Goal: Task Accomplishment & Management: Manage account settings

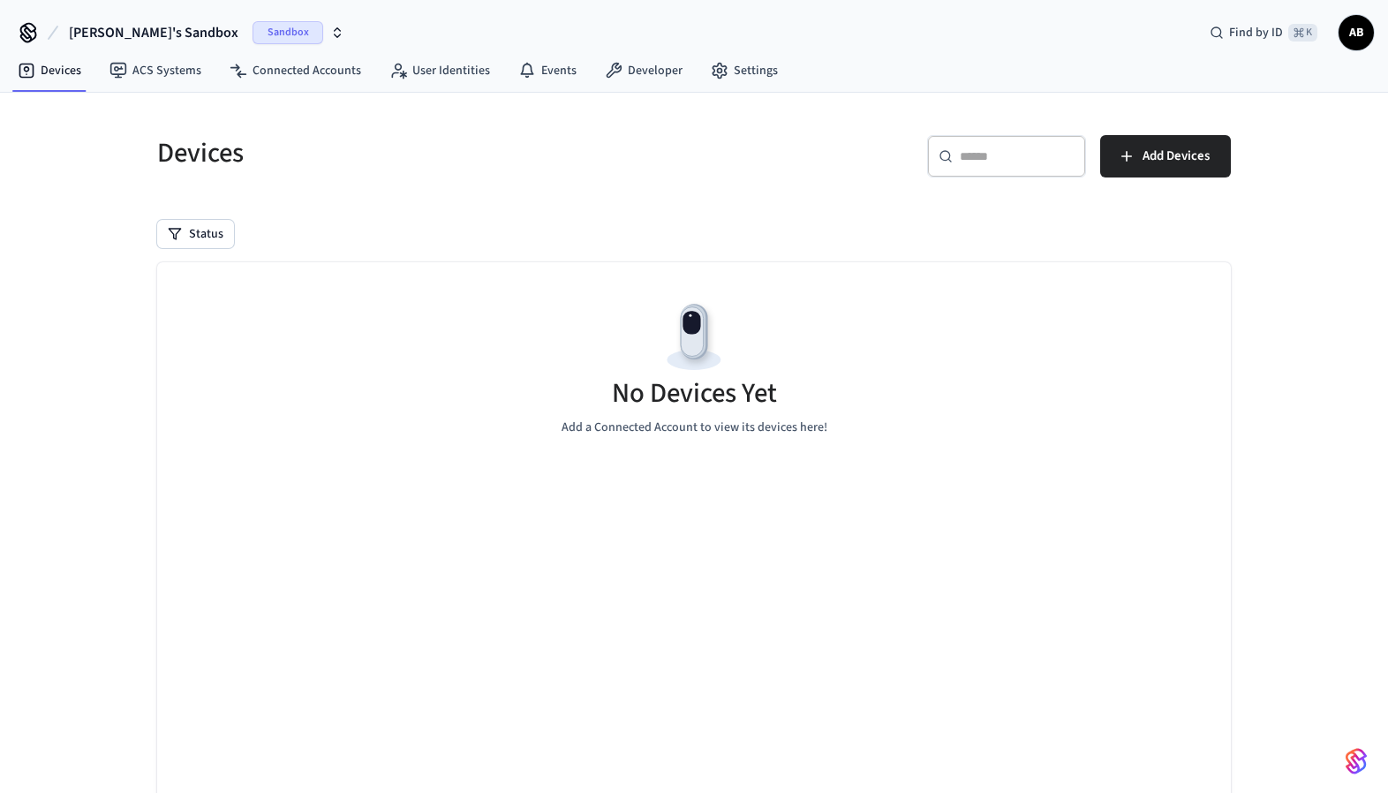
click at [330, 33] on icon "button" at bounding box center [337, 33] width 14 height 14
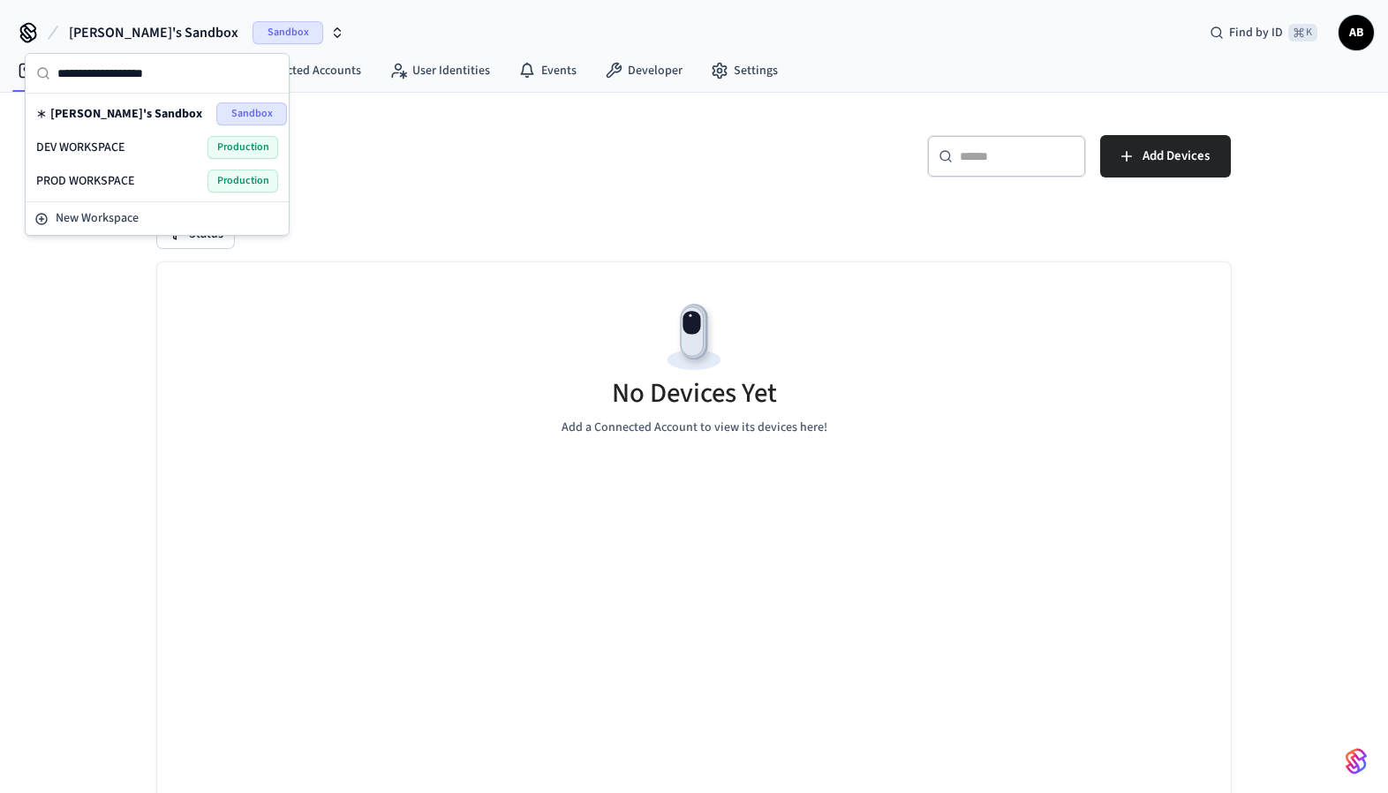
click at [113, 144] on span "DEV WORKSPACE" at bounding box center [80, 148] width 88 height 18
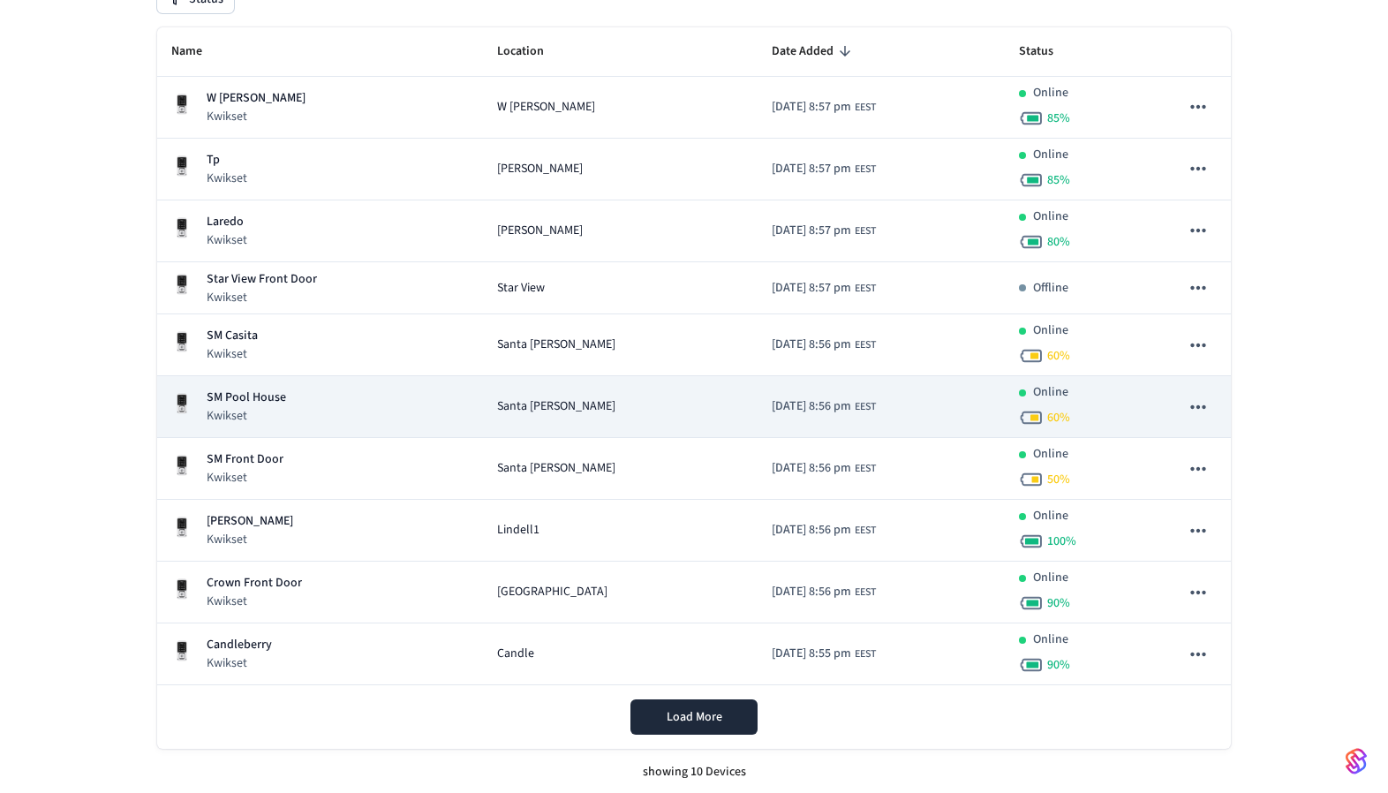
scroll to position [238, 0]
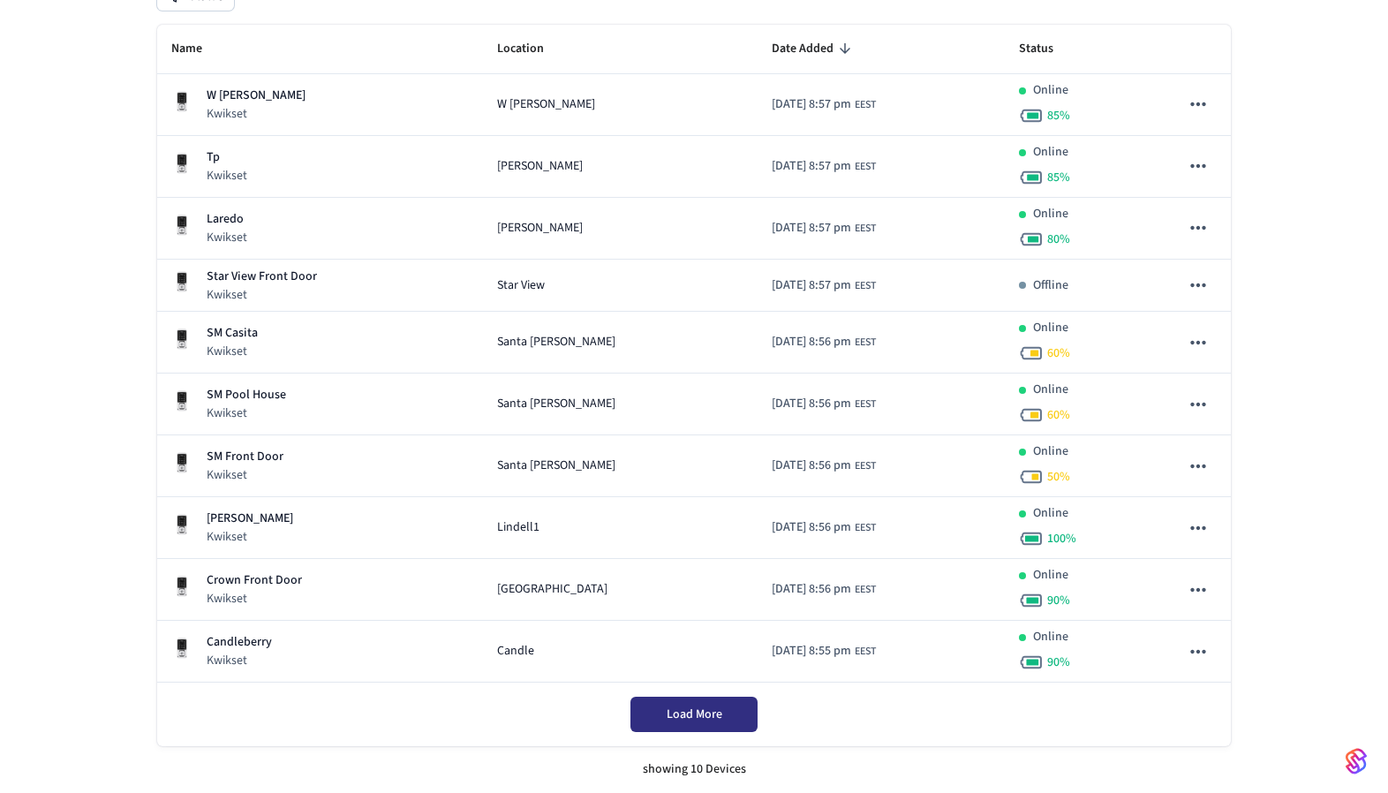
click at [688, 713] on span "Load More" at bounding box center [695, 715] width 56 height 18
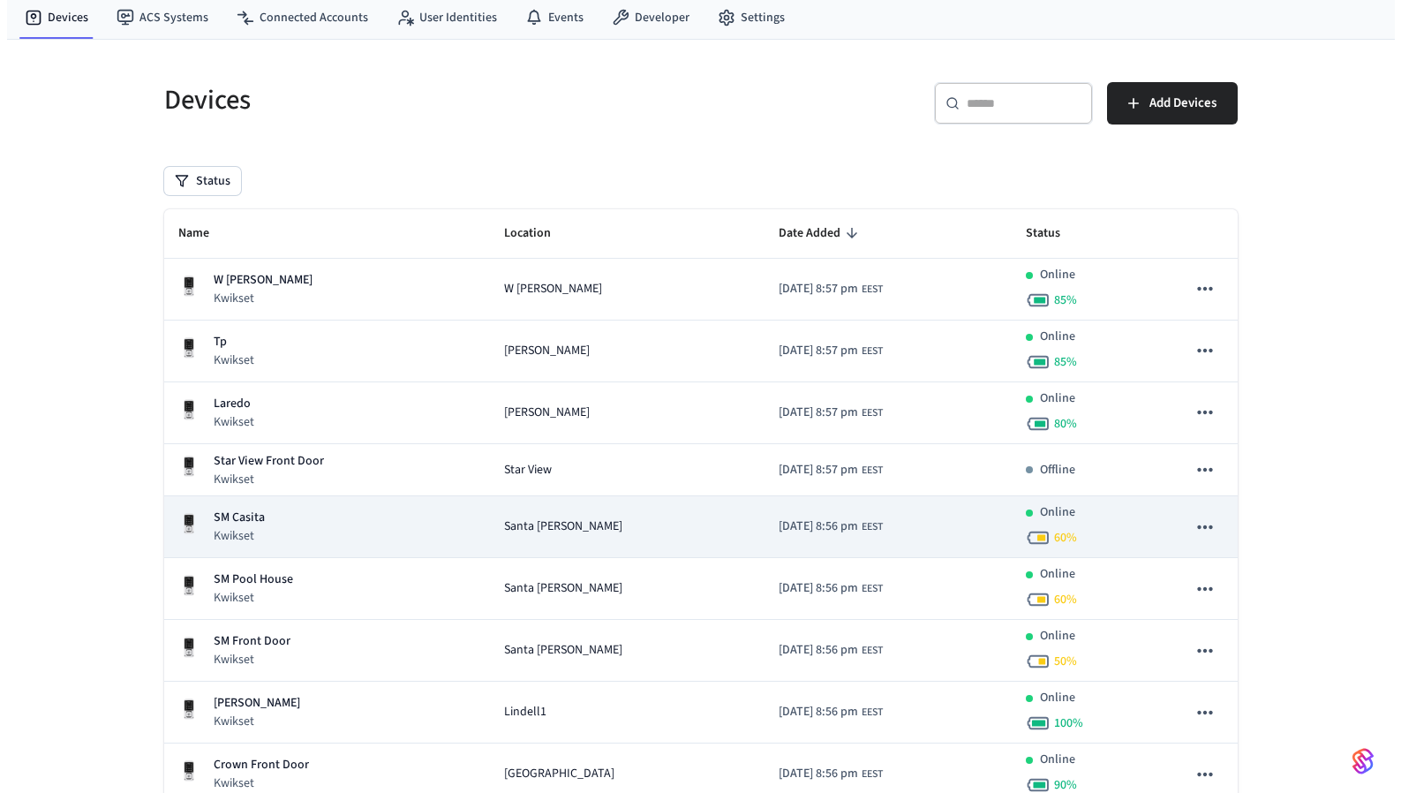
scroll to position [0, 0]
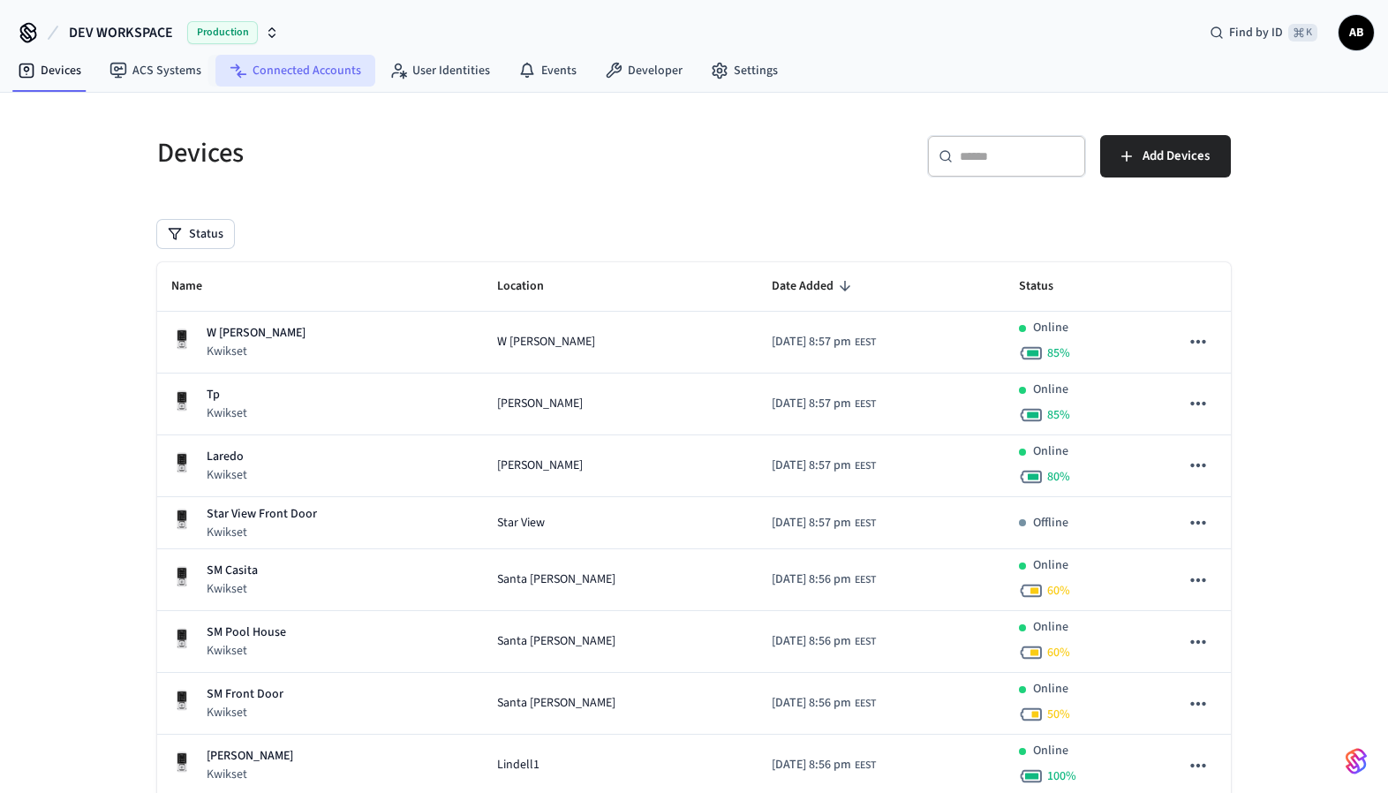
click at [268, 72] on link "Connected Accounts" at bounding box center [295, 71] width 160 height 32
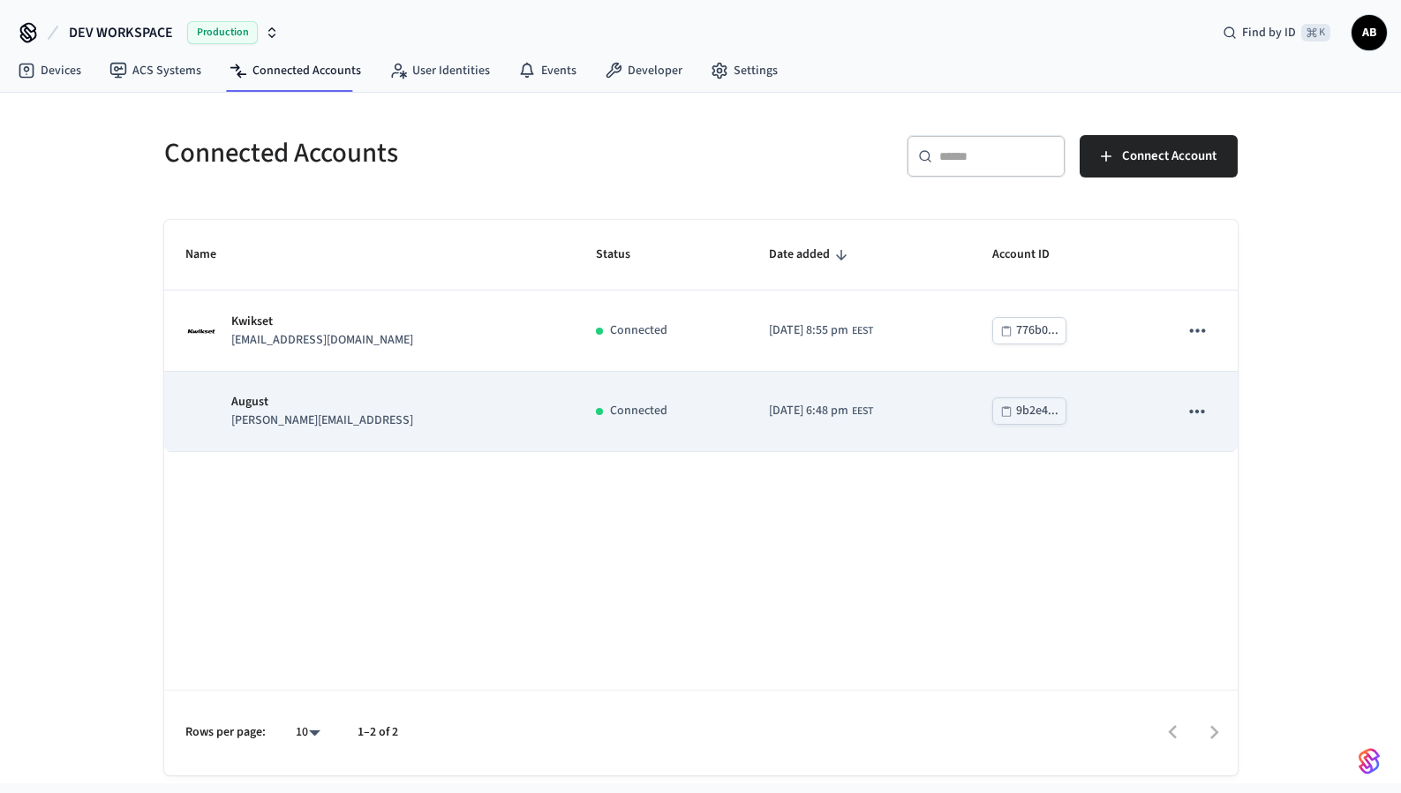
click at [1203, 411] on icon "sticky table" at bounding box center [1197, 411] width 15 height 4
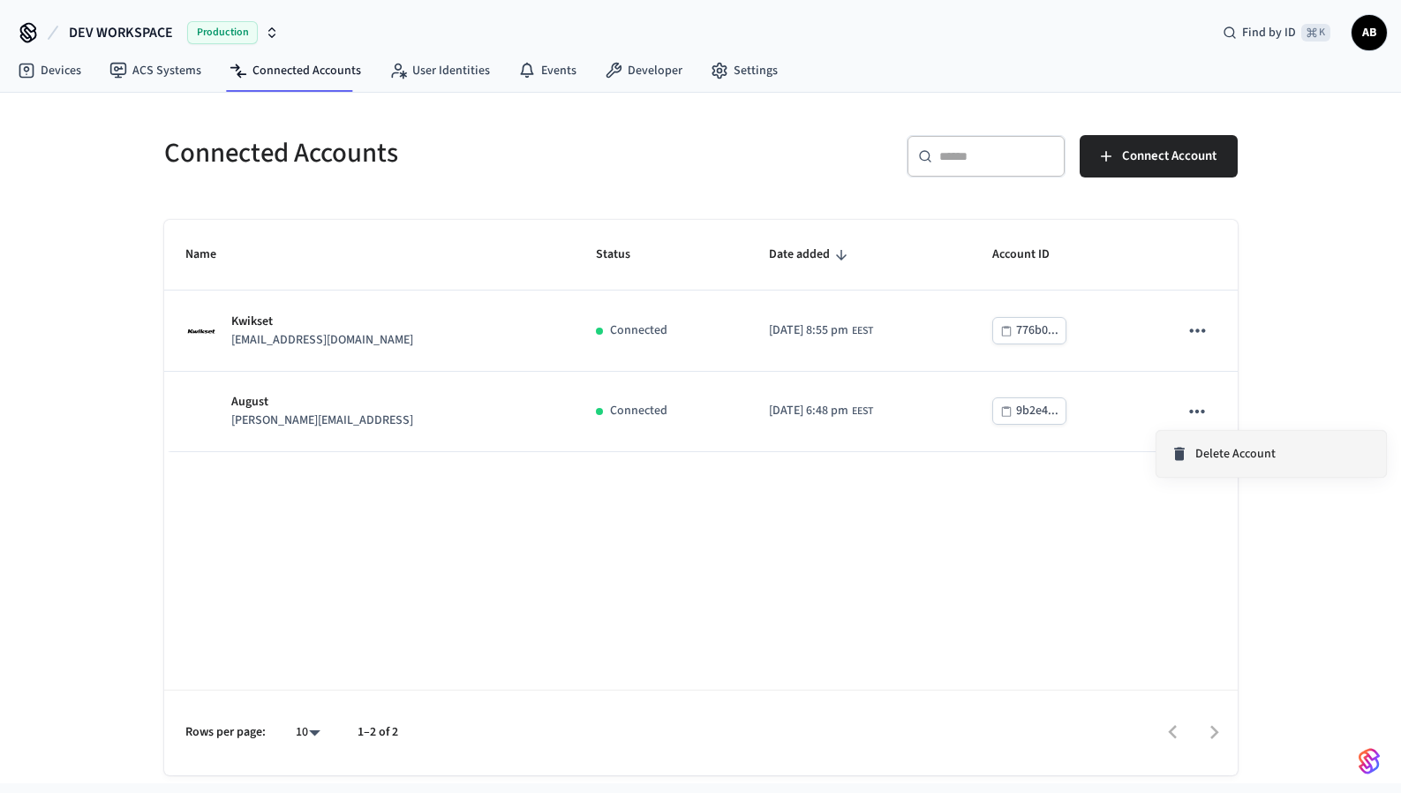
click at [1211, 451] on span "Delete Account" at bounding box center [1236, 454] width 80 height 18
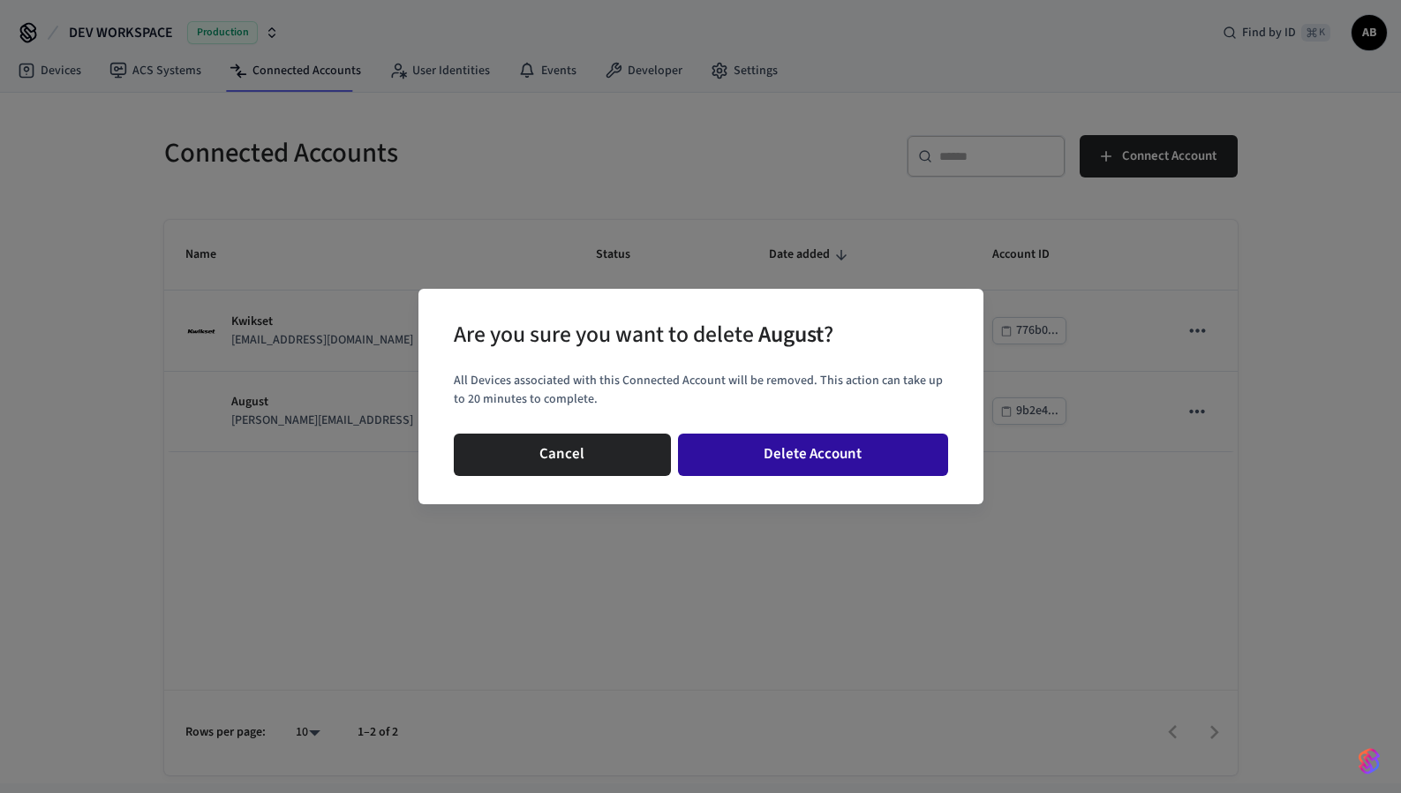
click at [876, 458] on button "Delete Account" at bounding box center [813, 455] width 270 height 42
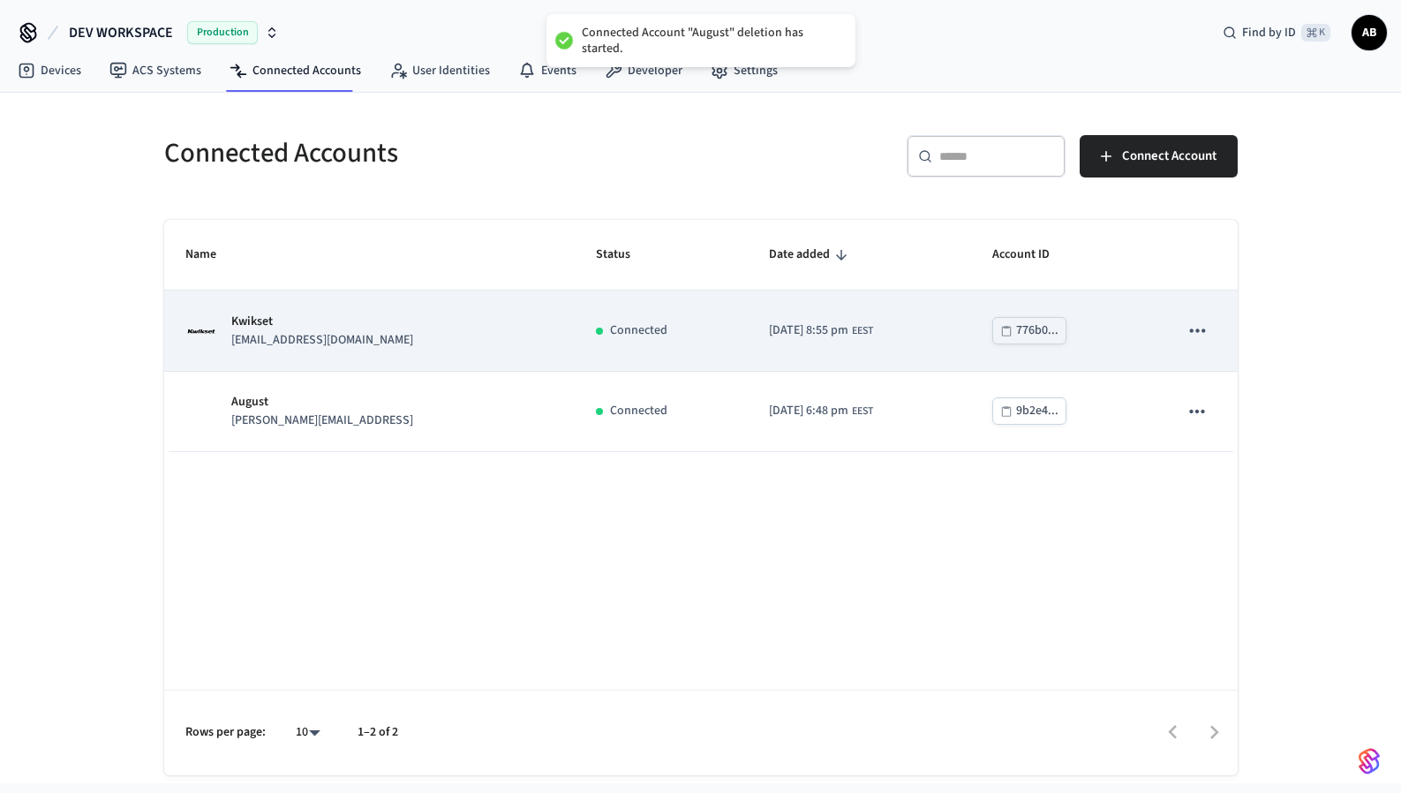
click at [1193, 331] on icon "sticky table" at bounding box center [1197, 330] width 23 height 23
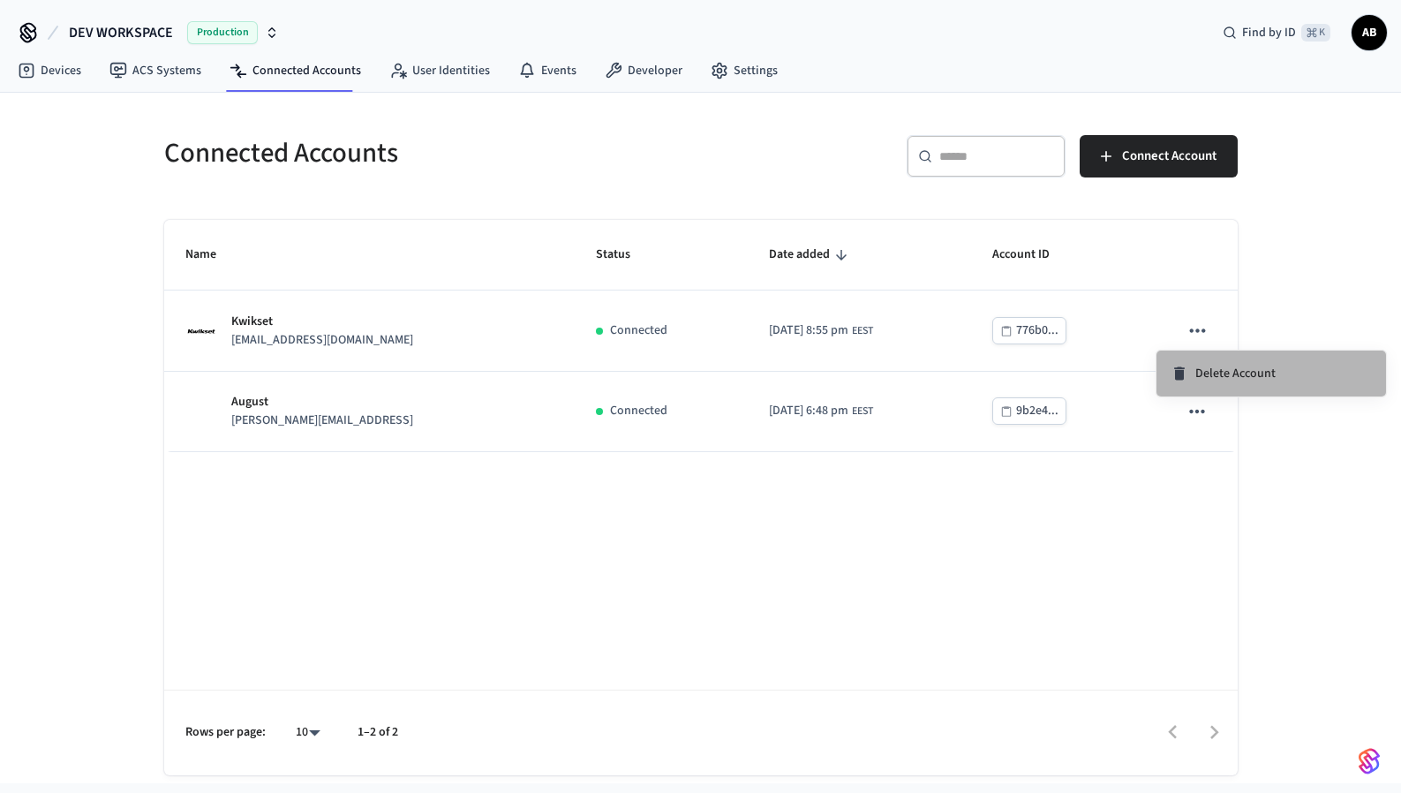
click at [1207, 373] on span "Delete Account" at bounding box center [1236, 374] width 80 height 18
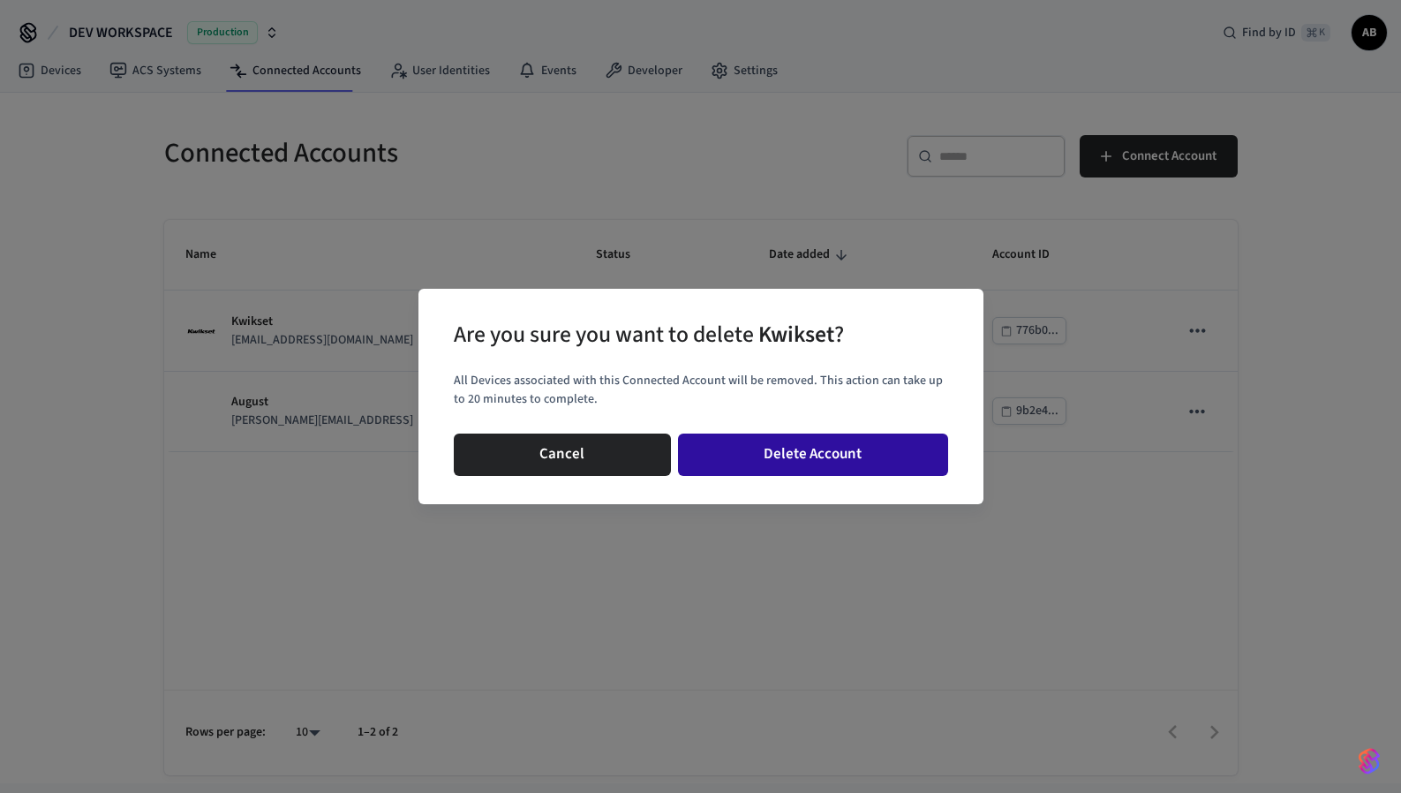
click at [767, 452] on button "Delete Account" at bounding box center [813, 455] width 270 height 42
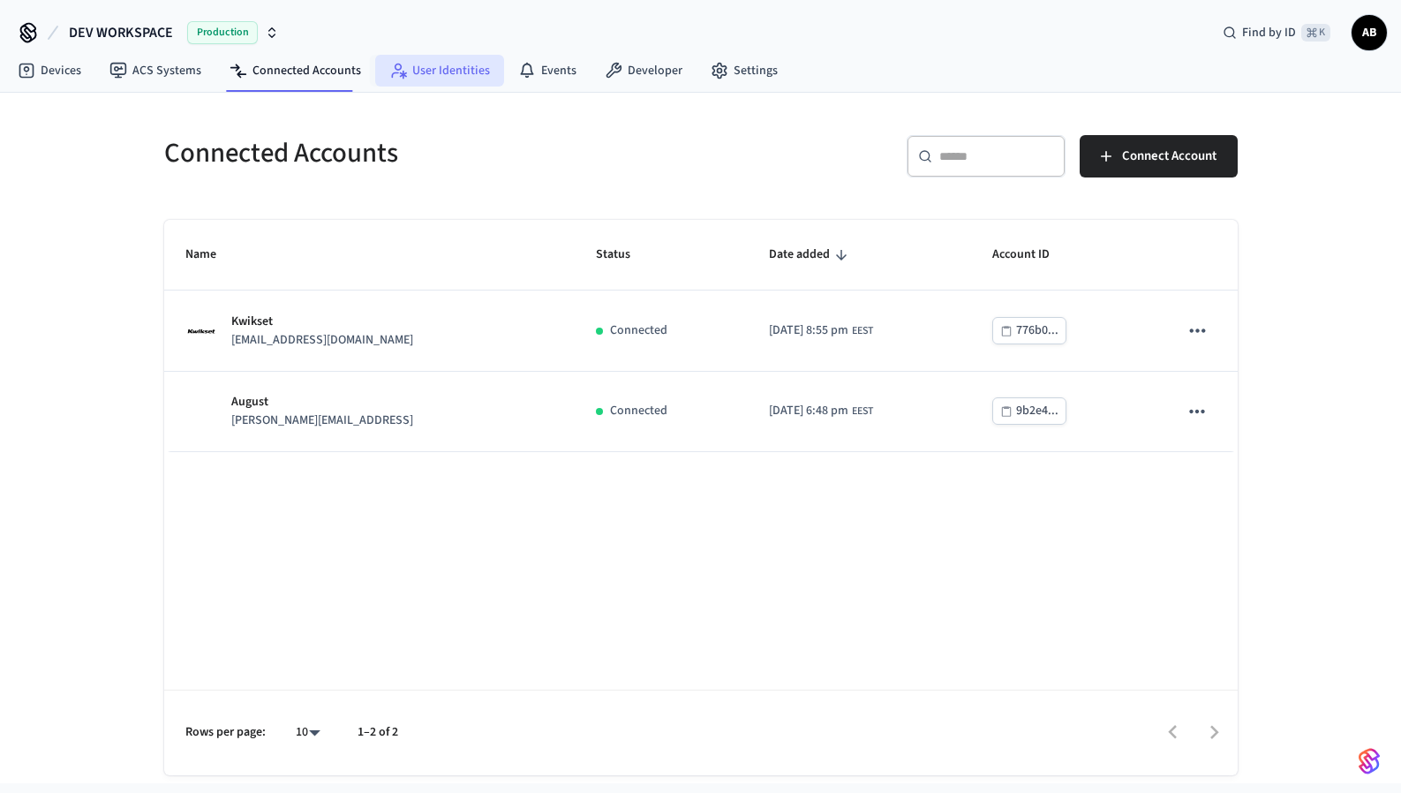
click at [451, 71] on link "User Identities" at bounding box center [439, 71] width 129 height 32
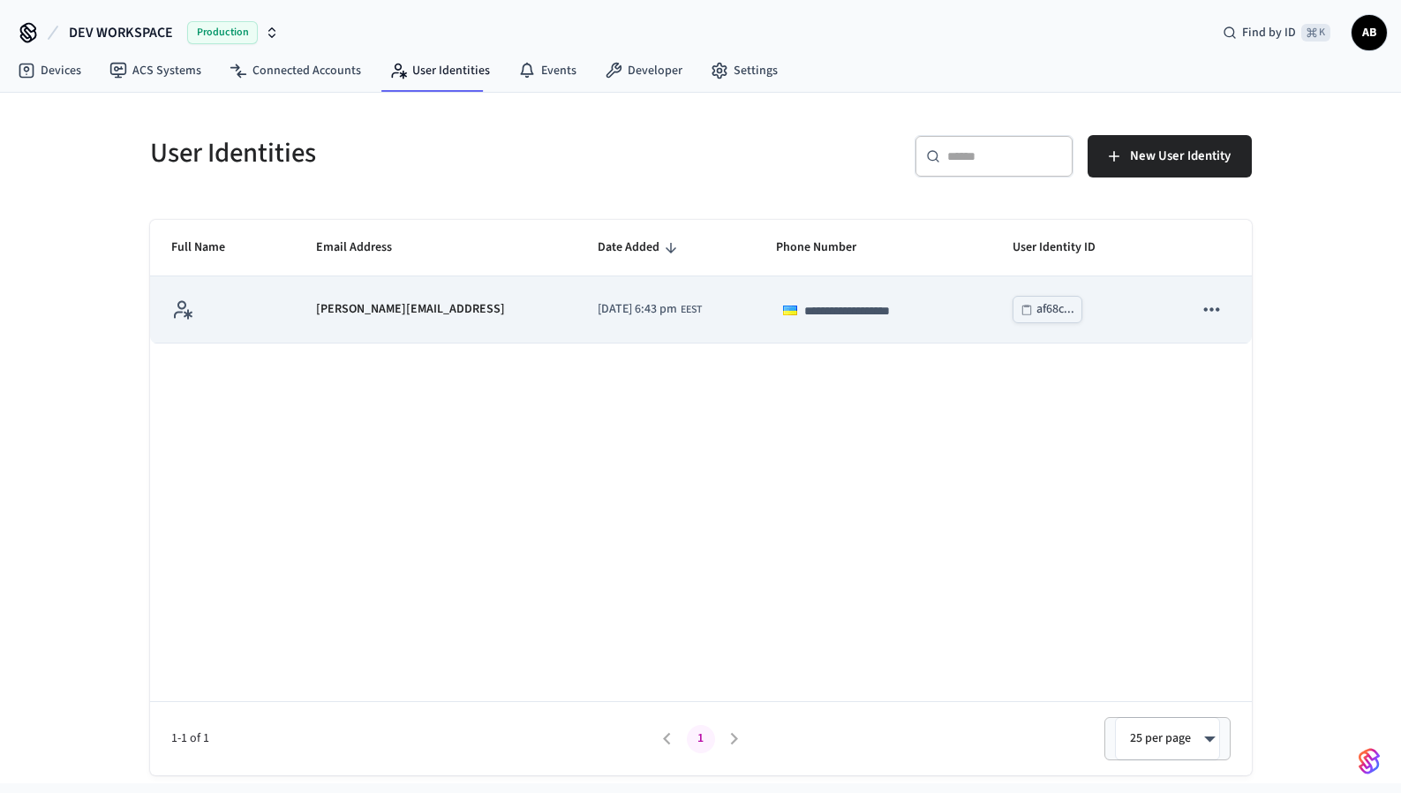
click at [1213, 307] on icon "sticky table" at bounding box center [1211, 309] width 23 height 23
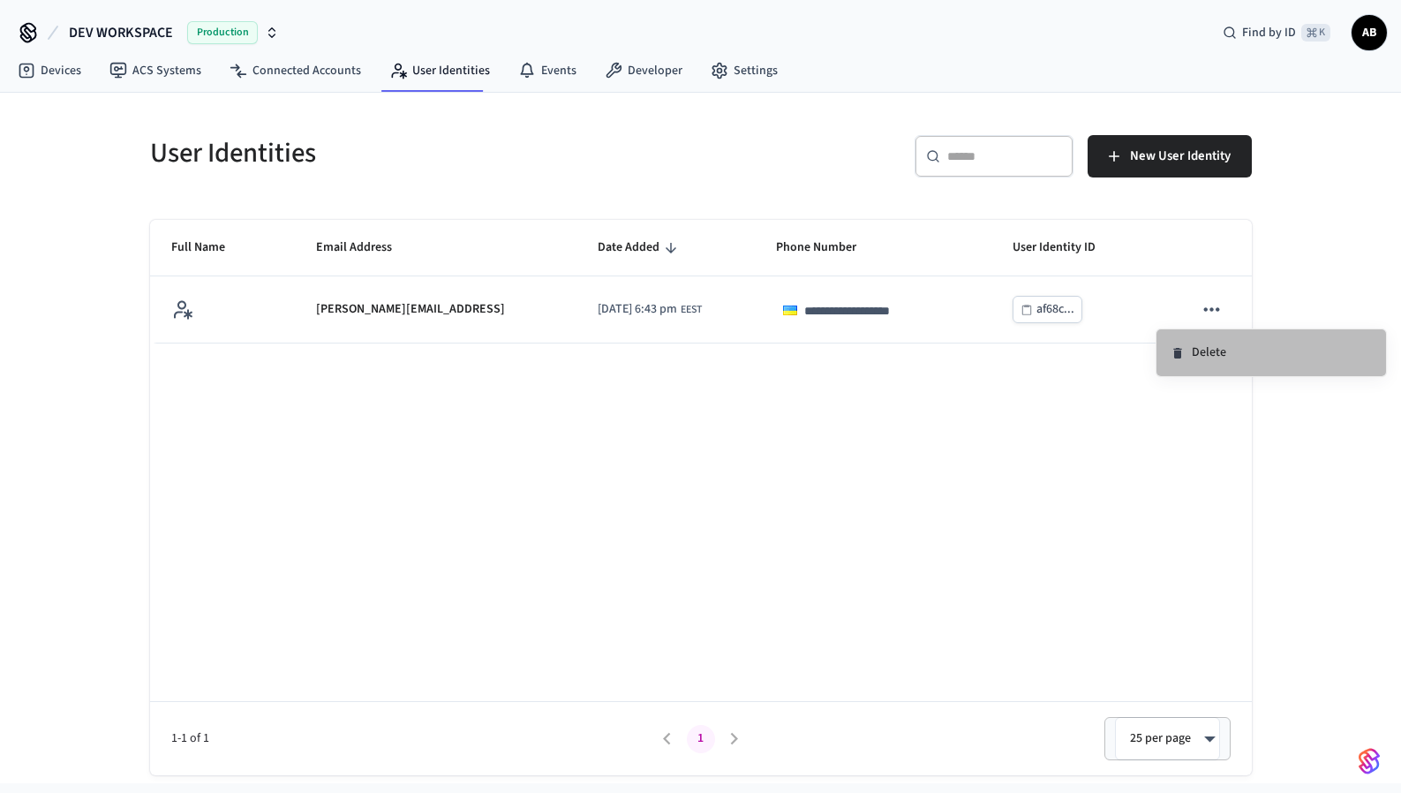
click at [1186, 355] on li "Delete" at bounding box center [1272, 352] width 230 height 47
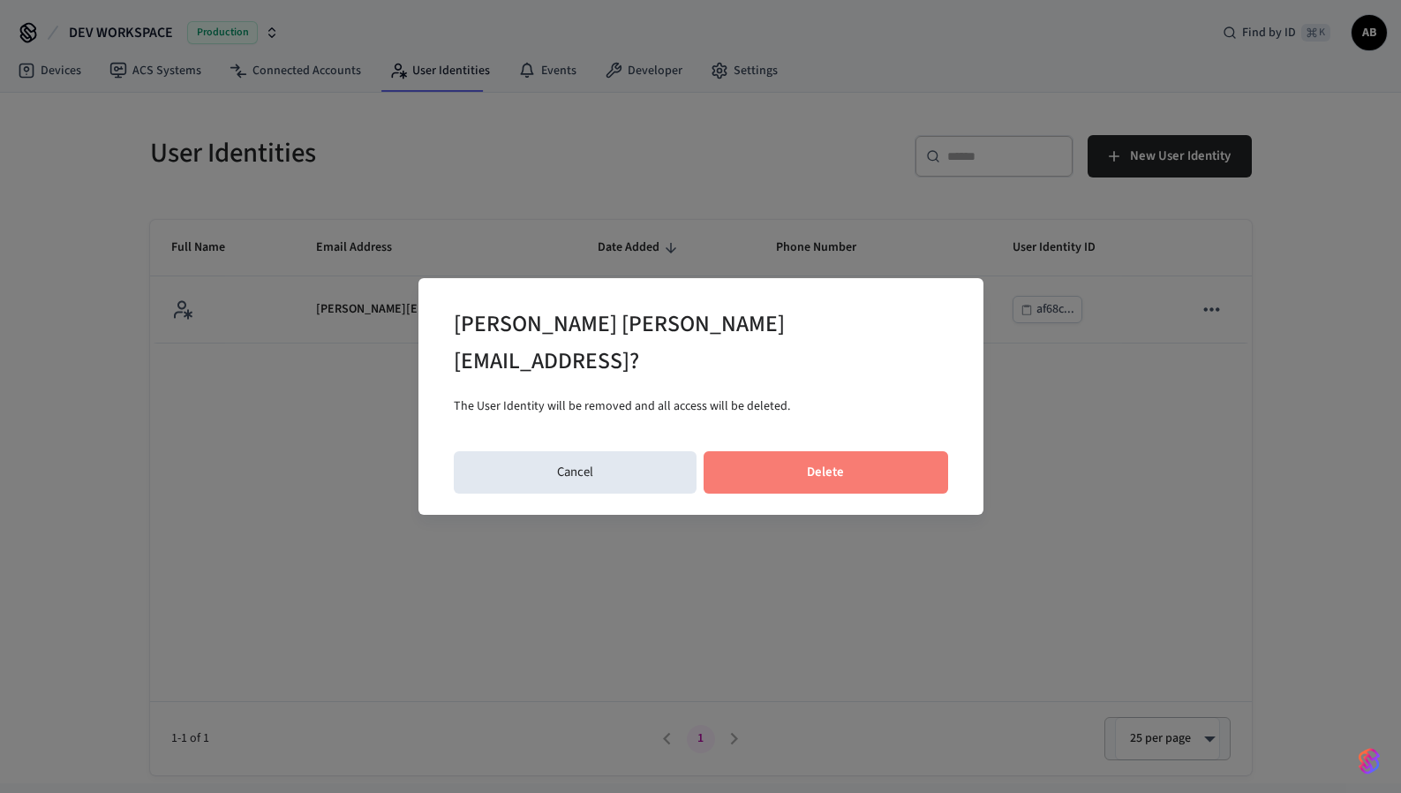
click at [857, 464] on button "Delete" at bounding box center [826, 472] width 245 height 42
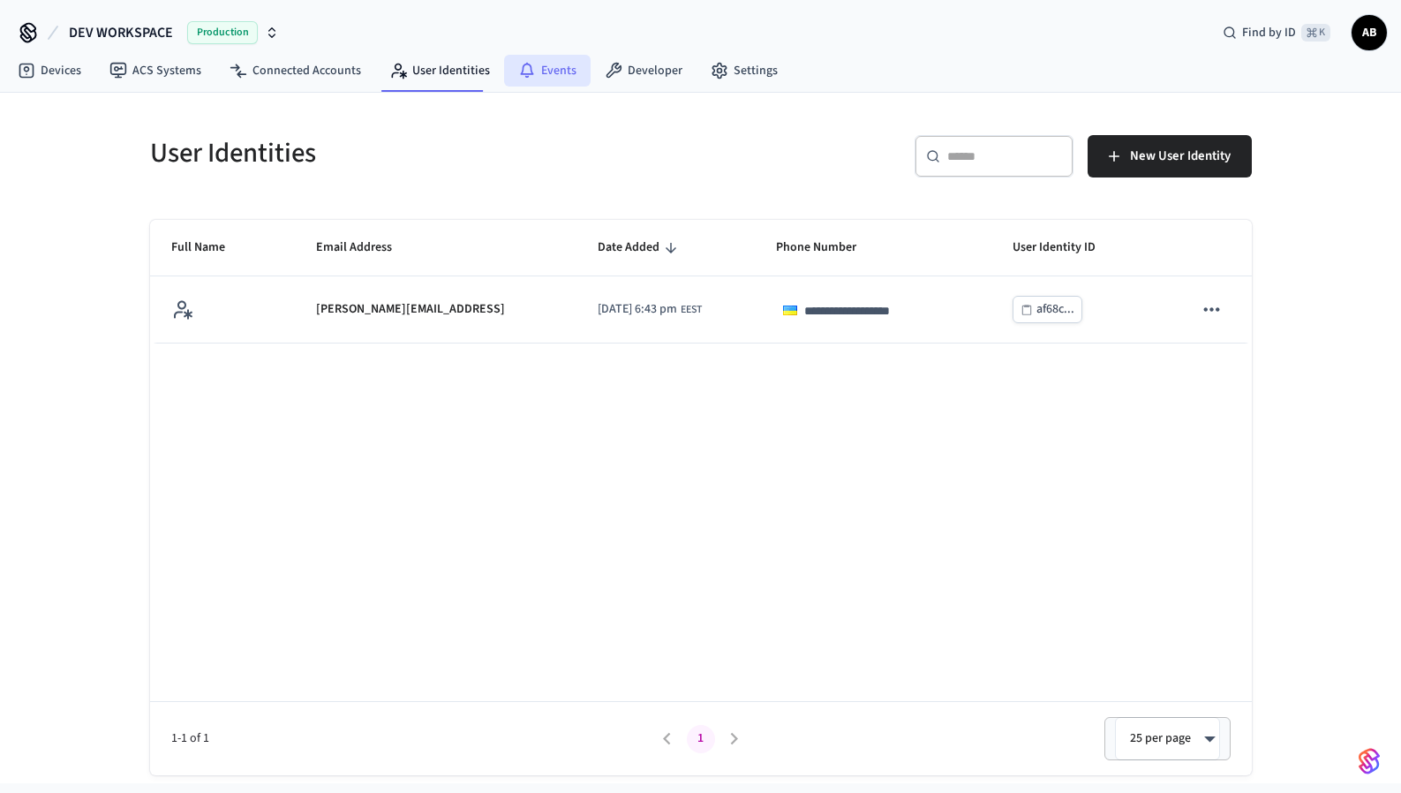
click at [532, 79] on link "Events" at bounding box center [547, 71] width 87 height 32
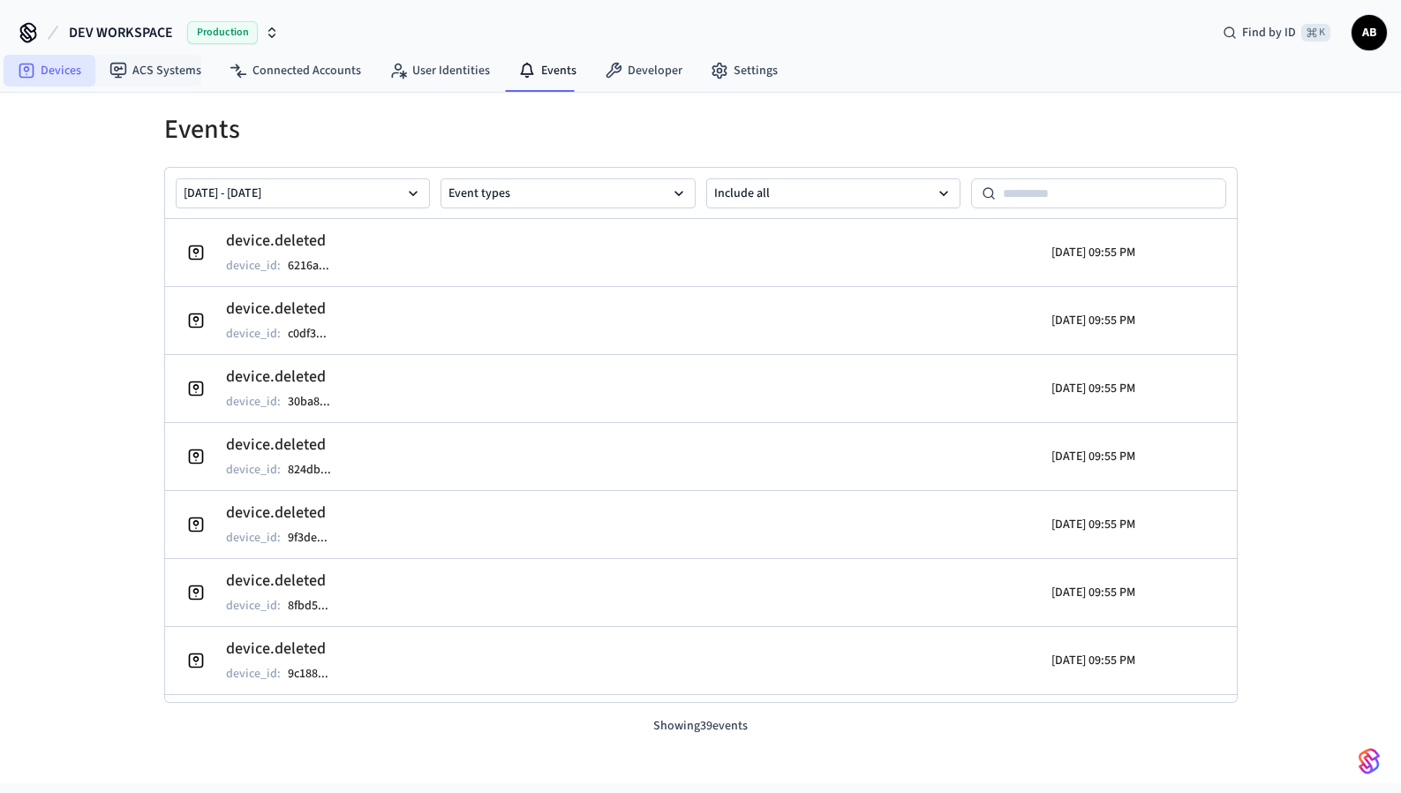
click at [46, 76] on link "Devices" at bounding box center [50, 71] width 92 height 32
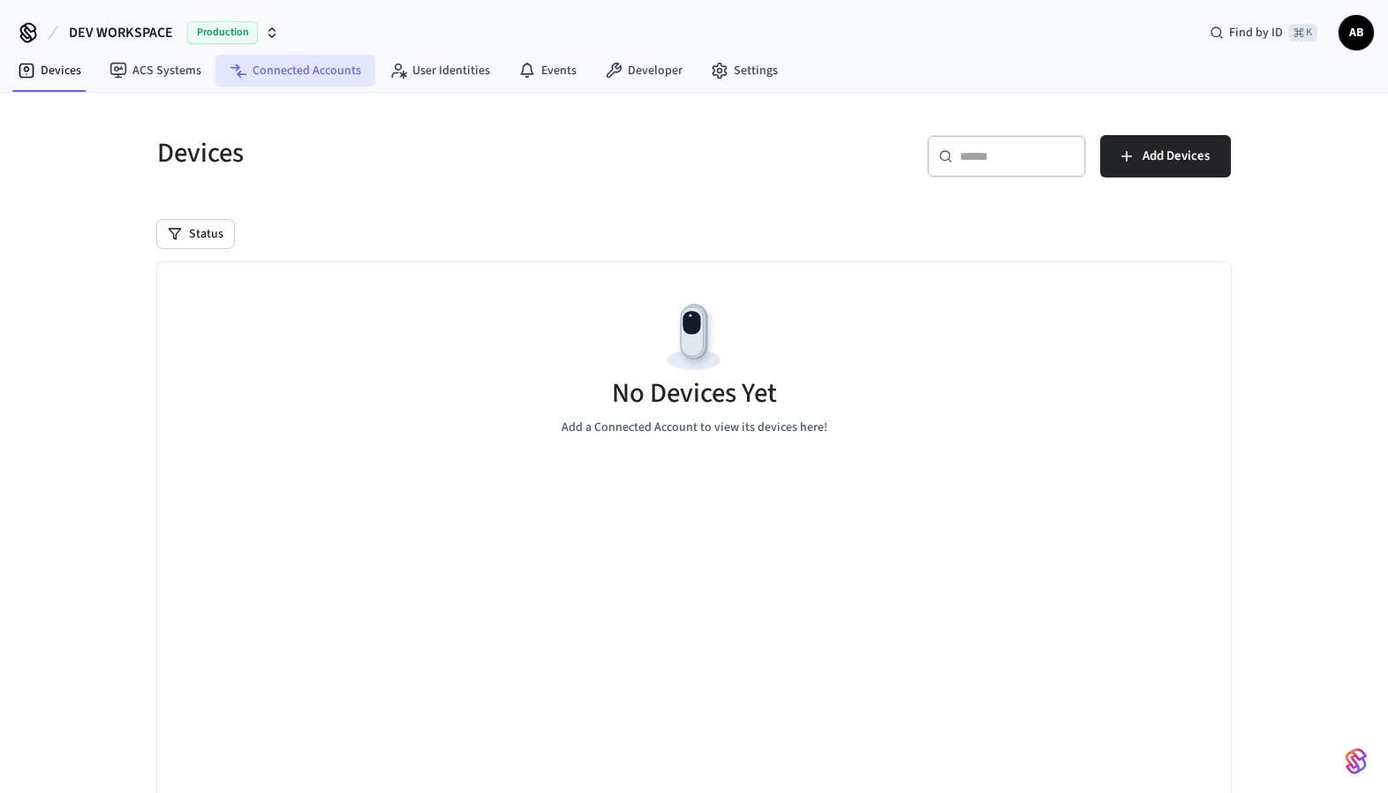
click at [273, 72] on link "Connected Accounts" at bounding box center [295, 71] width 160 height 32
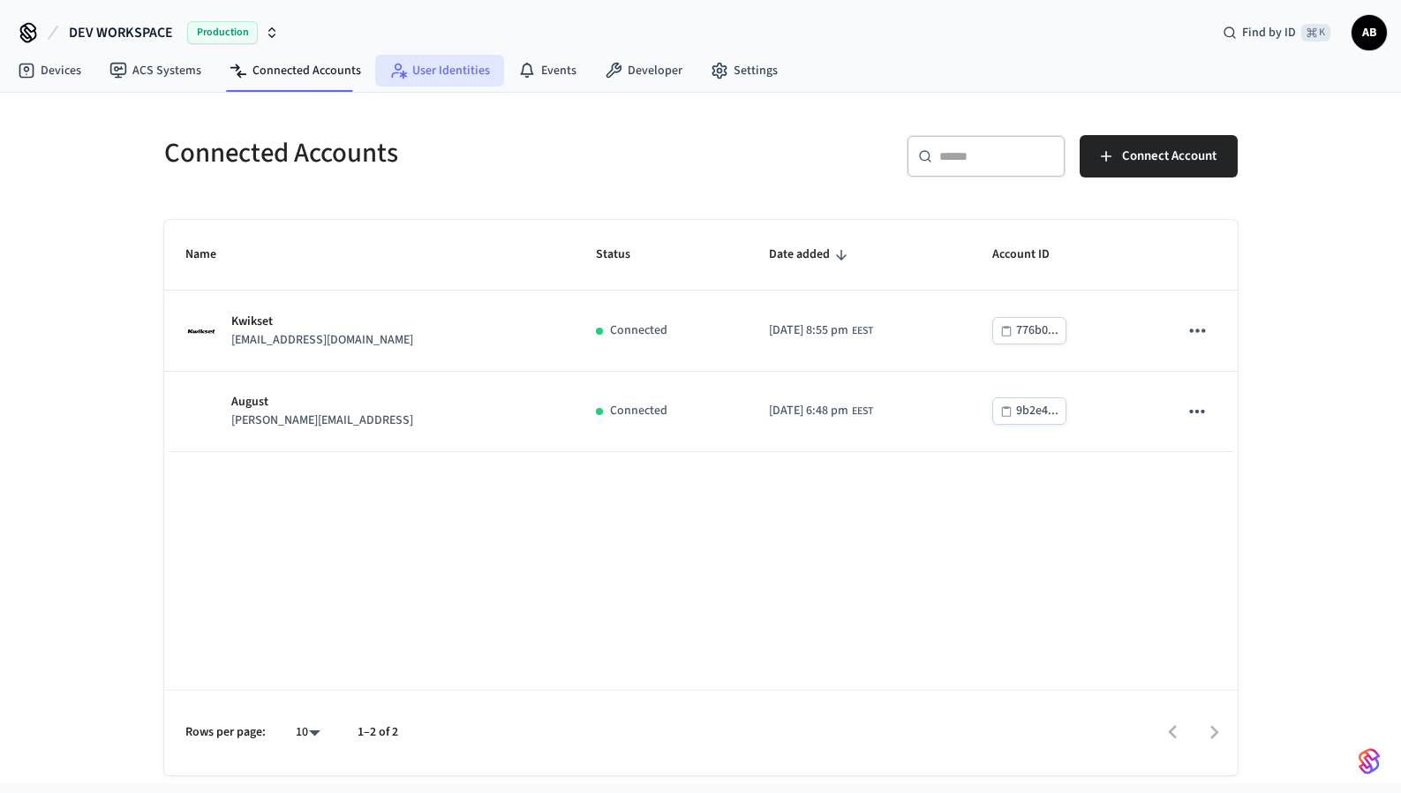
click at [434, 64] on link "User Identities" at bounding box center [439, 71] width 129 height 32
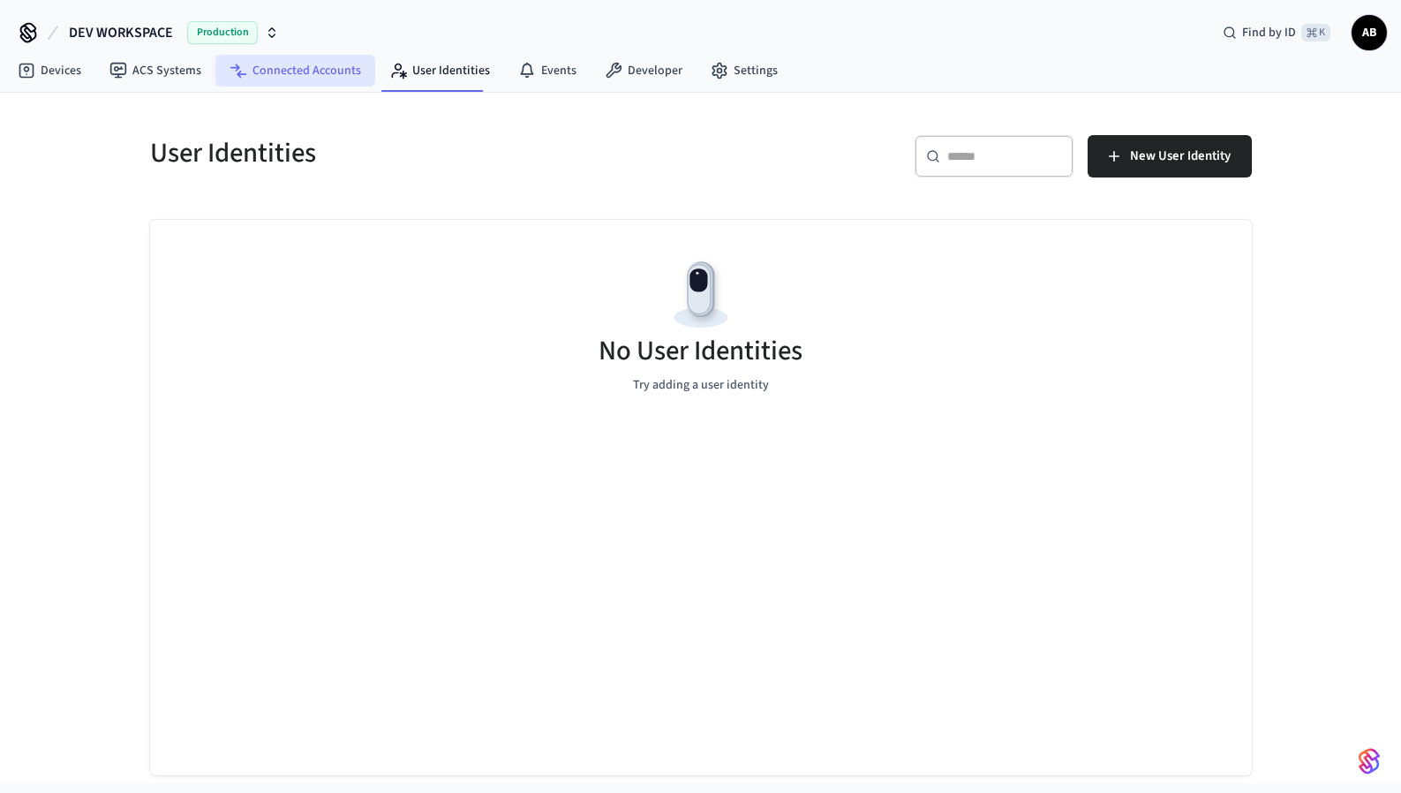
click at [294, 68] on link "Connected Accounts" at bounding box center [295, 71] width 160 height 32
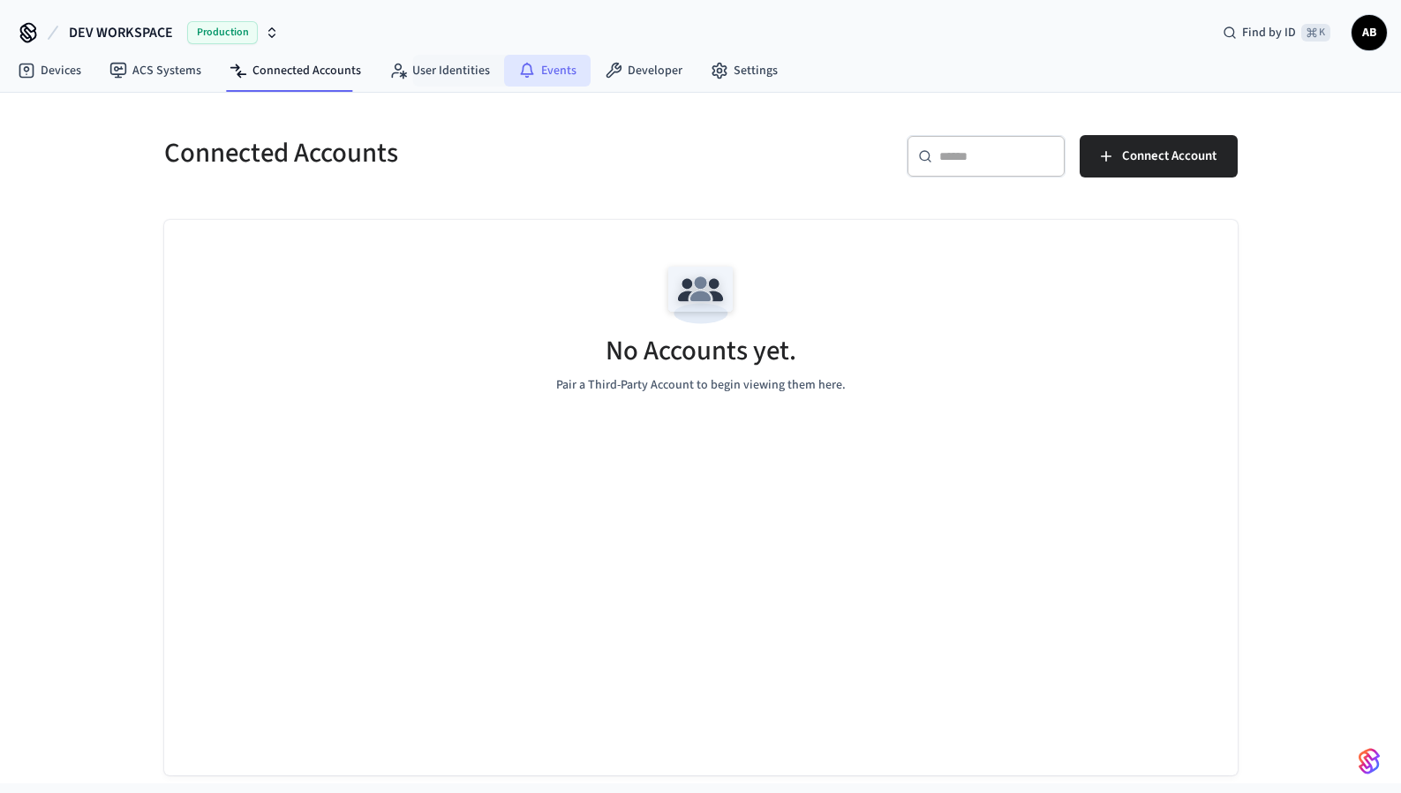
click at [541, 73] on link "Events" at bounding box center [547, 71] width 87 height 32
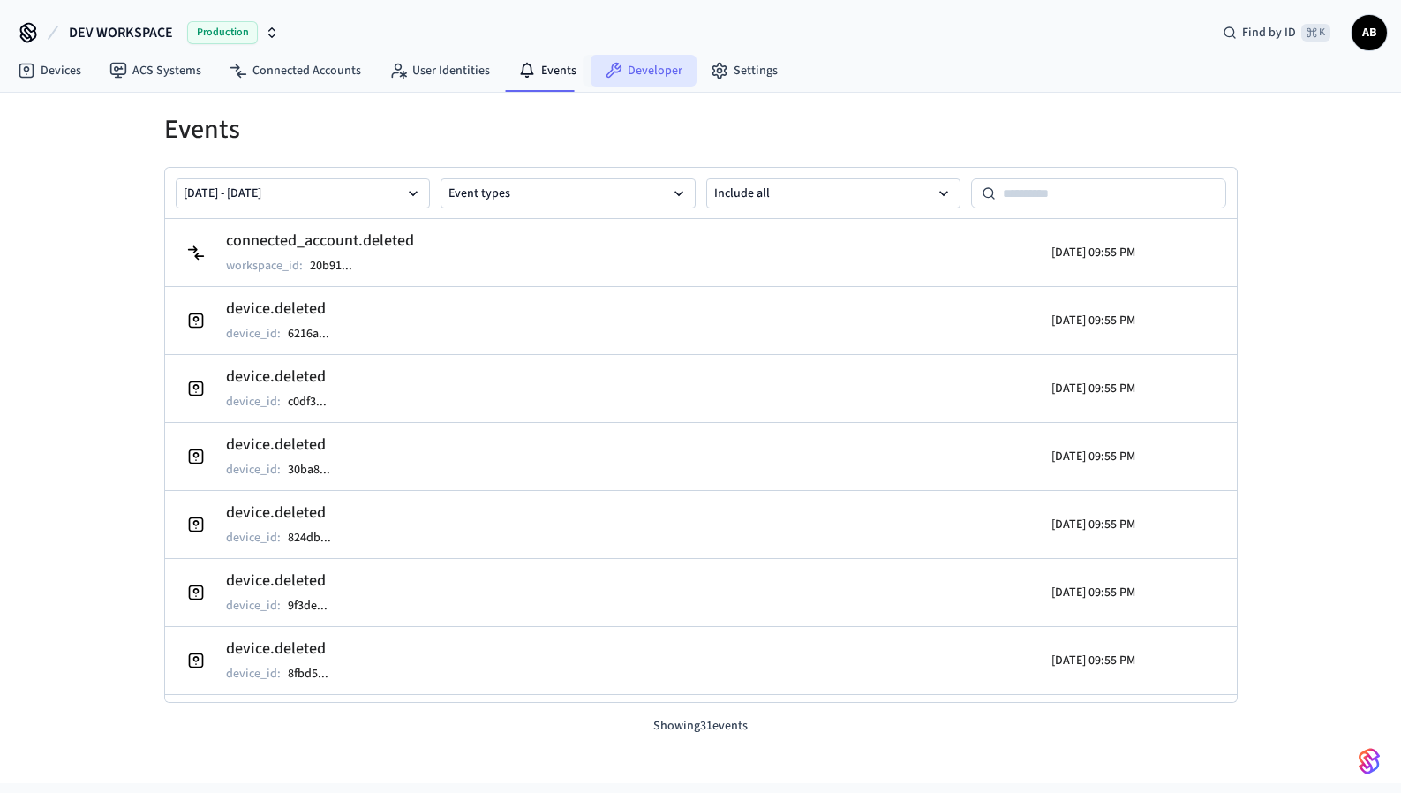
click at [654, 69] on link "Developer" at bounding box center [644, 71] width 106 height 32
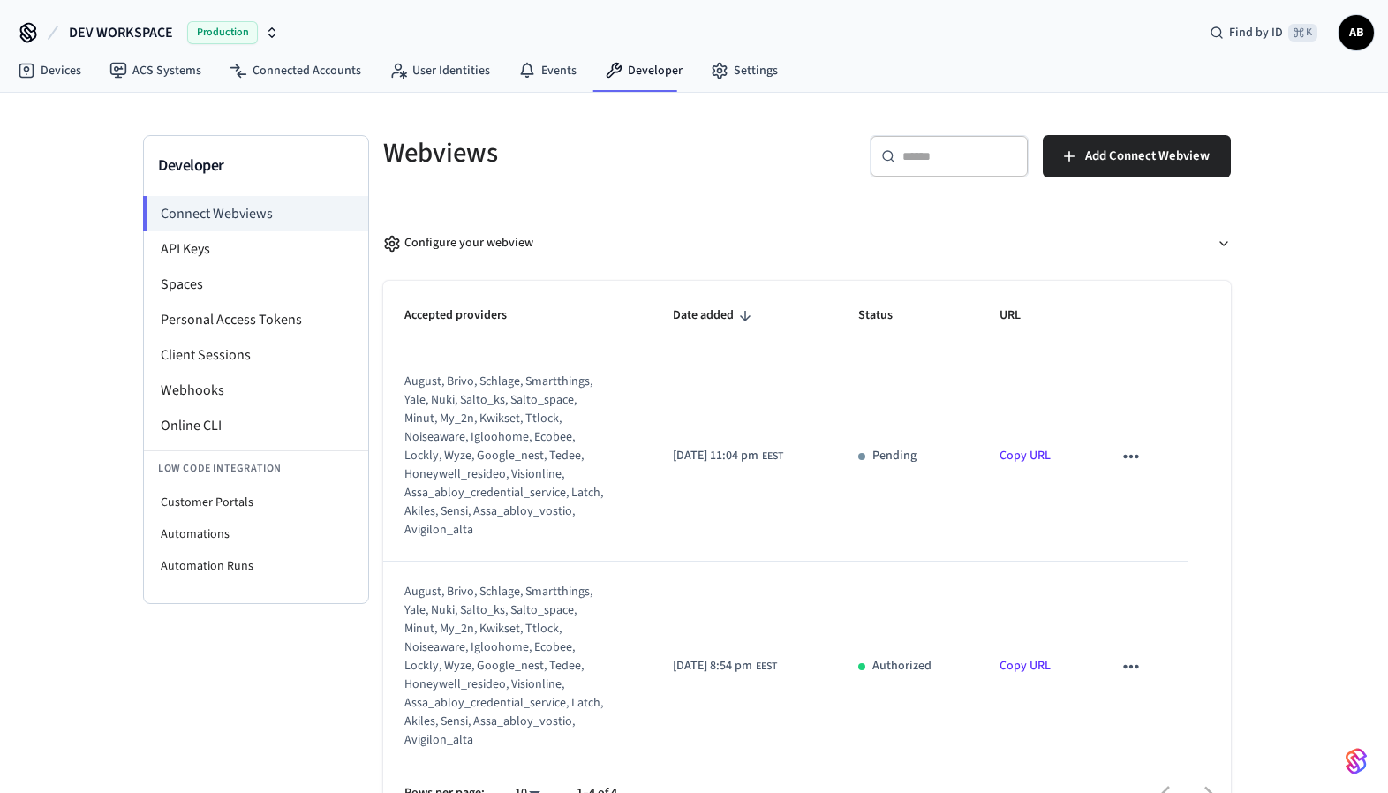
click at [1122, 453] on icon "sticky table" at bounding box center [1131, 456] width 23 height 23
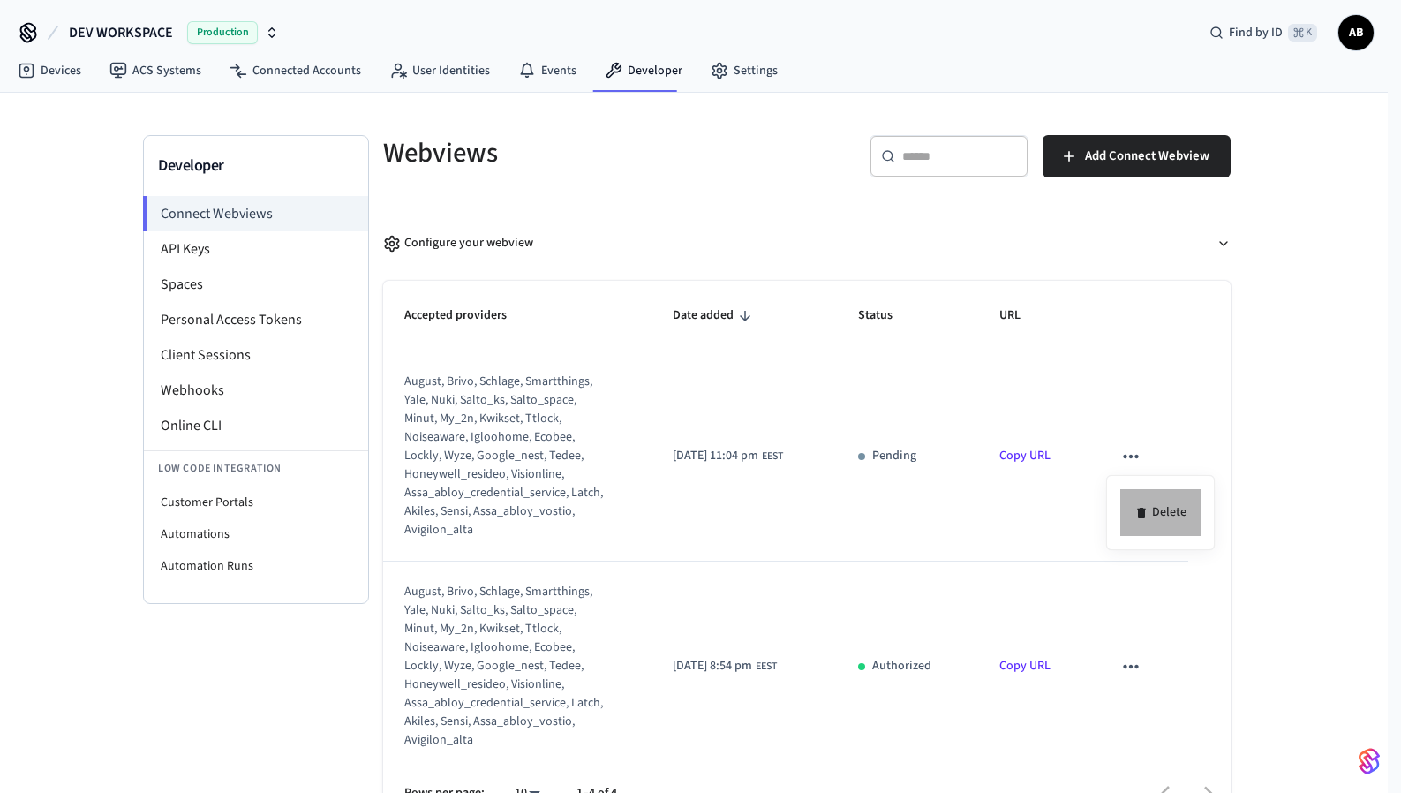
click at [1166, 510] on li "Delete" at bounding box center [1161, 512] width 80 height 47
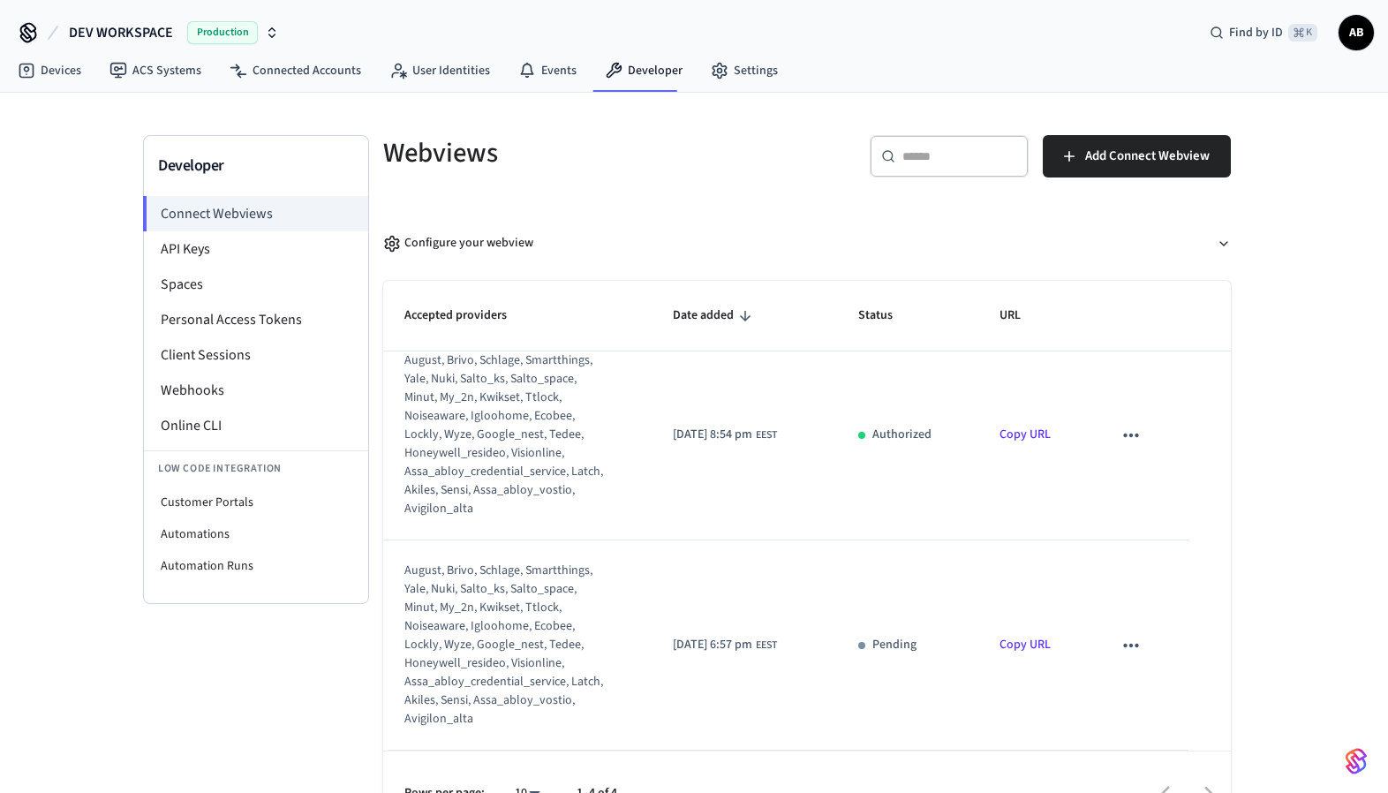
scroll to position [289, 0]
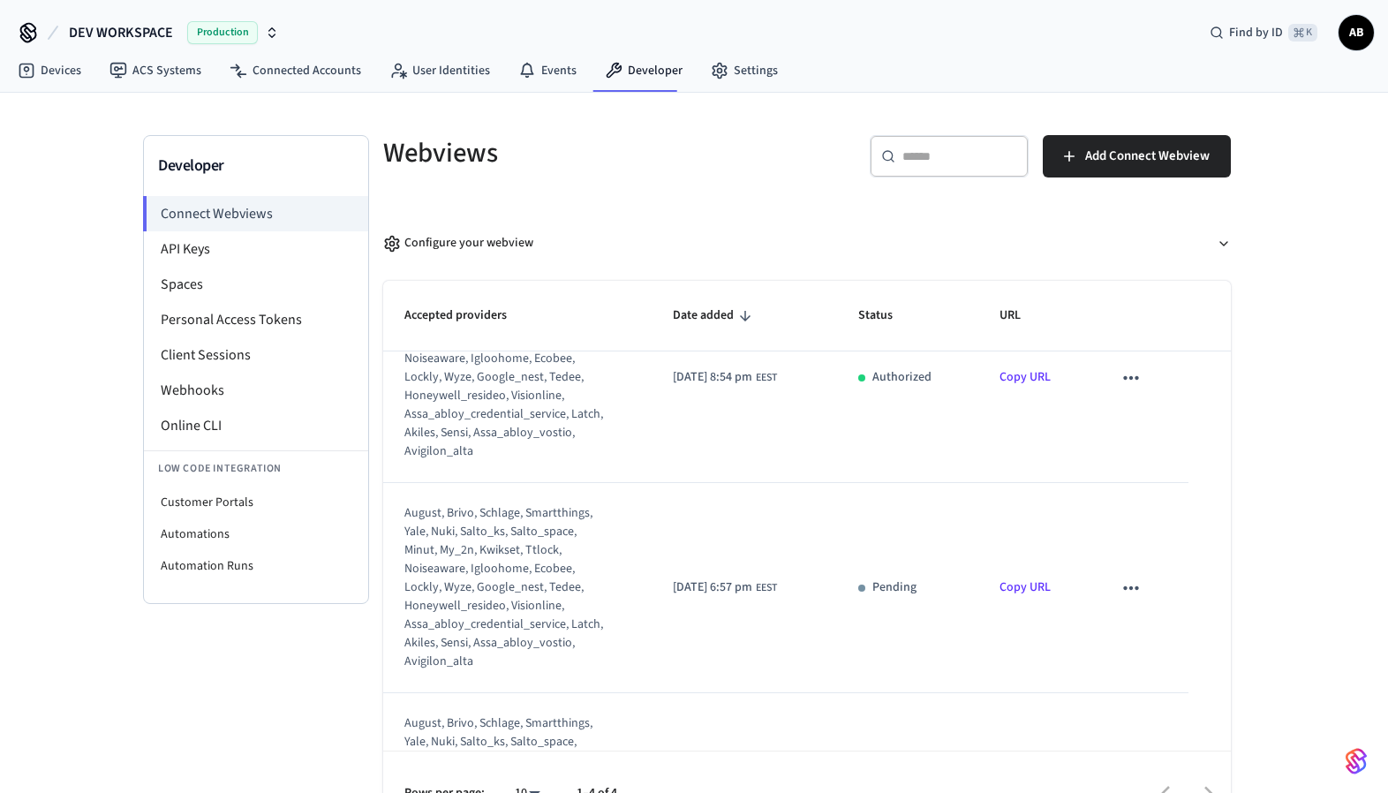
click at [1126, 381] on icon "sticky table" at bounding box center [1131, 377] width 23 height 23
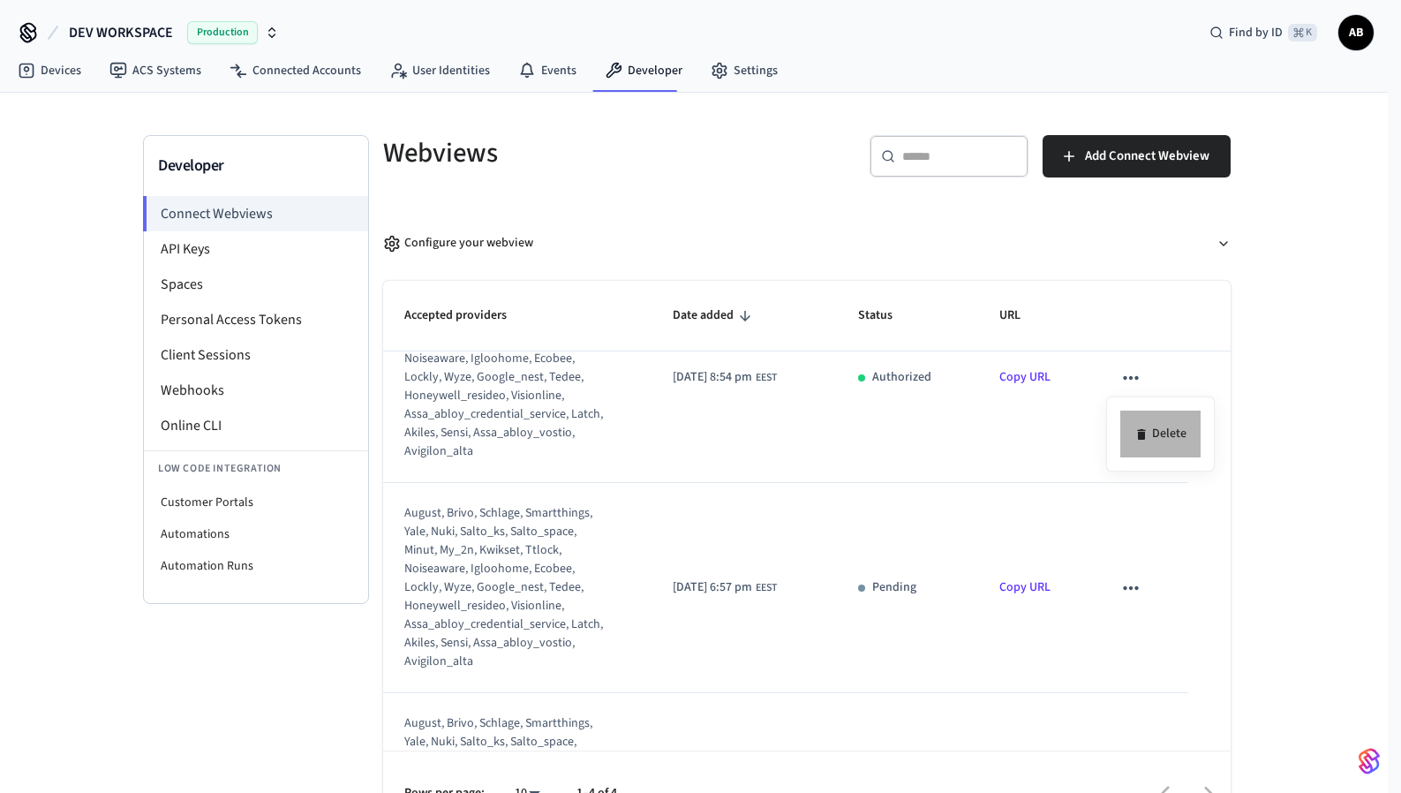
click at [1161, 432] on li "Delete" at bounding box center [1161, 434] width 80 height 47
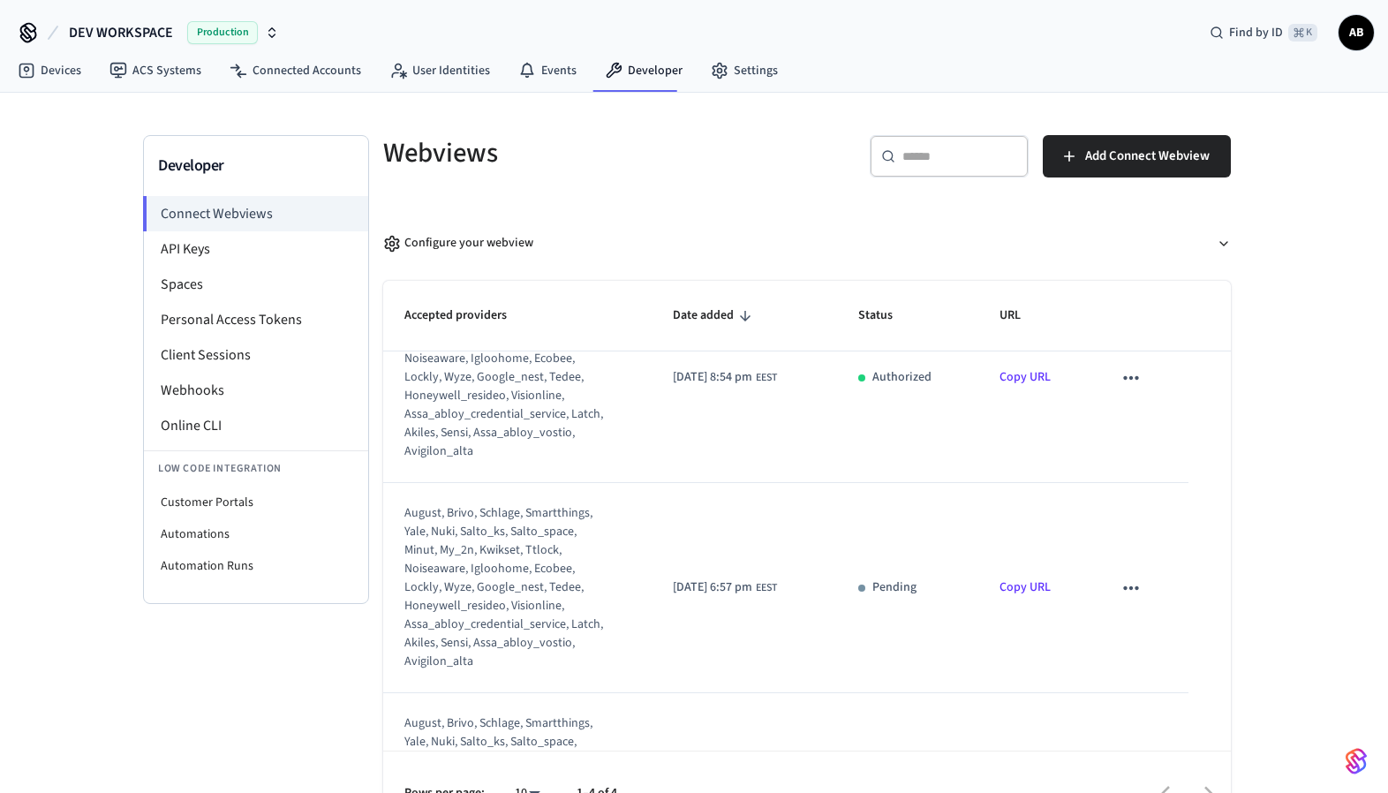
click at [1122, 589] on icon "sticky table" at bounding box center [1131, 588] width 23 height 23
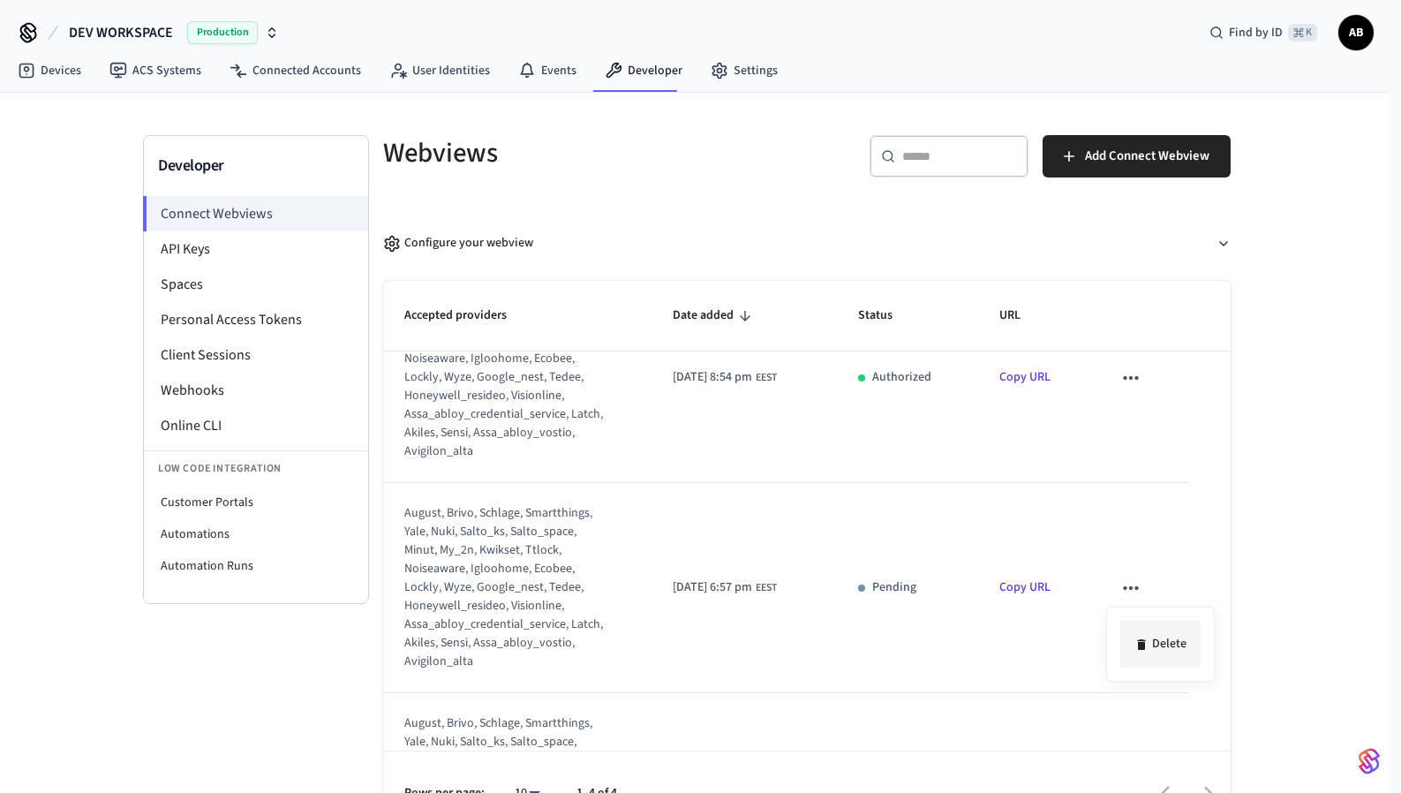
click at [1168, 644] on li "Delete" at bounding box center [1161, 644] width 80 height 47
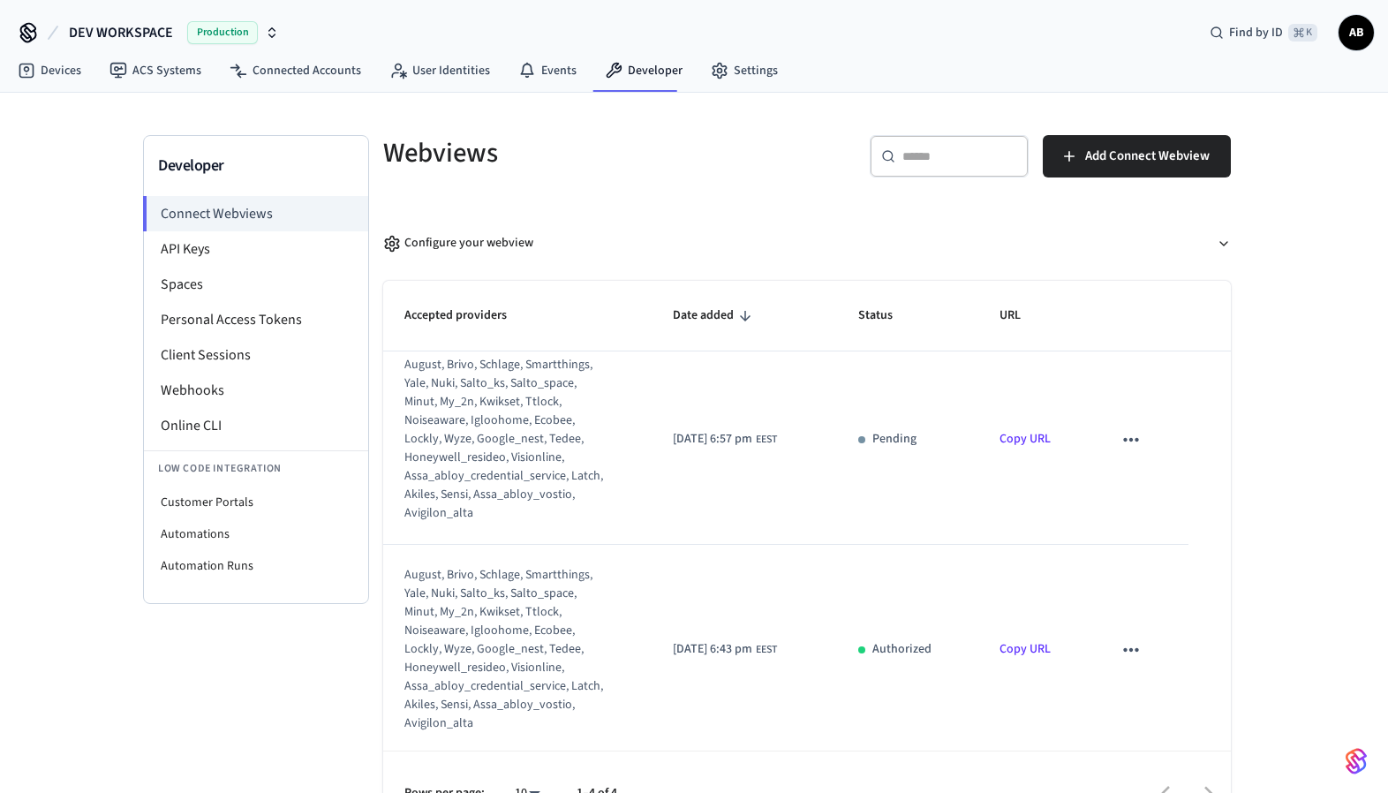
scroll to position [442, 0]
click at [1120, 642] on icon "sticky table" at bounding box center [1131, 645] width 23 height 23
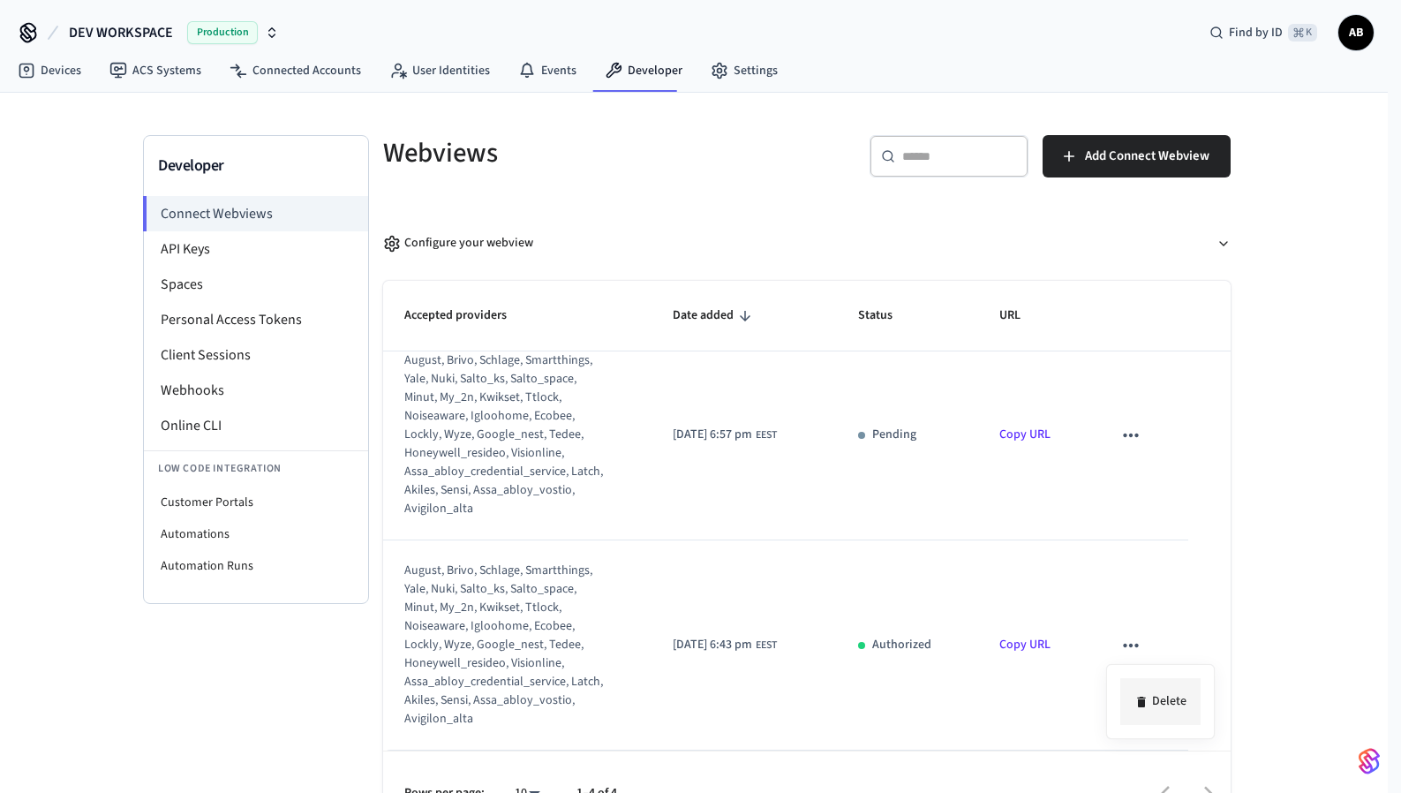
click at [1165, 698] on li "Delete" at bounding box center [1161, 701] width 80 height 47
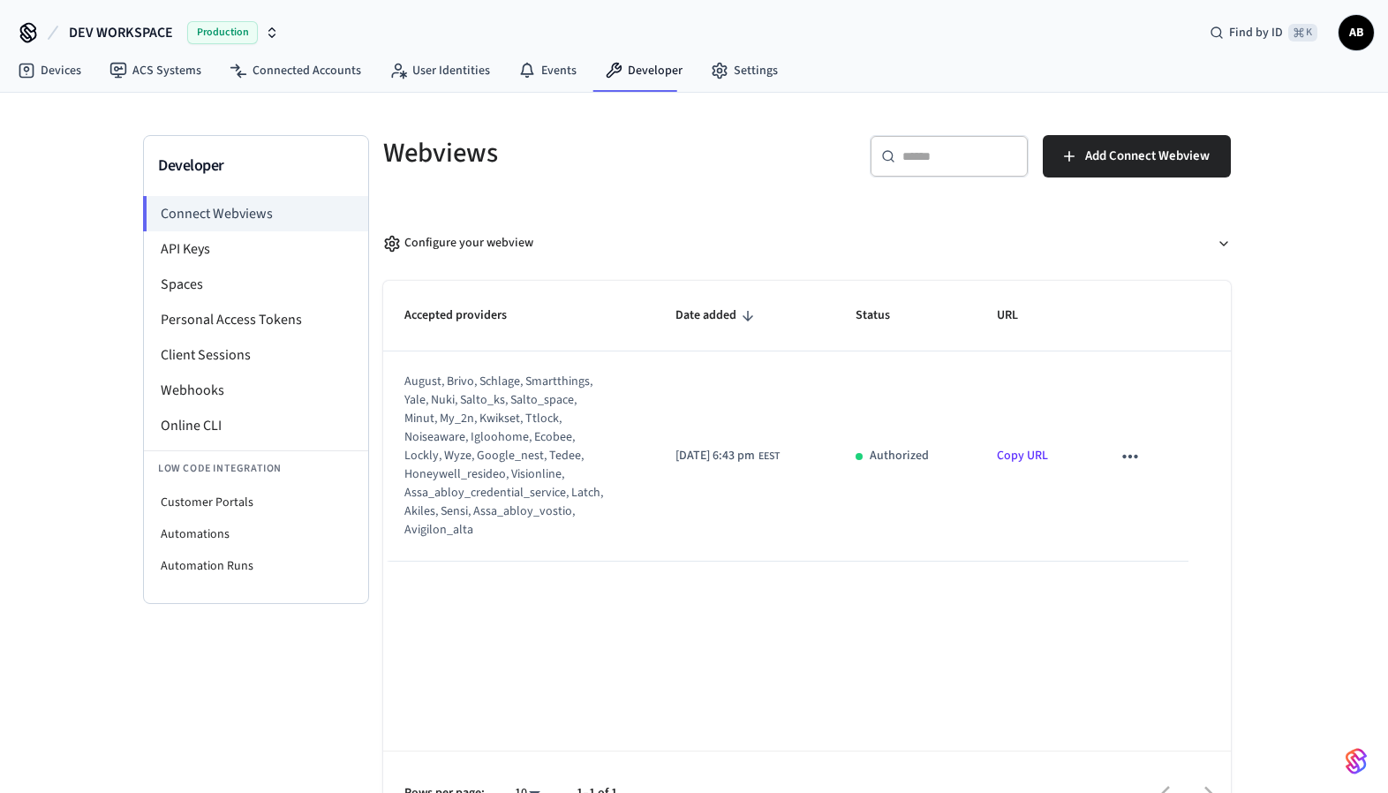
scroll to position [0, 0]
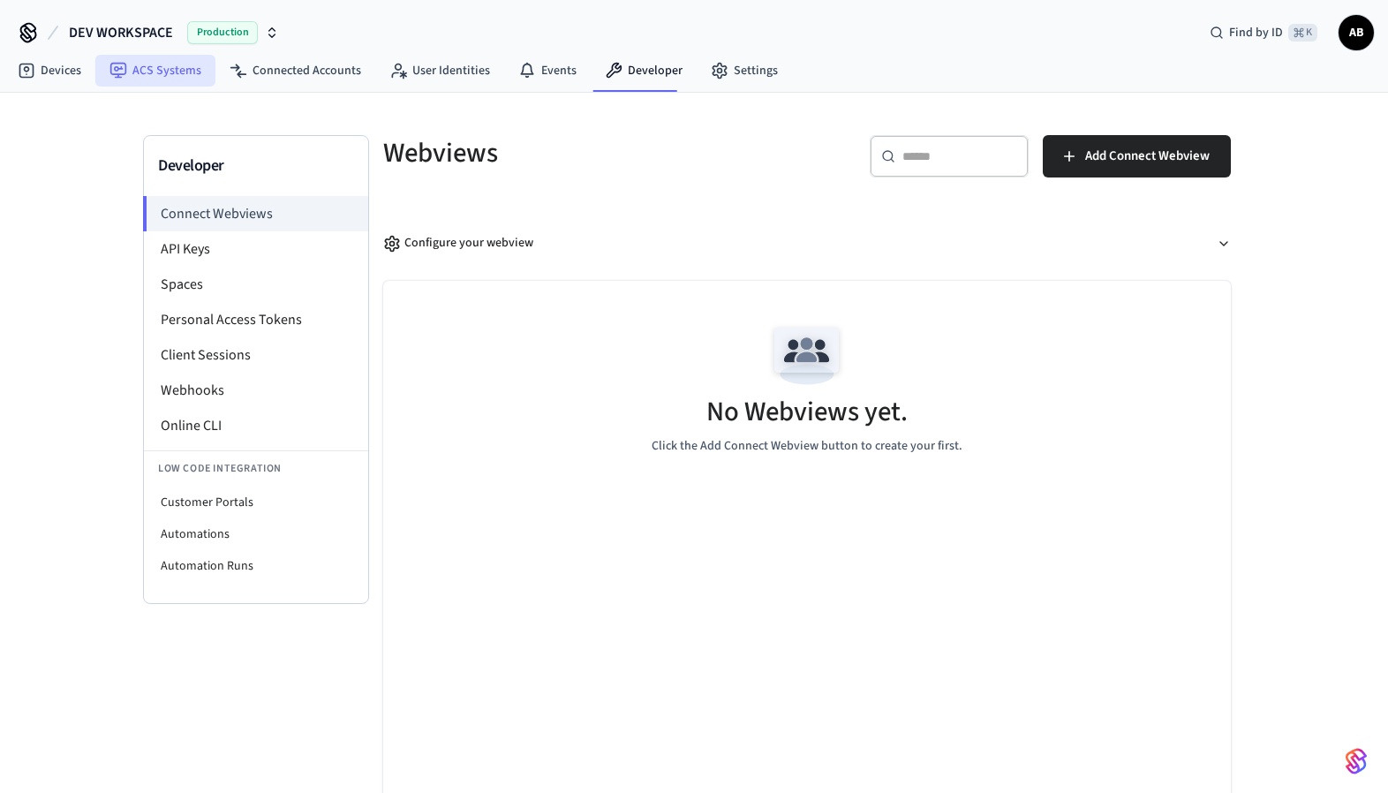
click at [162, 64] on link "ACS Systems" at bounding box center [155, 71] width 120 height 32
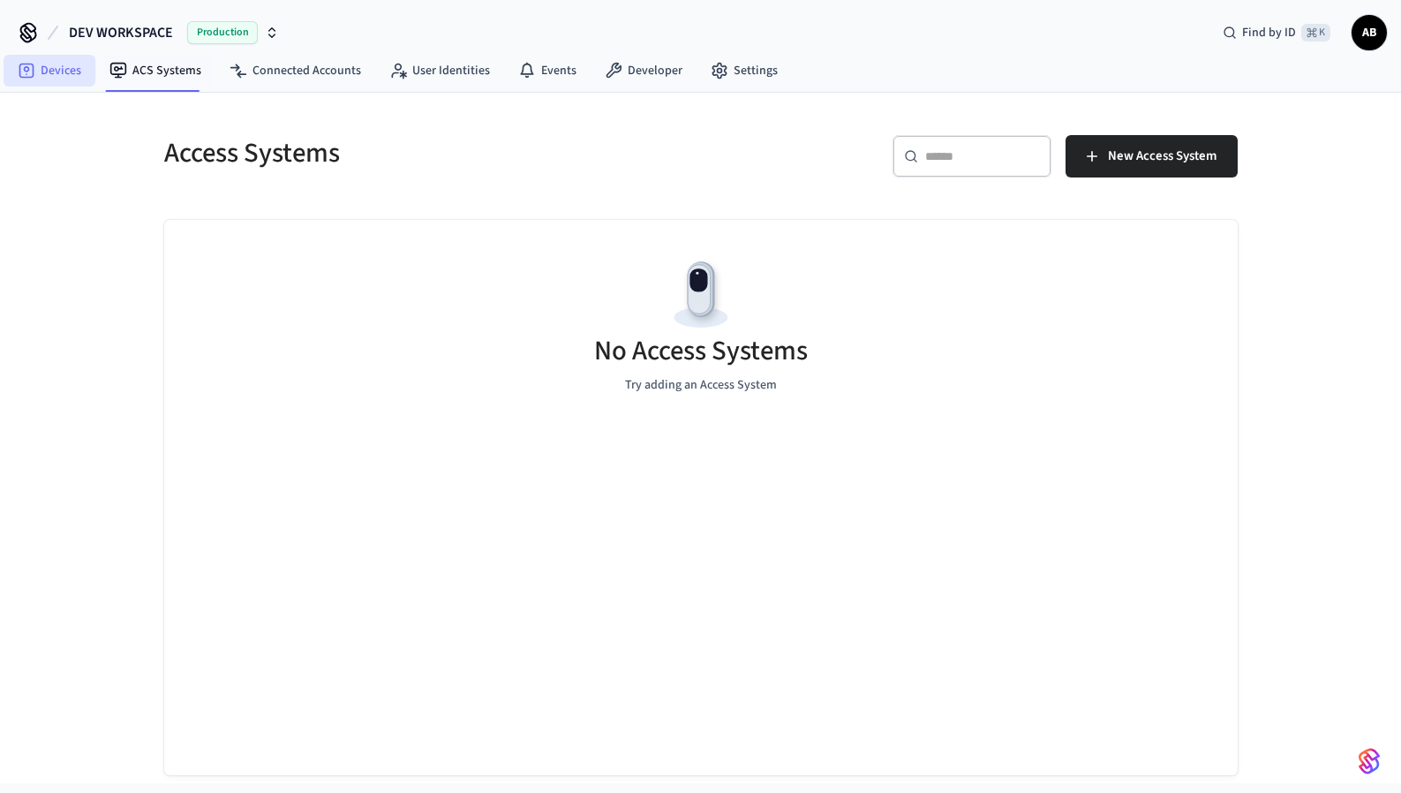
click at [49, 68] on link "Devices" at bounding box center [50, 71] width 92 height 32
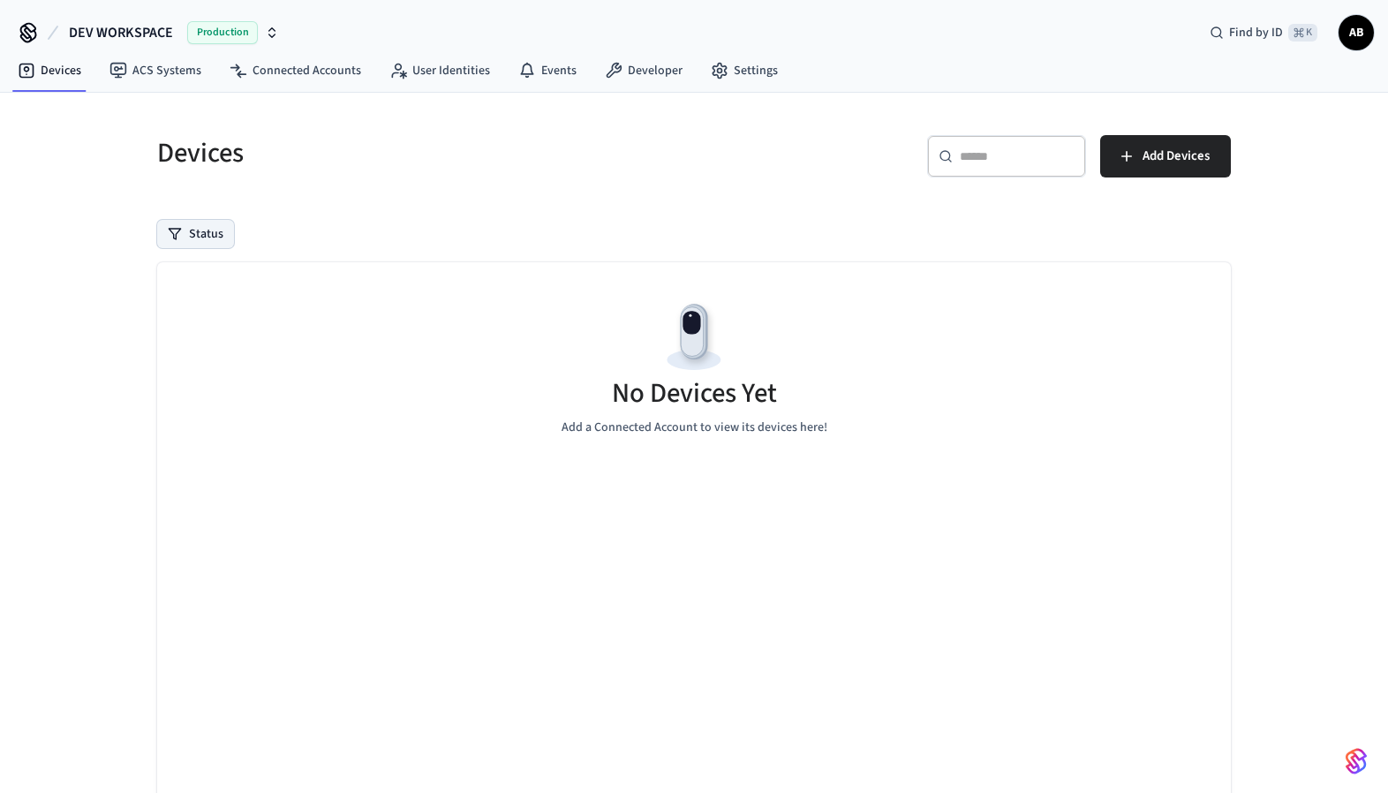
click at [207, 234] on button "Status" at bounding box center [195, 234] width 77 height 28
click at [232, 343] on label "Unmanaged" at bounding box center [268, 349] width 150 height 21
click at [183, 343] on button "Unmanaged" at bounding box center [176, 350] width 14 height 14
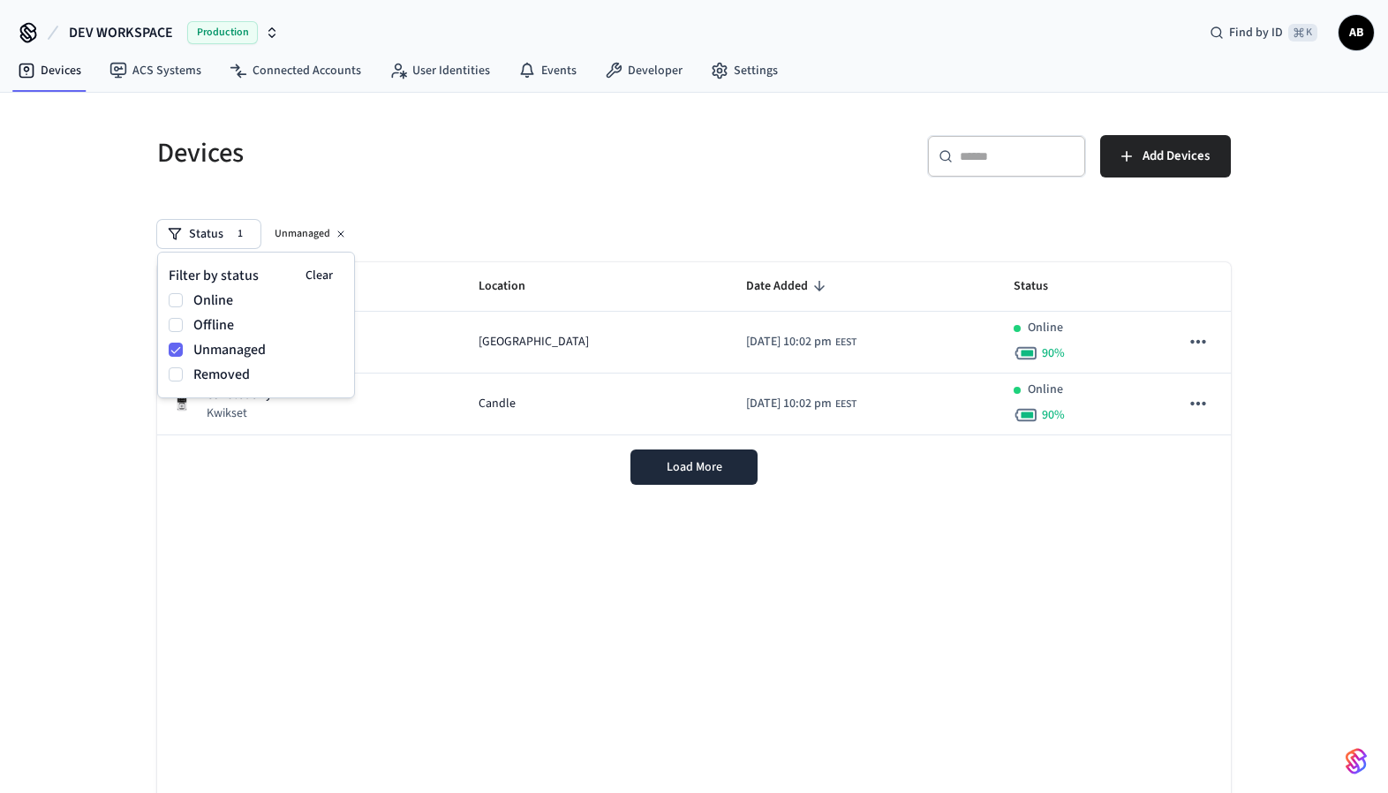
click at [487, 168] on h5 "Devices" at bounding box center [420, 153] width 526 height 36
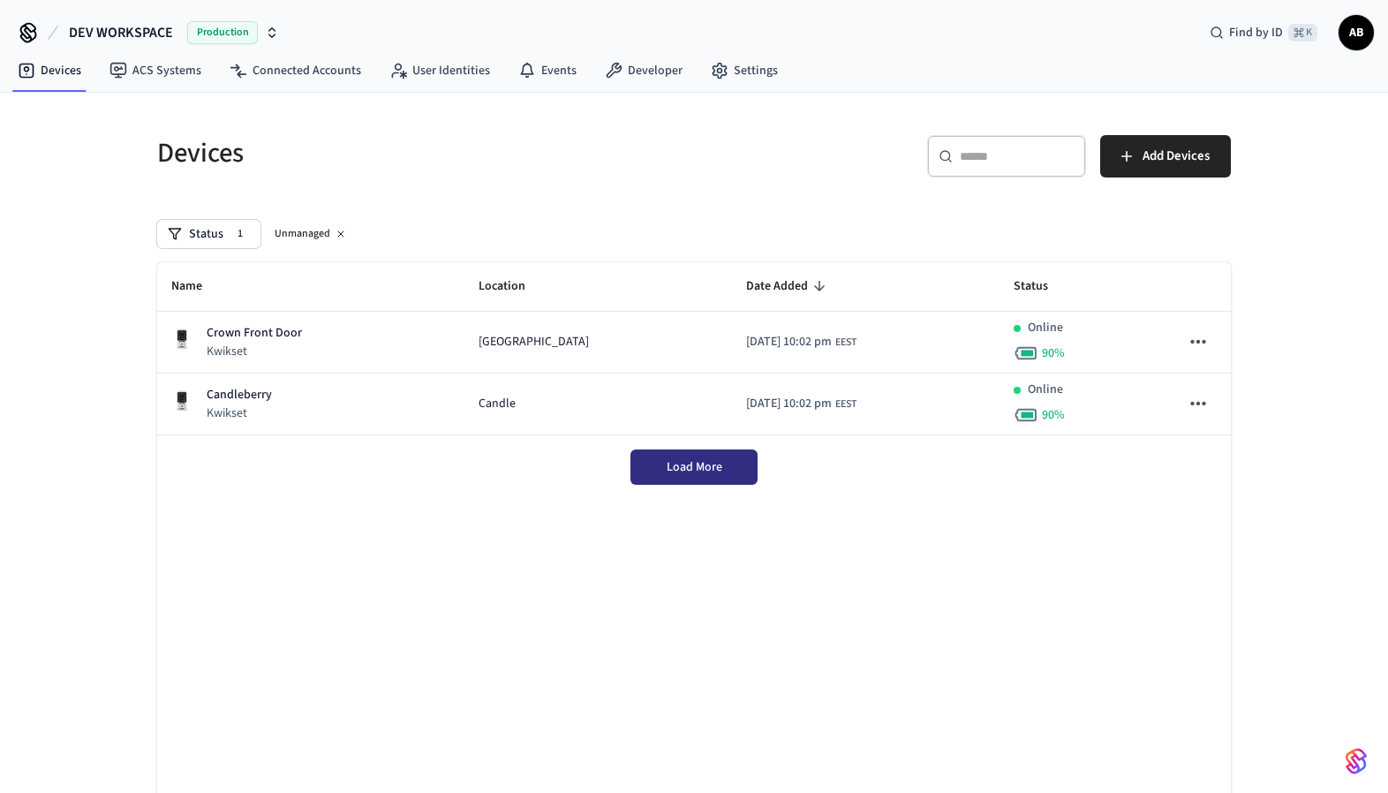
click at [713, 463] on span "Load More" at bounding box center [695, 467] width 56 height 18
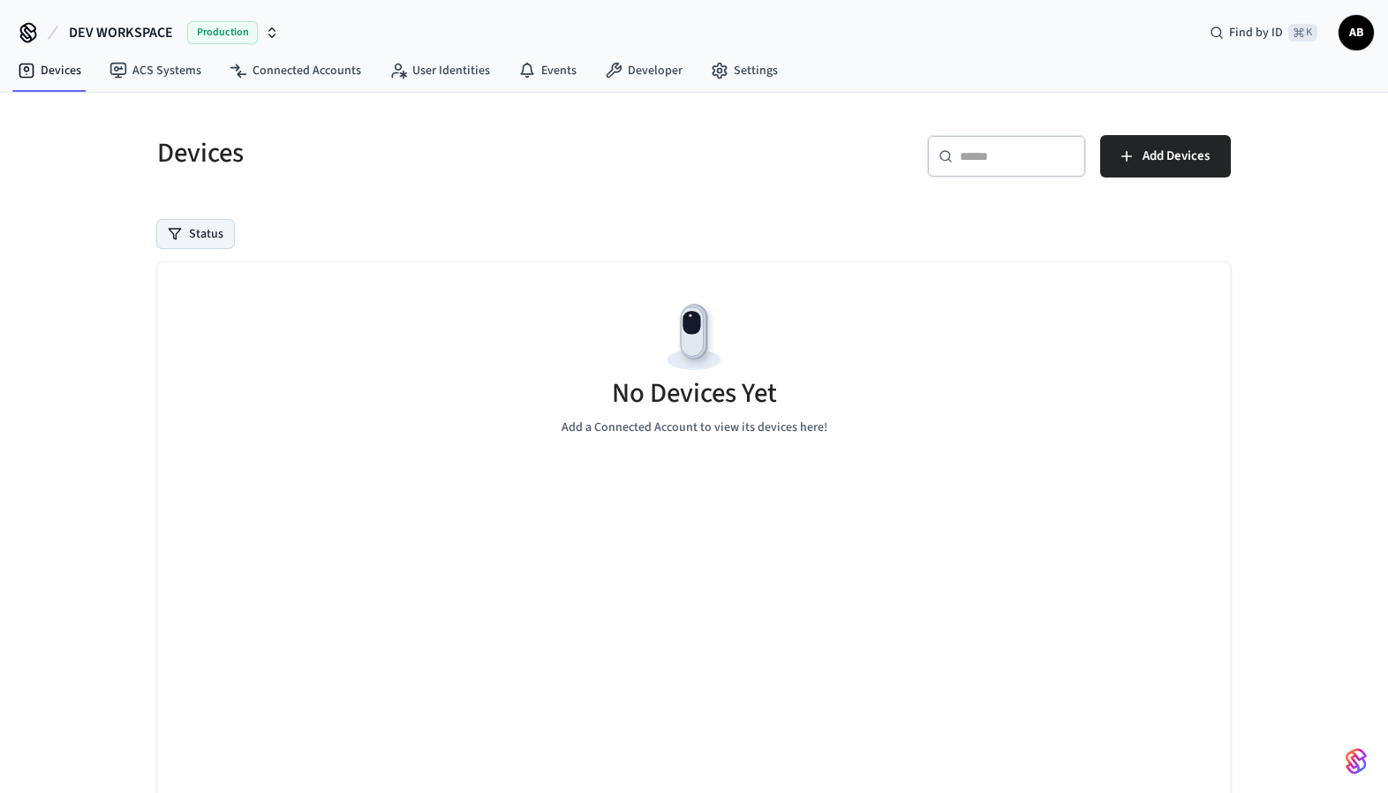
click at [197, 235] on button "Status" at bounding box center [195, 234] width 77 height 28
click at [238, 346] on label "Unmanaged" at bounding box center [268, 349] width 150 height 21
click at [183, 346] on button "Unmanaged" at bounding box center [176, 350] width 14 height 14
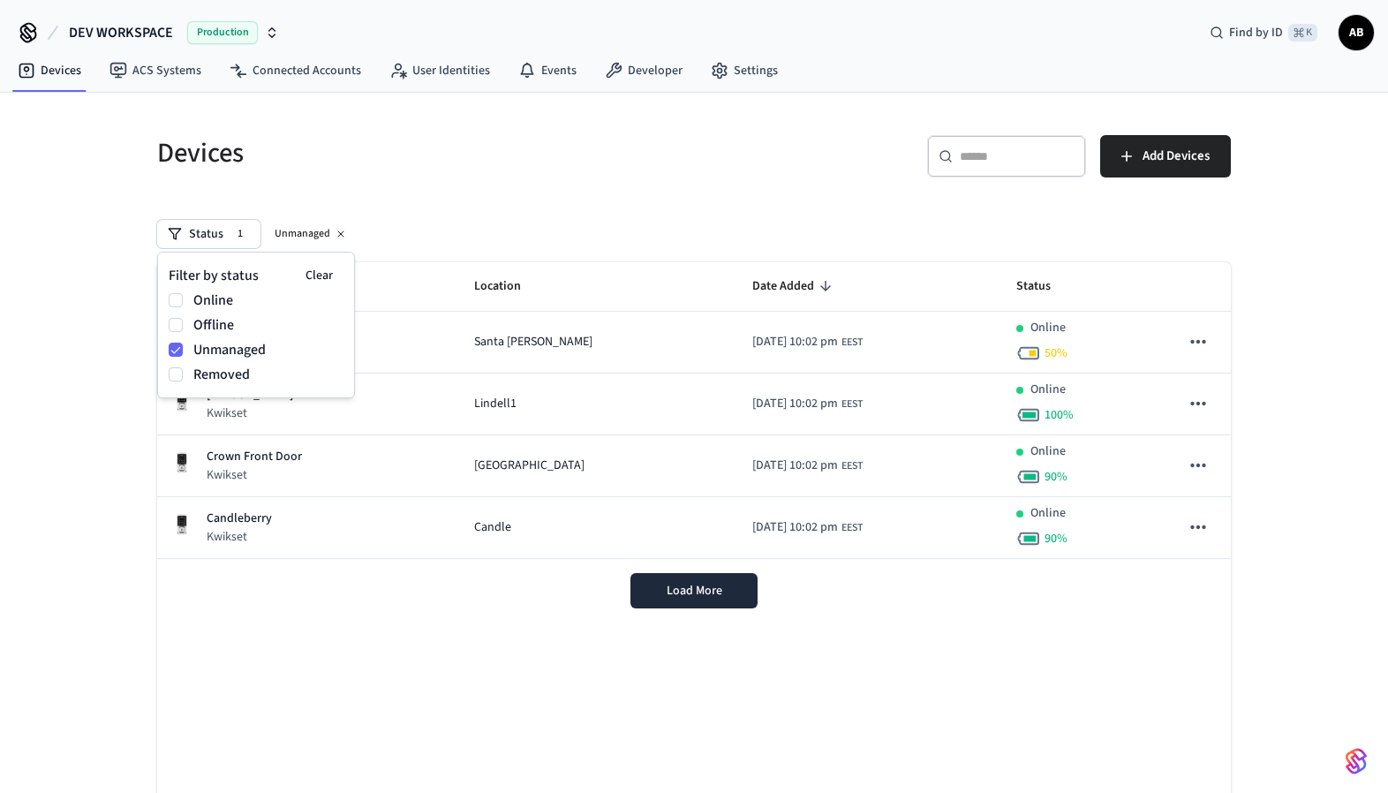
click at [480, 139] on h5 "Devices" at bounding box center [420, 153] width 526 height 36
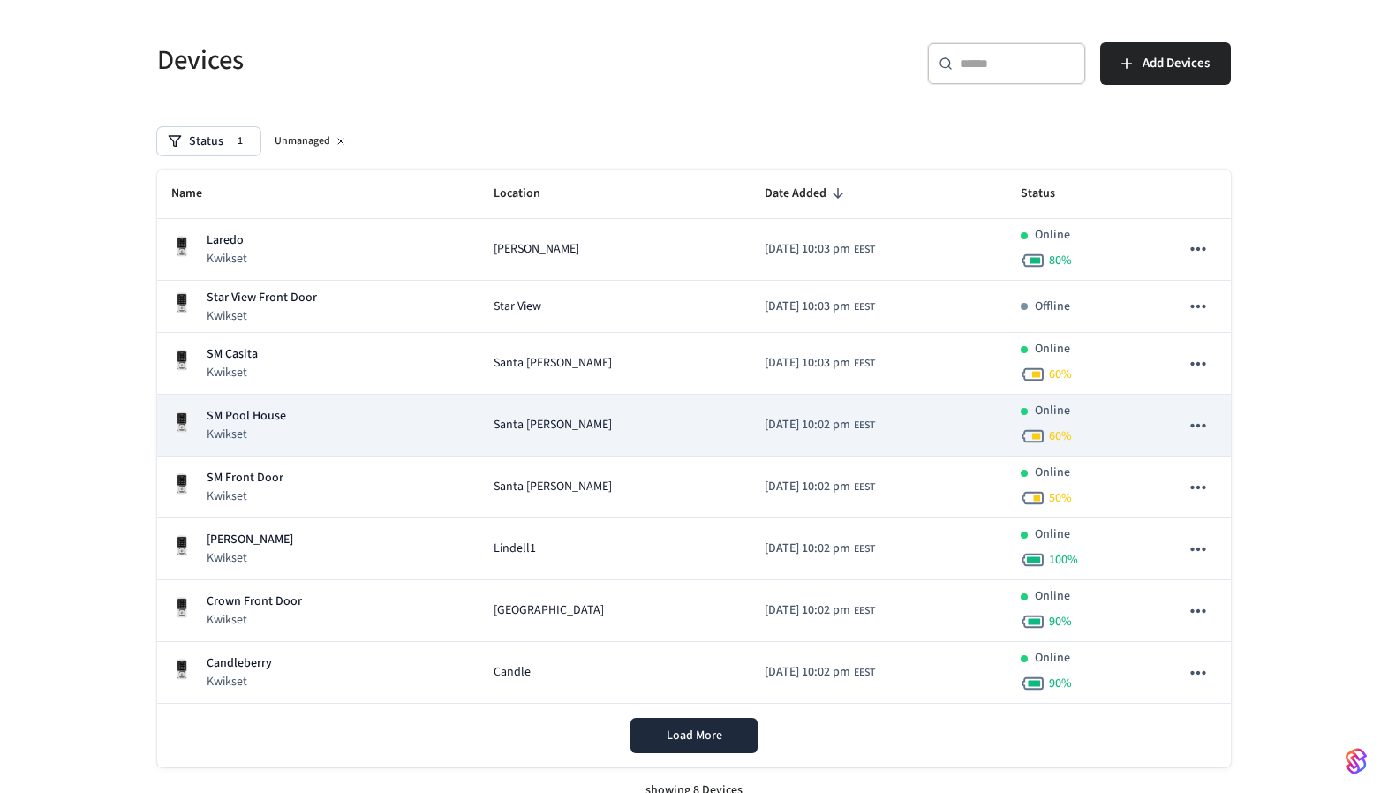
scroll to position [114, 0]
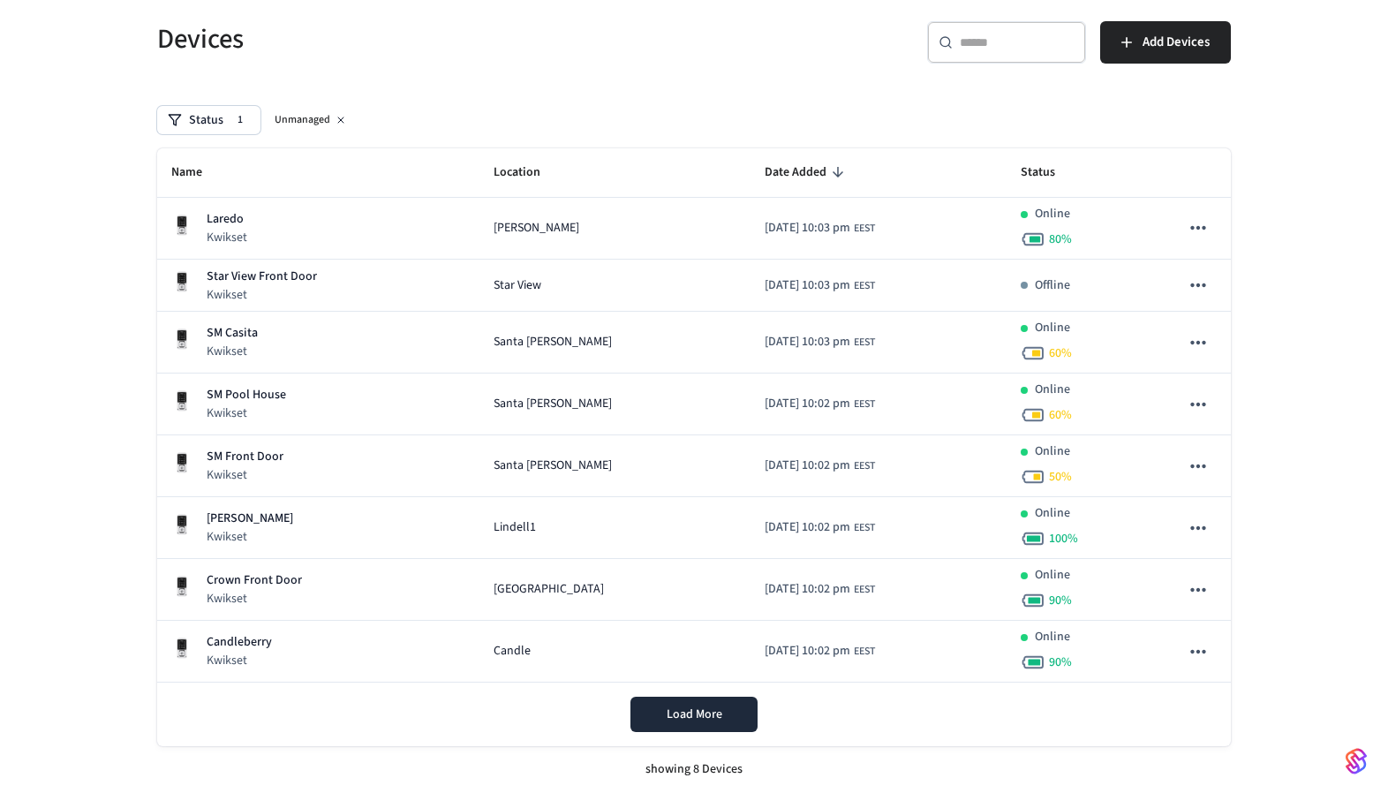
click at [1358, 762] on img "button" at bounding box center [1356, 761] width 21 height 28
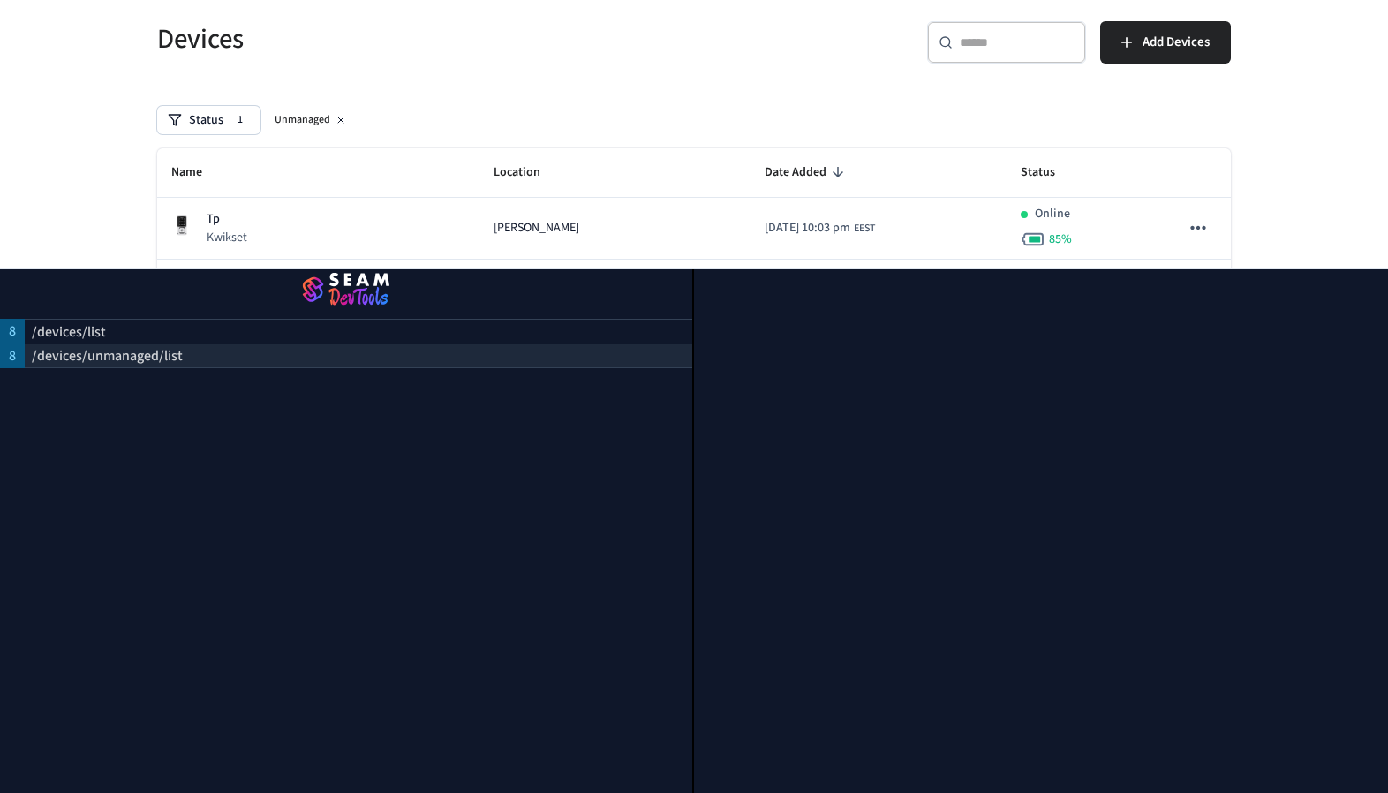
click at [159, 345] on p "/devices/unmanaged/list" at bounding box center [107, 355] width 151 height 21
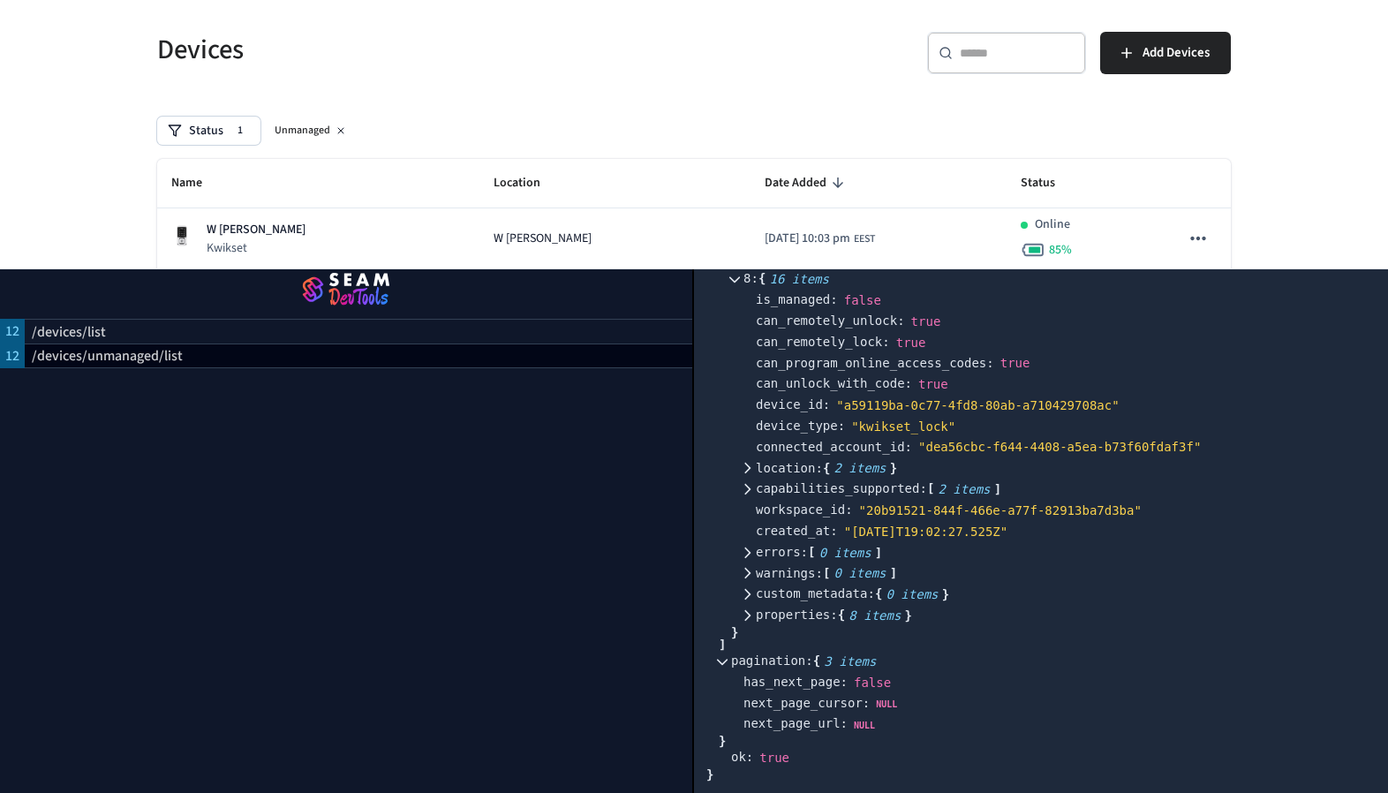
scroll to position [238, 0]
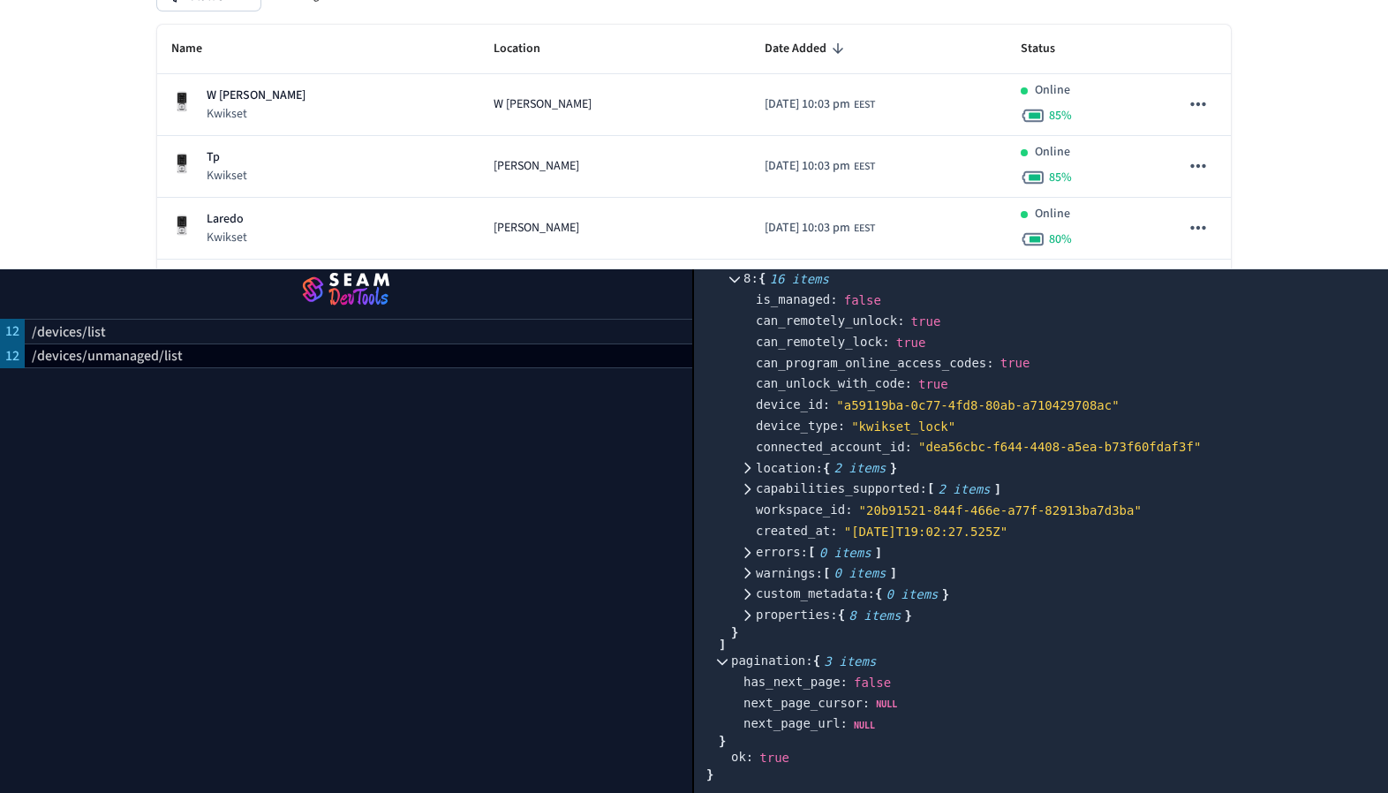
click at [1246, 190] on div "Devices ​ ​ Add Devices Status 1 Unmanaged Name Location Date Added Status W Tw…" at bounding box center [694, 324] width 1130 height 938
click at [1287, 211] on div "Devices ​ ​ Add Devices Status 1 Unmanaged Name Location Date Added Status W Tw…" at bounding box center [694, 324] width 1388 height 938
click at [359, 270] on img "button" at bounding box center [346, 290] width 650 height 49
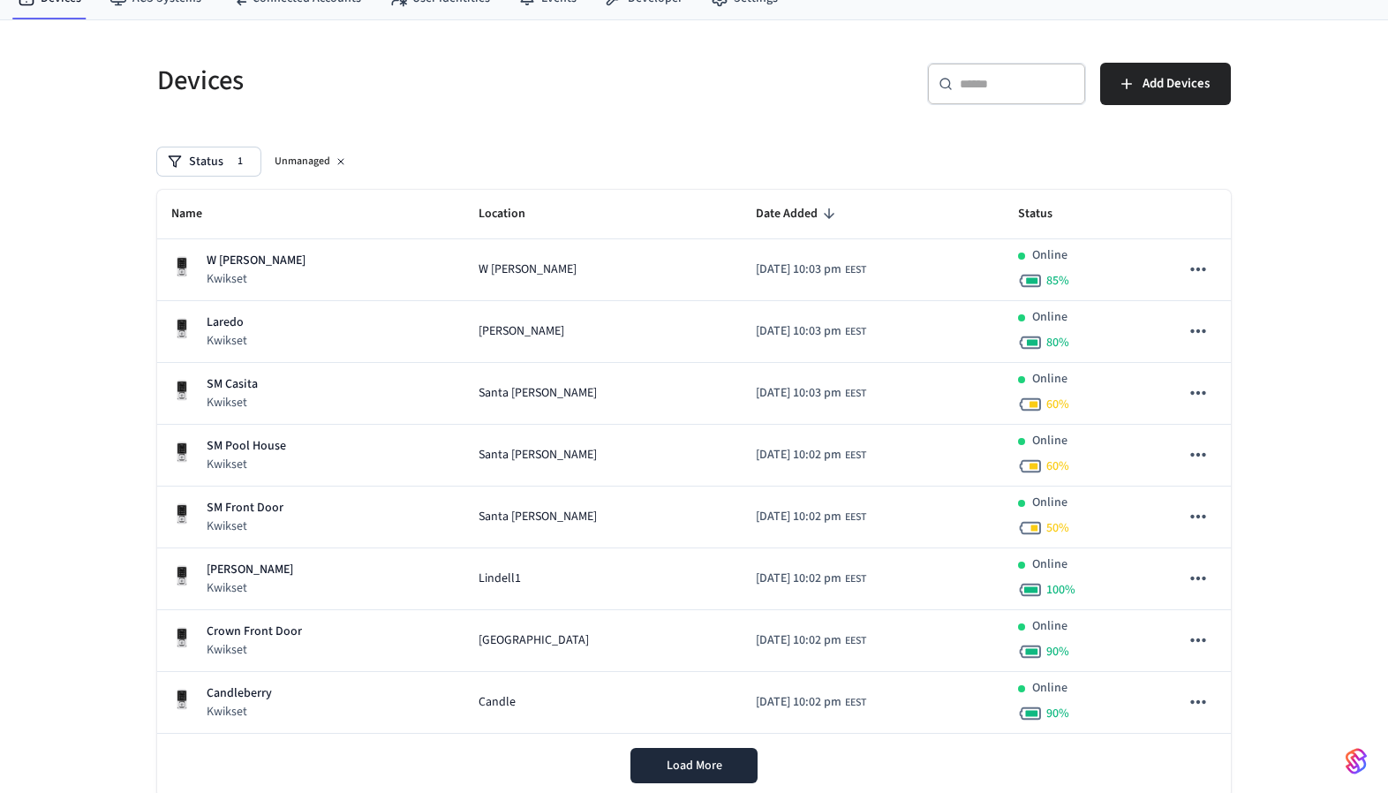
scroll to position [0, 0]
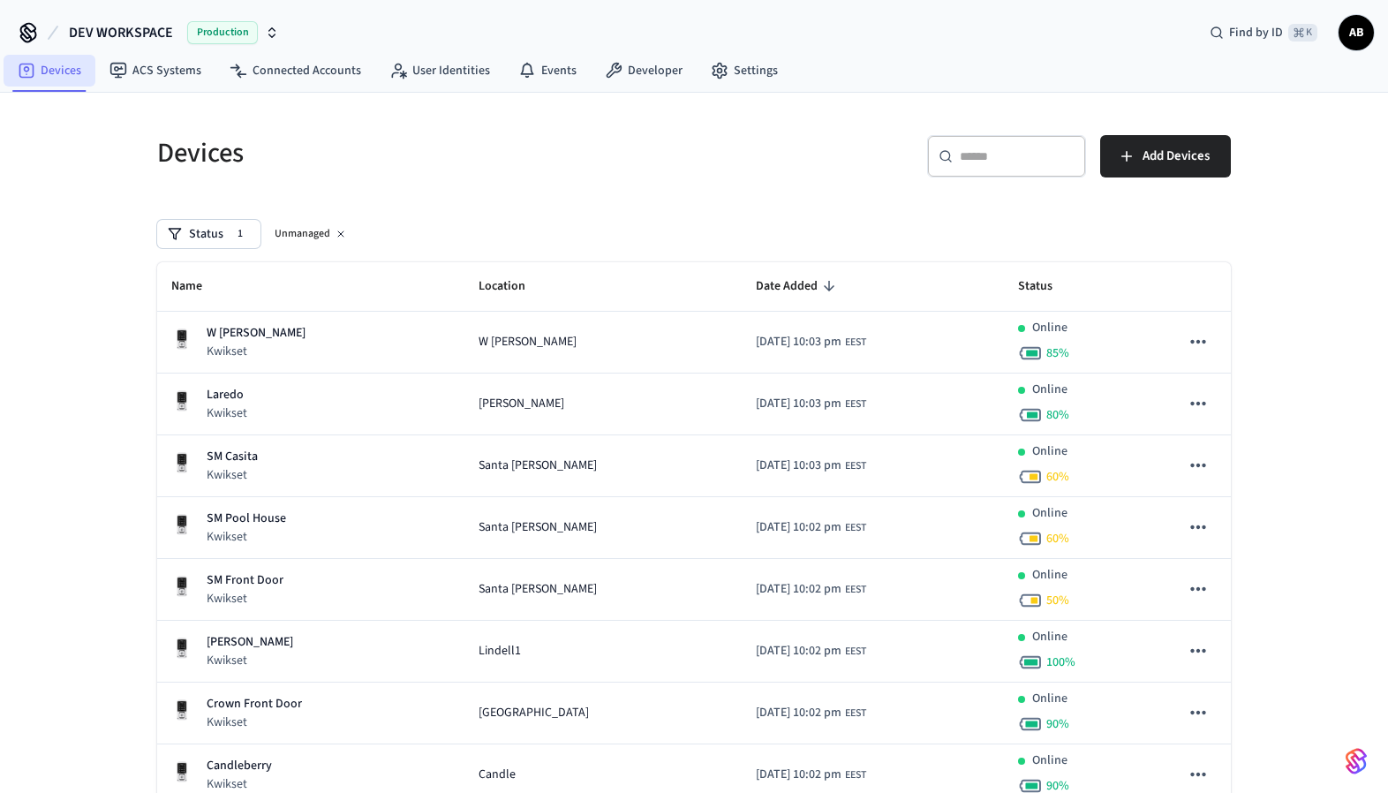
click at [67, 64] on link "Devices" at bounding box center [50, 71] width 92 height 32
click at [332, 228] on div "Unmanaged" at bounding box center [311, 233] width 87 height 21
click at [336, 236] on icon at bounding box center [341, 234] width 11 height 11
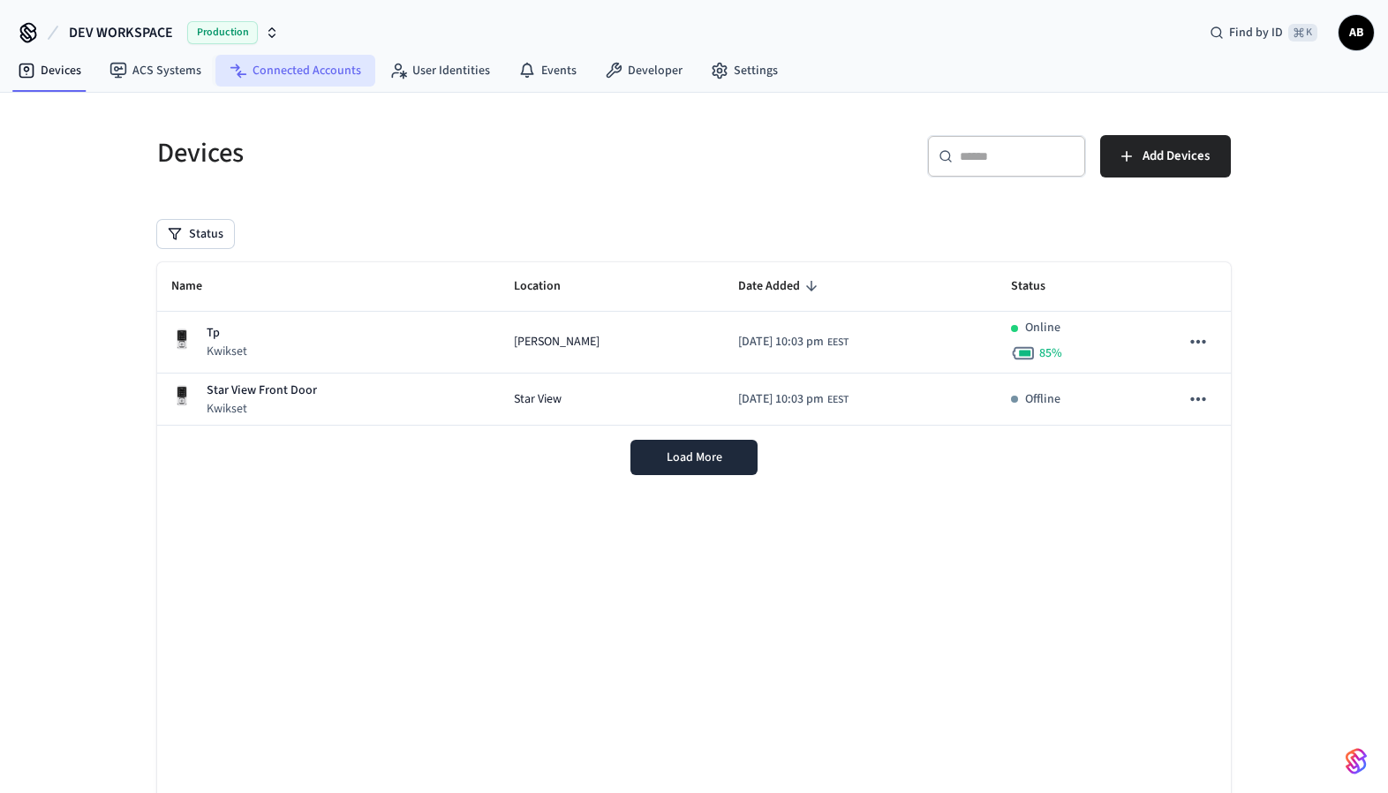
click at [328, 63] on link "Connected Accounts" at bounding box center [295, 71] width 160 height 32
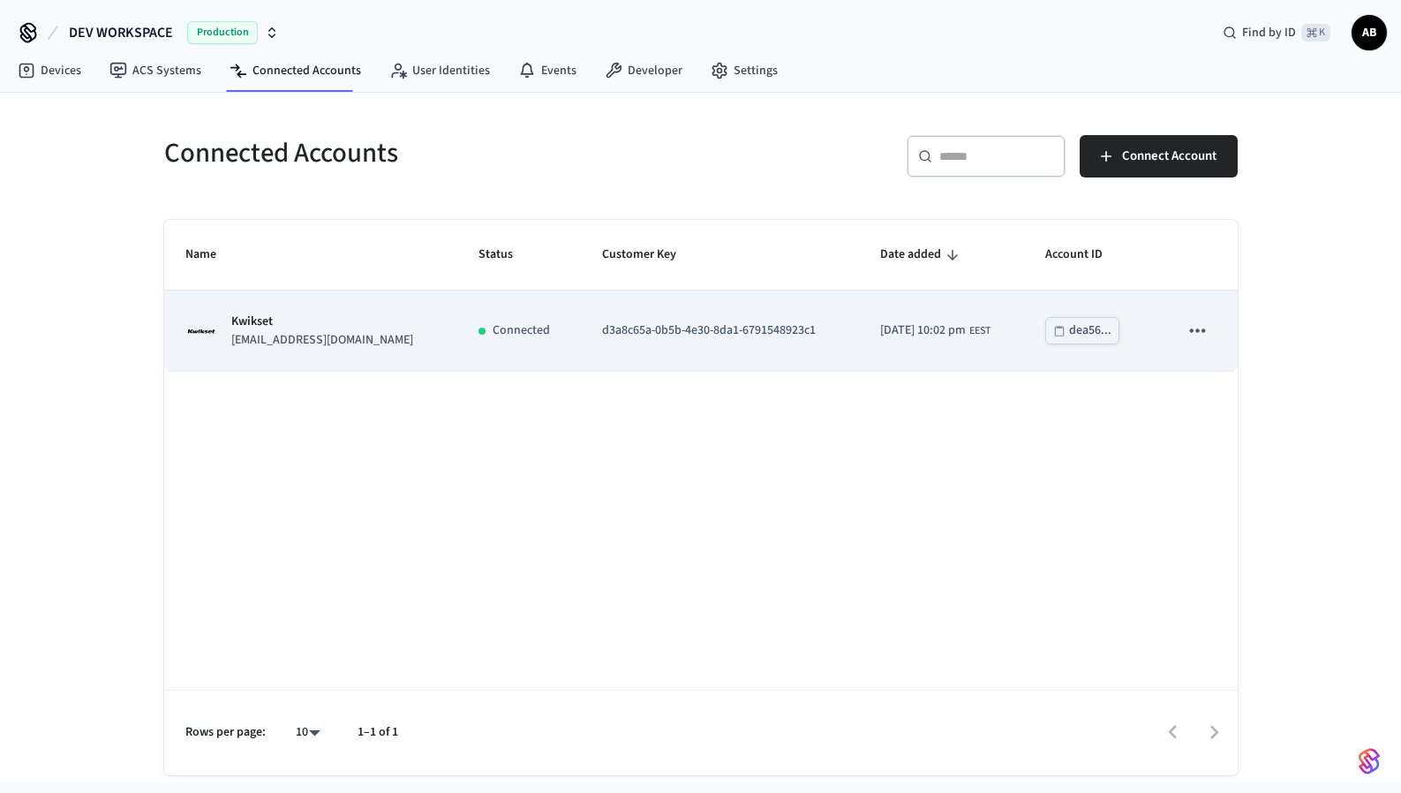
click at [1198, 329] on icon "sticky table" at bounding box center [1197, 330] width 15 height 4
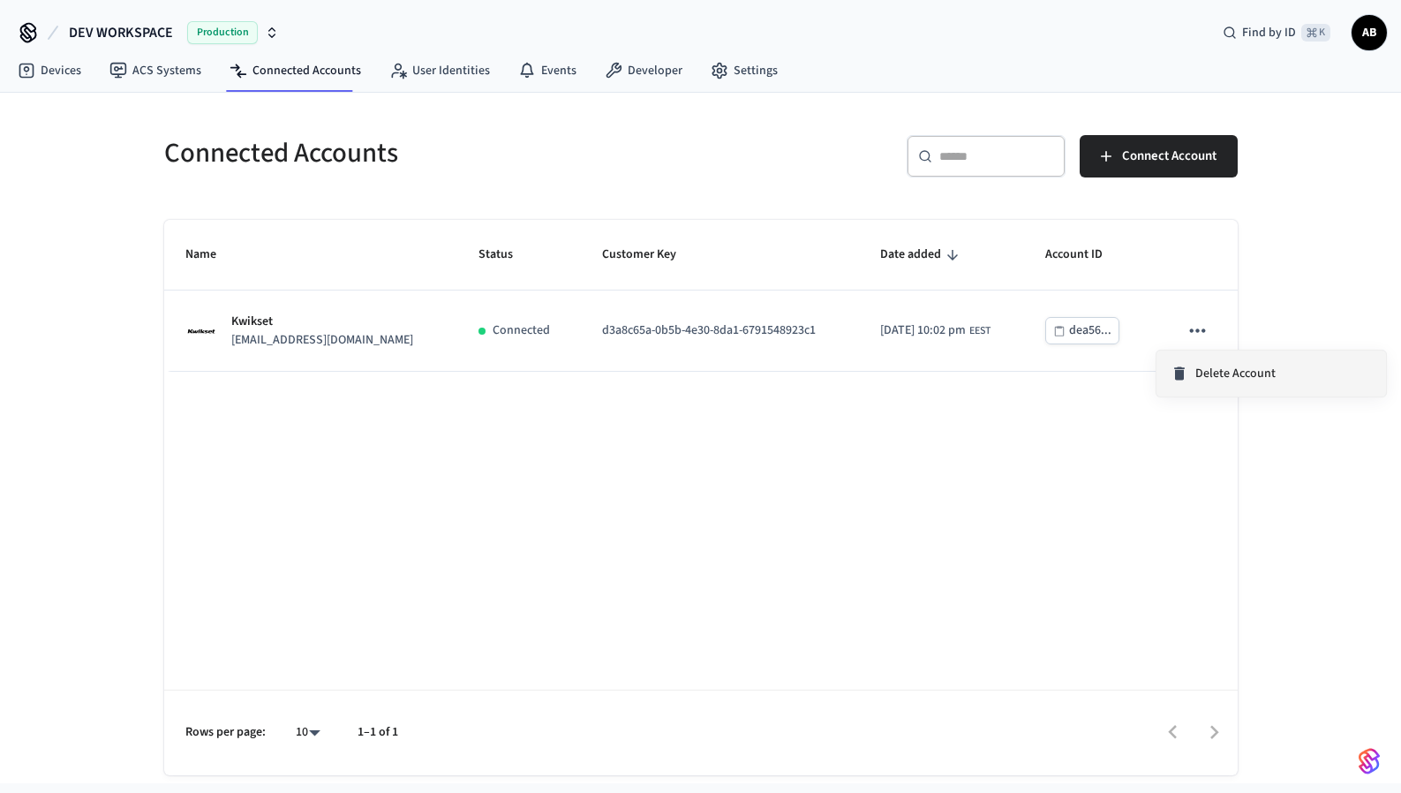
click at [1197, 374] on span "Delete Account" at bounding box center [1236, 374] width 80 height 18
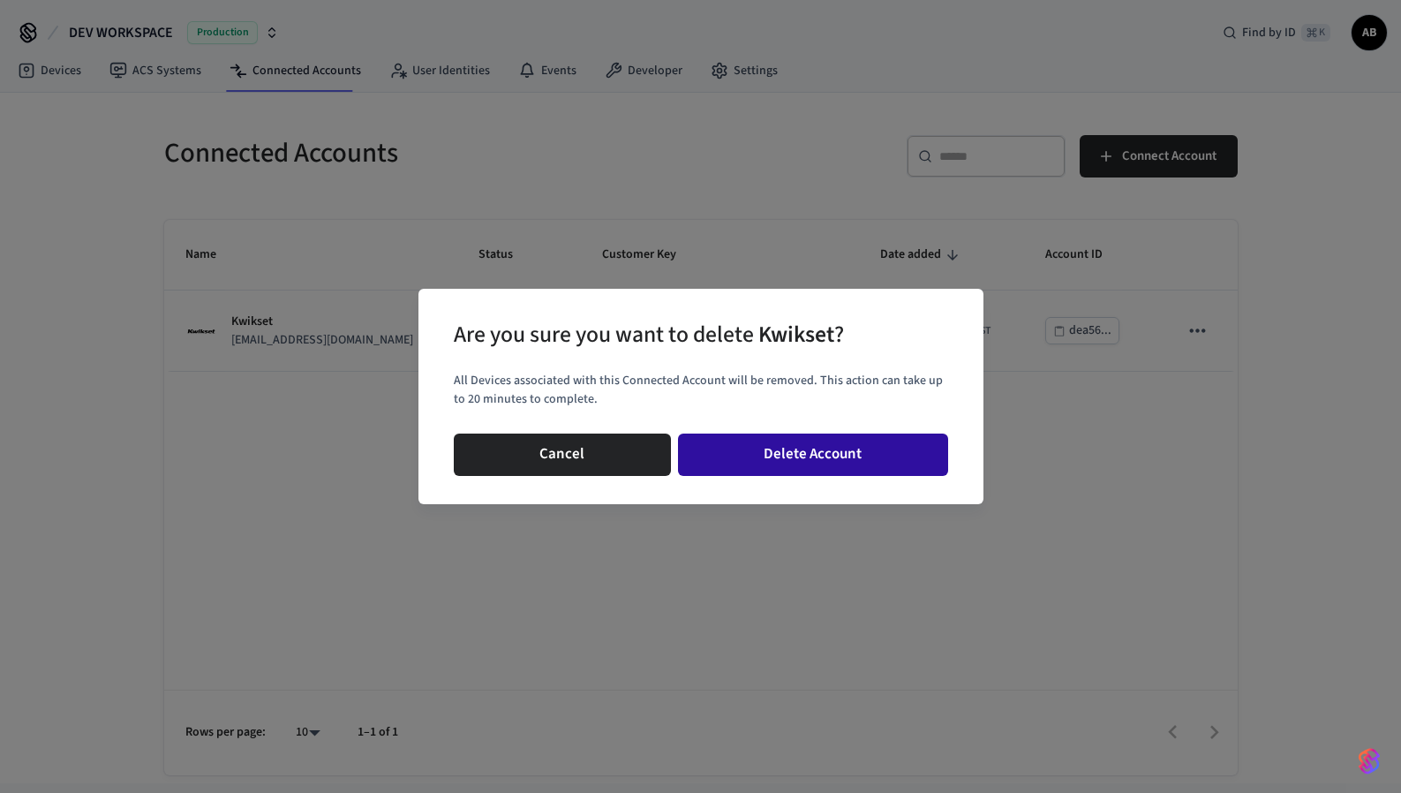
click at [892, 449] on button "Delete Account" at bounding box center [813, 455] width 270 height 42
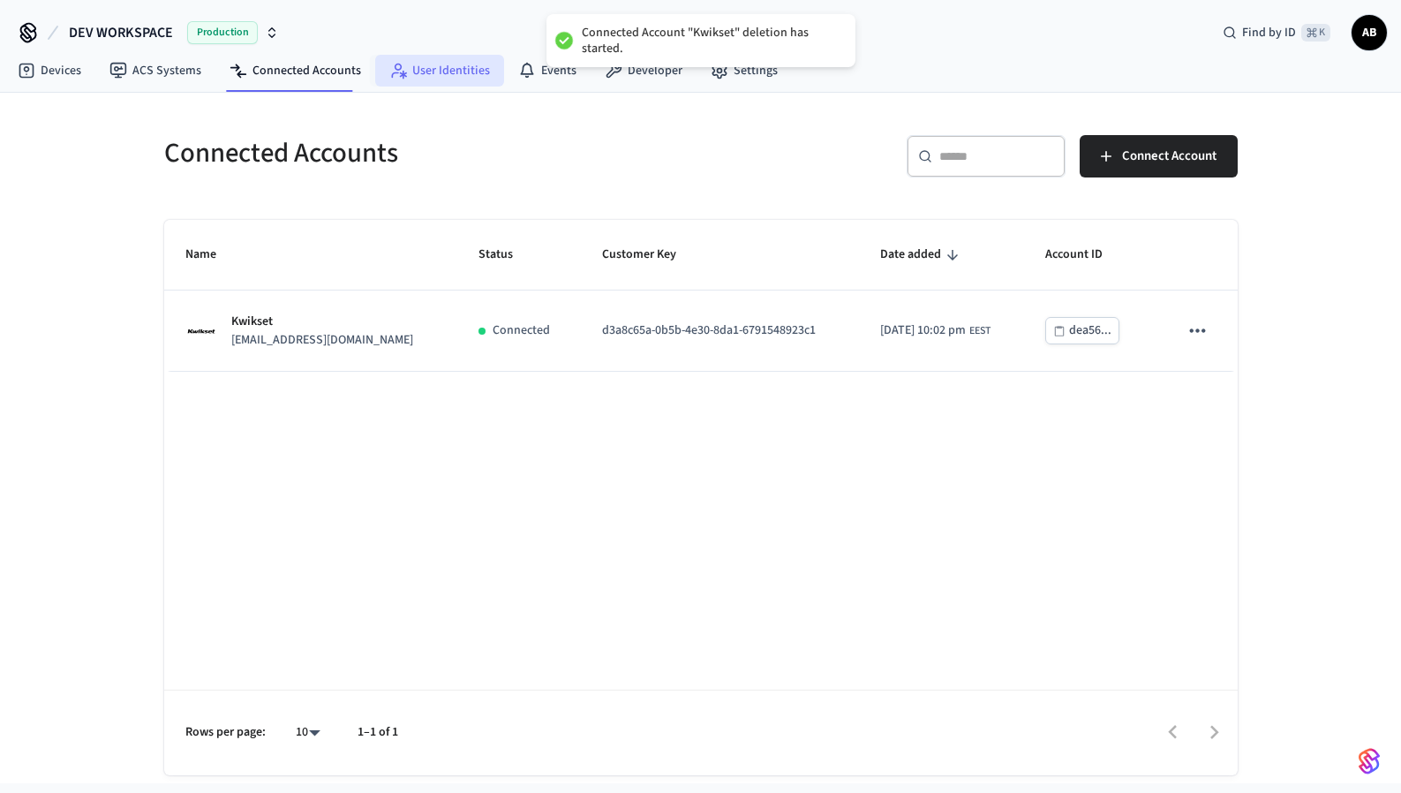
click at [429, 75] on link "User Identities" at bounding box center [439, 71] width 129 height 32
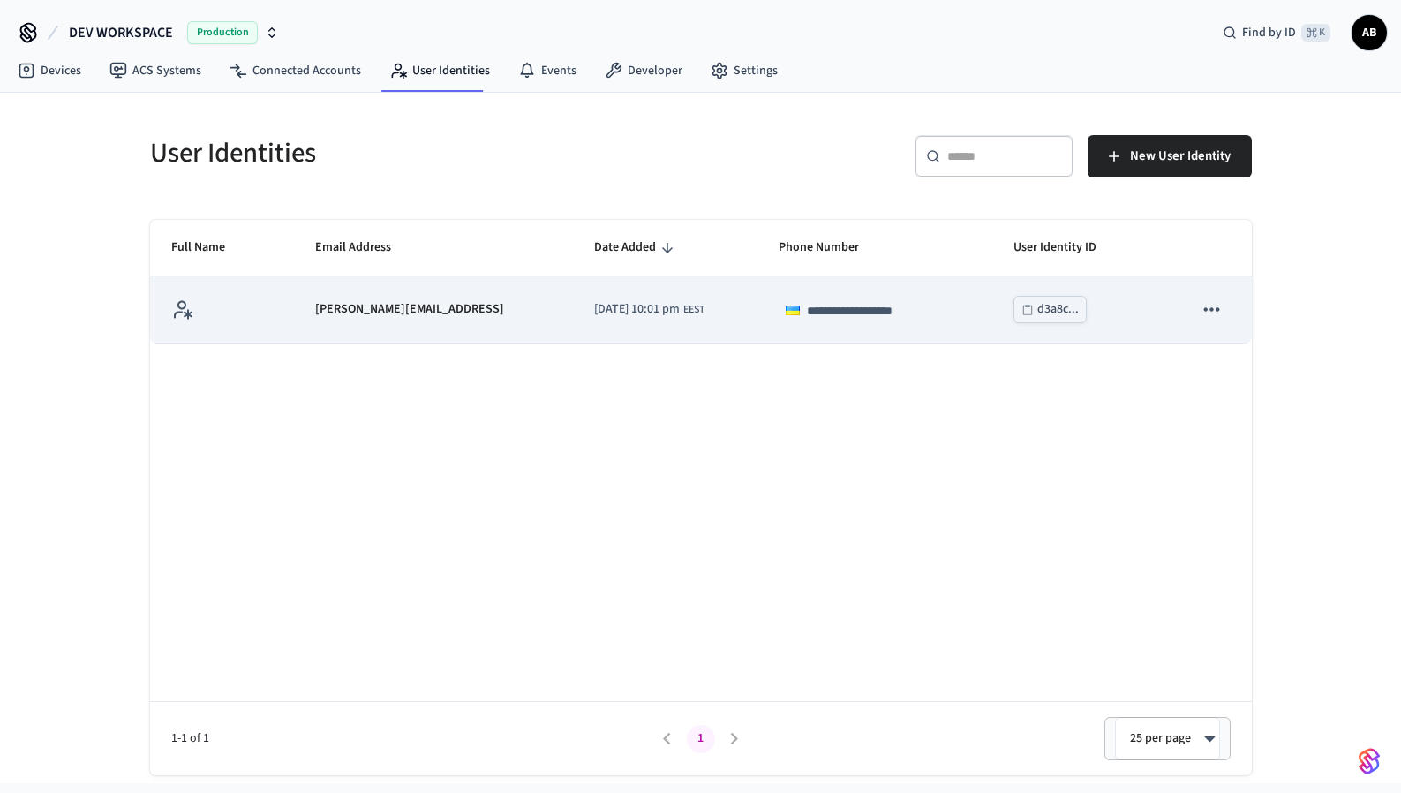
click at [1207, 308] on icon "sticky table" at bounding box center [1211, 309] width 15 height 4
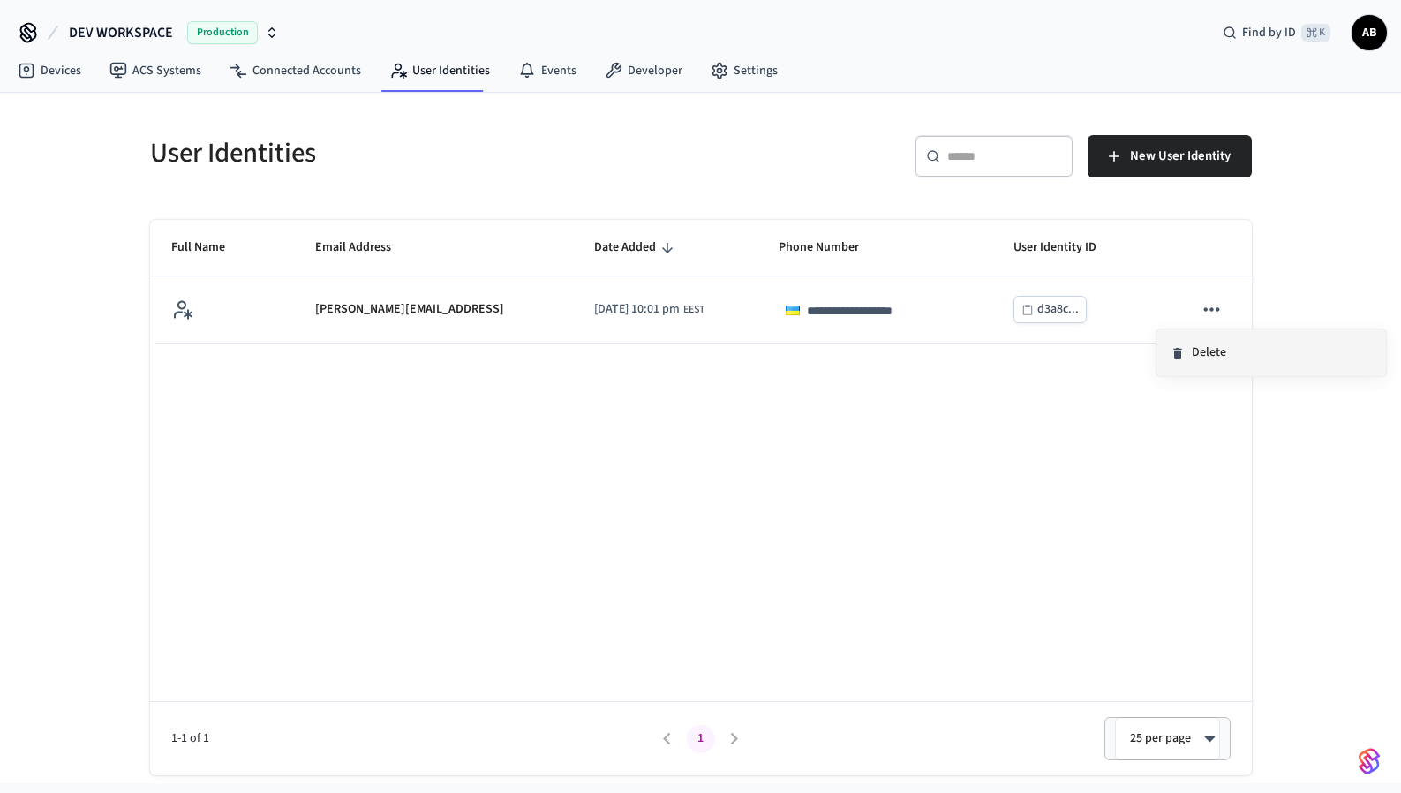
click at [1203, 345] on li "Delete" at bounding box center [1272, 352] width 230 height 47
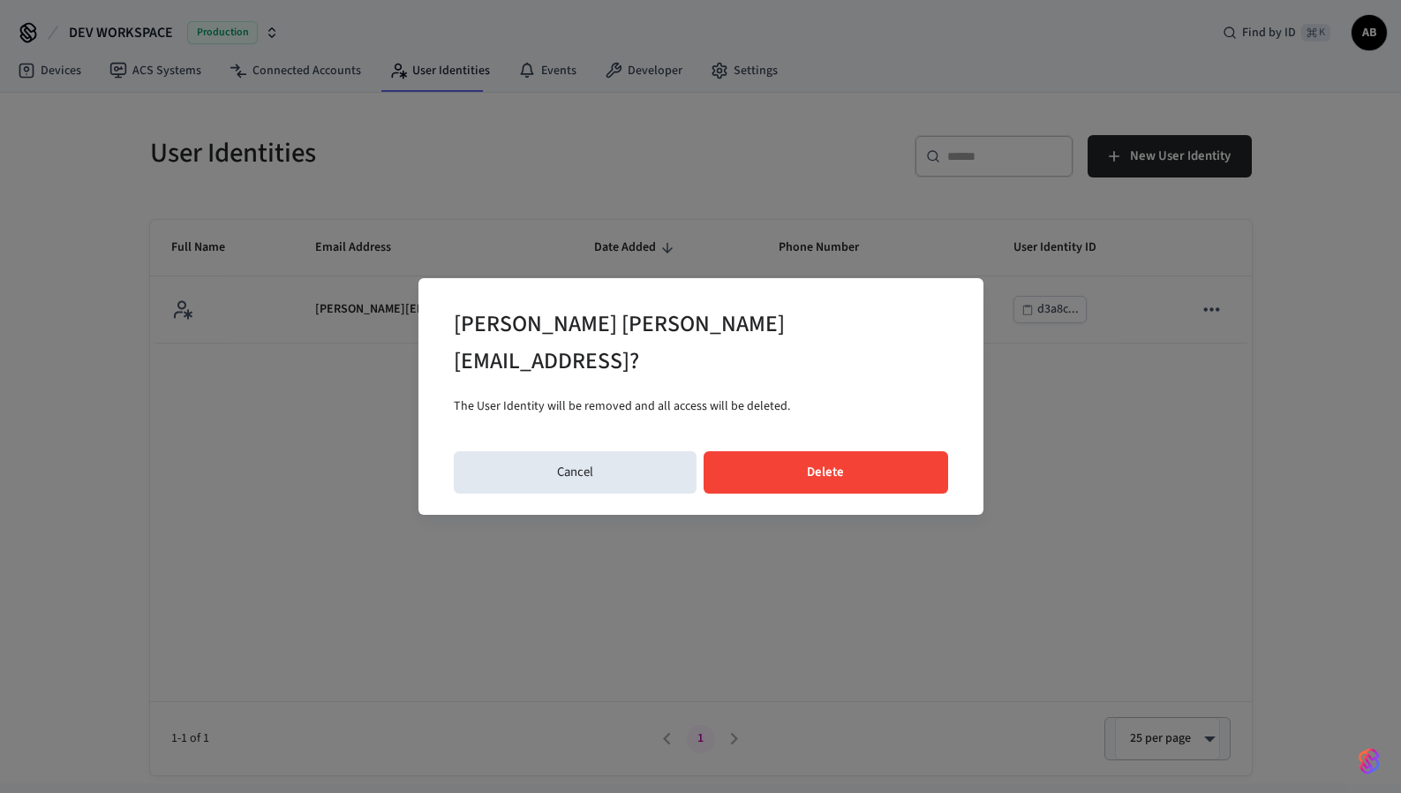
click at [873, 454] on button "Delete" at bounding box center [826, 472] width 245 height 42
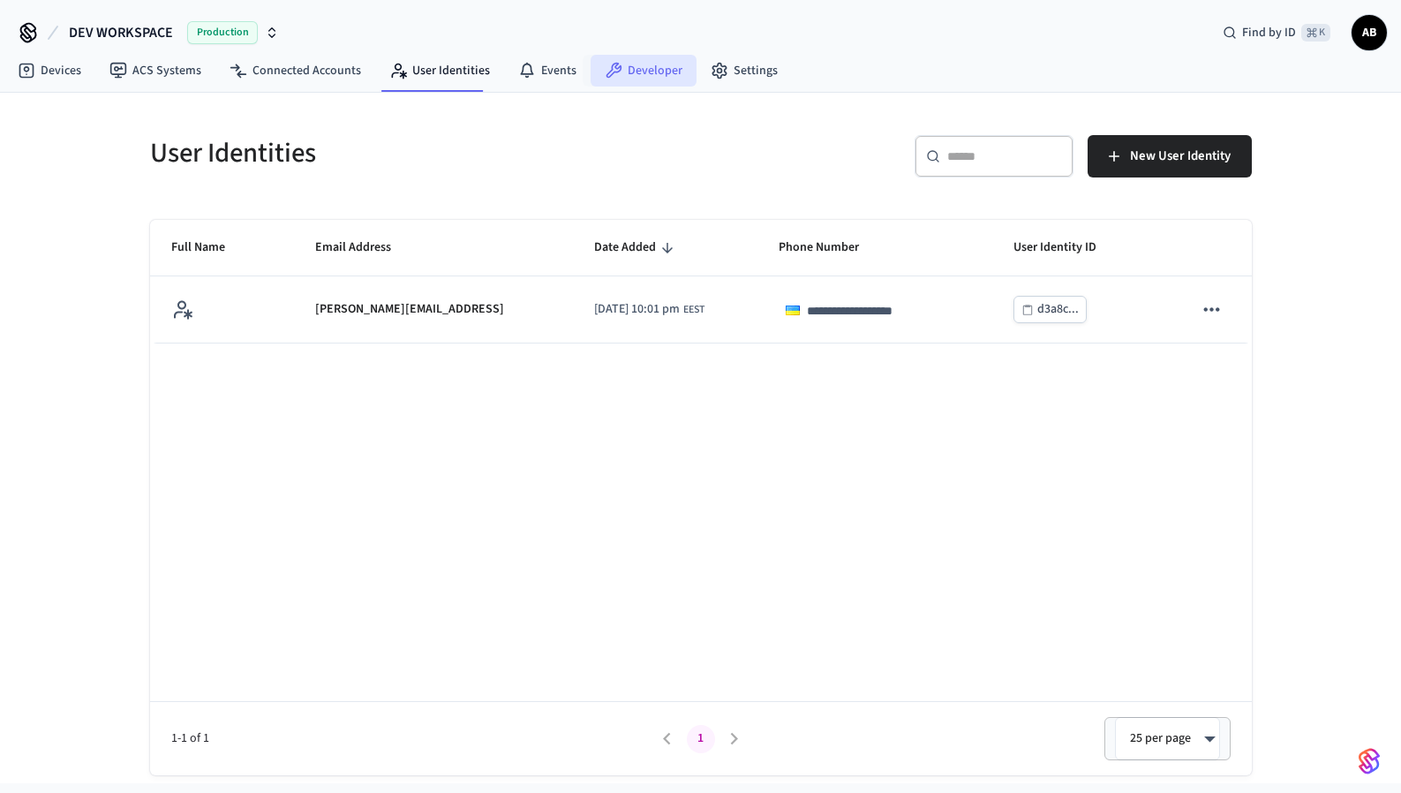
click at [647, 72] on link "Developer" at bounding box center [644, 71] width 106 height 32
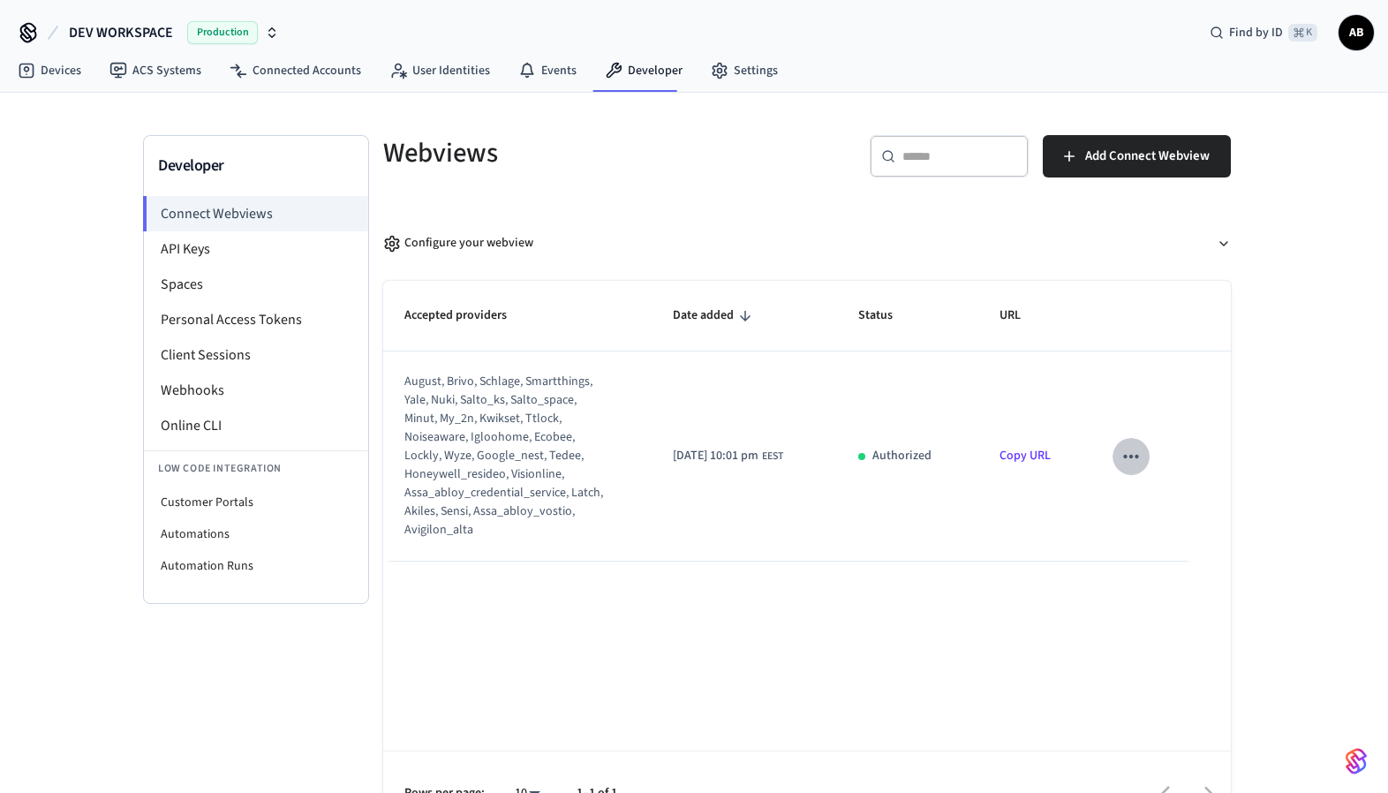
click at [1140, 457] on icon "sticky table" at bounding box center [1131, 456] width 23 height 23
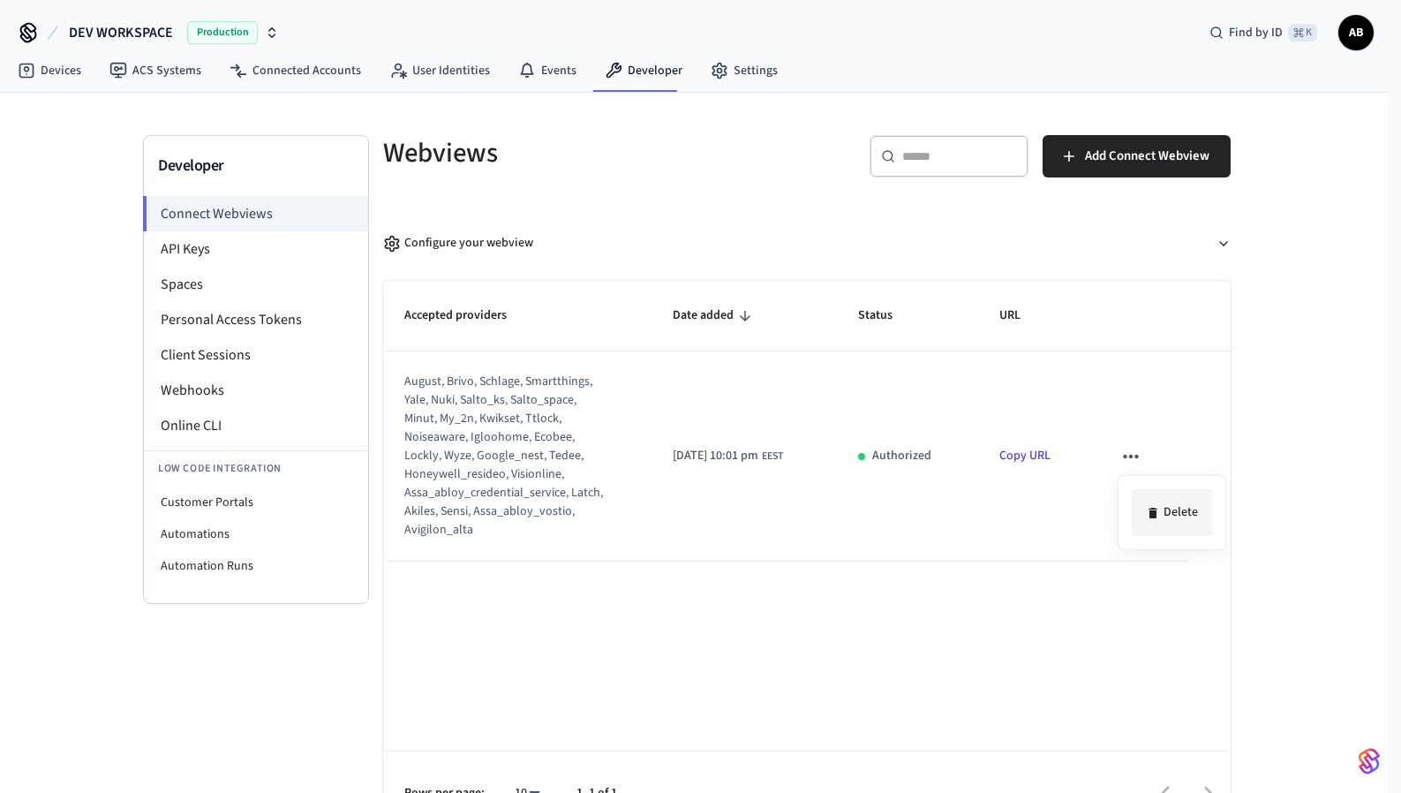
click at [1160, 510] on li "Delete" at bounding box center [1172, 512] width 80 height 47
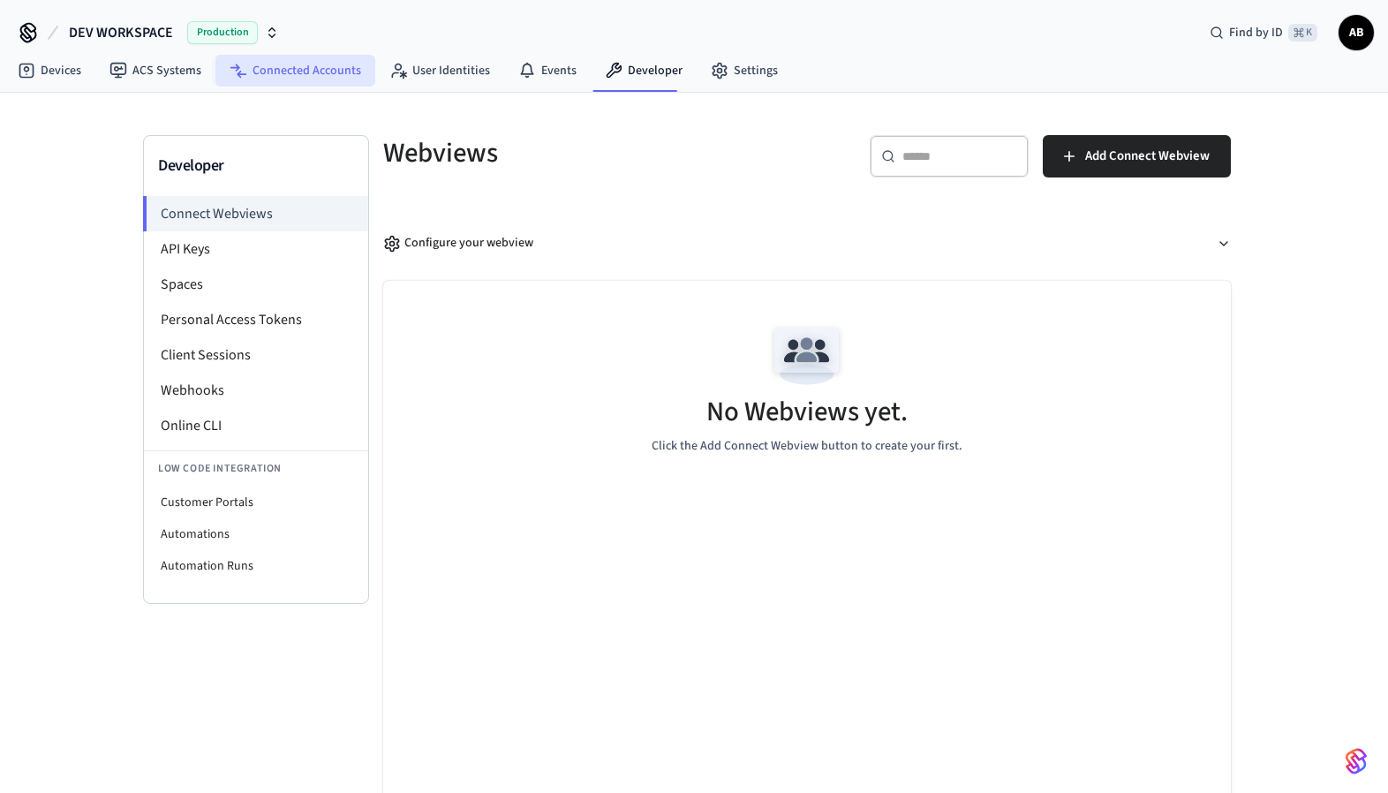
click at [276, 75] on link "Connected Accounts" at bounding box center [295, 71] width 160 height 32
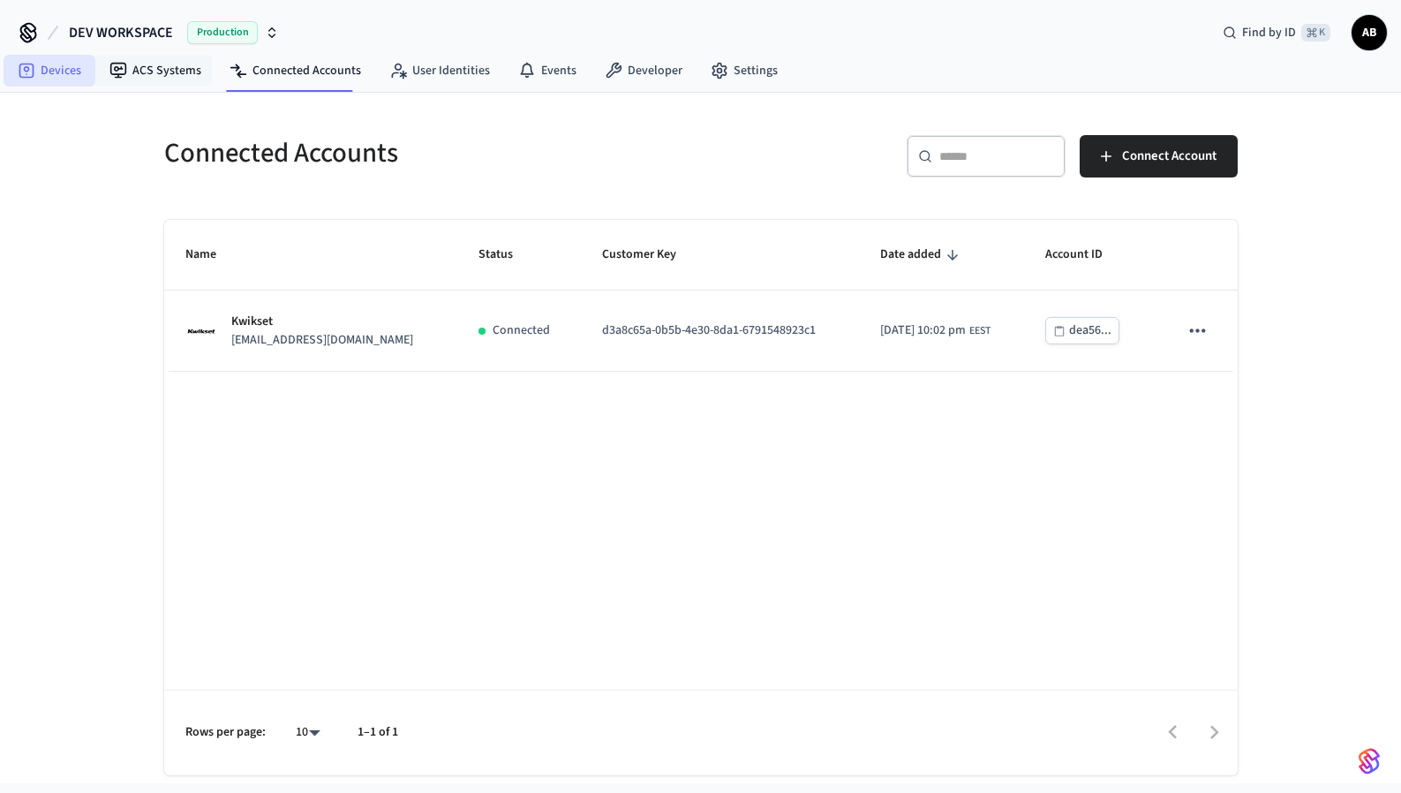
click at [67, 72] on link "Devices" at bounding box center [50, 71] width 92 height 32
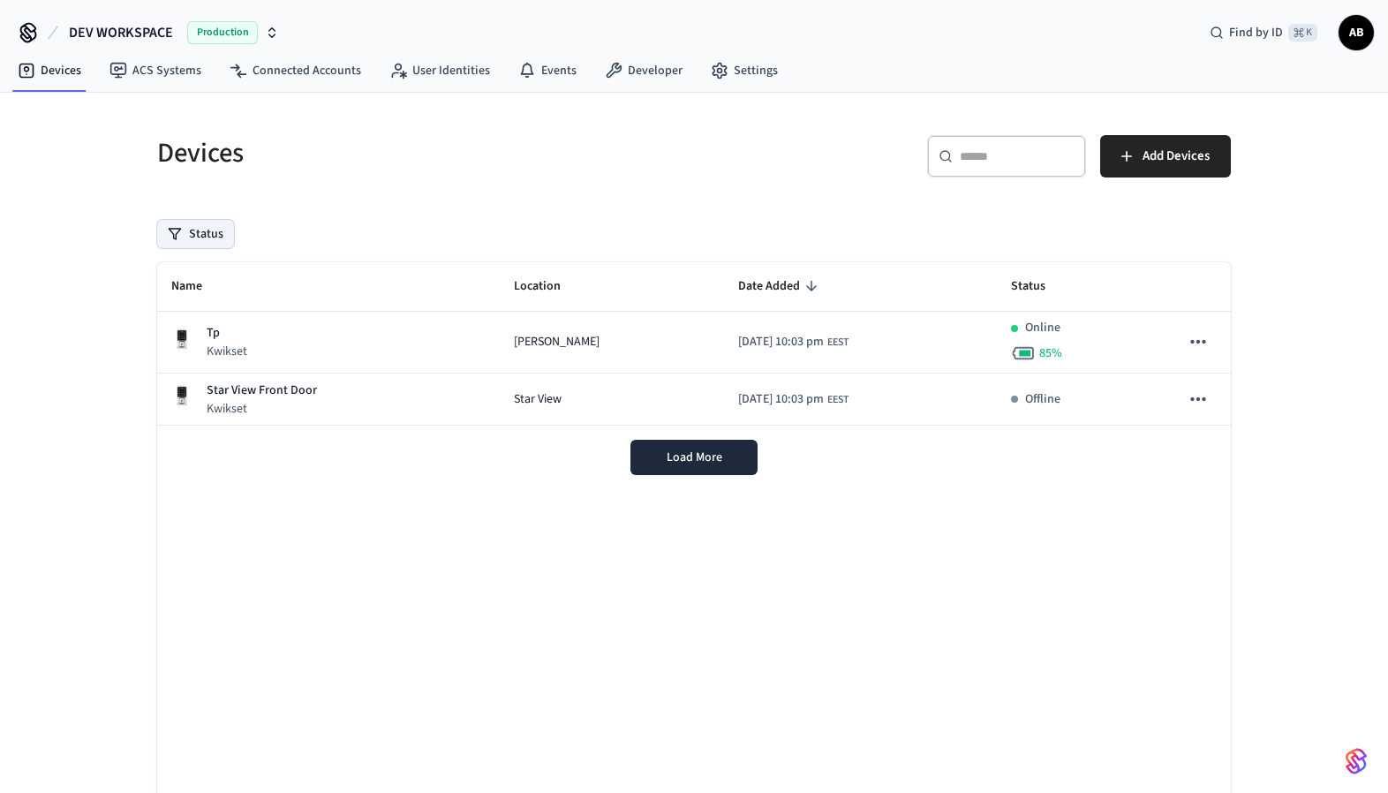
click at [210, 225] on button "Status" at bounding box center [195, 234] width 77 height 28
click at [266, 340] on label "Unmanaged" at bounding box center [268, 349] width 150 height 21
click at [183, 343] on button "Unmanaged" at bounding box center [176, 350] width 14 height 14
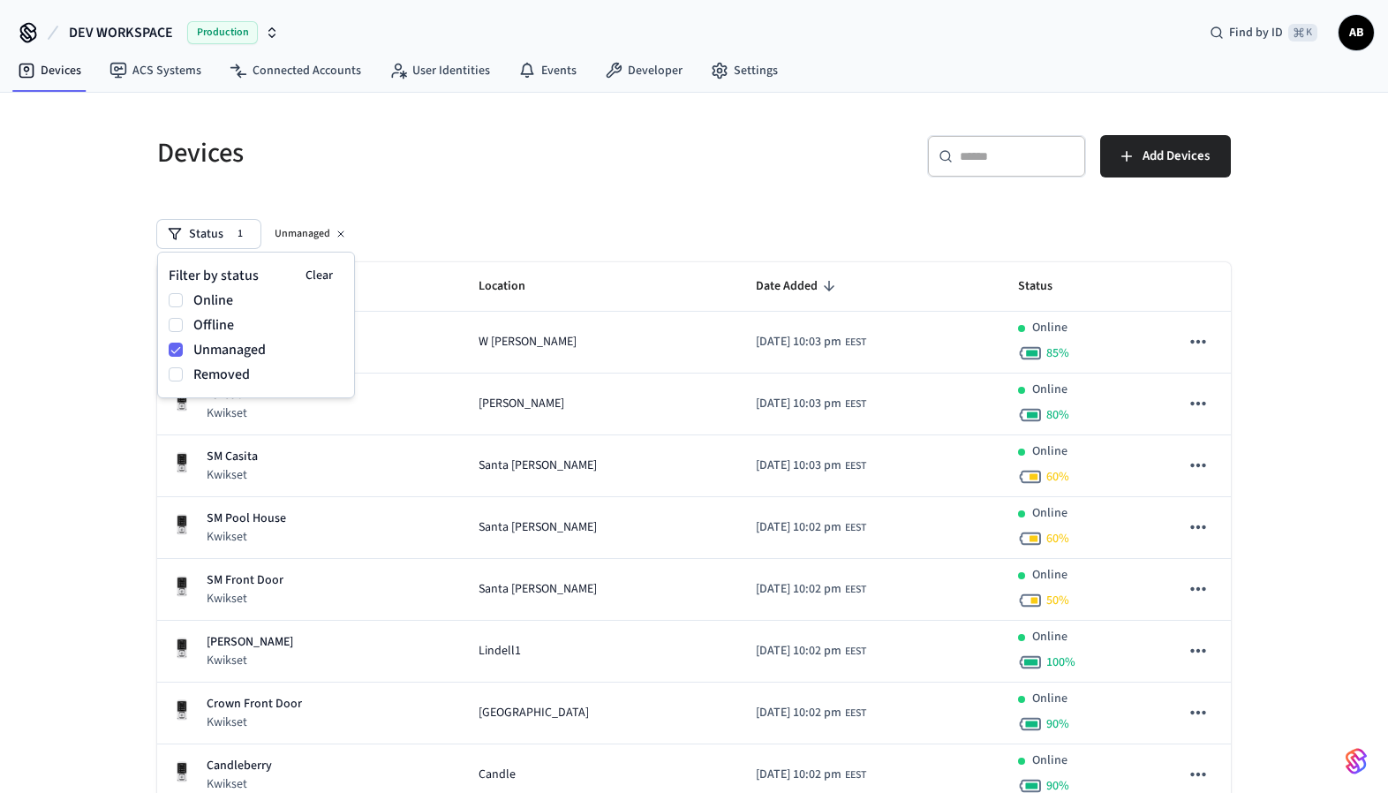
click at [486, 192] on div "Devices ​ ​ Add Devices Status 1 Unmanaged Name Location Date Added Status W Tw…" at bounding box center [694, 515] width 1102 height 803
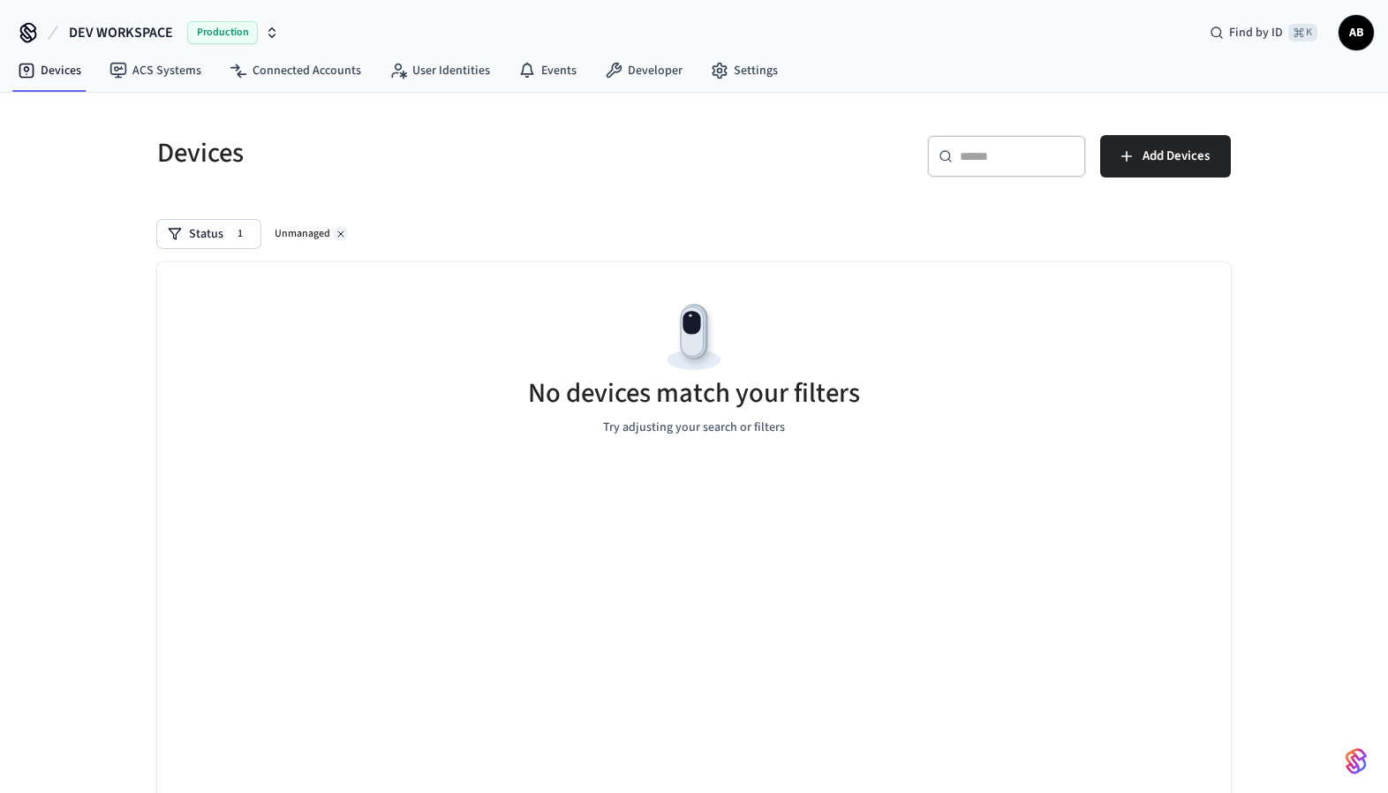
click at [341, 235] on icon at bounding box center [341, 234] width 11 height 11
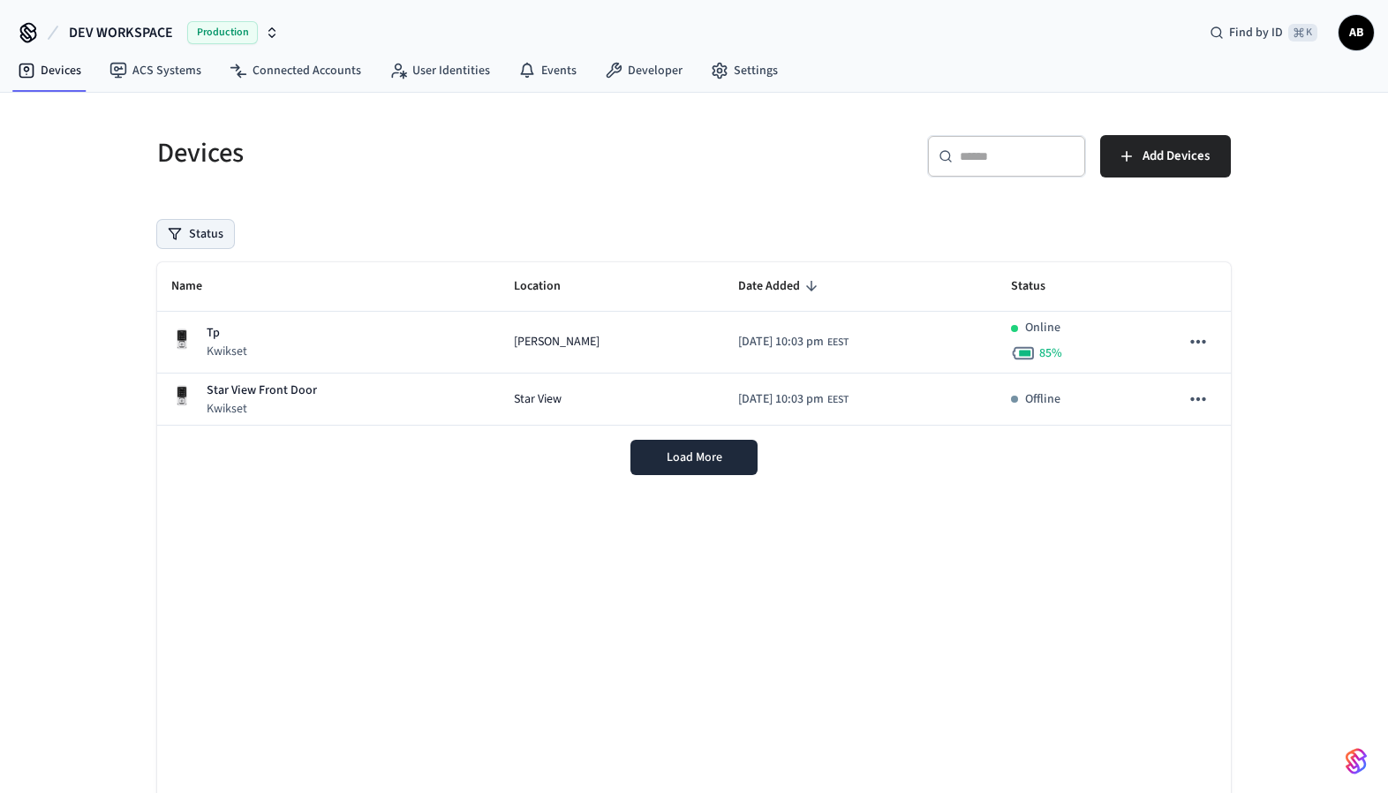
click at [212, 230] on button "Status" at bounding box center [195, 234] width 77 height 28
click at [268, 347] on label "Unmanaged" at bounding box center [268, 349] width 150 height 21
click at [183, 347] on button "Unmanaged" at bounding box center [176, 350] width 14 height 14
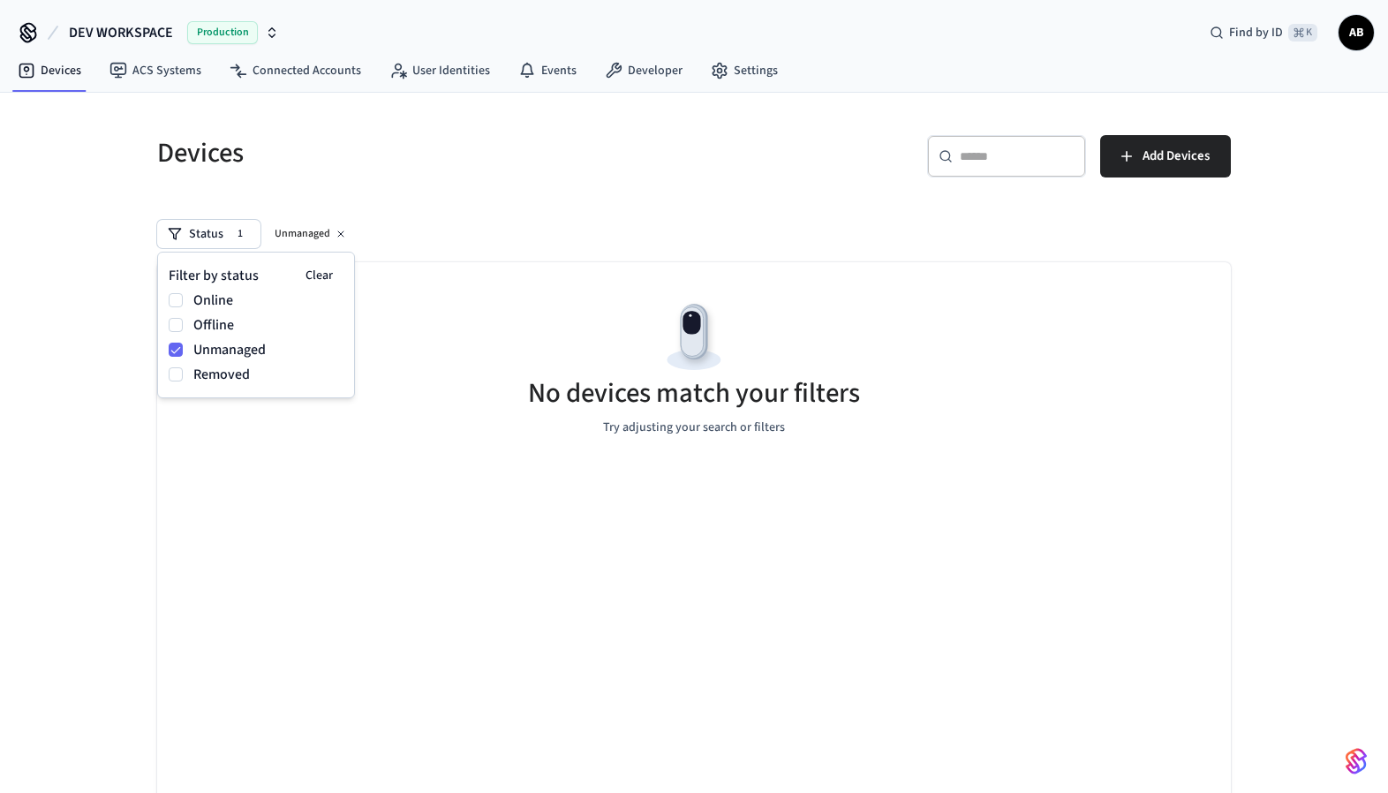
click at [492, 200] on div "Devices ​ ​ Add Devices Status 1 Unmanaged No devices match your filters Try ad…" at bounding box center [694, 489] width 1102 height 751
click at [338, 238] on icon at bounding box center [341, 234] width 11 height 11
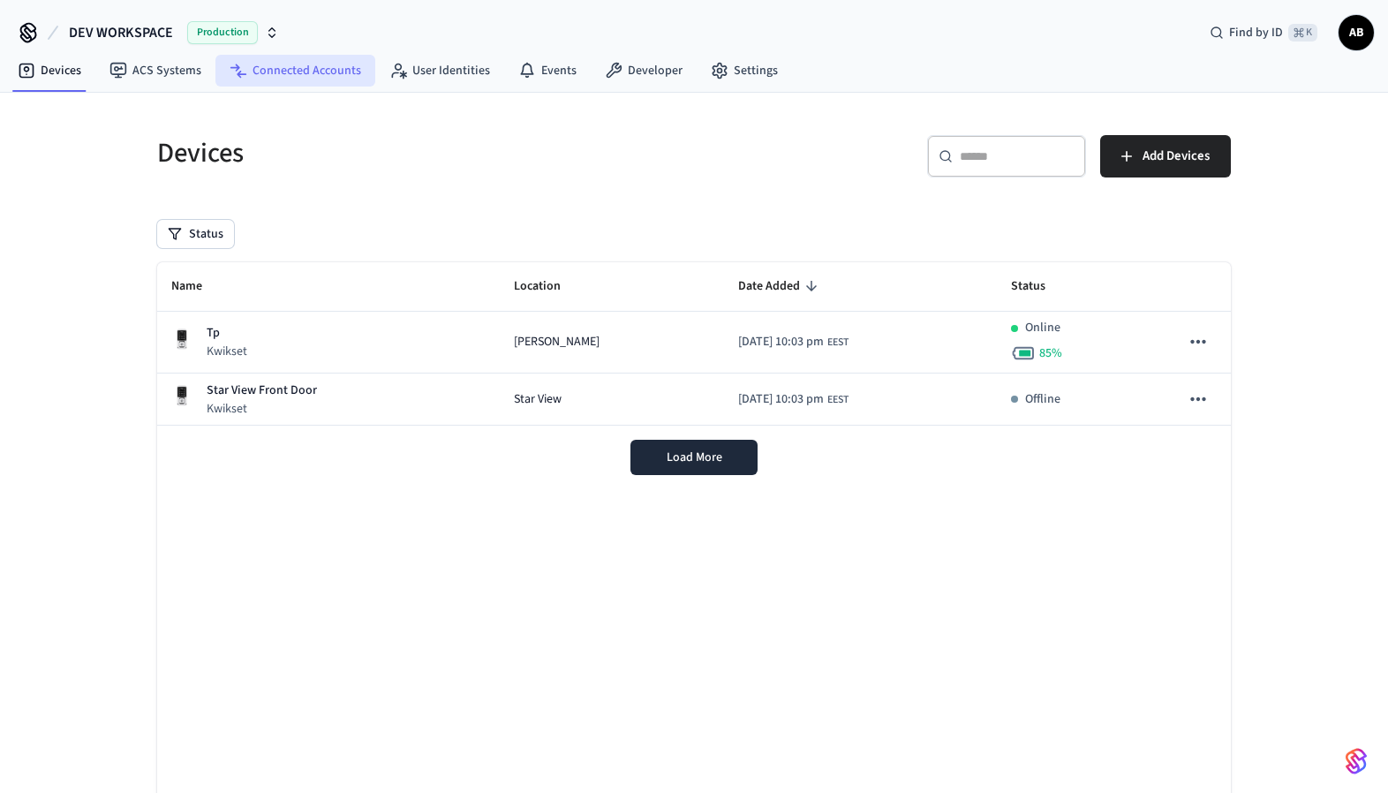
click at [297, 75] on link "Connected Accounts" at bounding box center [295, 71] width 160 height 32
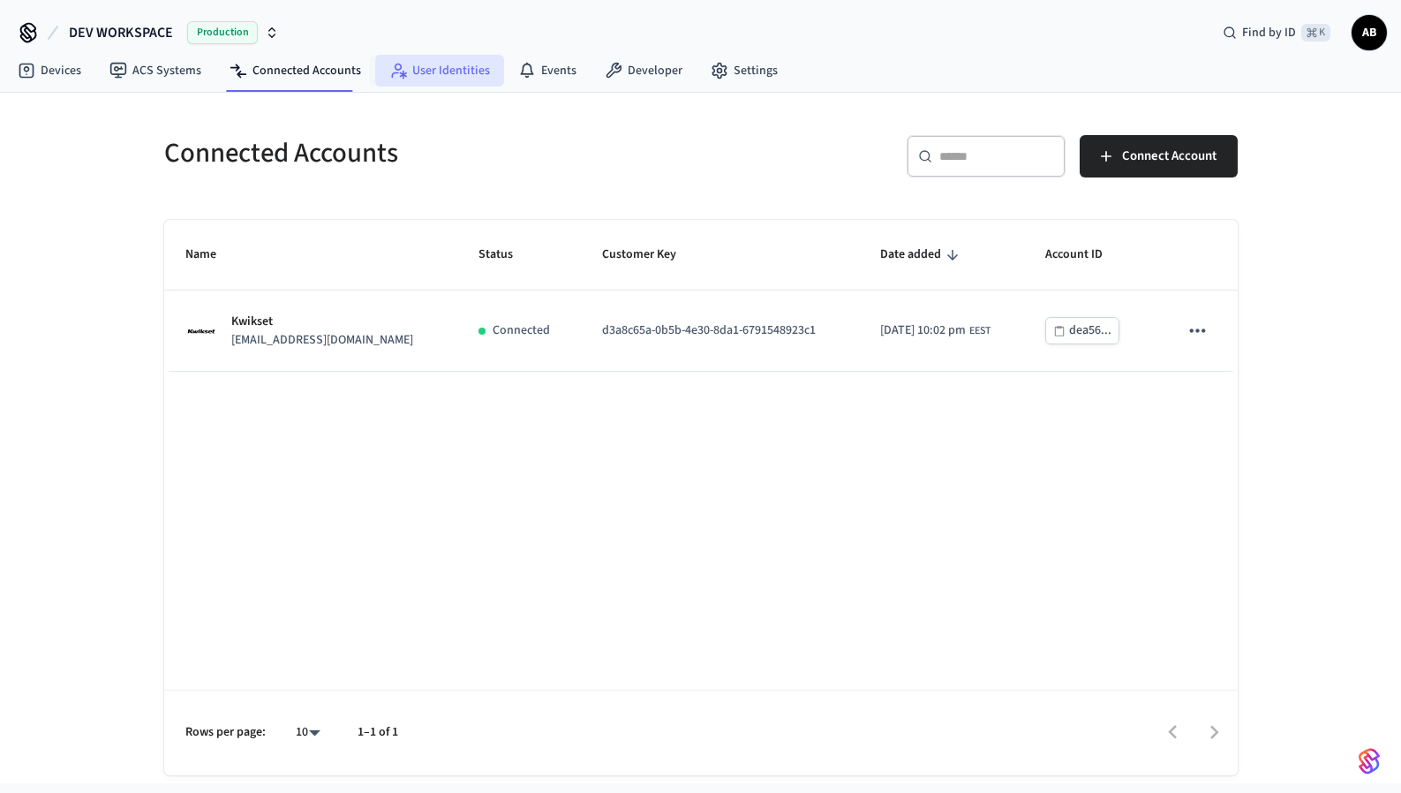
click at [462, 60] on link "User Identities" at bounding box center [439, 71] width 129 height 32
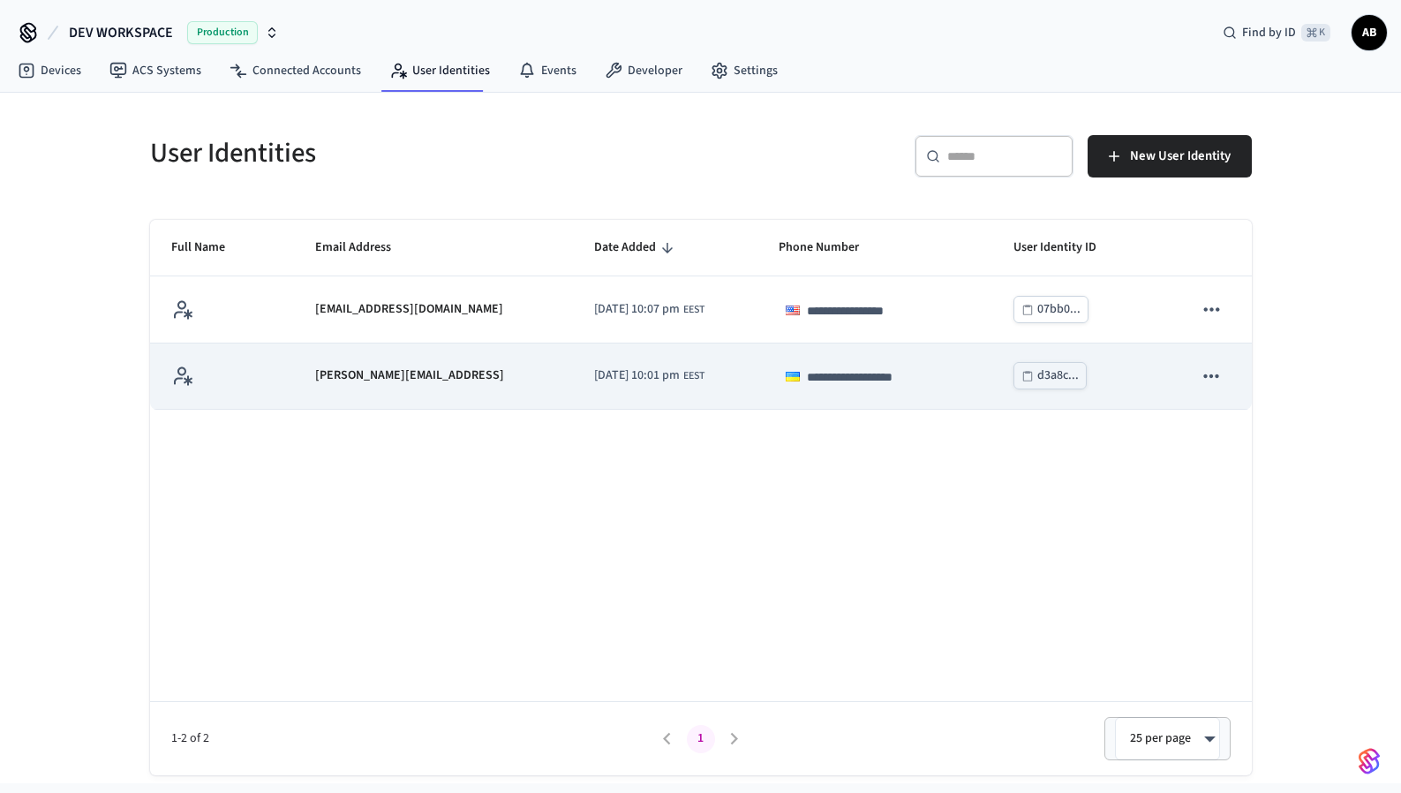
click at [1212, 372] on icon "sticky table" at bounding box center [1211, 376] width 23 height 23
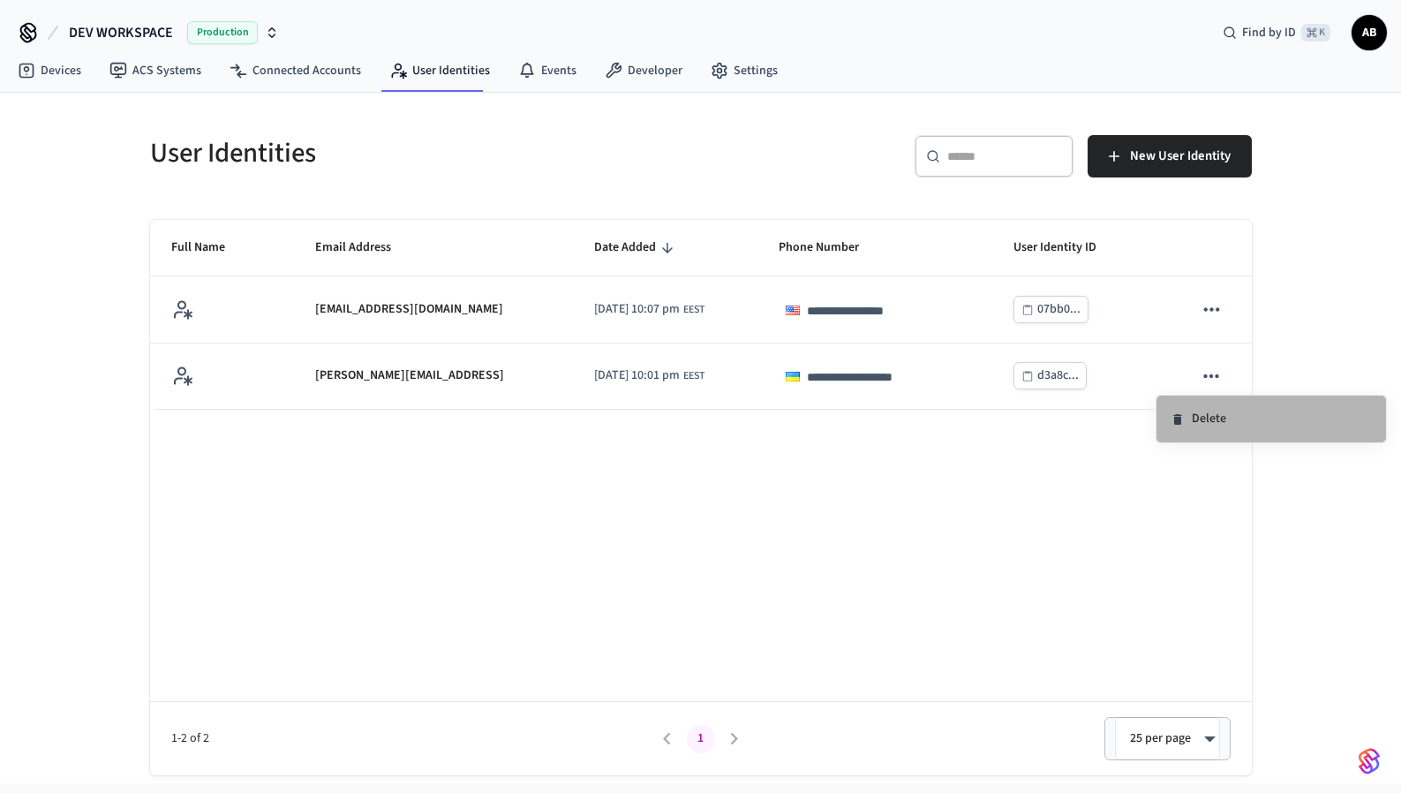
click at [1235, 428] on li "Delete" at bounding box center [1272, 419] width 230 height 47
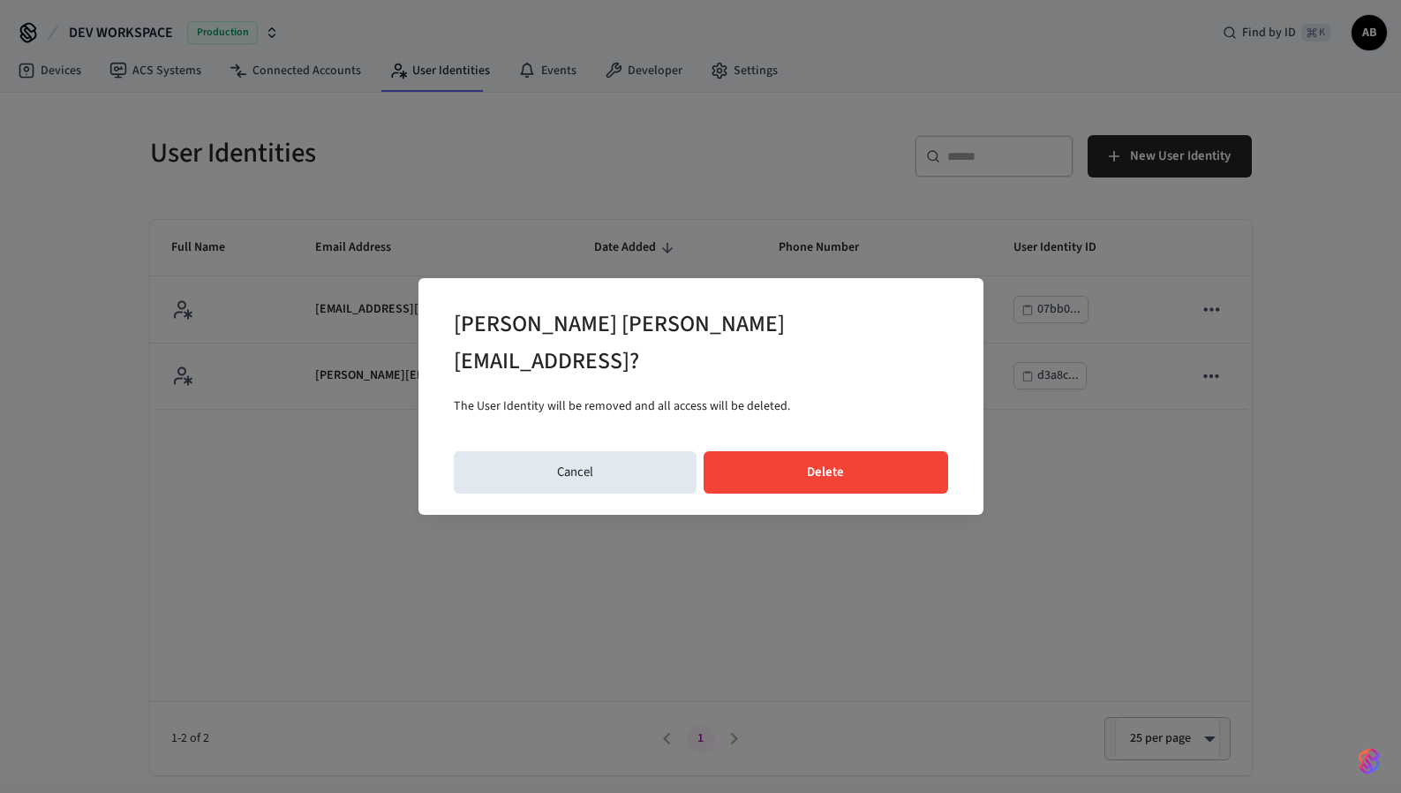
click at [884, 451] on button "Delete" at bounding box center [826, 472] width 245 height 42
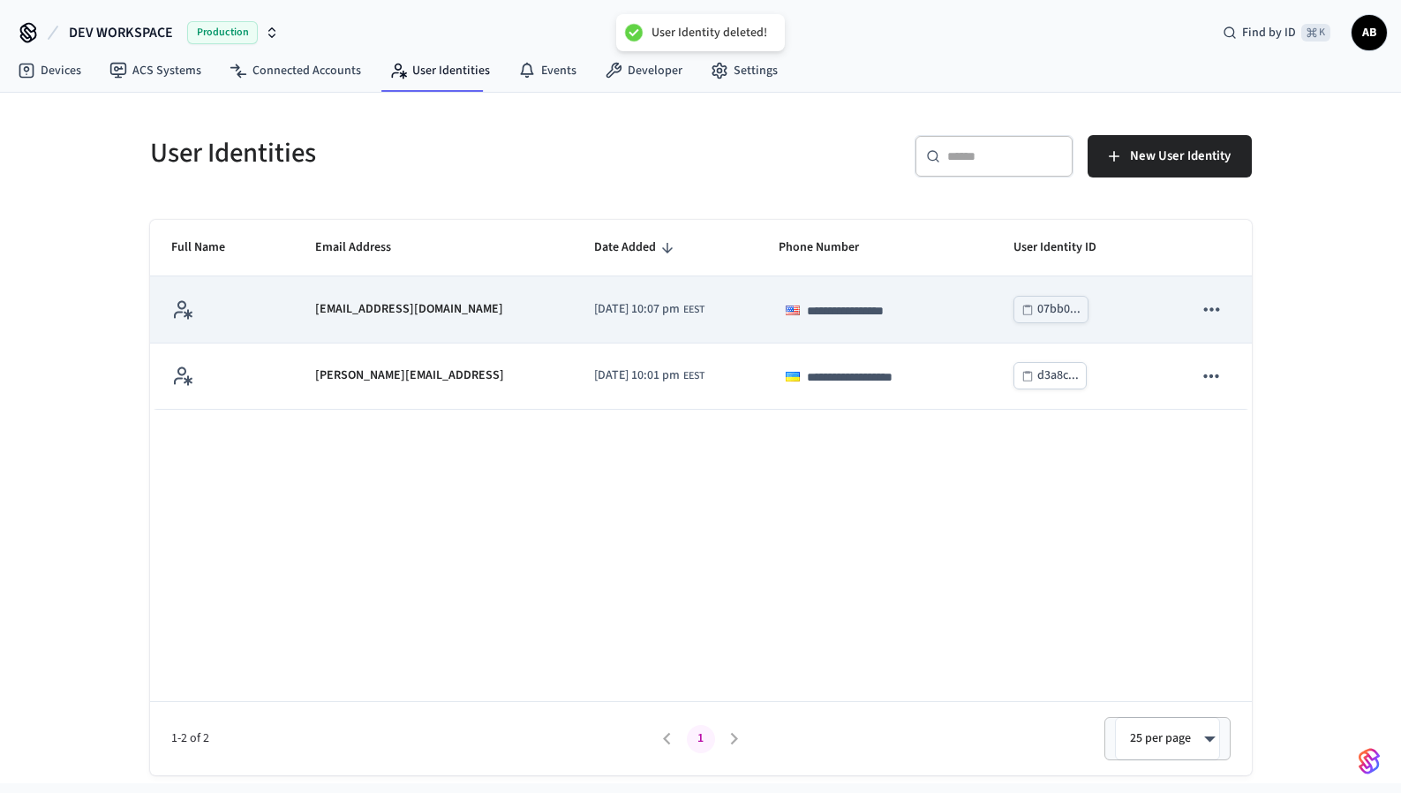
click at [1212, 308] on icon "sticky table" at bounding box center [1211, 309] width 15 height 4
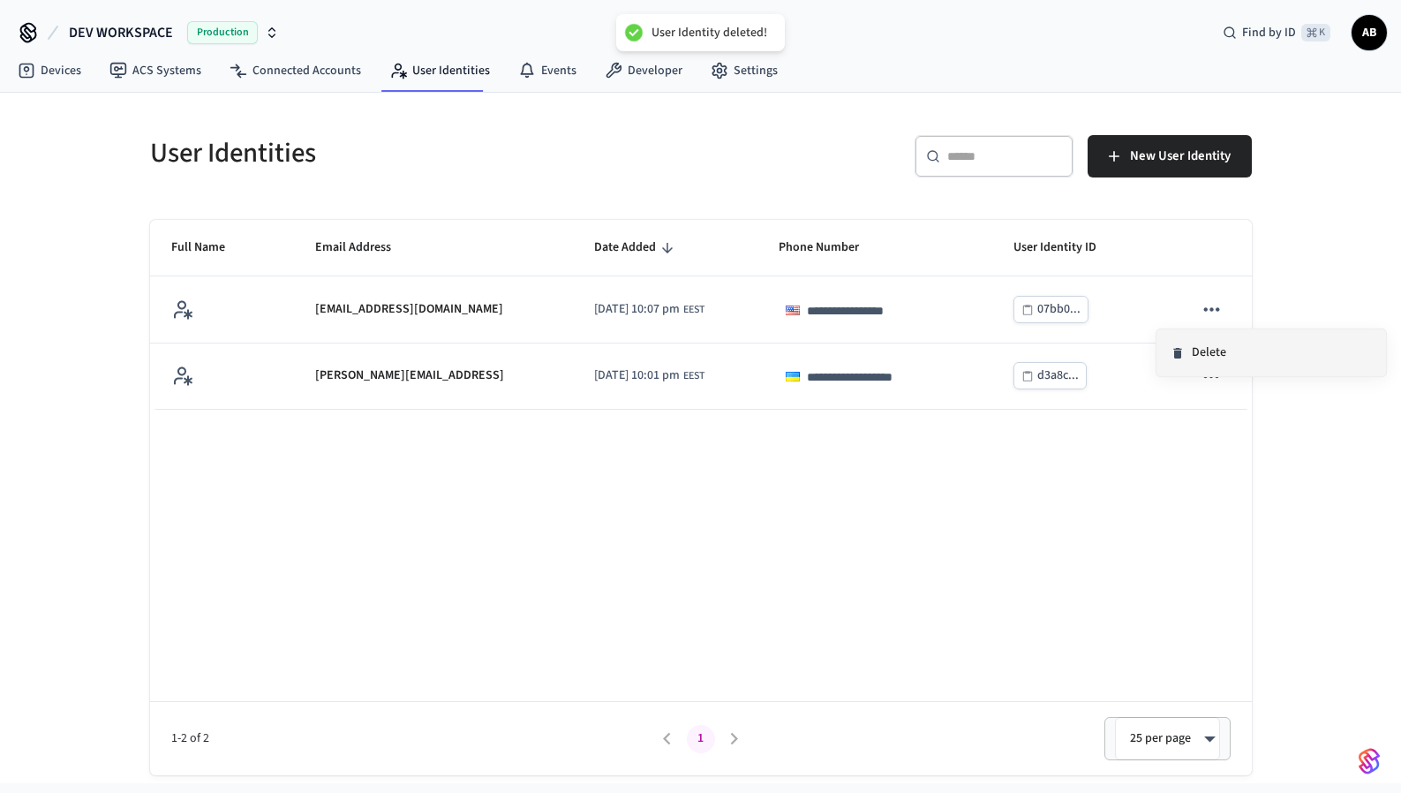
click at [1181, 362] on li "Delete" at bounding box center [1272, 352] width 230 height 47
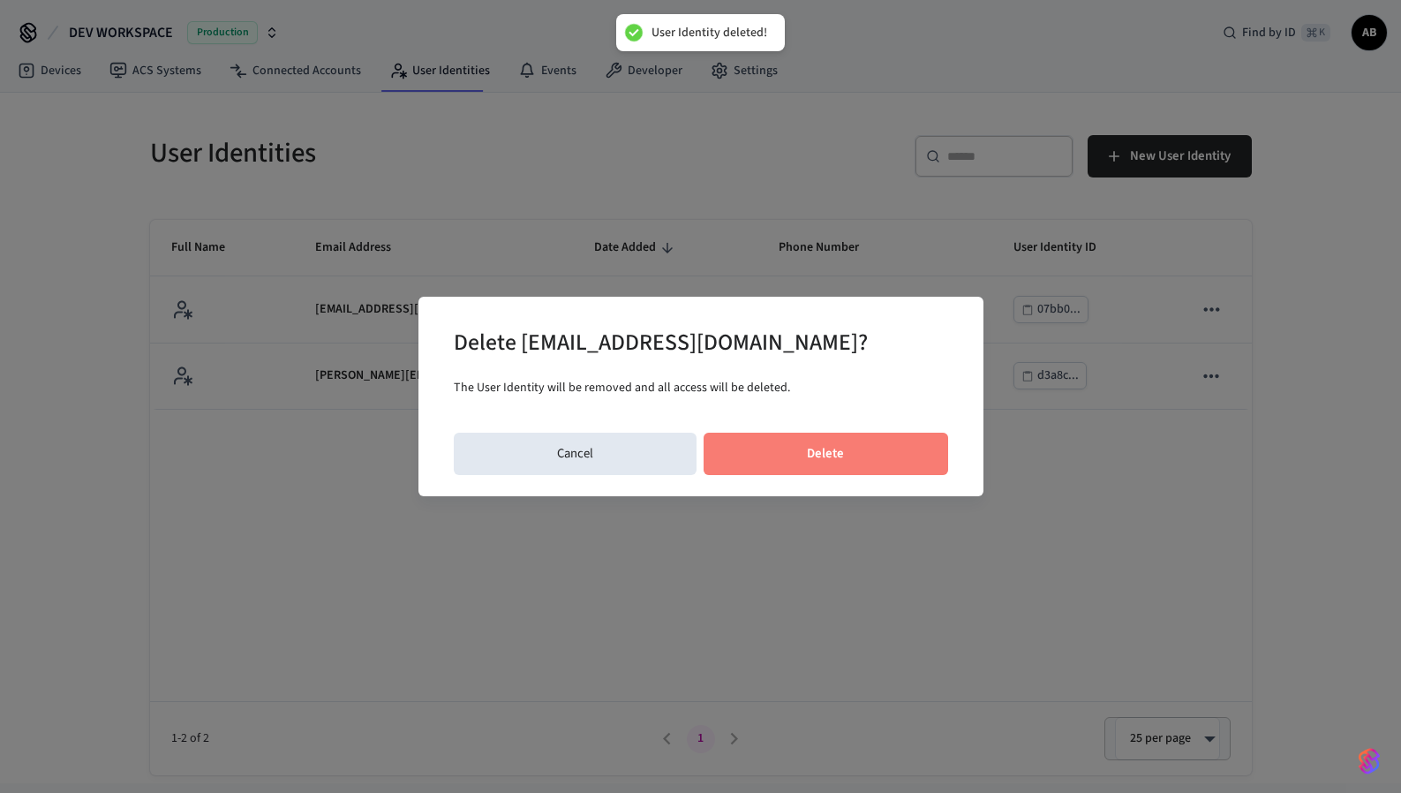
click at [898, 459] on button "Delete" at bounding box center [826, 454] width 245 height 42
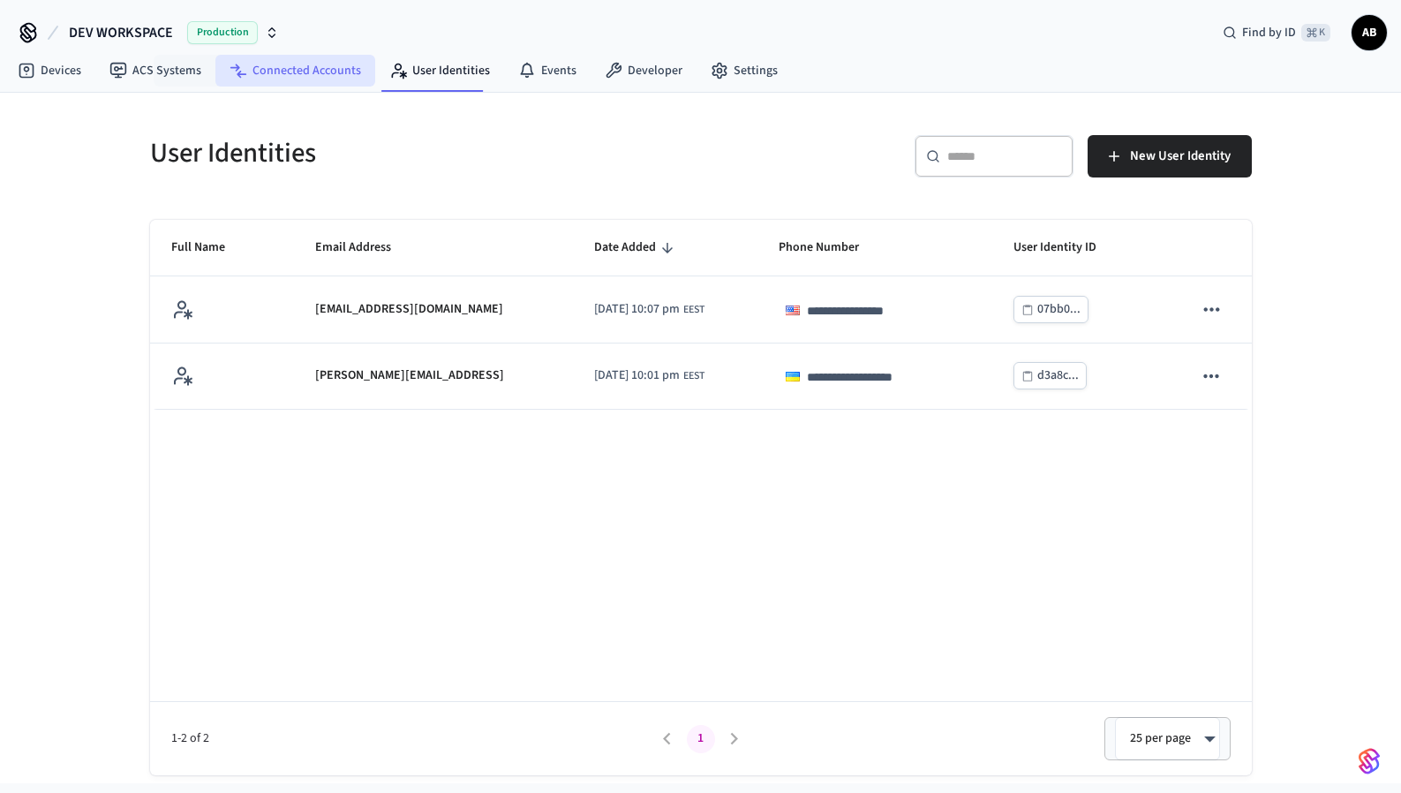
click at [286, 72] on link "Connected Accounts" at bounding box center [295, 71] width 160 height 32
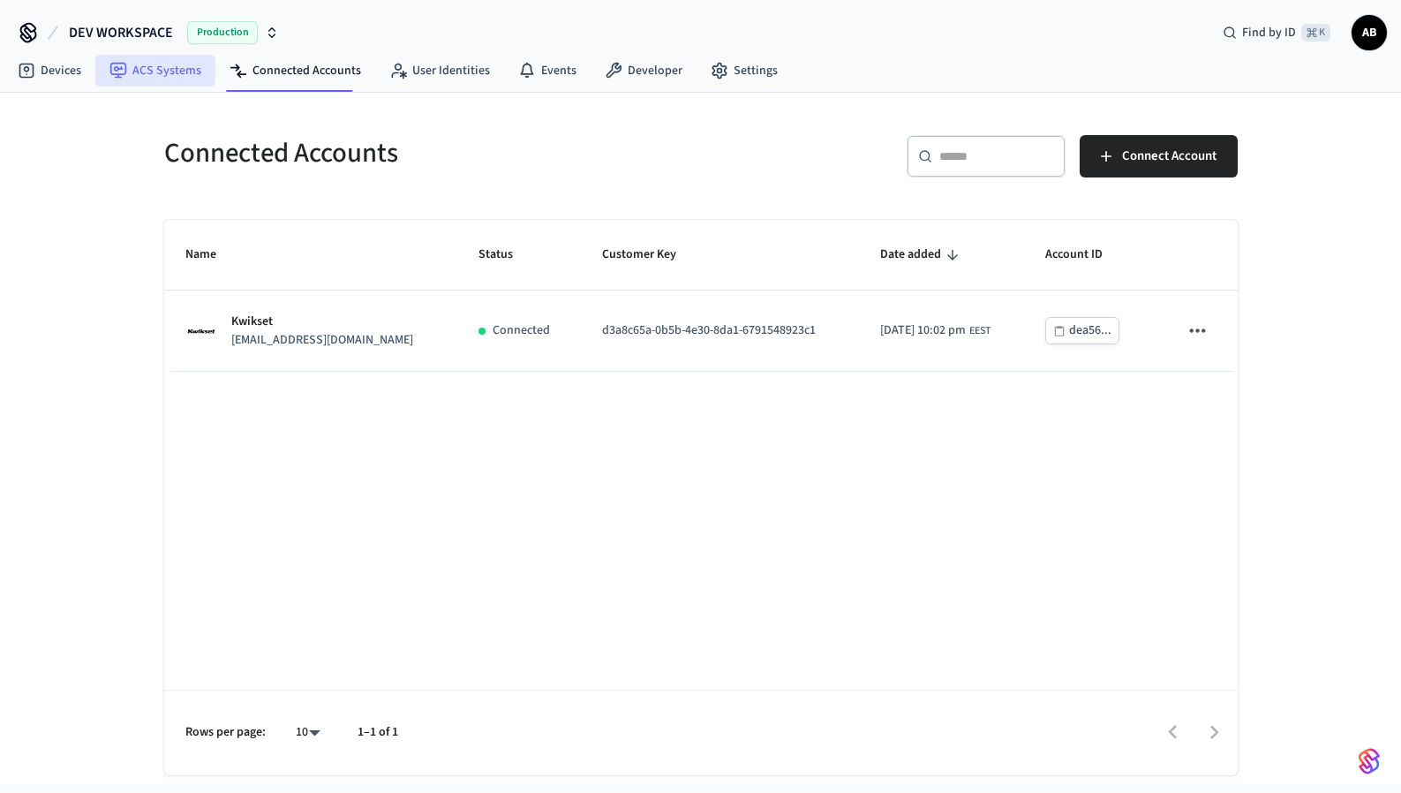
click at [149, 76] on link "ACS Systems" at bounding box center [155, 71] width 120 height 32
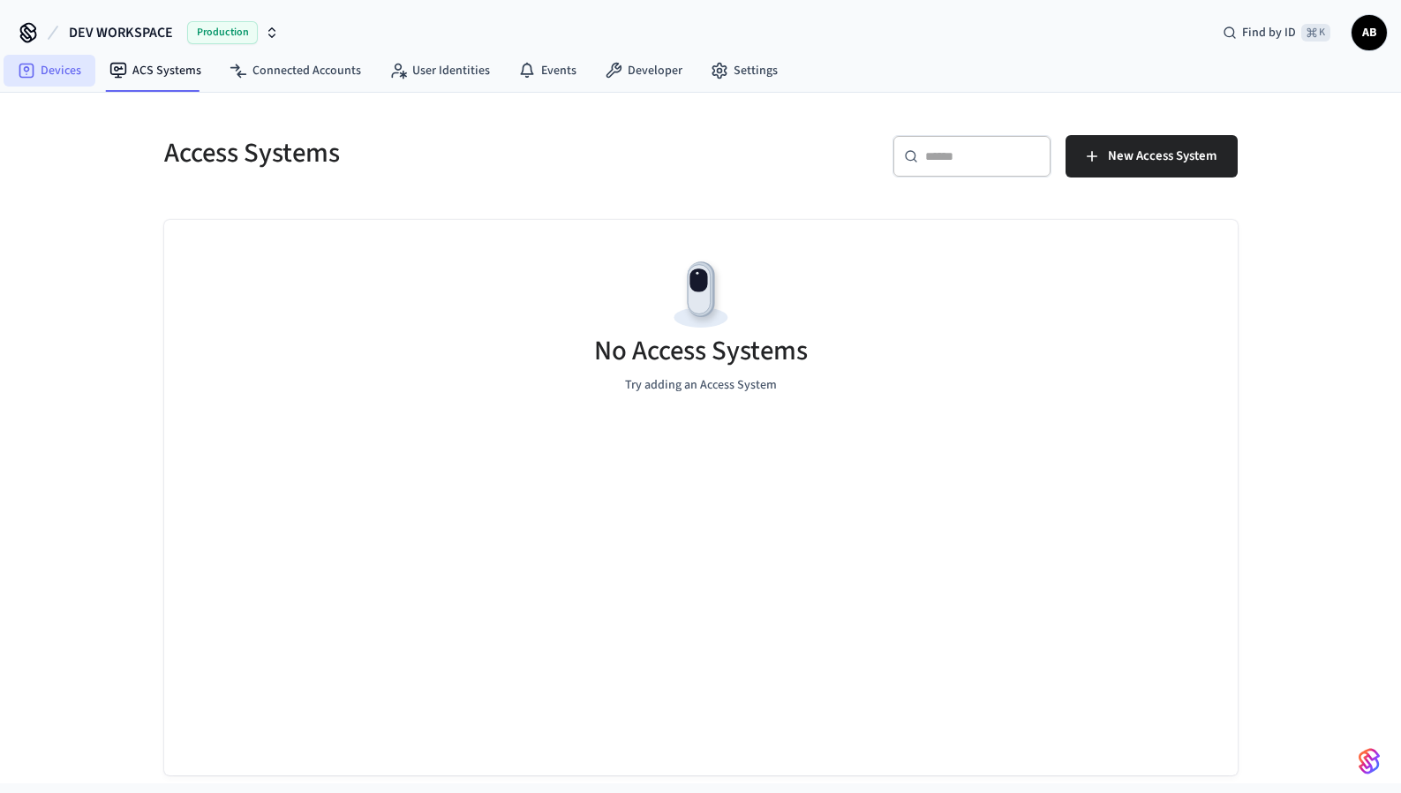
click at [65, 72] on link "Devices" at bounding box center [50, 71] width 92 height 32
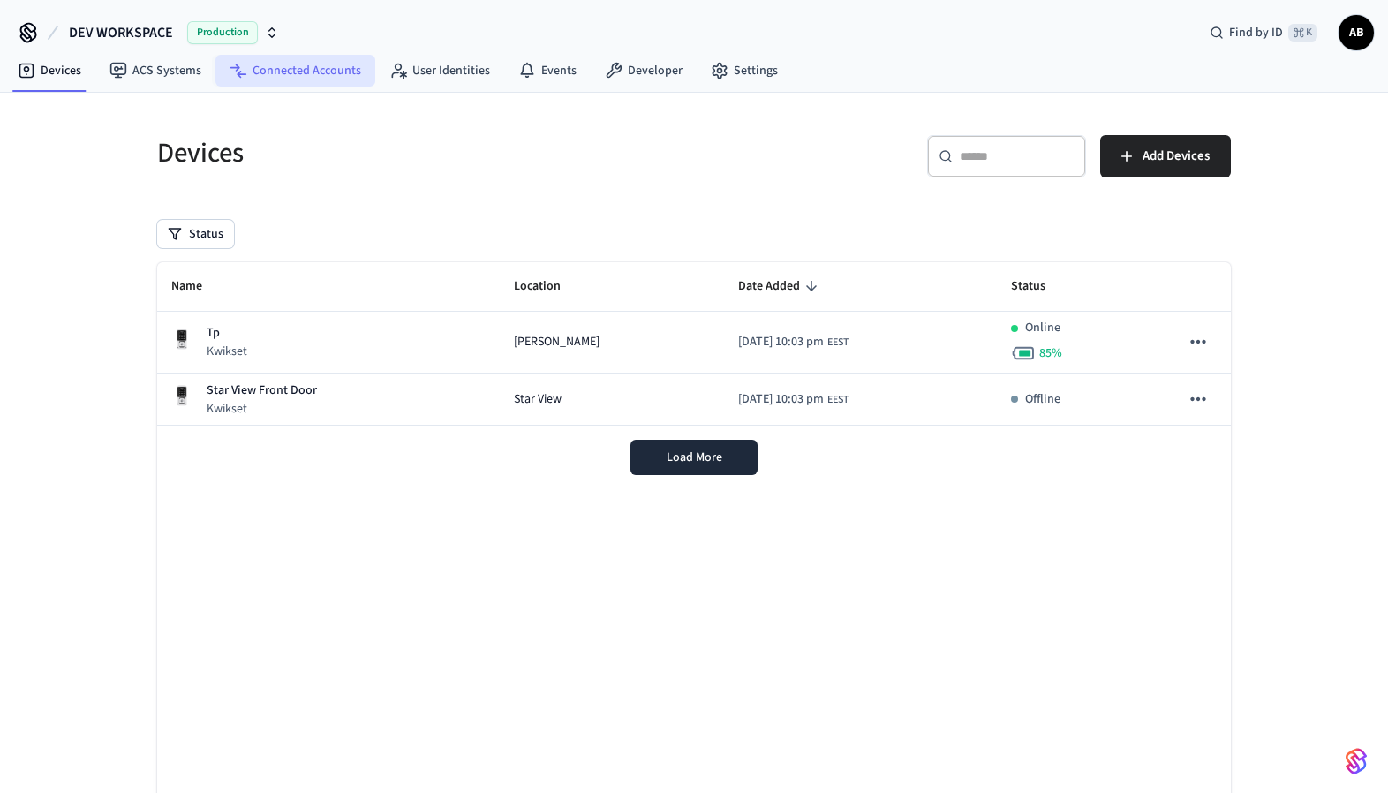
click at [300, 66] on link "Connected Accounts" at bounding box center [295, 71] width 160 height 32
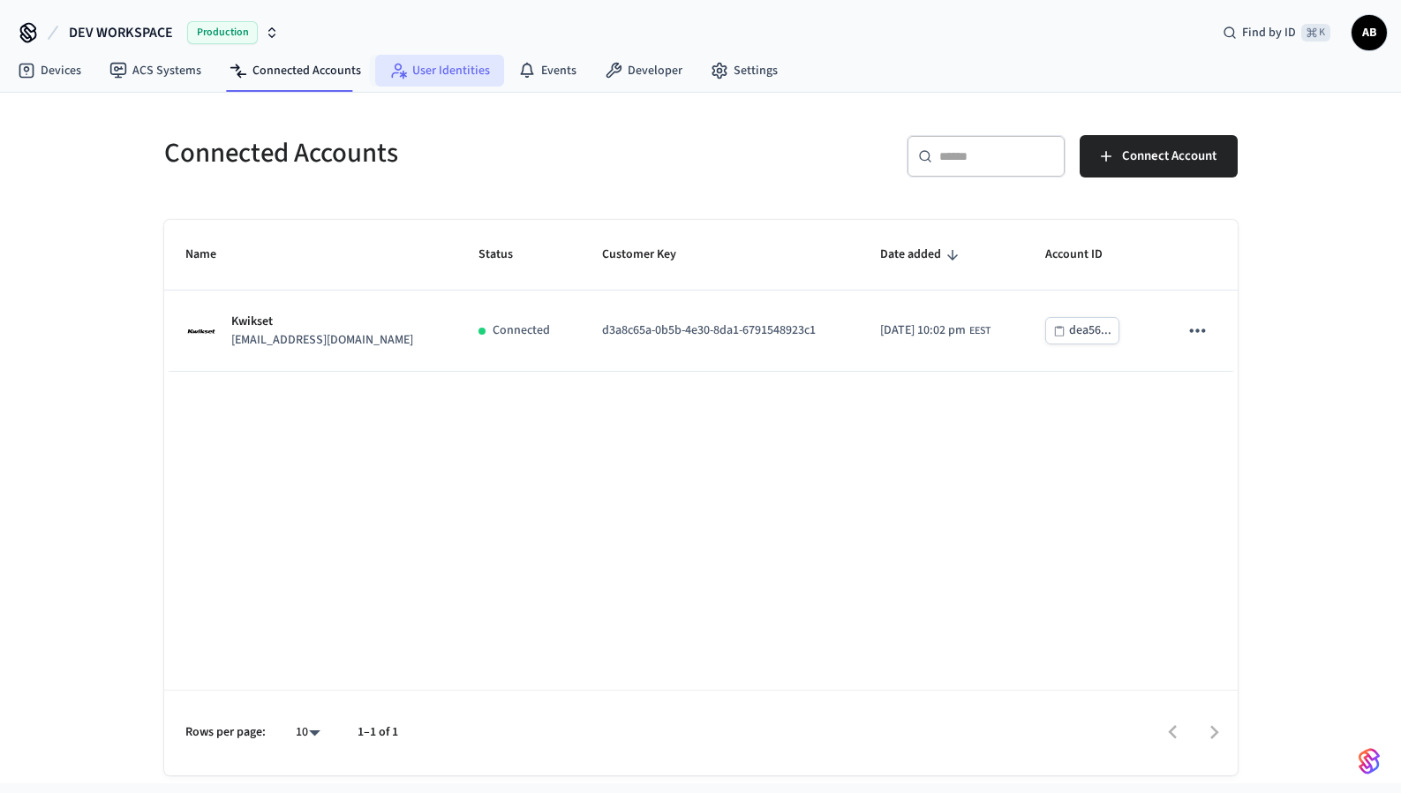
click at [442, 64] on link "User Identities" at bounding box center [439, 71] width 129 height 32
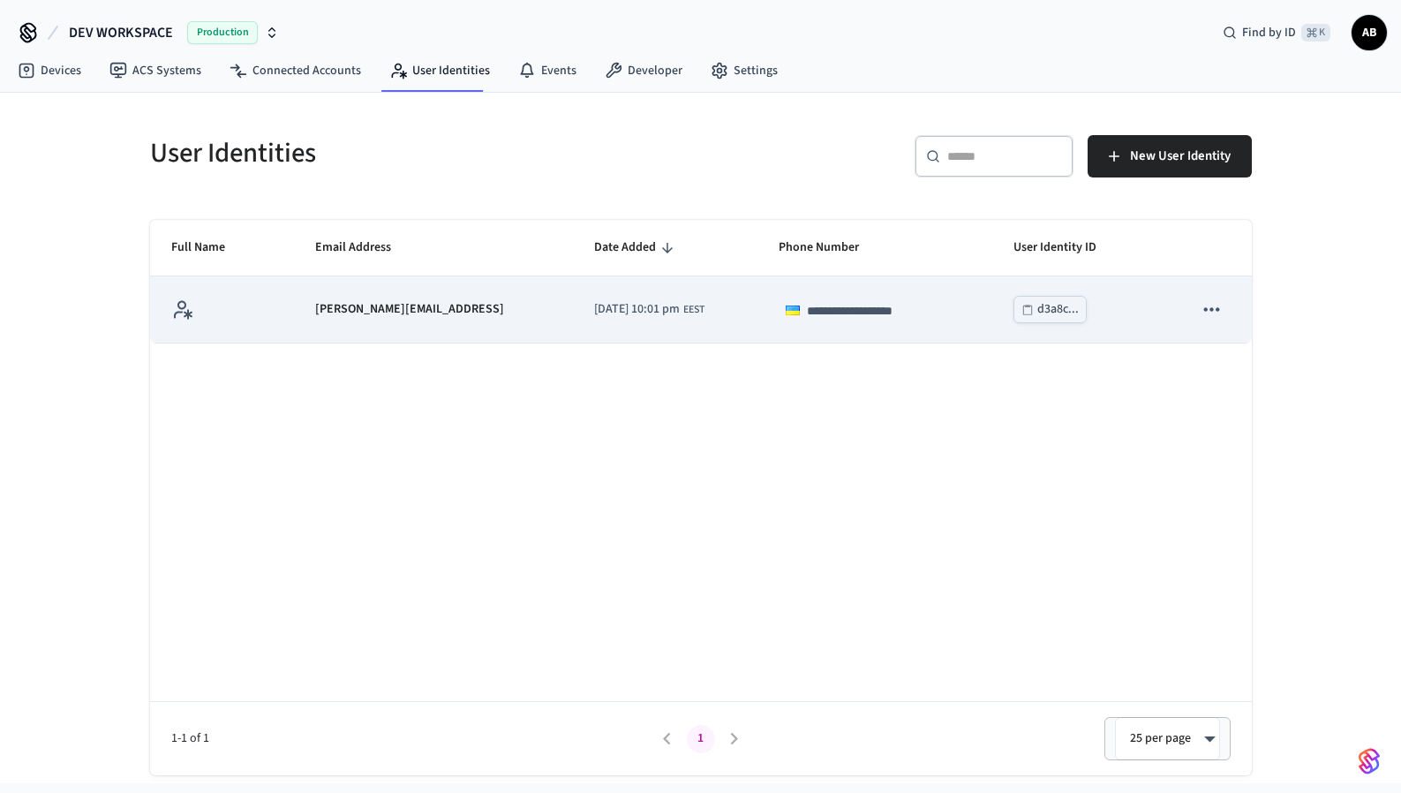
click at [1205, 307] on icon "sticky table" at bounding box center [1211, 309] width 15 height 4
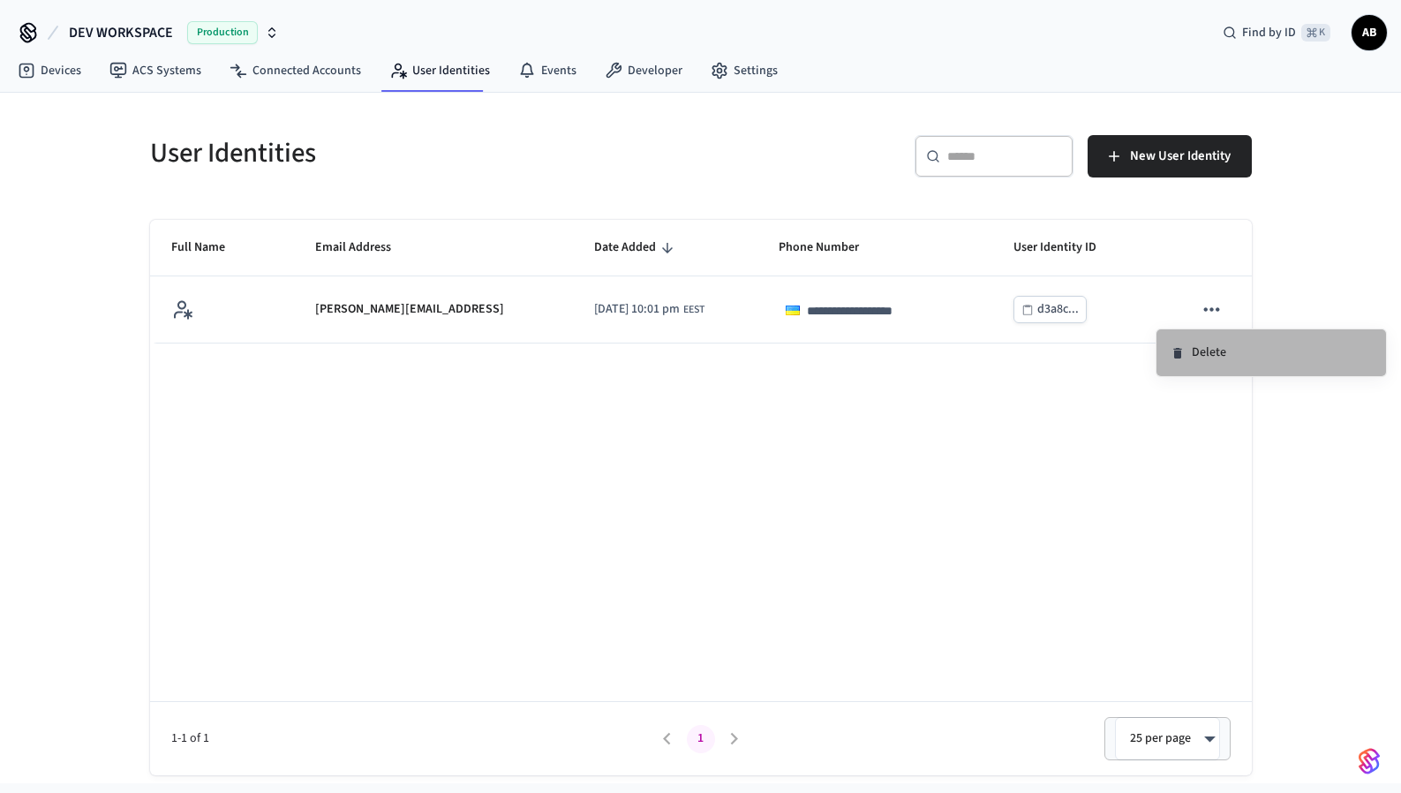
click at [1205, 358] on li "Delete" at bounding box center [1272, 352] width 230 height 47
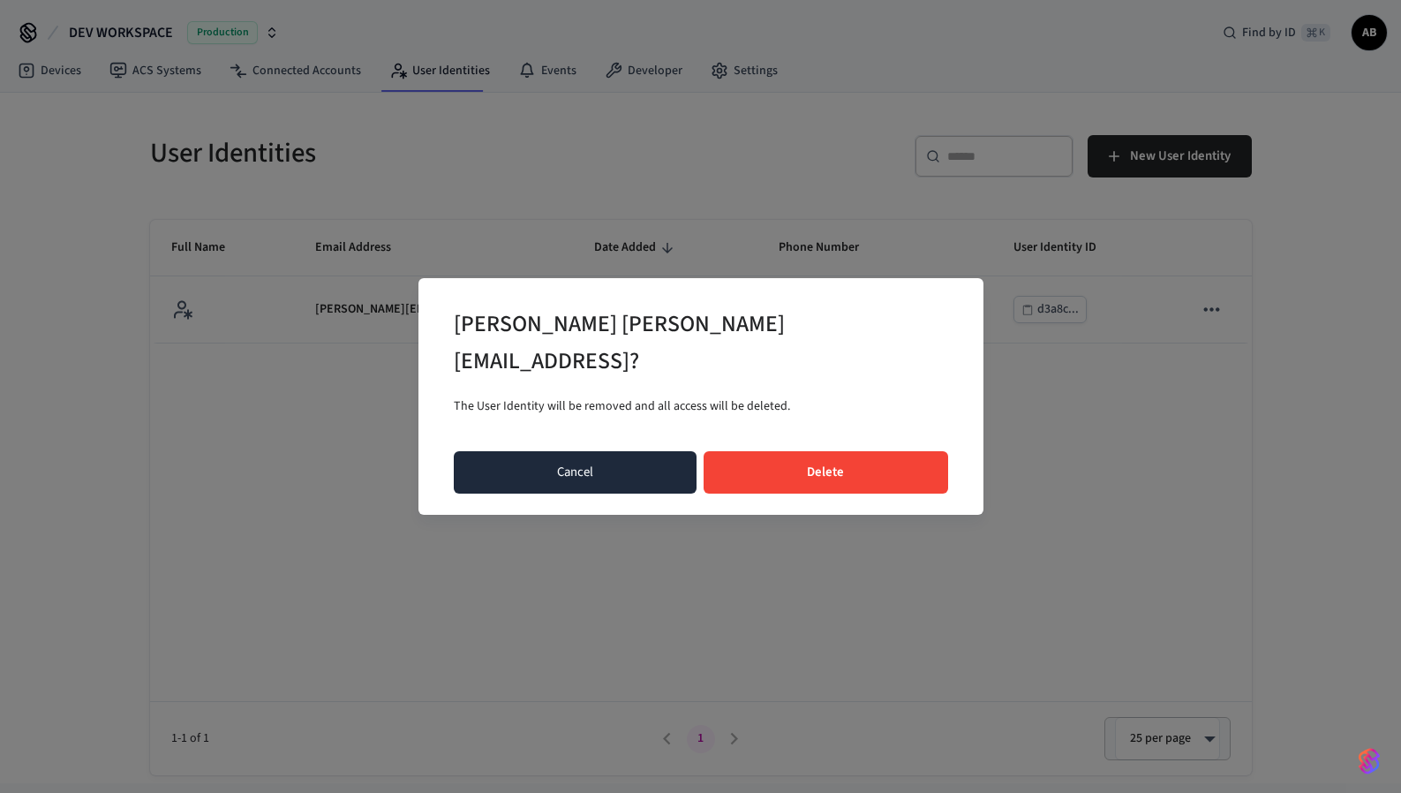
click at [616, 451] on button "Cancel" at bounding box center [576, 472] width 244 height 42
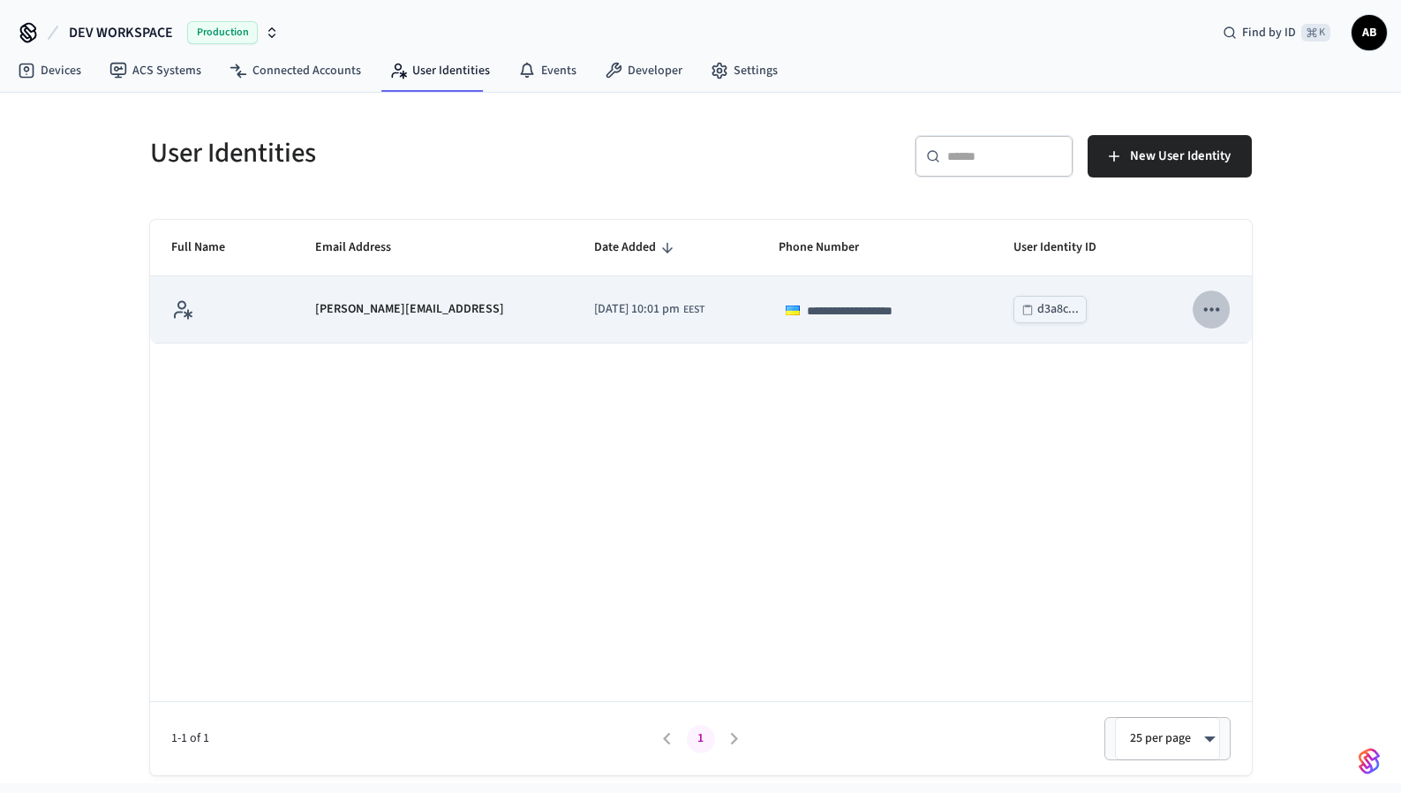
click at [1216, 306] on icon "sticky table" at bounding box center [1211, 309] width 23 height 23
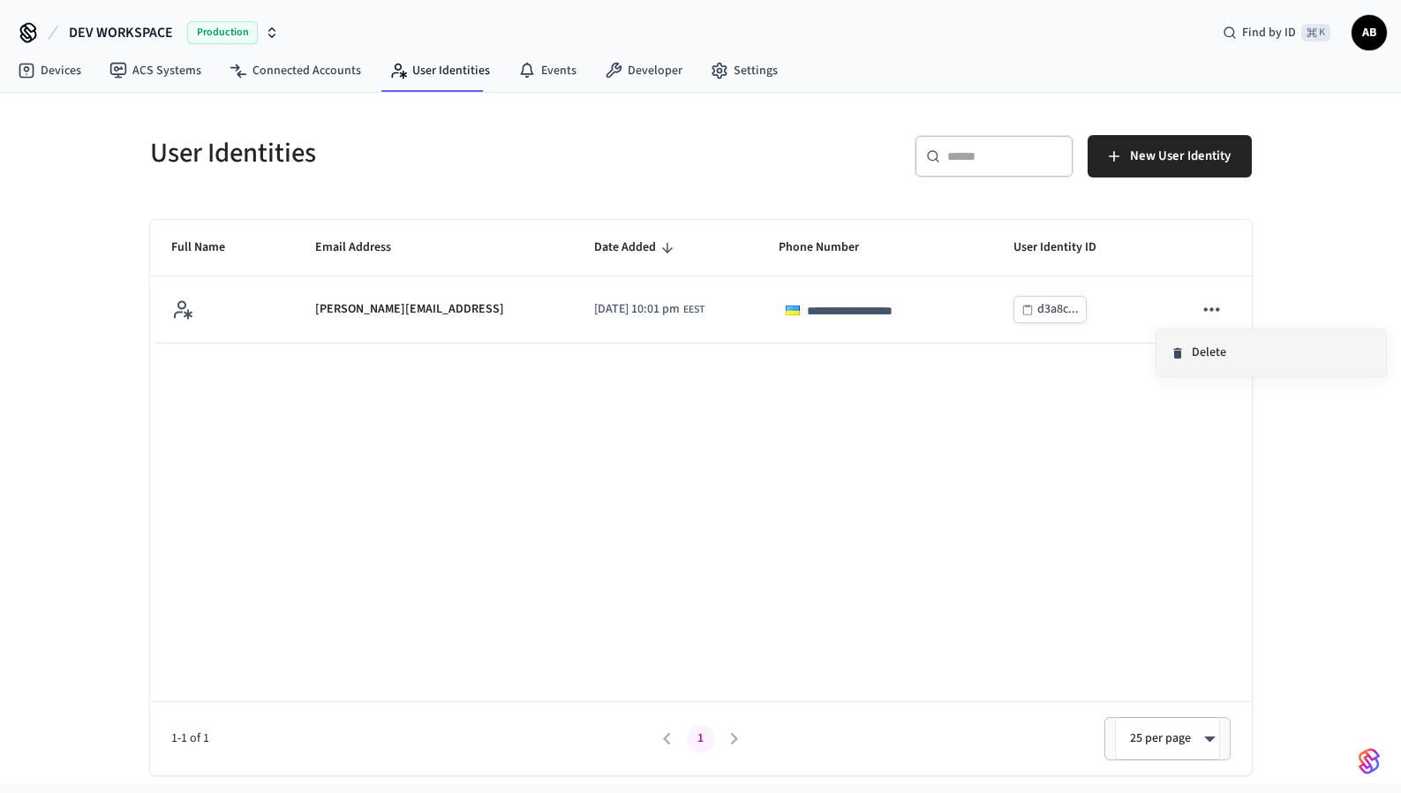
click at [1195, 350] on li "Delete" at bounding box center [1272, 352] width 230 height 47
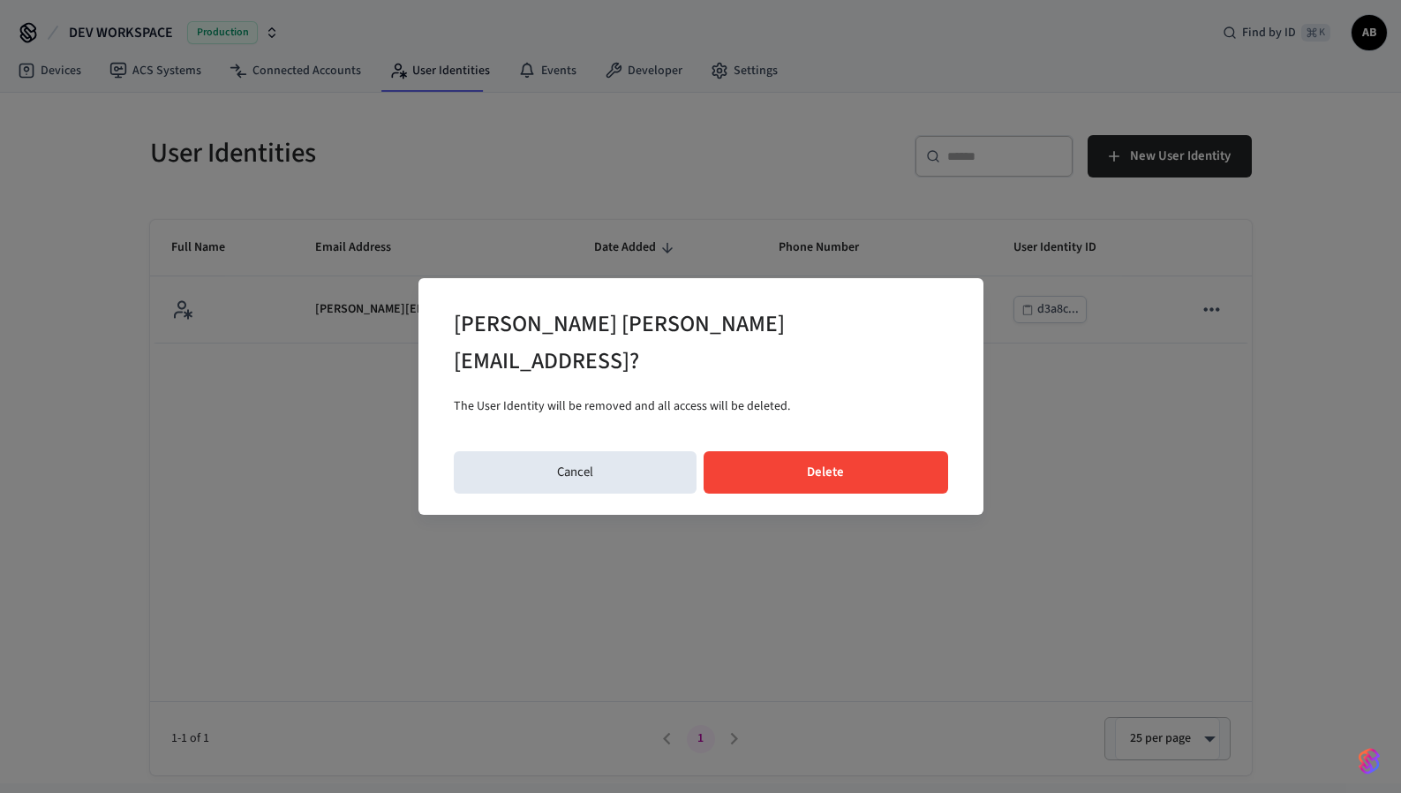
click at [898, 451] on button "Delete" at bounding box center [826, 472] width 245 height 42
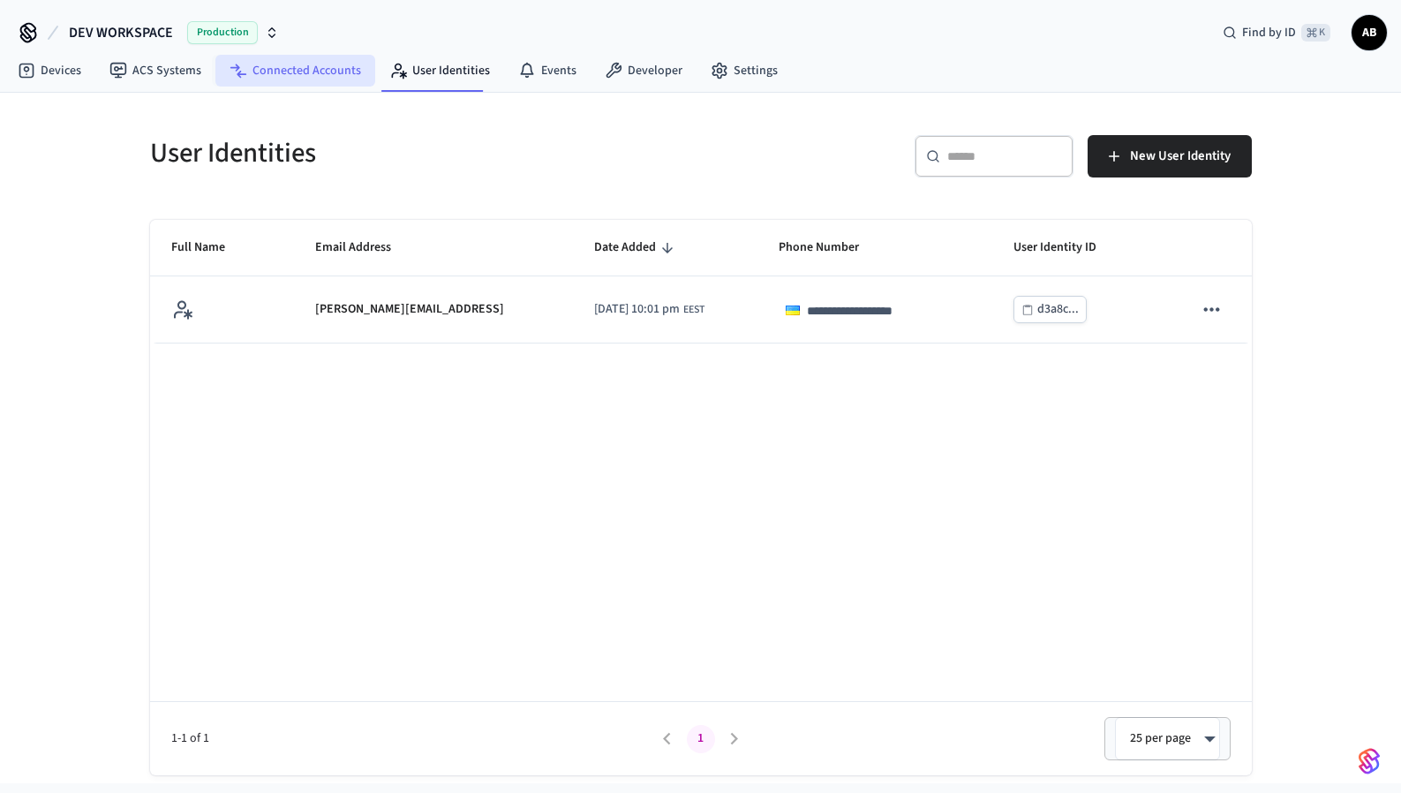
click at [289, 69] on link "Connected Accounts" at bounding box center [295, 71] width 160 height 32
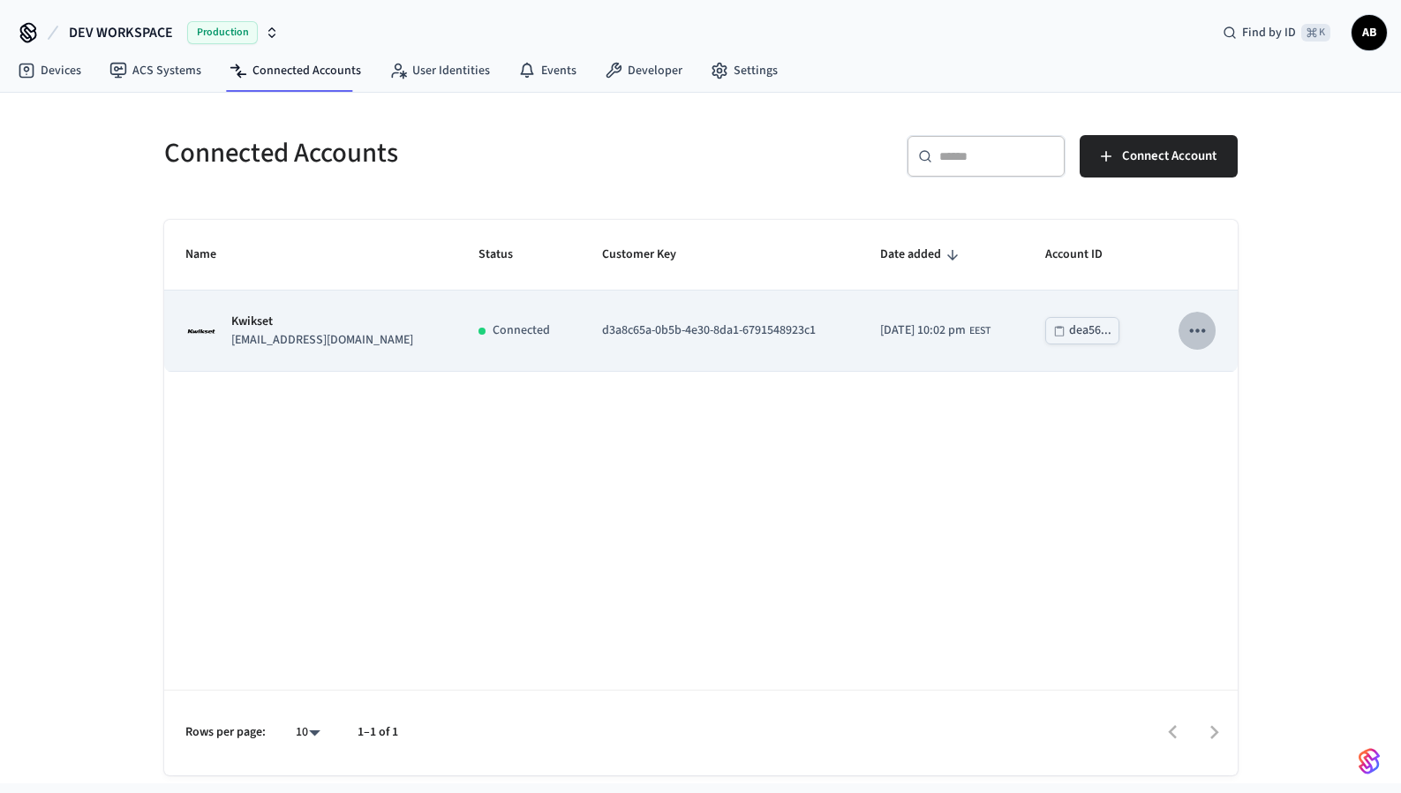
click at [1197, 328] on icon "sticky table" at bounding box center [1197, 330] width 23 height 23
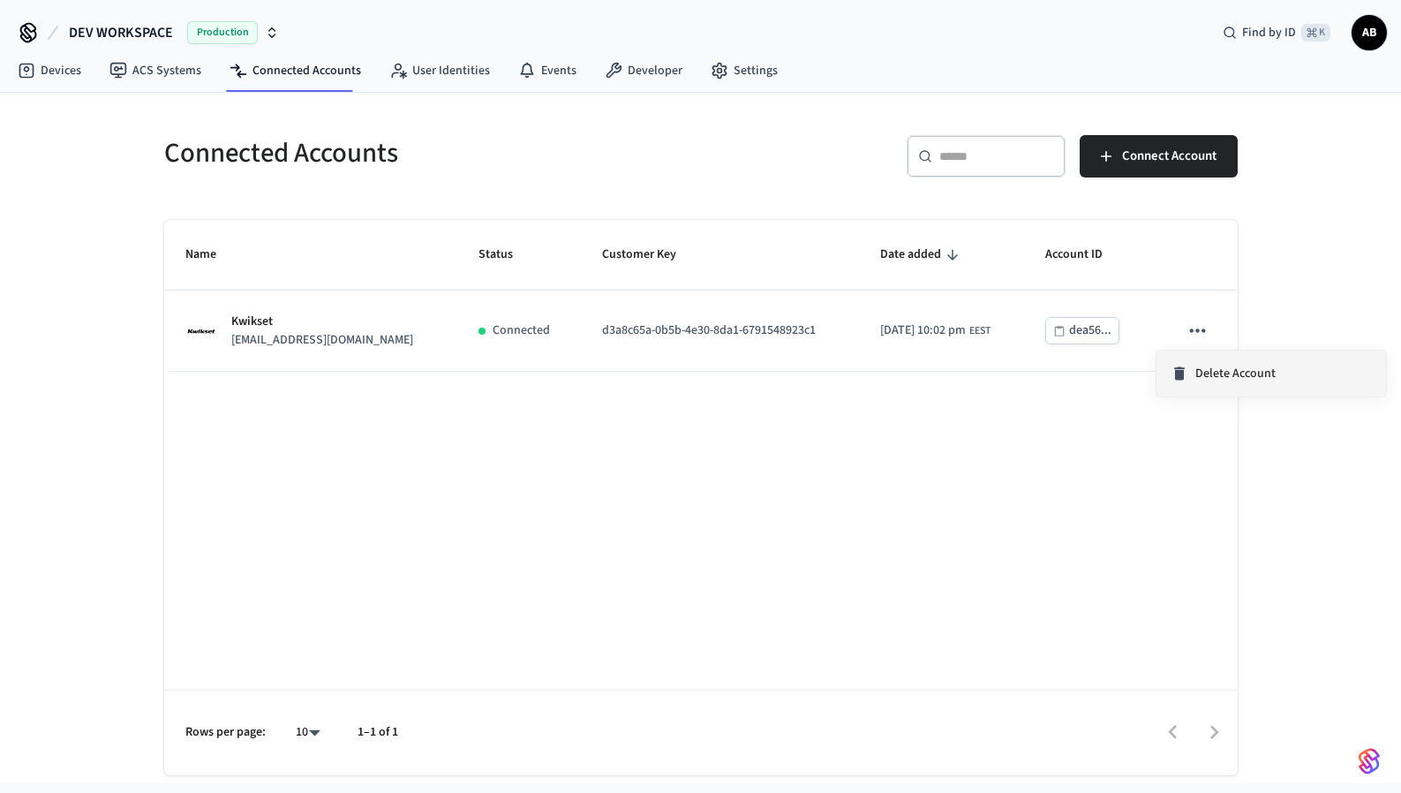
click at [1223, 374] on span "Delete Account" at bounding box center [1236, 374] width 80 height 18
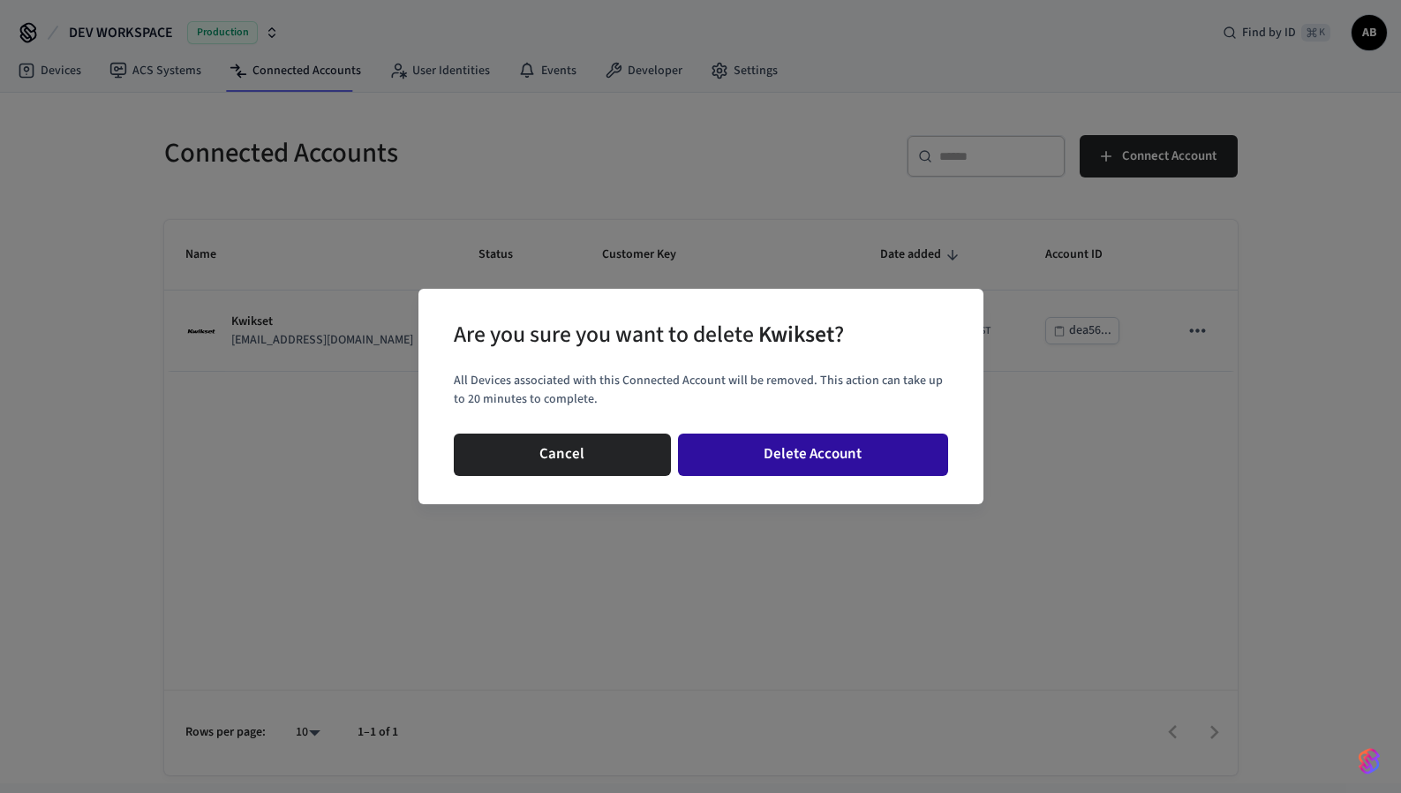
click at [881, 439] on button "Delete Account" at bounding box center [813, 455] width 270 height 42
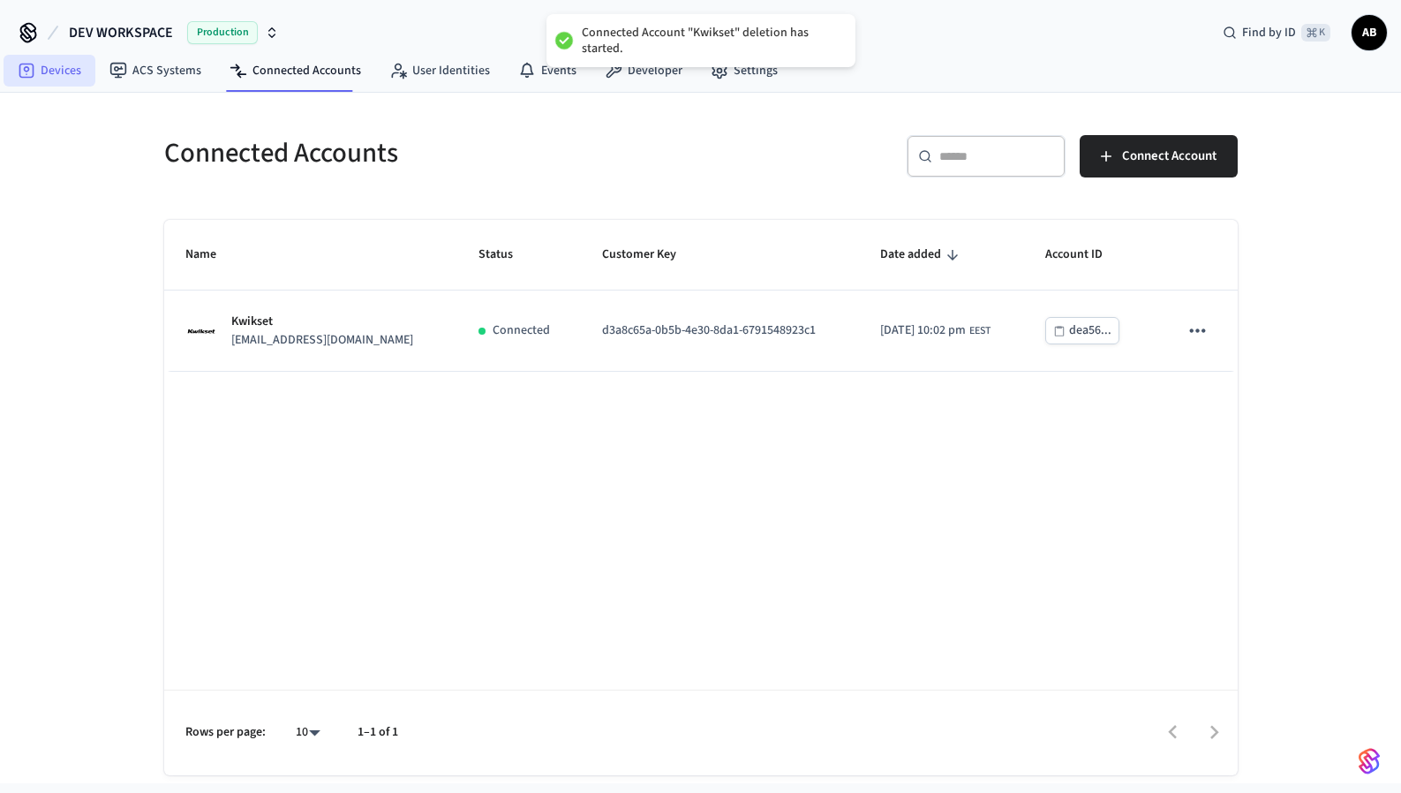
click at [55, 71] on link "Devices" at bounding box center [50, 71] width 92 height 32
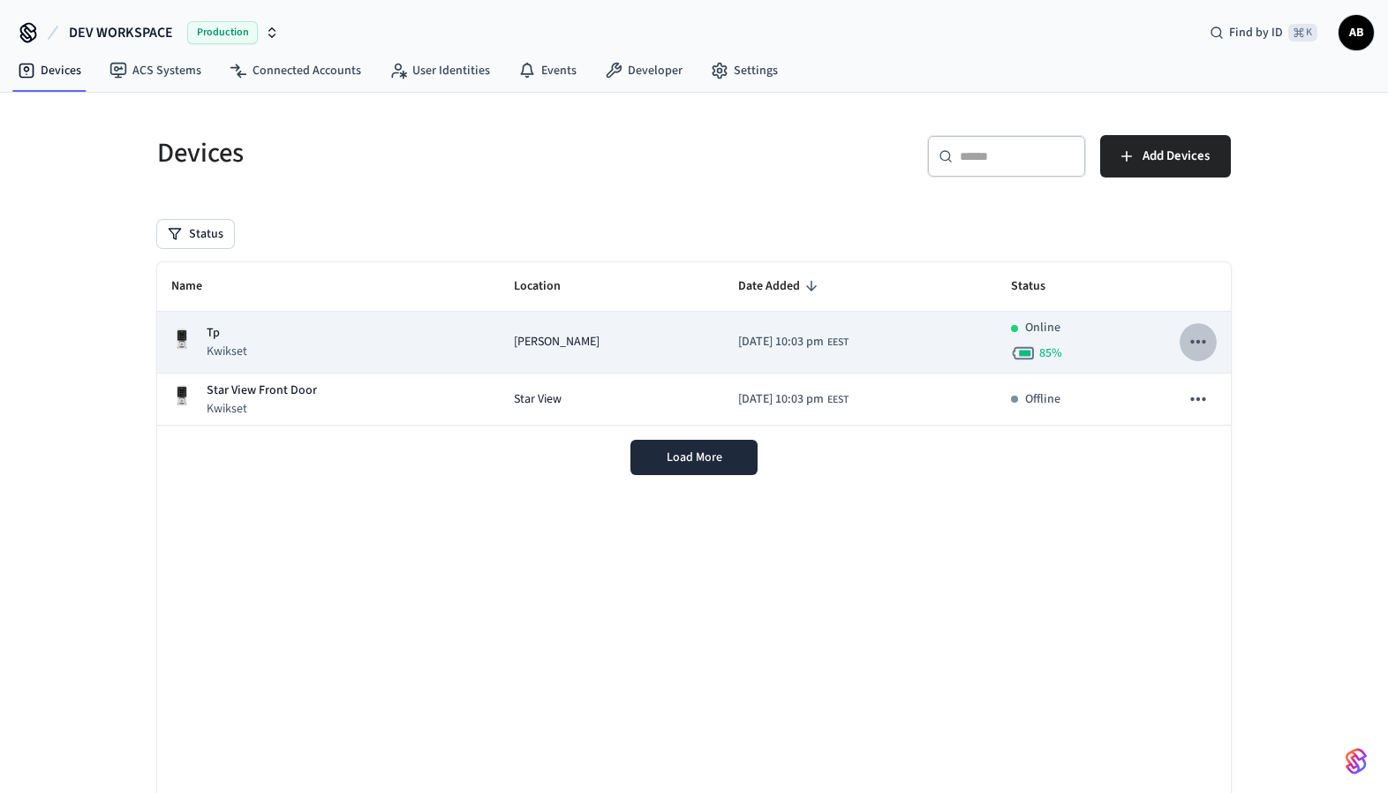
click at [1211, 339] on button "sticky table" at bounding box center [1198, 341] width 37 height 37
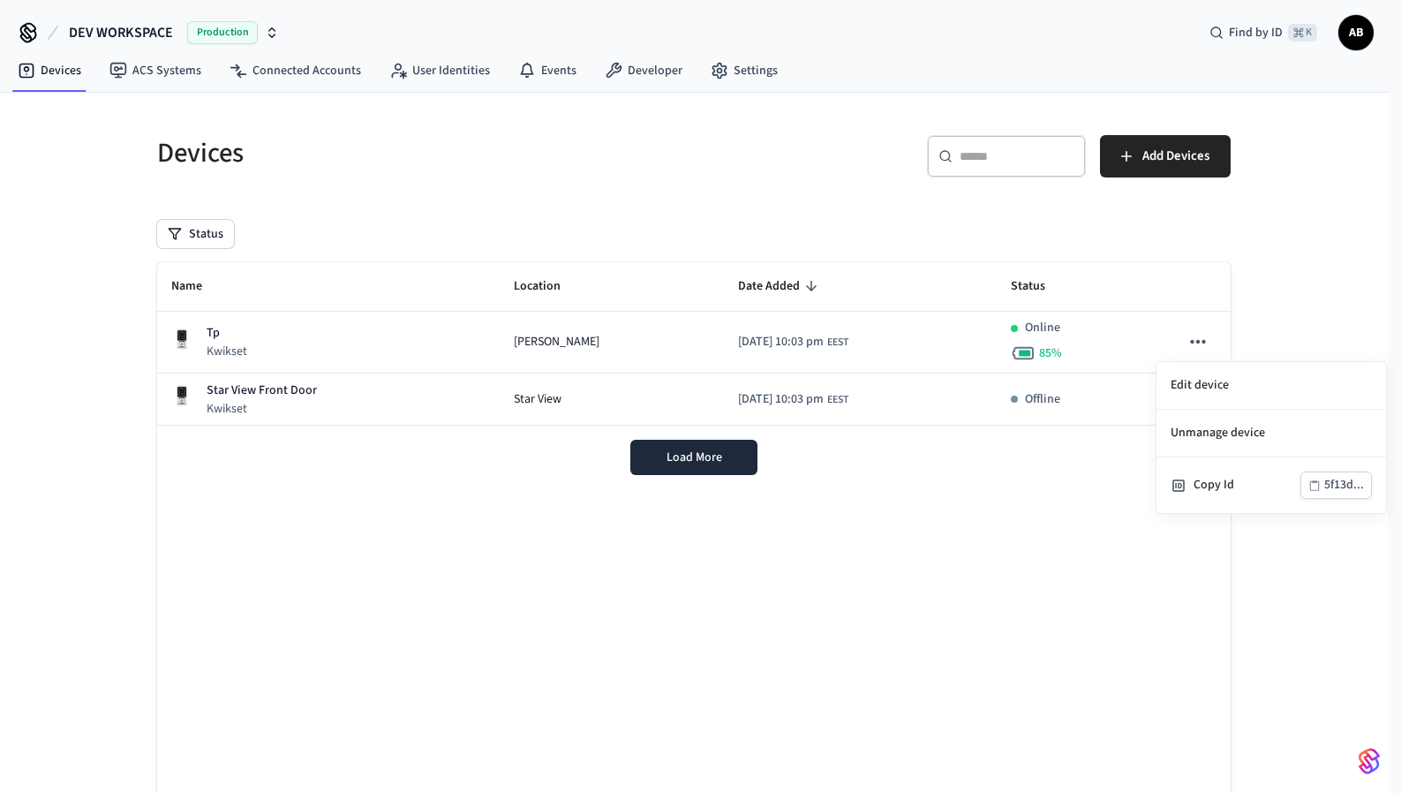
click at [985, 538] on div at bounding box center [700, 396] width 1401 height 793
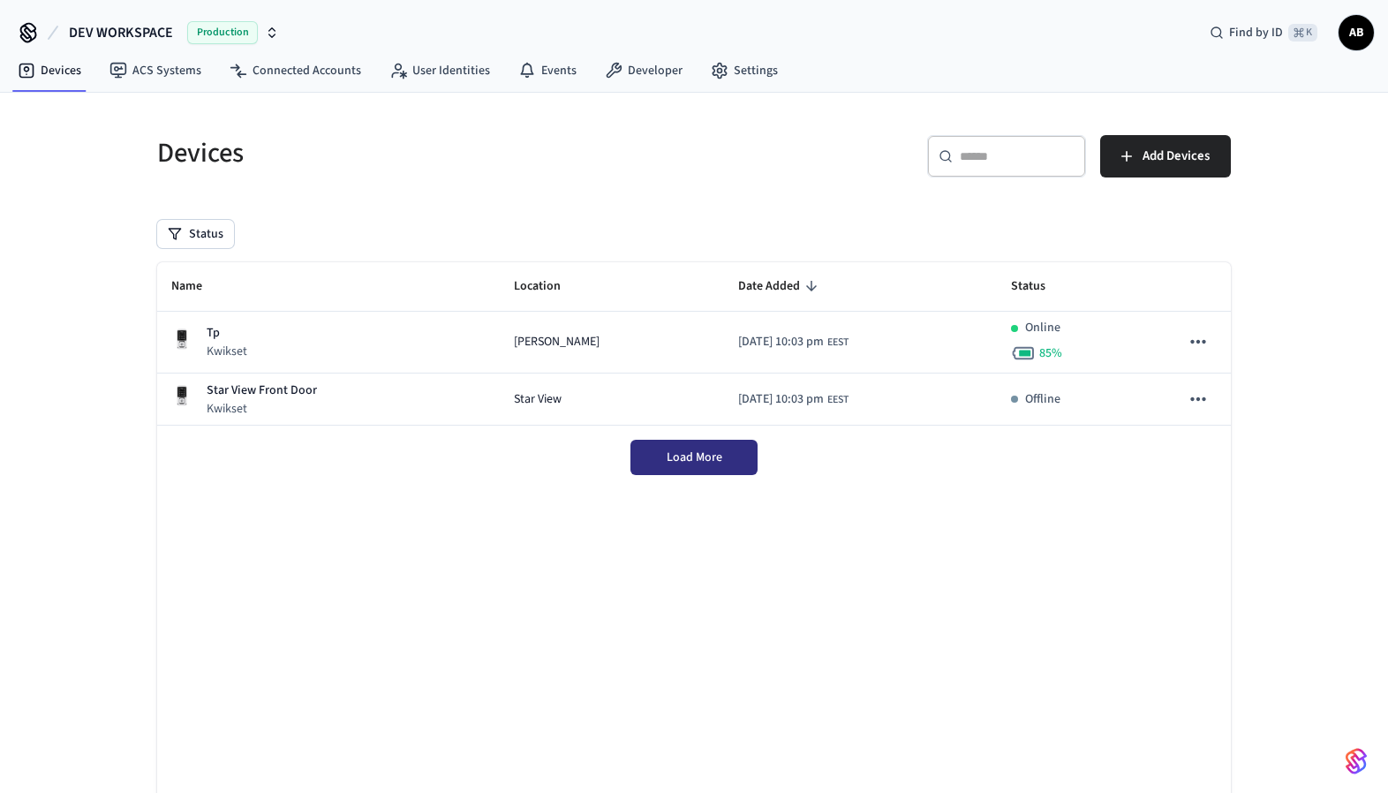
click at [688, 459] on span "Load More" at bounding box center [695, 458] width 56 height 18
click at [283, 58] on link "Connected Accounts" at bounding box center [295, 71] width 160 height 32
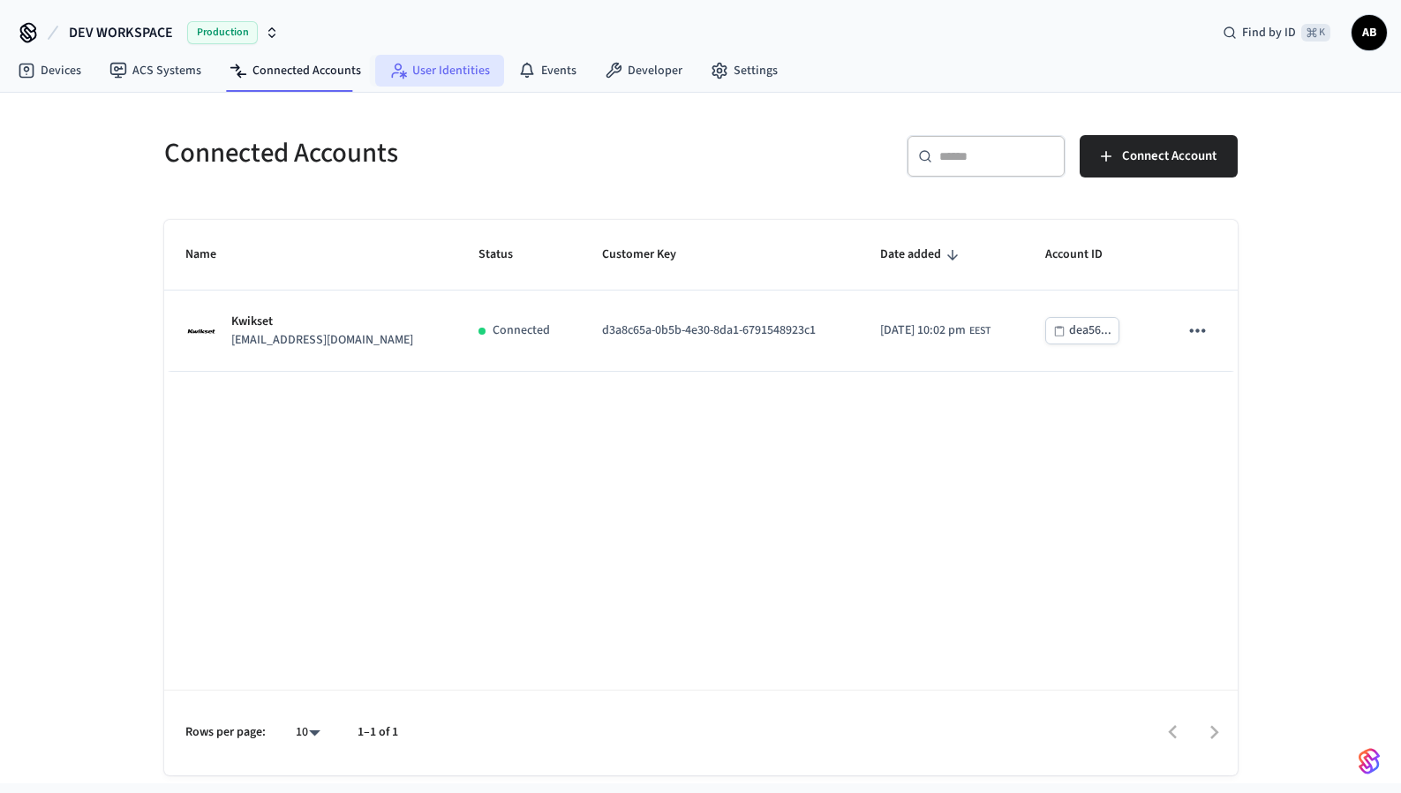
click at [432, 72] on link "User Identities" at bounding box center [439, 71] width 129 height 32
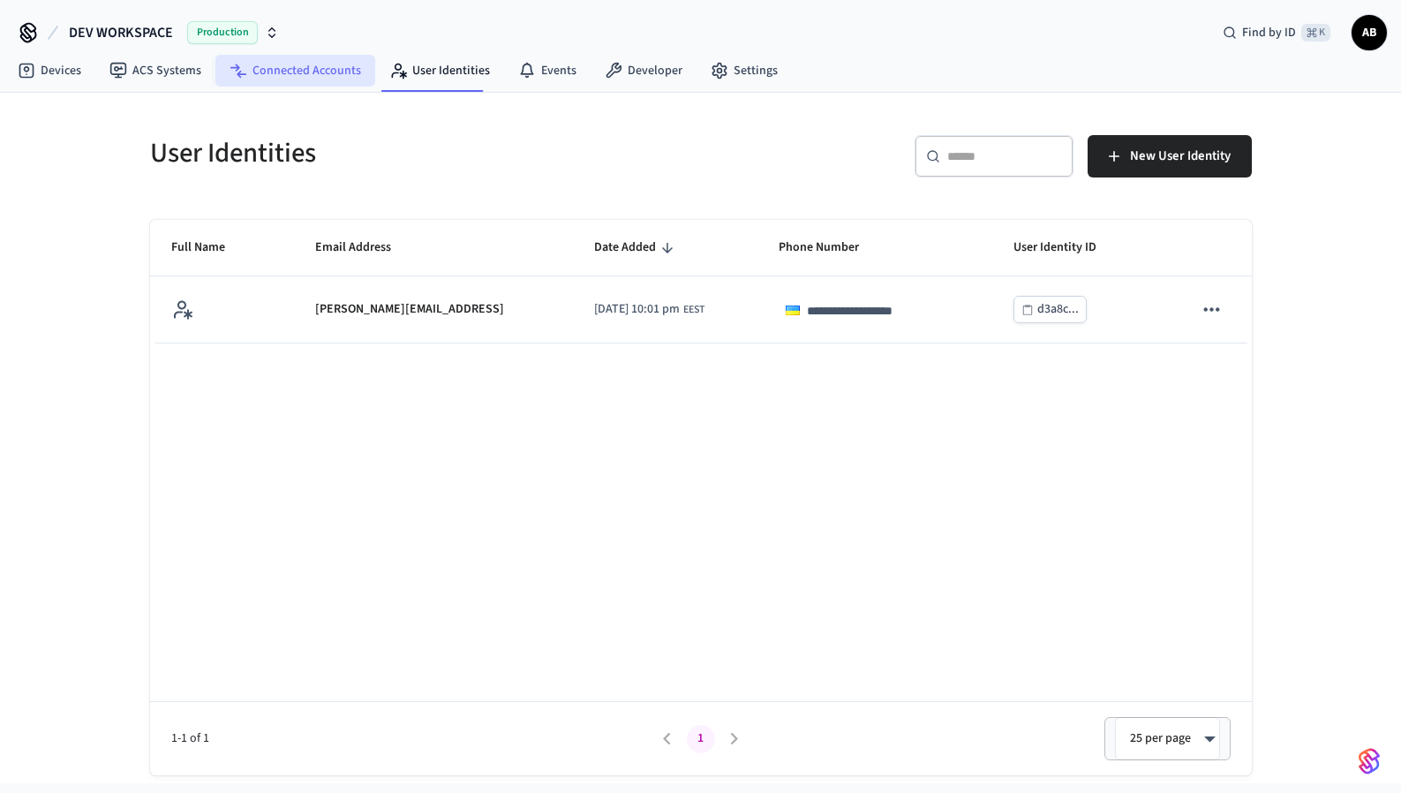
click at [324, 67] on link "Connected Accounts" at bounding box center [295, 71] width 160 height 32
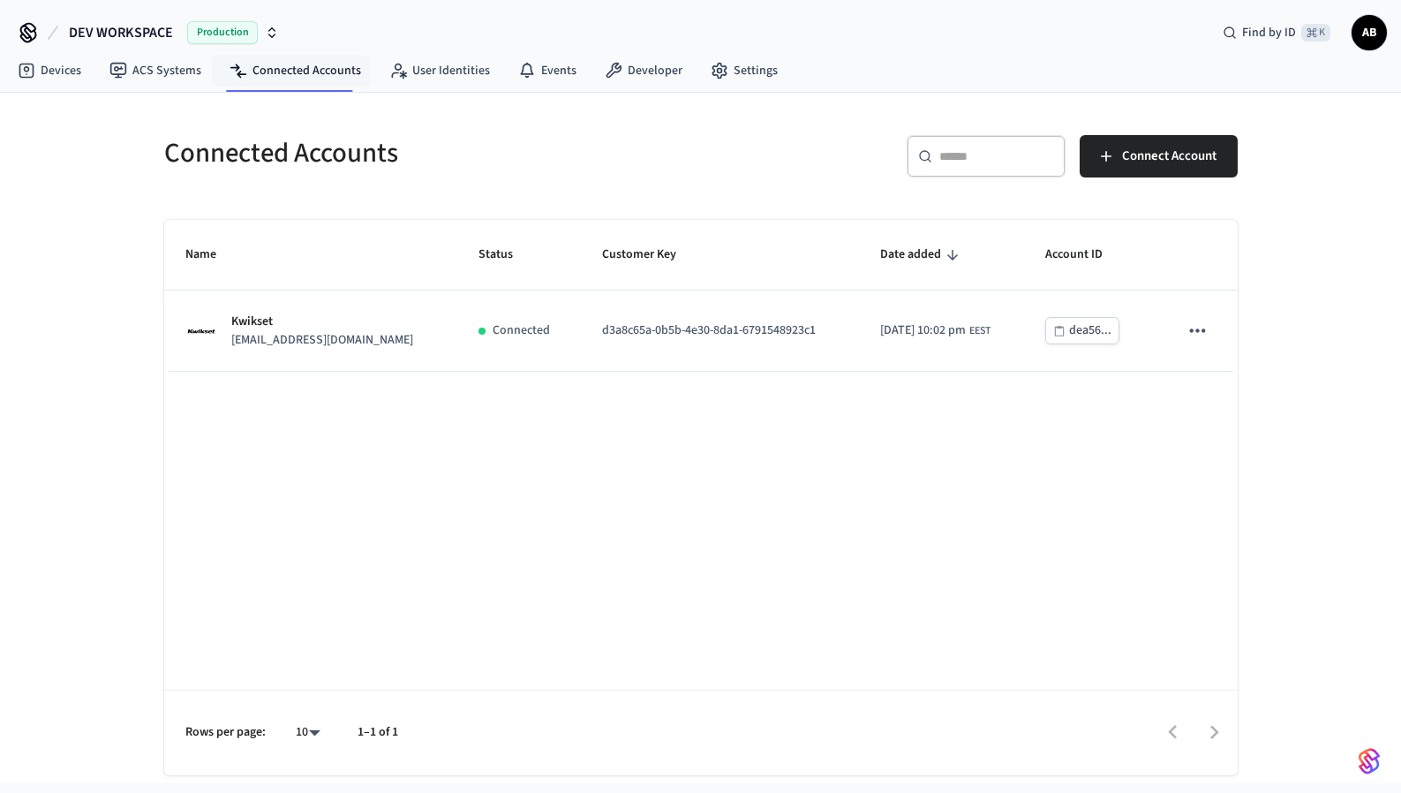
click at [238, 36] on span "Production" at bounding box center [222, 32] width 71 height 23
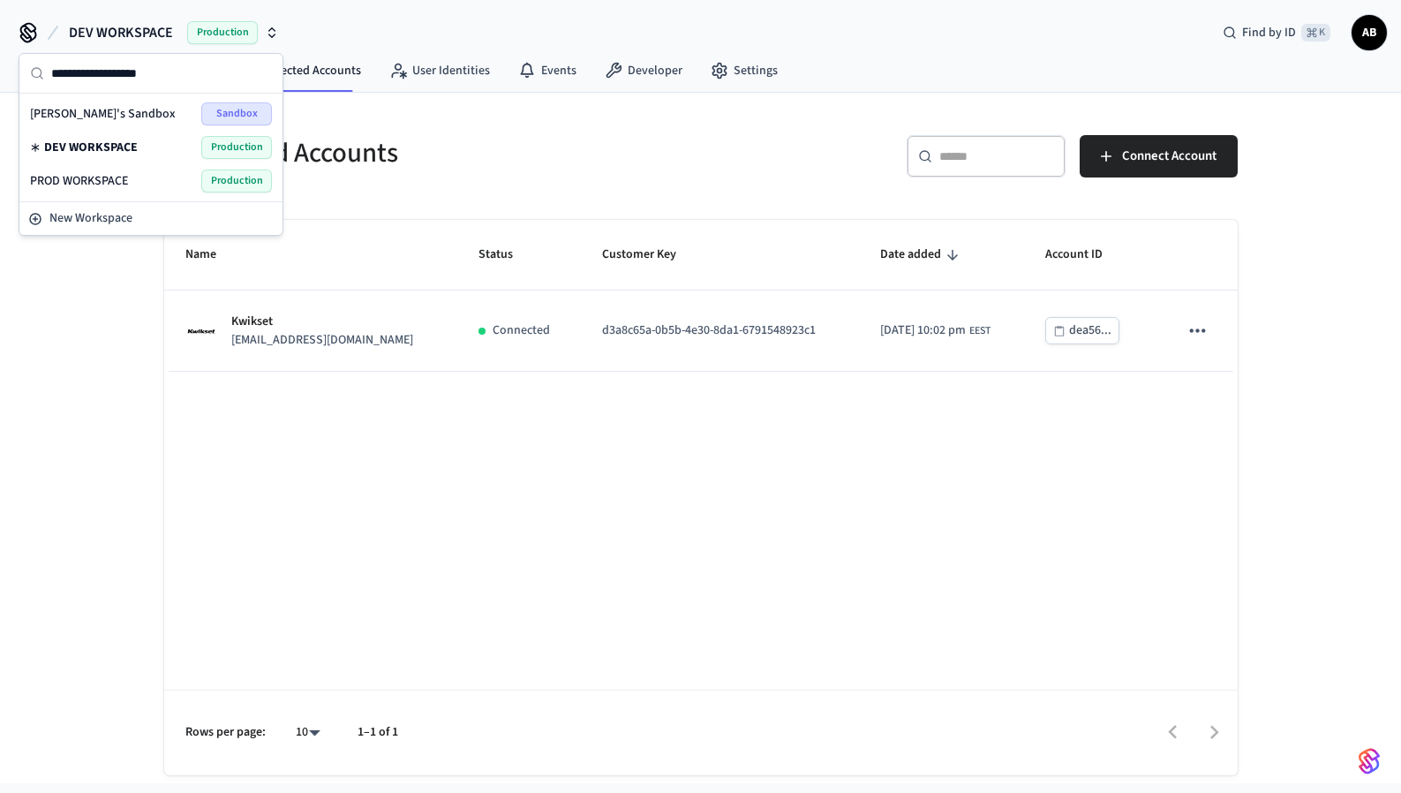
click at [154, 176] on div "PROD WORKSPACE Production" at bounding box center [151, 181] width 242 height 23
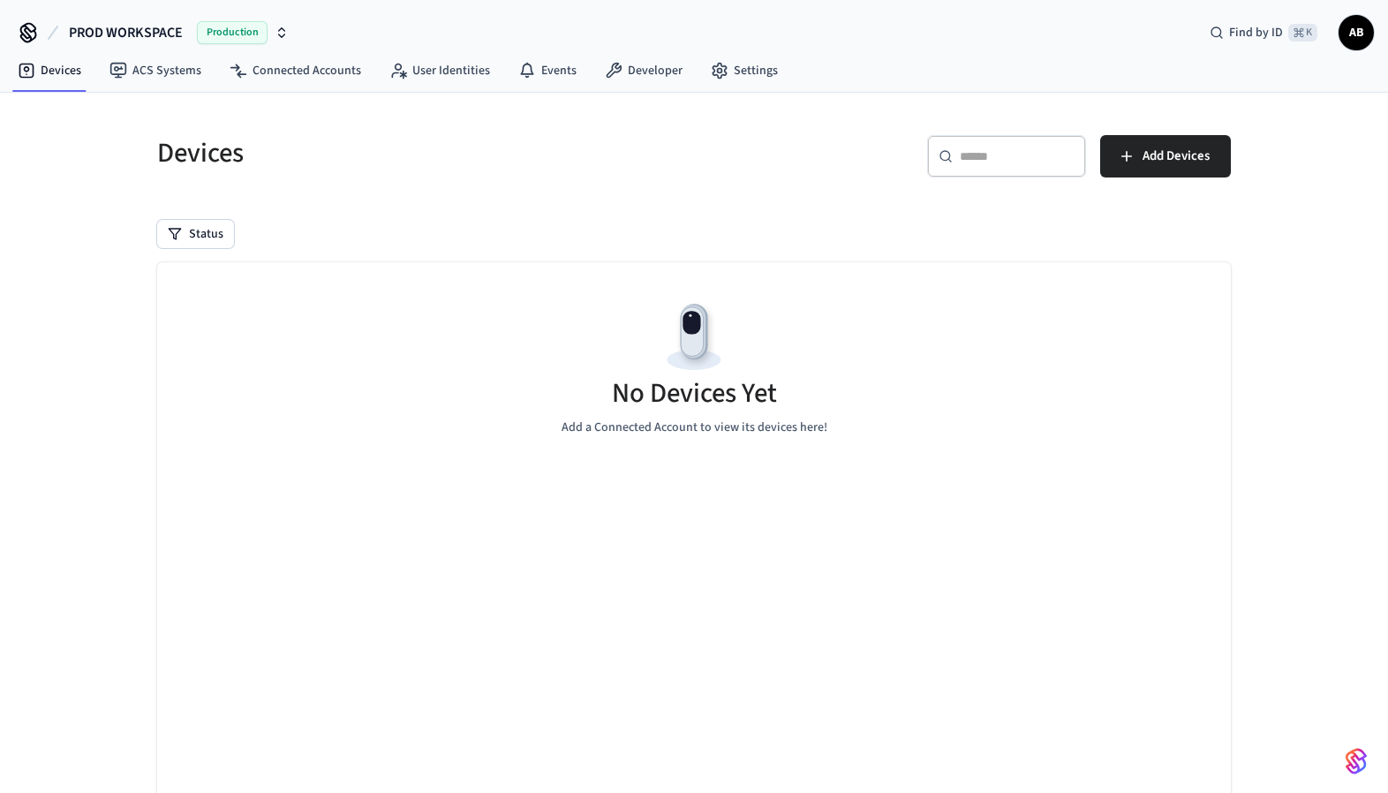
click at [219, 38] on span "Production" at bounding box center [232, 32] width 71 height 23
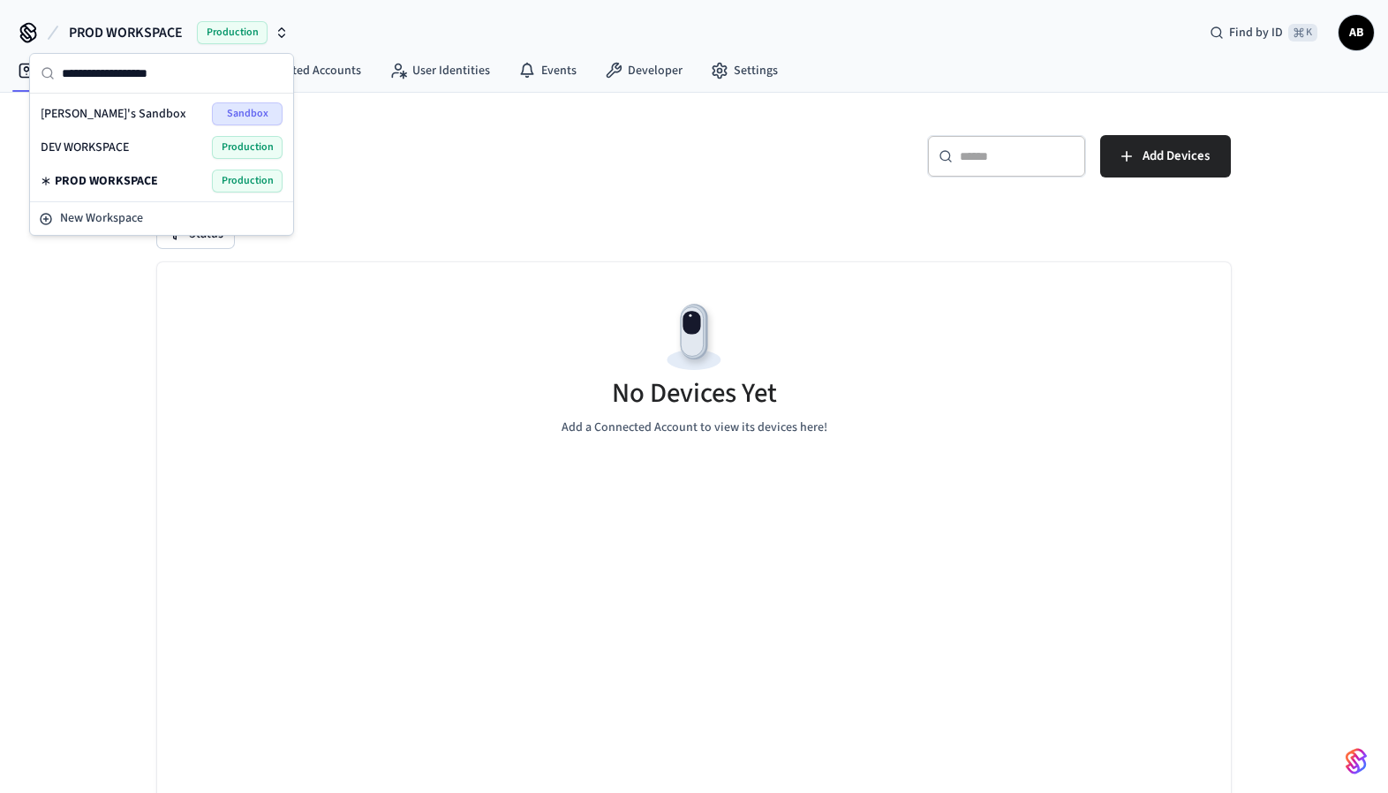
click at [166, 150] on div "DEV WORKSPACE Production" at bounding box center [162, 147] width 242 height 23
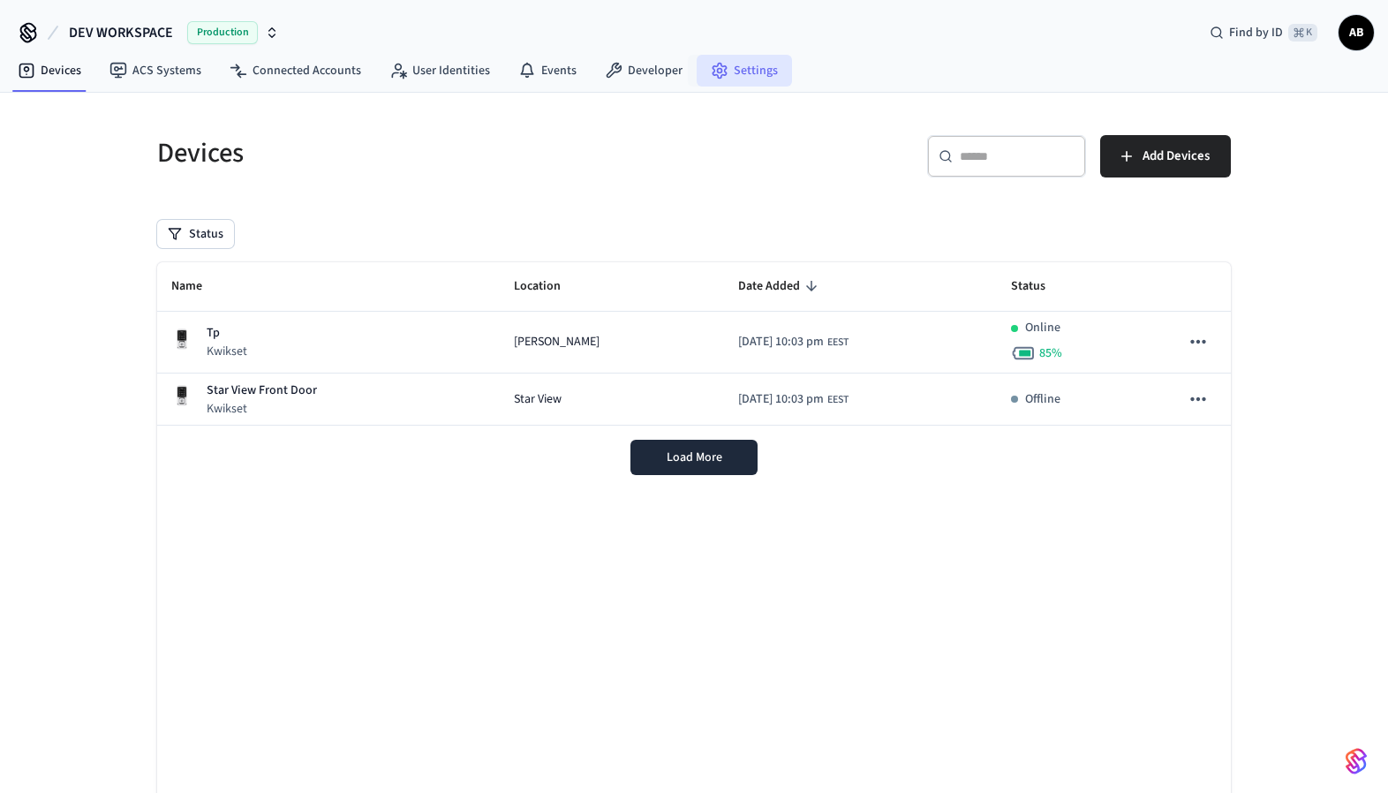
click at [751, 65] on link "Settings" at bounding box center [744, 71] width 95 height 32
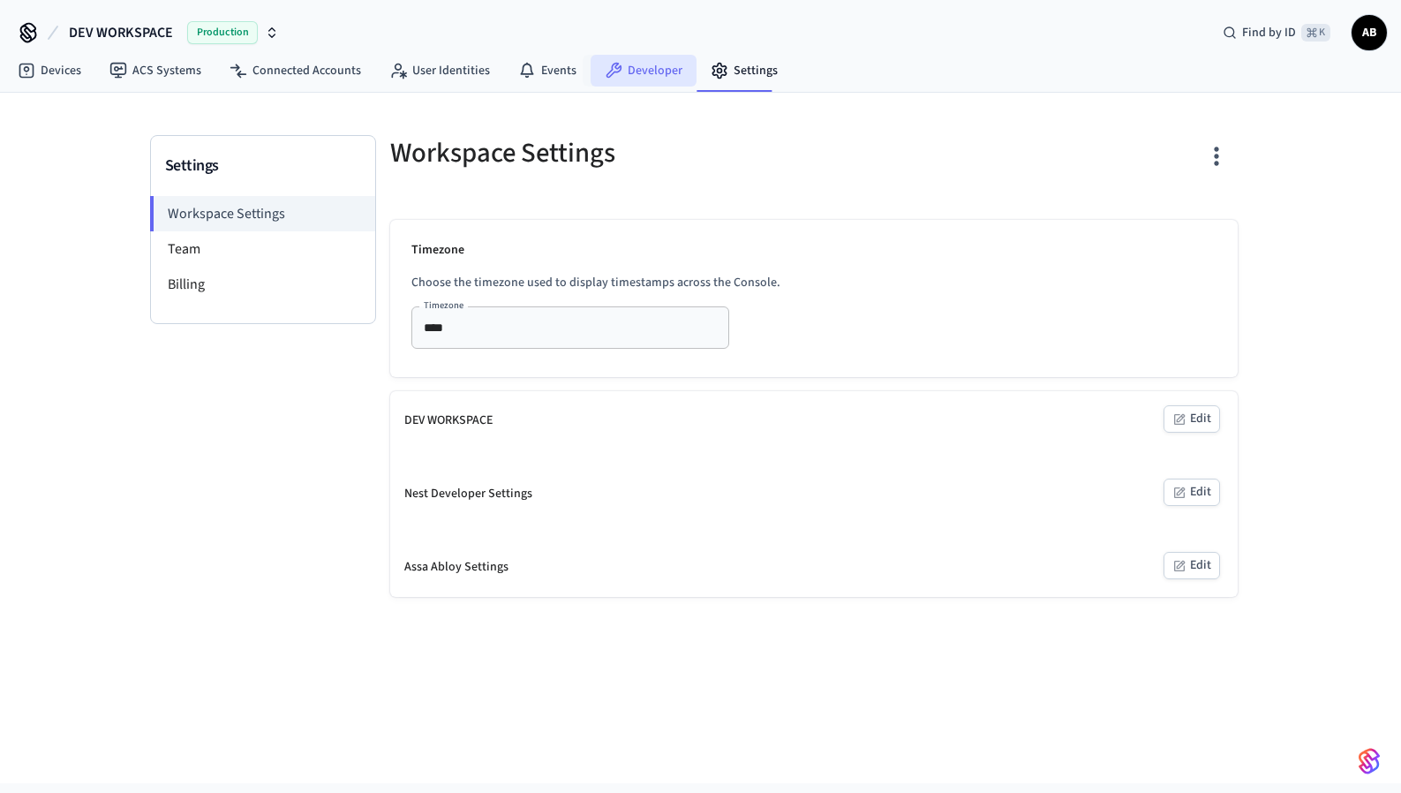
click at [625, 72] on link "Developer" at bounding box center [644, 71] width 106 height 32
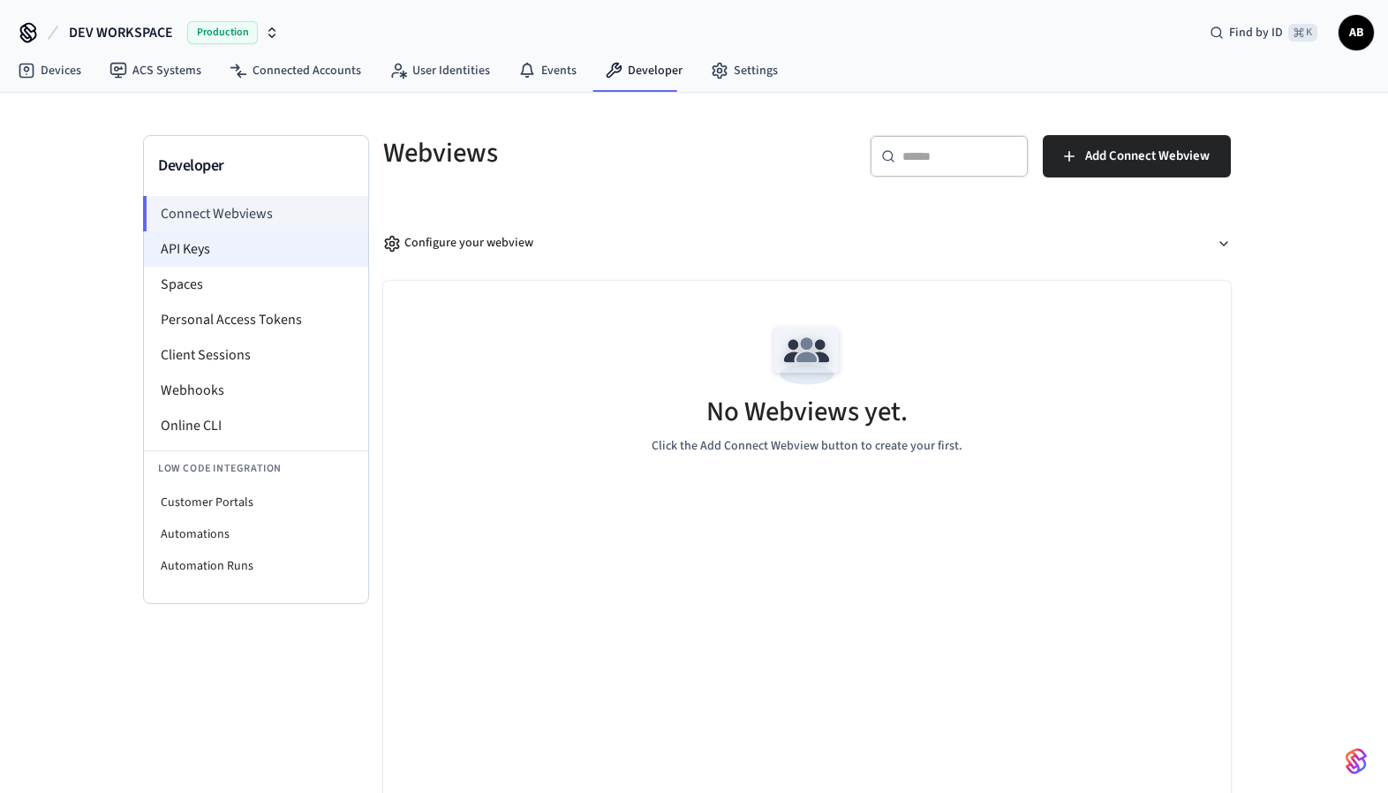
click at [261, 246] on li "API Keys" at bounding box center [256, 248] width 224 height 35
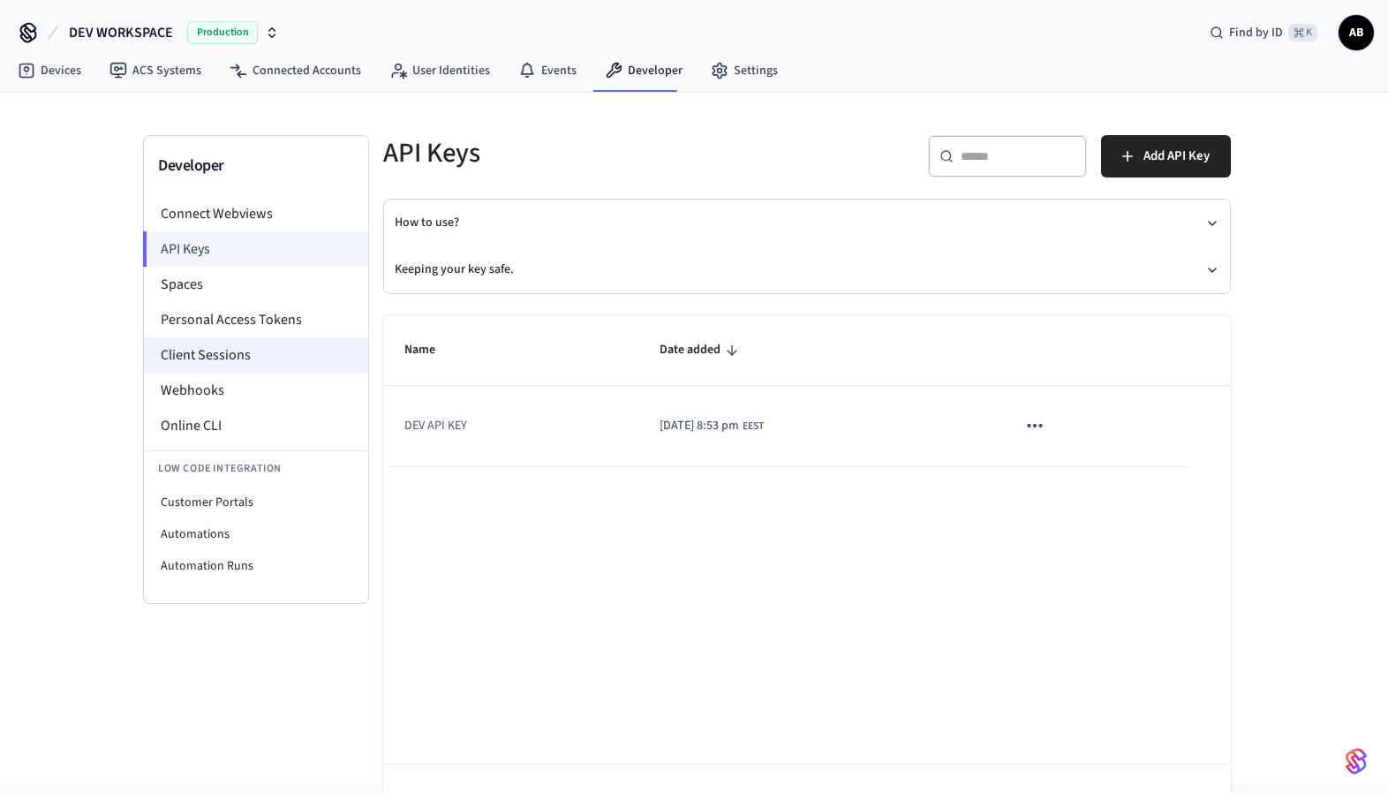
click at [273, 341] on li "Client Sessions" at bounding box center [256, 354] width 224 height 35
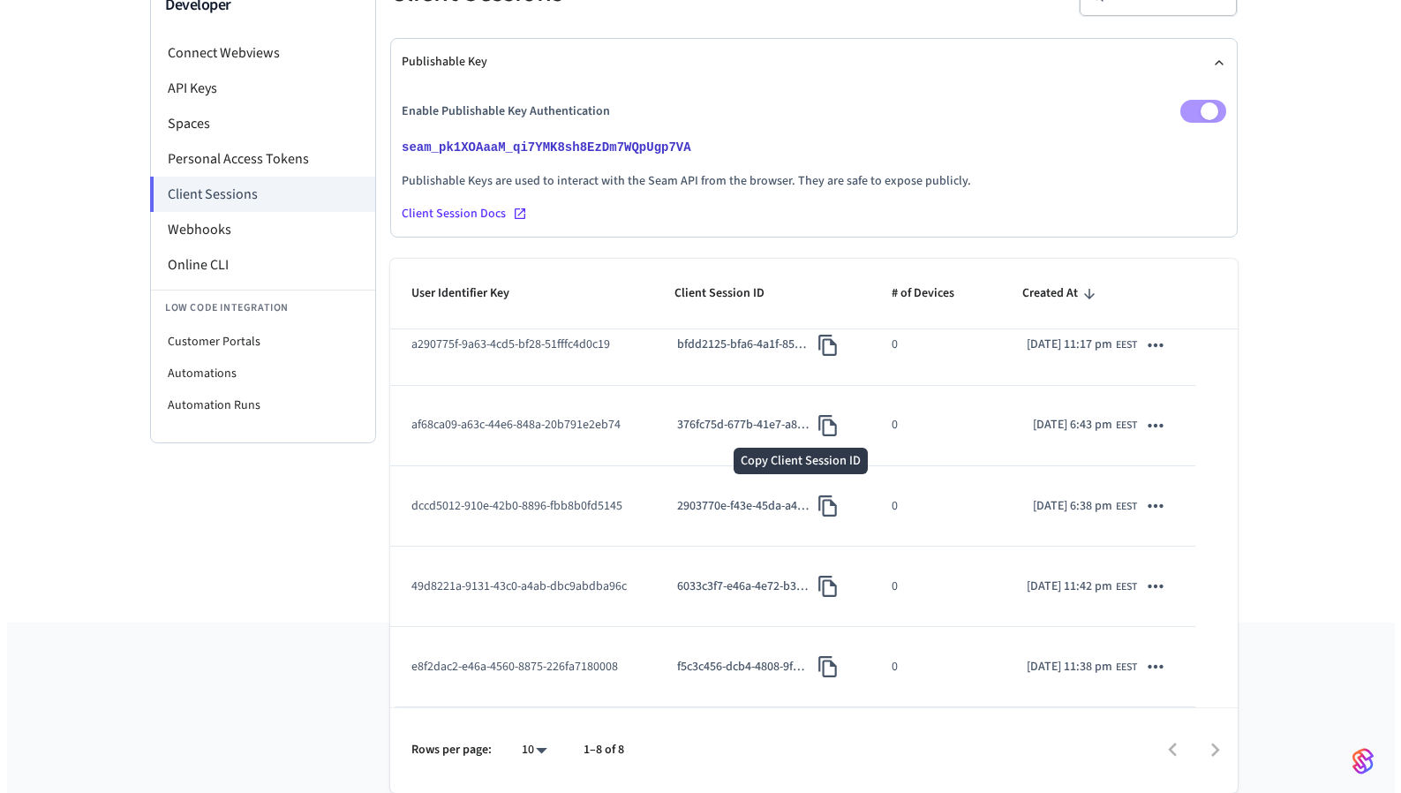
scroll to position [294, 0]
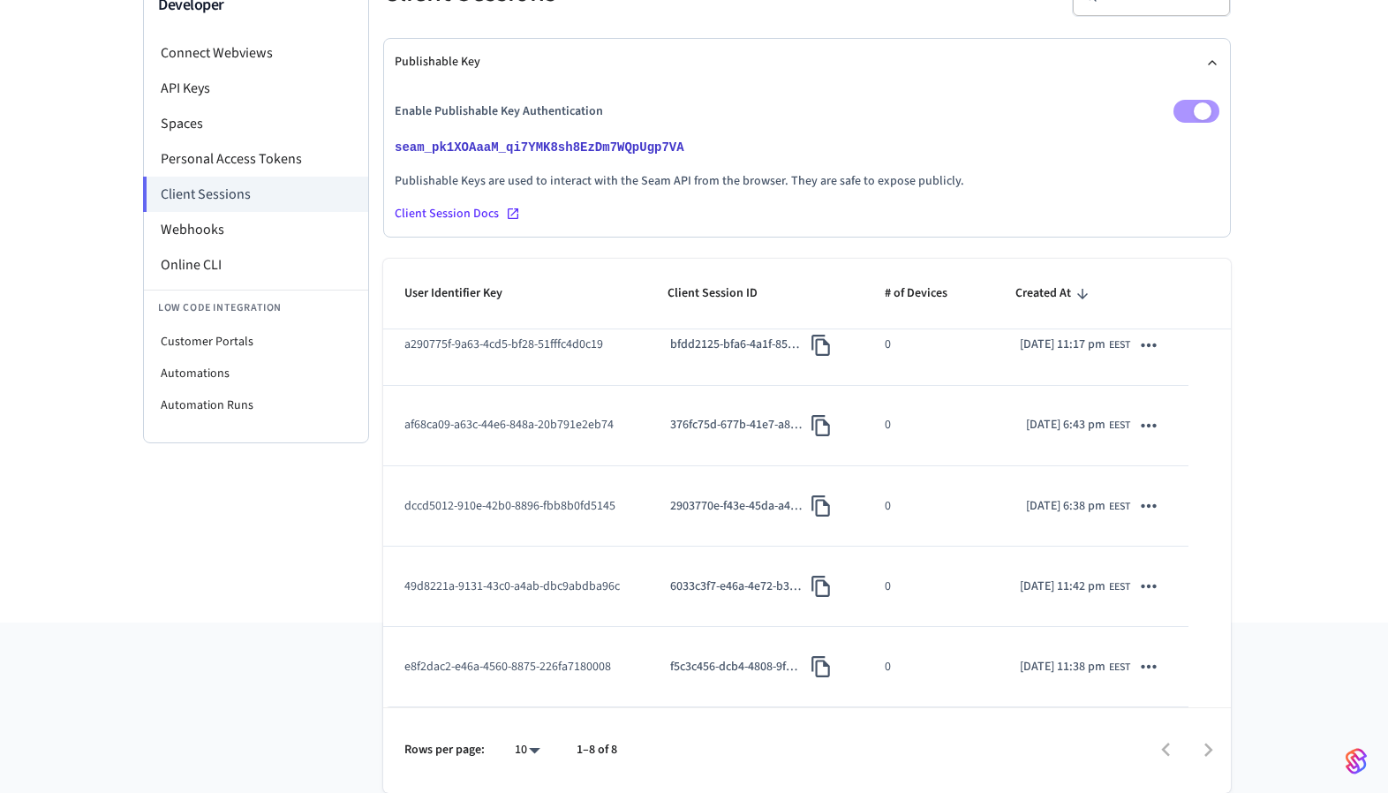
click at [1137, 661] on icon "sticky table" at bounding box center [1148, 666] width 23 height 23
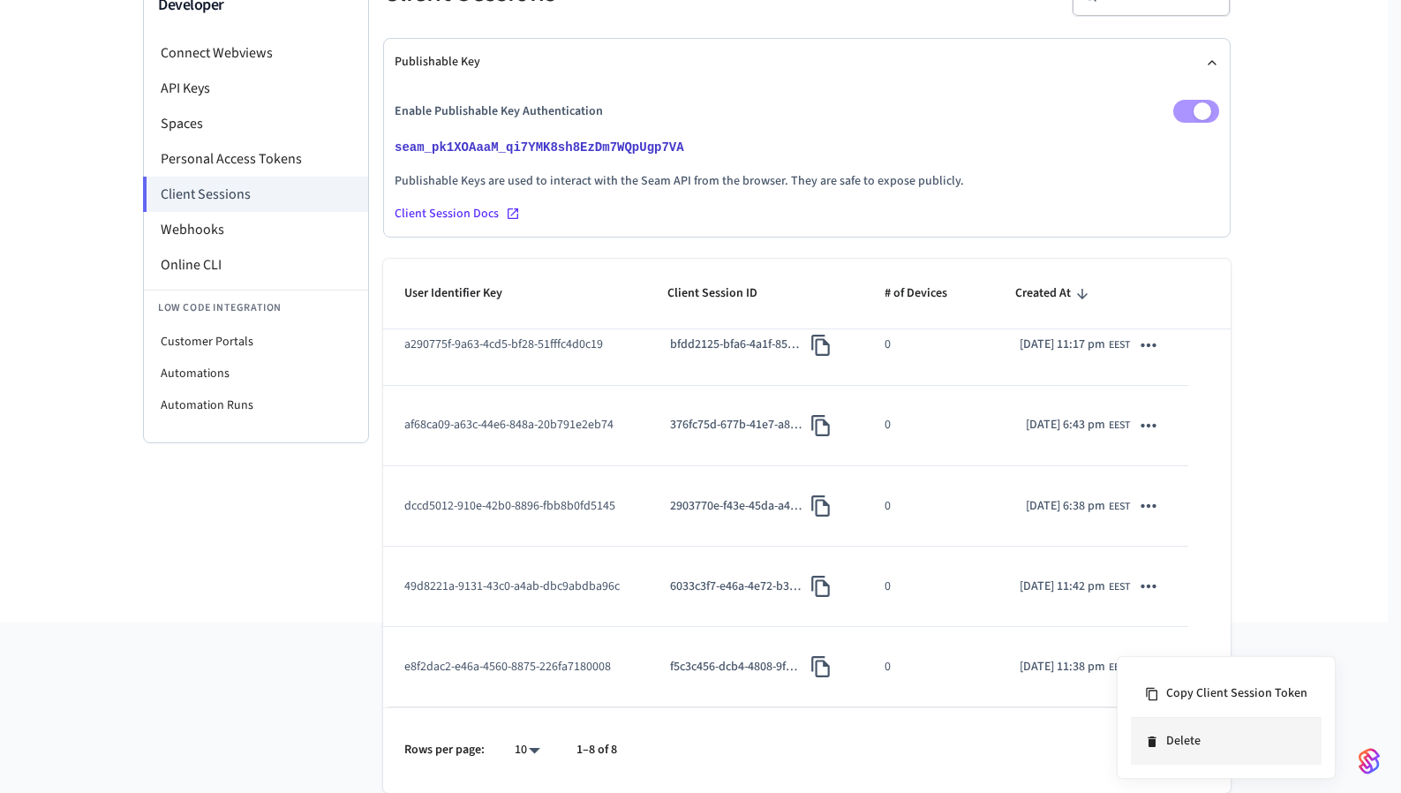
click at [1187, 733] on li "Delete" at bounding box center [1226, 741] width 191 height 47
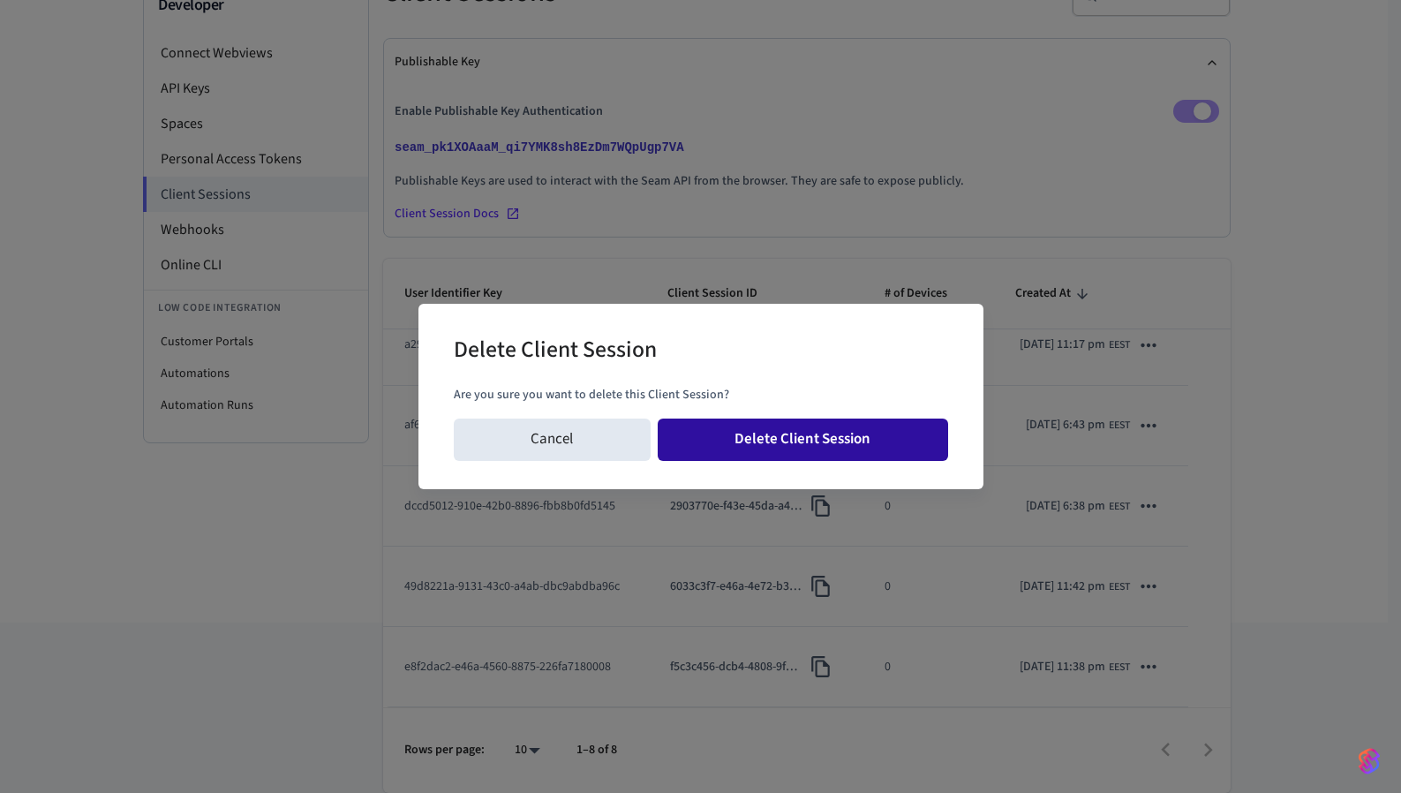
click at [861, 442] on button "Delete Client Session" at bounding box center [803, 440] width 291 height 42
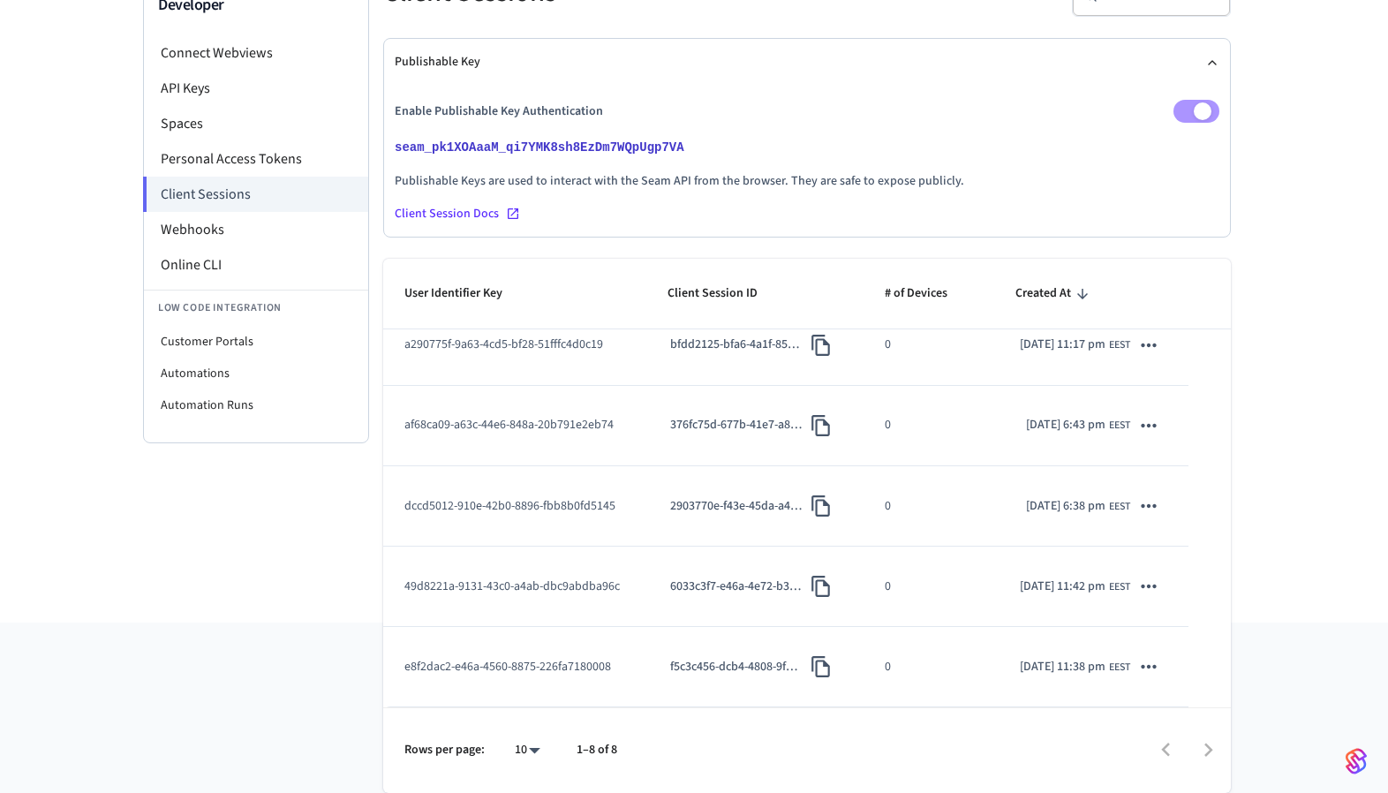
click at [1138, 585] on icon "sticky table" at bounding box center [1148, 586] width 23 height 23
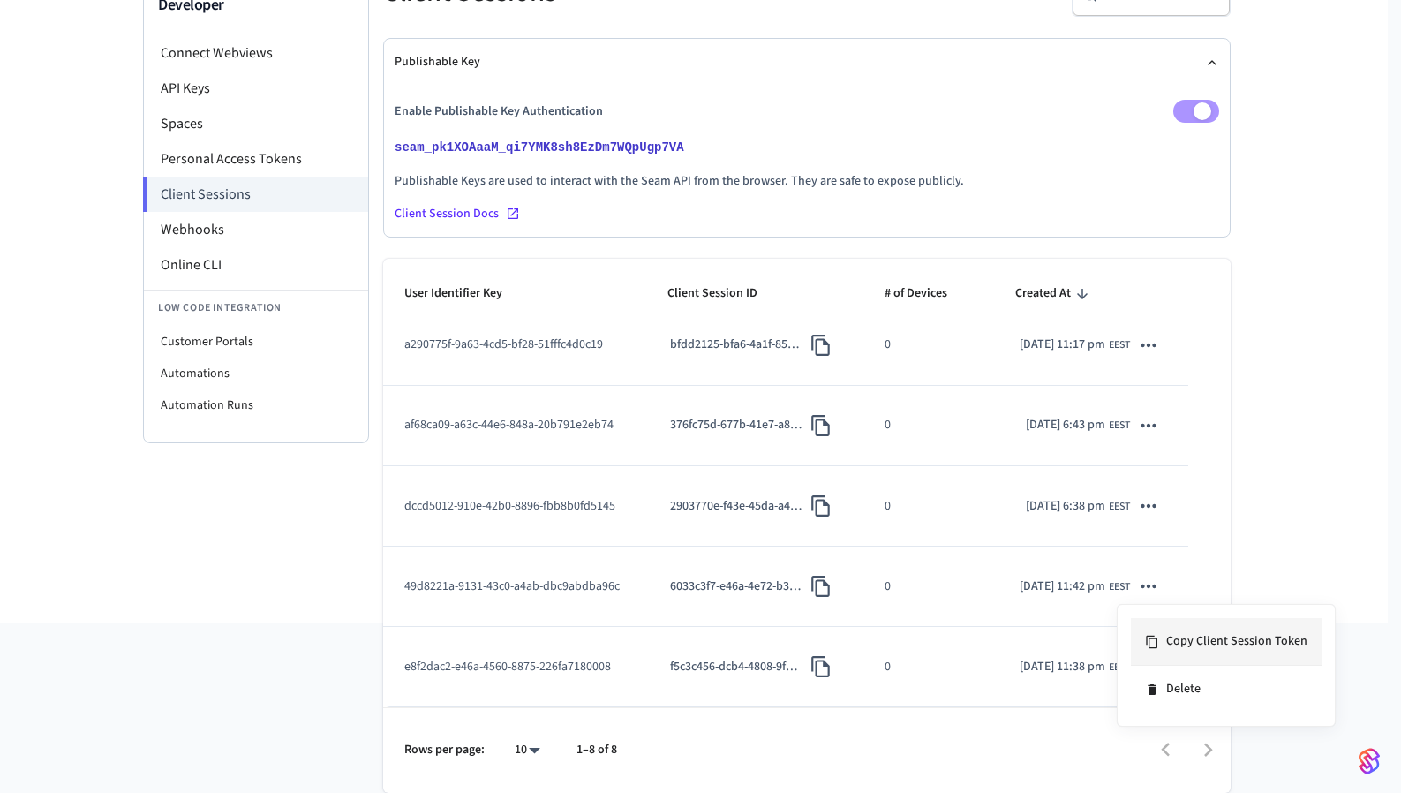
scroll to position [213, 0]
click at [1190, 734] on li "Delete" at bounding box center [1226, 741] width 191 height 47
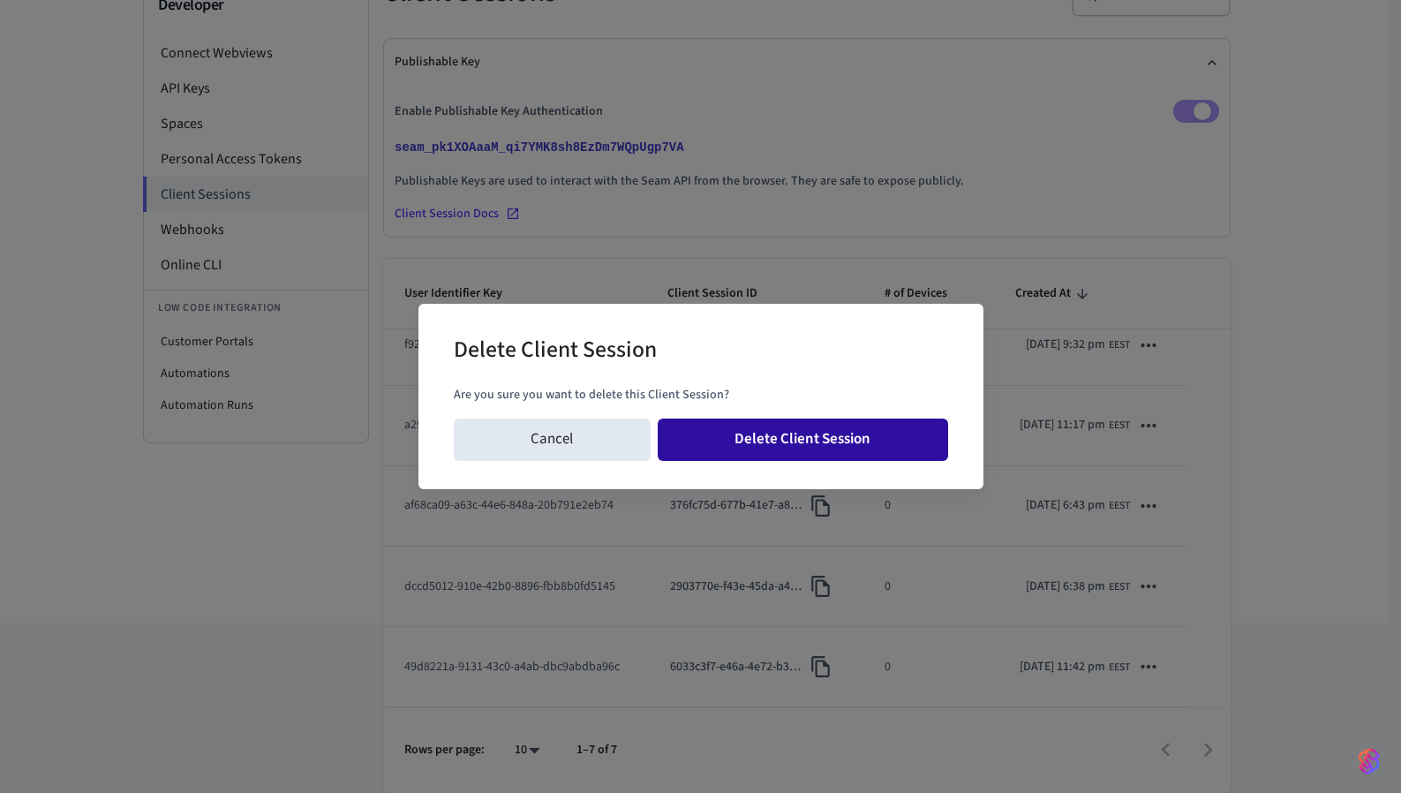
click at [899, 452] on button "Delete Client Session" at bounding box center [803, 440] width 291 height 42
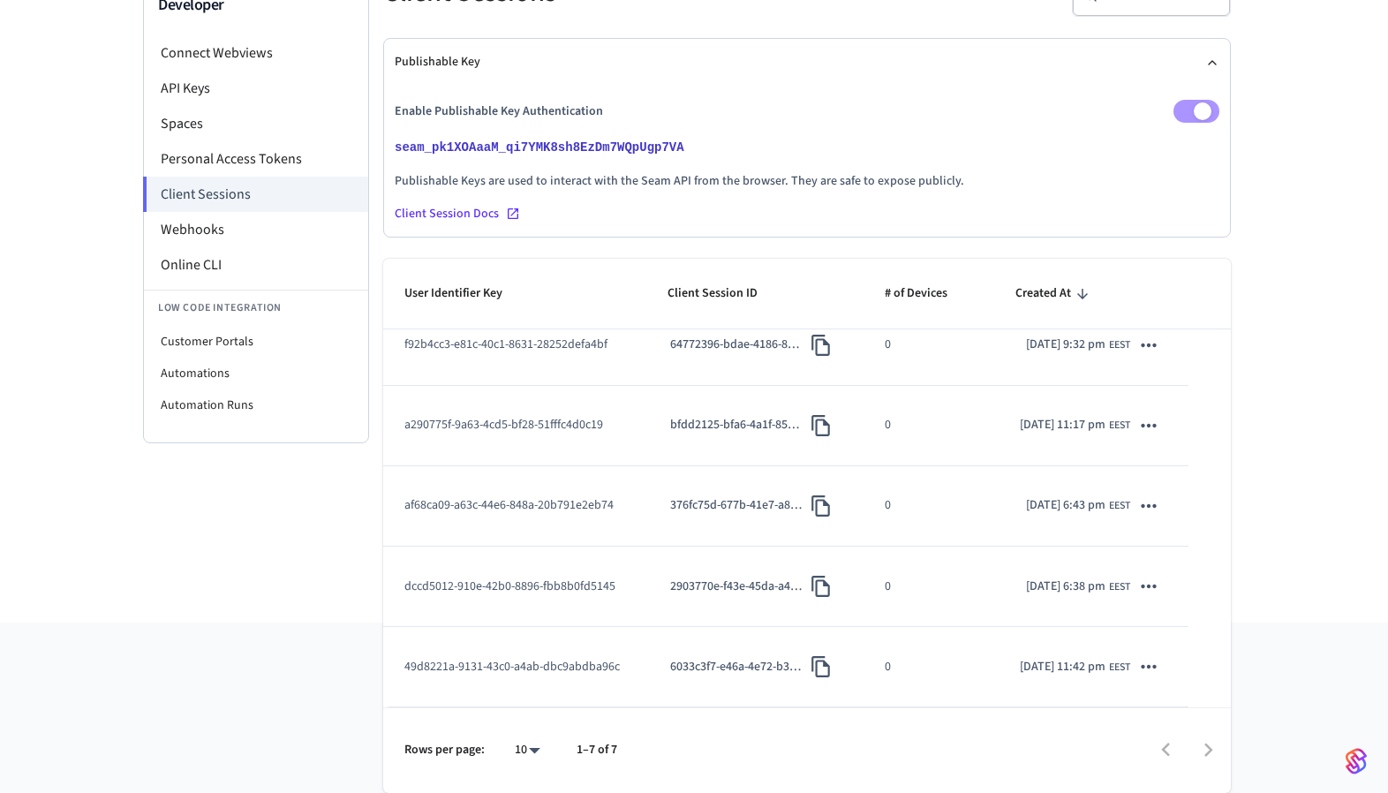
click at [1137, 513] on icon "sticky table" at bounding box center [1148, 505] width 23 height 23
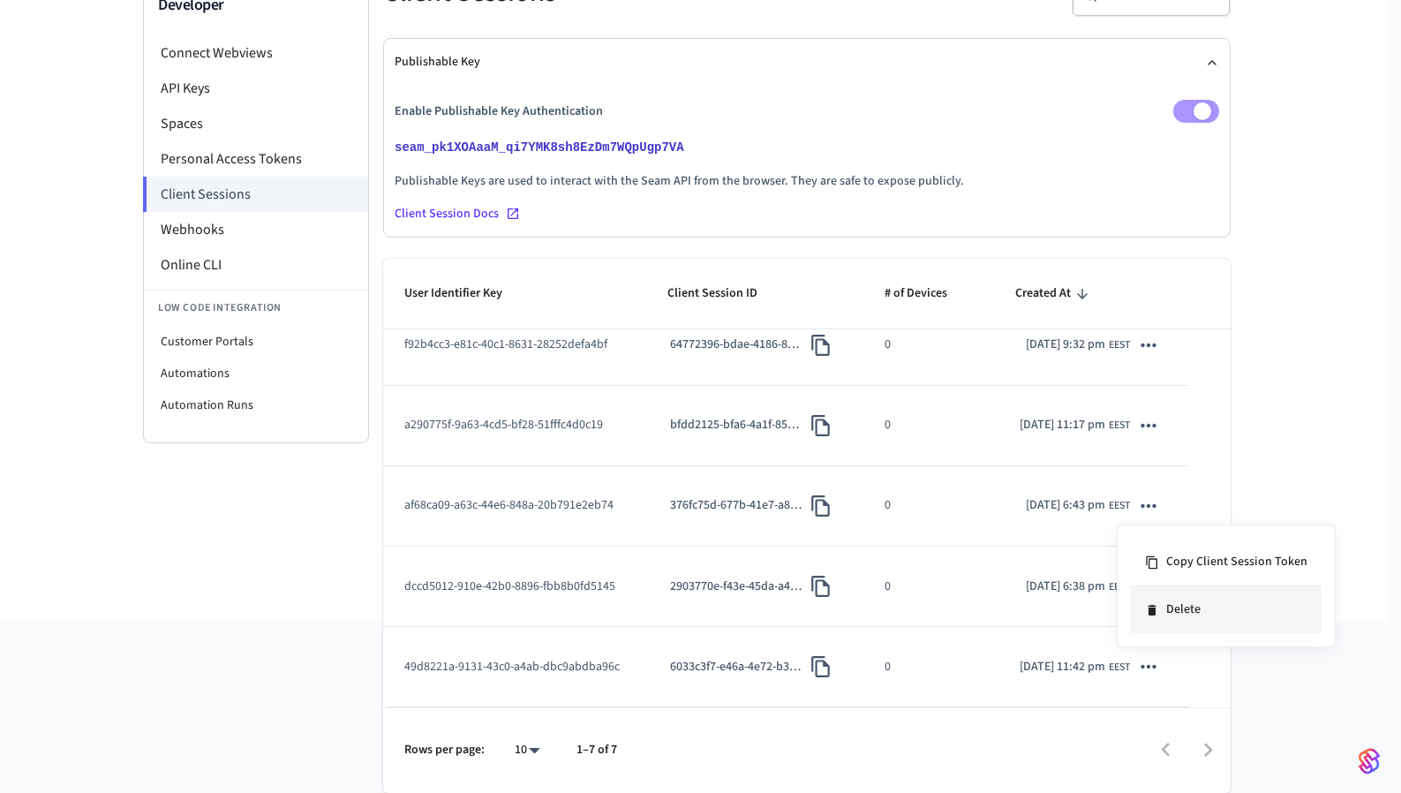
click at [1170, 621] on li "Delete" at bounding box center [1226, 609] width 191 height 47
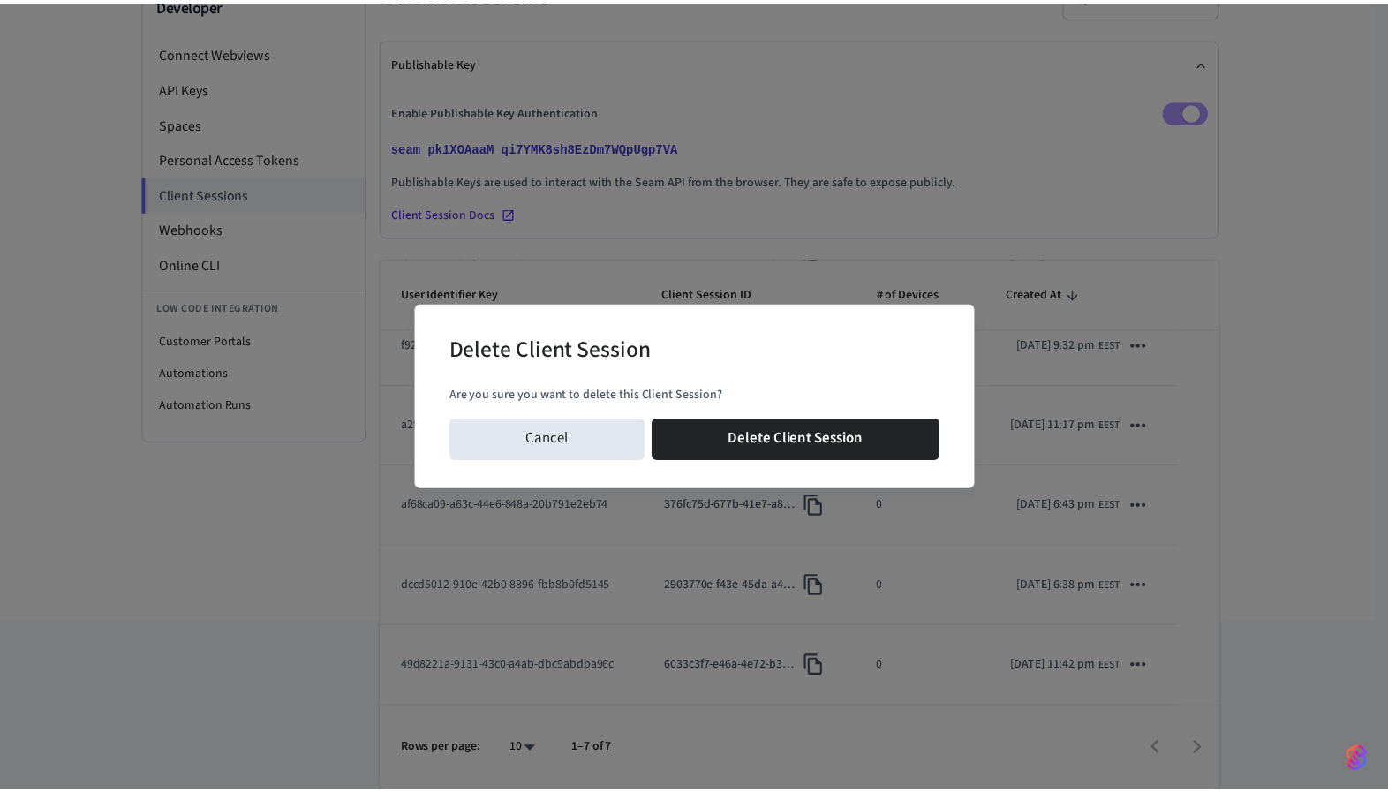
scroll to position [132, 0]
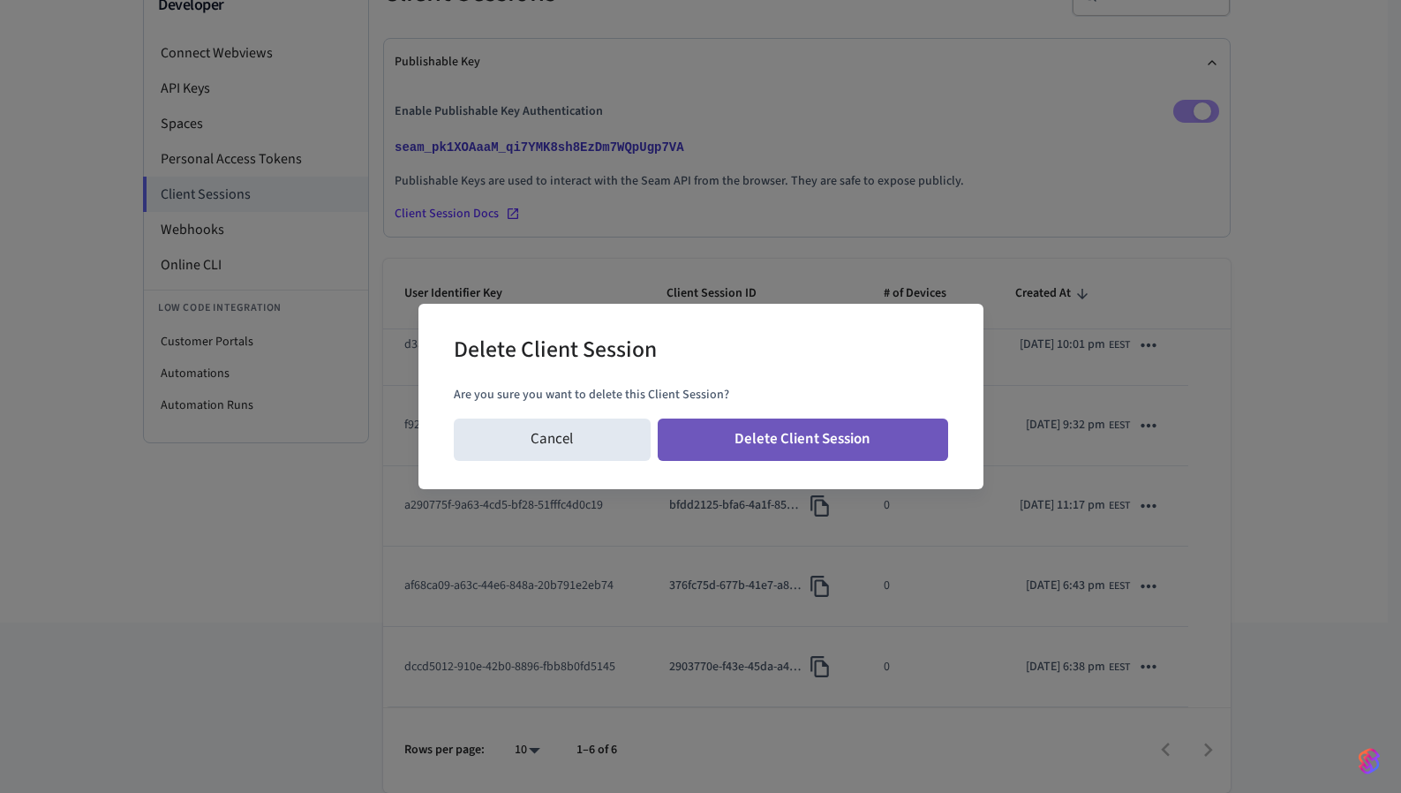
click at [903, 451] on button "Delete Client Session" at bounding box center [803, 440] width 291 height 42
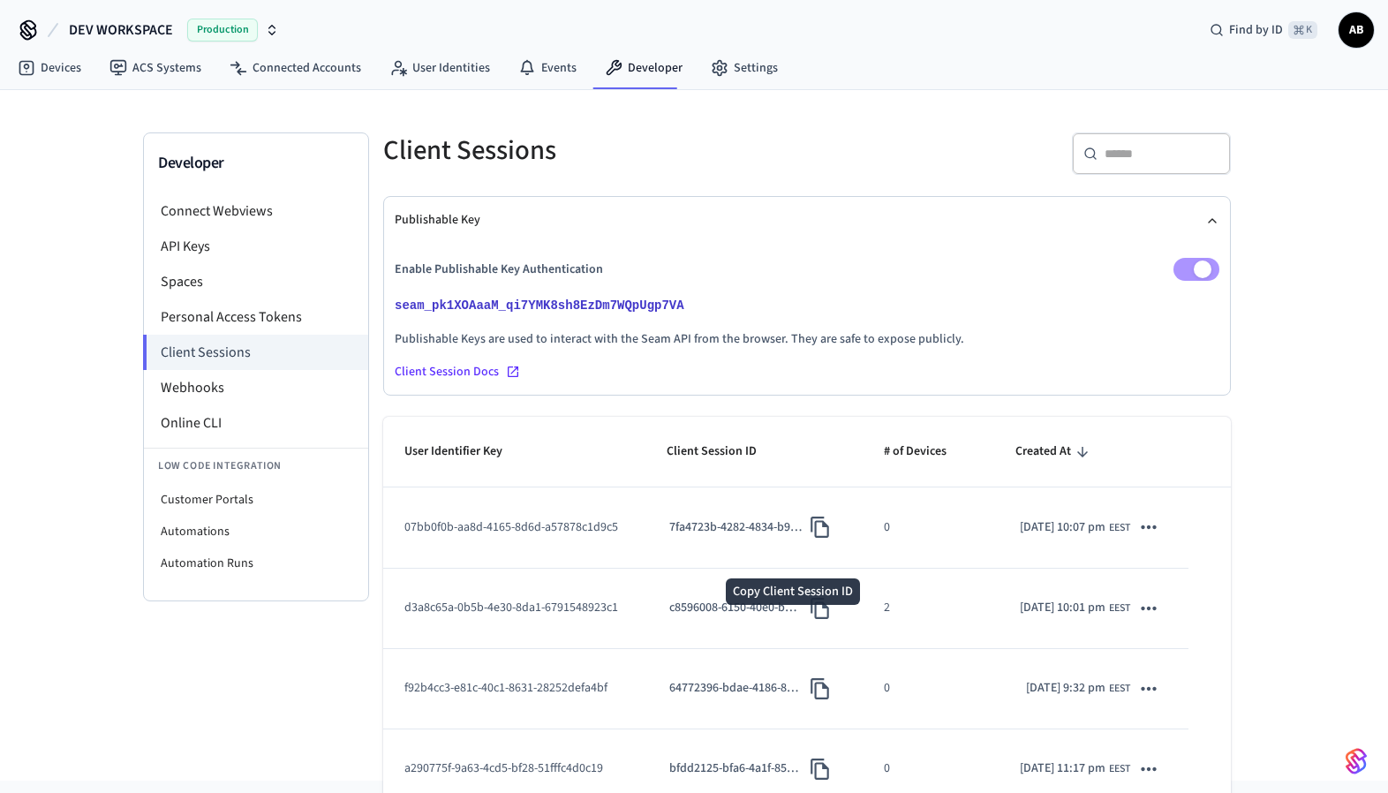
scroll to position [0, 0]
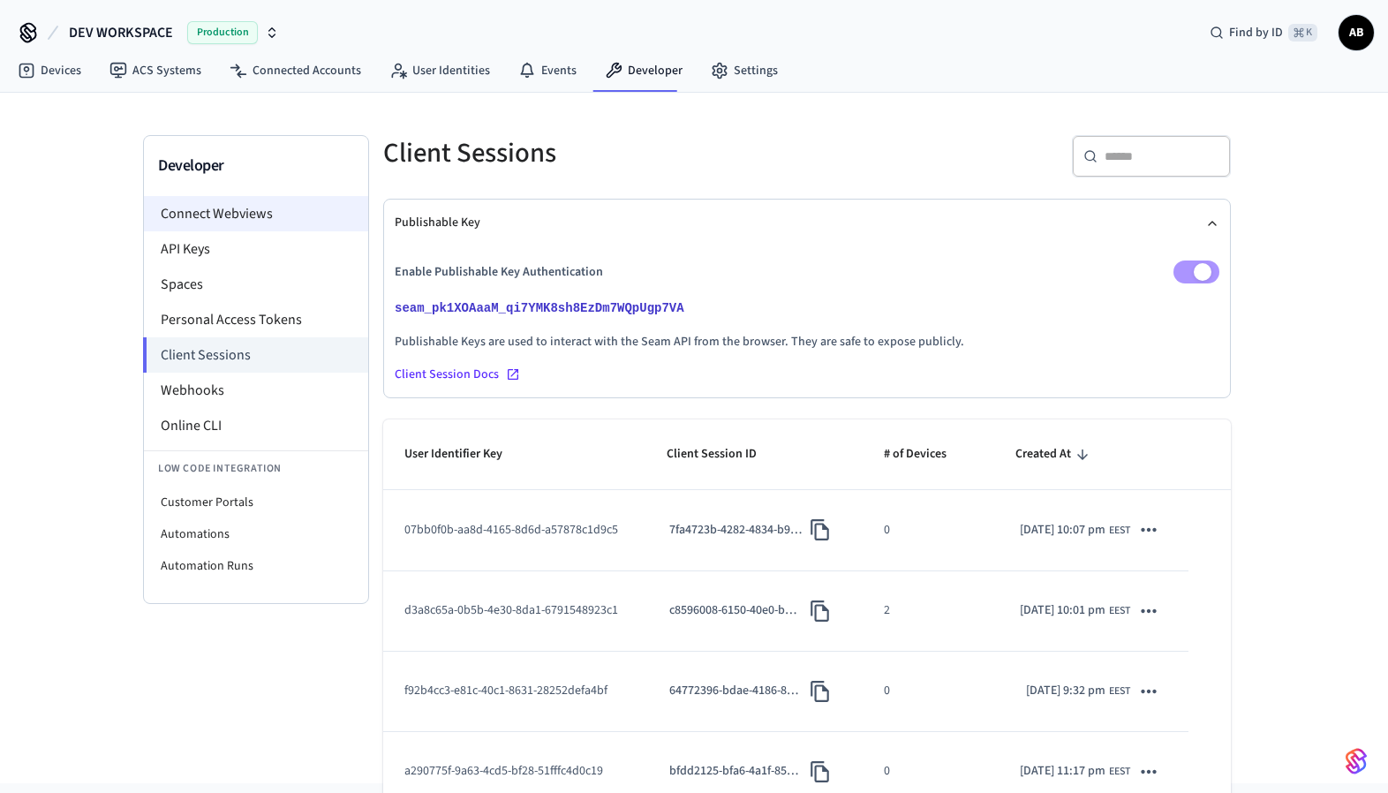
click at [198, 209] on li "Connect Webviews" at bounding box center [256, 213] width 224 height 35
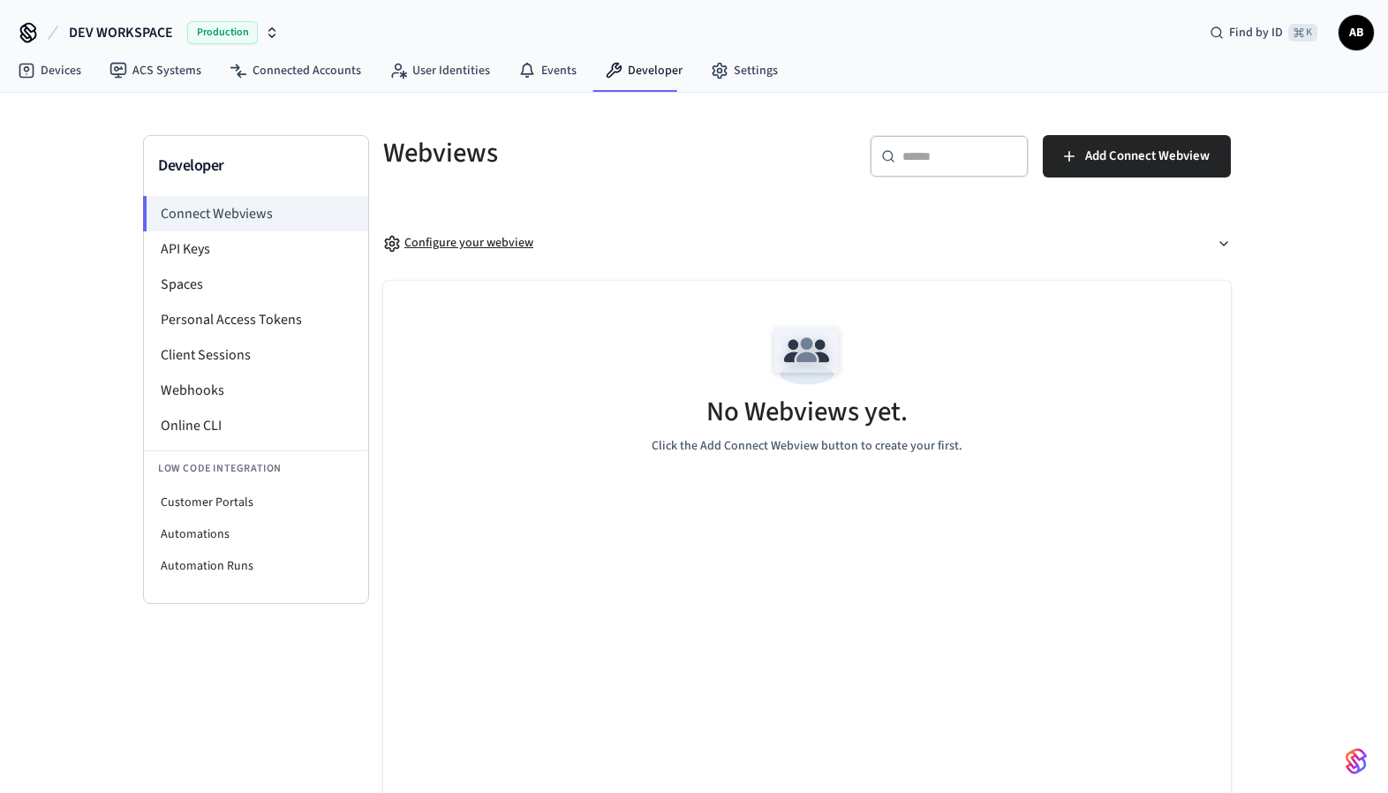
click at [462, 239] on div "Configure your webview" at bounding box center [458, 243] width 150 height 19
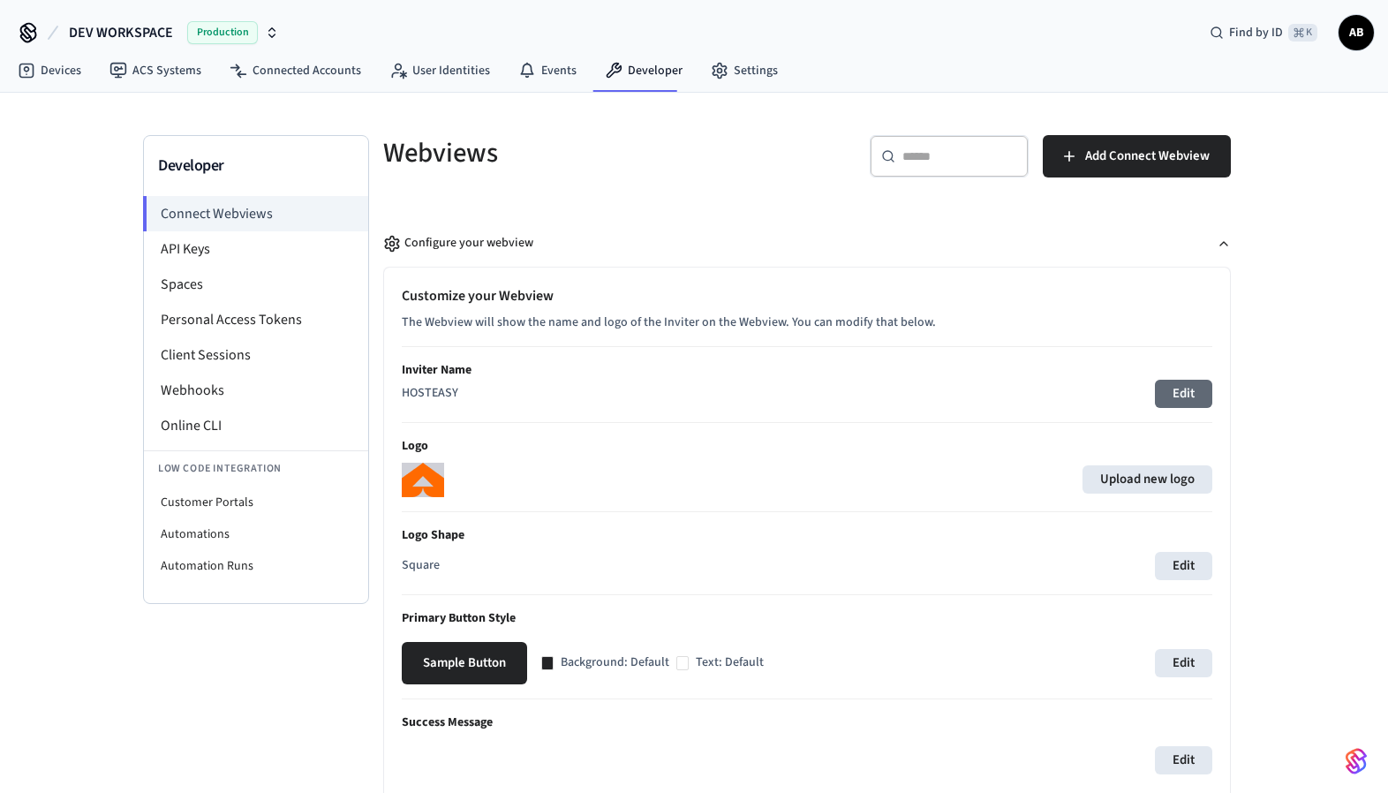
click at [1174, 389] on button "Edit" at bounding box center [1183, 394] width 57 height 28
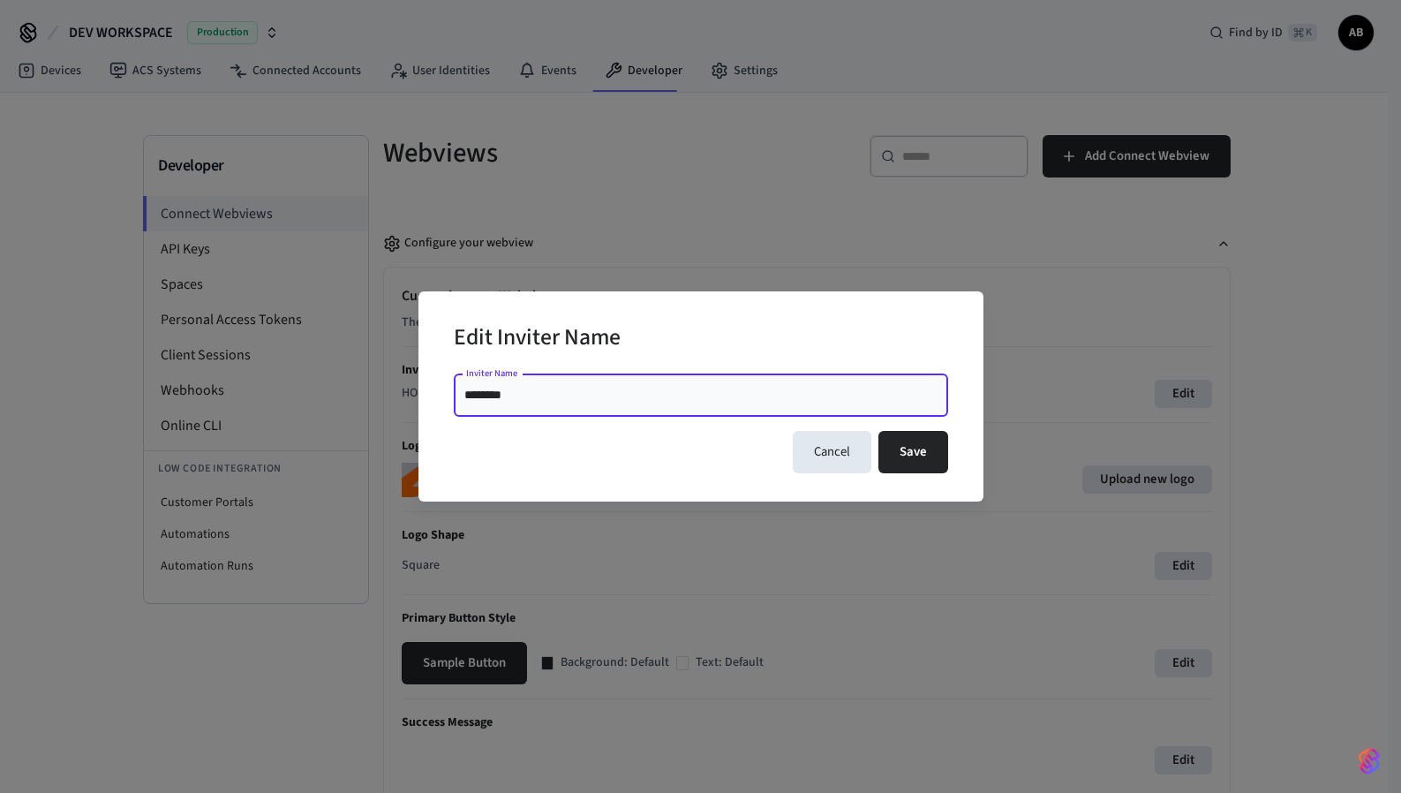
drag, startPoint x: 595, startPoint y: 397, endPoint x: 324, endPoint y: 397, distance: 271.1
click at [325, 397] on div "Edit Inviter Name Inviter Name ******** Inviter Name Cancel Save" at bounding box center [700, 396] width 1401 height 793
click at [802, 450] on button "Cancel" at bounding box center [832, 452] width 79 height 42
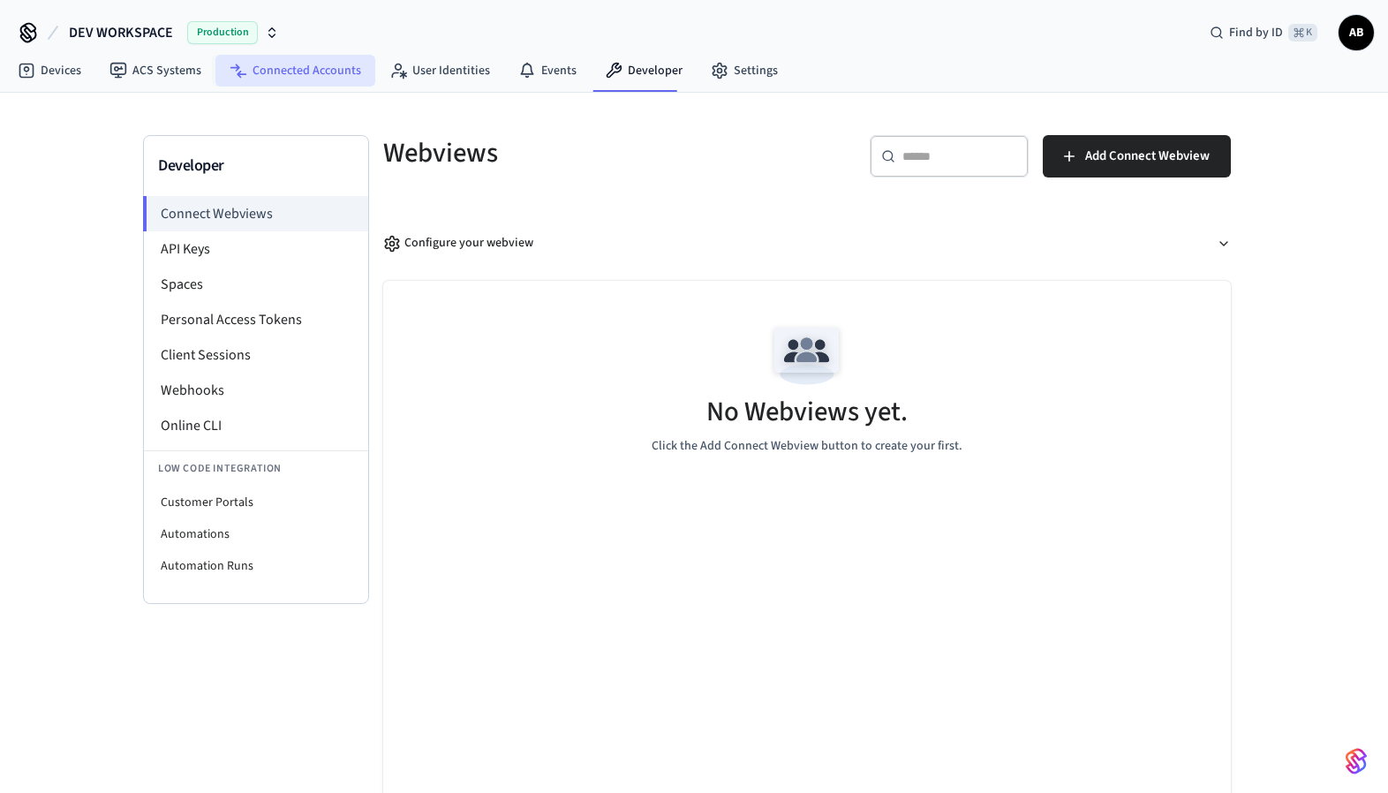
click at [304, 68] on link "Connected Accounts" at bounding box center [295, 71] width 160 height 32
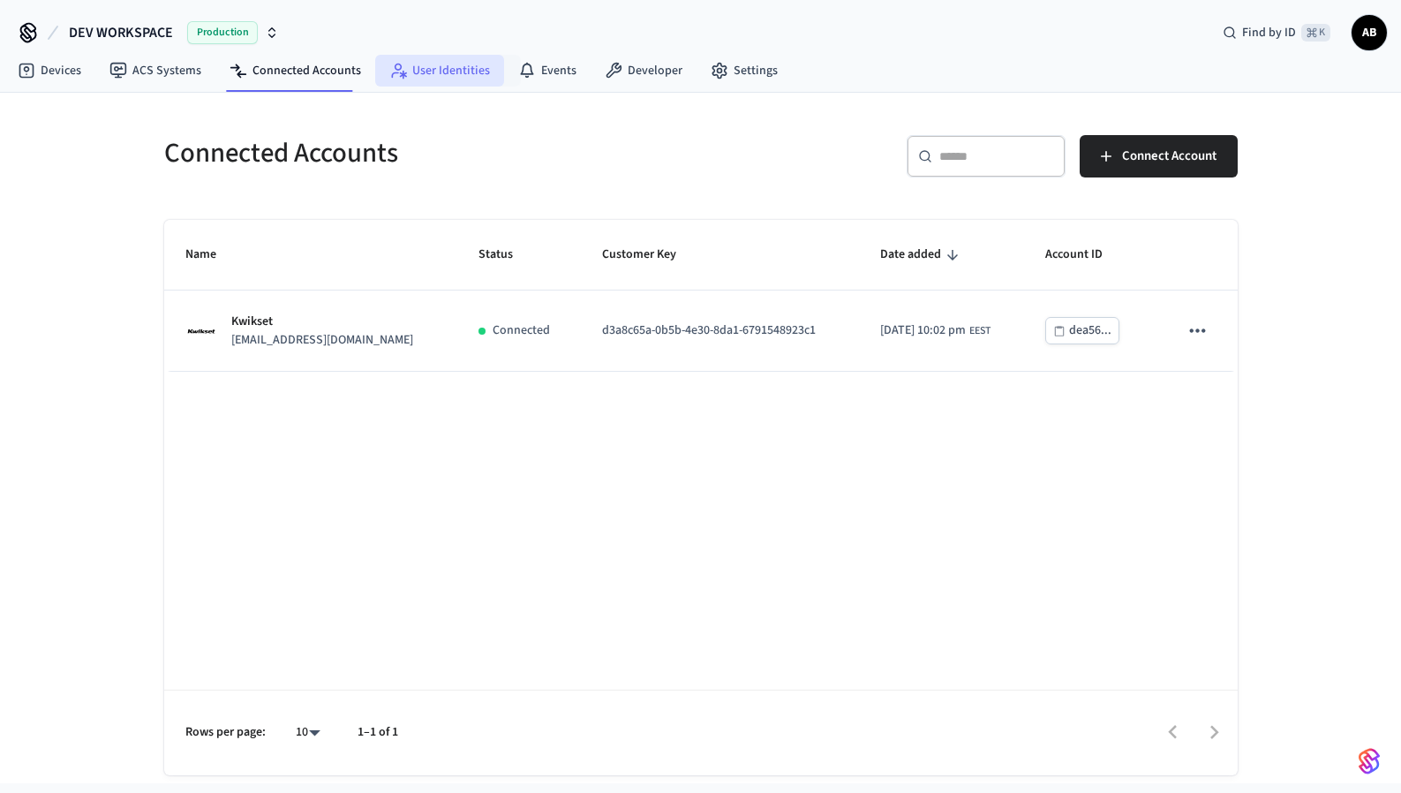
click at [442, 74] on link "User Identities" at bounding box center [439, 71] width 129 height 32
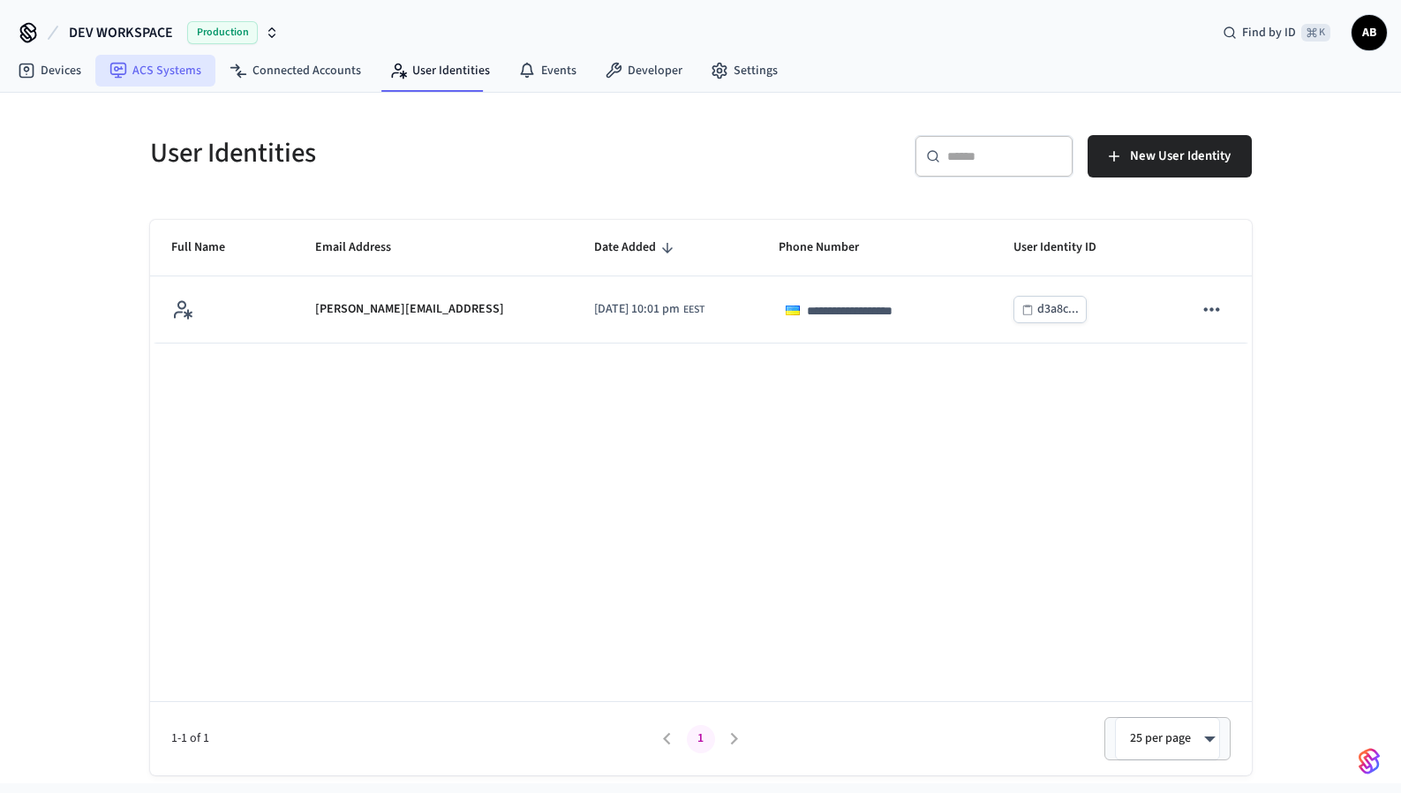
click at [127, 79] on link "ACS Systems" at bounding box center [155, 71] width 120 height 32
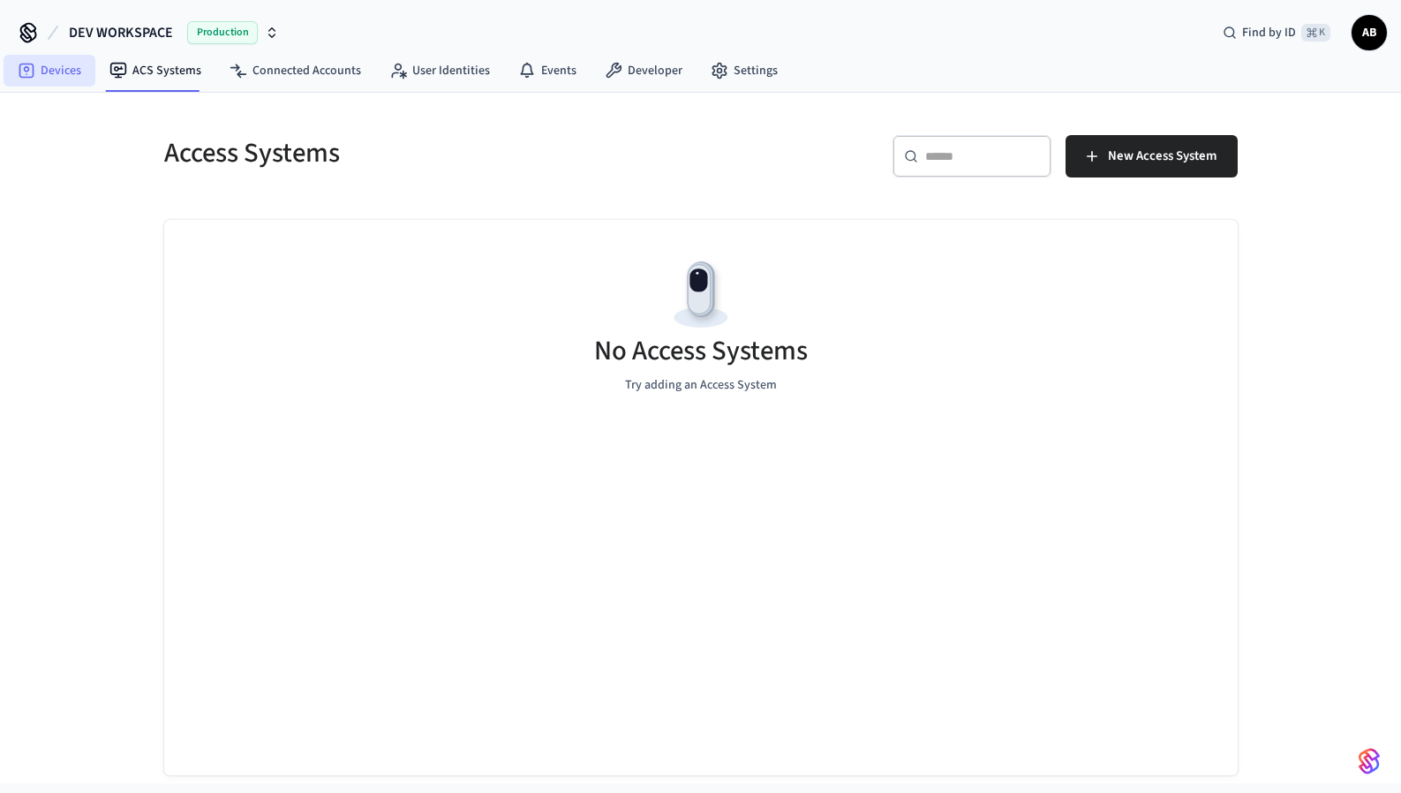
click at [57, 79] on link "Devices" at bounding box center [50, 71] width 92 height 32
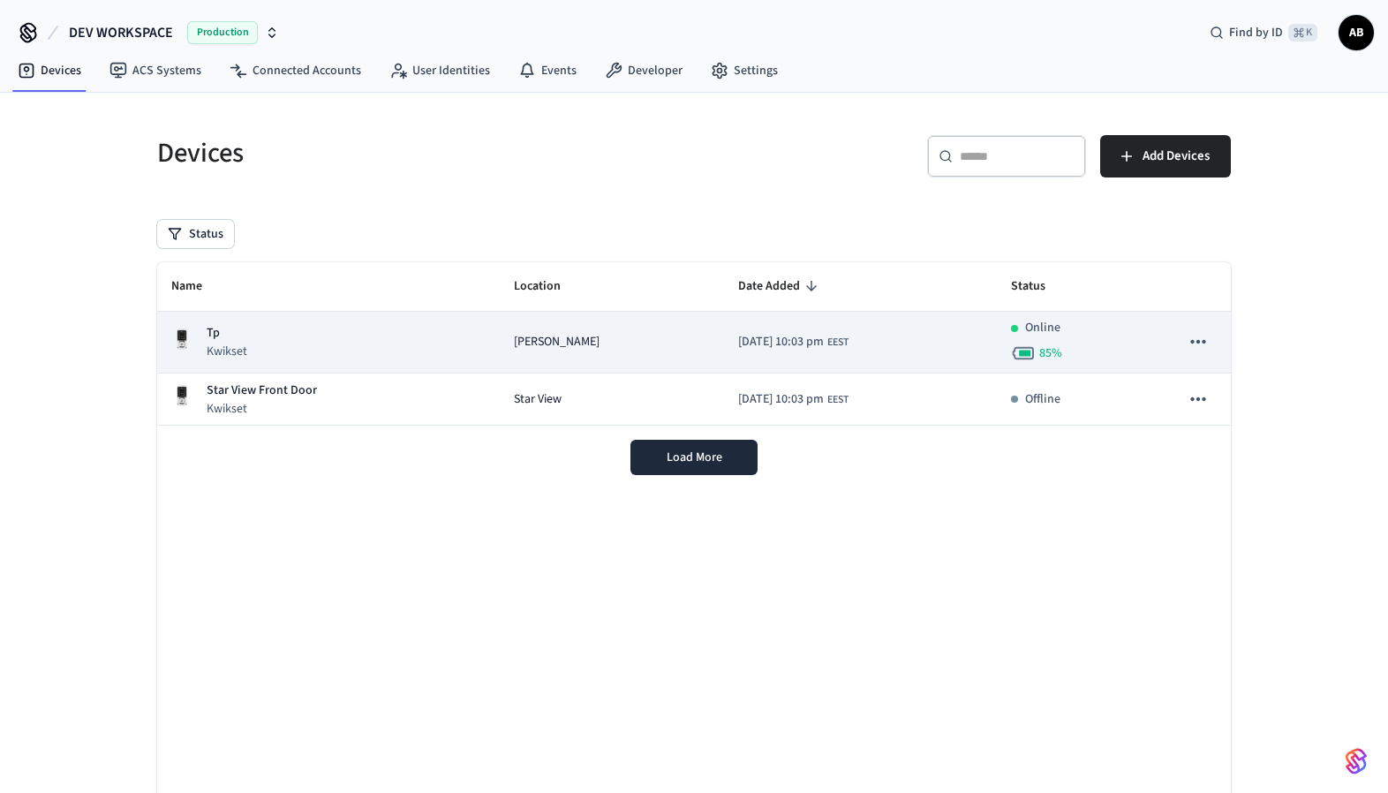
click at [1193, 338] on icon "sticky table" at bounding box center [1198, 341] width 23 height 23
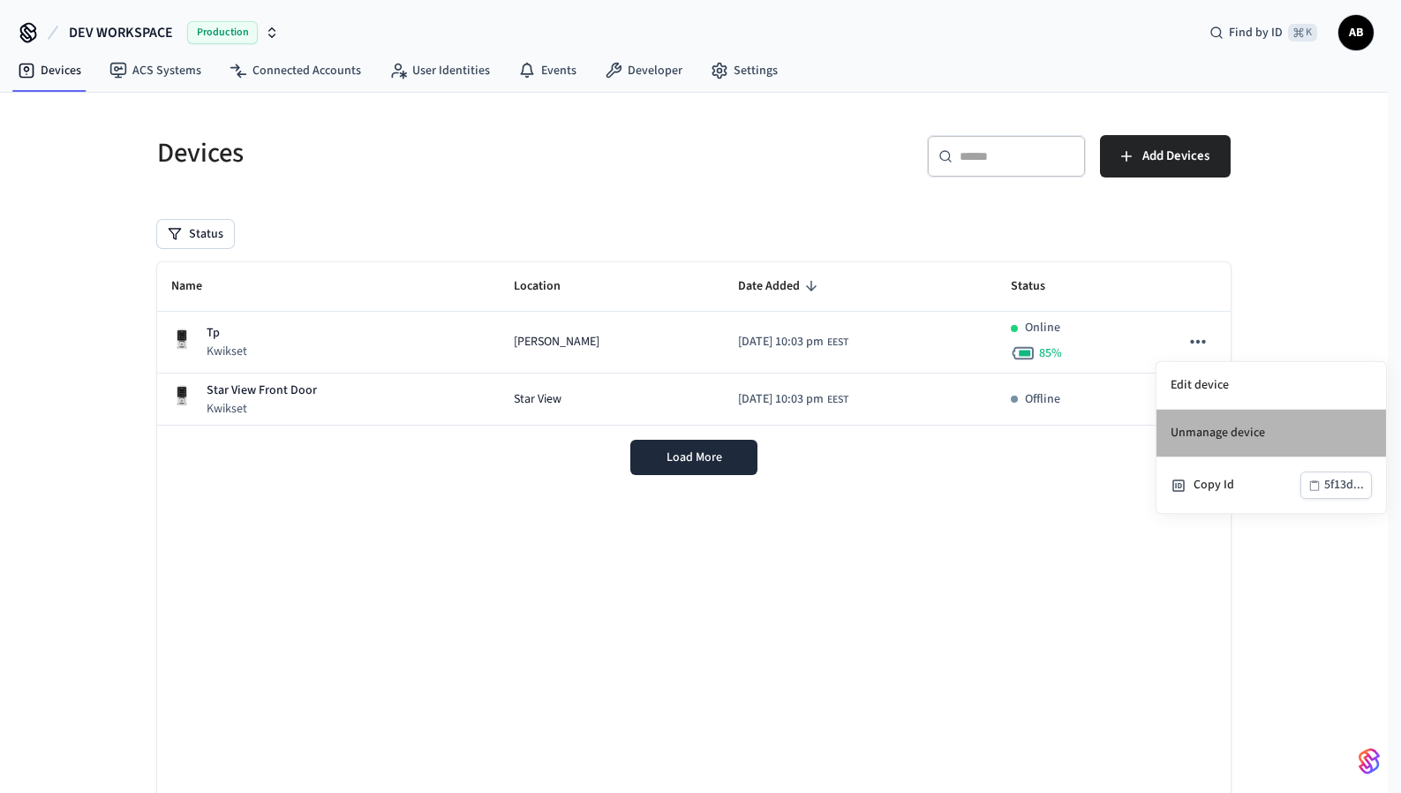
click at [1208, 425] on li "Unmanage device" at bounding box center [1272, 434] width 230 height 48
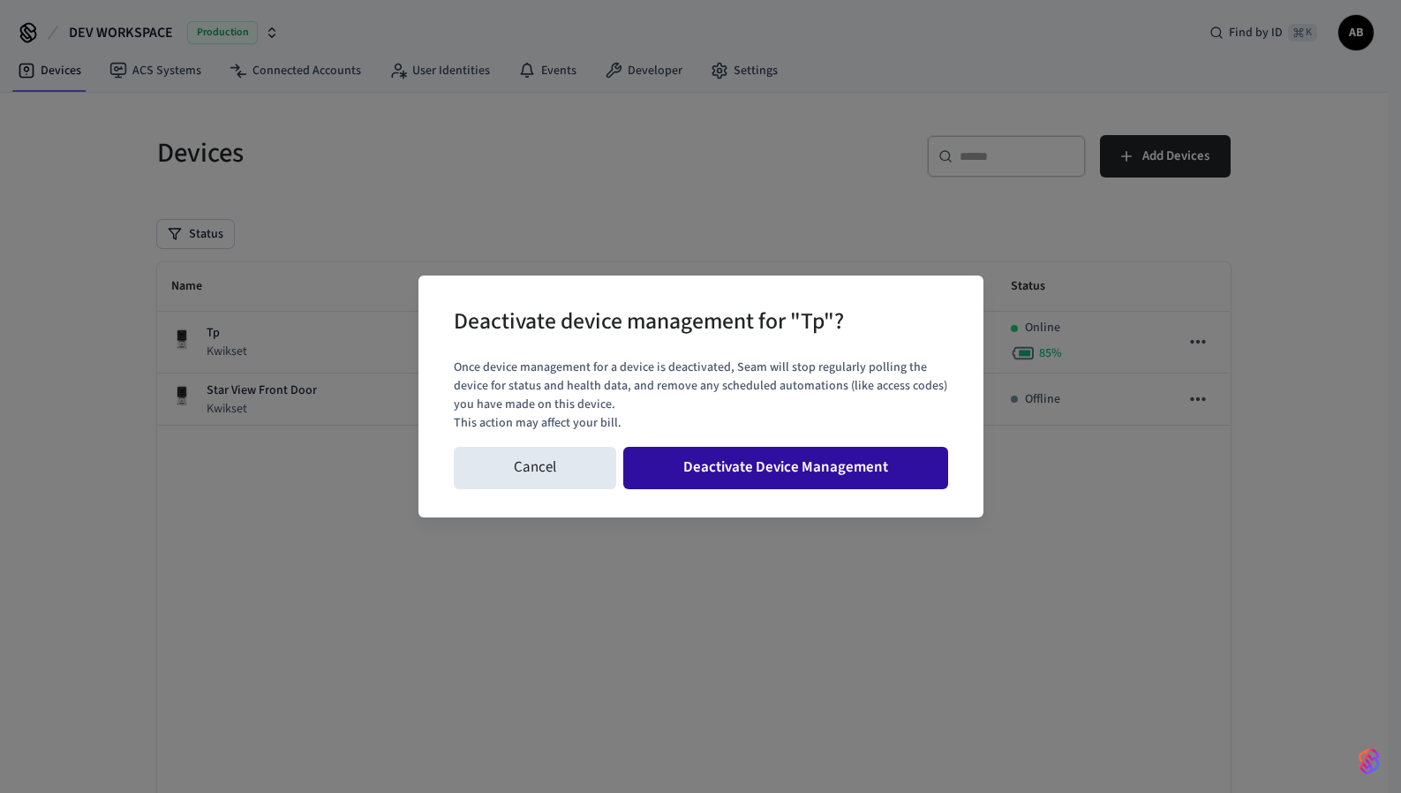
click at [794, 473] on button "Deactivate Device Management" at bounding box center [785, 468] width 325 height 42
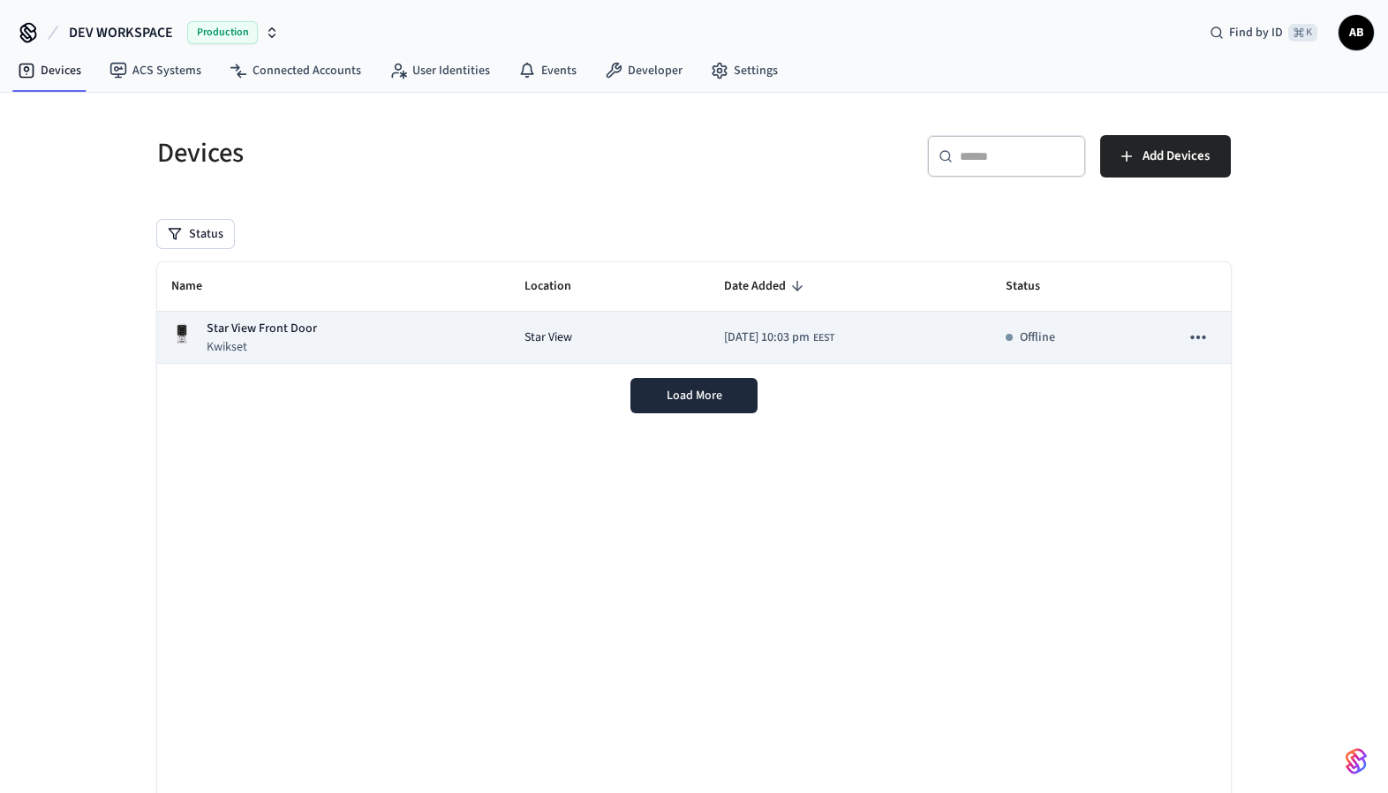
click at [1196, 336] on icon "sticky table" at bounding box center [1198, 337] width 23 height 23
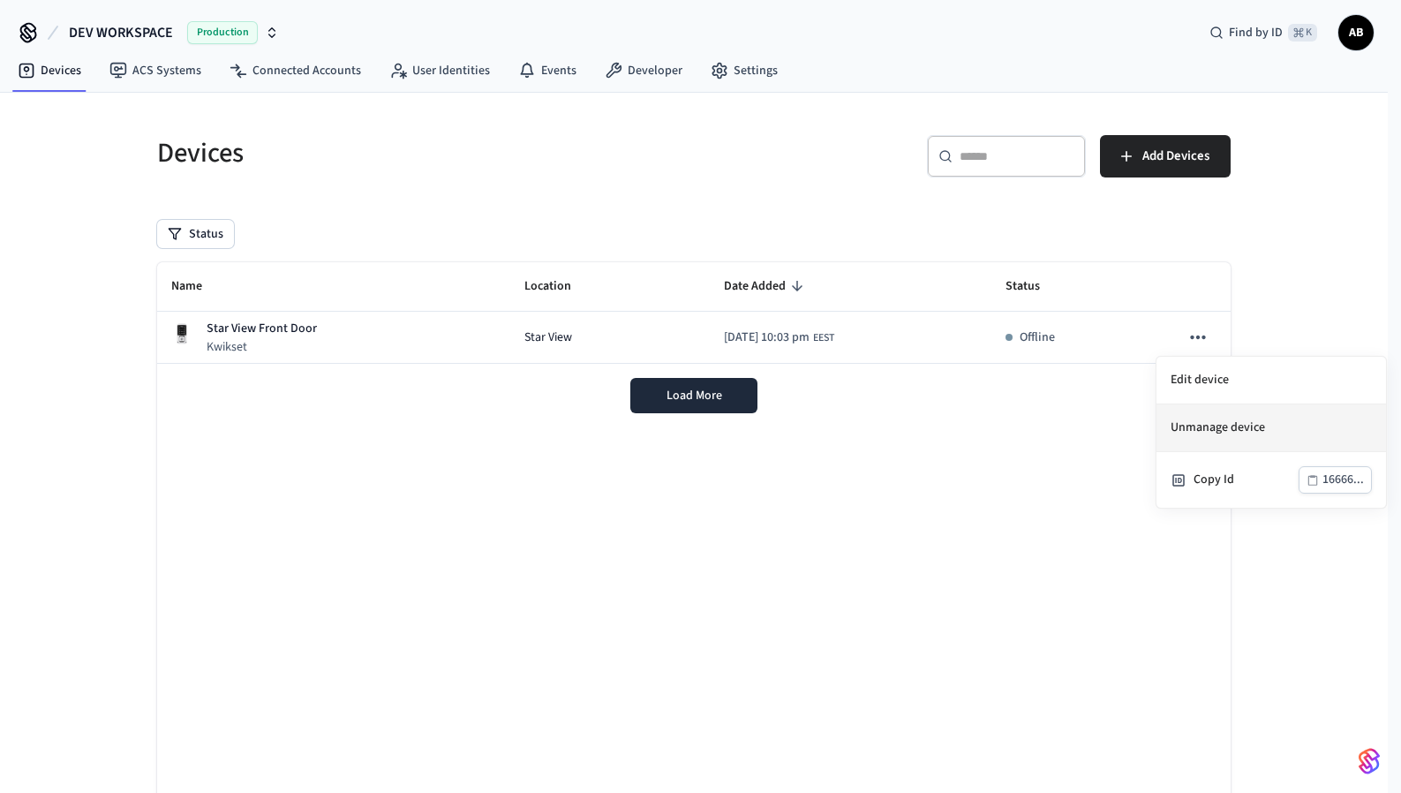
click at [1205, 431] on li "Unmanage device" at bounding box center [1272, 428] width 230 height 48
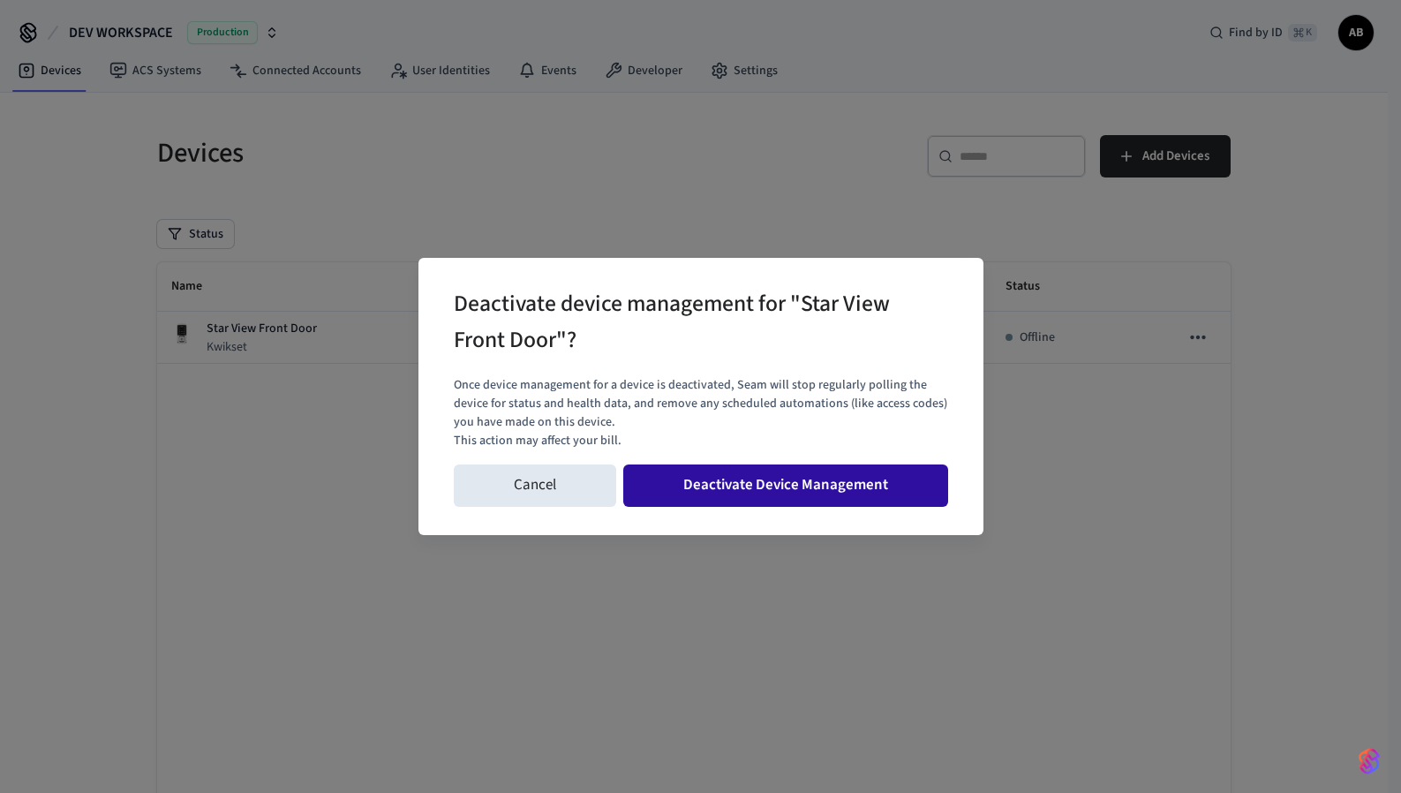
click at [804, 485] on button "Deactivate Device Management" at bounding box center [785, 485] width 325 height 42
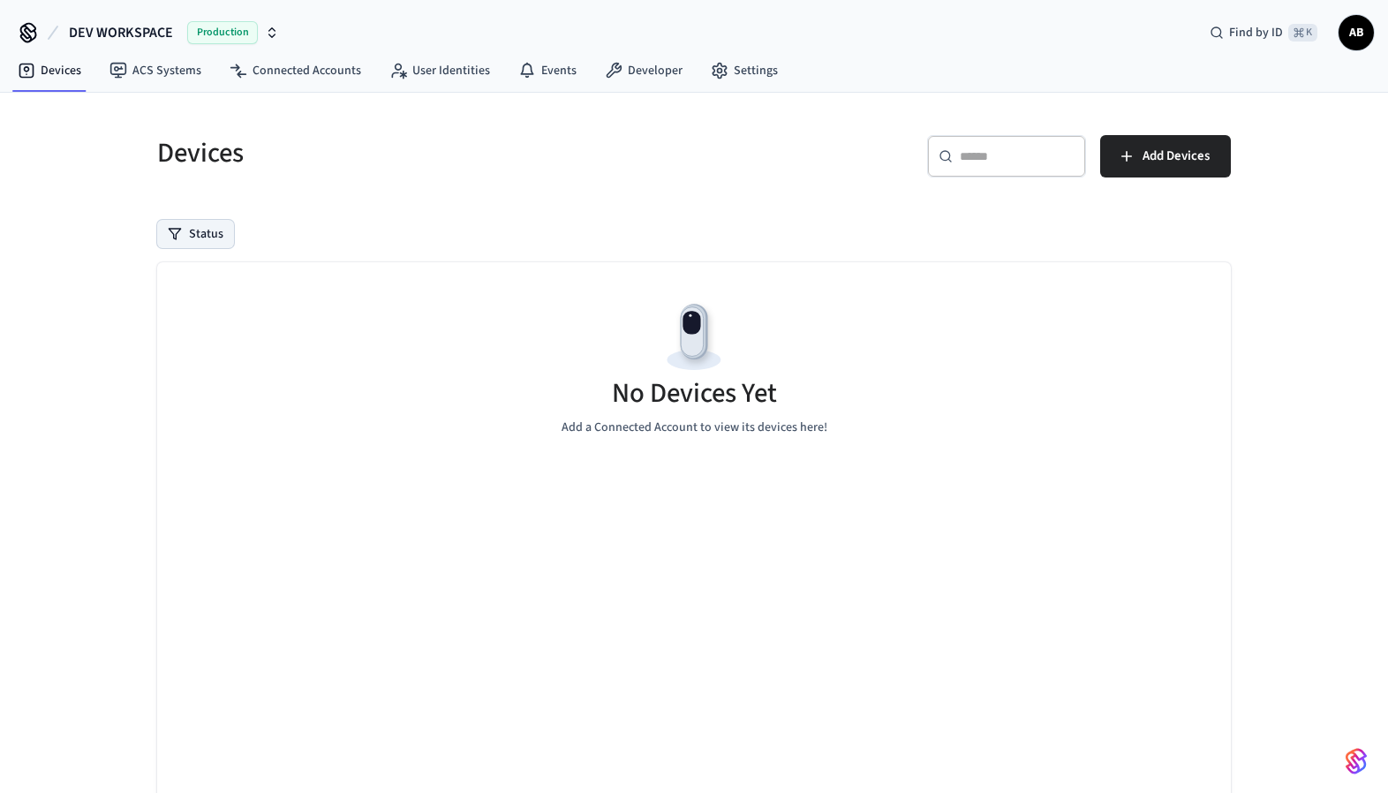
click at [185, 235] on button "Status" at bounding box center [195, 234] width 77 height 28
click at [245, 348] on label "Unmanaged" at bounding box center [268, 349] width 150 height 21
click at [183, 348] on button "Unmanaged" at bounding box center [176, 350] width 14 height 14
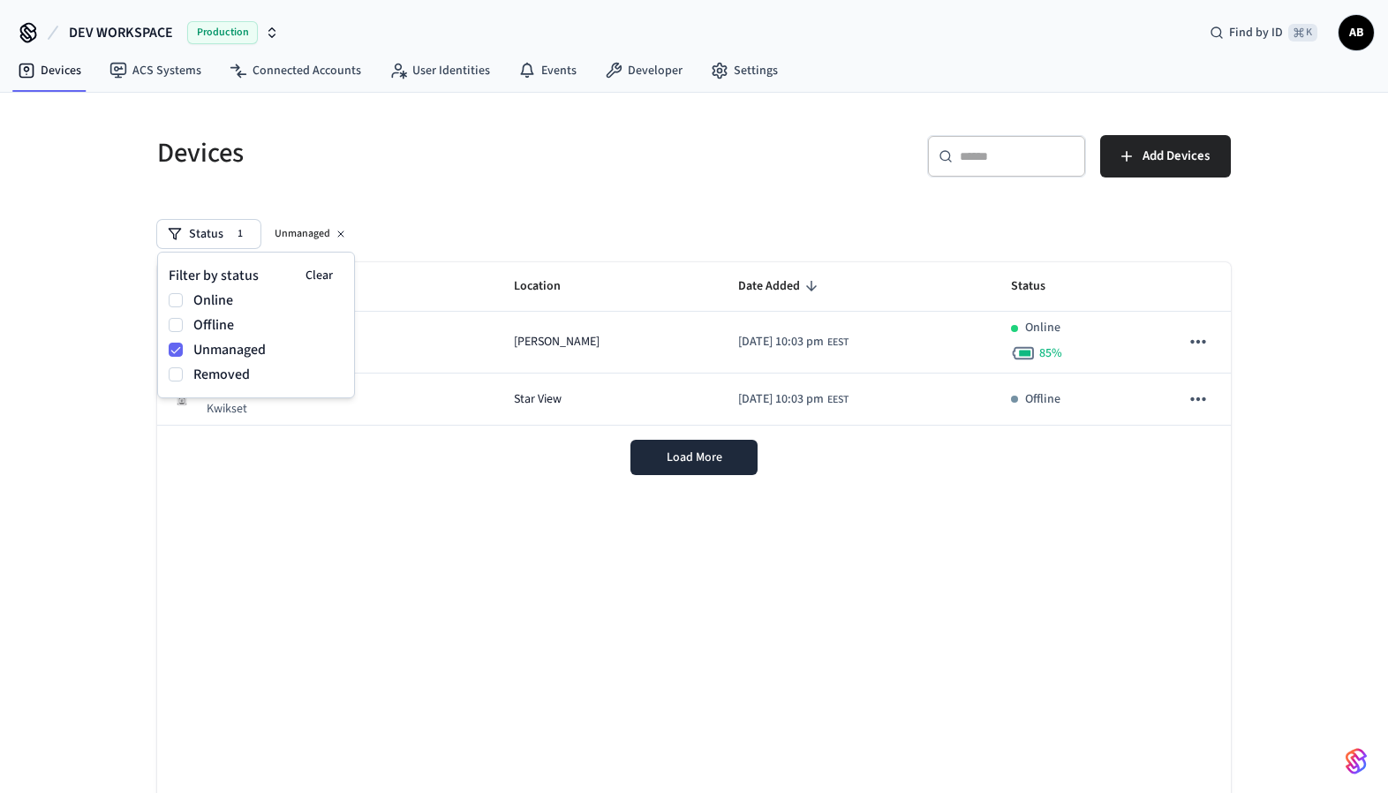
click at [434, 483] on div "Load More" at bounding box center [694, 458] width 1074 height 64
click at [316, 60] on link "Connected Accounts" at bounding box center [295, 71] width 160 height 32
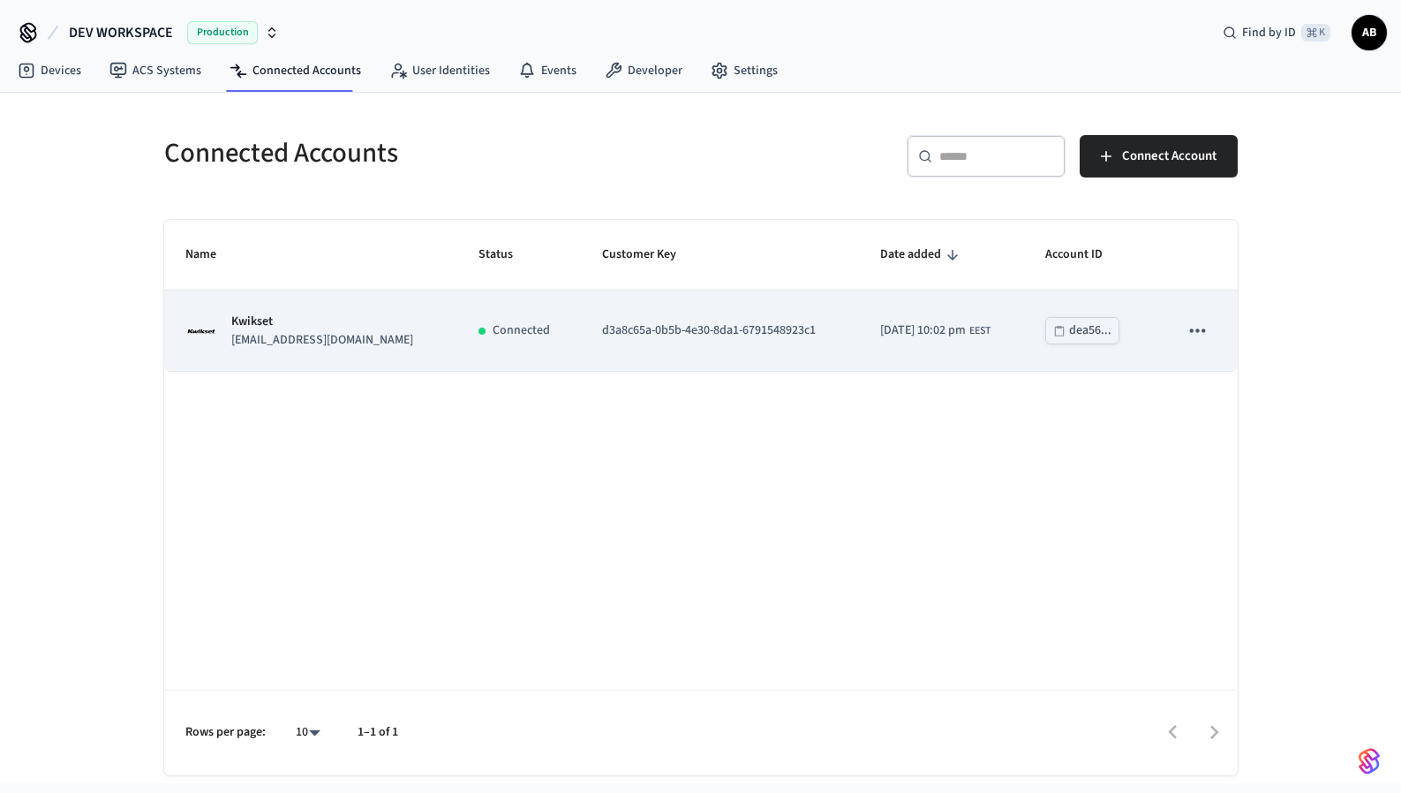
click at [1207, 328] on icon "sticky table" at bounding box center [1197, 330] width 23 height 23
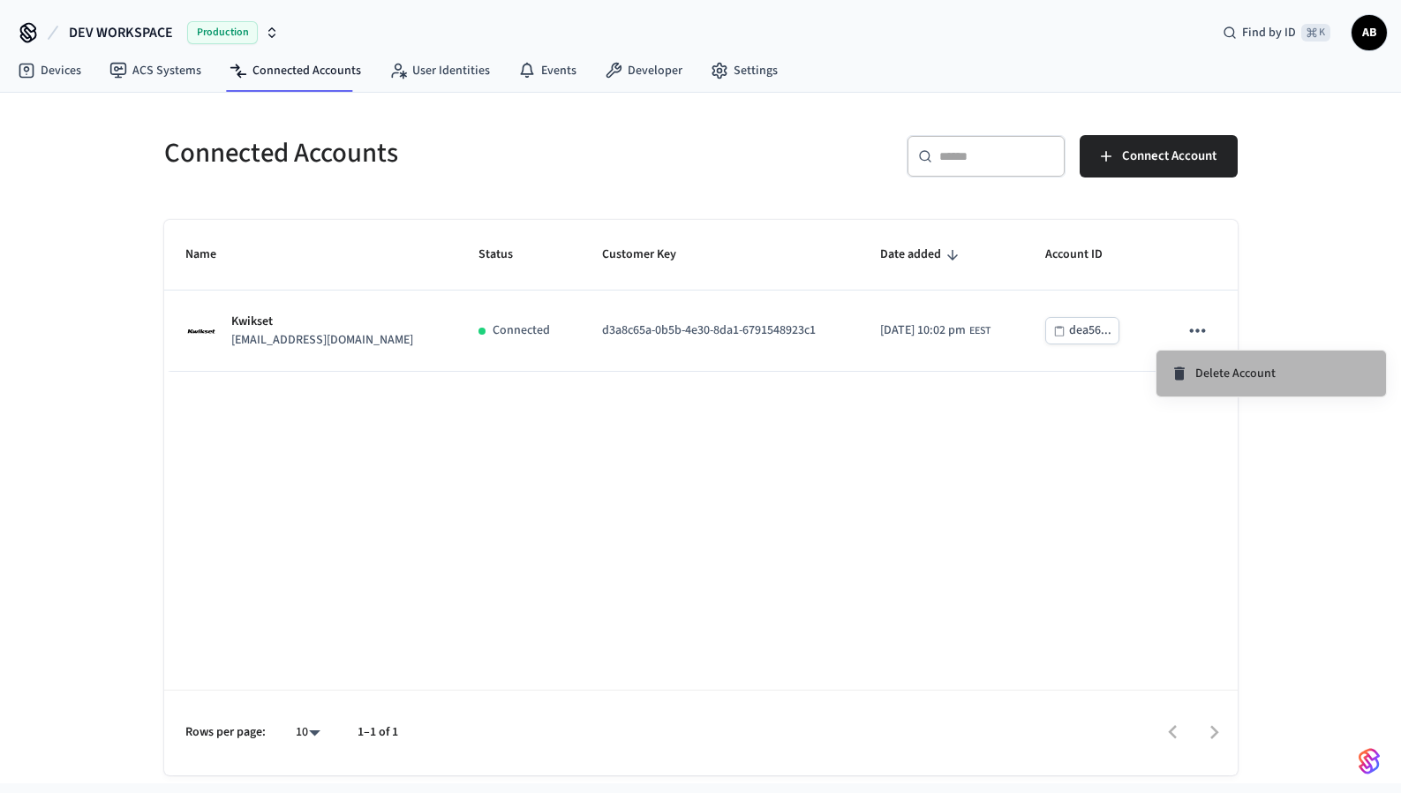
click at [1216, 365] on span "Delete Account" at bounding box center [1236, 374] width 80 height 18
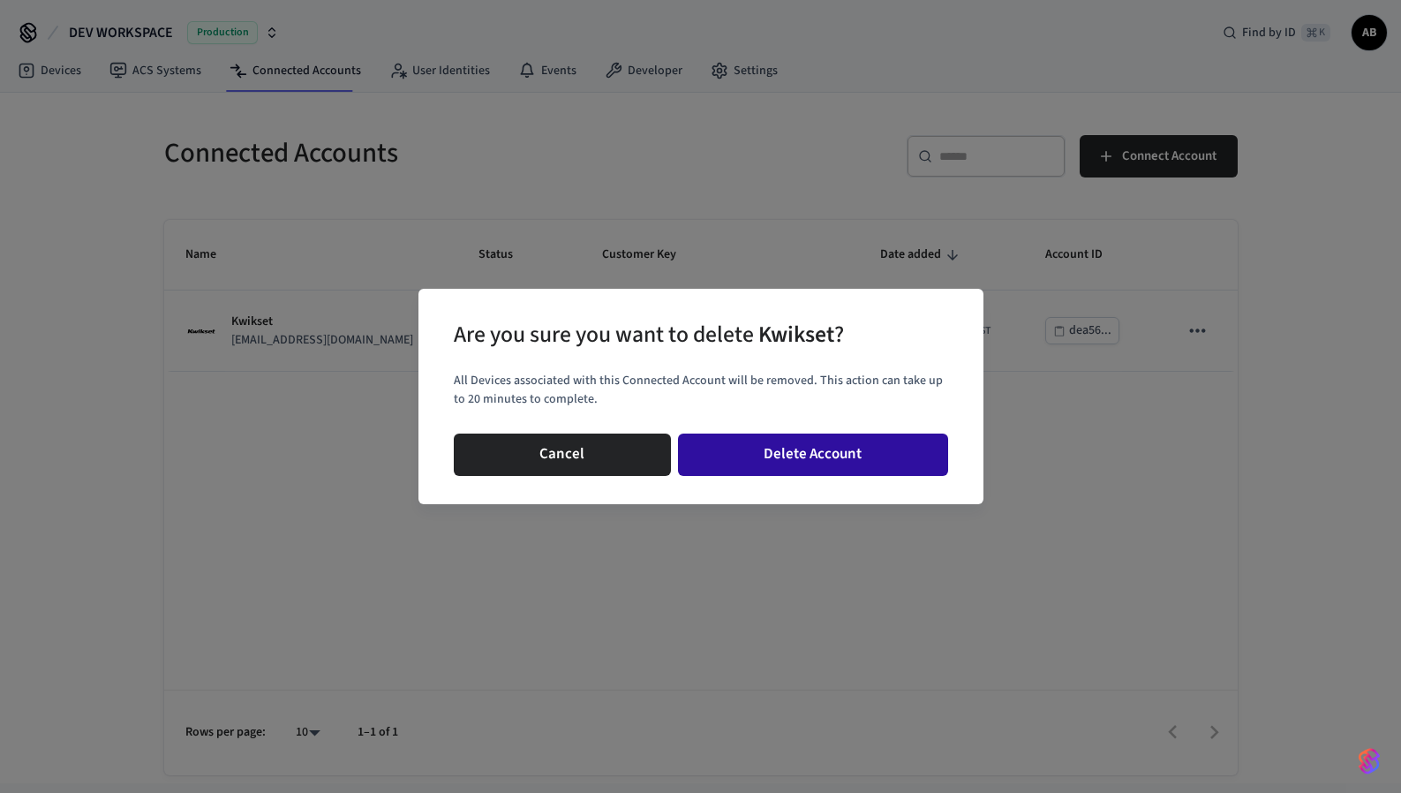
click at [857, 462] on button "Delete Account" at bounding box center [813, 455] width 270 height 42
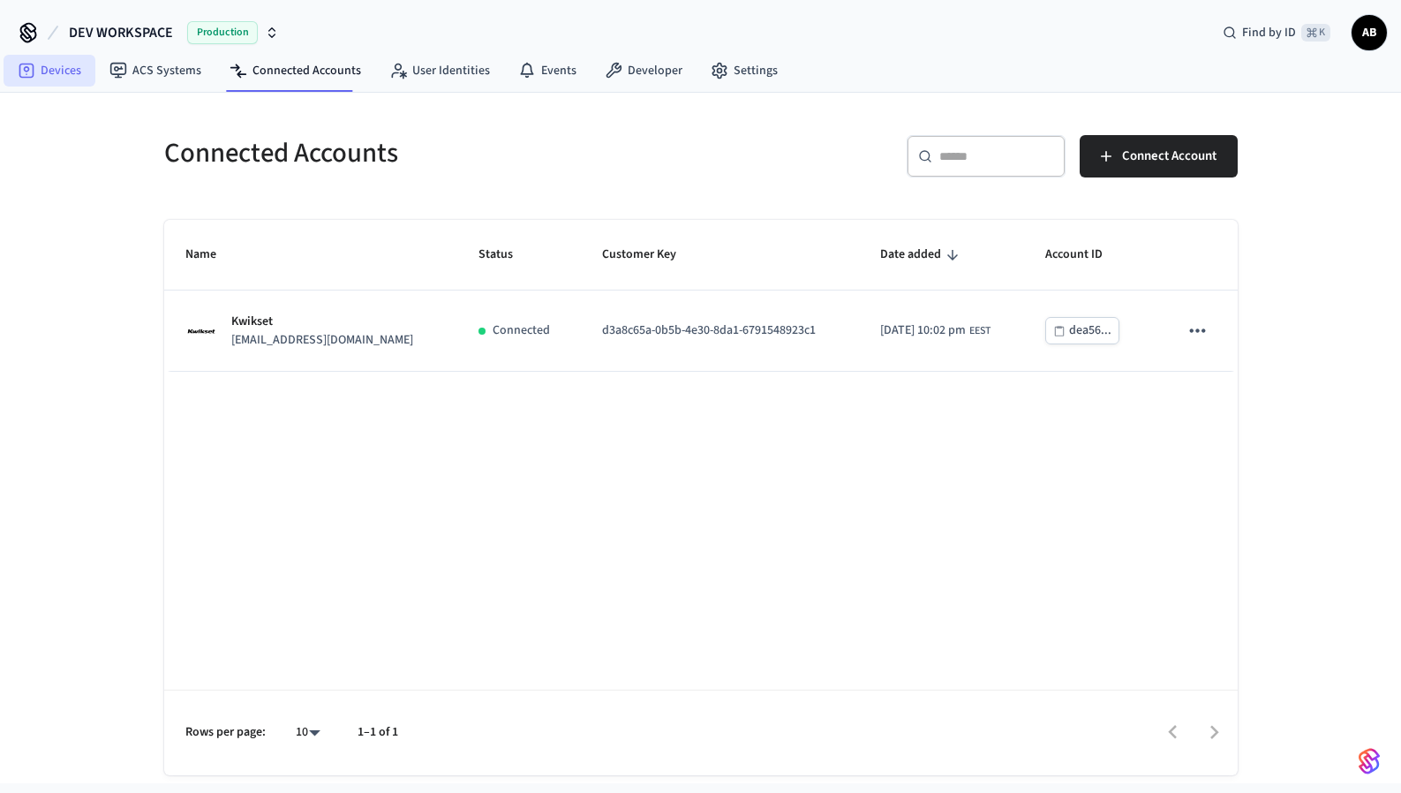
click at [74, 74] on link "Devices" at bounding box center [50, 71] width 92 height 32
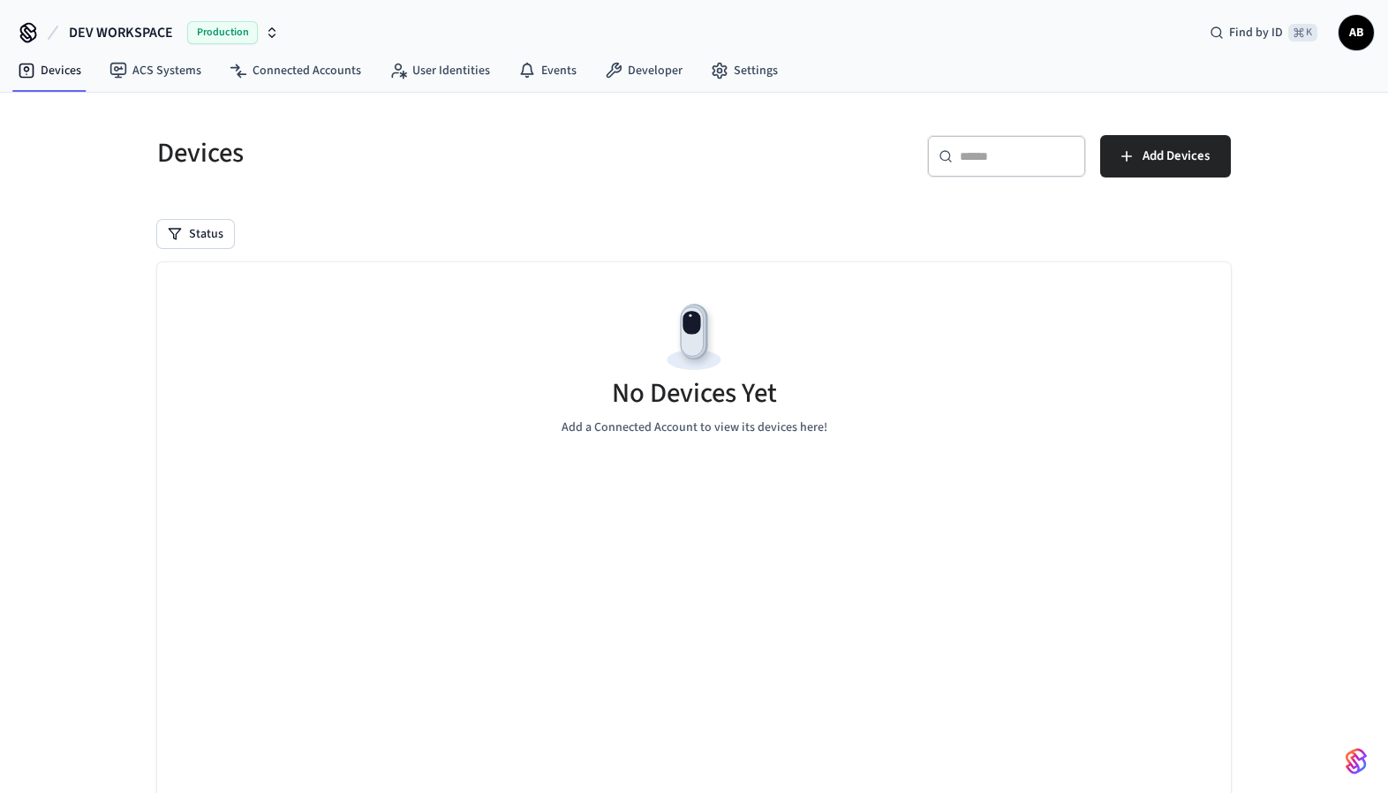
click at [348, 175] on div "Devices" at bounding box center [409, 153] width 547 height 78
click at [269, 74] on link "Connected Accounts" at bounding box center [295, 71] width 160 height 32
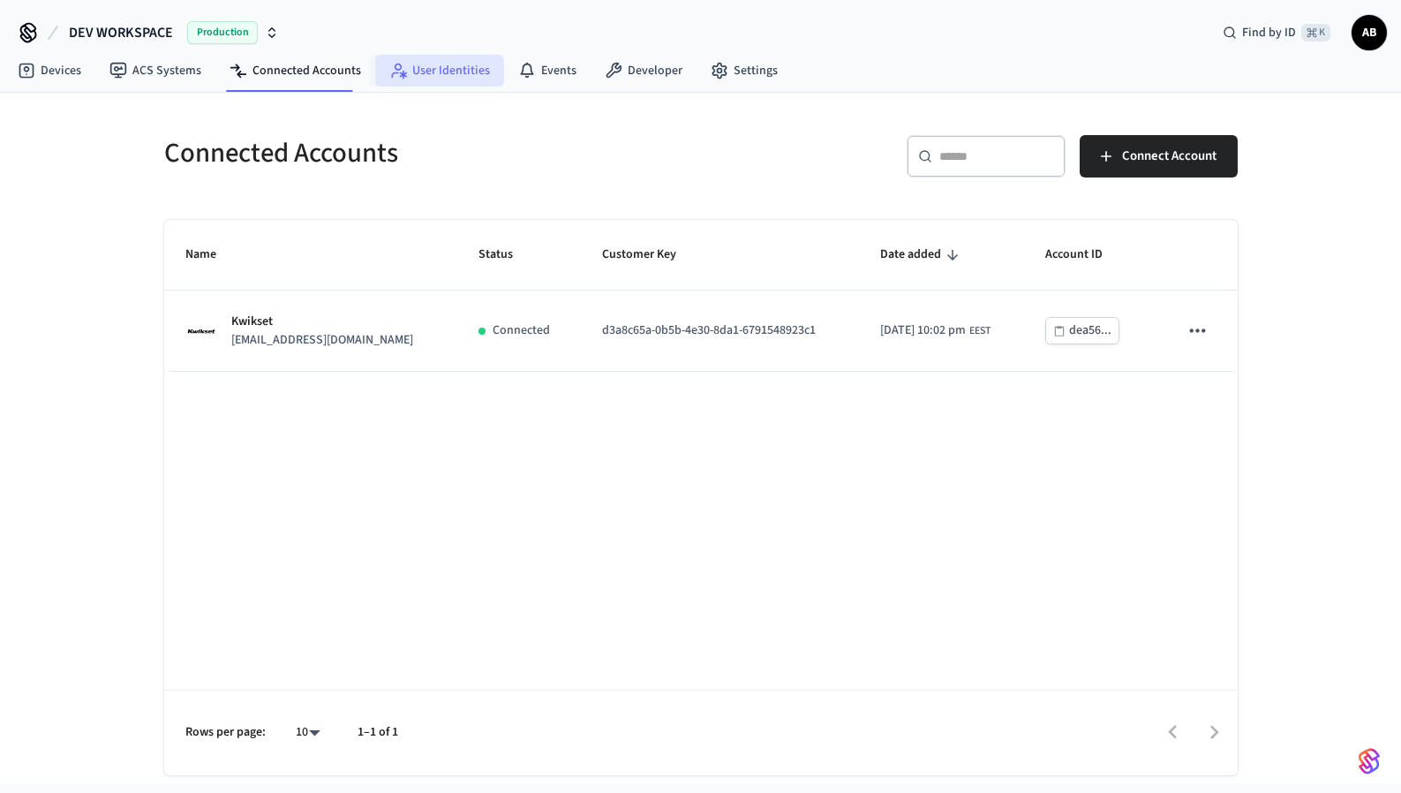
click at [458, 72] on link "User Identities" at bounding box center [439, 71] width 129 height 32
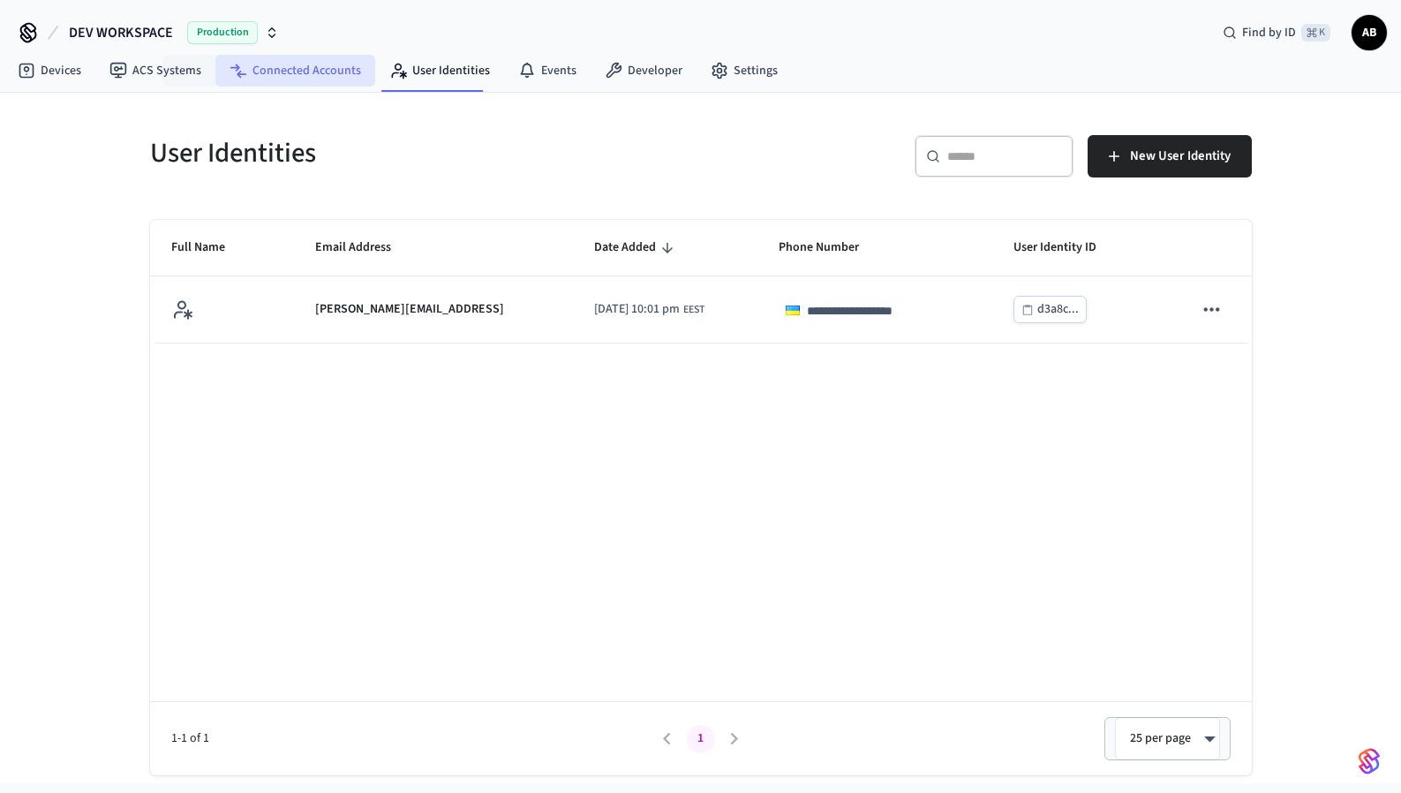
click at [280, 71] on link "Connected Accounts" at bounding box center [295, 71] width 160 height 32
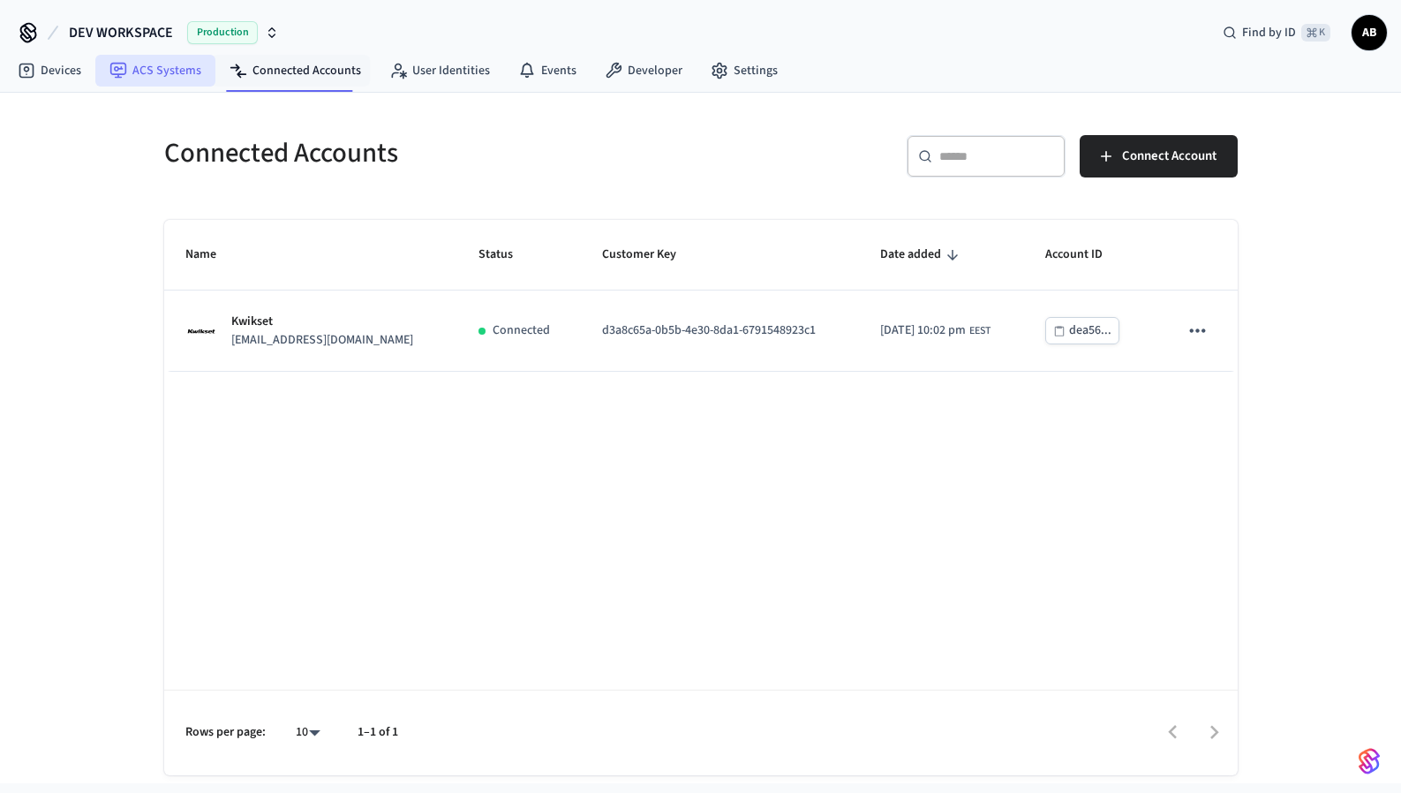
click at [170, 79] on link "ACS Systems" at bounding box center [155, 71] width 120 height 32
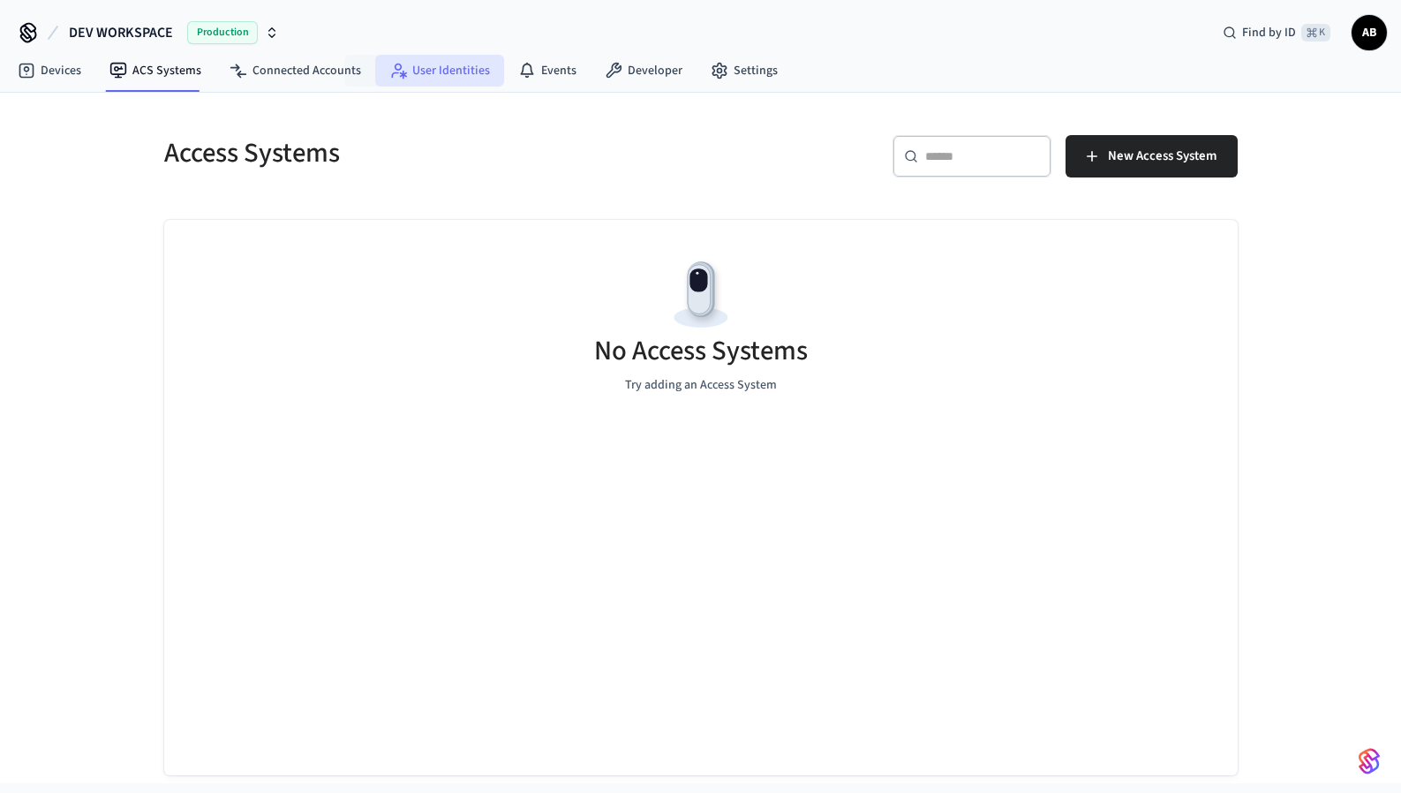
click at [427, 79] on link "User Identities" at bounding box center [439, 71] width 129 height 32
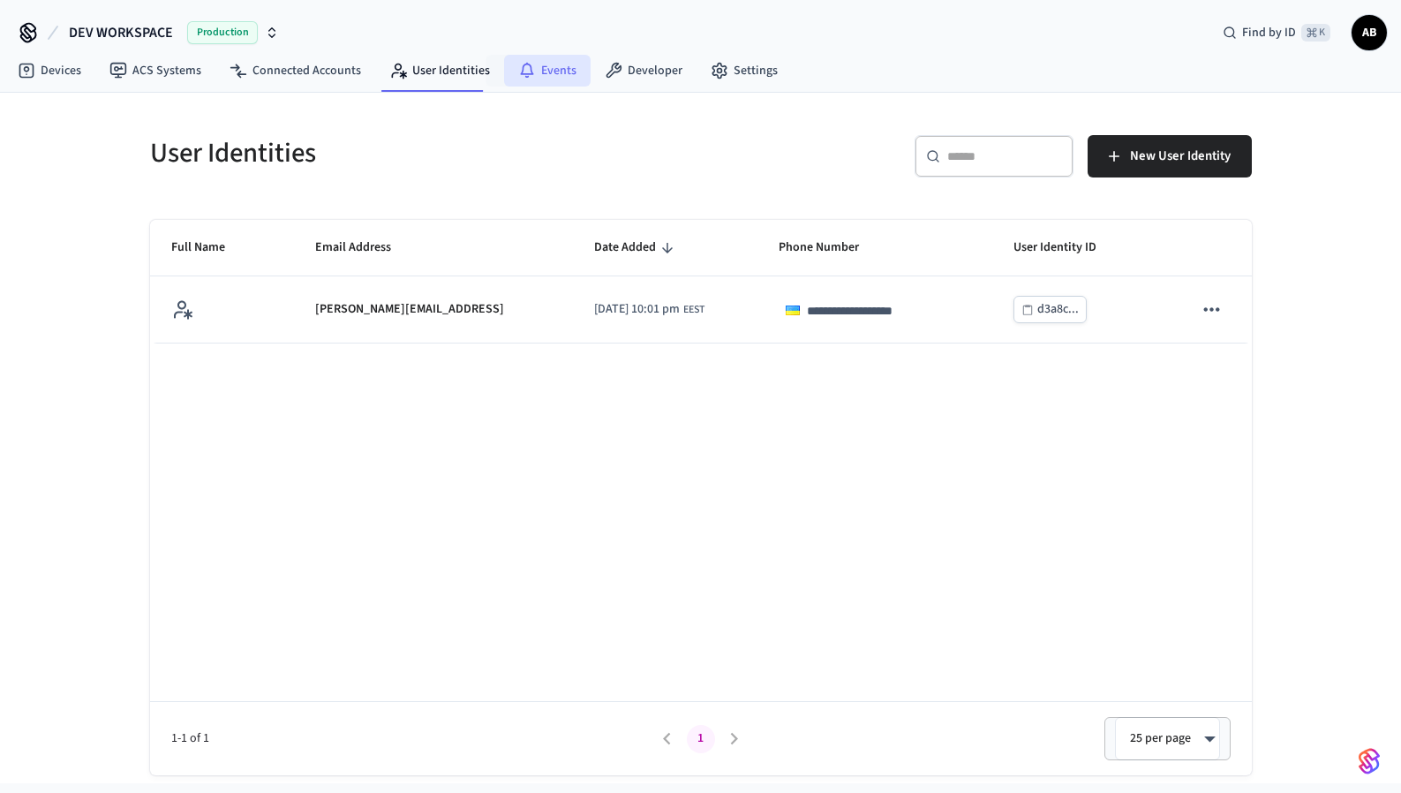
click at [534, 79] on link "Events" at bounding box center [547, 71] width 87 height 32
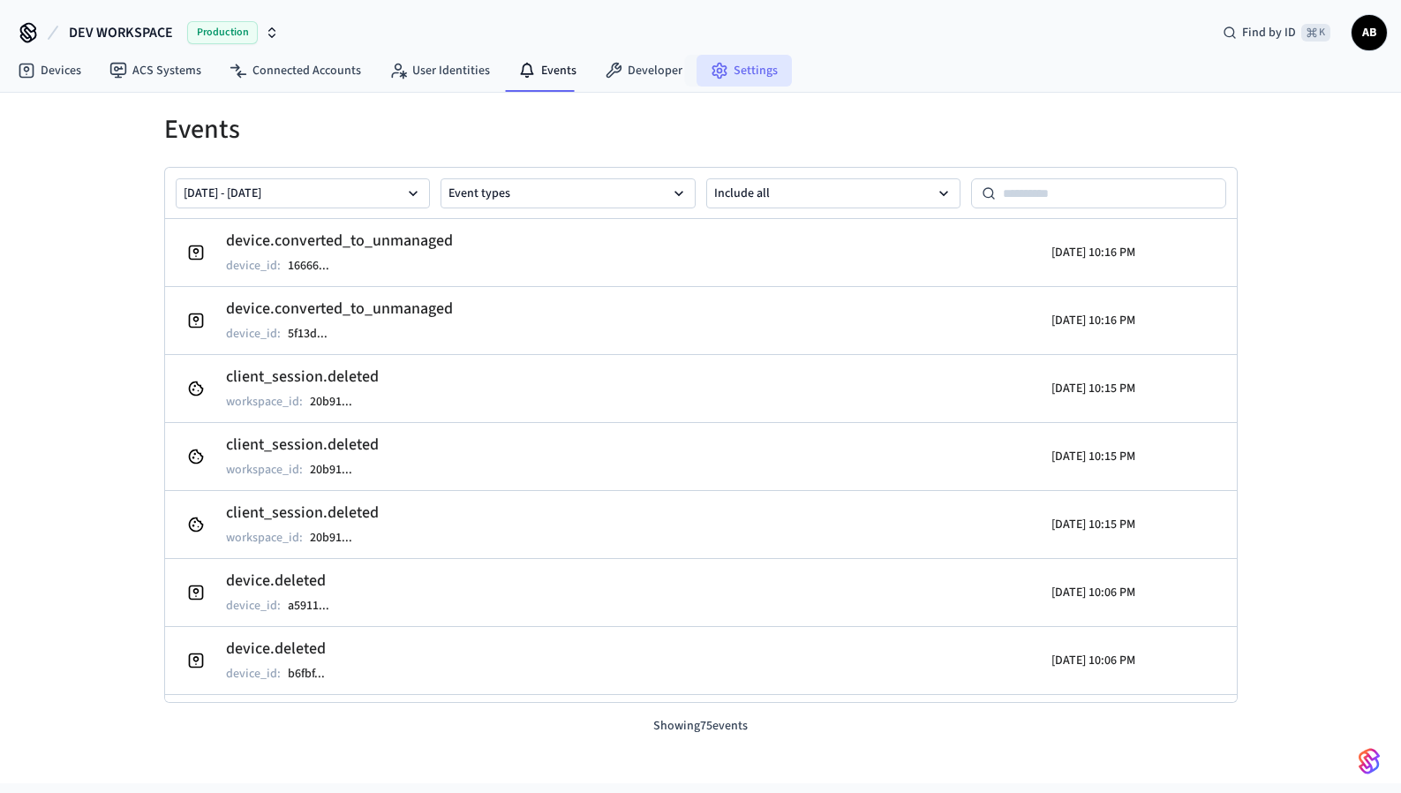
click at [741, 68] on link "Settings" at bounding box center [744, 71] width 95 height 32
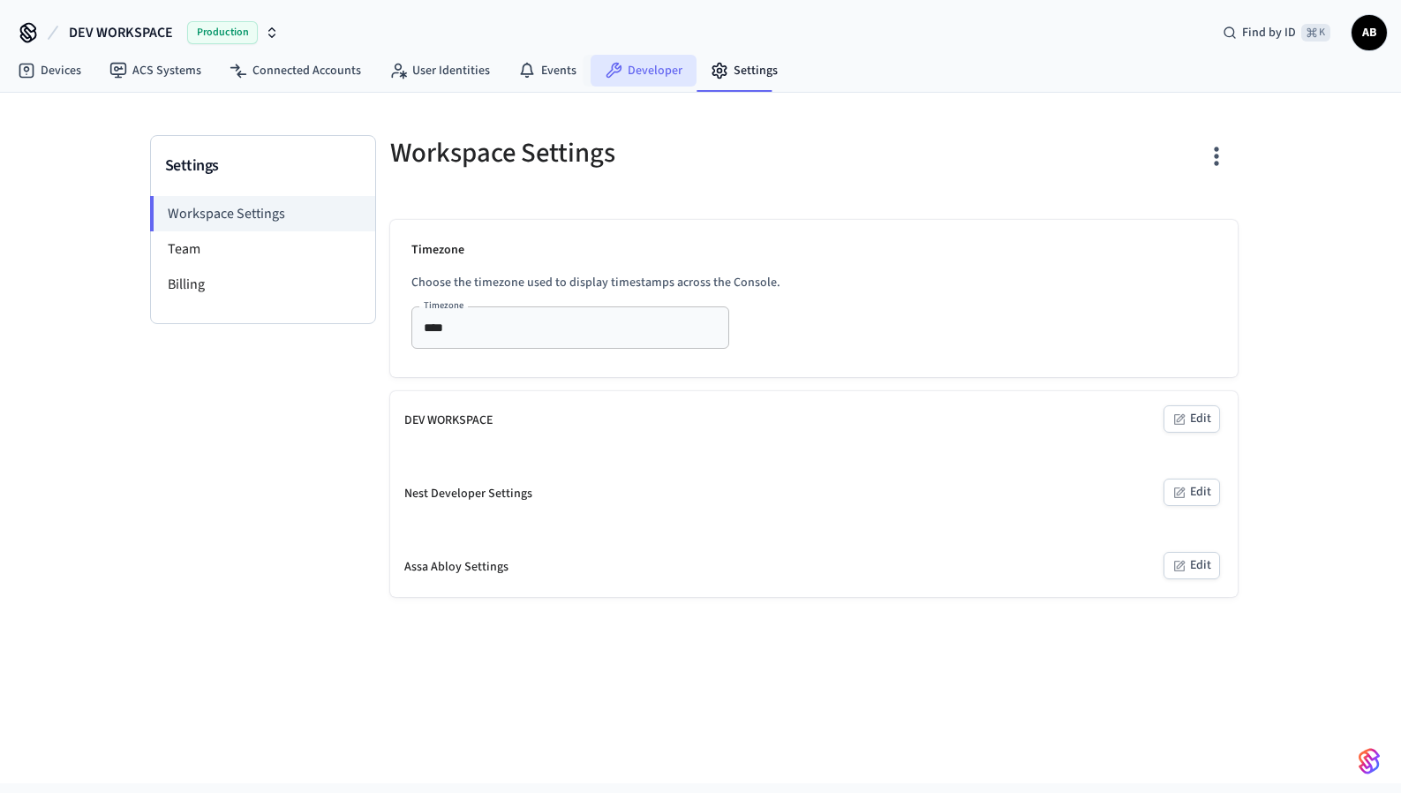
click at [650, 76] on link "Developer" at bounding box center [644, 71] width 106 height 32
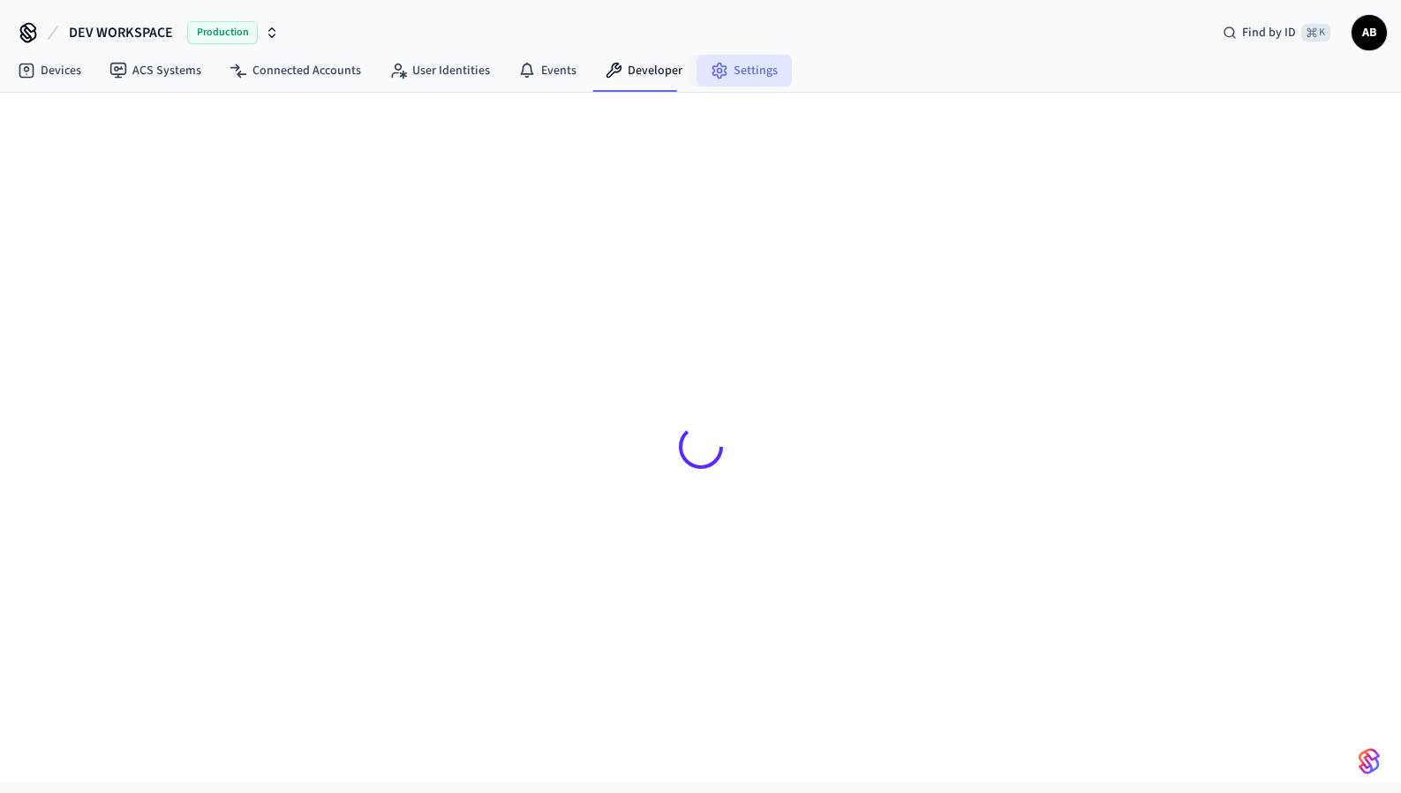
click at [727, 77] on link "Settings" at bounding box center [744, 71] width 95 height 32
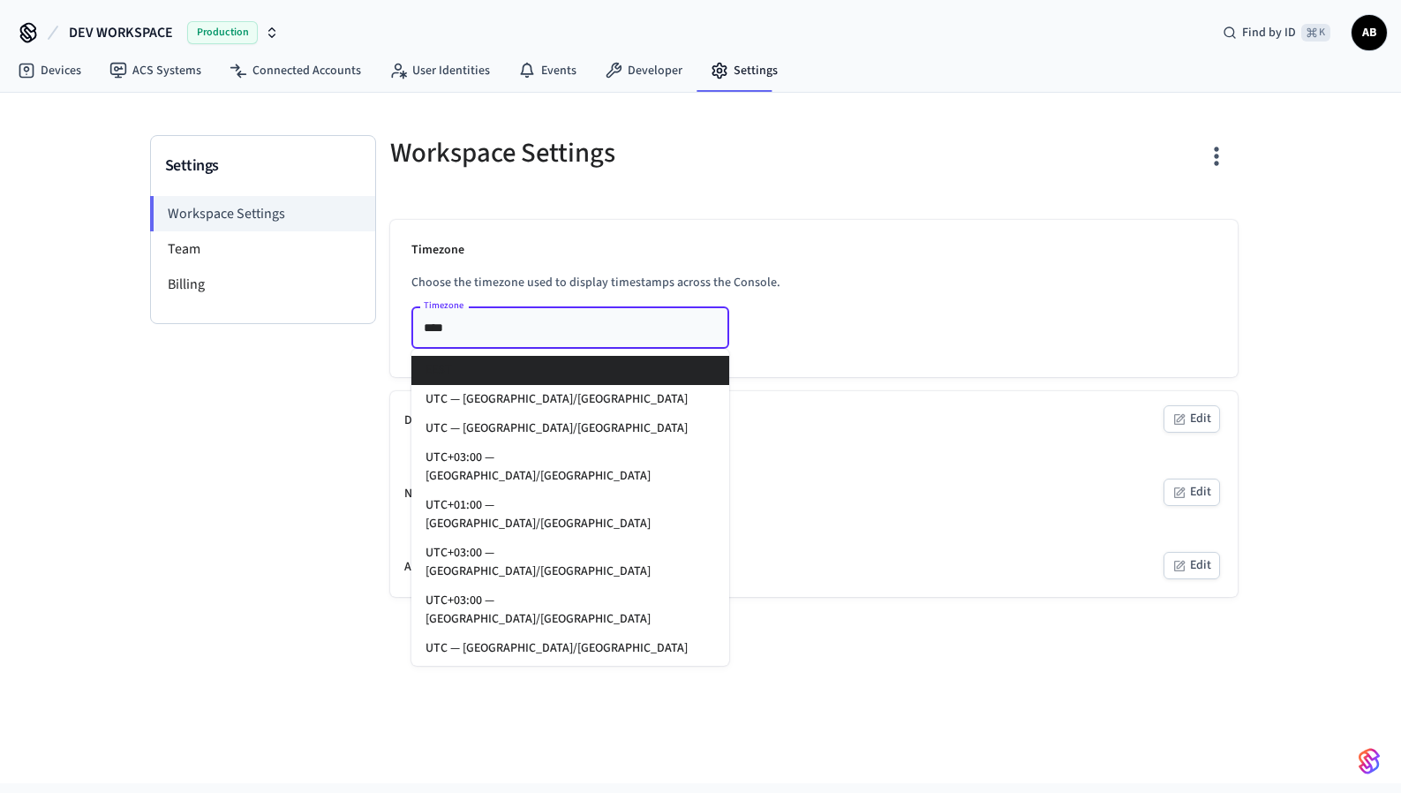
drag, startPoint x: 486, startPoint y: 325, endPoint x: 440, endPoint y: 325, distance: 45.9
click at [440, 325] on input "****" at bounding box center [544, 327] width 255 height 22
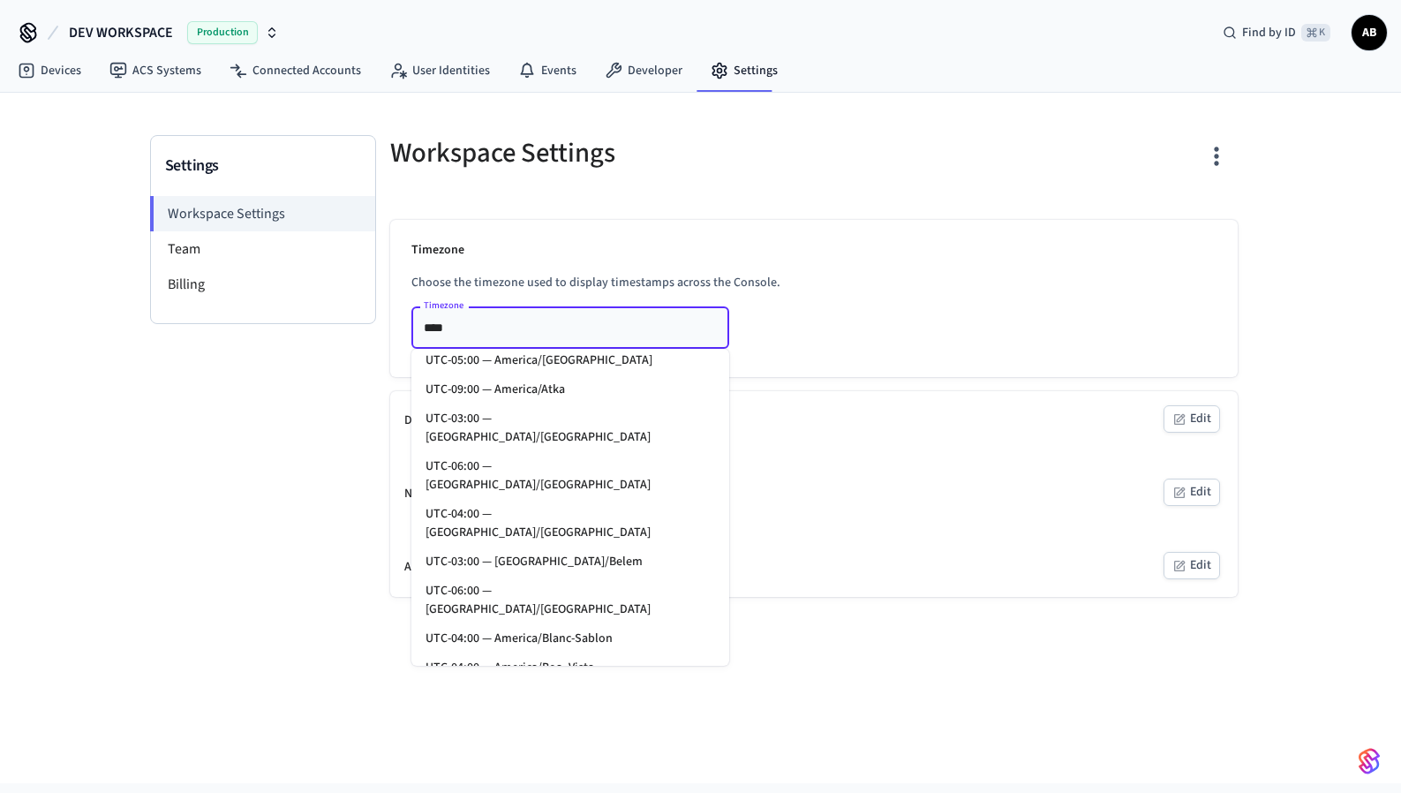
scroll to position [3731, 0]
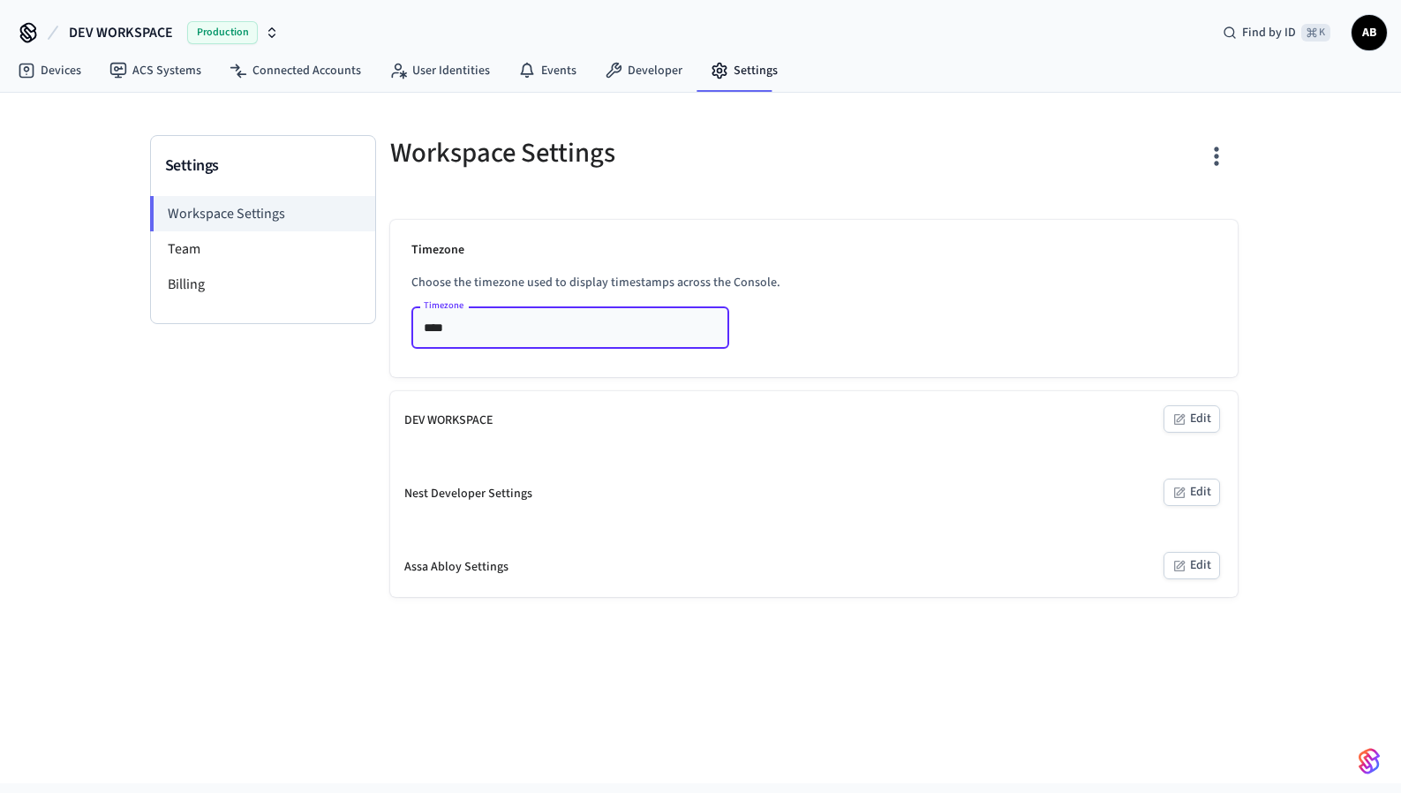
click at [525, 325] on input "****" at bounding box center [544, 327] width 255 height 22
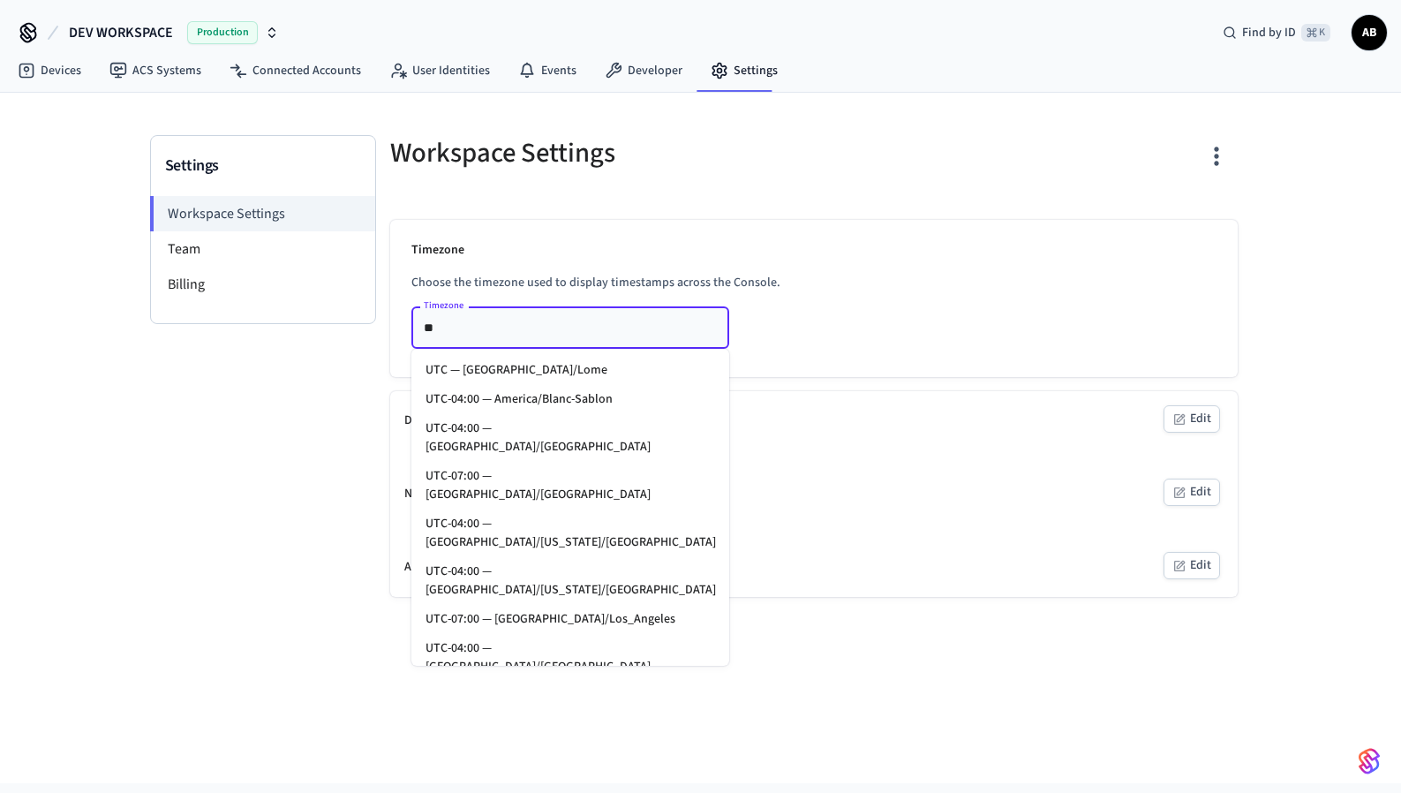
click at [575, 605] on li "UTC-07:00 — [GEOGRAPHIC_DATA]/Los_Angeles" at bounding box center [570, 619] width 318 height 29
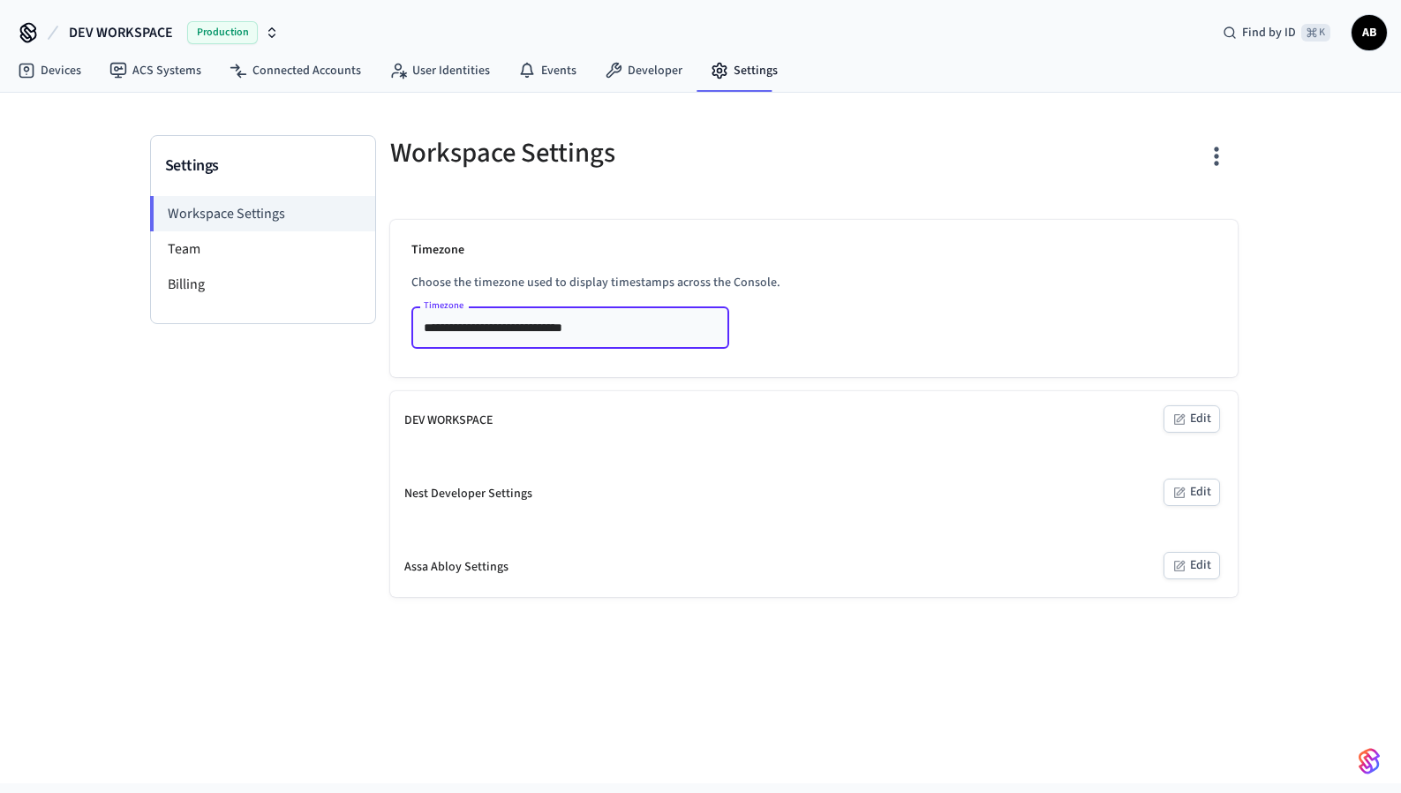
type input "**********"
click at [952, 333] on div "**********" at bounding box center [814, 298] width 848 height 157
click at [463, 496] on div "Nest Developer Settings" at bounding box center [468, 494] width 128 height 19
click at [1197, 489] on button "Edit" at bounding box center [1192, 492] width 57 height 27
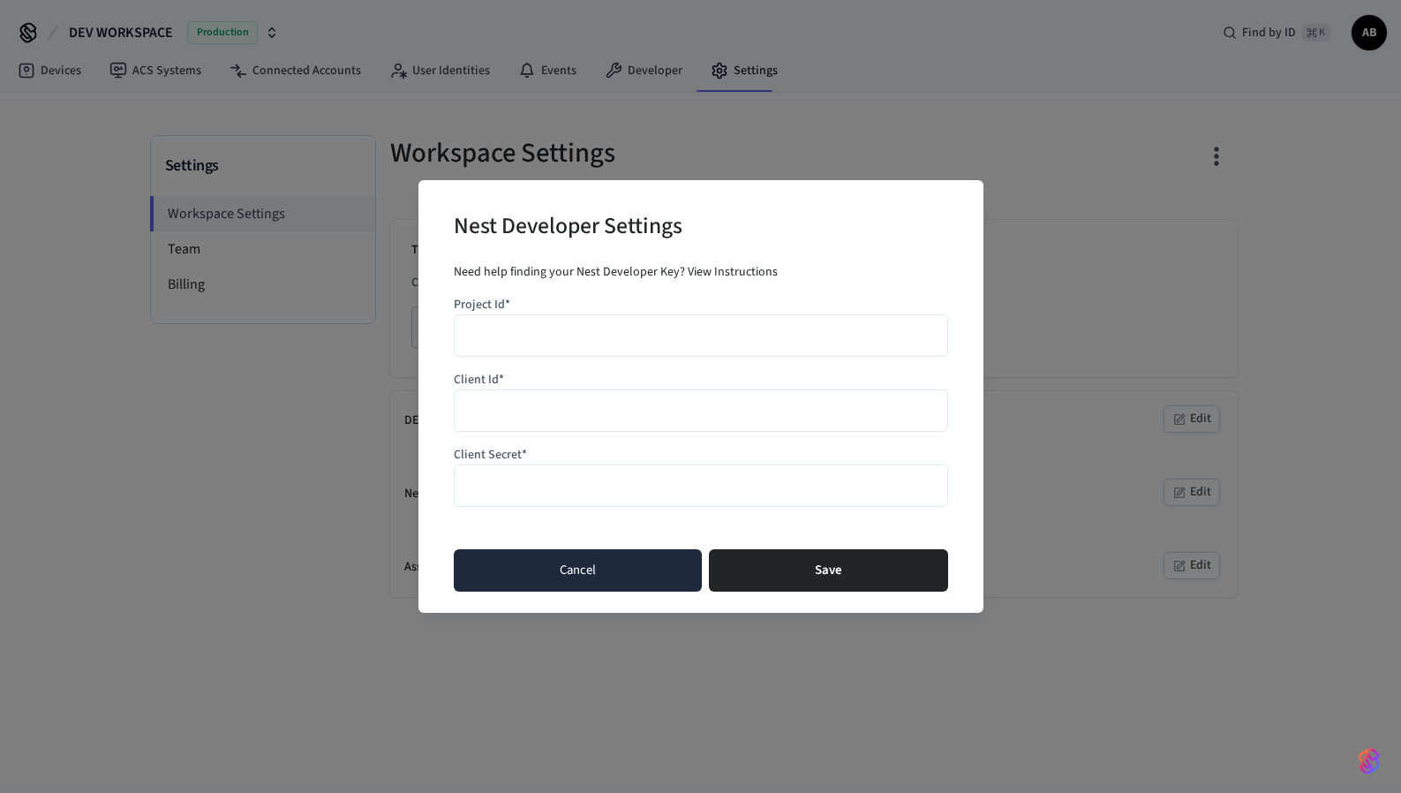
click at [544, 567] on button "Cancel" at bounding box center [578, 570] width 248 height 42
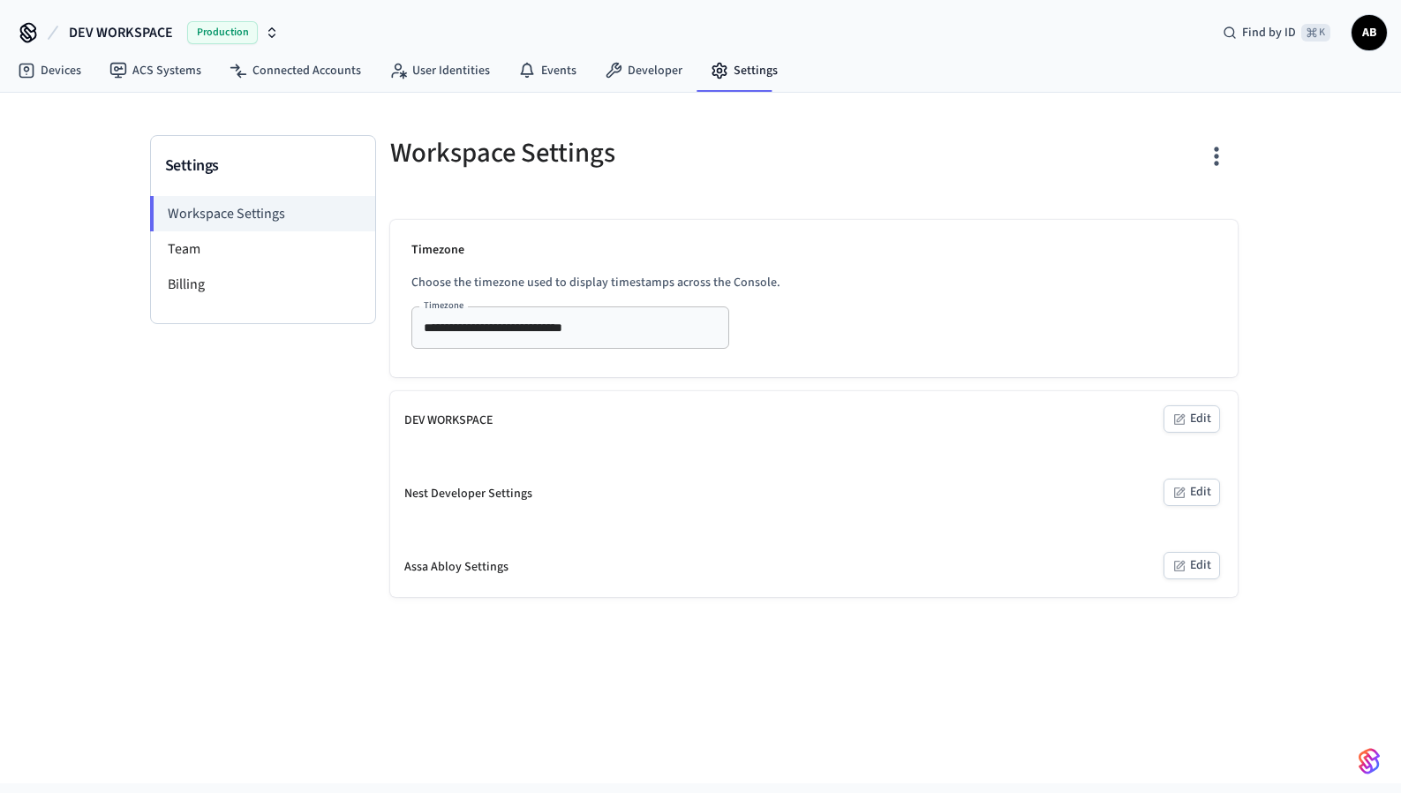
click at [1209, 424] on button "Edit" at bounding box center [1192, 418] width 57 height 27
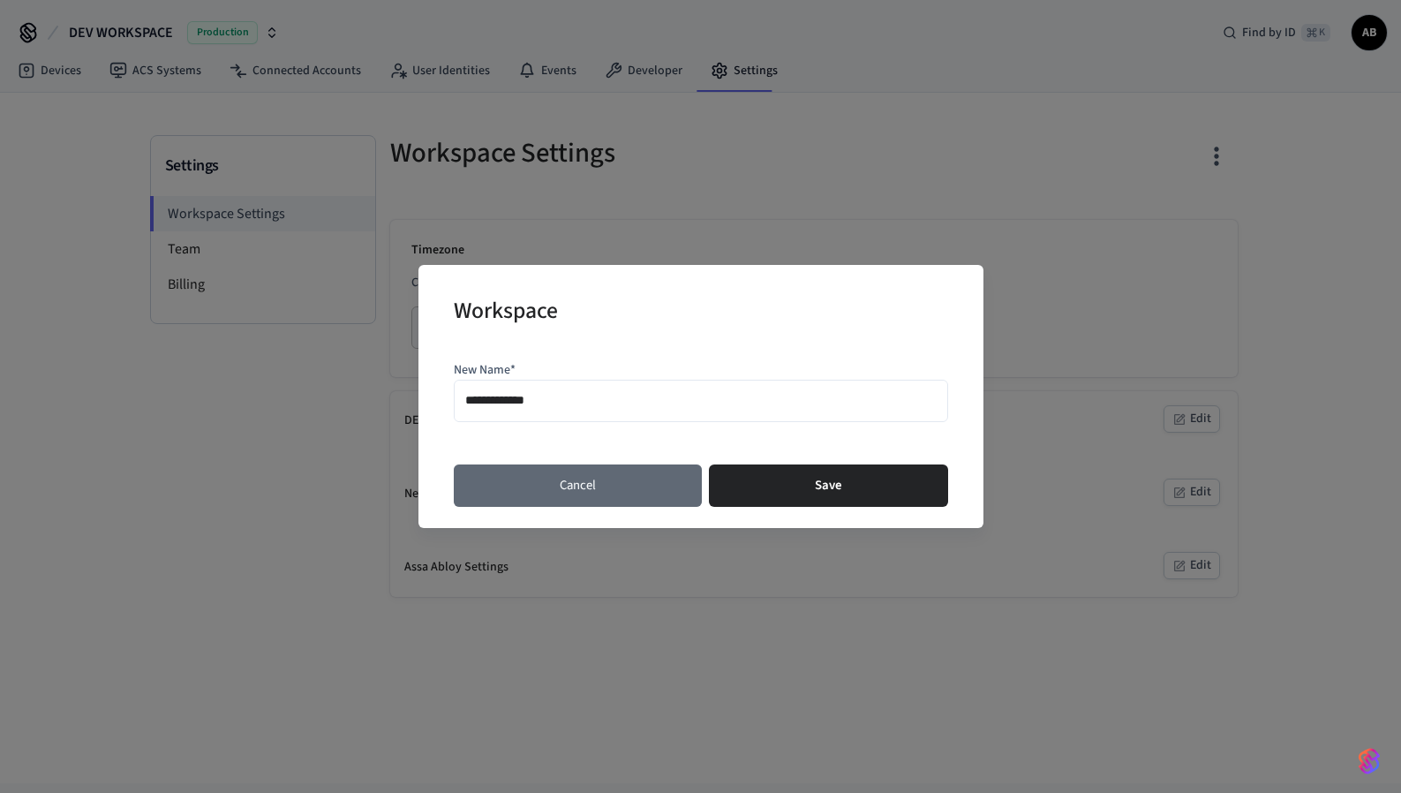
click at [575, 486] on button "Cancel" at bounding box center [578, 485] width 248 height 42
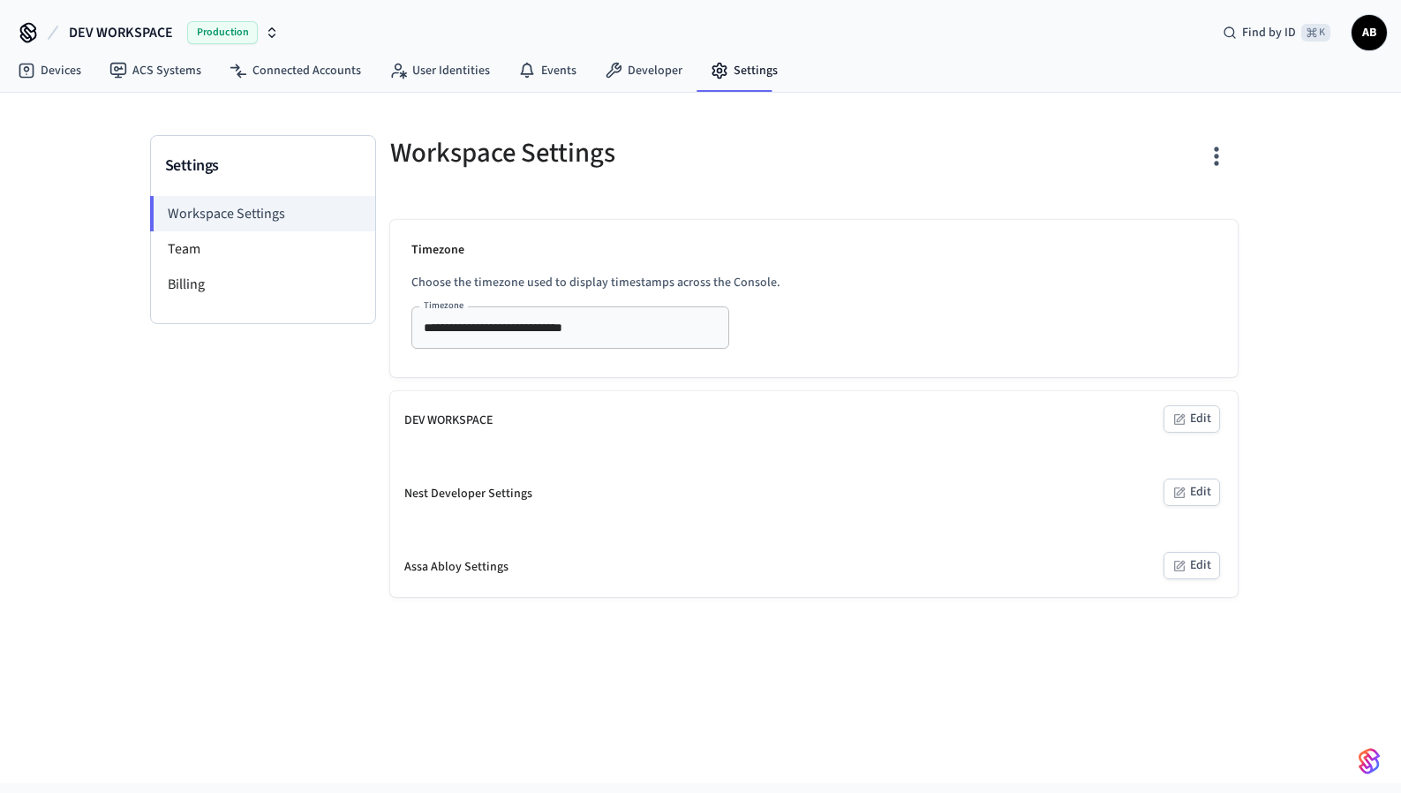
click at [235, 510] on div "Settings Workspace Settings Team Billing" at bounding box center [263, 366] width 226 height 462
click at [141, 26] on span "DEV WORKSPACE" at bounding box center [121, 32] width 104 height 21
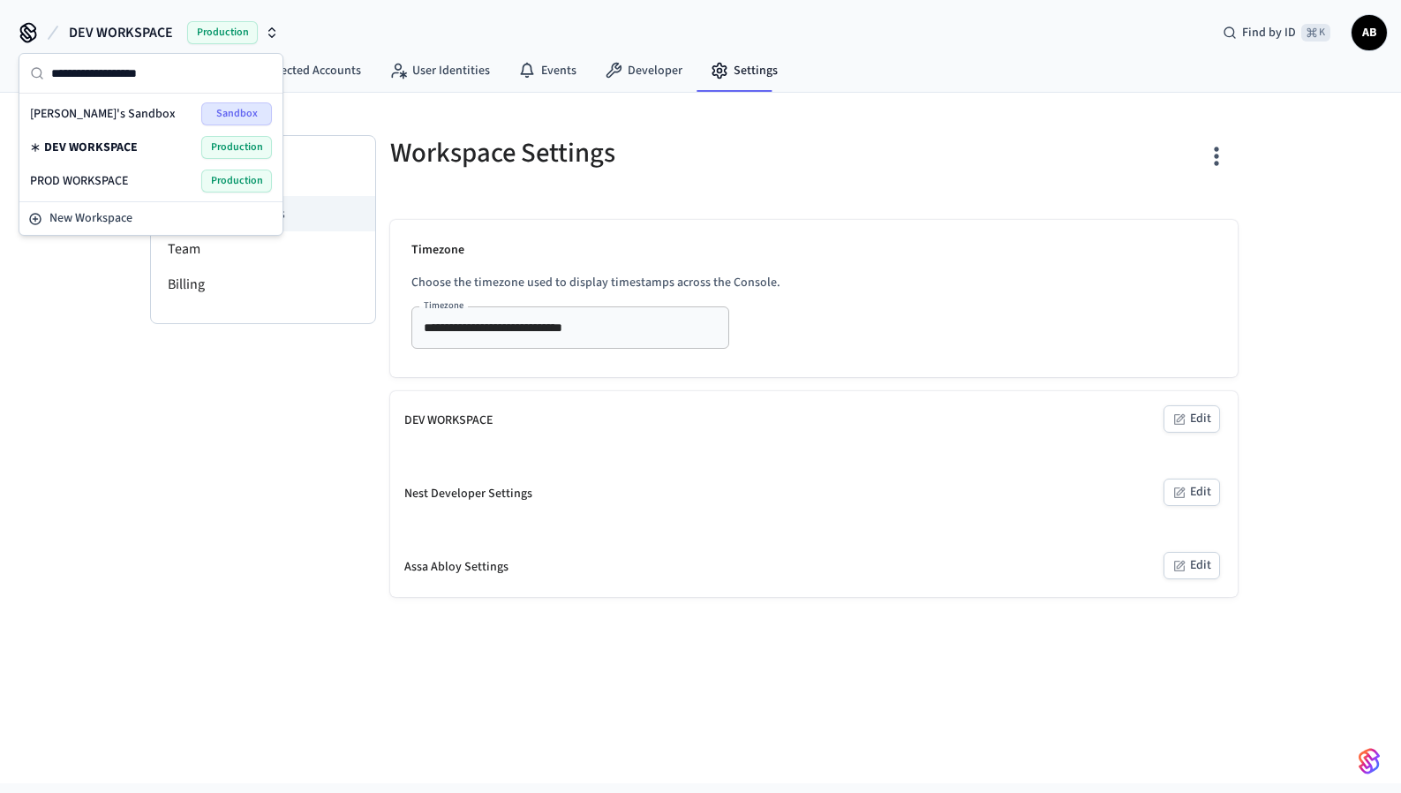
click at [109, 180] on span "PROD WORKSPACE" at bounding box center [79, 181] width 98 height 18
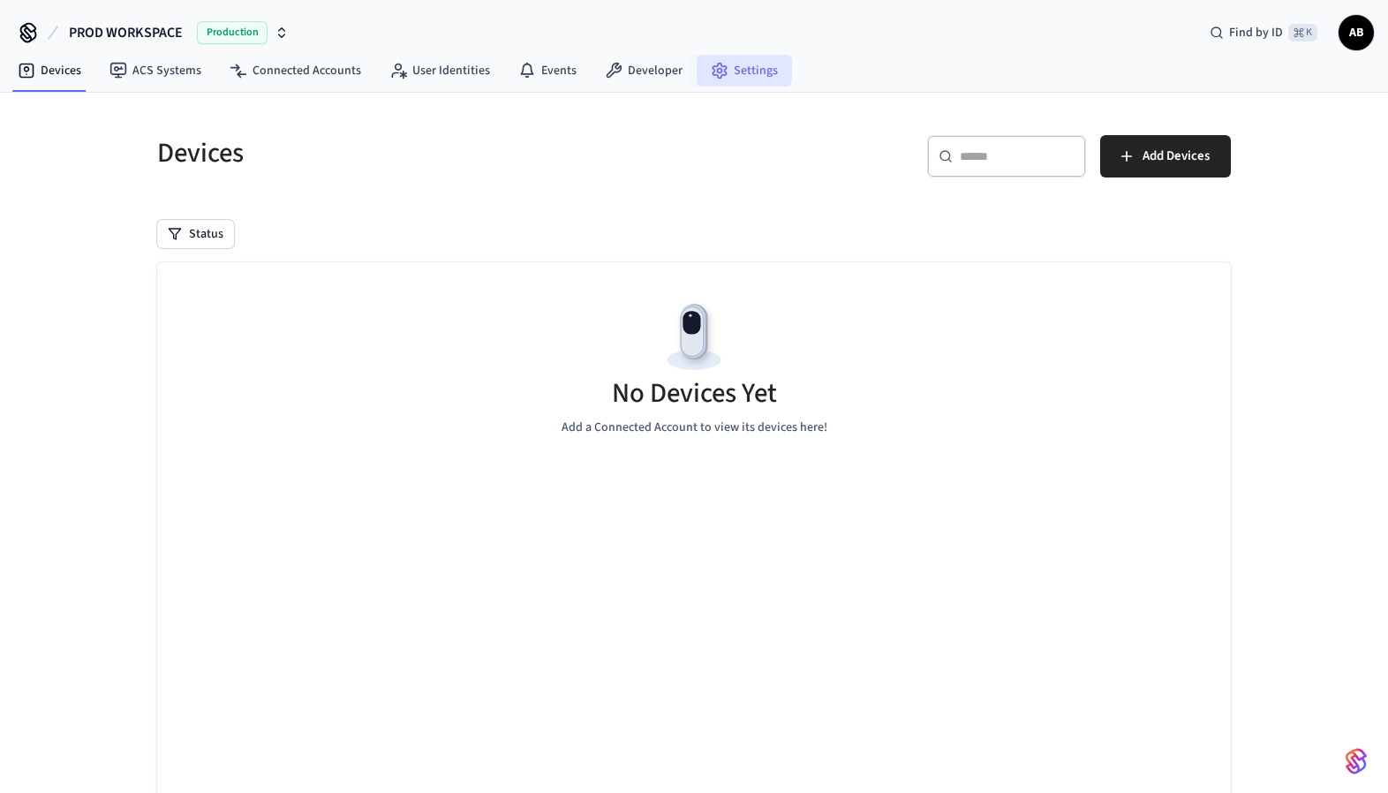
click at [749, 68] on link "Settings" at bounding box center [744, 71] width 95 height 32
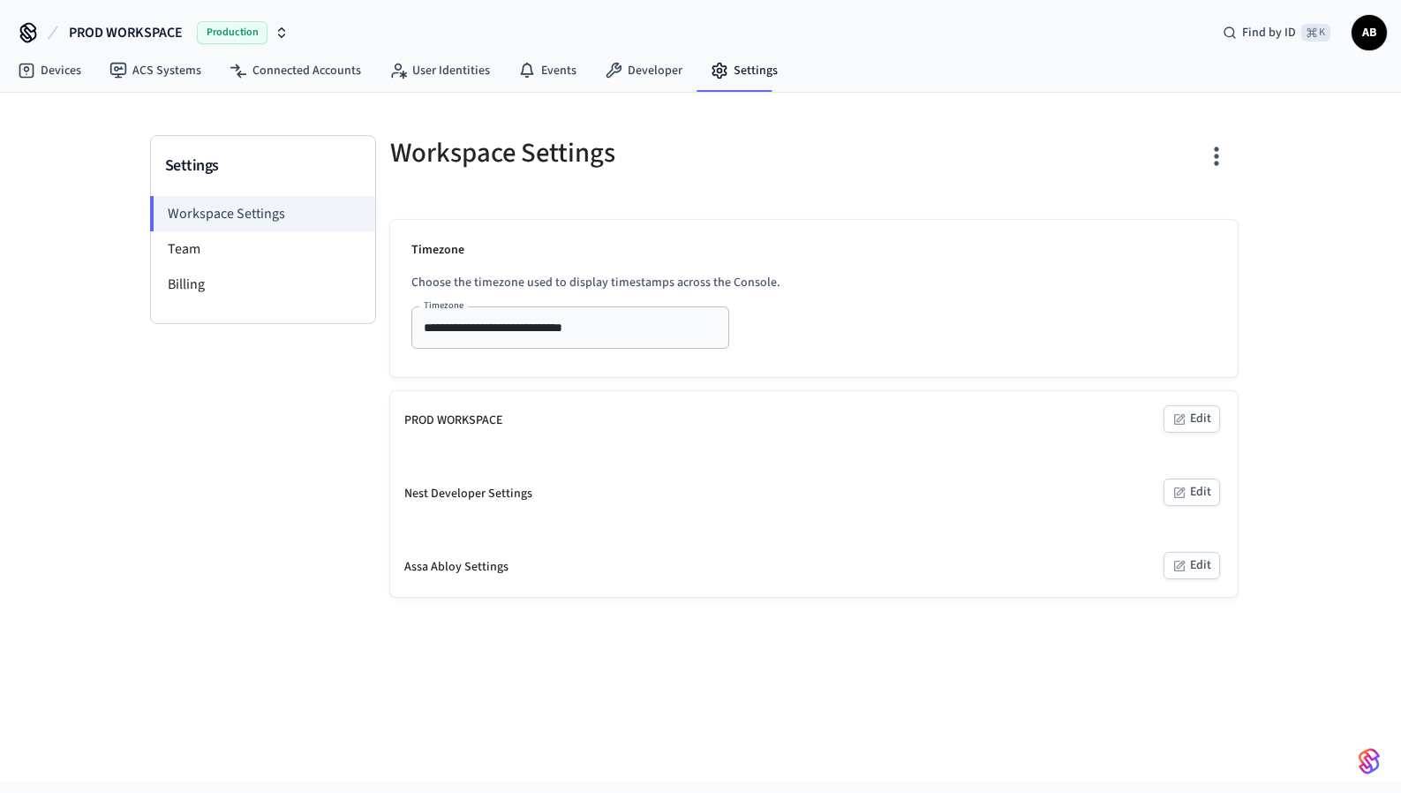
click at [896, 291] on p "Choose the timezone used to display timestamps across the Console." at bounding box center [813, 283] width 805 height 19
click at [259, 250] on li "Team" at bounding box center [263, 248] width 224 height 35
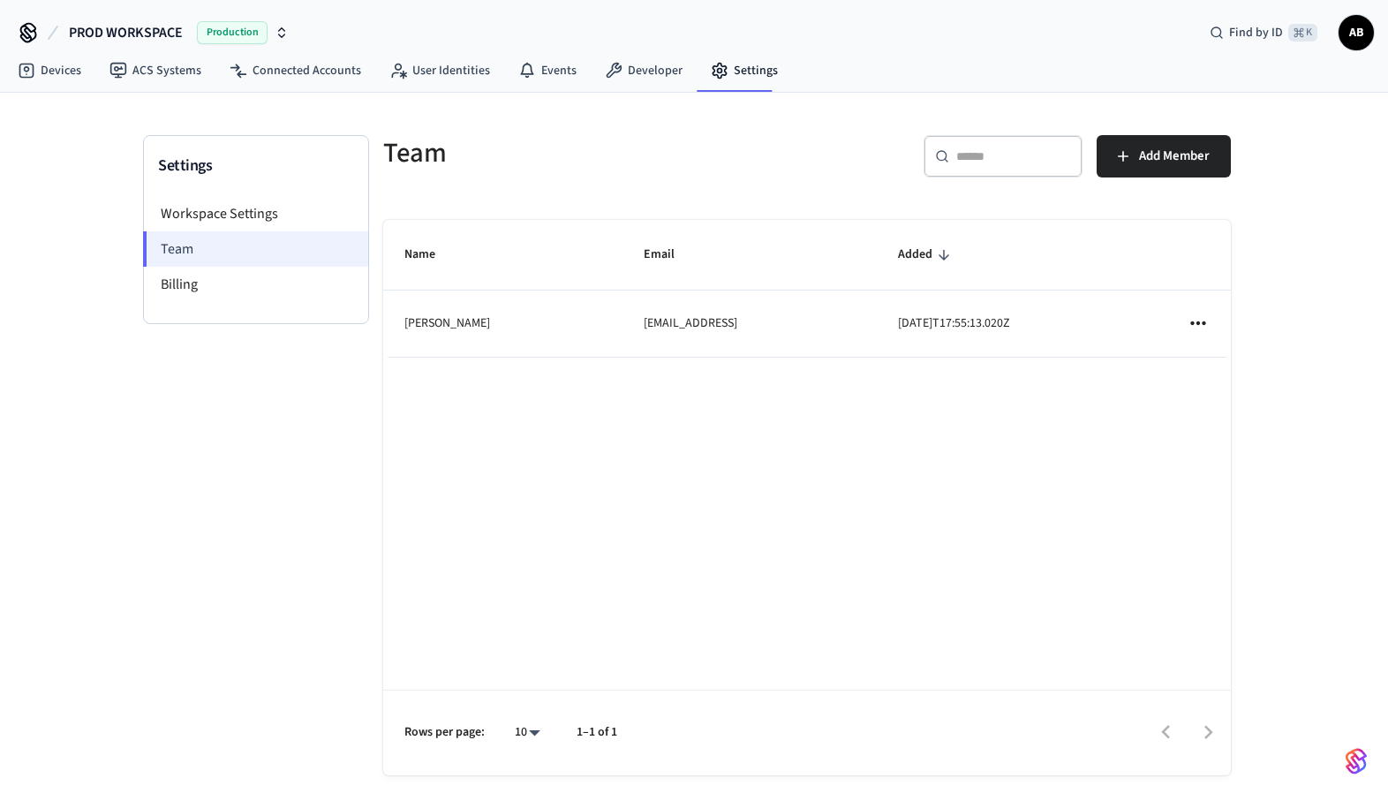
click at [222, 251] on li "Team" at bounding box center [255, 248] width 225 height 35
click at [223, 275] on li "Billing" at bounding box center [256, 284] width 224 height 35
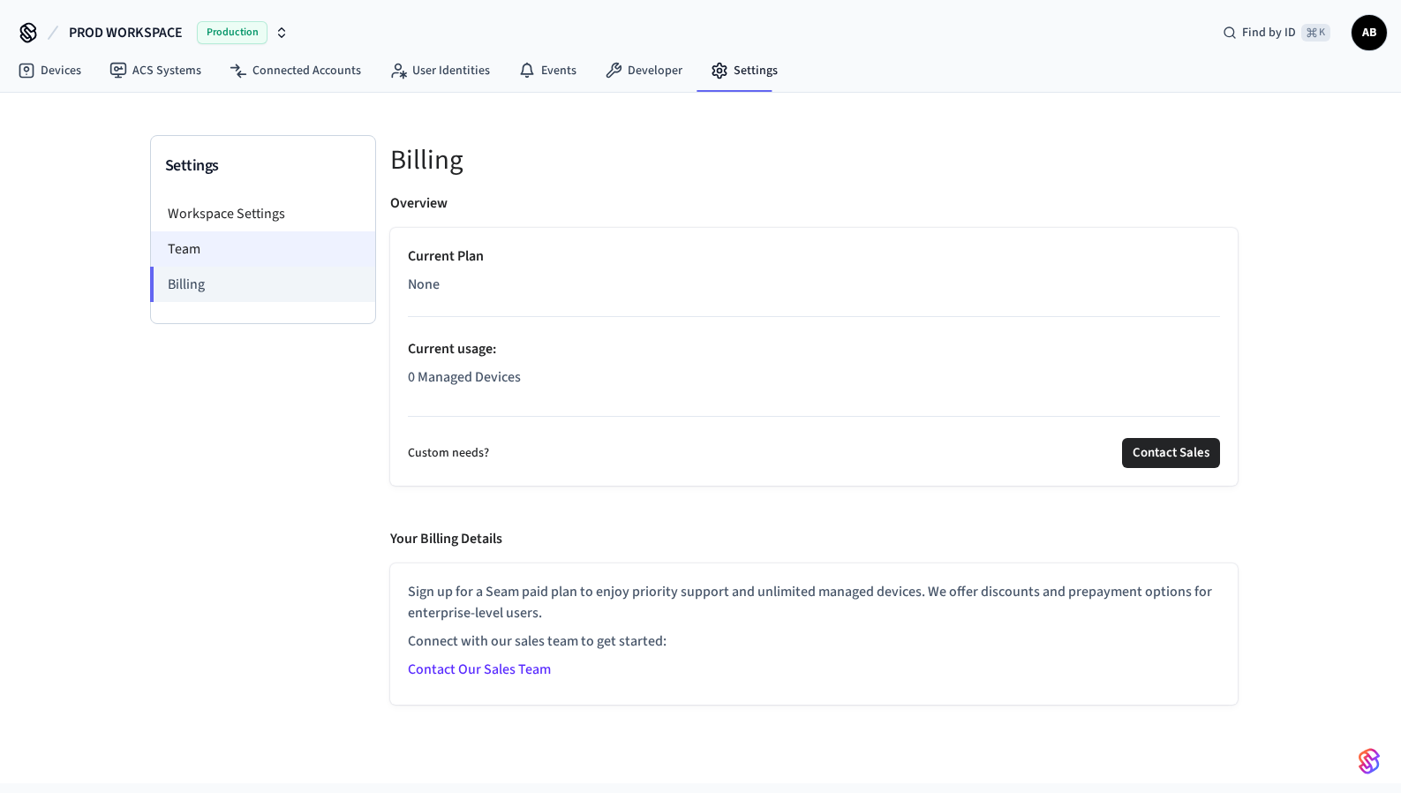
click at [290, 240] on li "Team" at bounding box center [263, 248] width 224 height 35
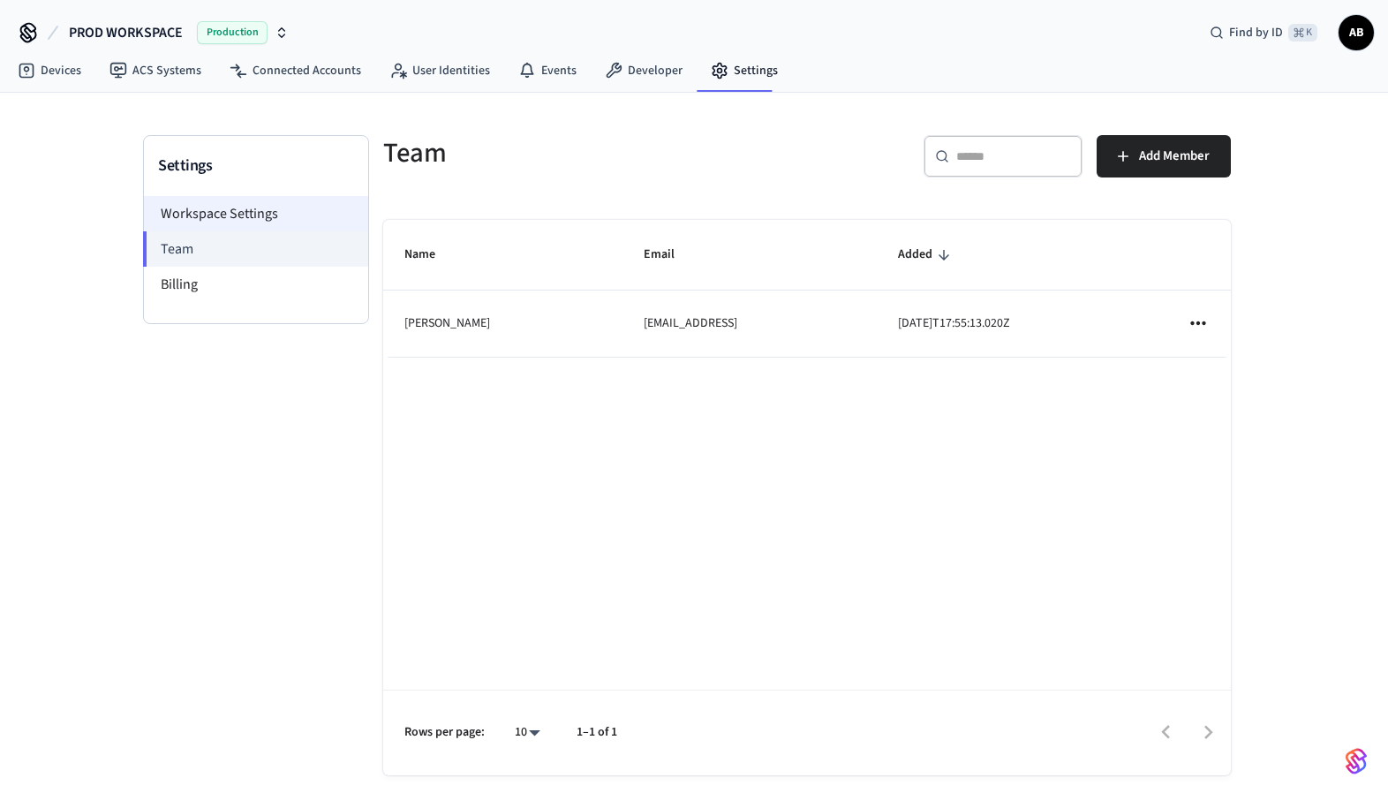
click at [296, 210] on li "Workspace Settings" at bounding box center [256, 213] width 224 height 35
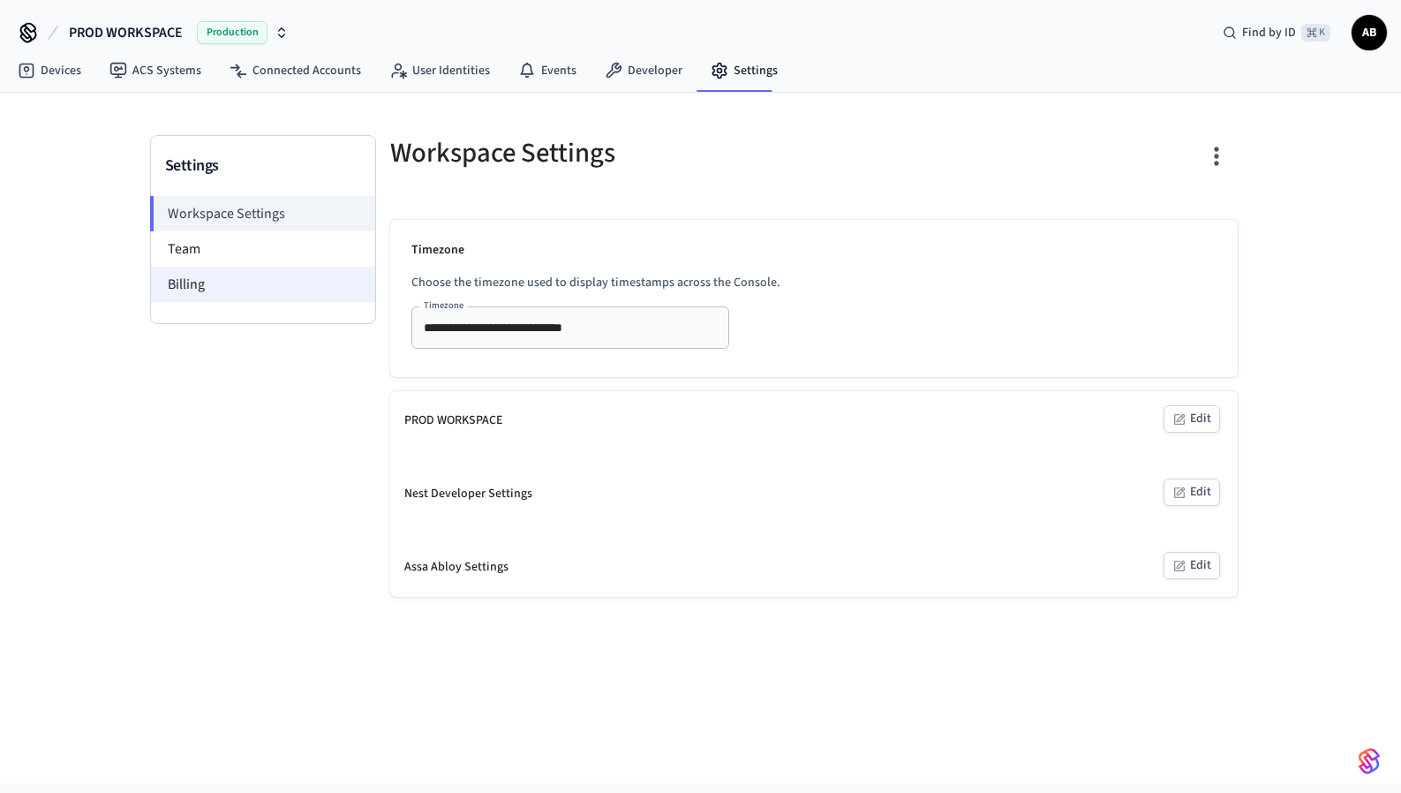
click at [274, 290] on li "Billing" at bounding box center [263, 284] width 224 height 35
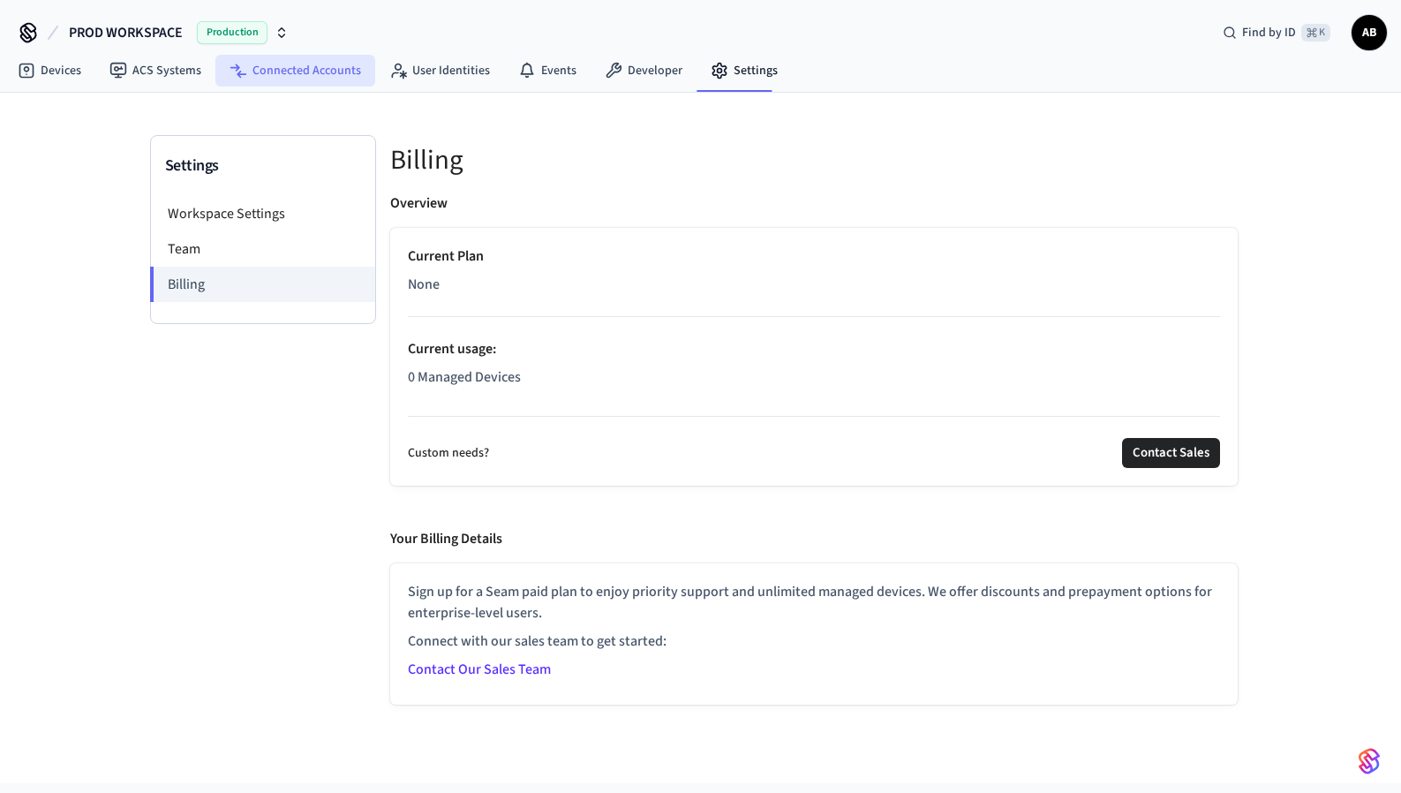
click at [306, 78] on link "Connected Accounts" at bounding box center [295, 71] width 160 height 32
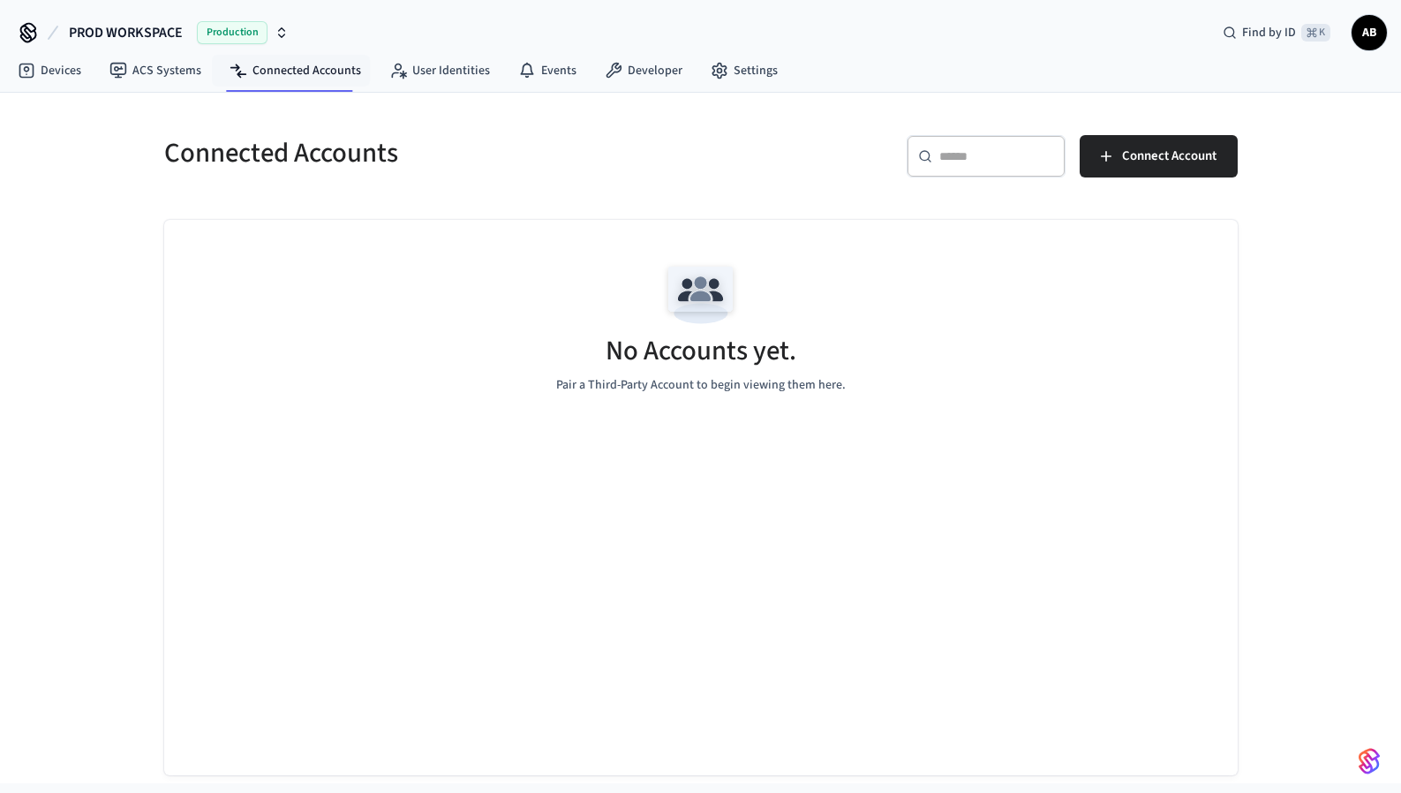
click at [223, 34] on span "Production" at bounding box center [232, 32] width 71 height 23
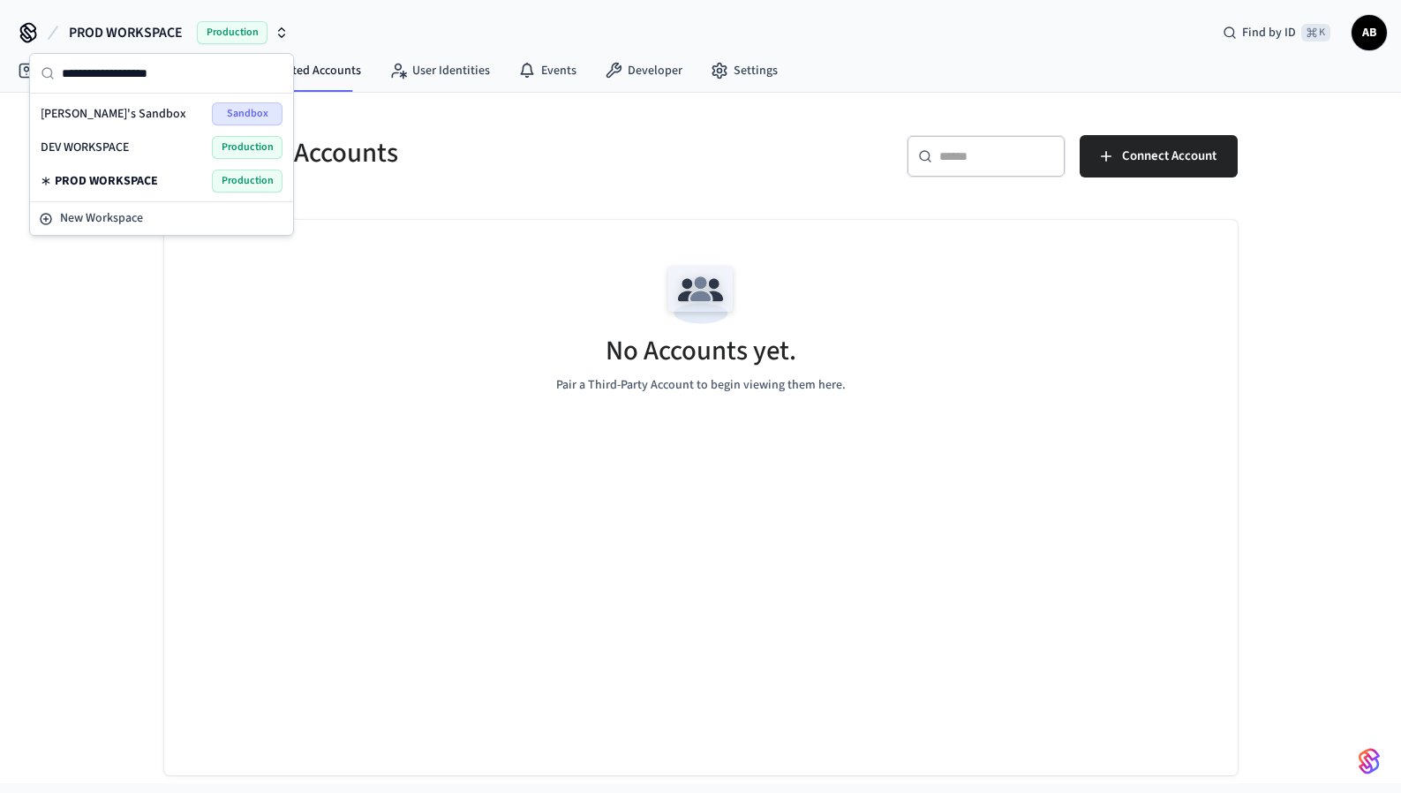
click at [148, 147] on div "DEV WORKSPACE Production" at bounding box center [162, 147] width 242 height 23
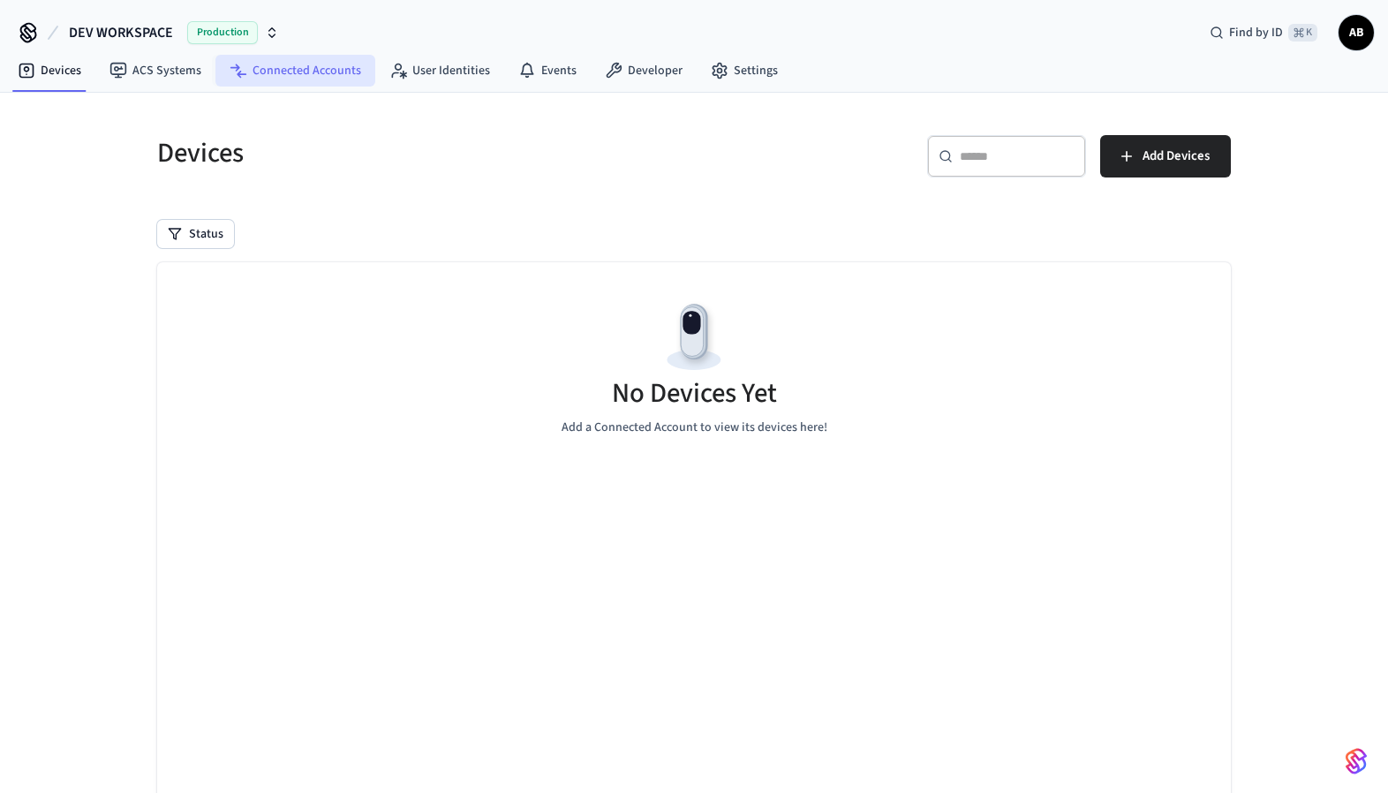
click at [285, 72] on link "Connected Accounts" at bounding box center [295, 71] width 160 height 32
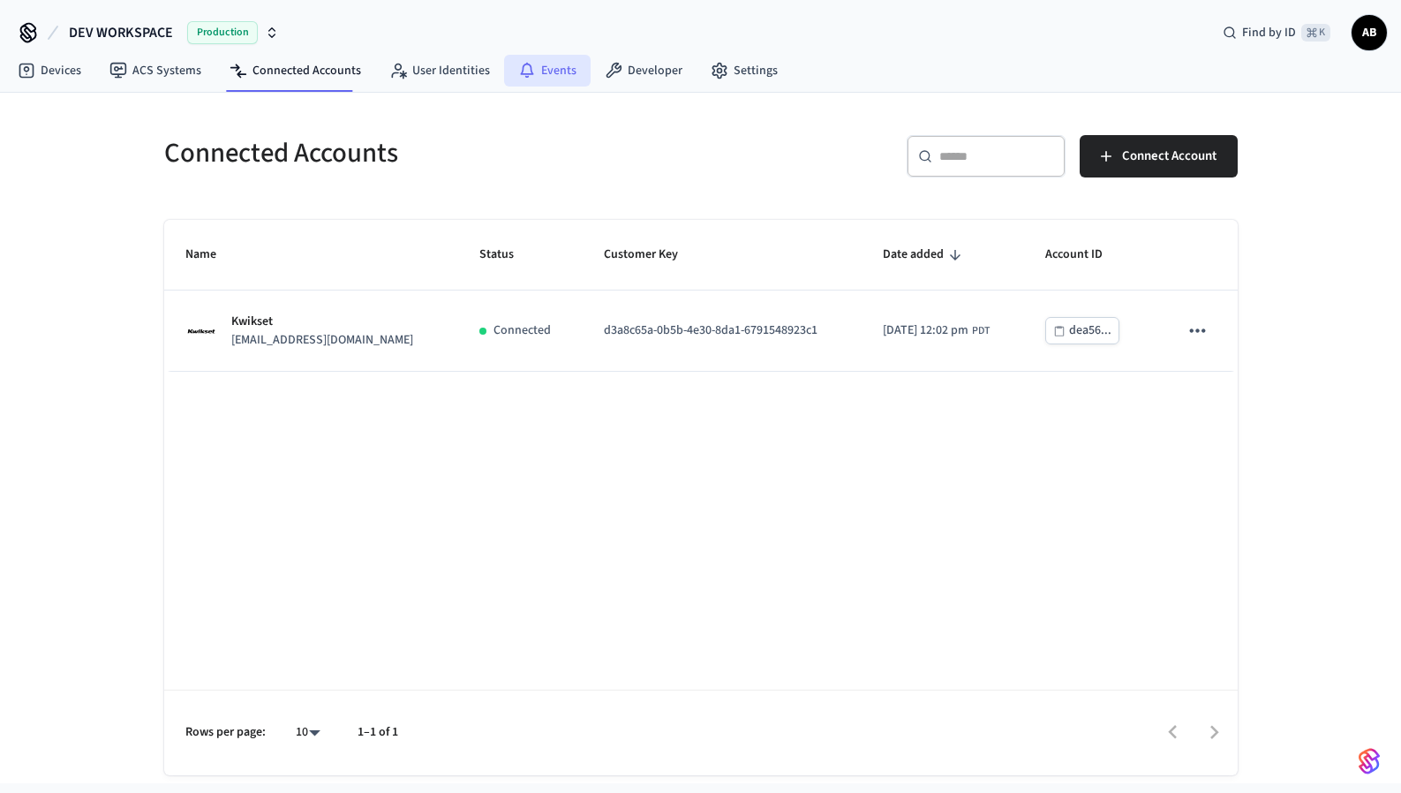
click at [550, 76] on link "Events" at bounding box center [547, 71] width 87 height 32
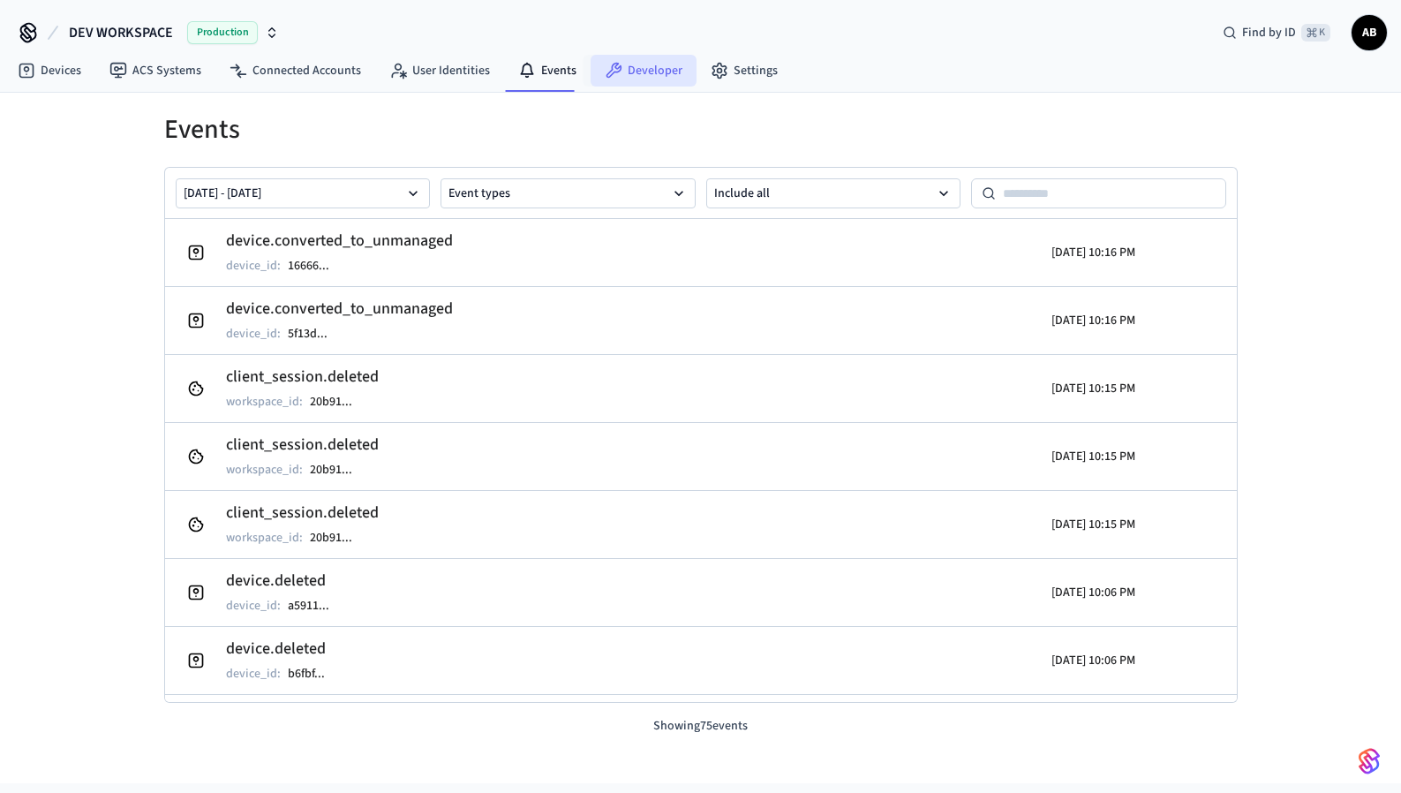
click at [633, 67] on link "Developer" at bounding box center [644, 71] width 106 height 32
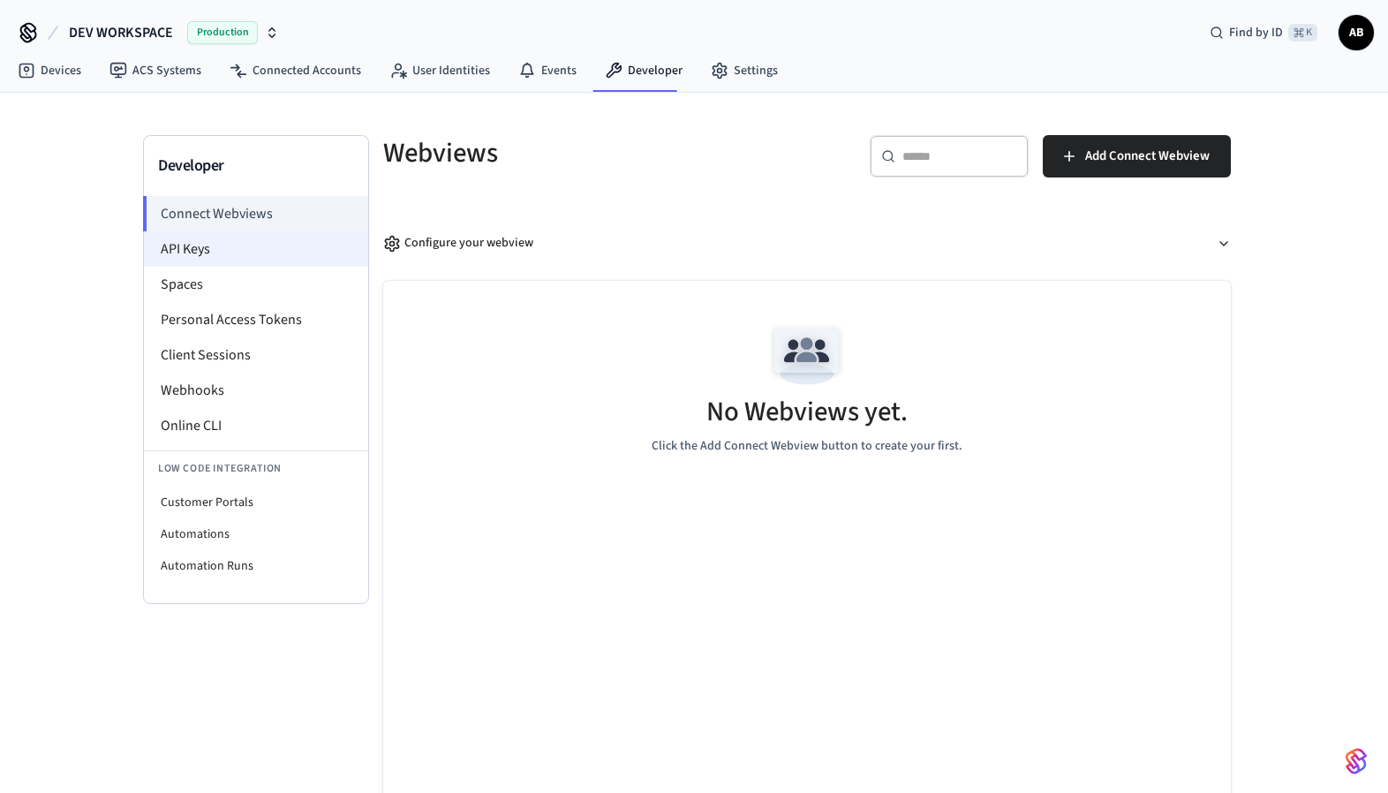
click at [219, 253] on li "API Keys" at bounding box center [256, 248] width 224 height 35
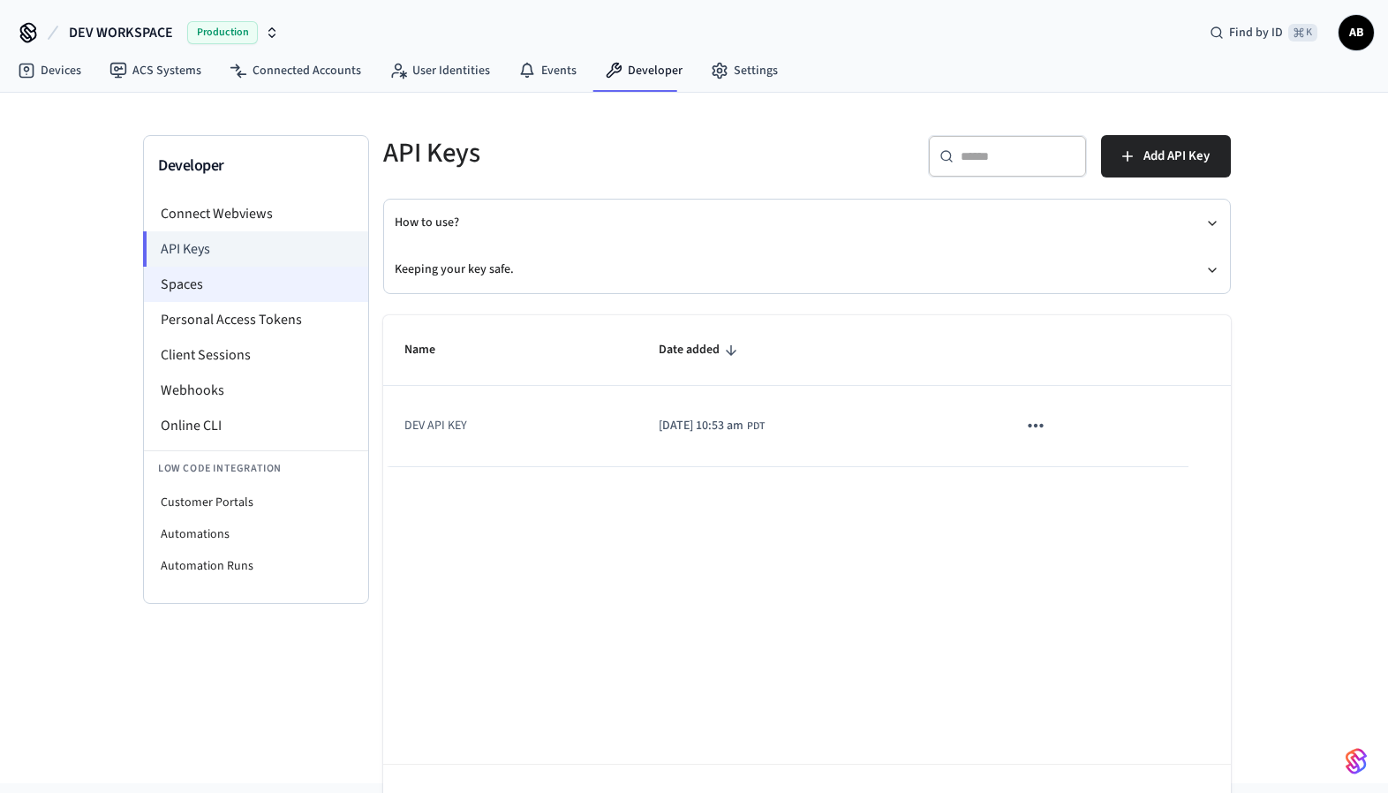
click at [231, 285] on li "Spaces" at bounding box center [256, 284] width 224 height 35
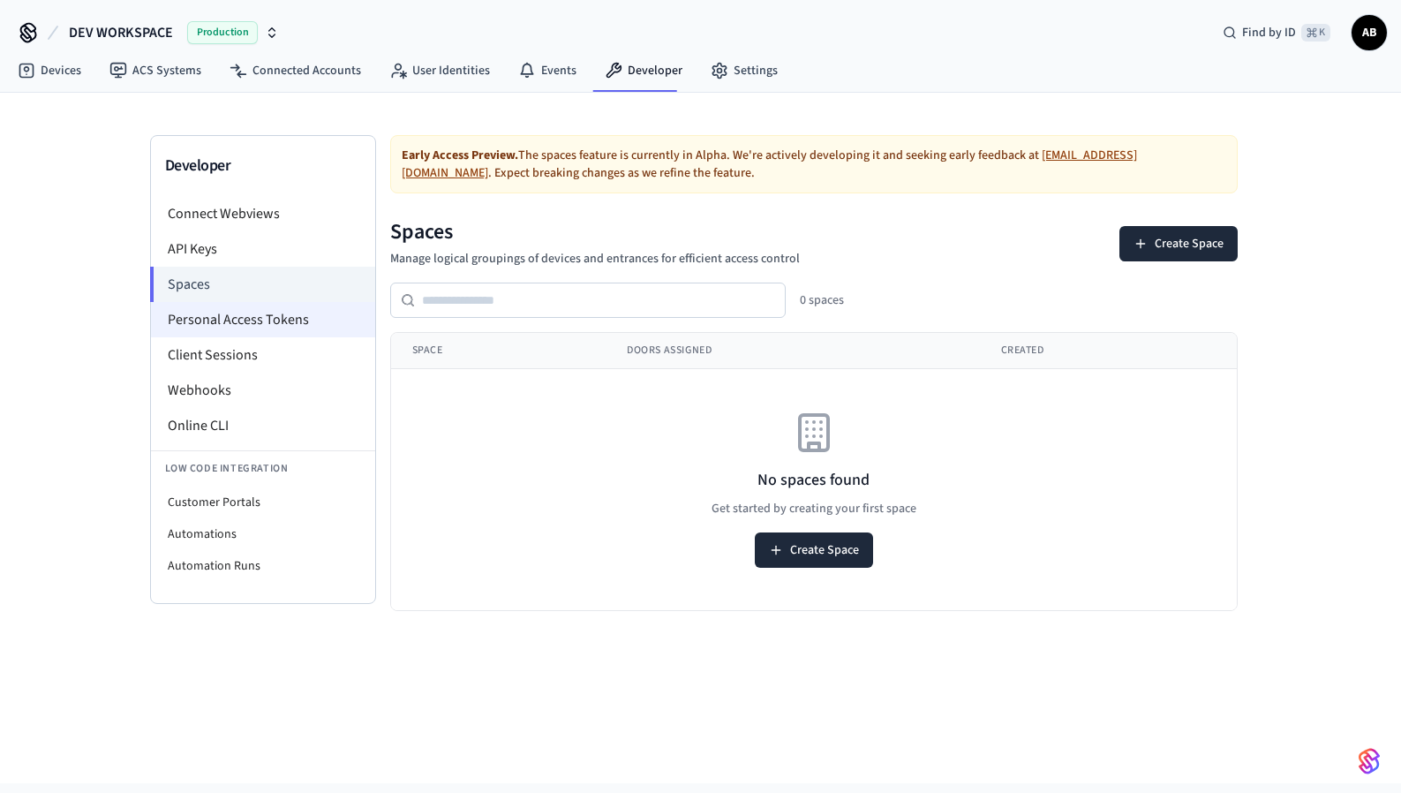
click at [302, 310] on li "Personal Access Tokens" at bounding box center [263, 319] width 224 height 35
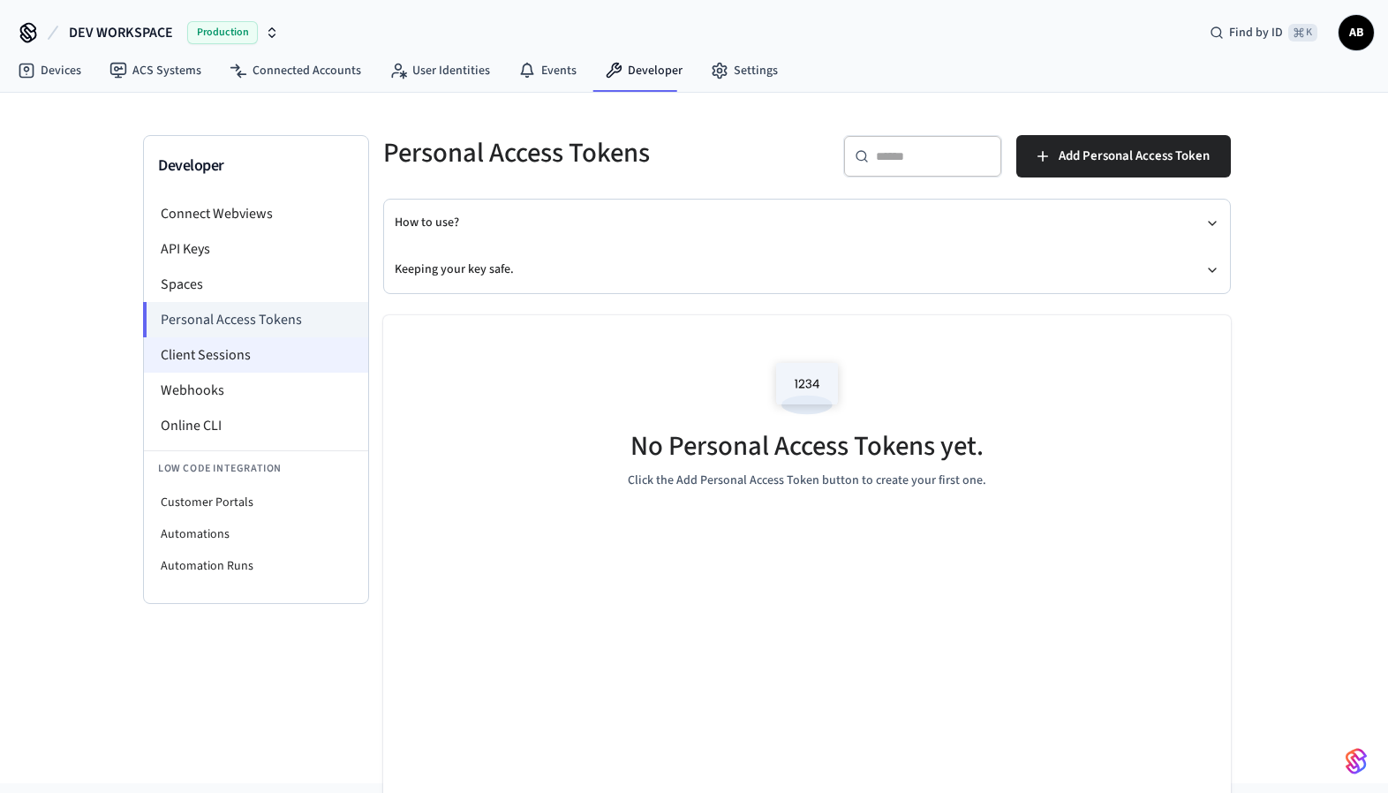
click at [293, 347] on li "Client Sessions" at bounding box center [256, 354] width 224 height 35
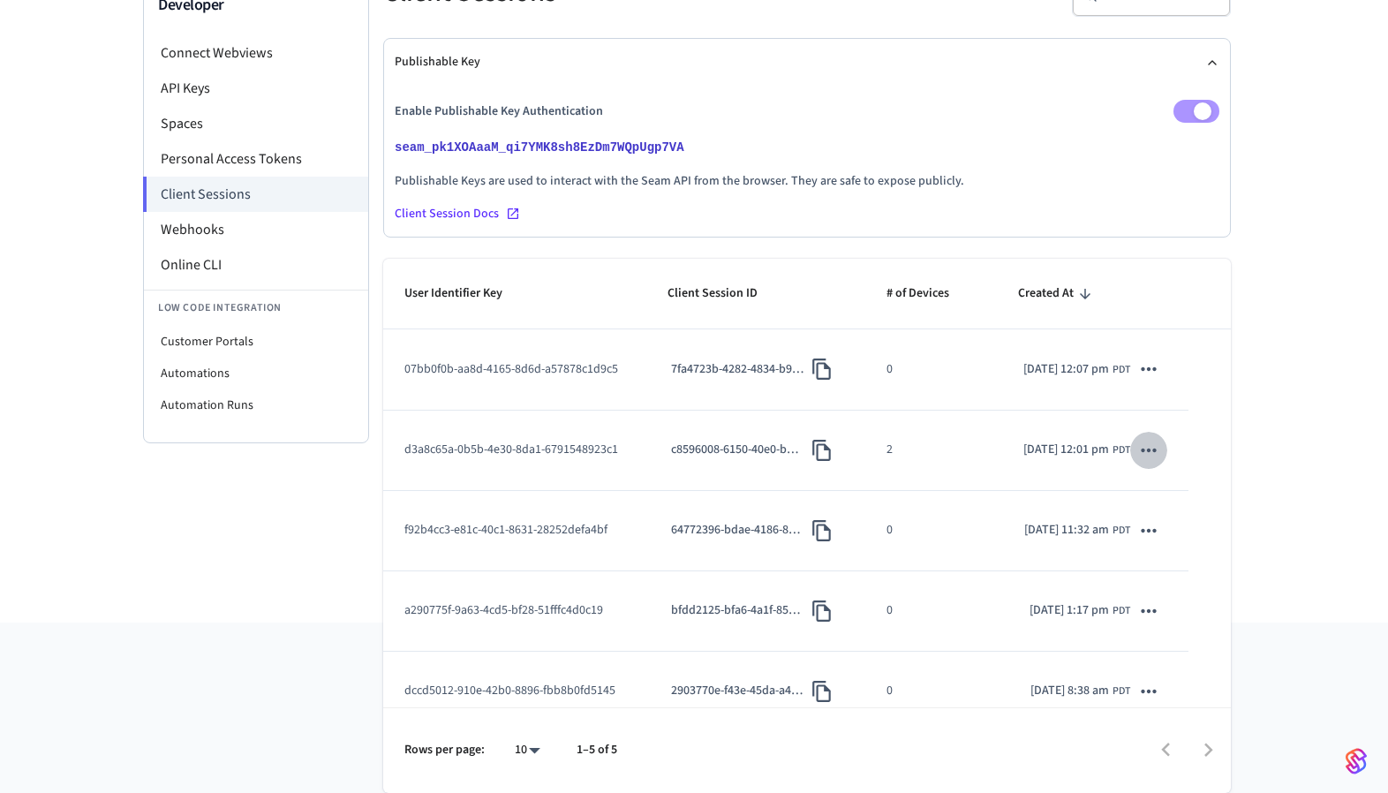
click at [1143, 462] on icon "sticky table" at bounding box center [1148, 450] width 23 height 23
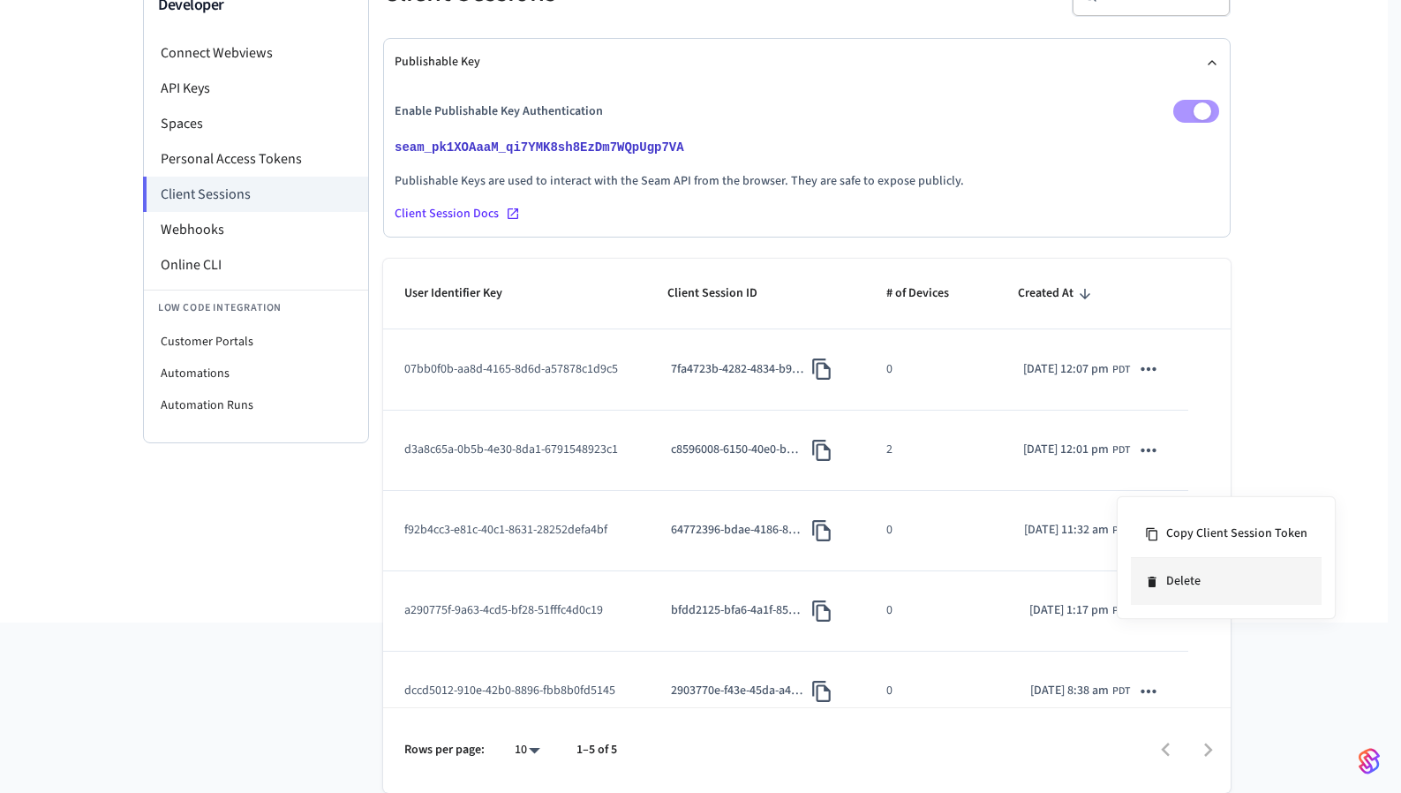
click at [1191, 577] on li "Delete" at bounding box center [1226, 581] width 191 height 47
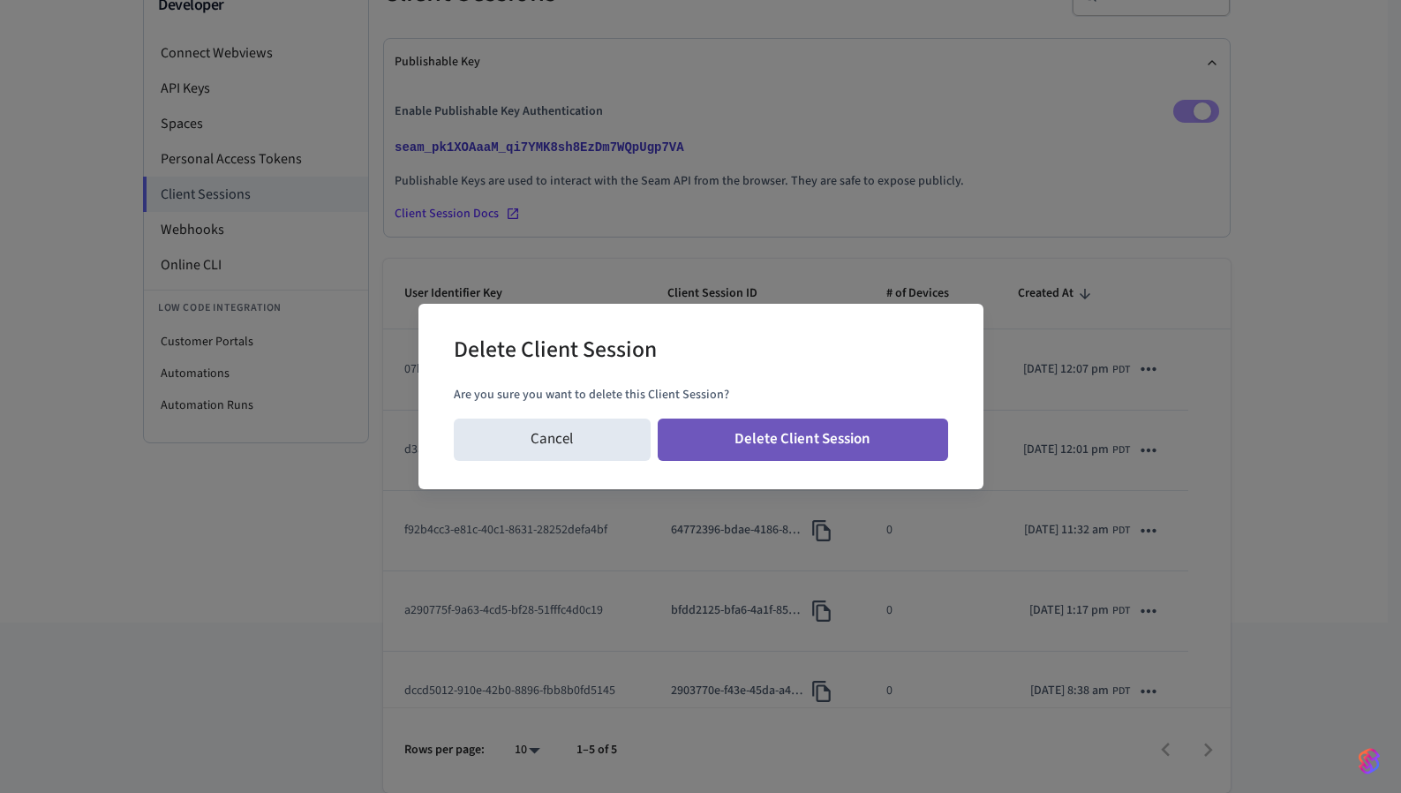
click at [842, 434] on button "Delete Client Session" at bounding box center [803, 440] width 291 height 42
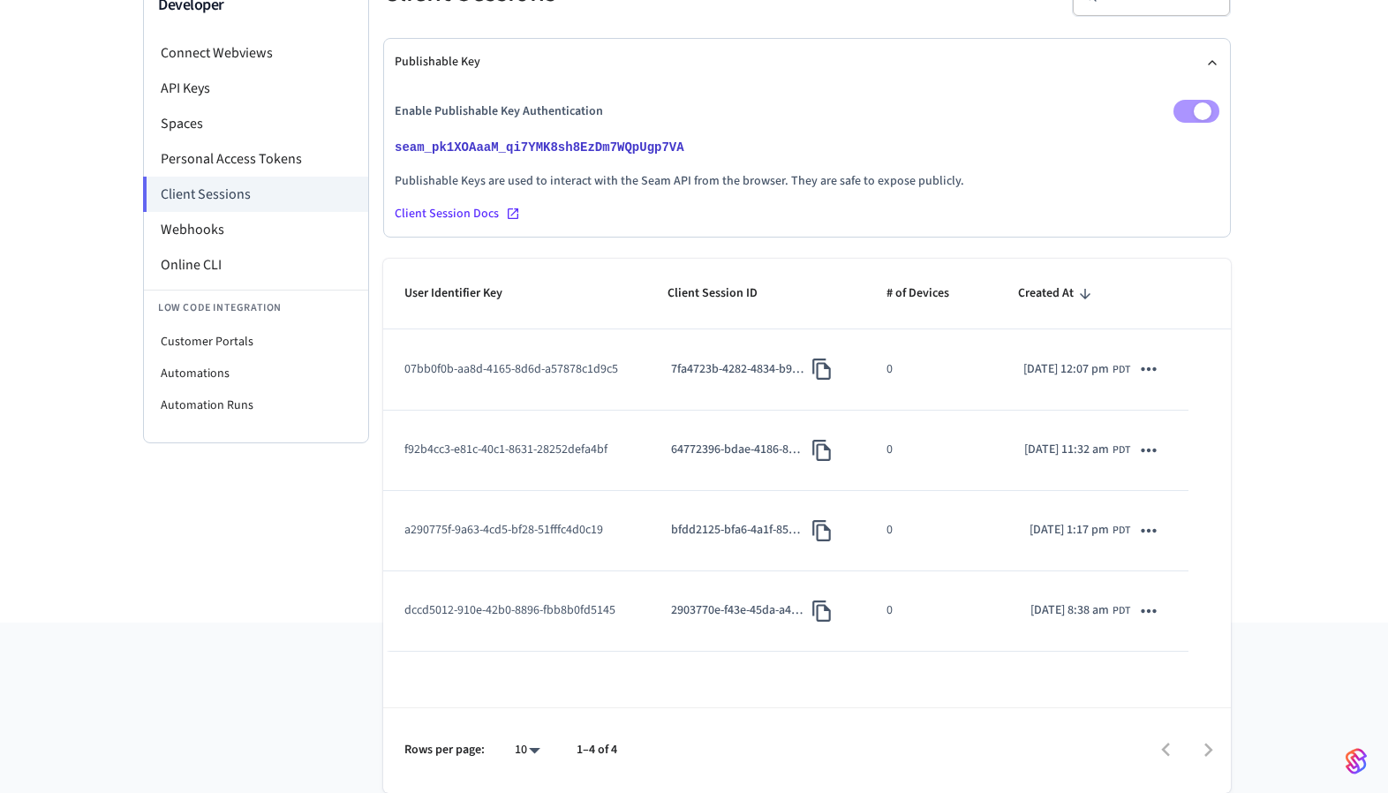
click at [1141, 381] on icon "sticky table" at bounding box center [1148, 369] width 23 height 23
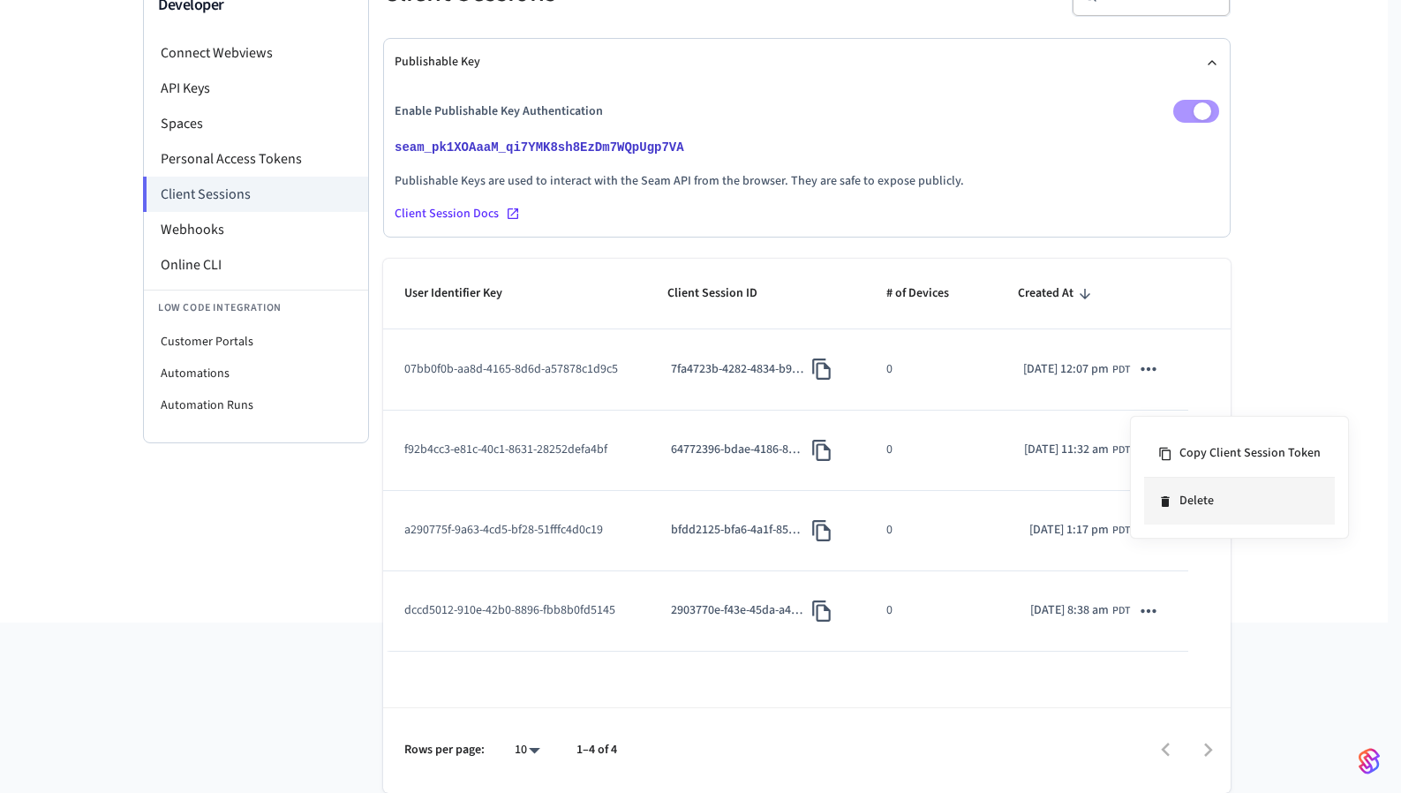
click at [1180, 498] on li "Delete" at bounding box center [1239, 501] width 191 height 47
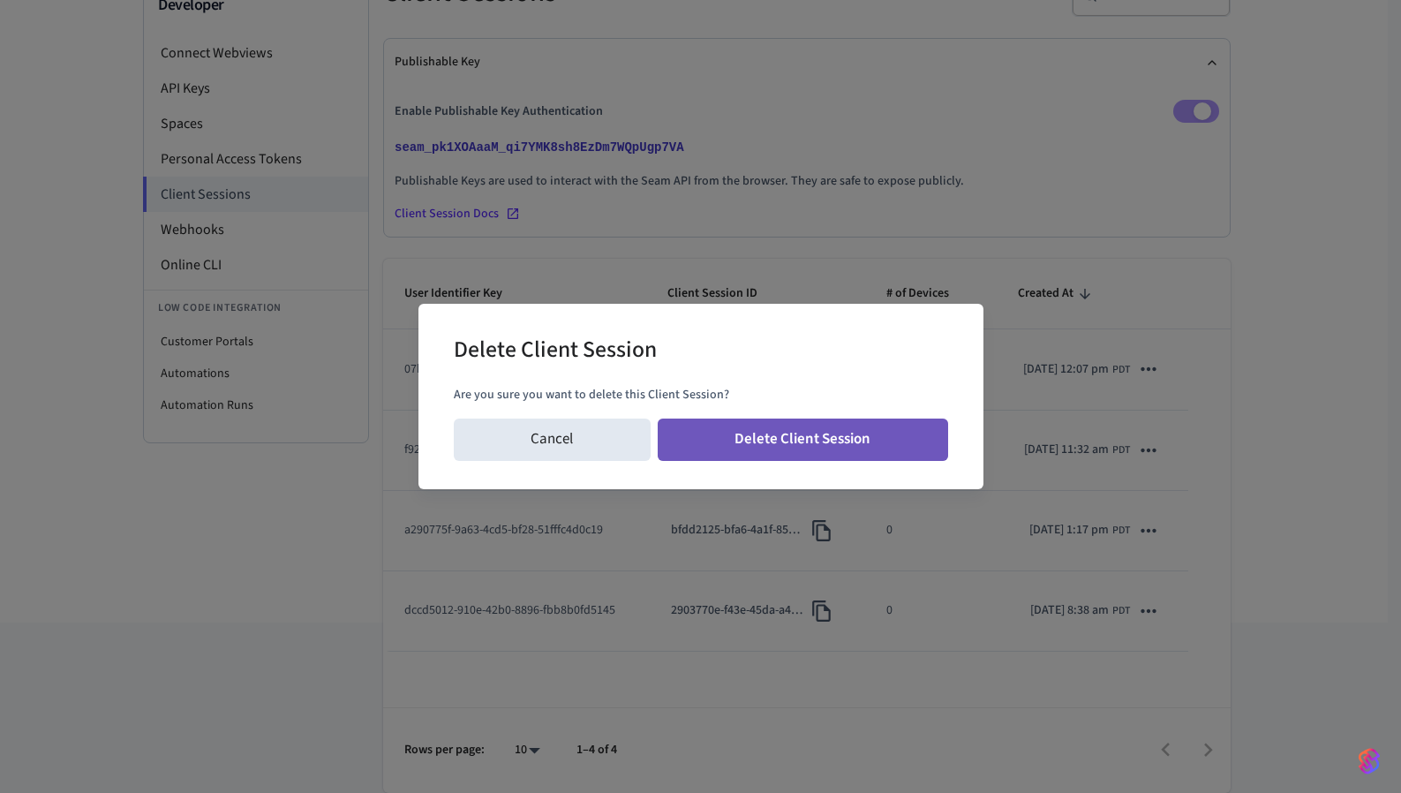
click at [875, 442] on button "Delete Client Session" at bounding box center [803, 440] width 291 height 42
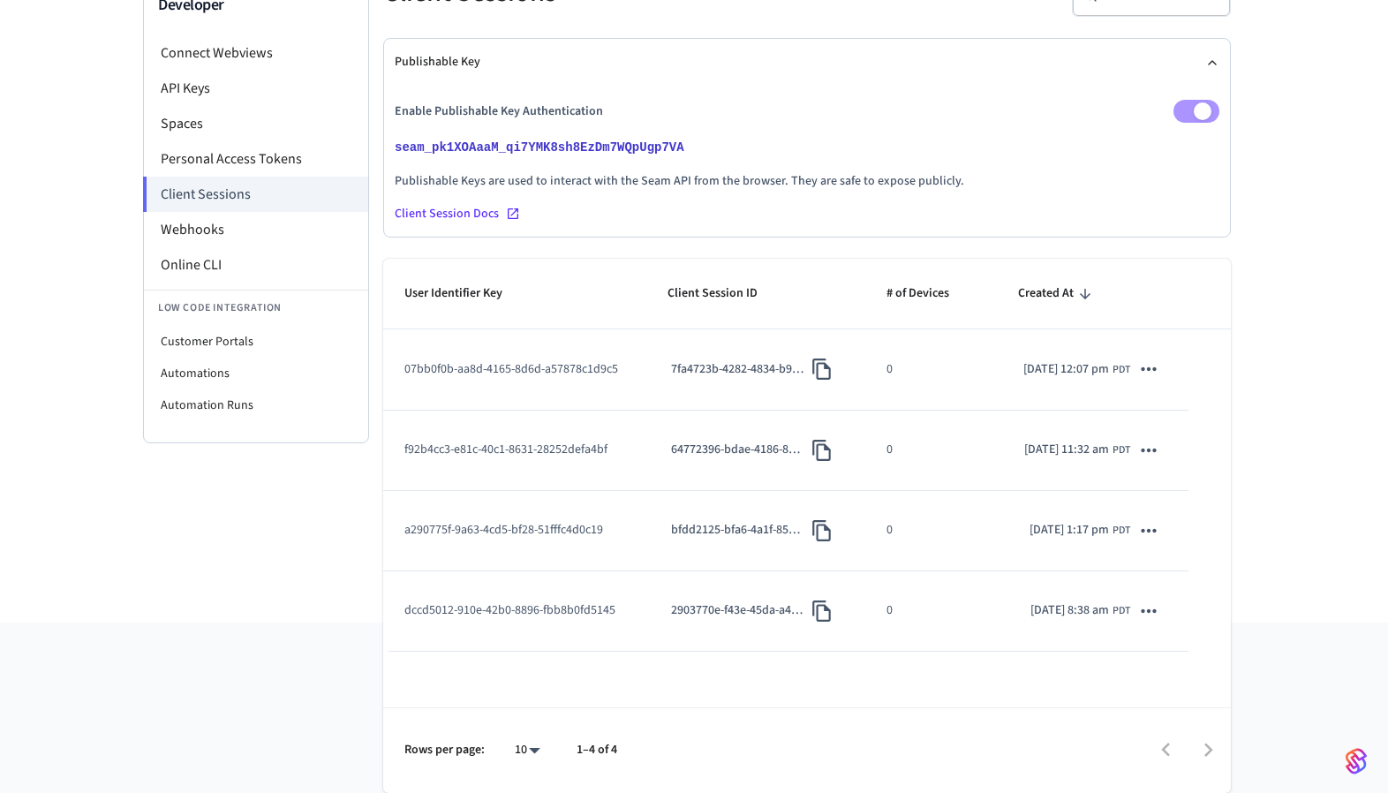
click at [1154, 448] on icon "sticky table" at bounding box center [1148, 450] width 15 height 4
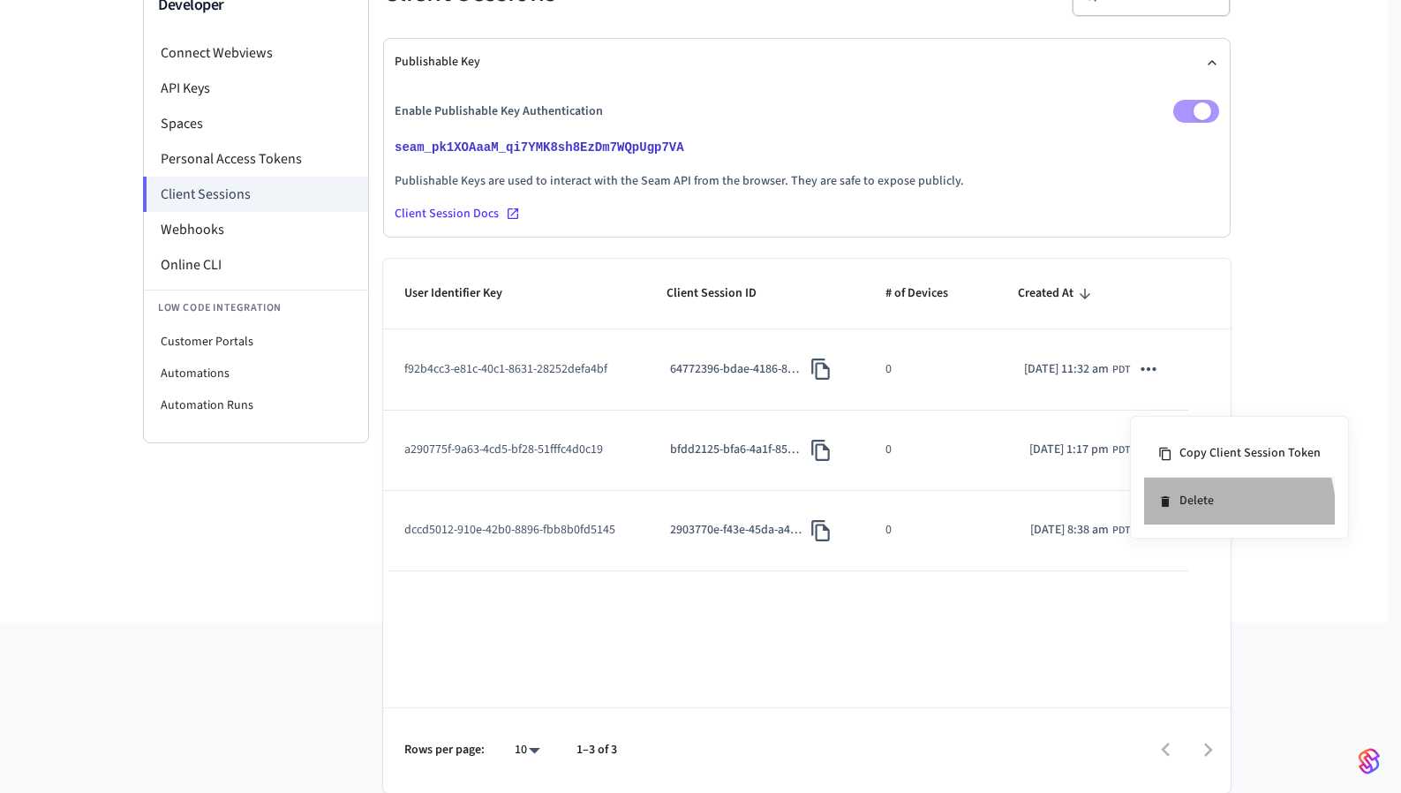
click at [1204, 511] on li "Delete" at bounding box center [1239, 501] width 191 height 47
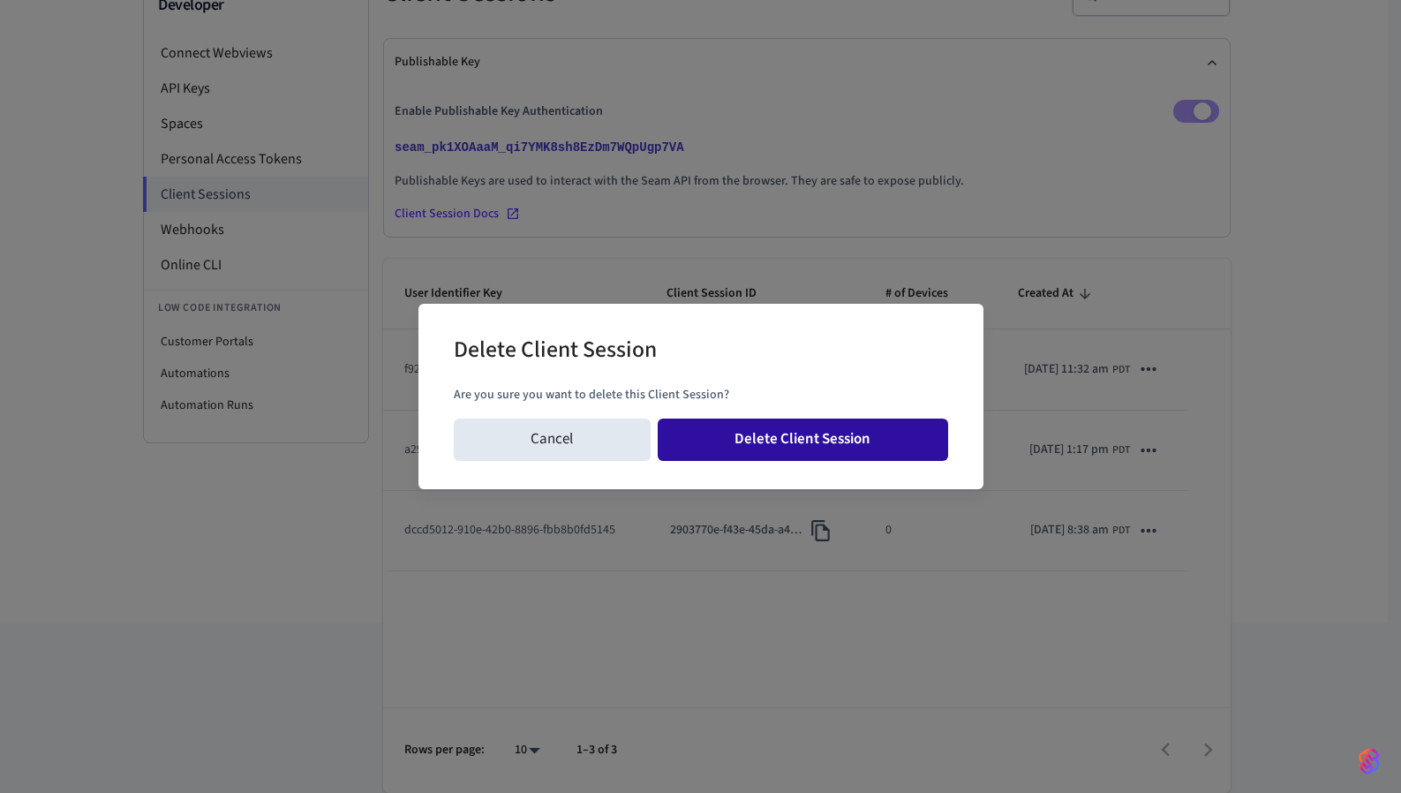
click at [809, 442] on button "Delete Client Session" at bounding box center [803, 440] width 291 height 42
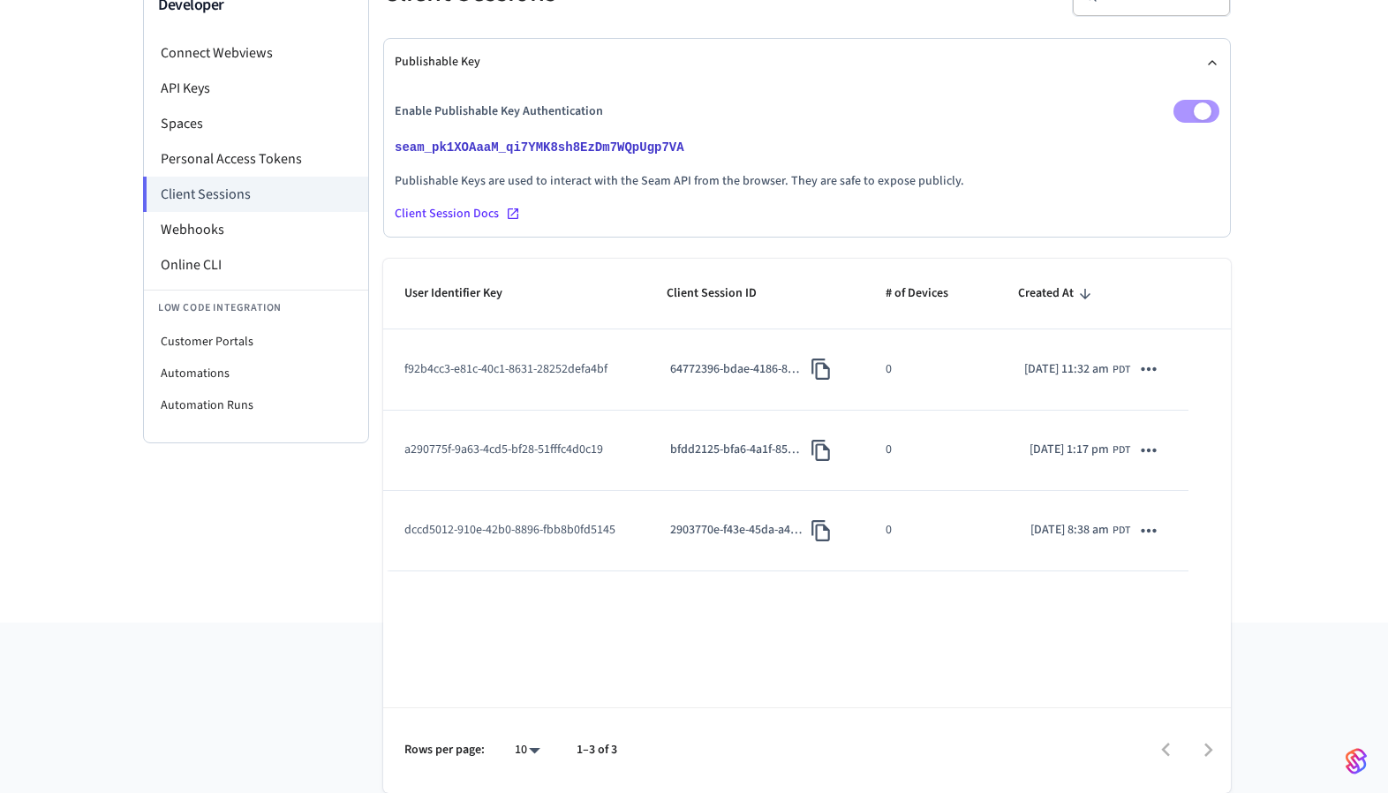
click at [1151, 381] on icon "sticky table" at bounding box center [1148, 369] width 23 height 23
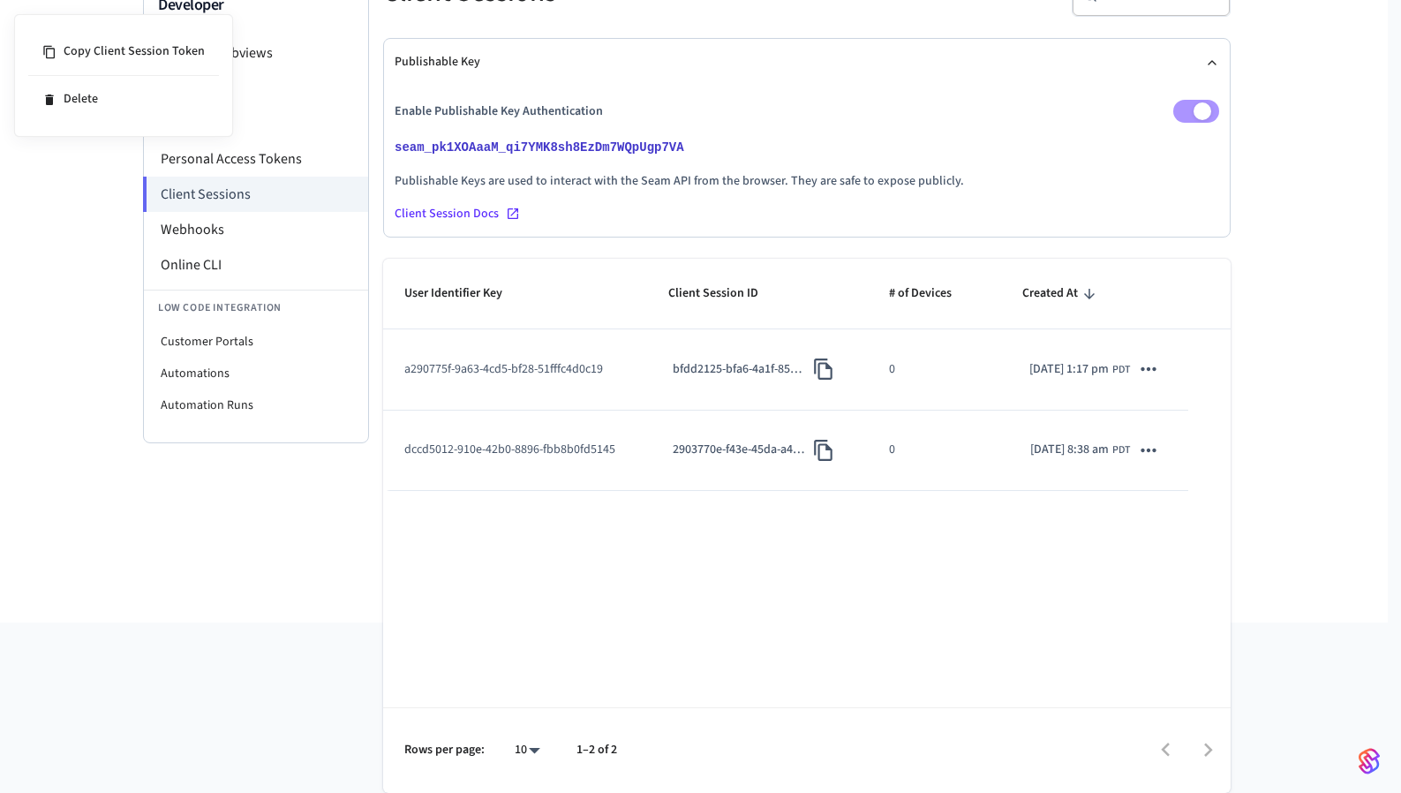
click at [1147, 479] on div at bounding box center [700, 396] width 1401 height 793
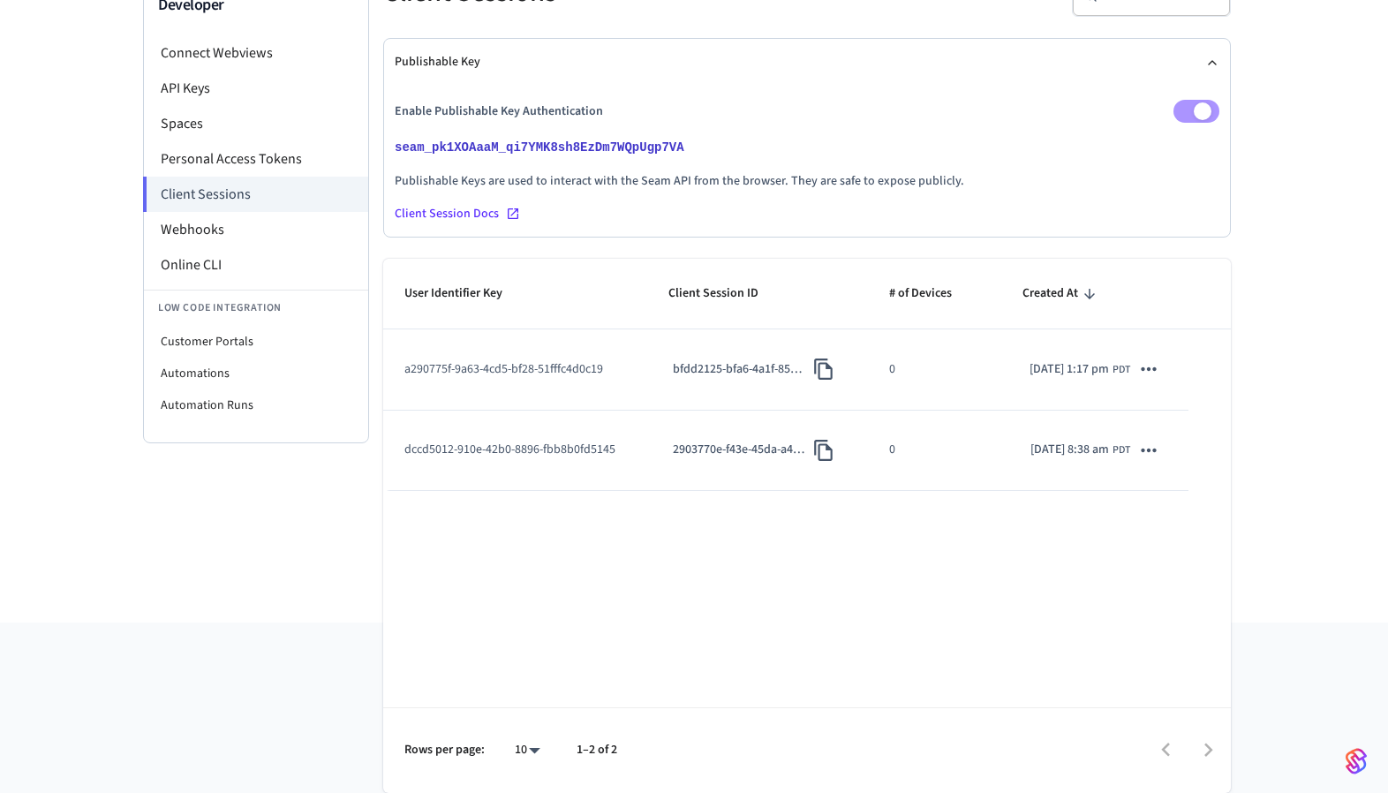
click at [1118, 378] on span "PDT" at bounding box center [1122, 370] width 18 height 16
click at [1147, 381] on icon "sticky table" at bounding box center [1148, 369] width 23 height 23
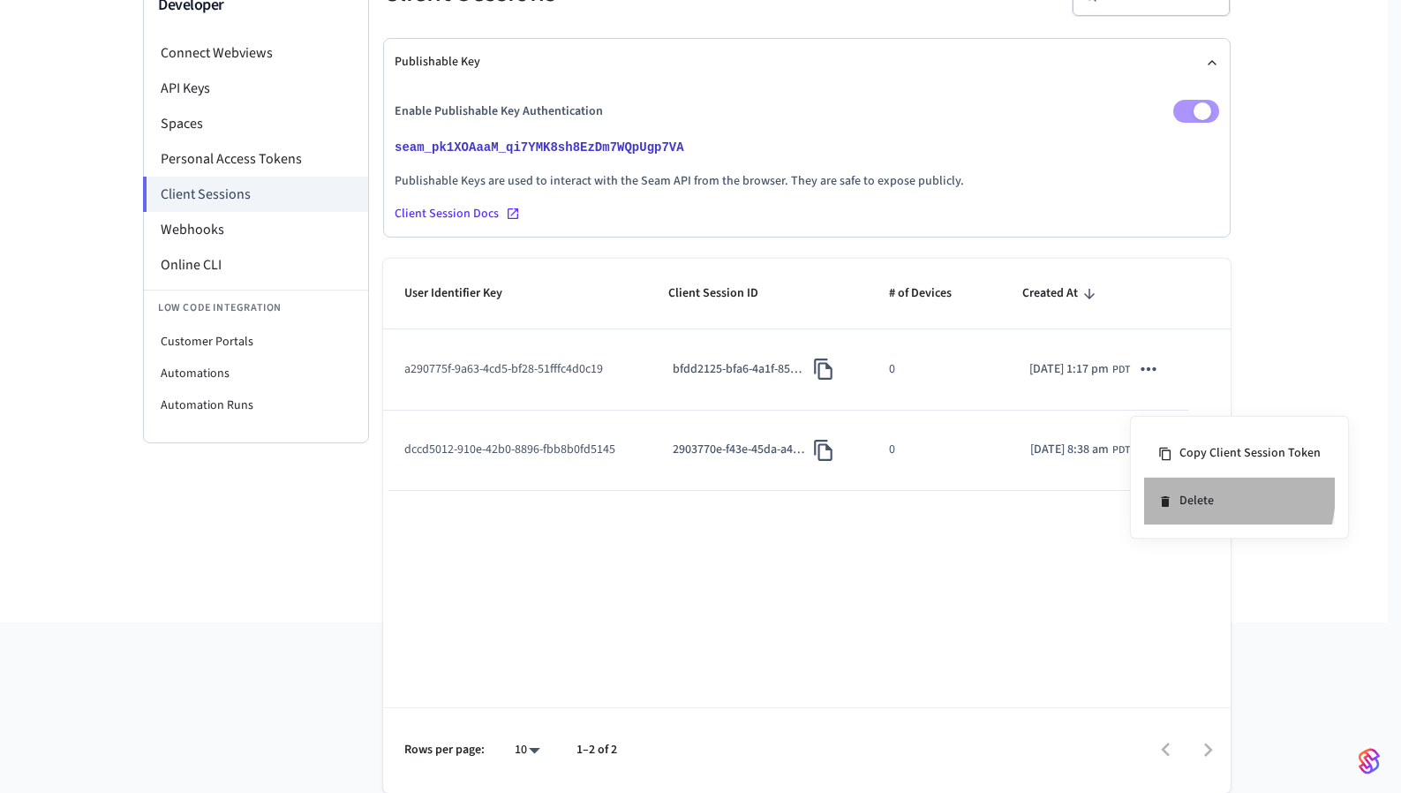
click at [1177, 490] on li "Delete" at bounding box center [1239, 501] width 191 height 47
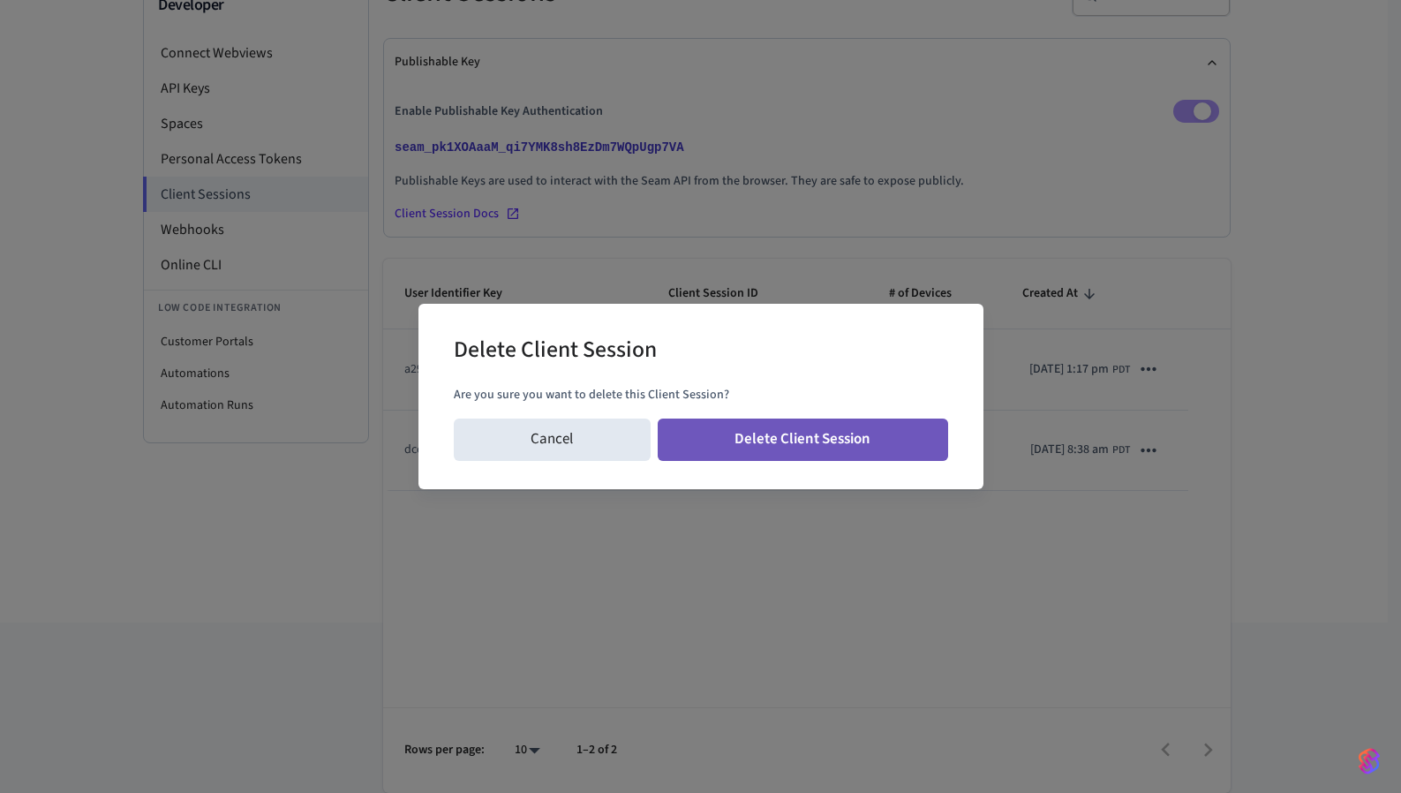
click at [874, 442] on button "Delete Client Session" at bounding box center [803, 440] width 291 height 42
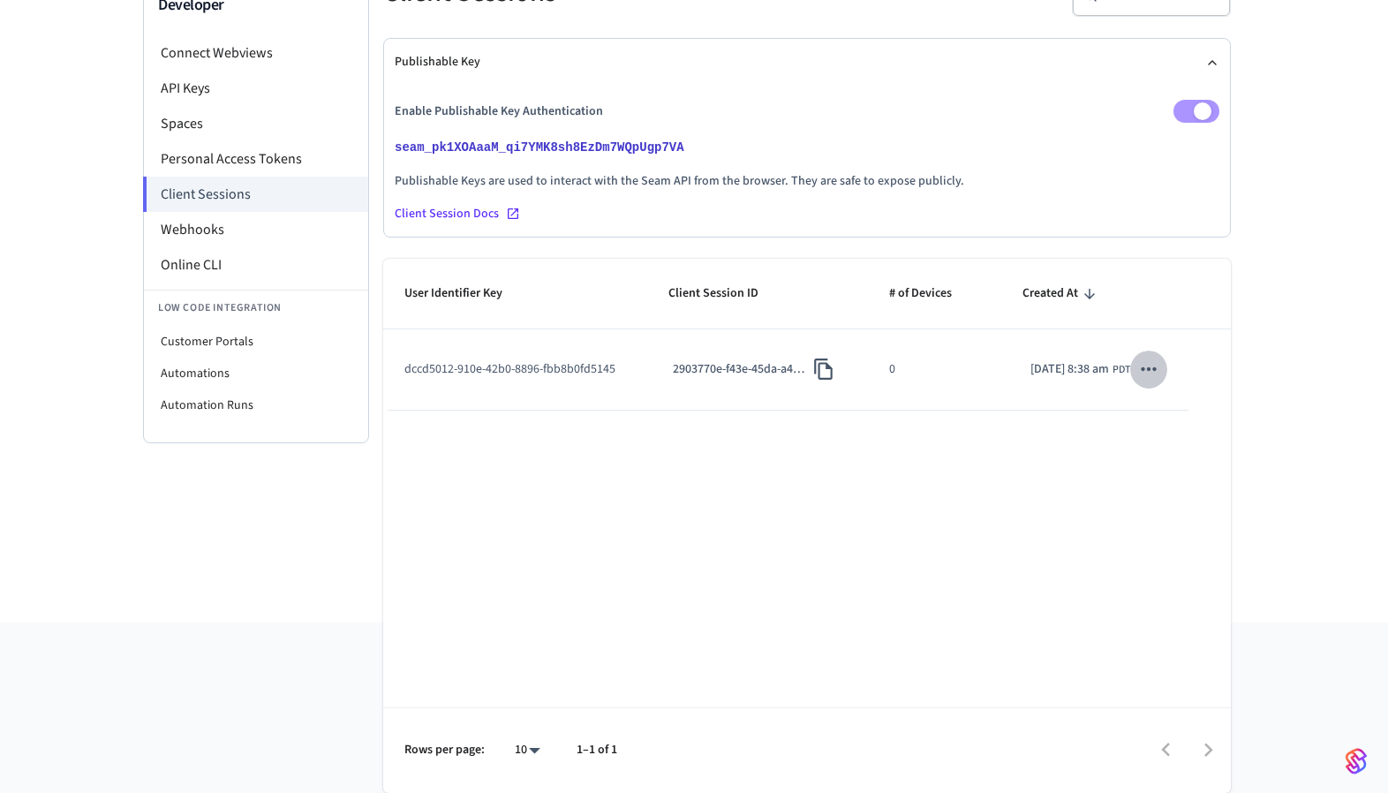
click at [1147, 371] on icon "sticky table" at bounding box center [1148, 369] width 15 height 4
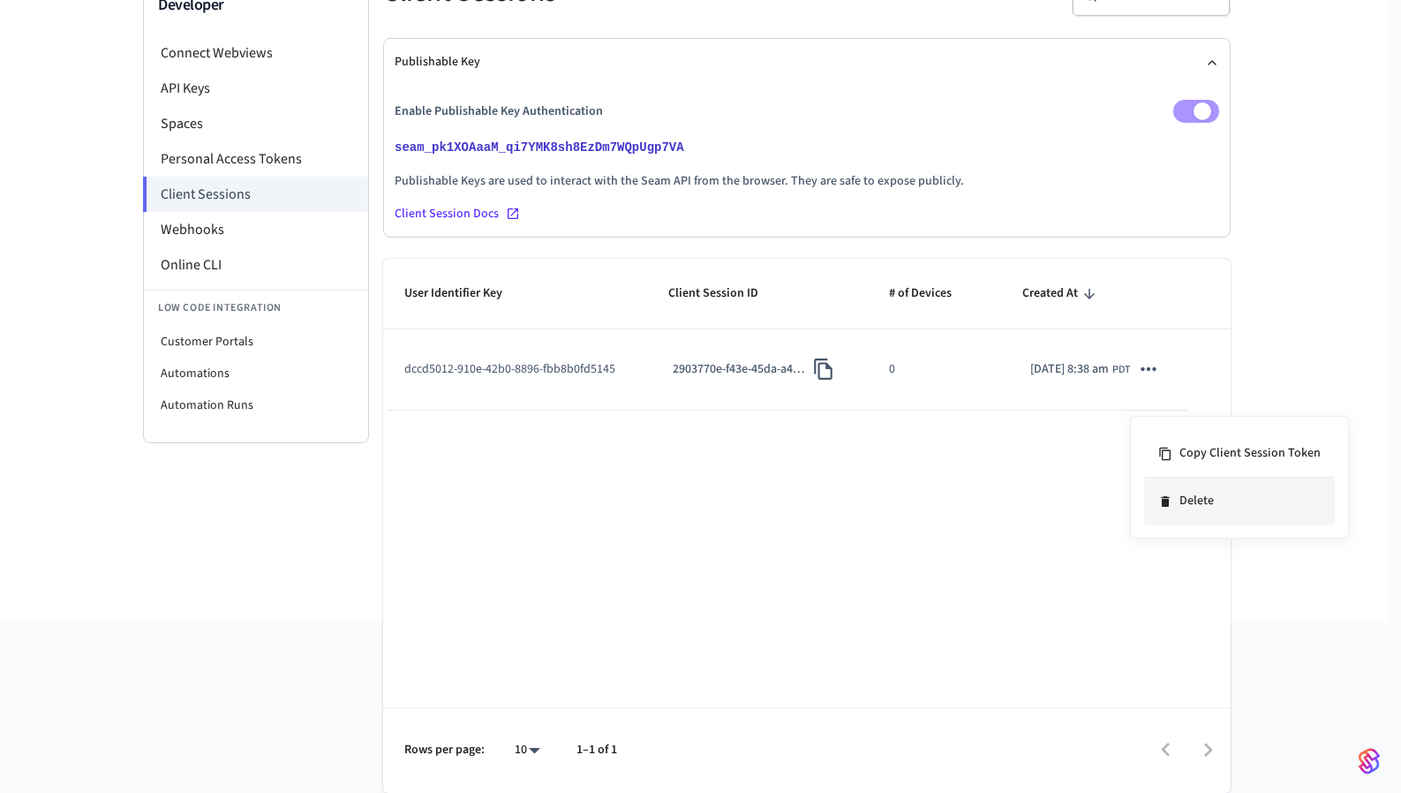
click at [1170, 500] on icon at bounding box center [1166, 501] width 14 height 14
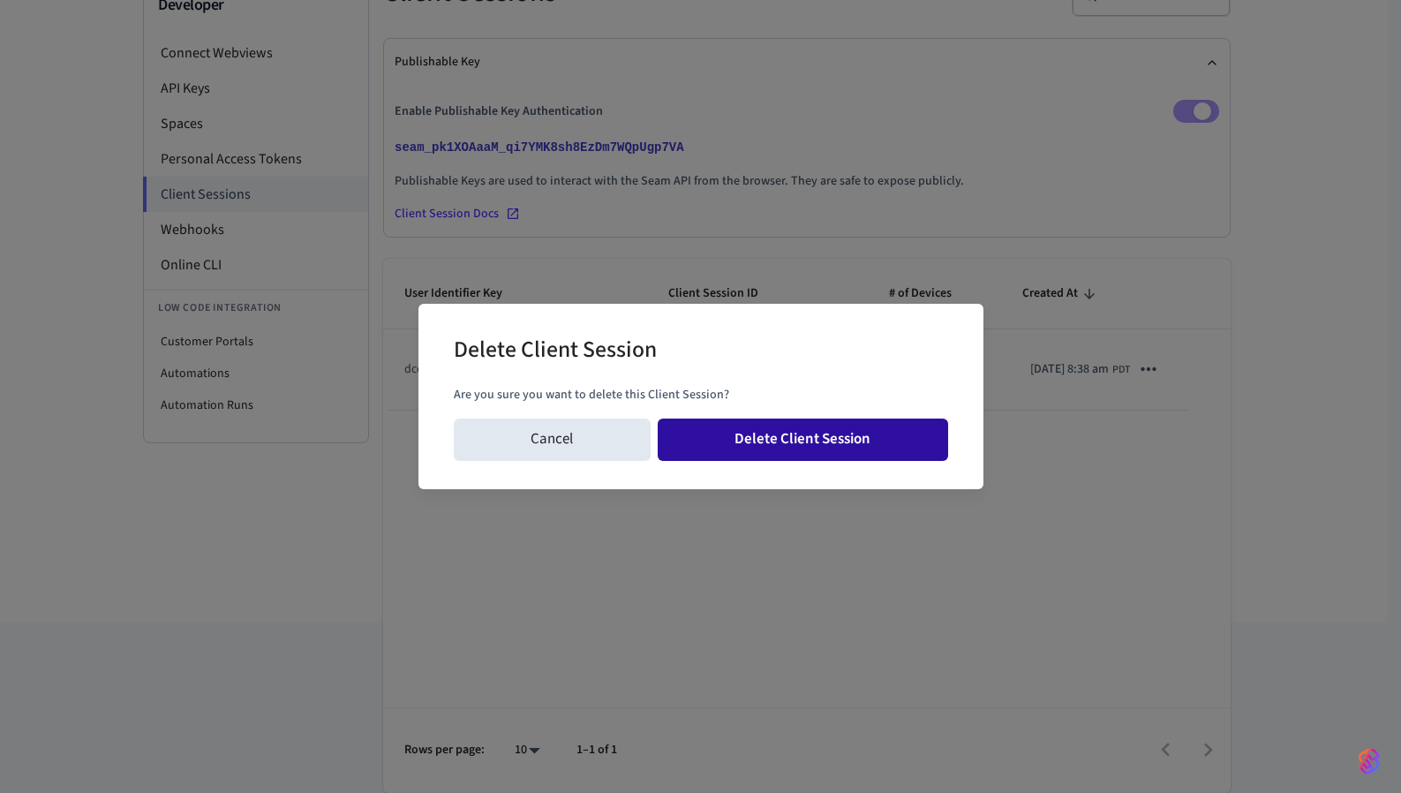
click at [803, 427] on button "Delete Client Session" at bounding box center [803, 440] width 291 height 42
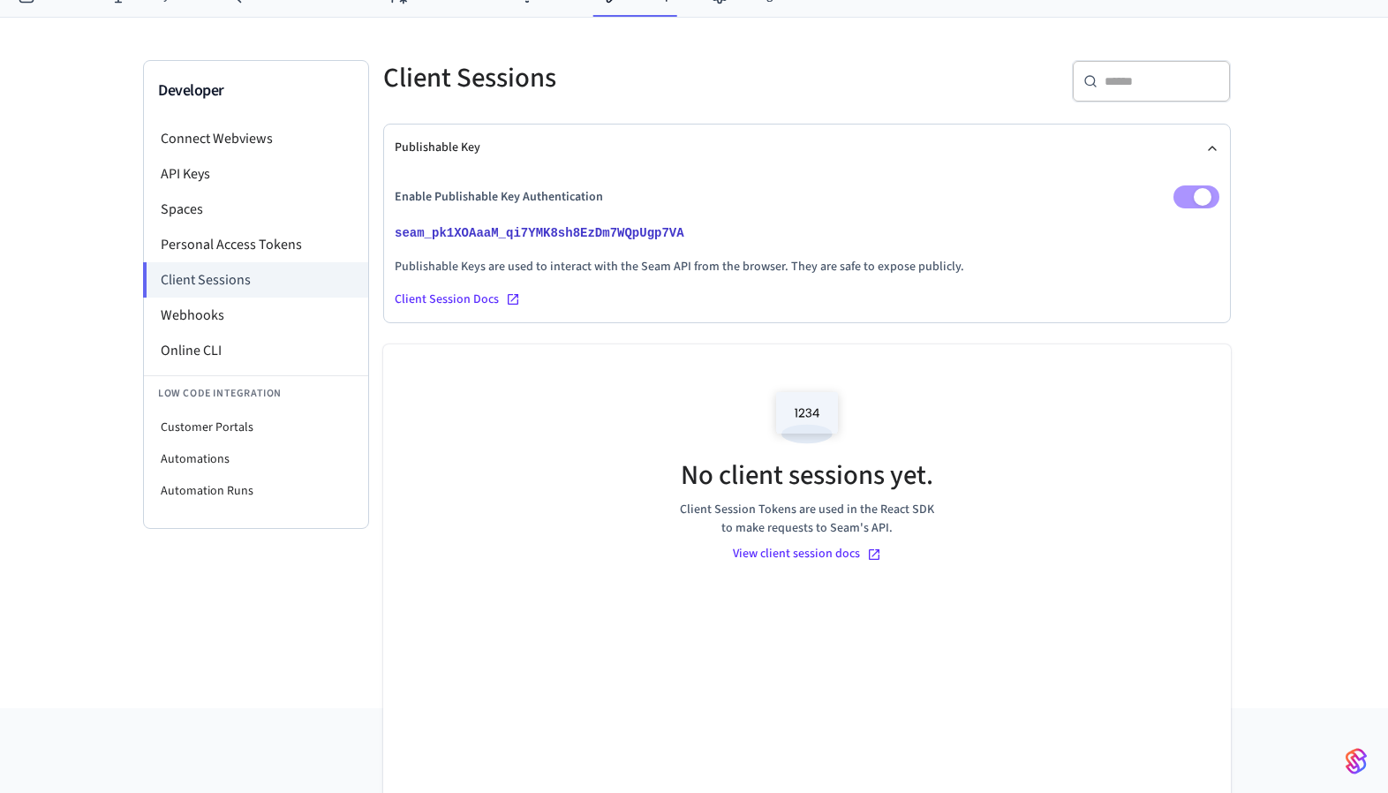
scroll to position [73, 0]
click at [230, 311] on li "Webhooks" at bounding box center [256, 316] width 224 height 35
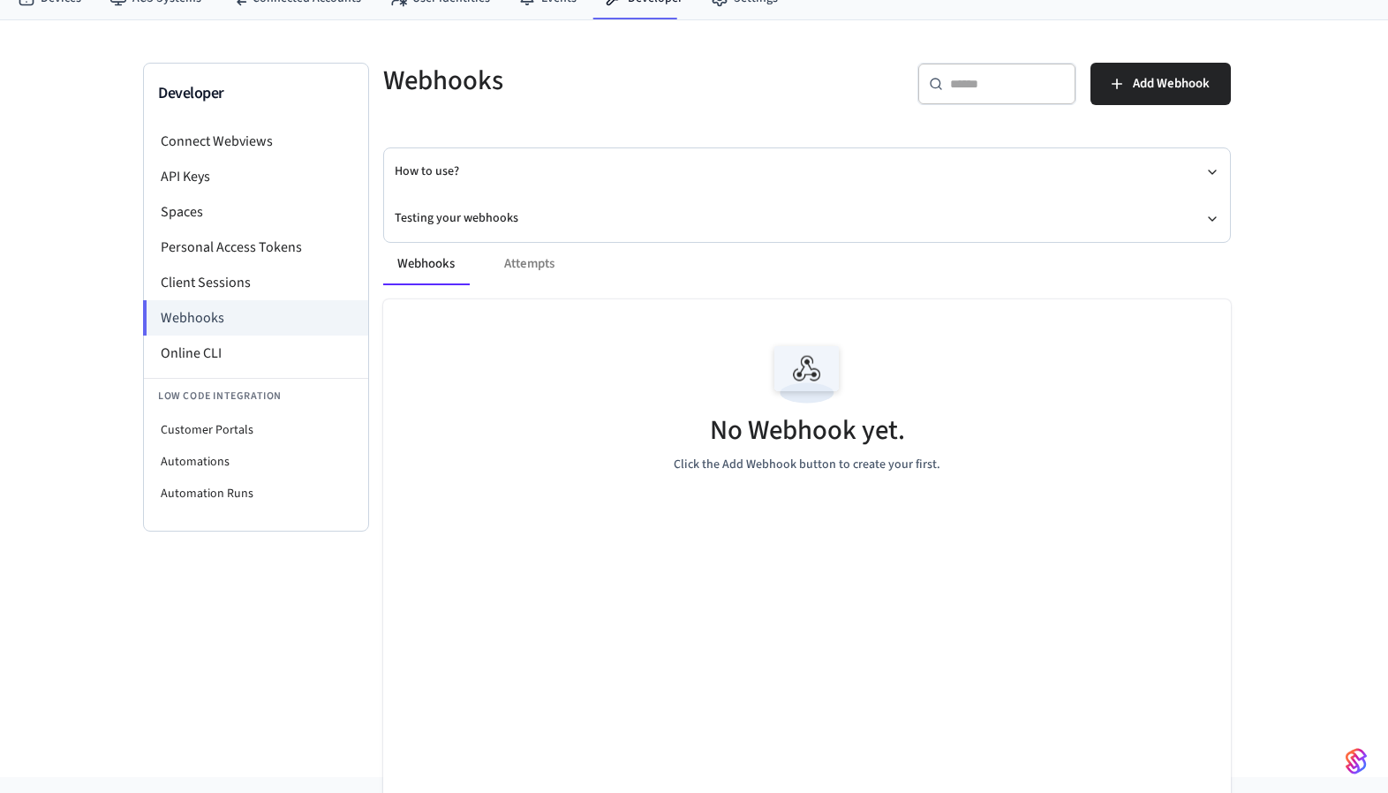
scroll to position [134, 0]
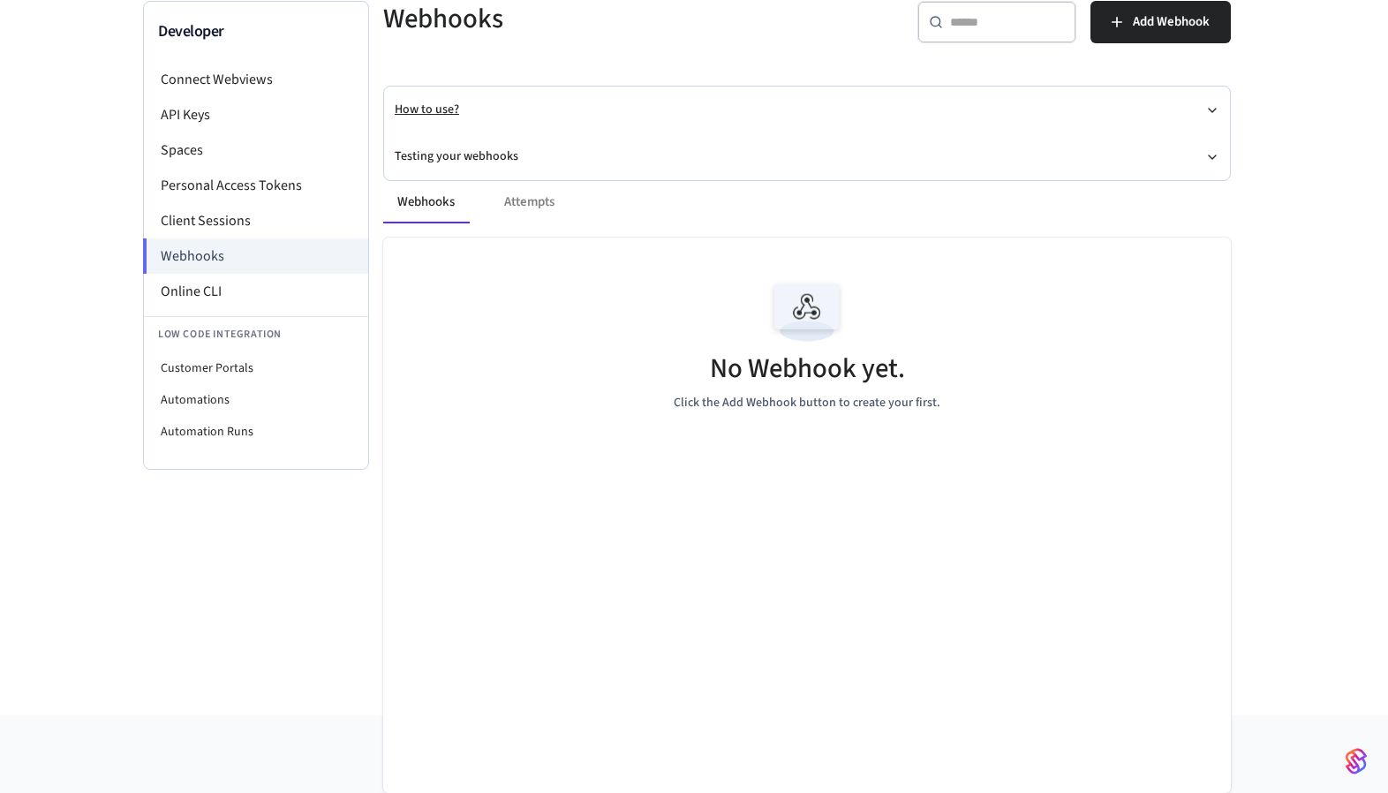
click at [431, 115] on button "How to use?" at bounding box center [807, 110] width 825 height 47
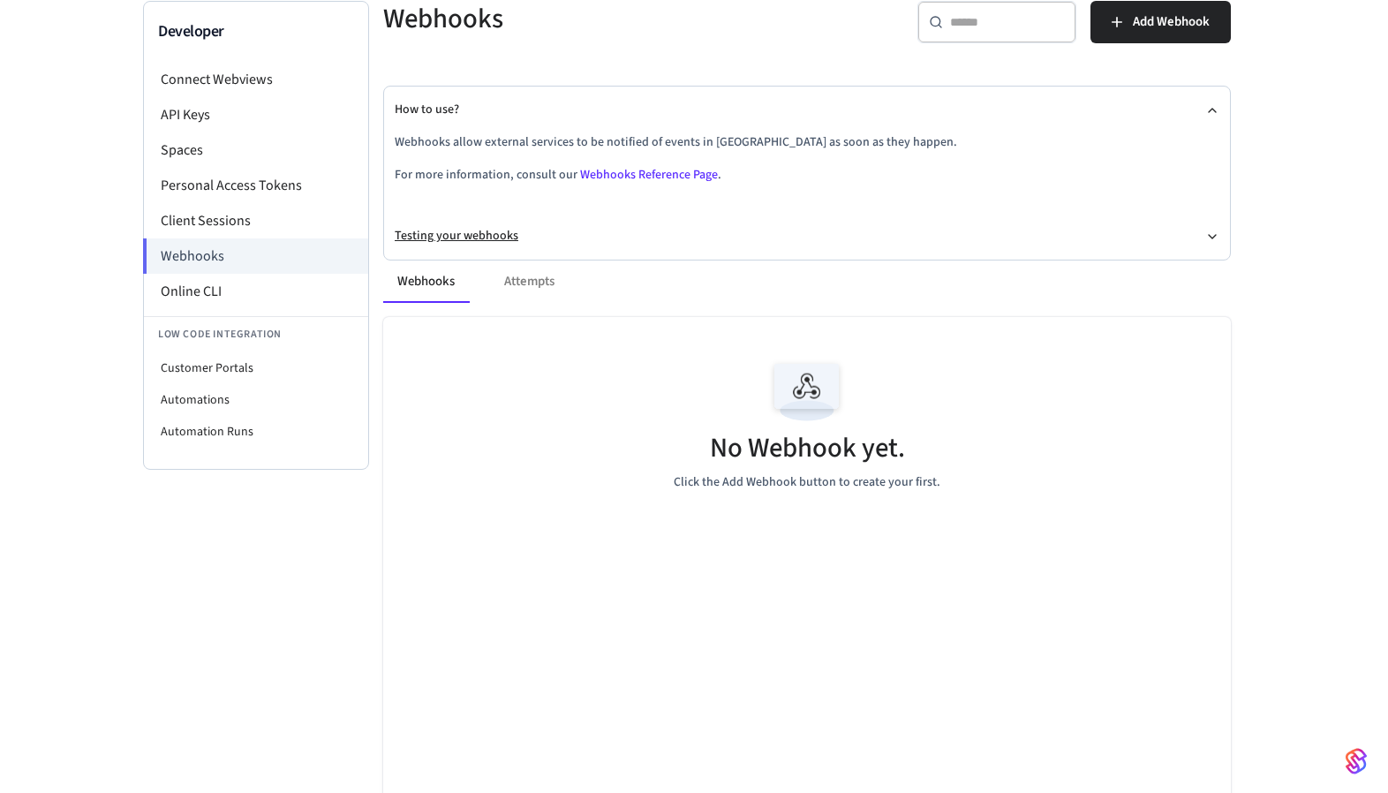
click at [510, 230] on button "Testing your webhooks" at bounding box center [807, 236] width 825 height 47
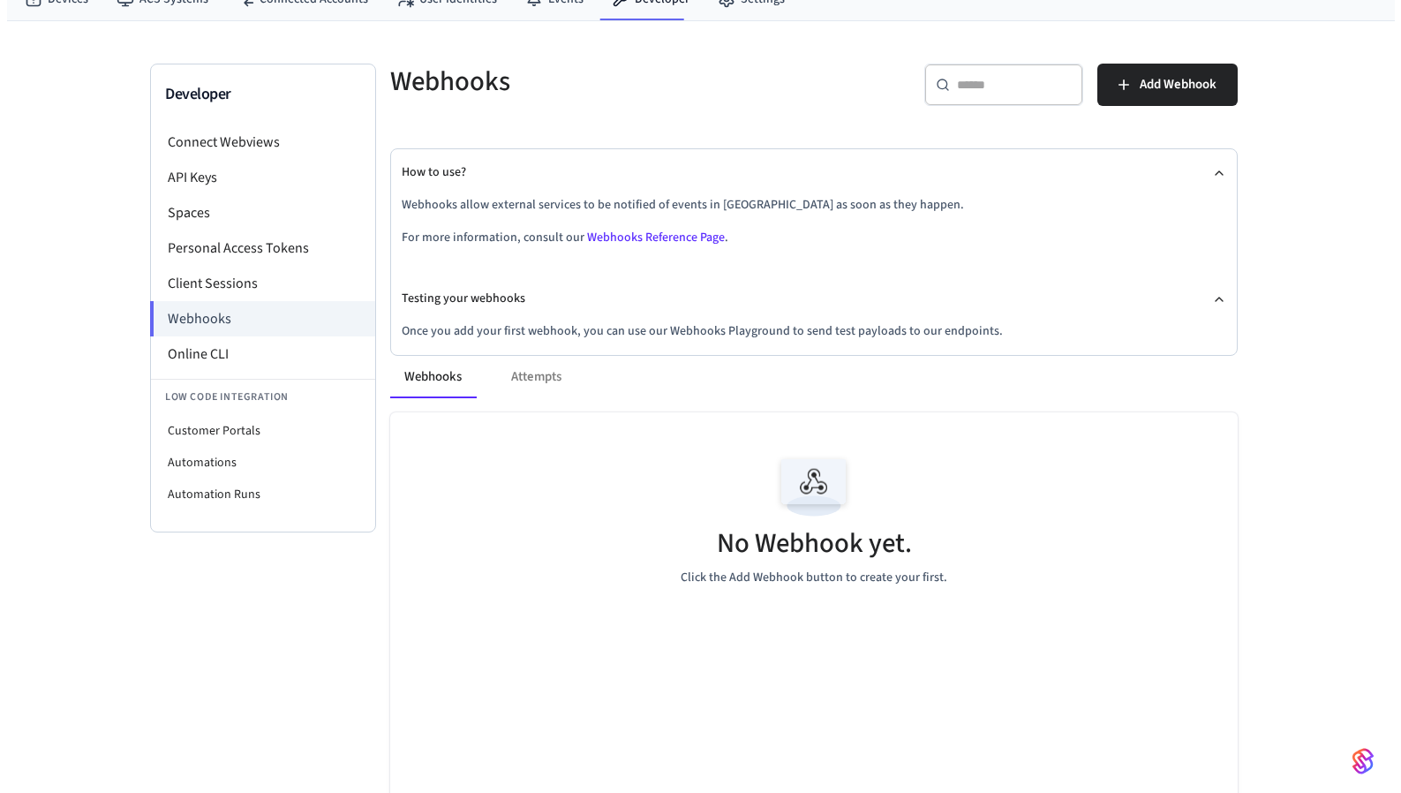
scroll to position [0, 0]
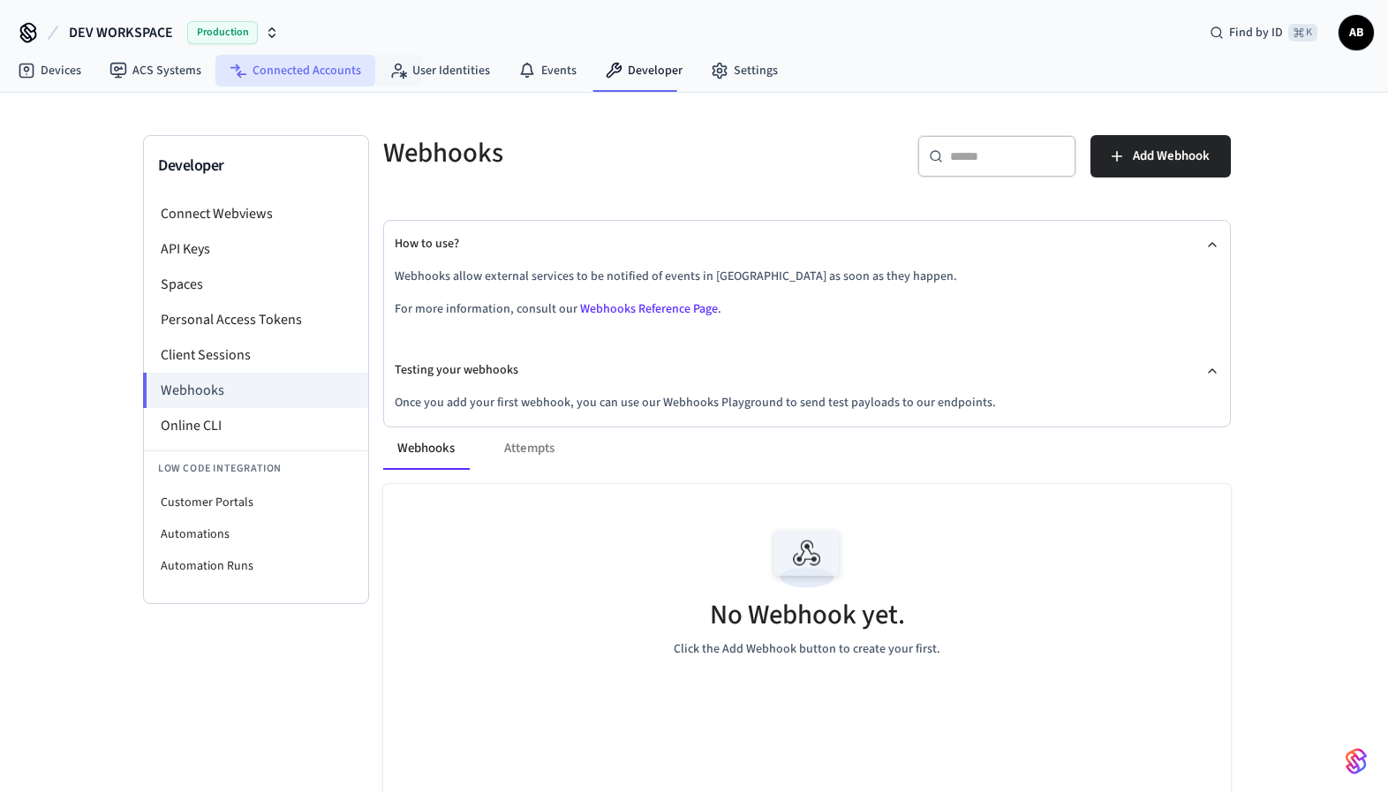
click at [318, 71] on link "Connected Accounts" at bounding box center [295, 71] width 160 height 32
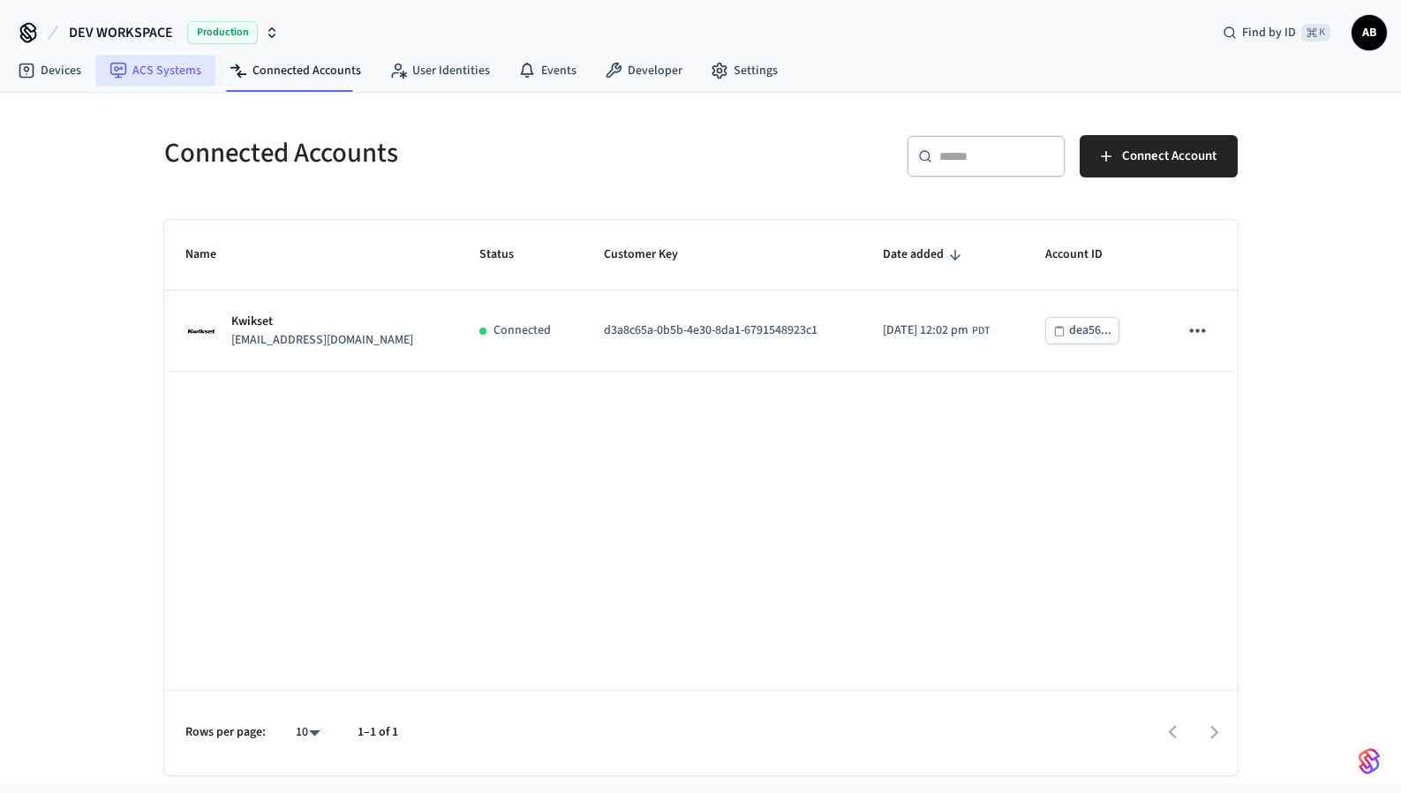
click at [138, 70] on link "ACS Systems" at bounding box center [155, 71] width 120 height 32
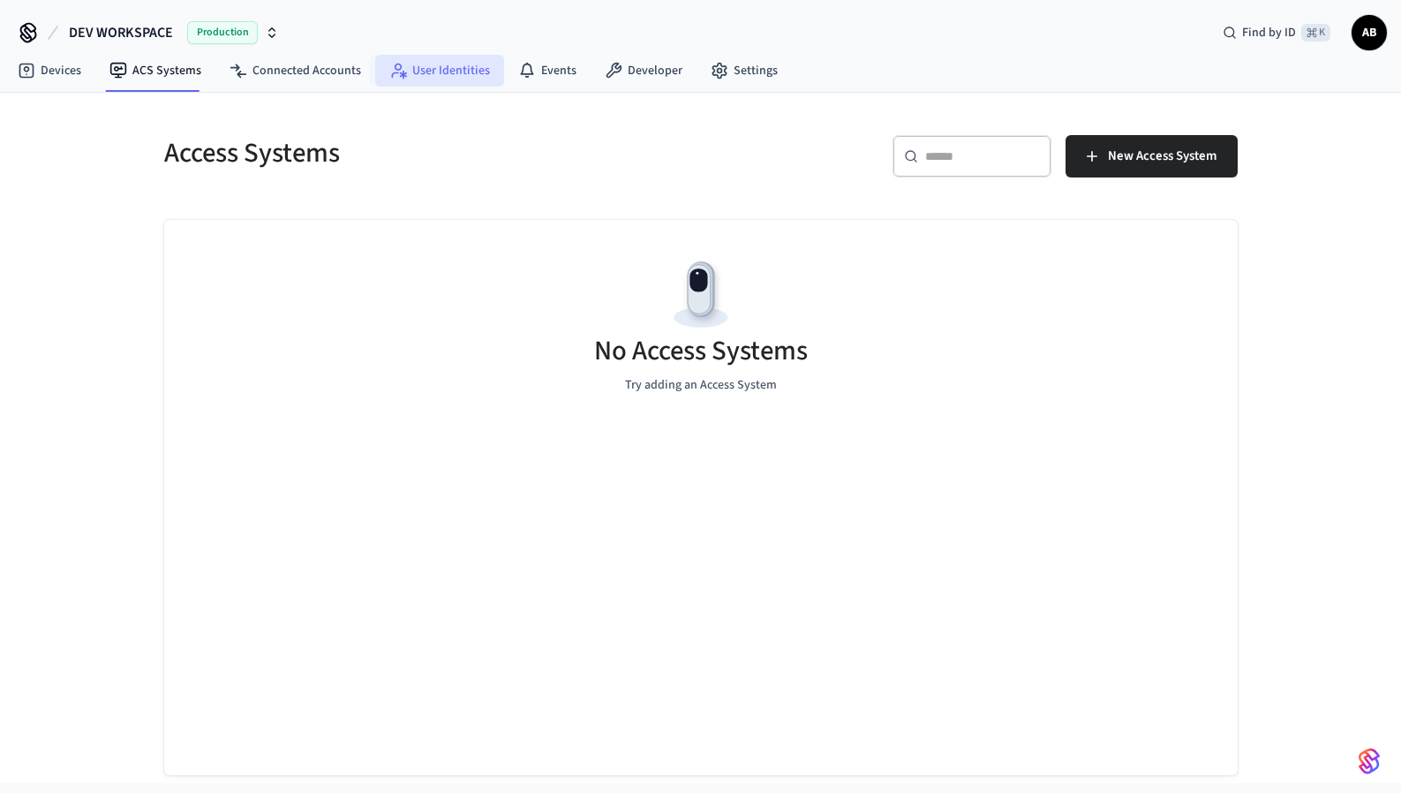
click at [452, 71] on link "User Identities" at bounding box center [439, 71] width 129 height 32
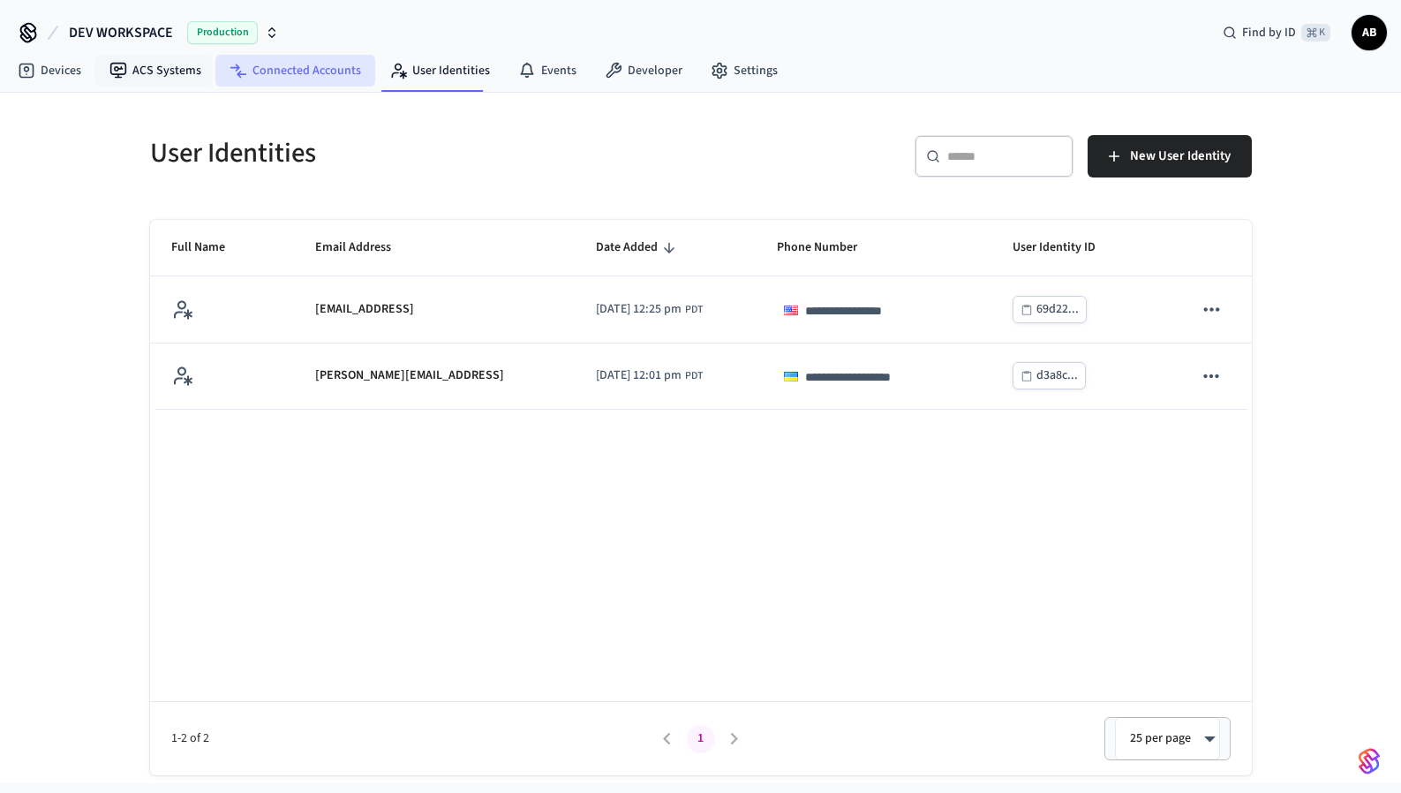
click at [269, 72] on link "Connected Accounts" at bounding box center [295, 71] width 160 height 32
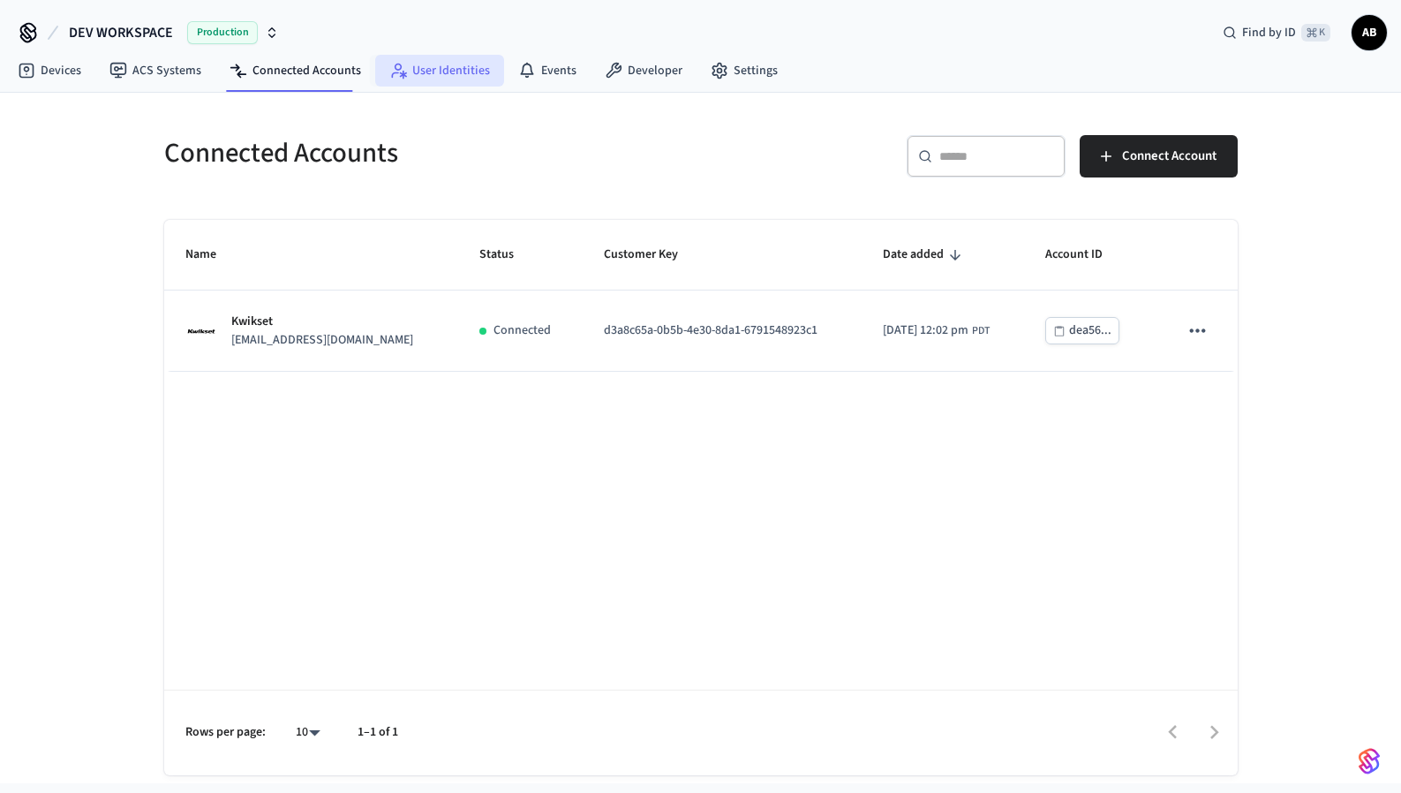
click at [451, 76] on link "User Identities" at bounding box center [439, 71] width 129 height 32
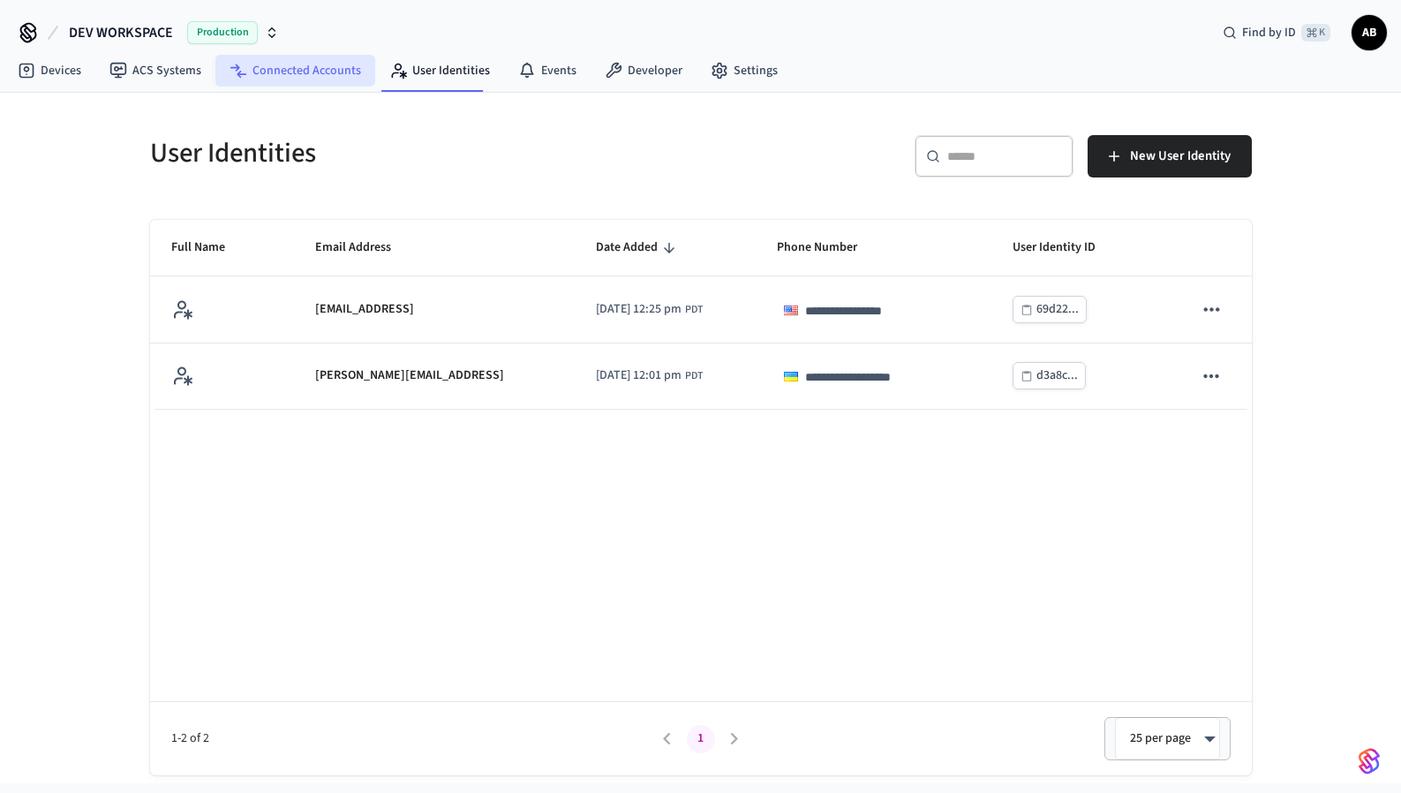
click at [278, 72] on link "Connected Accounts" at bounding box center [295, 71] width 160 height 32
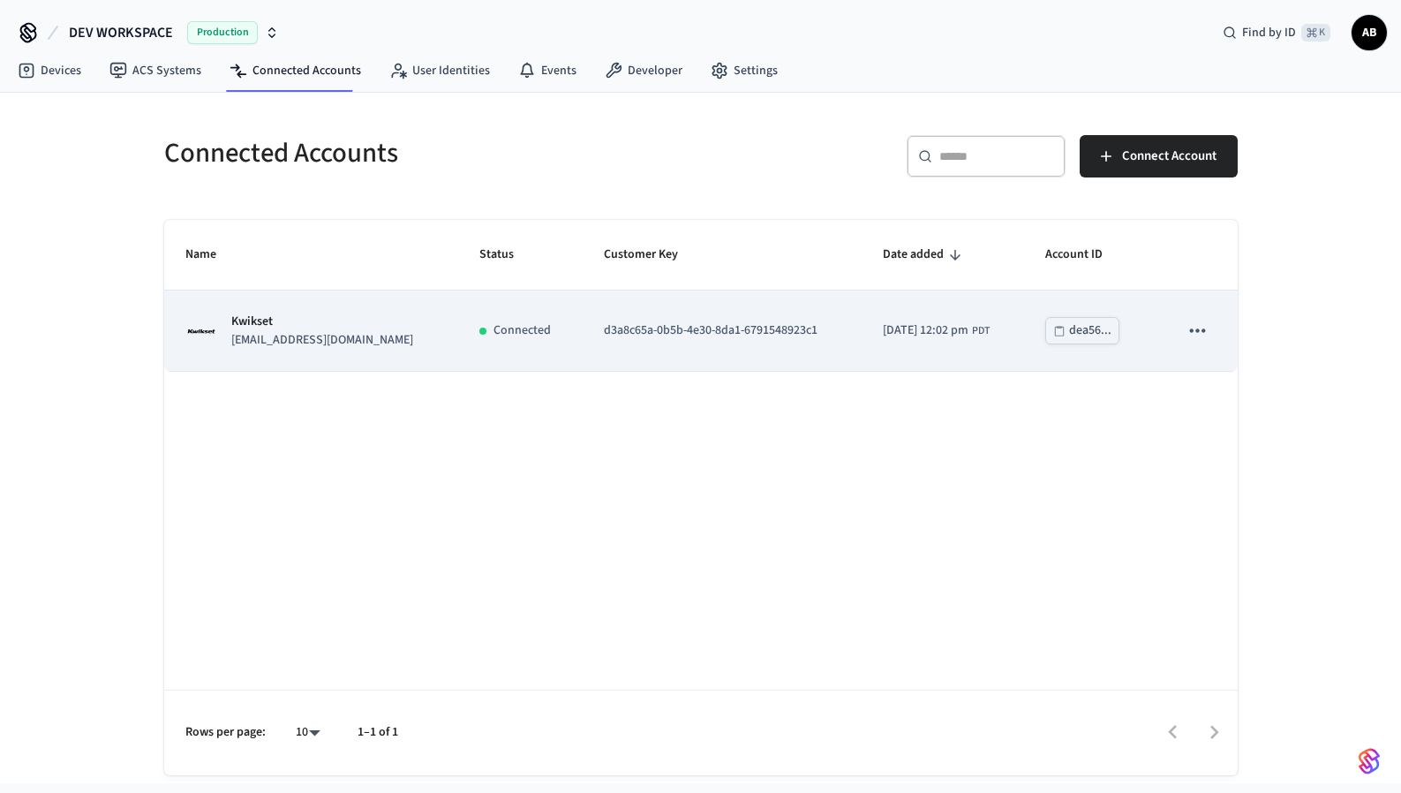
click at [494, 336] on p "Connected" at bounding box center [522, 330] width 57 height 19
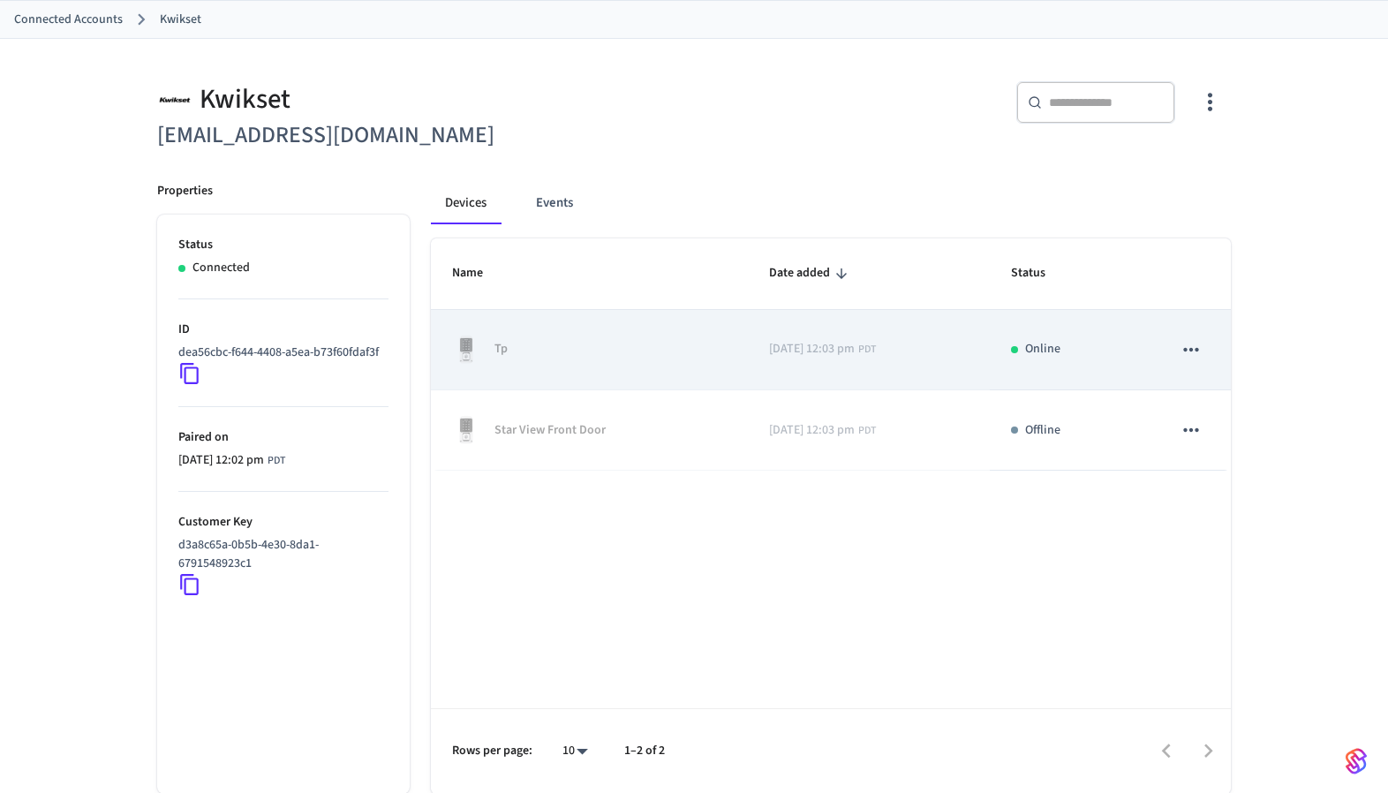
scroll to position [93, 0]
click at [1194, 346] on icon "sticky table" at bounding box center [1191, 348] width 23 height 23
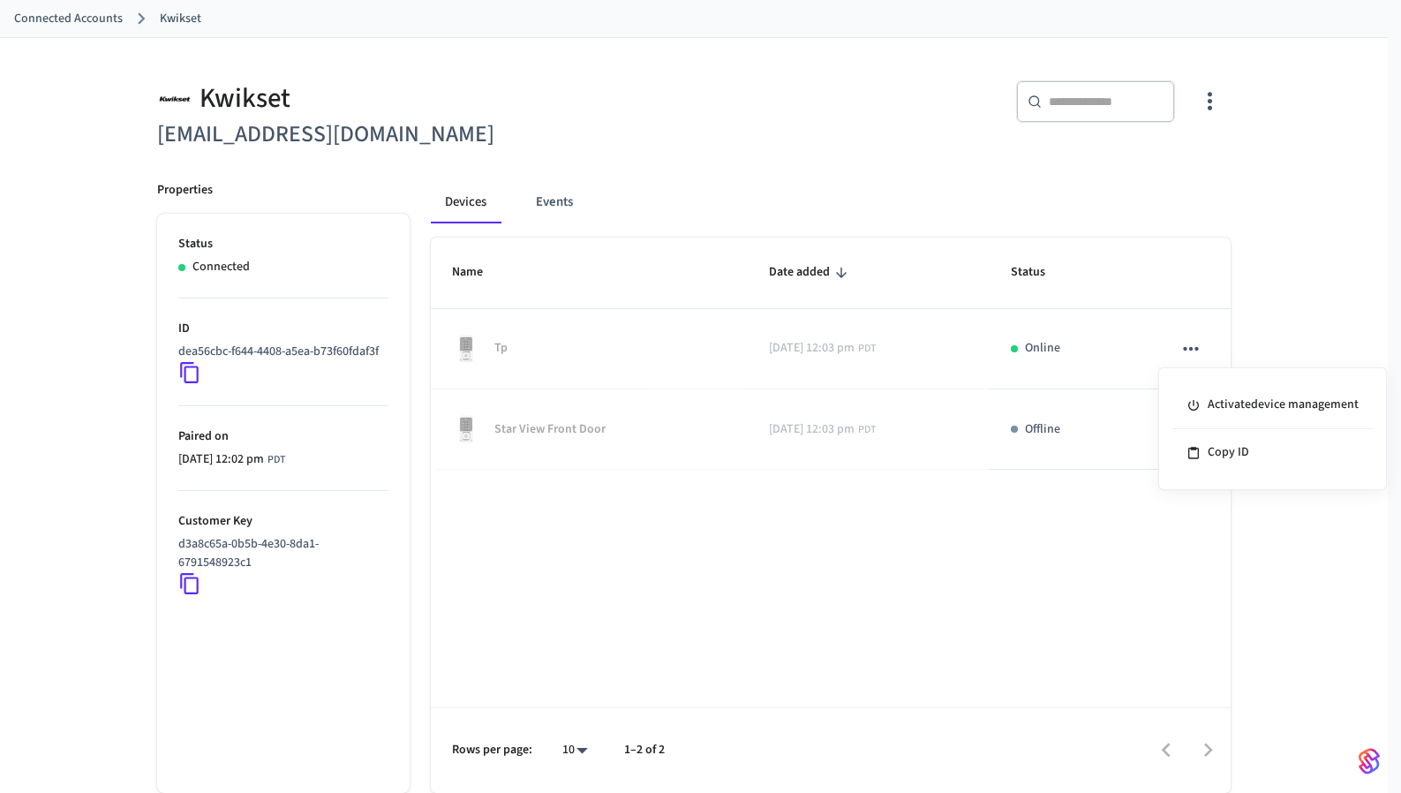
click at [1332, 305] on div at bounding box center [700, 396] width 1401 height 793
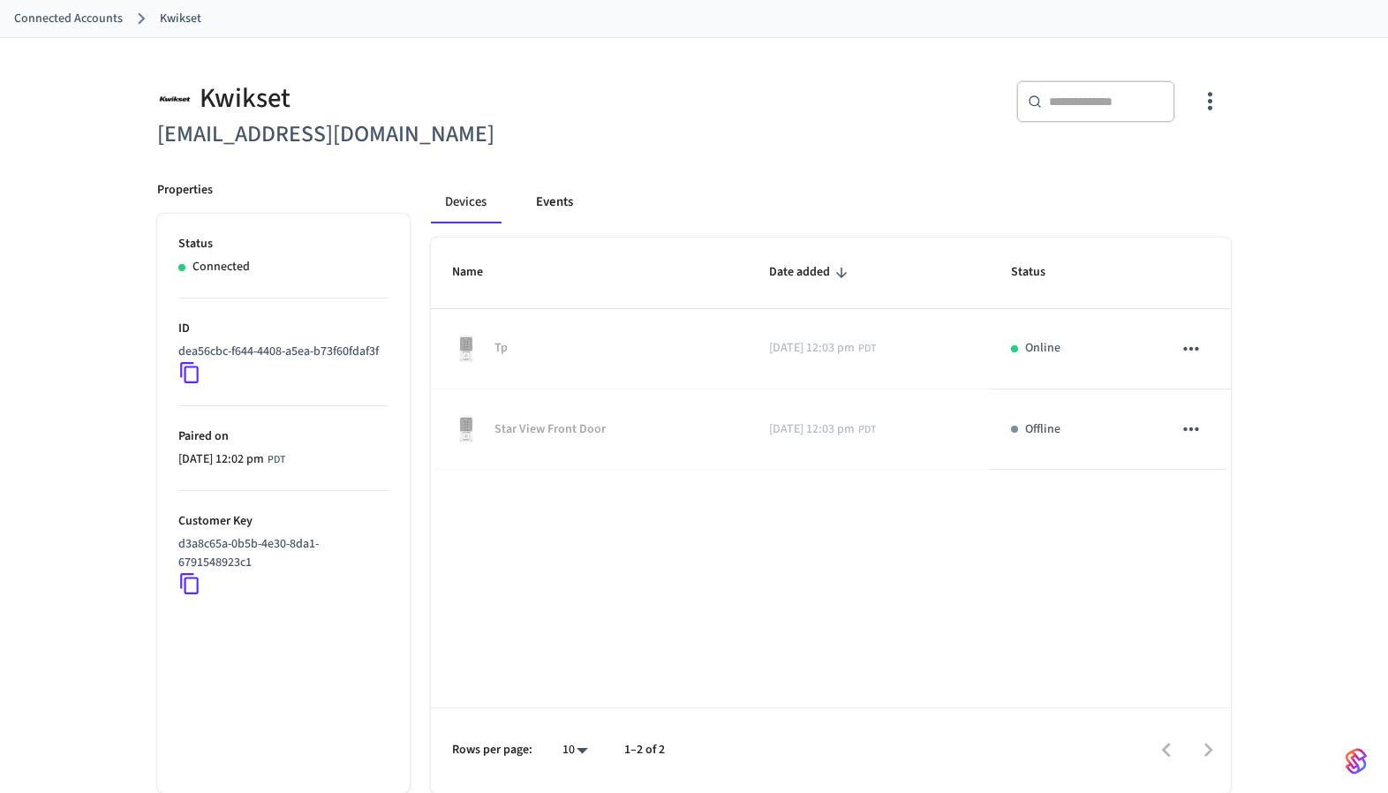
click at [570, 205] on button "Events" at bounding box center [554, 202] width 65 height 42
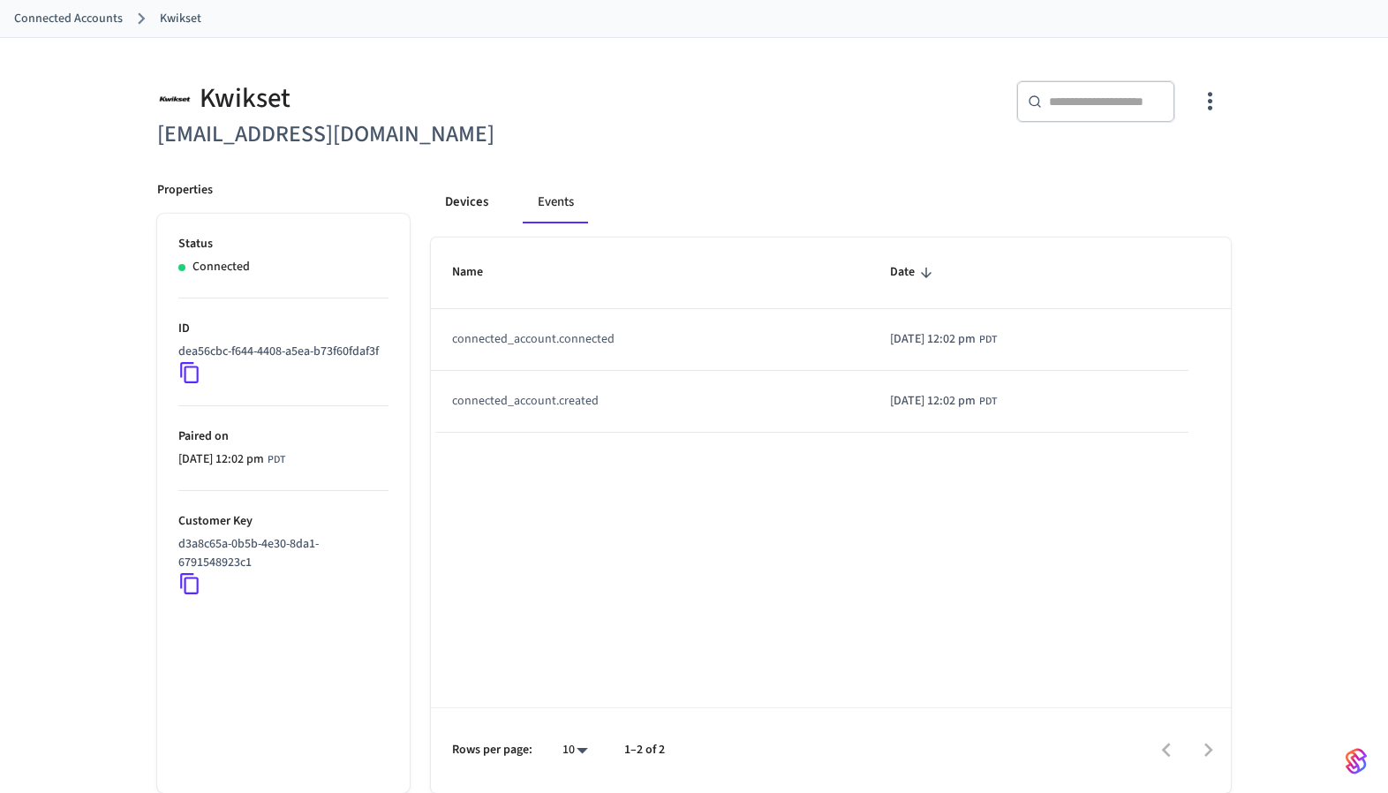
click at [480, 205] on button "Devices" at bounding box center [467, 202] width 72 height 42
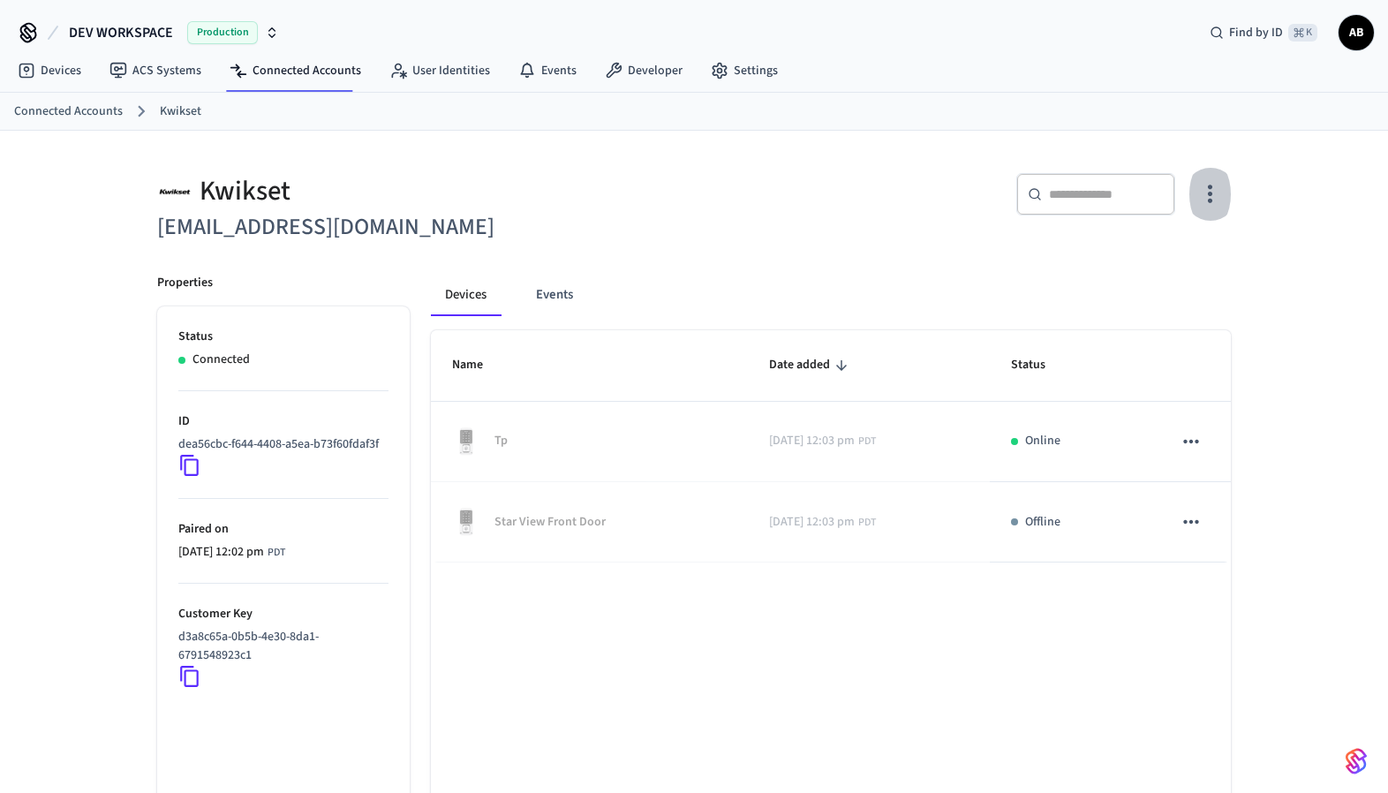
click at [1222, 192] on icon "button" at bounding box center [1209, 193] width 27 height 27
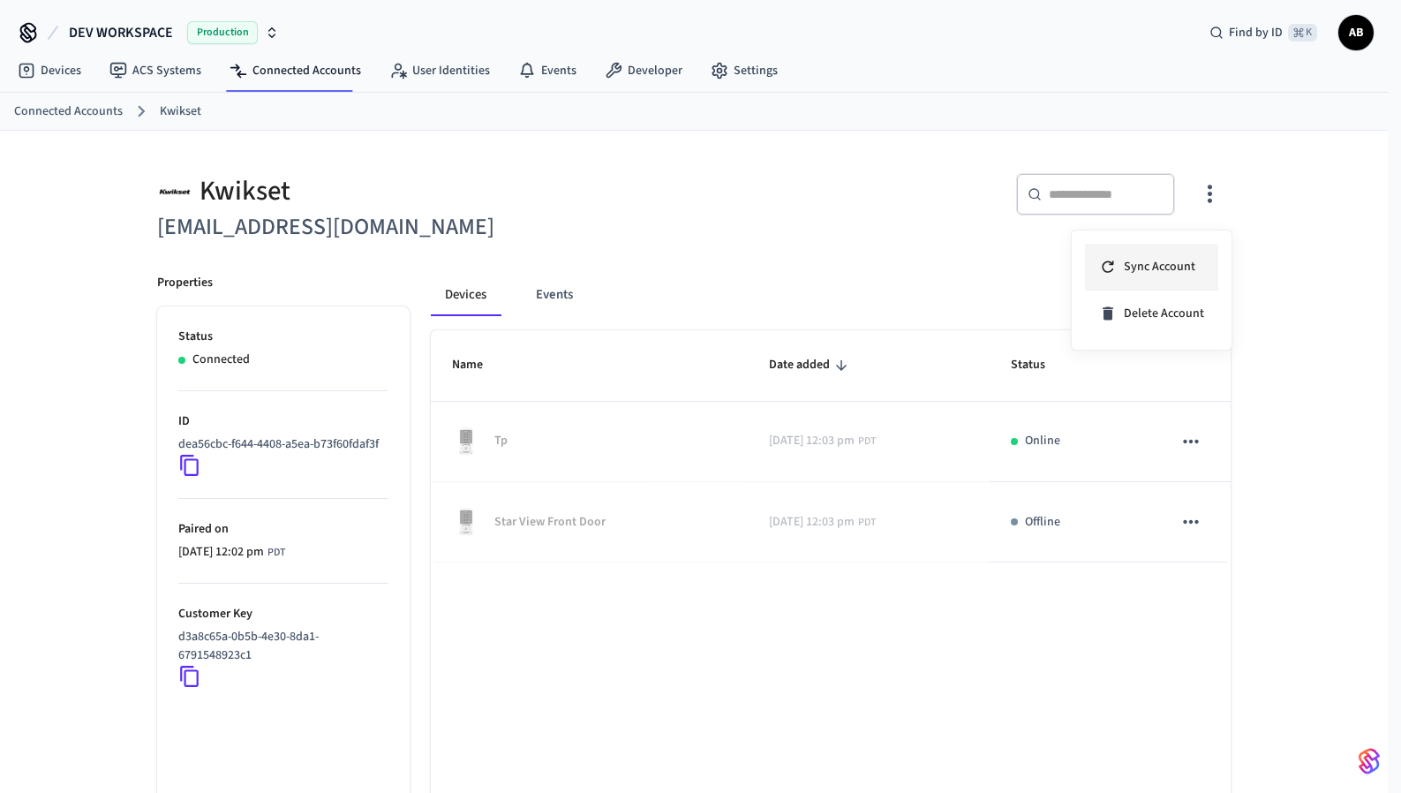
click at [1184, 273] on span "Sync Account" at bounding box center [1160, 267] width 72 height 18
click at [912, 230] on div at bounding box center [700, 396] width 1401 height 793
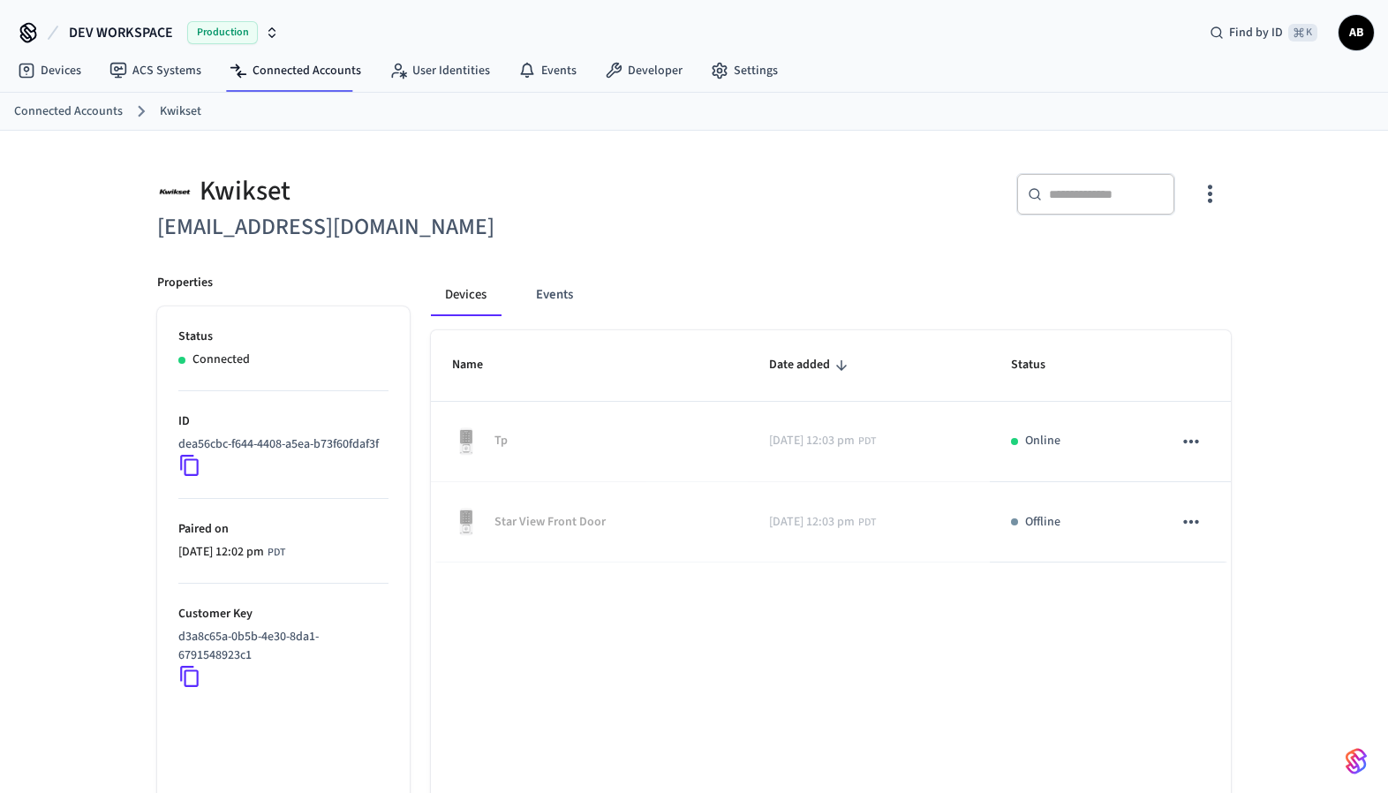
click at [1208, 192] on icon "button" at bounding box center [1209, 193] width 27 height 27
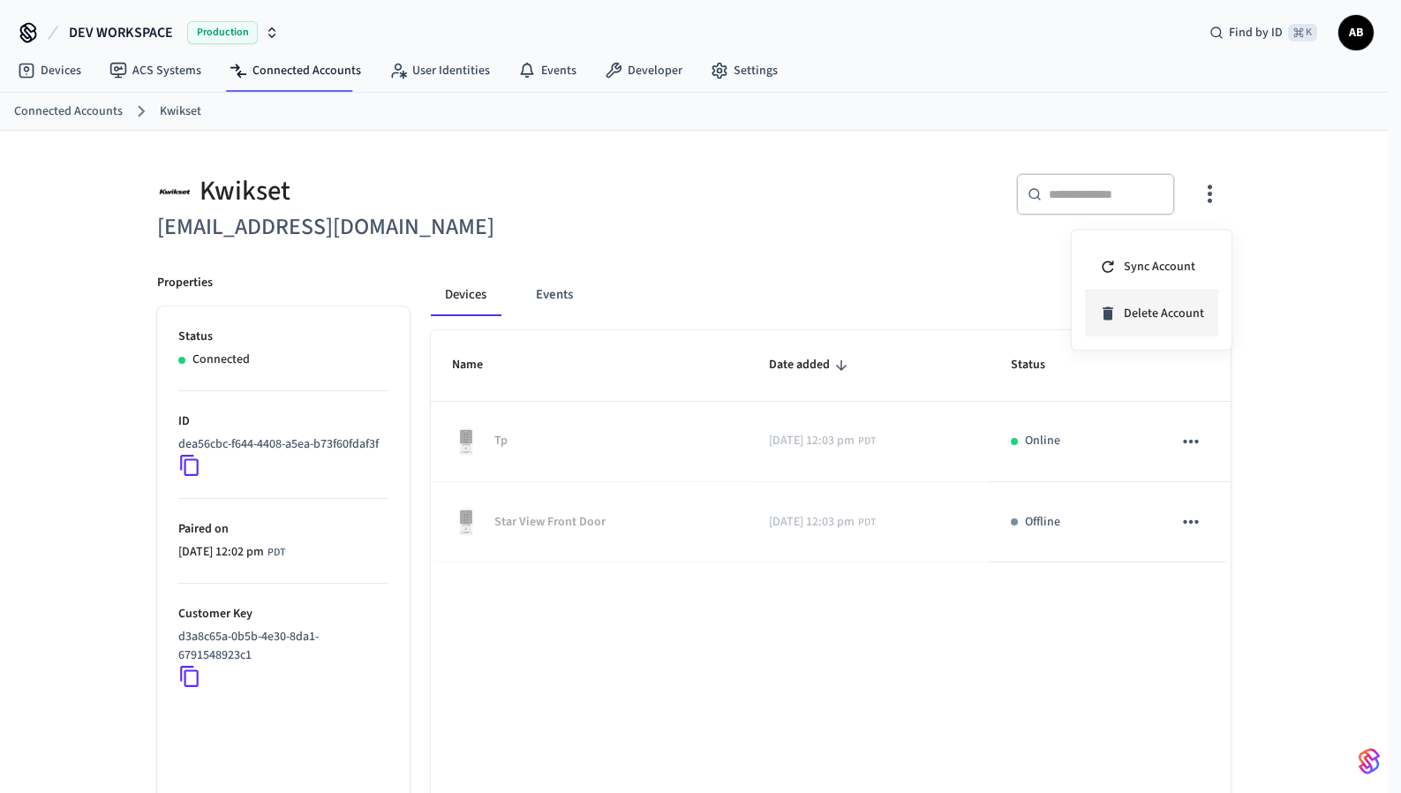
click at [1167, 316] on span "Delete Account" at bounding box center [1164, 314] width 80 height 18
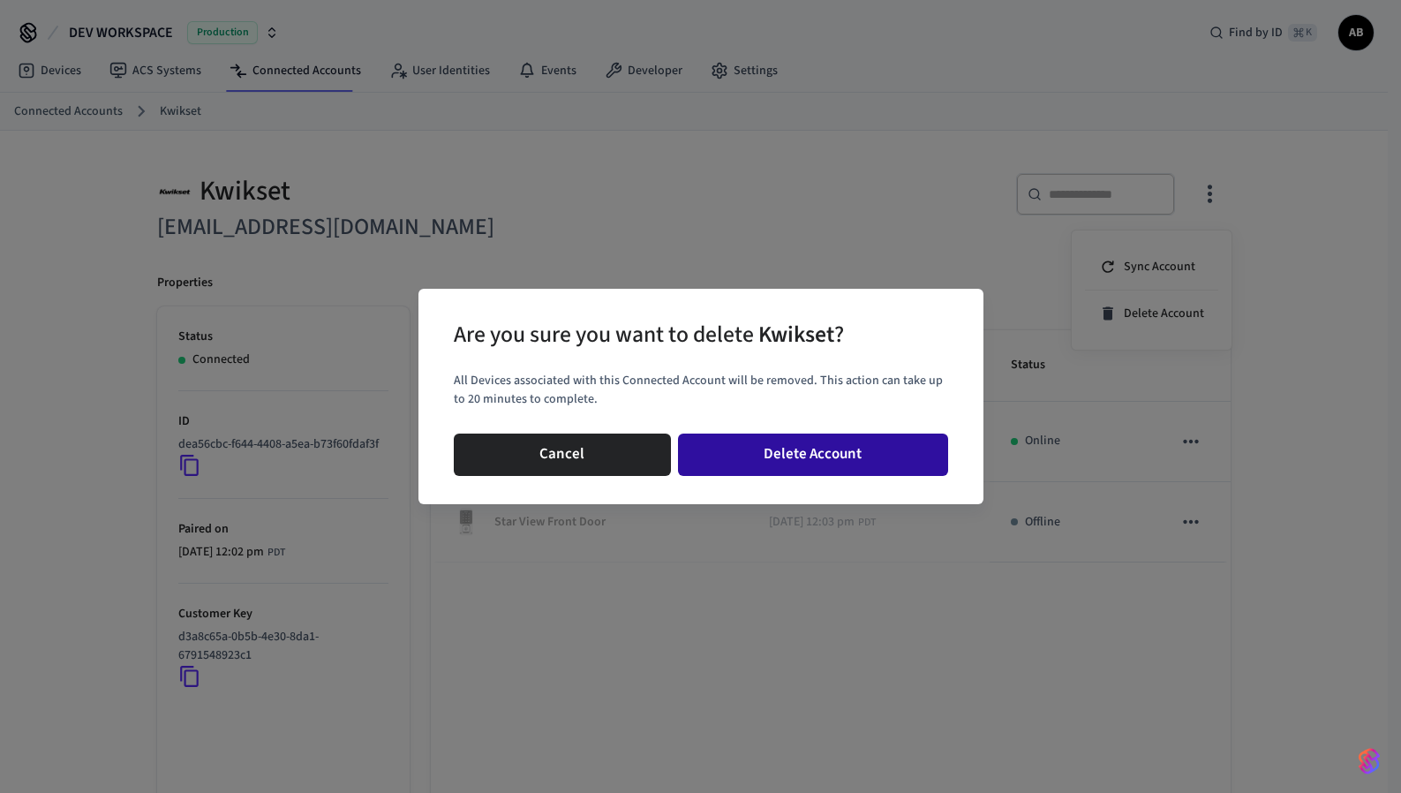
click at [804, 458] on button "Delete Account" at bounding box center [813, 455] width 270 height 42
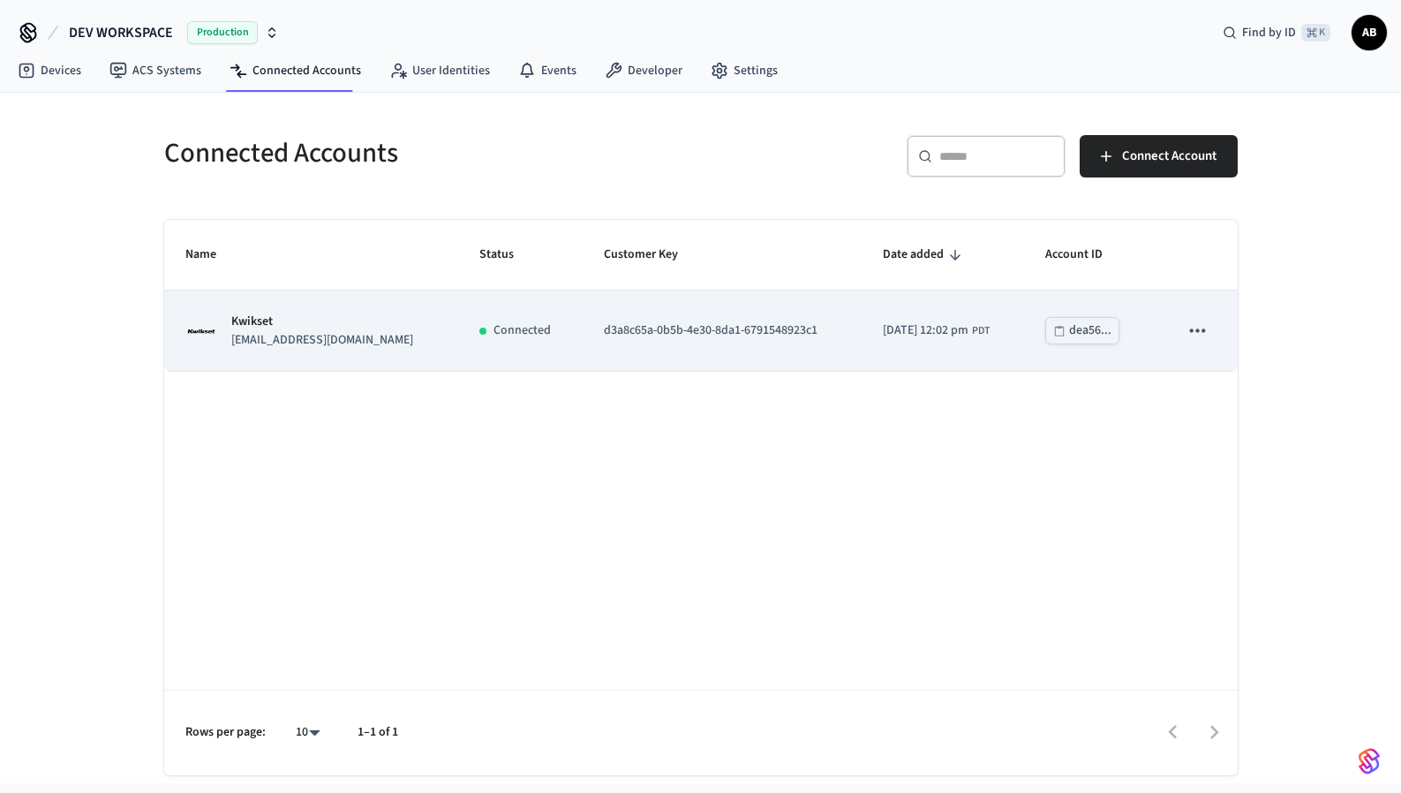
click at [590, 343] on td "d3a8c65a-0b5b-4e30-8da1-6791548923c1" at bounding box center [722, 331] width 279 height 80
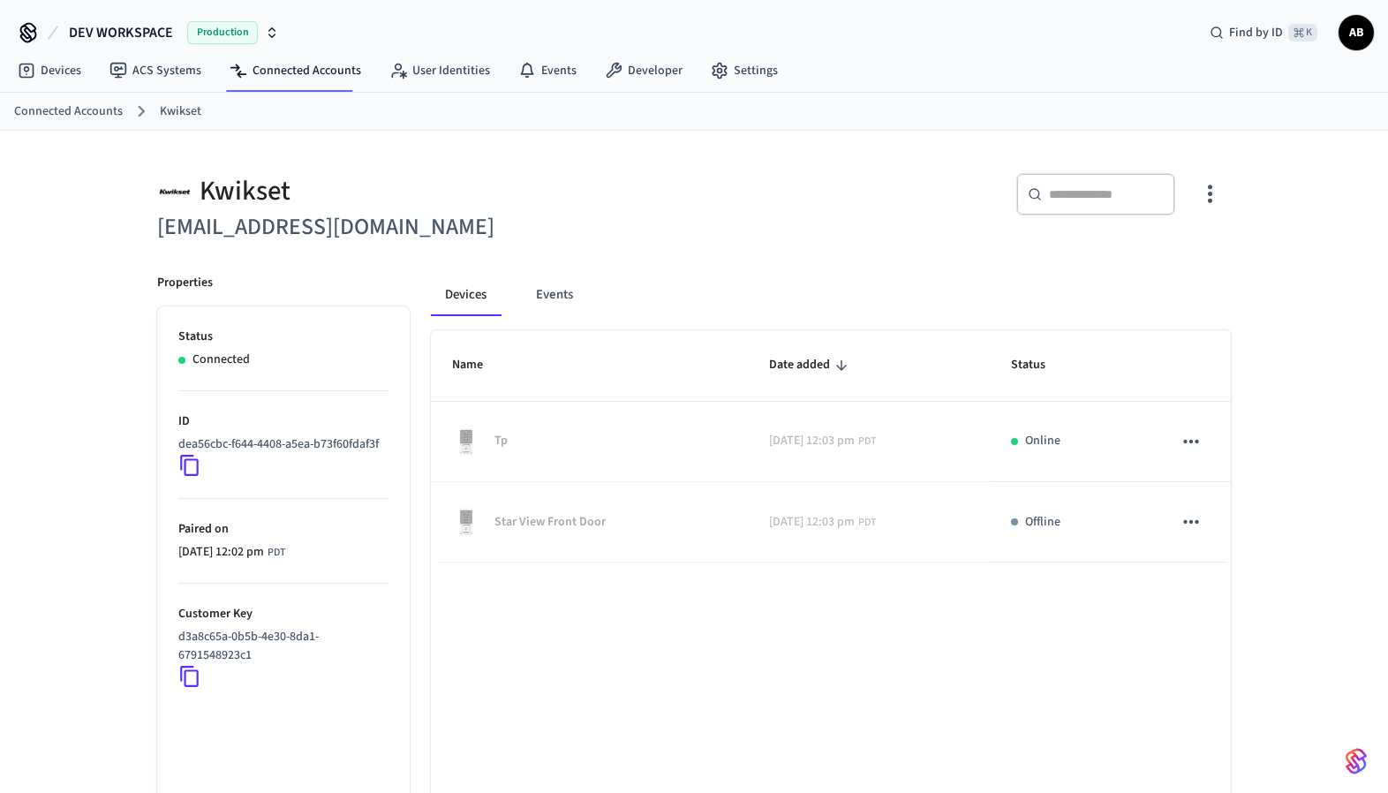
click at [83, 115] on link "Connected Accounts" at bounding box center [68, 111] width 109 height 19
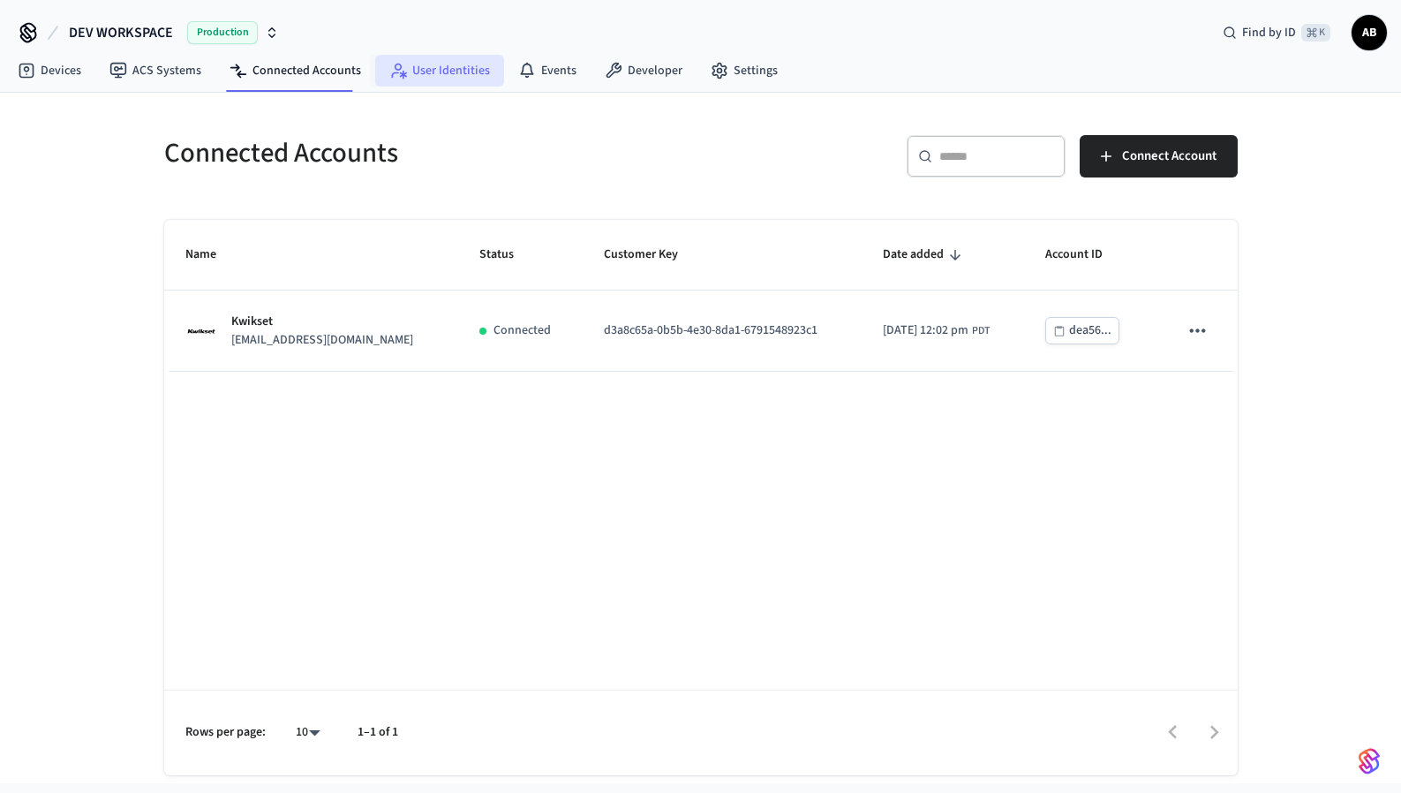
click at [457, 70] on link "User Identities" at bounding box center [439, 71] width 129 height 32
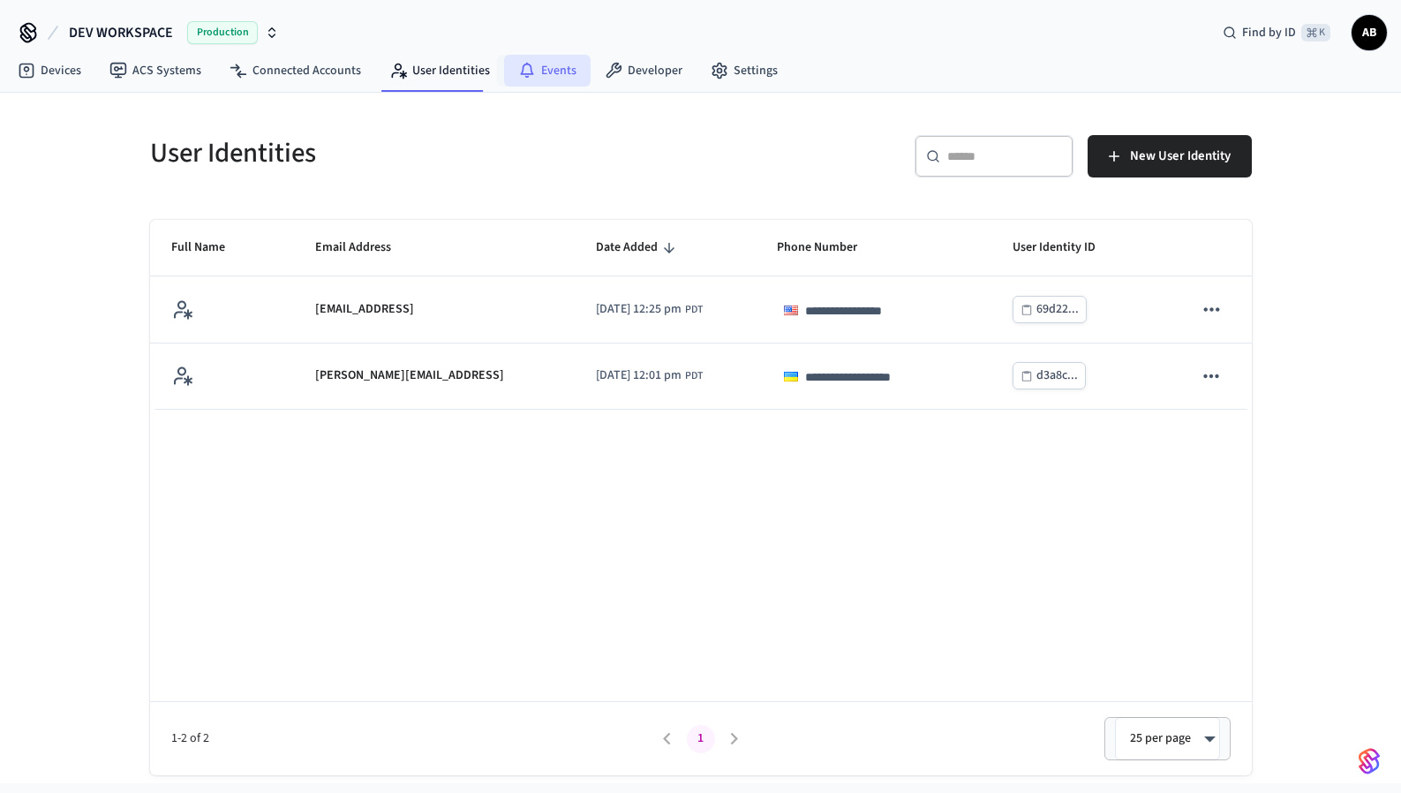
click at [541, 74] on link "Events" at bounding box center [547, 71] width 87 height 32
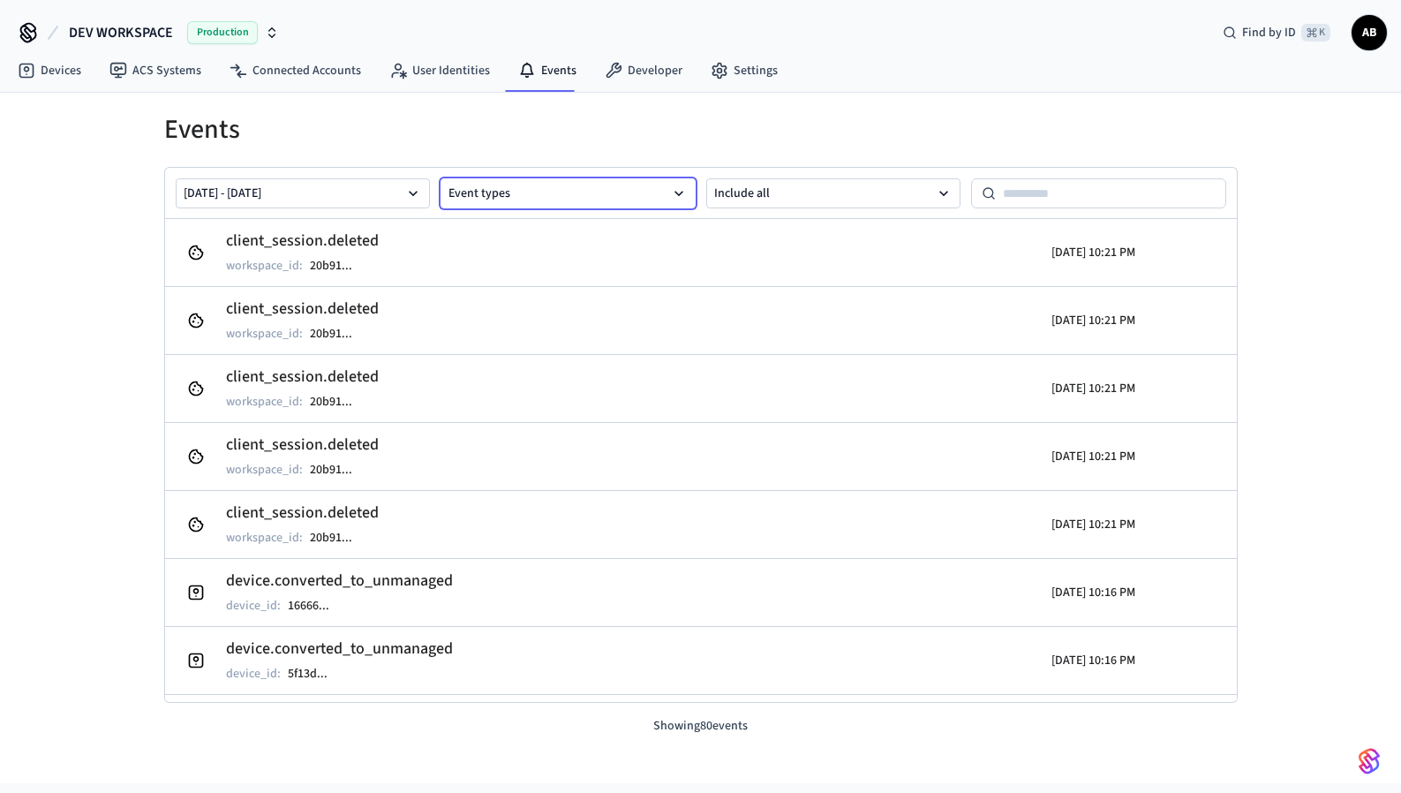
click at [510, 195] on button "Event types" at bounding box center [568, 193] width 255 height 30
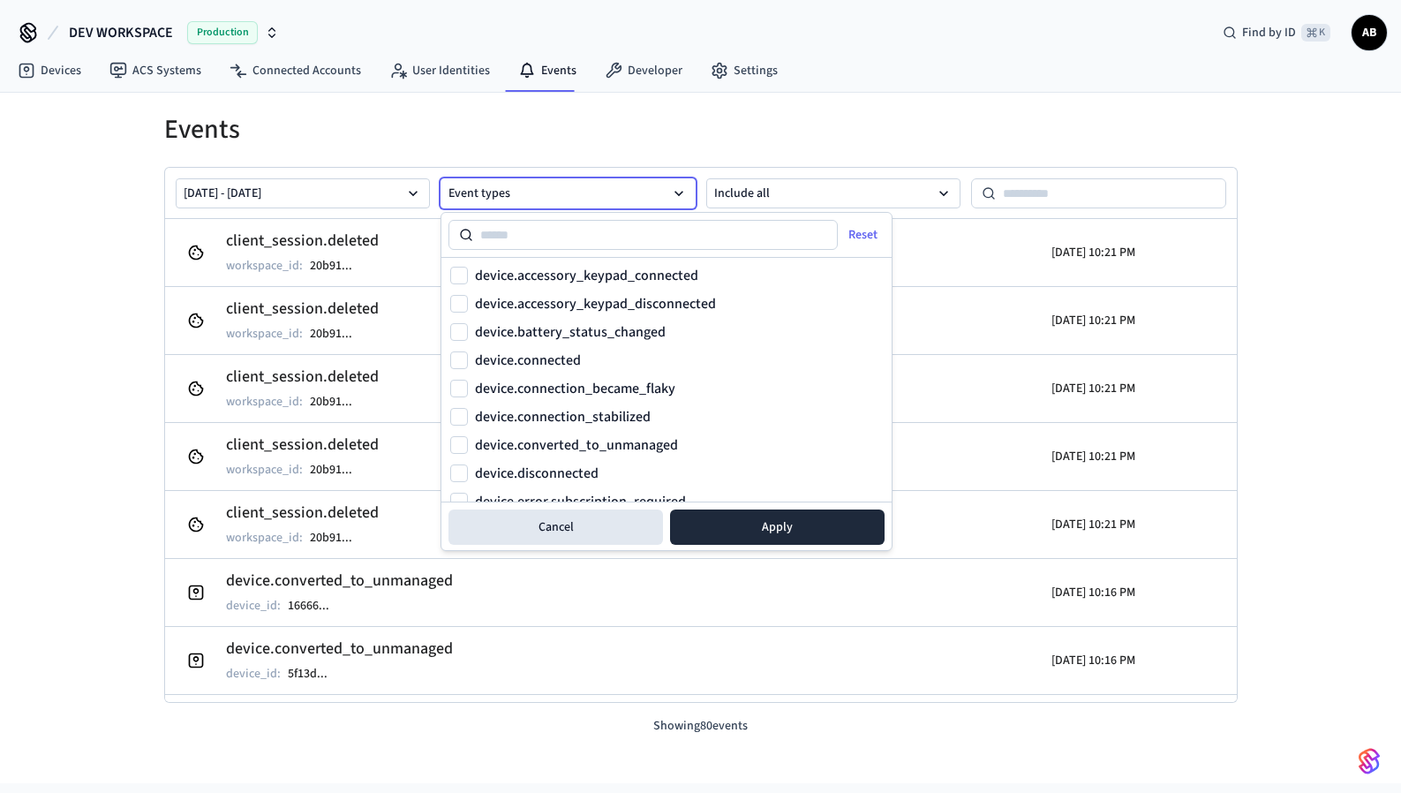
click at [531, 198] on button "Event types" at bounding box center [568, 193] width 255 height 30
click at [328, 198] on button "Oct 01 2025 - Oct 08 2025" at bounding box center [303, 193] width 255 height 30
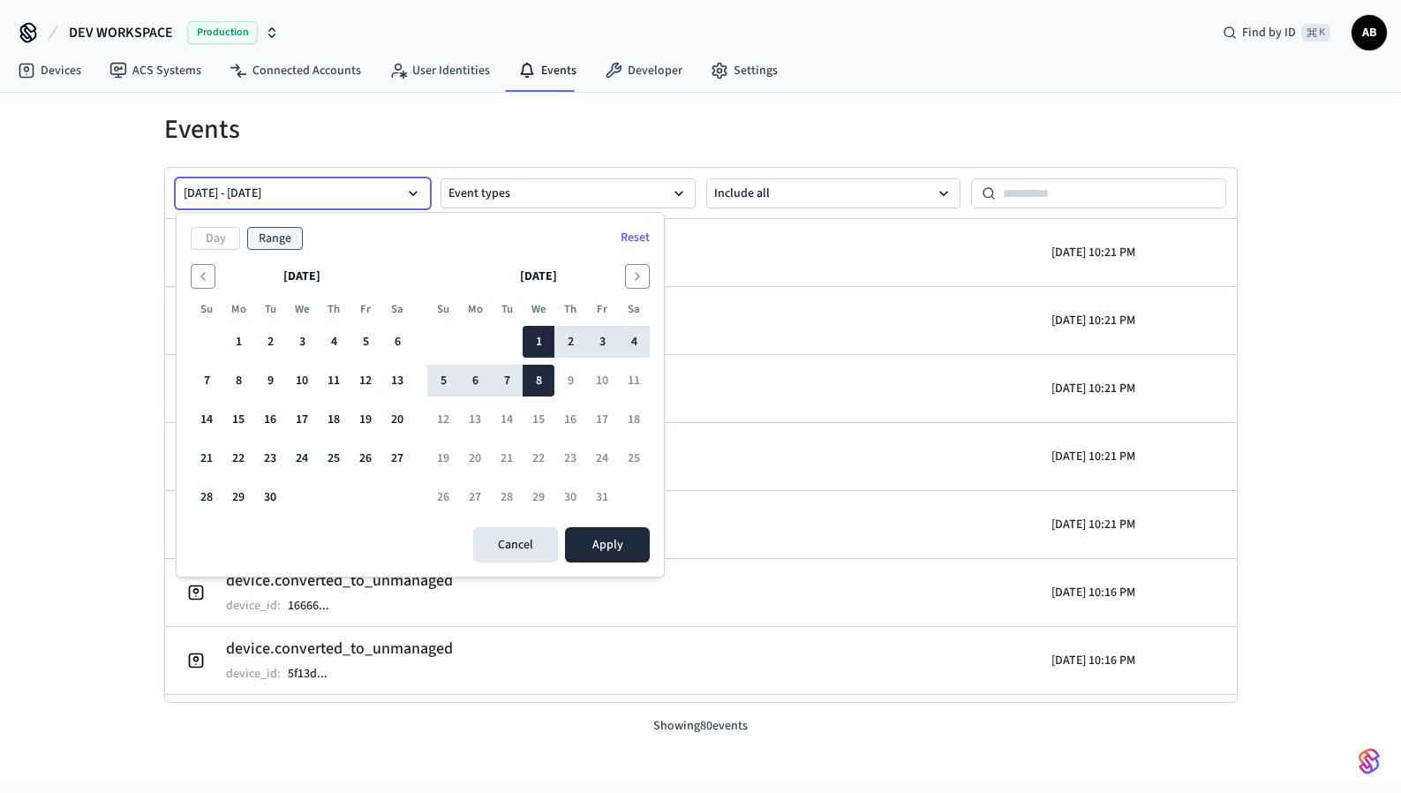
click at [328, 198] on button "Oct 01 2025 - Oct 08 2025" at bounding box center [303, 193] width 255 height 30
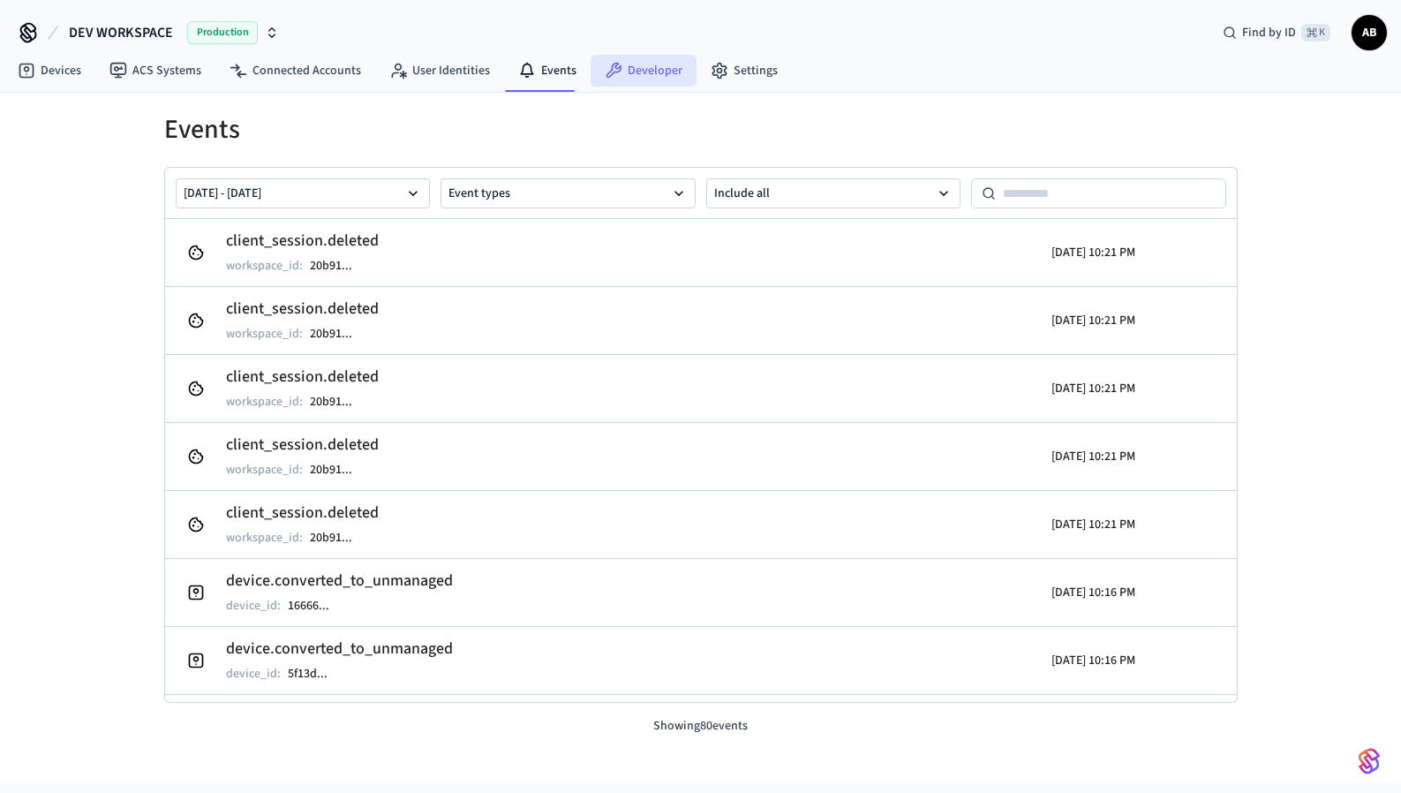
click at [615, 79] on link "Developer" at bounding box center [644, 71] width 106 height 32
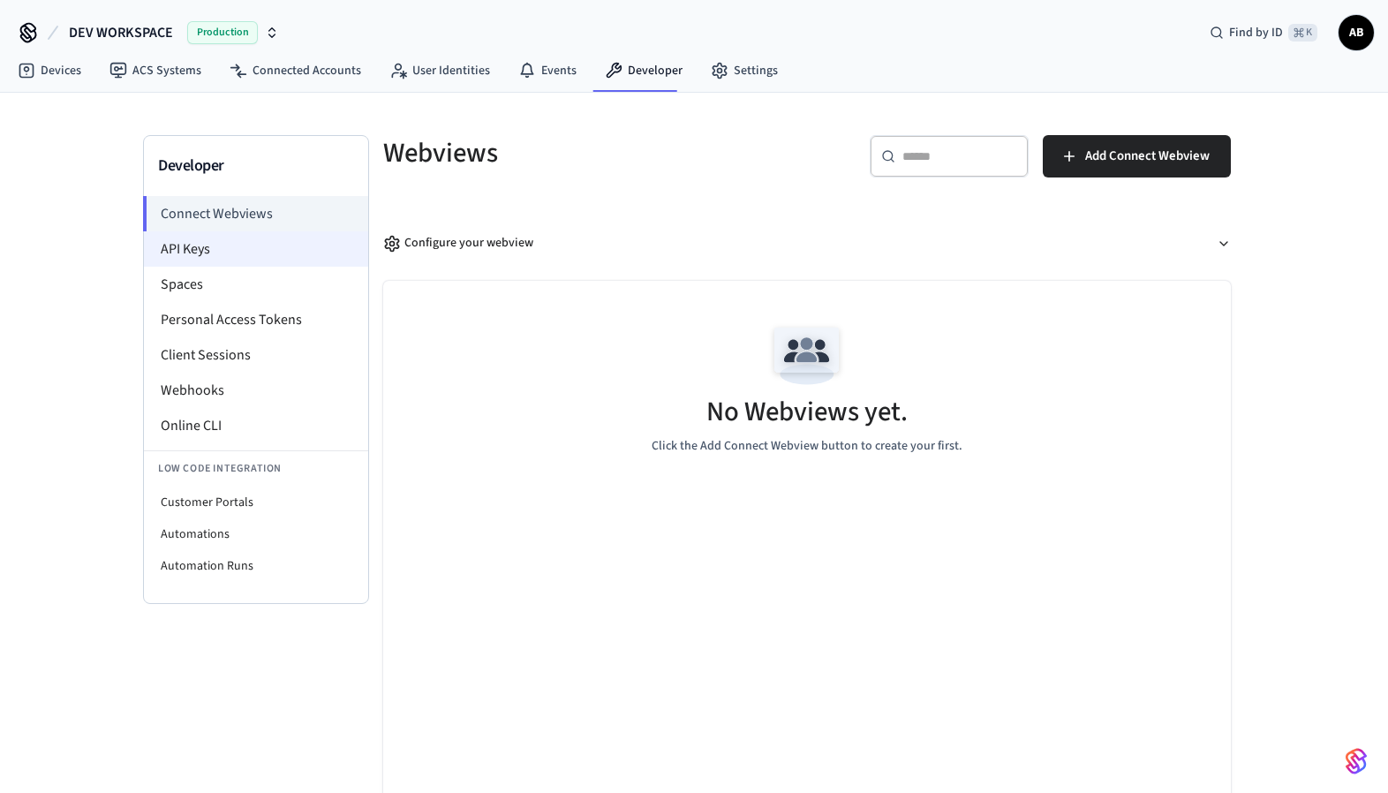
click at [270, 251] on li "API Keys" at bounding box center [256, 248] width 224 height 35
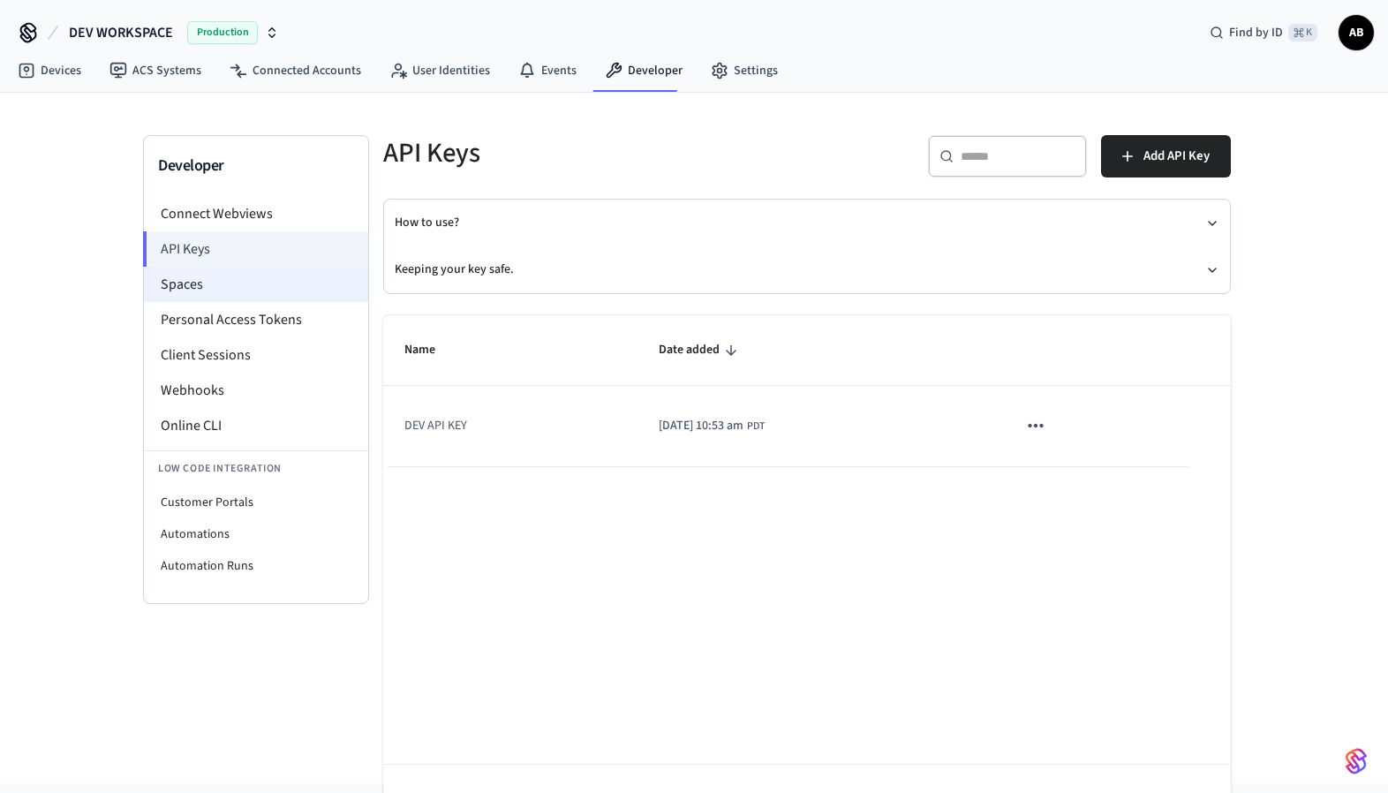
click at [276, 286] on li "Spaces" at bounding box center [256, 284] width 224 height 35
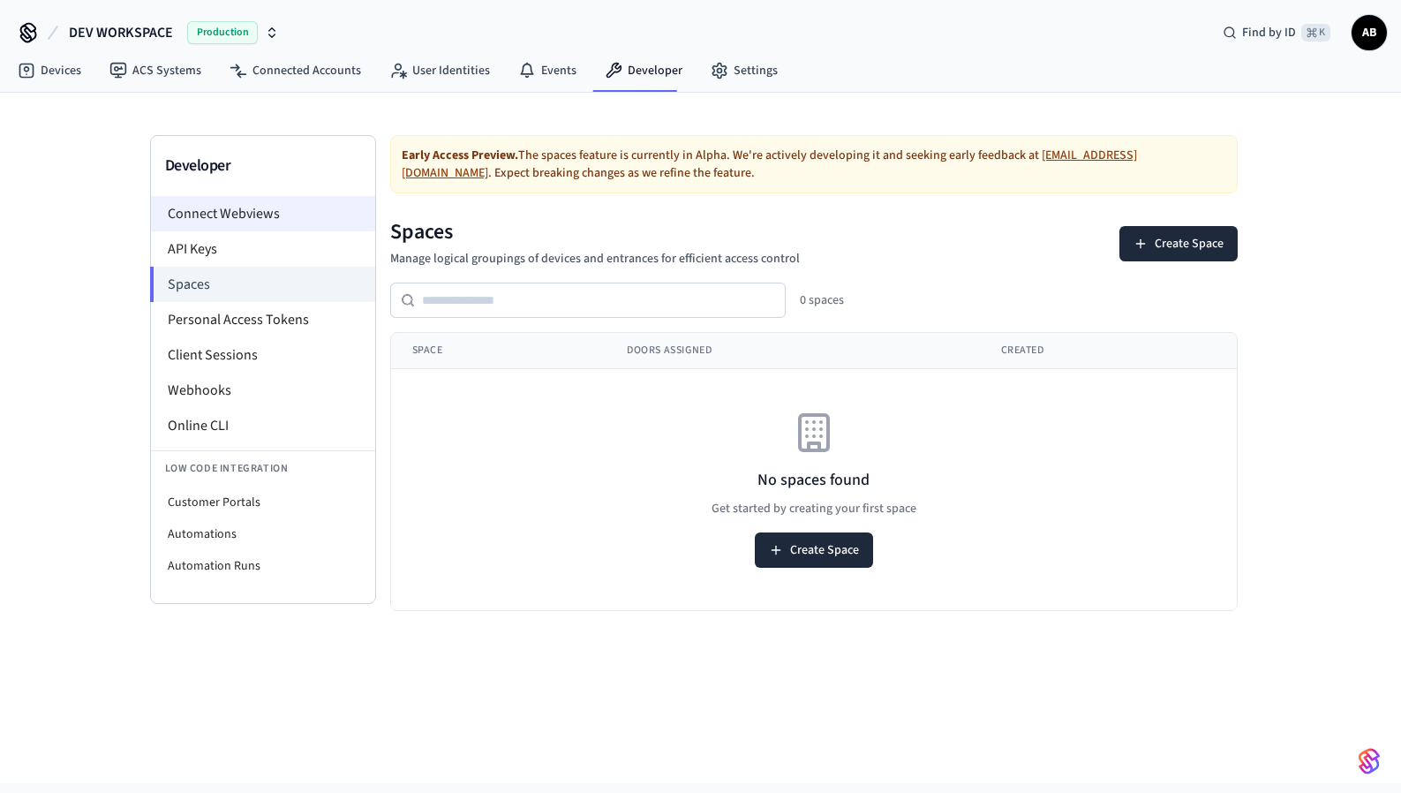
click at [261, 217] on li "Connect Webviews" at bounding box center [263, 213] width 224 height 35
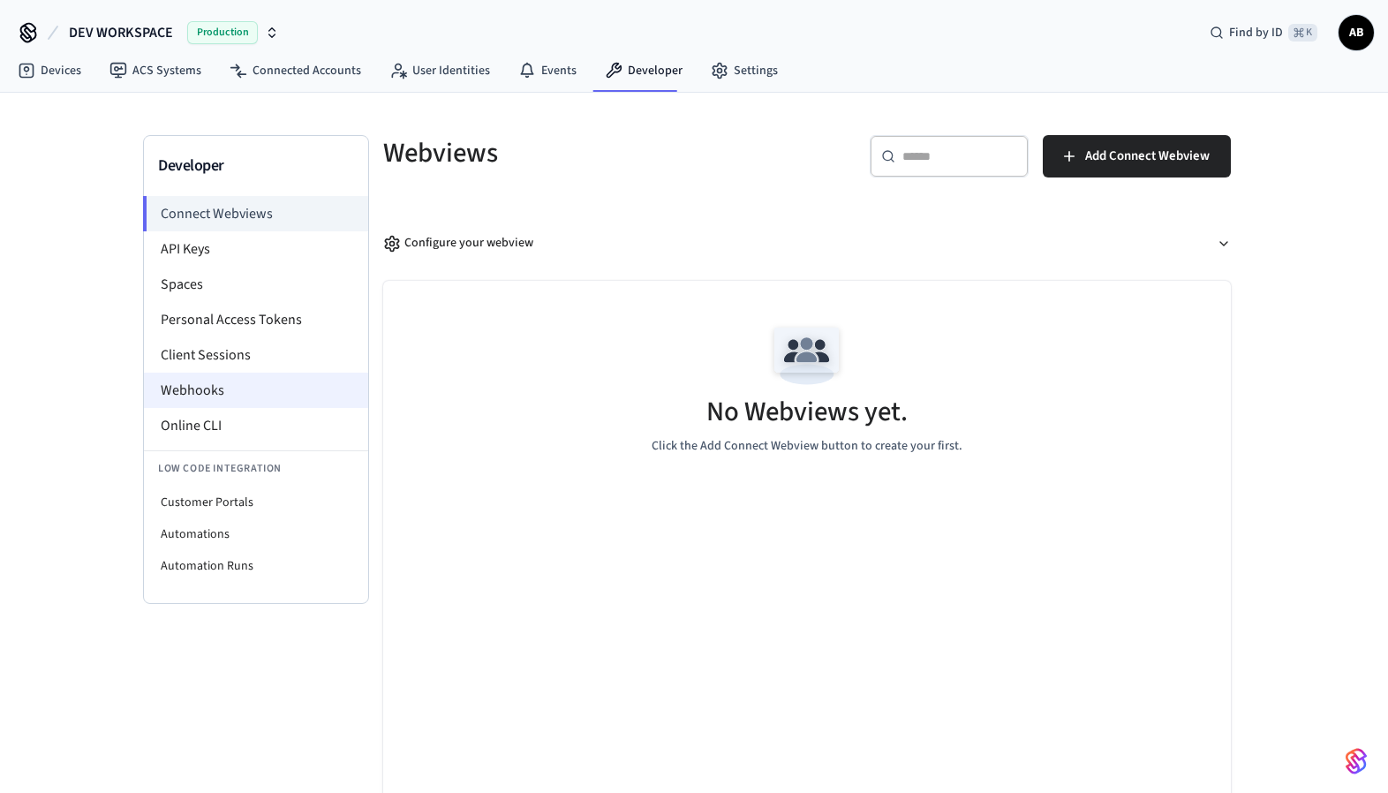
click at [272, 385] on li "Webhooks" at bounding box center [256, 390] width 224 height 35
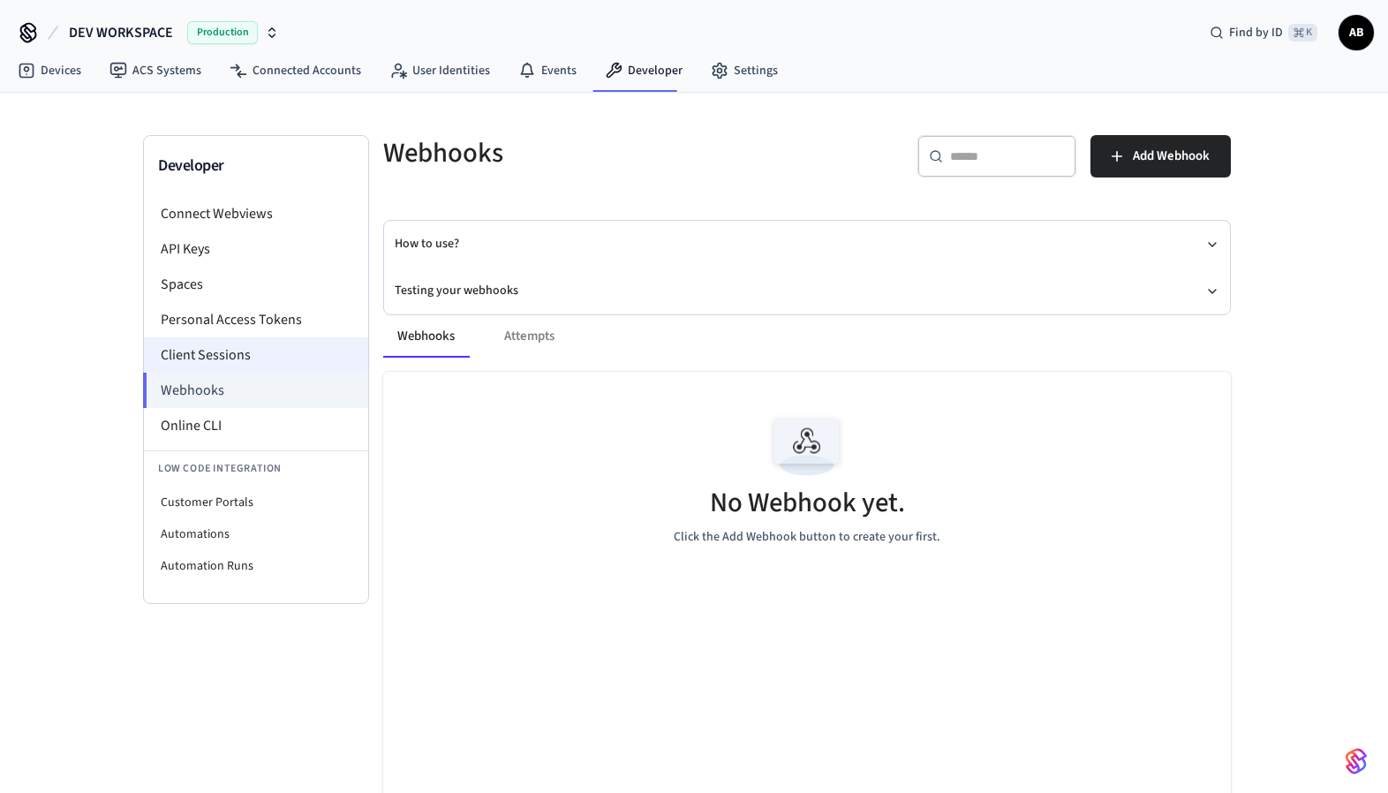
click at [285, 348] on li "Client Sessions" at bounding box center [256, 354] width 224 height 35
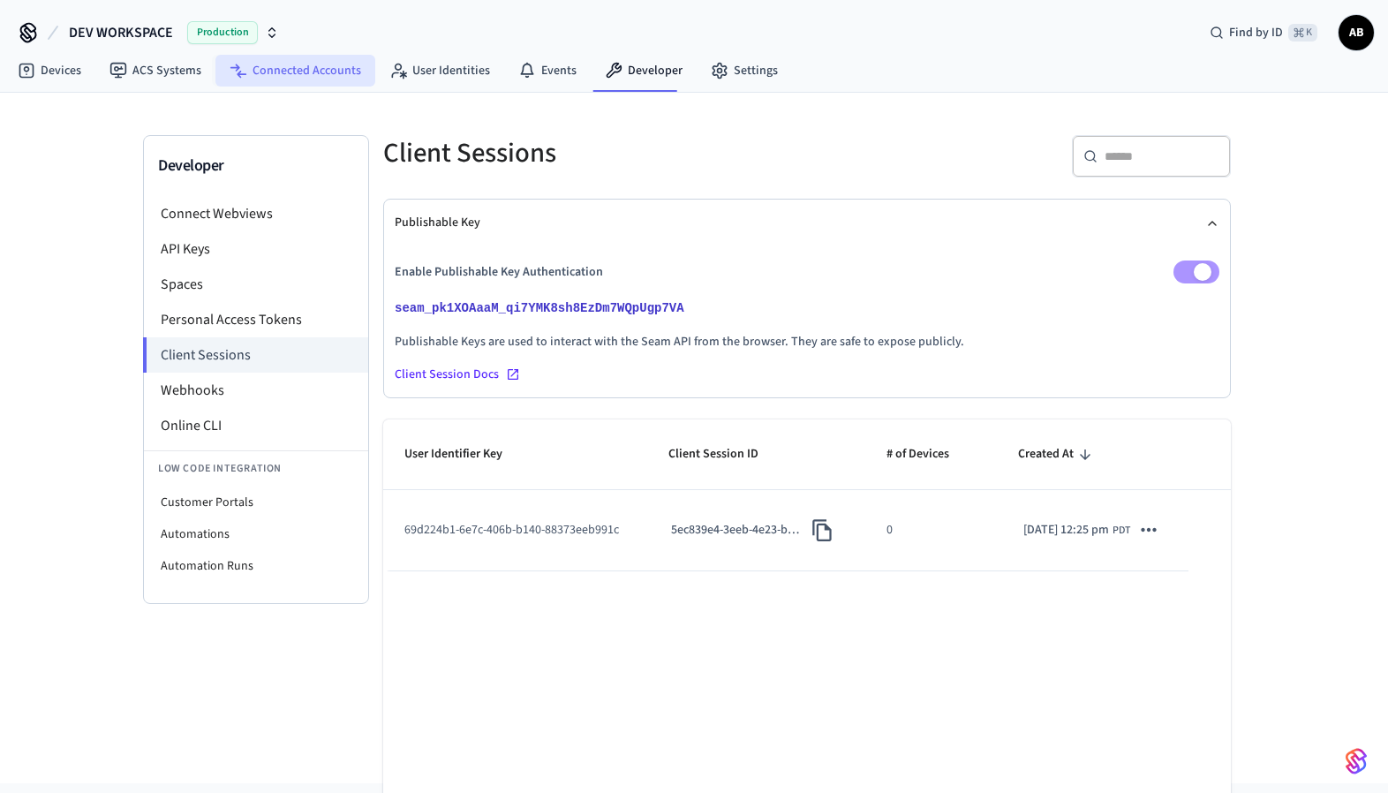
click at [273, 72] on link "Connected Accounts" at bounding box center [295, 71] width 160 height 32
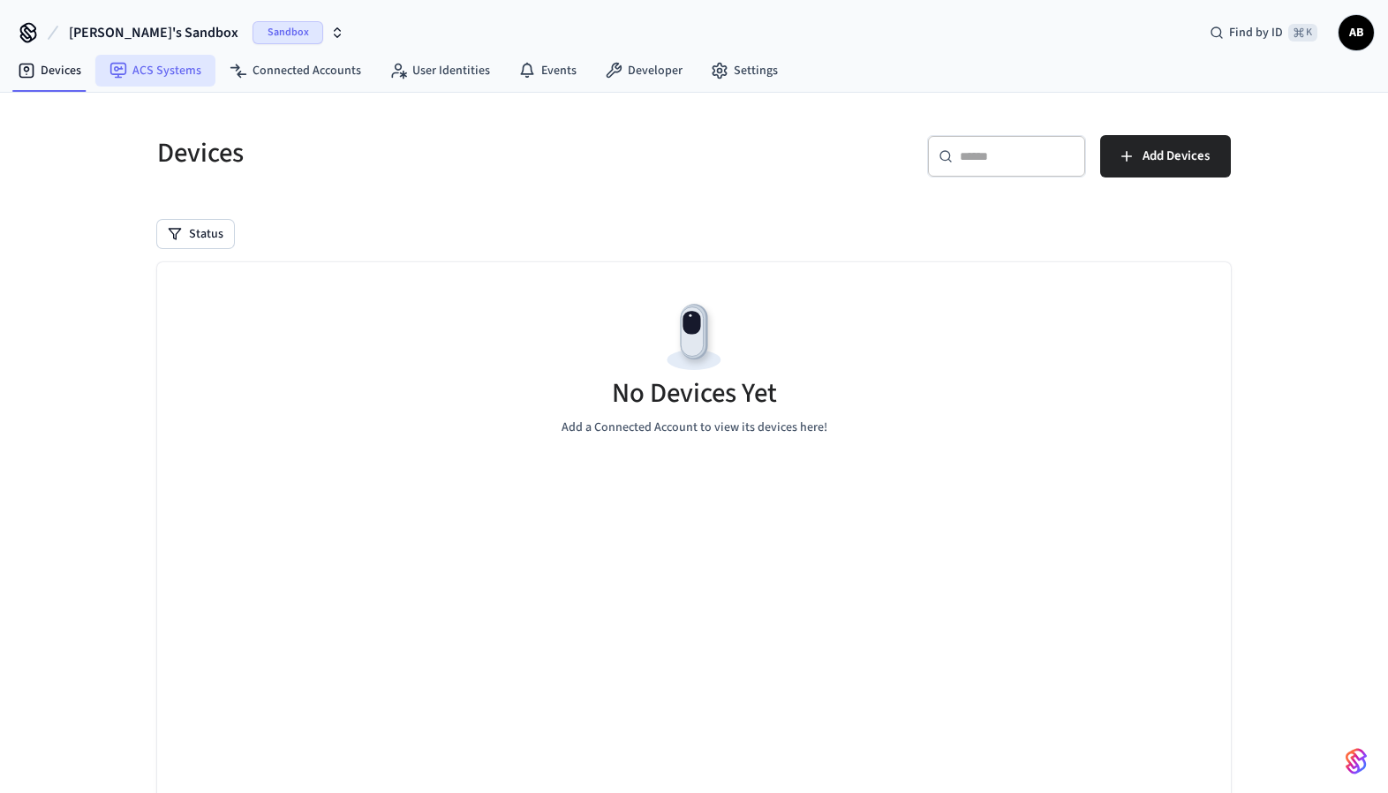
click at [149, 72] on link "ACS Systems" at bounding box center [155, 71] width 120 height 32
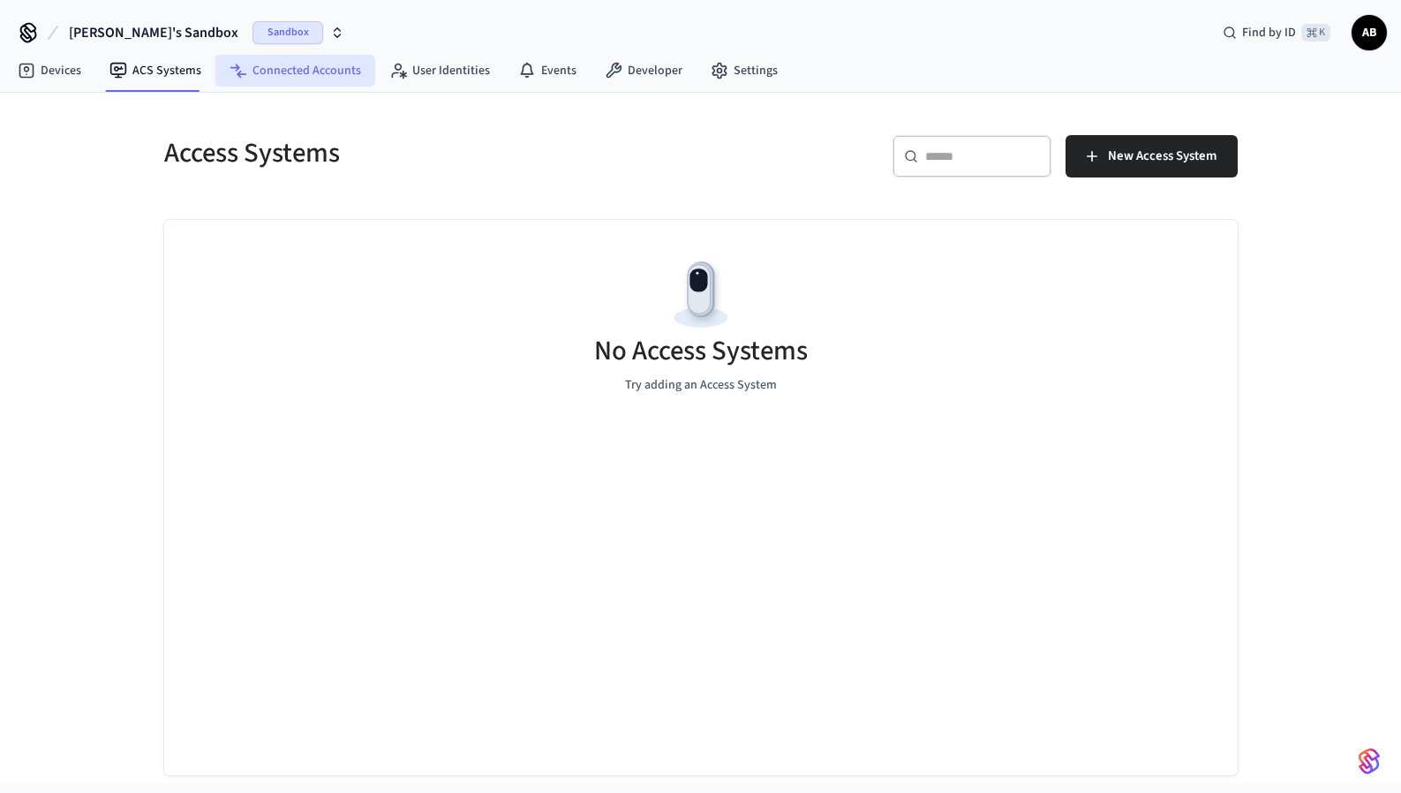
click at [335, 78] on link "Connected Accounts" at bounding box center [295, 71] width 160 height 32
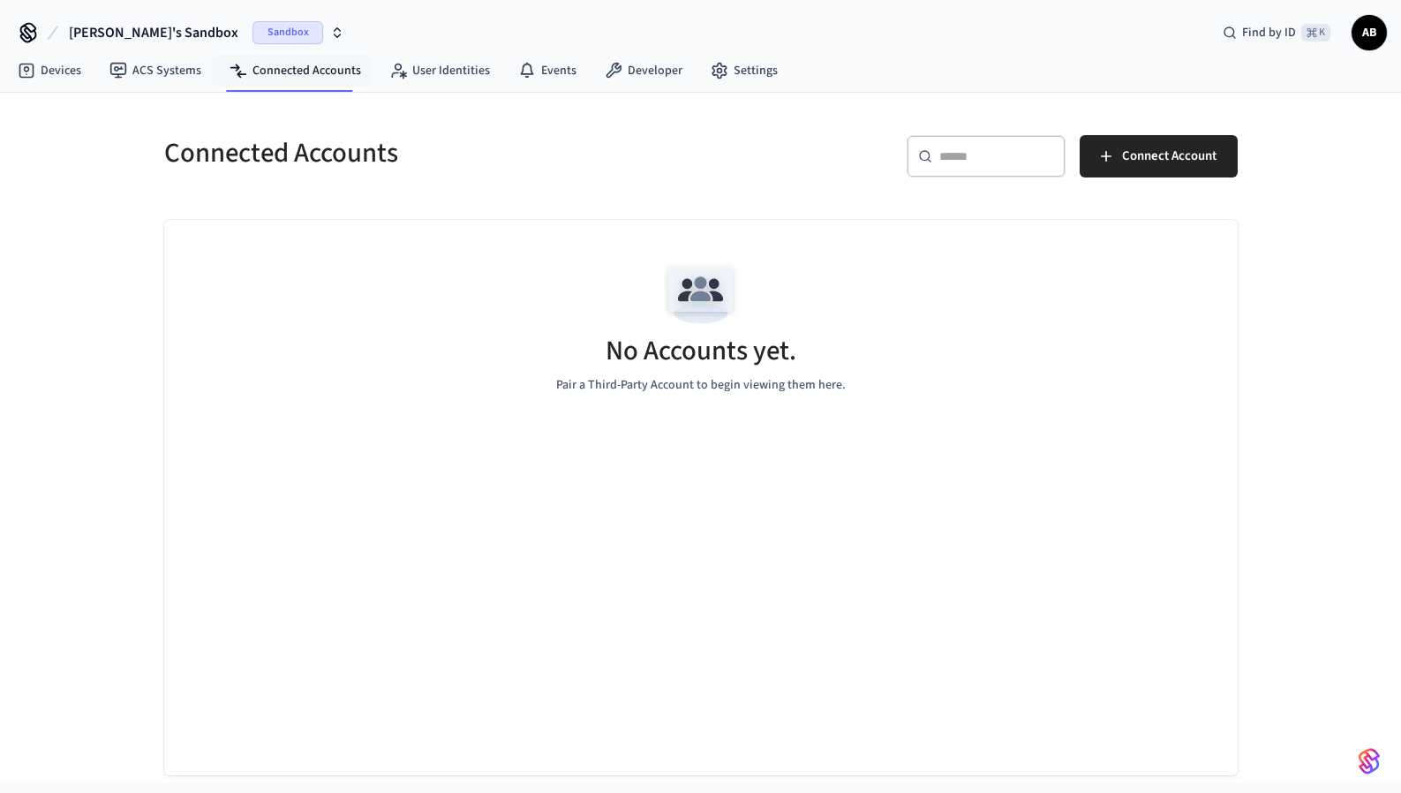
click at [253, 25] on span "Sandbox" at bounding box center [288, 32] width 71 height 23
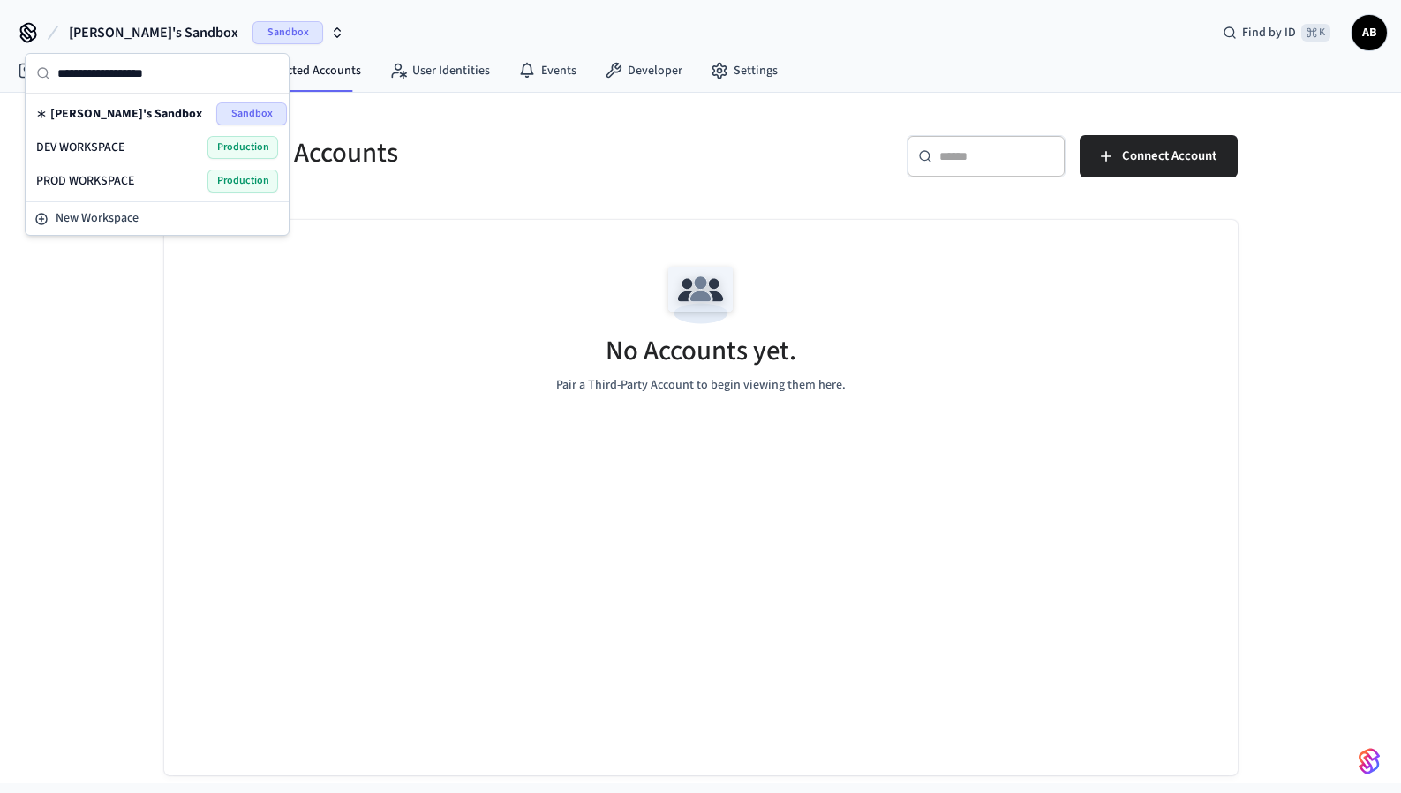
click at [130, 144] on div "DEV WORKSPACE Production" at bounding box center [157, 147] width 242 height 23
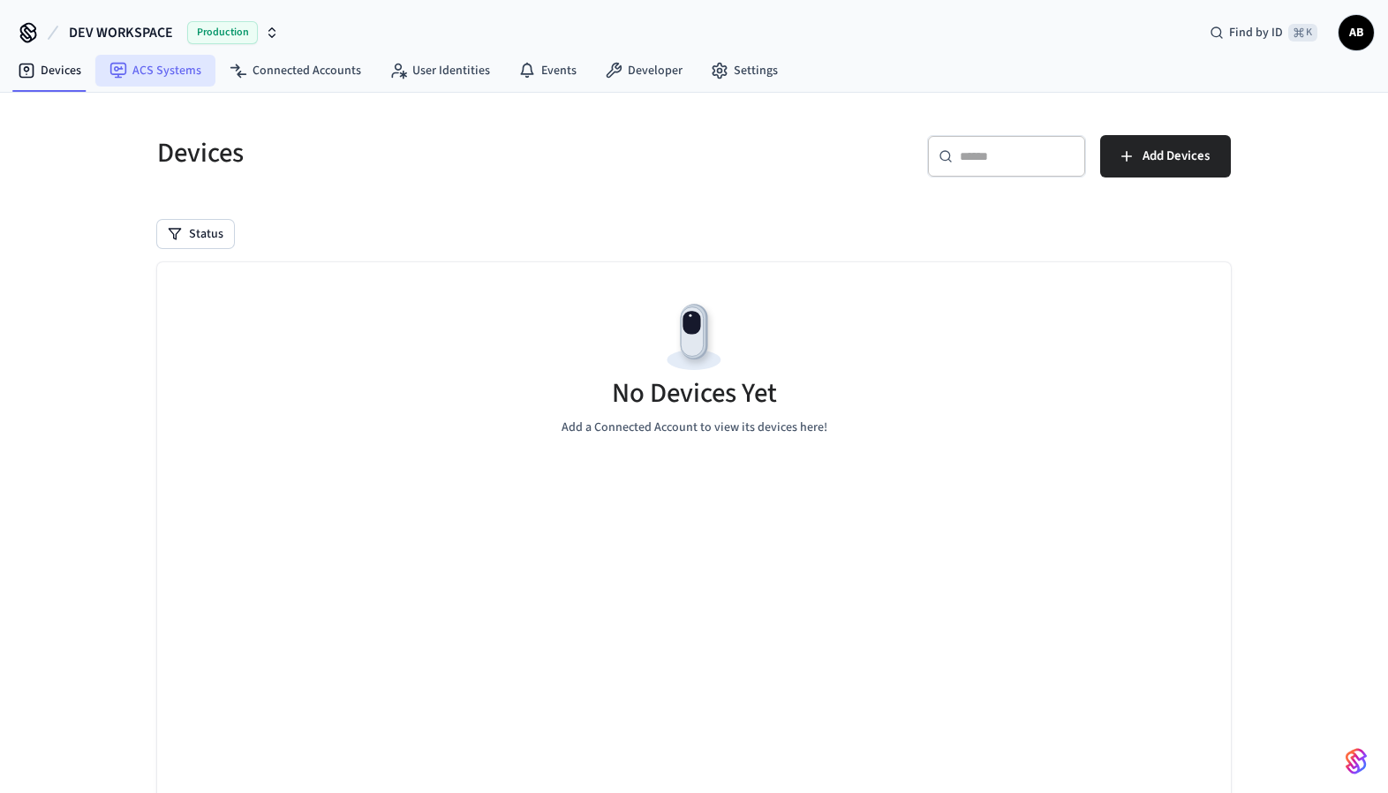
click at [157, 65] on link "ACS Systems" at bounding box center [155, 71] width 120 height 32
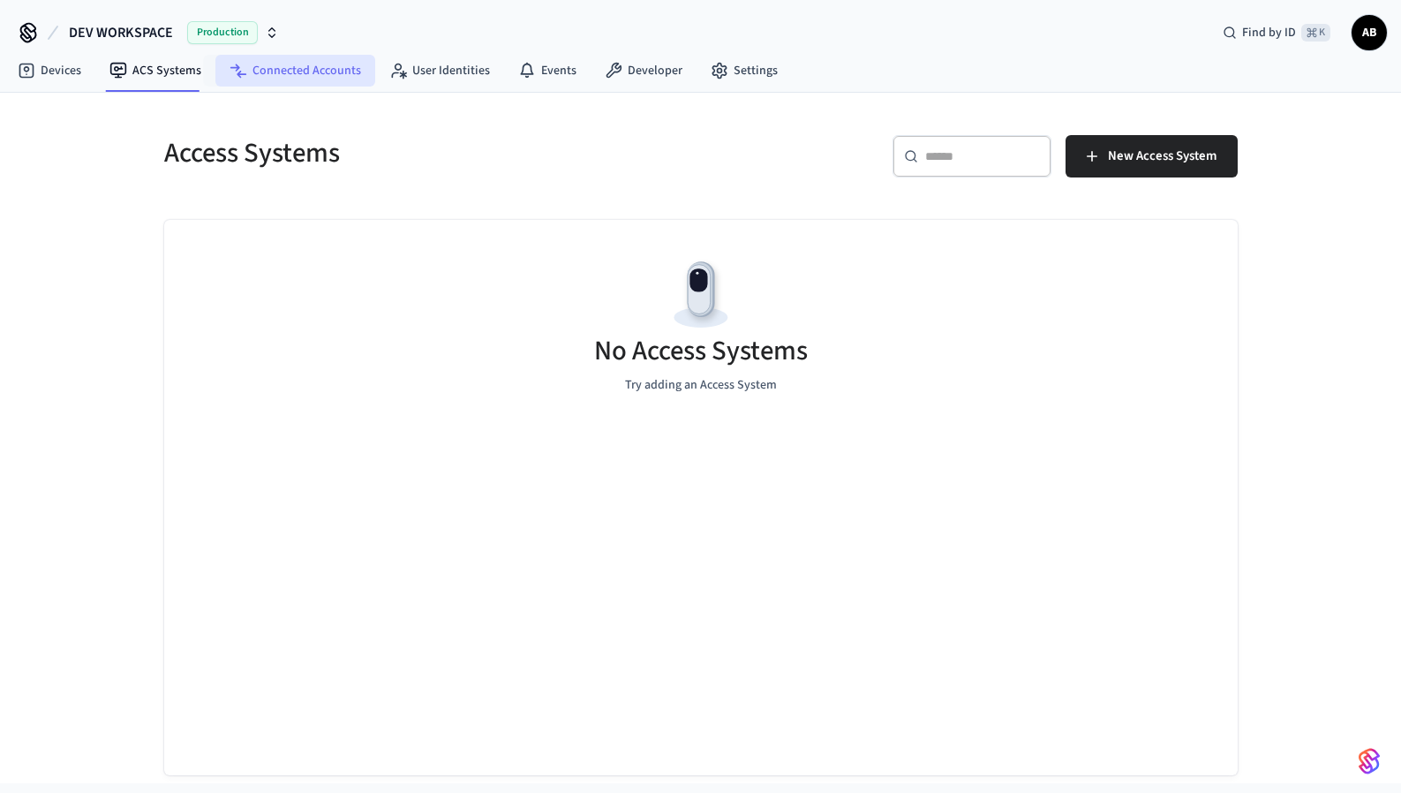
click at [260, 76] on link "Connected Accounts" at bounding box center [295, 71] width 160 height 32
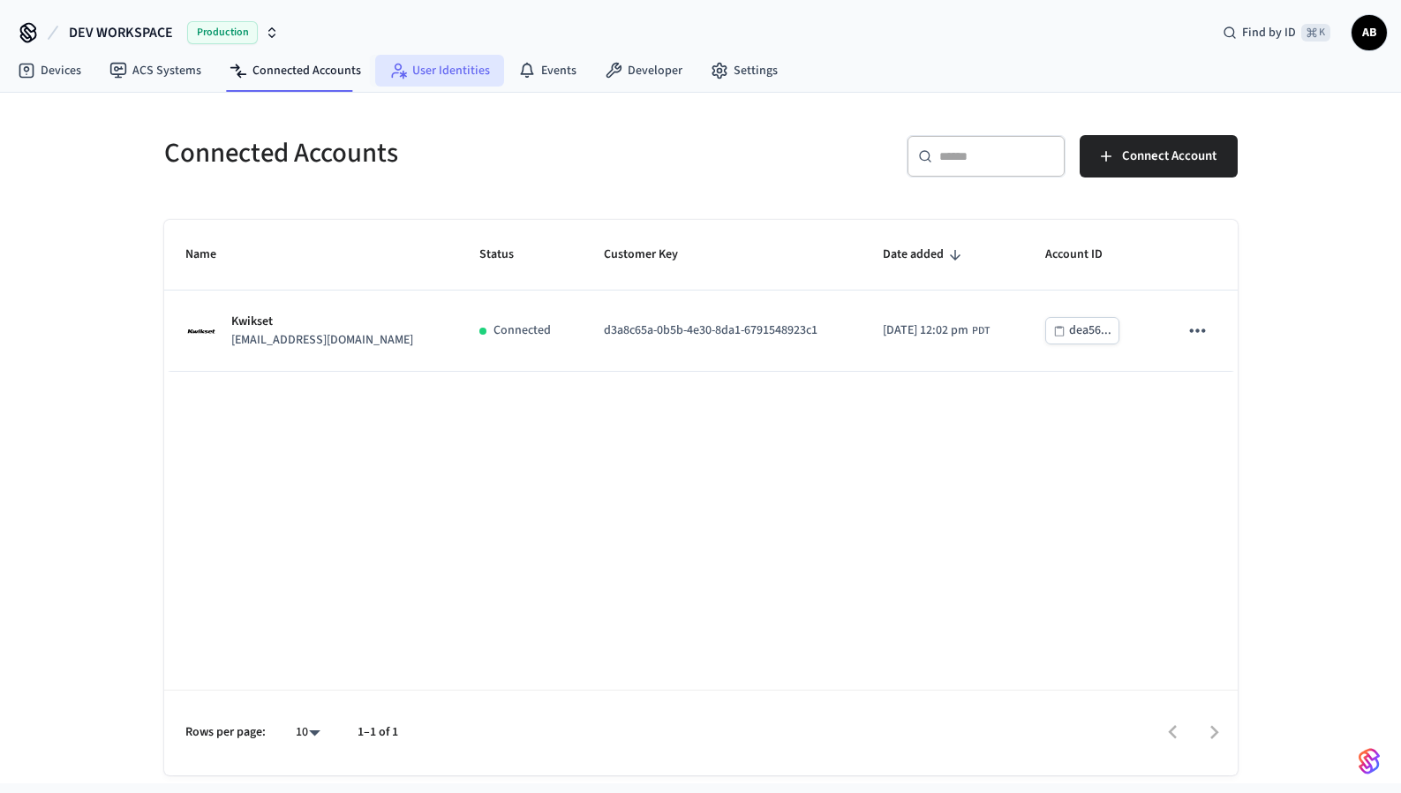
click at [434, 64] on link "User Identities" at bounding box center [439, 71] width 129 height 32
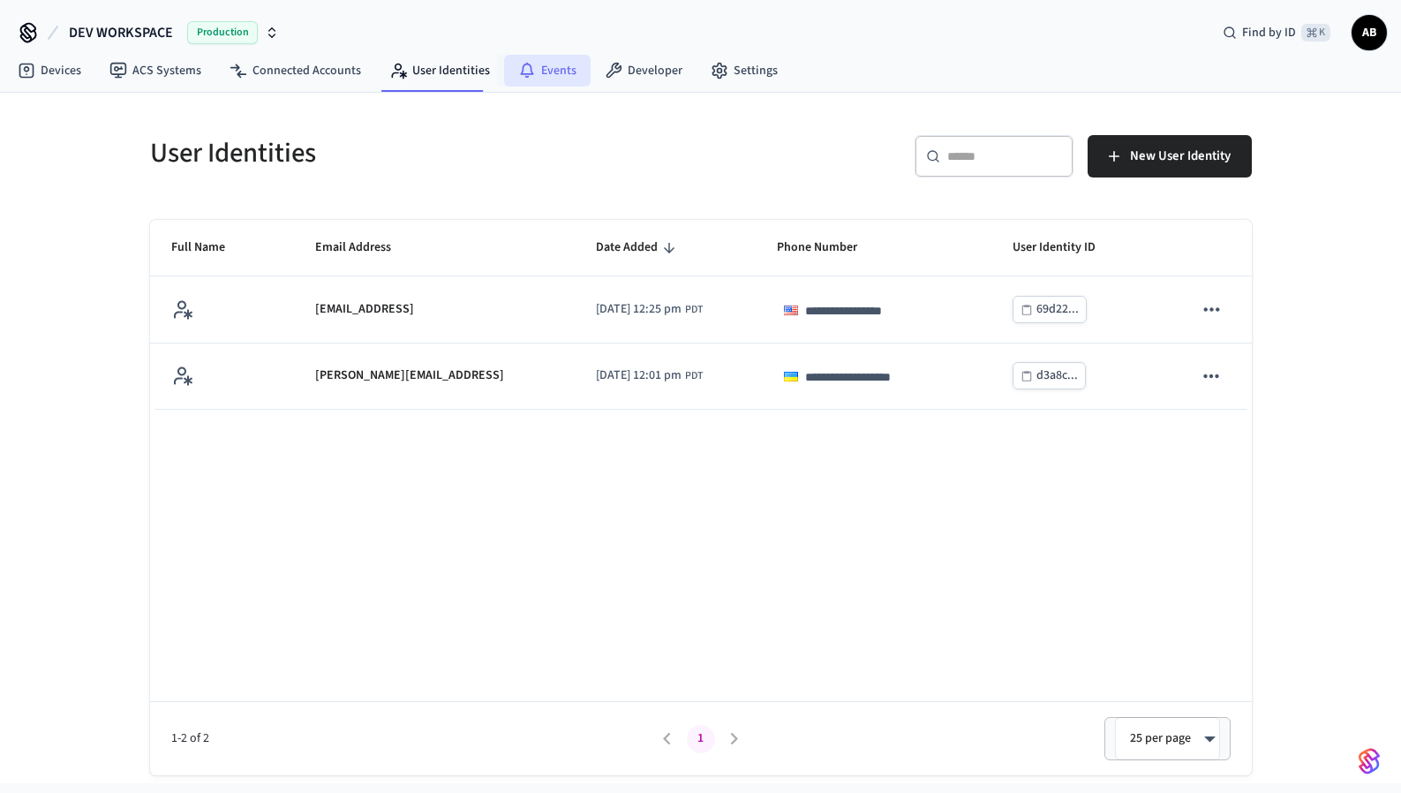
click at [534, 74] on link "Events" at bounding box center [547, 71] width 87 height 32
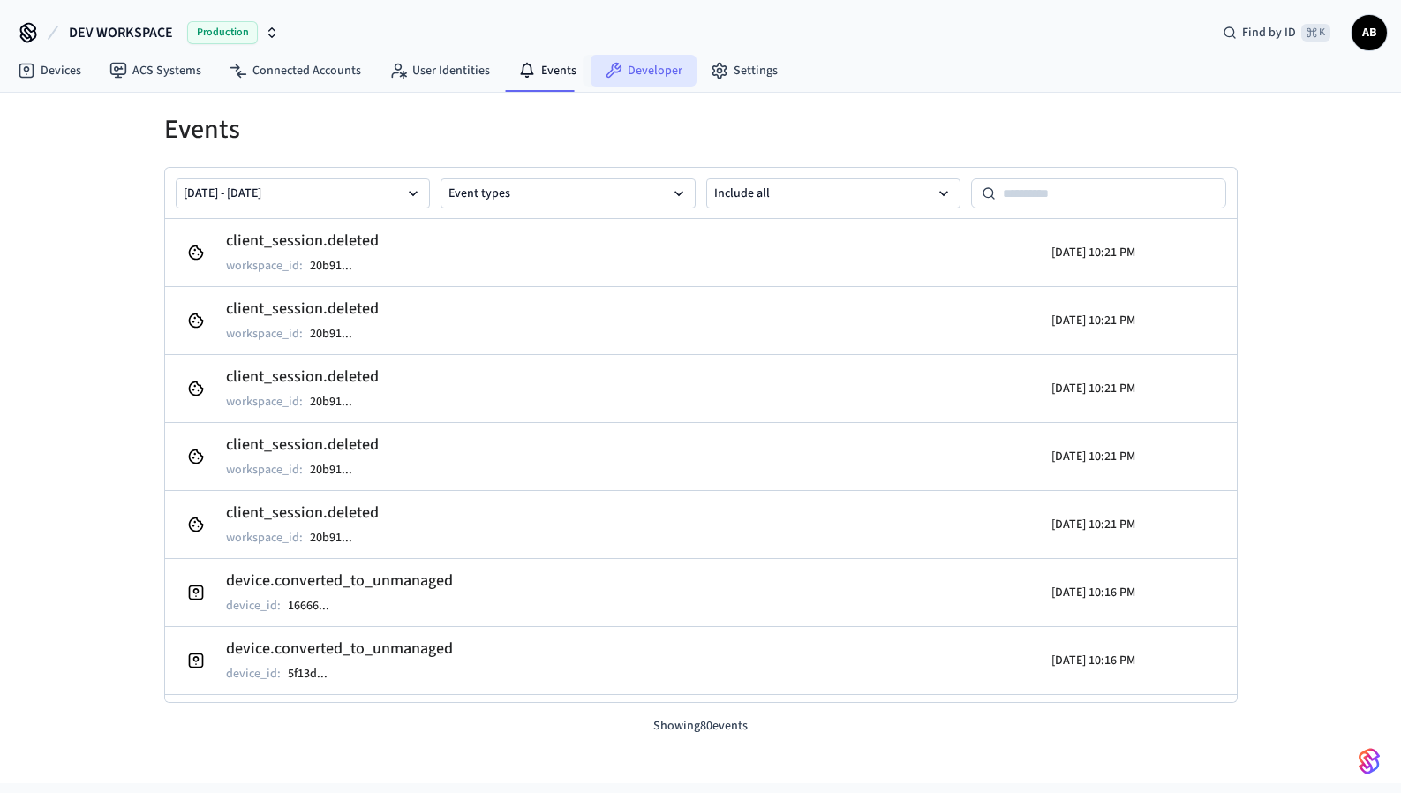
click at [651, 81] on link "Developer" at bounding box center [644, 71] width 106 height 32
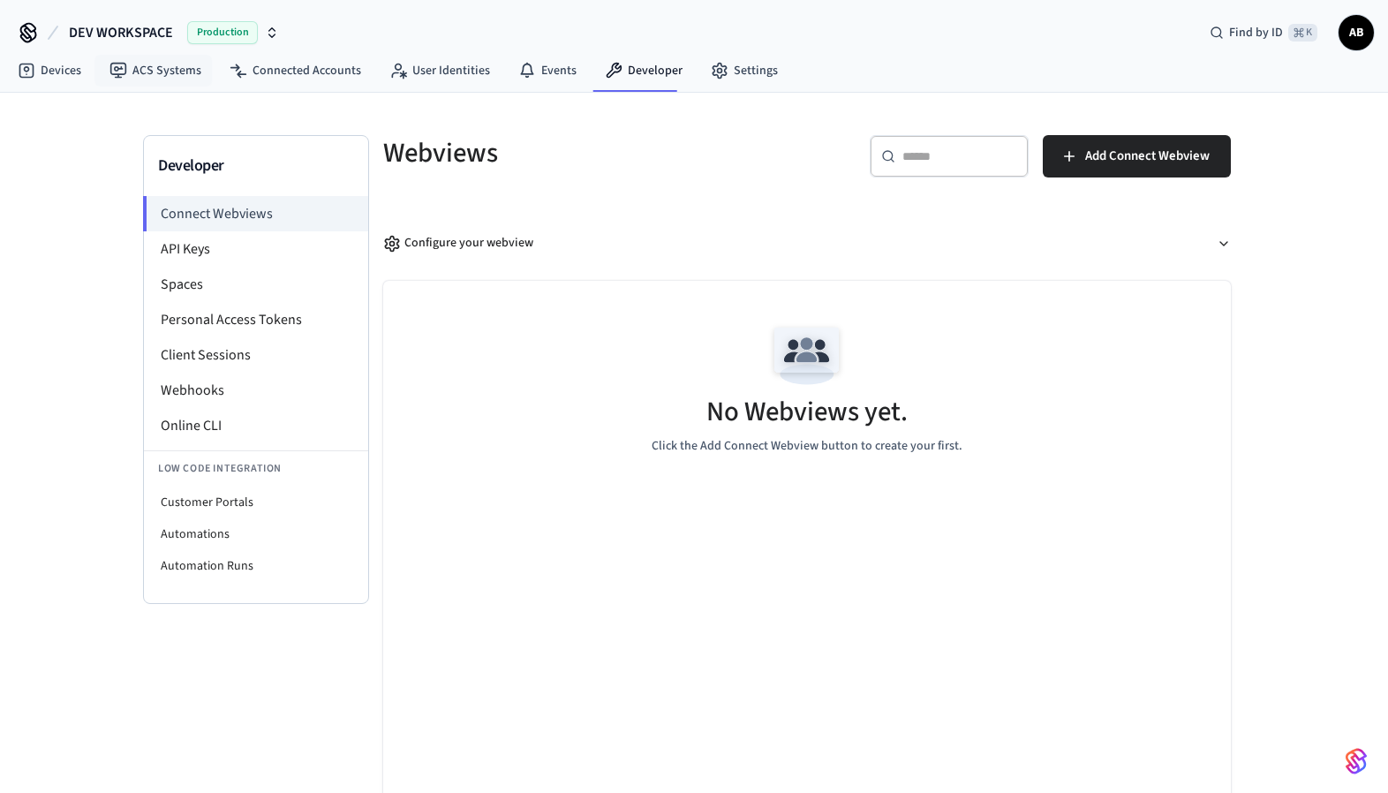
click at [253, 30] on span "Production" at bounding box center [222, 32] width 71 height 23
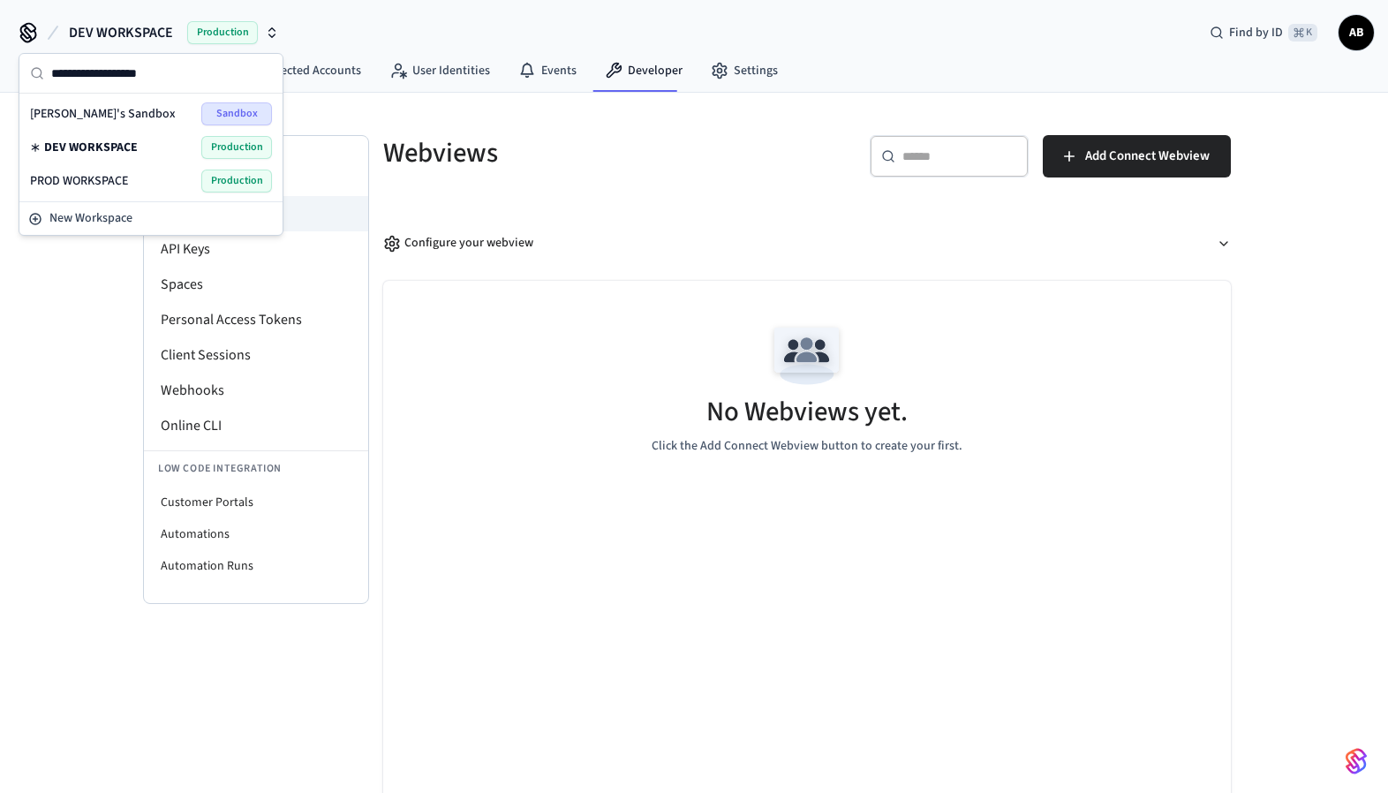
click at [154, 146] on div "DEV WORKSPACE Production" at bounding box center [151, 147] width 242 height 23
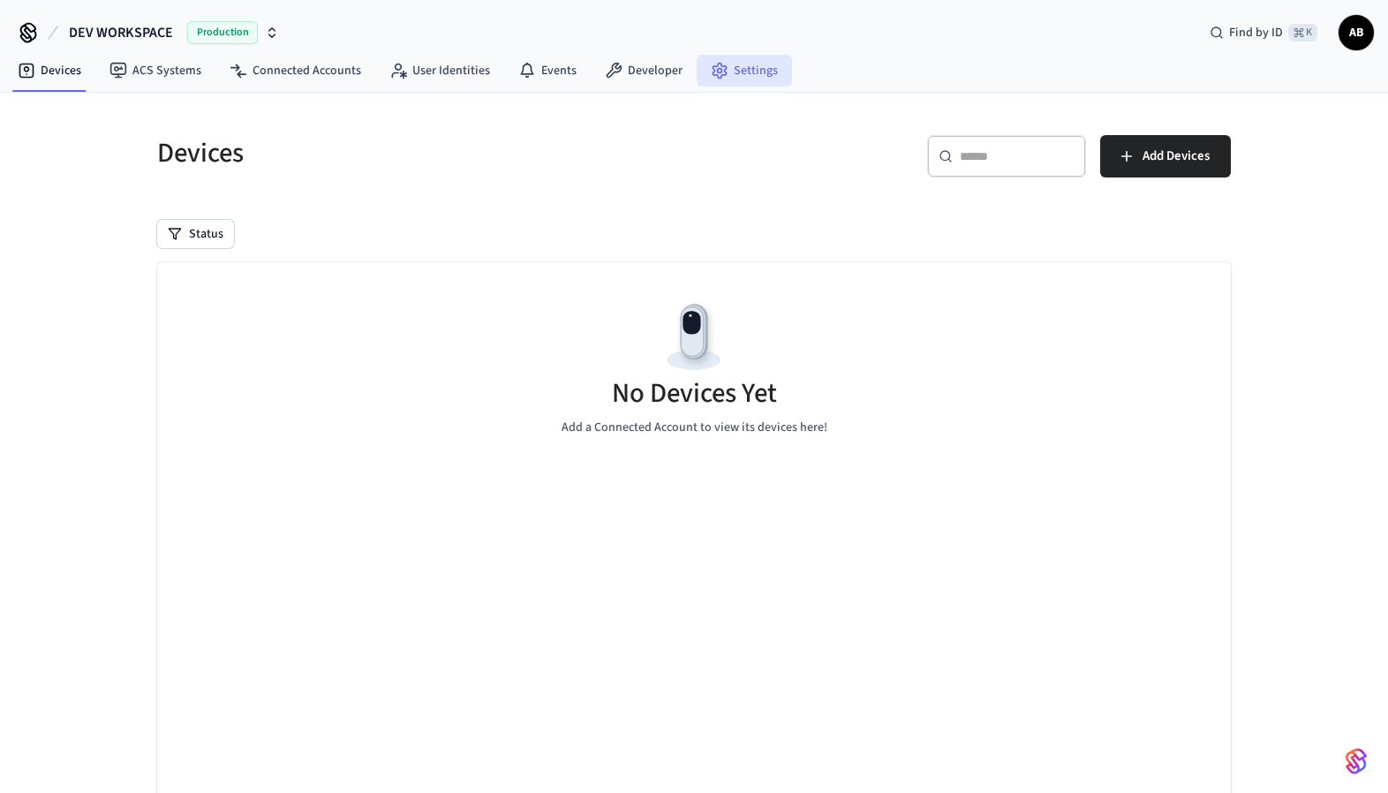
click at [731, 72] on link "Settings" at bounding box center [744, 71] width 95 height 32
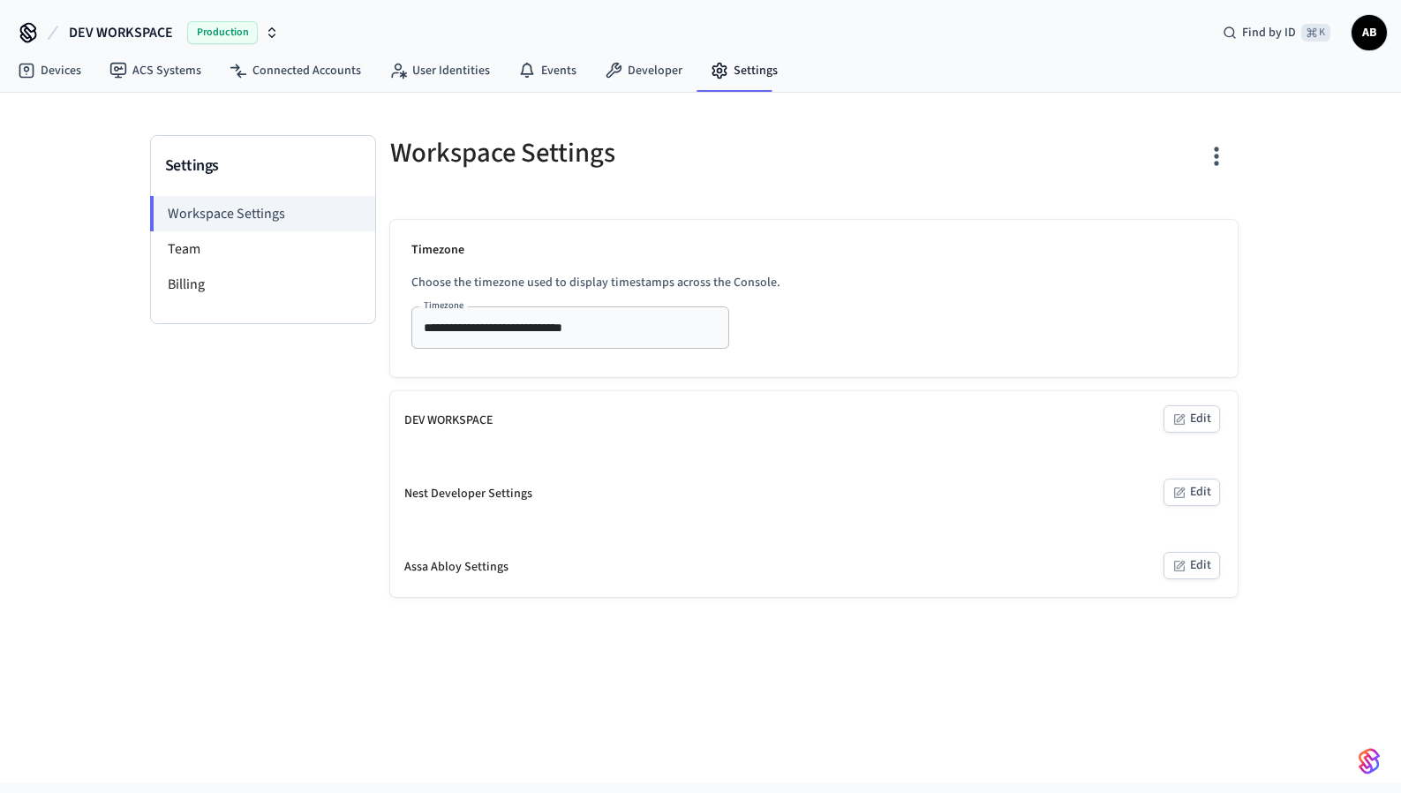
click at [1201, 428] on button "Edit" at bounding box center [1192, 418] width 57 height 27
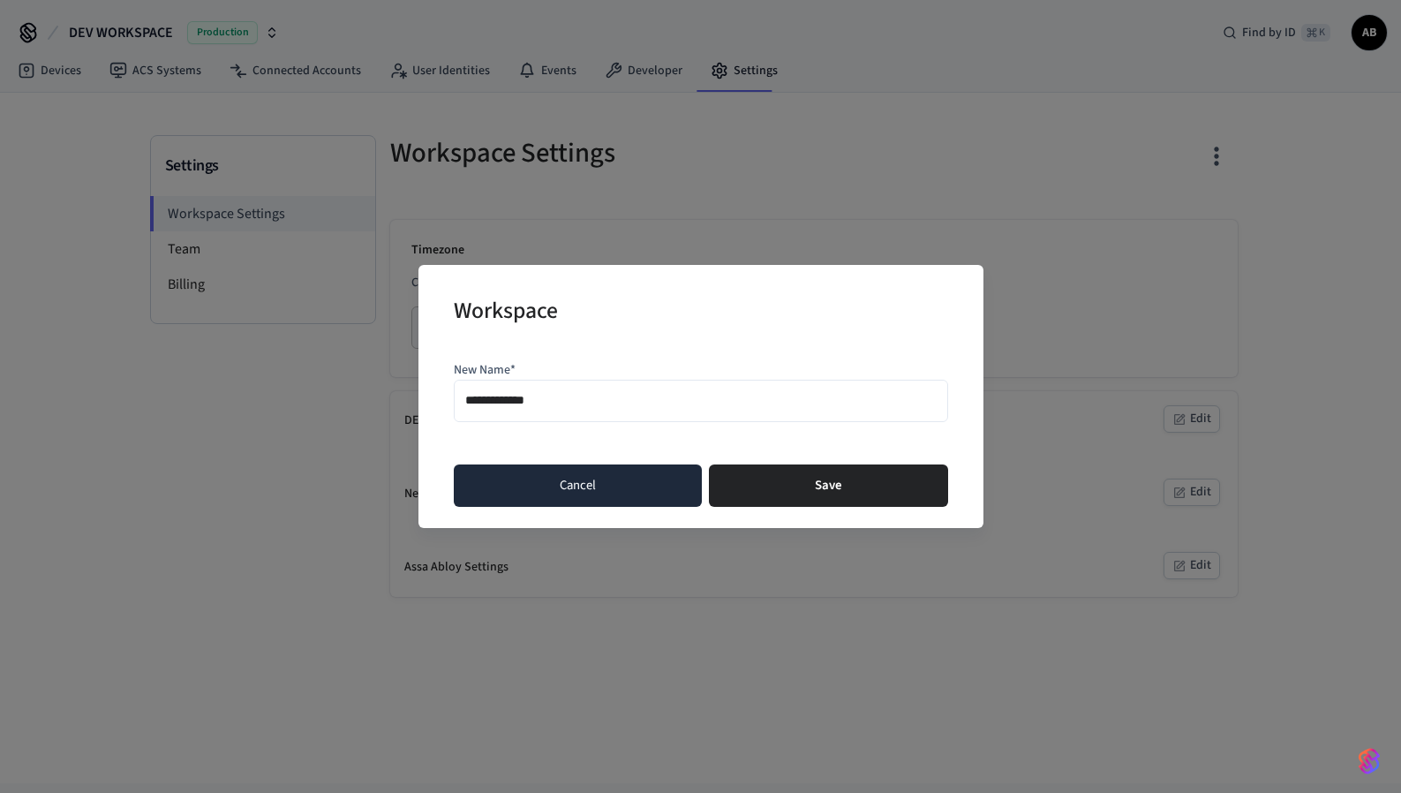
click at [624, 471] on button "Cancel" at bounding box center [578, 485] width 248 height 42
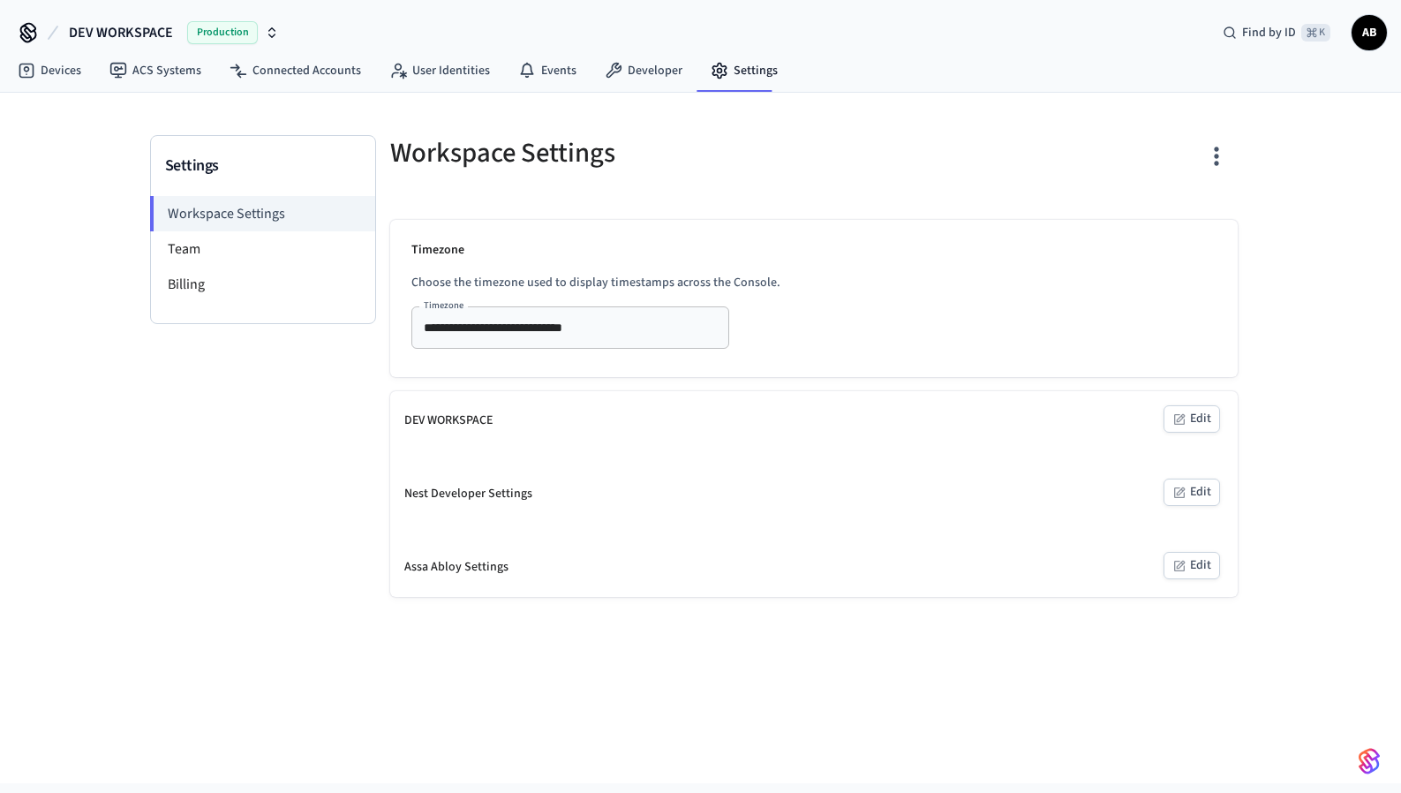
click at [1216, 152] on icon "button" at bounding box center [1216, 155] width 27 height 27
click at [1002, 153] on div at bounding box center [700, 396] width 1401 height 793
click at [199, 245] on li "Team" at bounding box center [263, 248] width 224 height 35
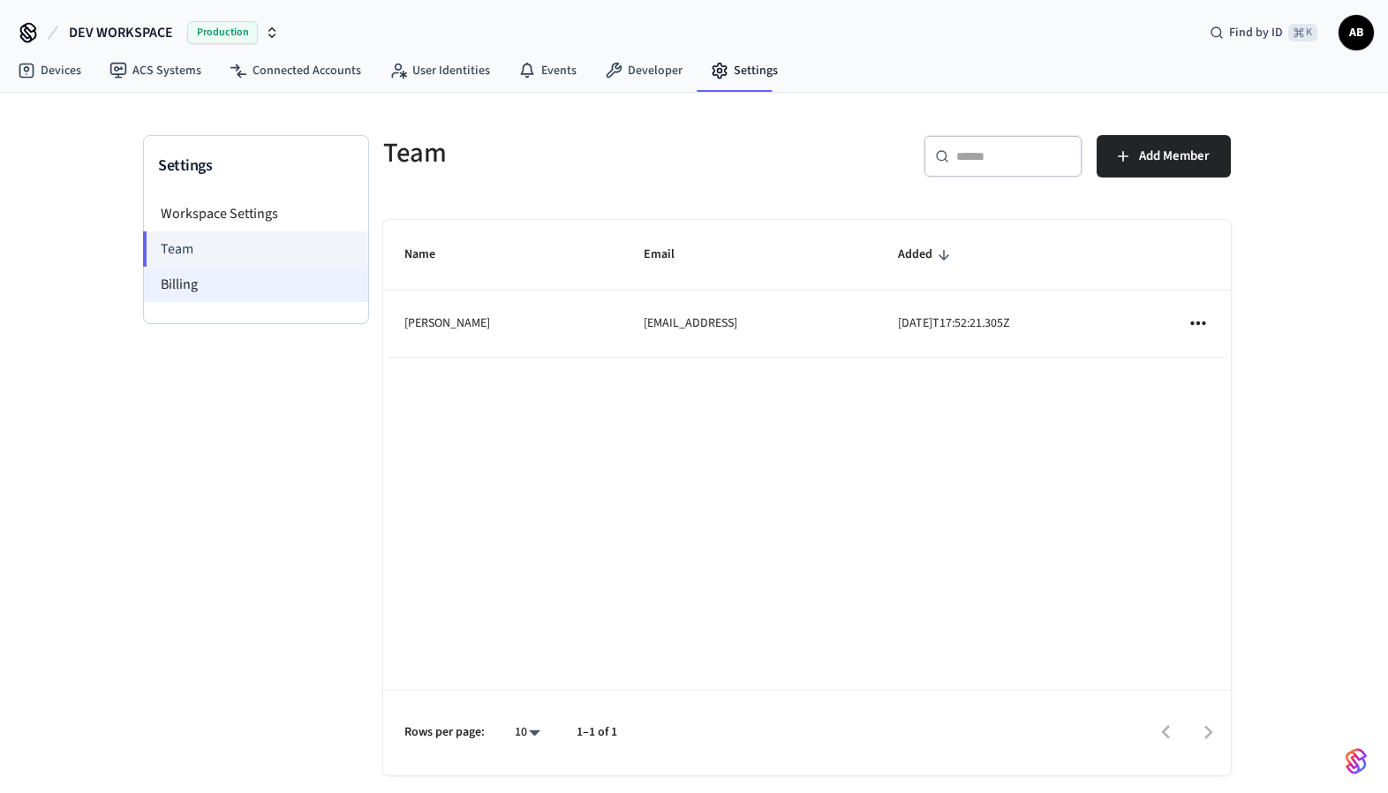
click at [232, 283] on li "Billing" at bounding box center [256, 284] width 224 height 35
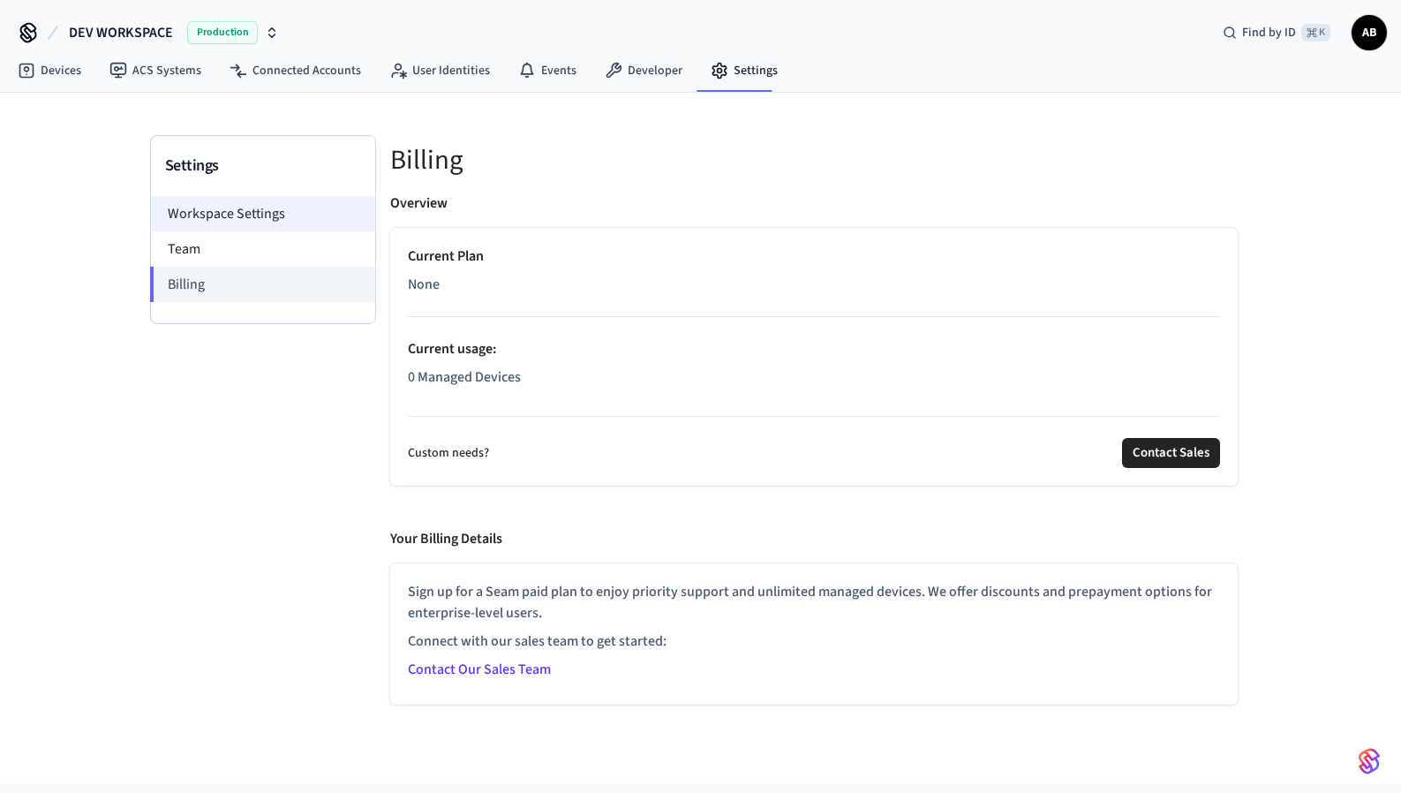
click at [235, 215] on li "Workspace Settings" at bounding box center [263, 213] width 224 height 35
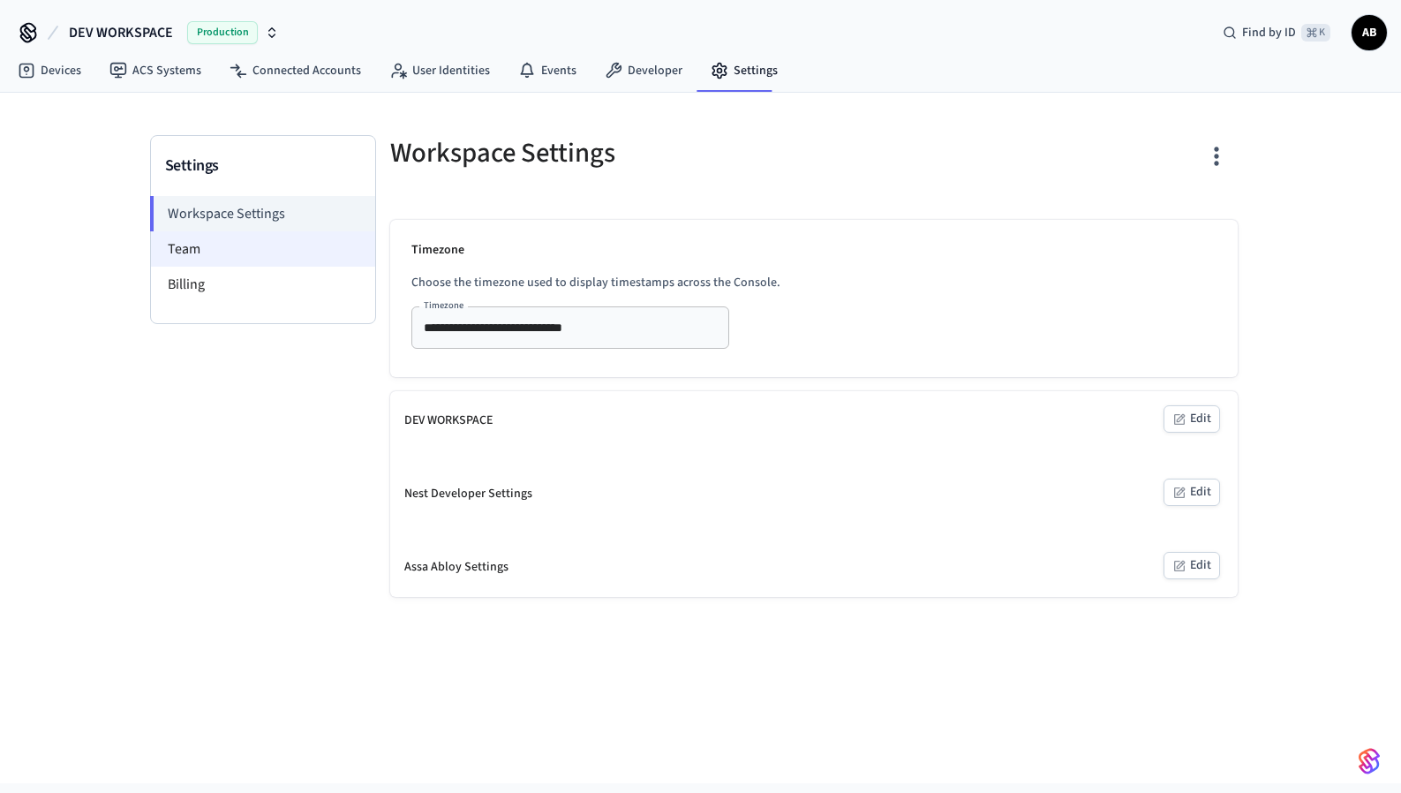
click at [251, 245] on li "Team" at bounding box center [263, 248] width 224 height 35
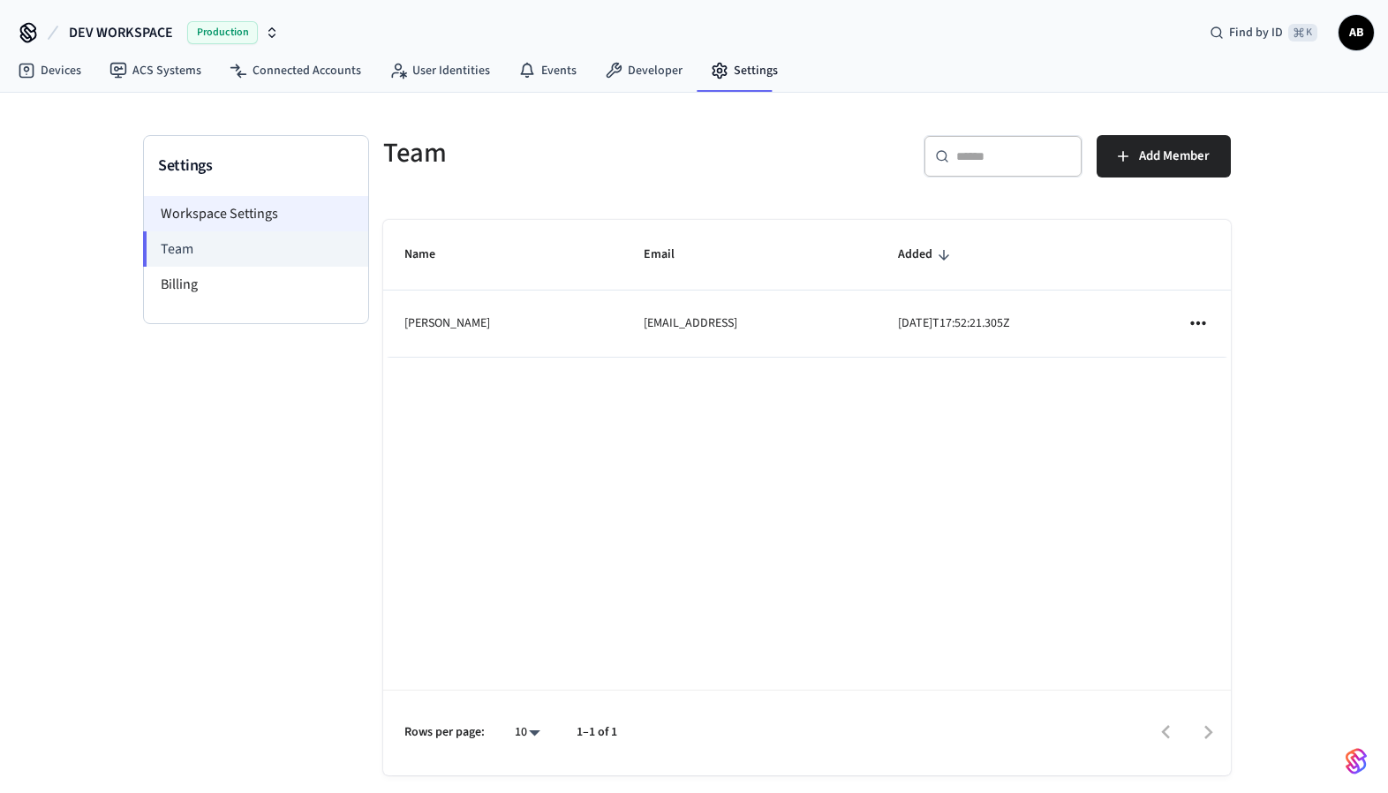
click at [289, 205] on li "Workspace Settings" at bounding box center [256, 213] width 224 height 35
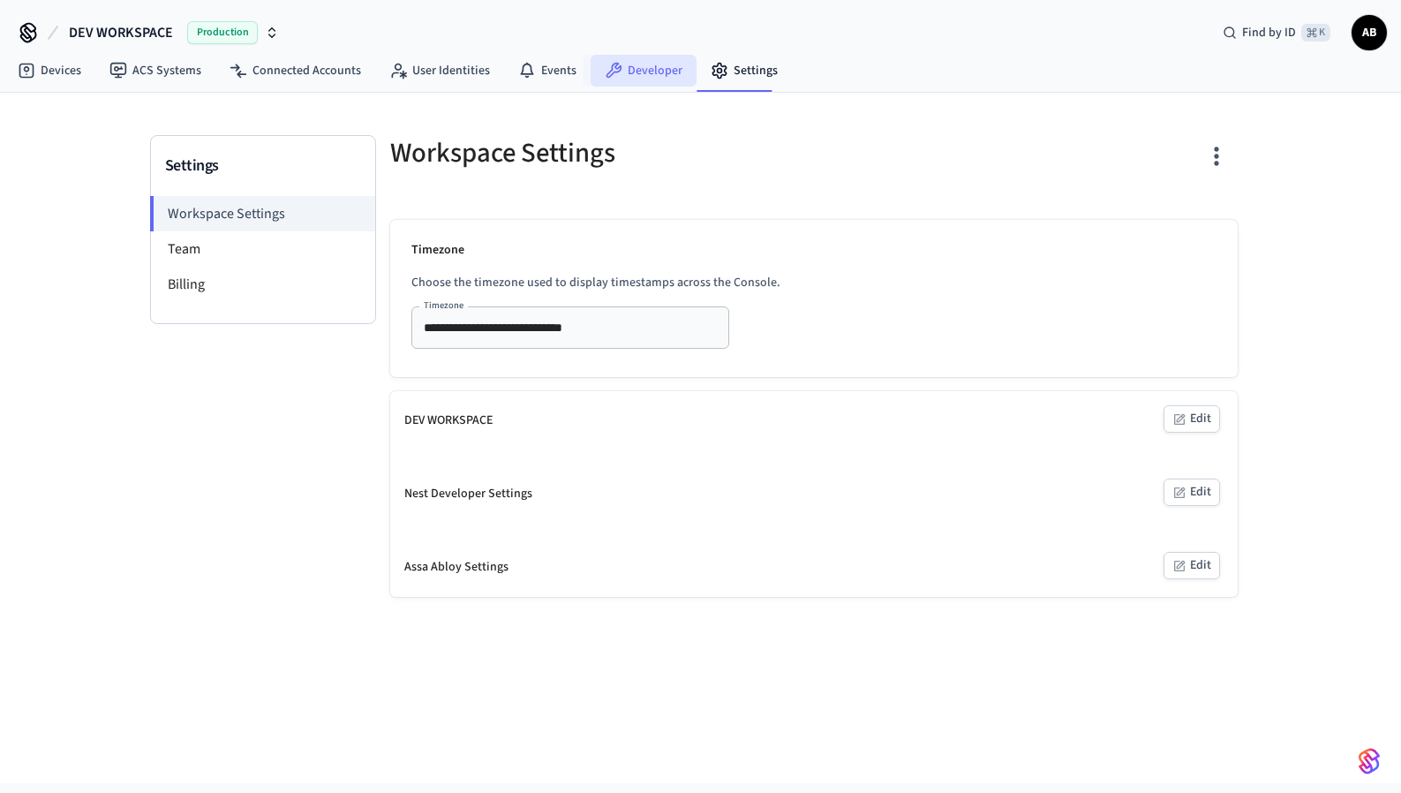
click at [630, 66] on link "Developer" at bounding box center [644, 71] width 106 height 32
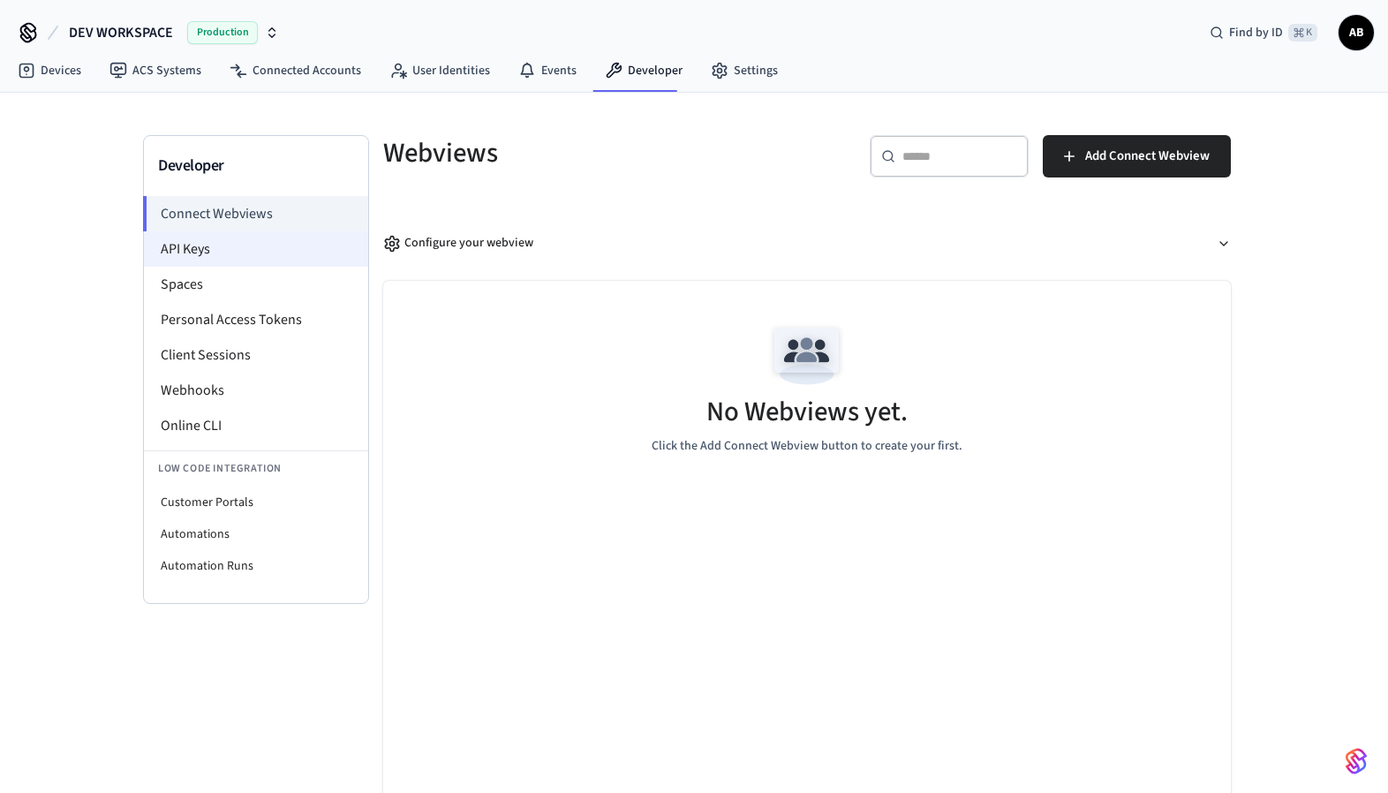
click at [268, 251] on li "API Keys" at bounding box center [256, 248] width 224 height 35
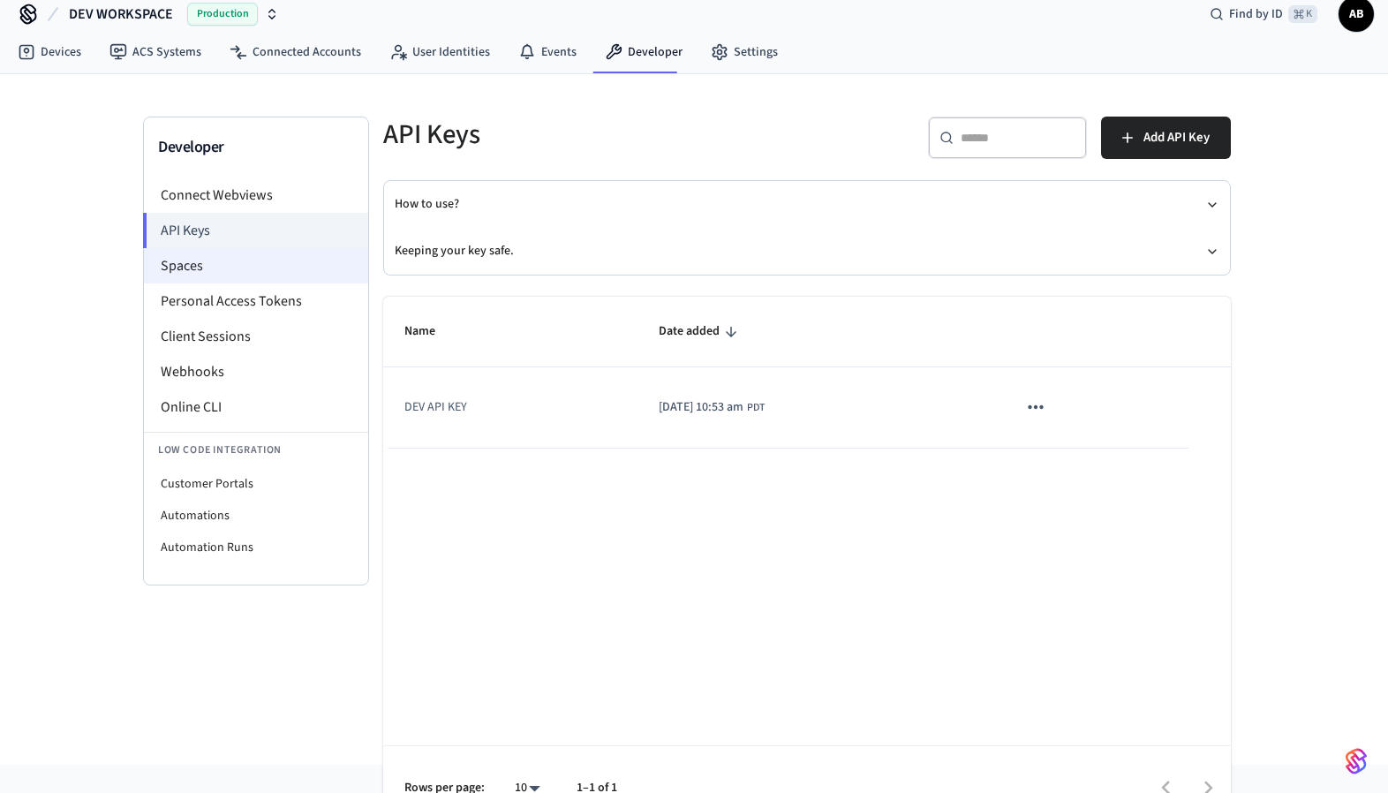
scroll to position [19, 0]
click at [217, 268] on li "Spaces" at bounding box center [256, 264] width 224 height 35
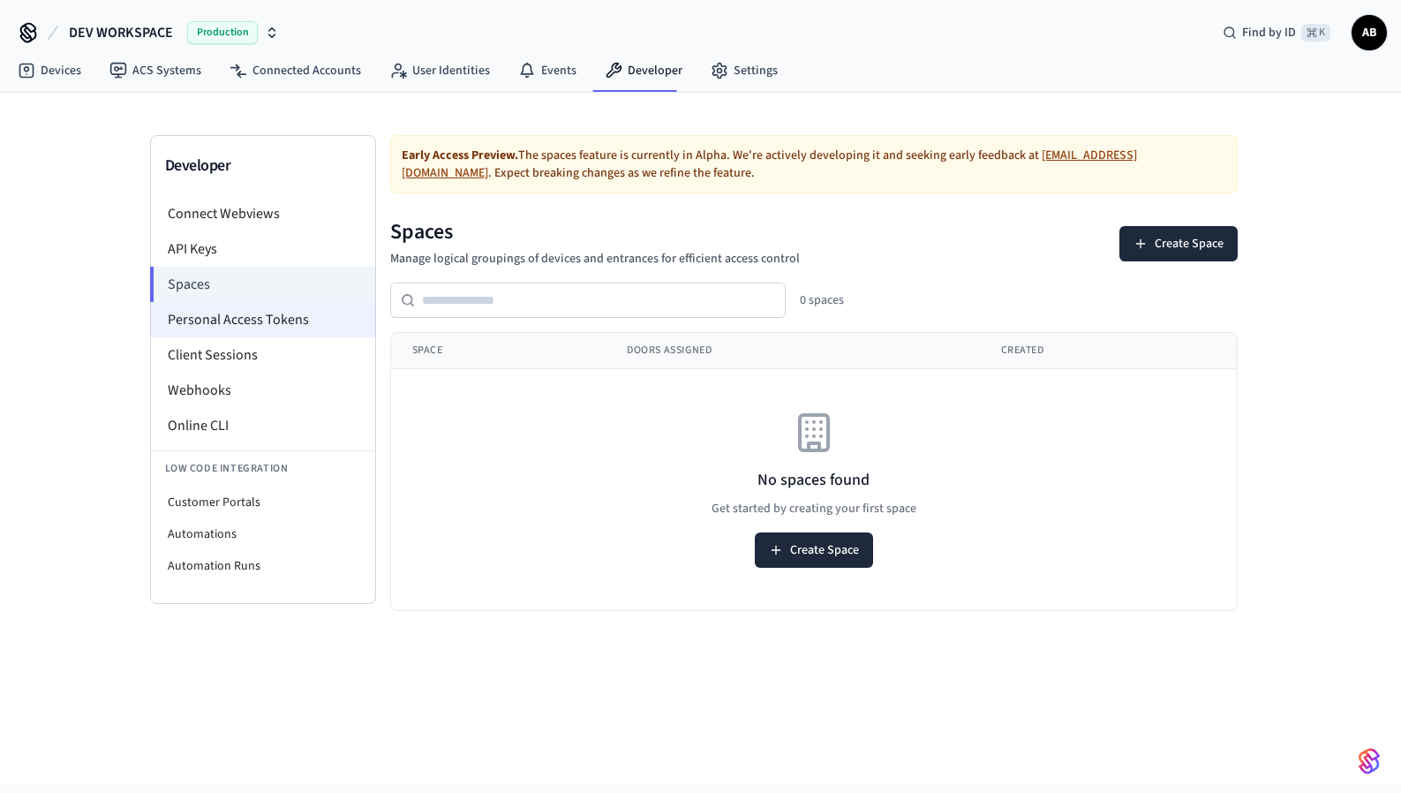
click at [318, 328] on li "Personal Access Tokens" at bounding box center [263, 319] width 224 height 35
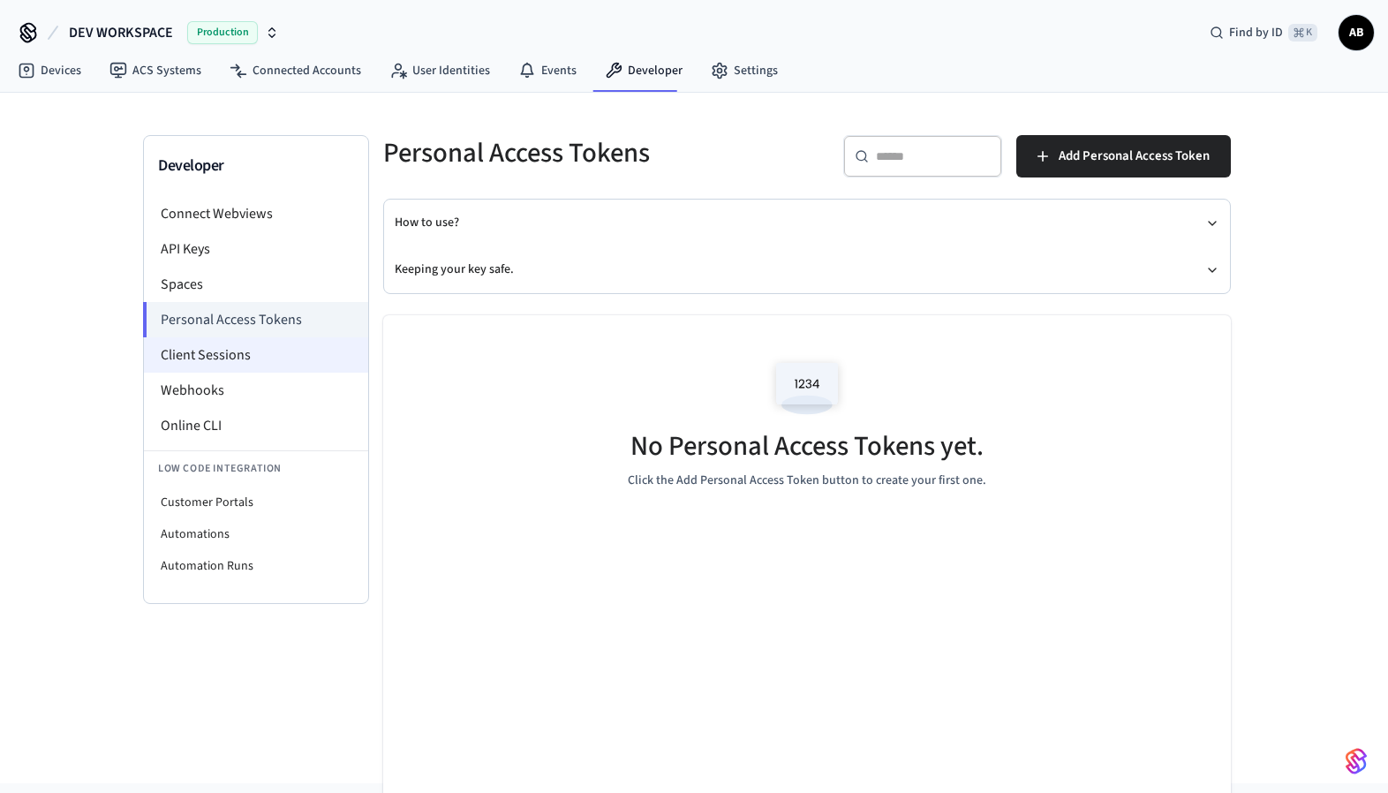
click at [322, 359] on li "Client Sessions" at bounding box center [256, 354] width 224 height 35
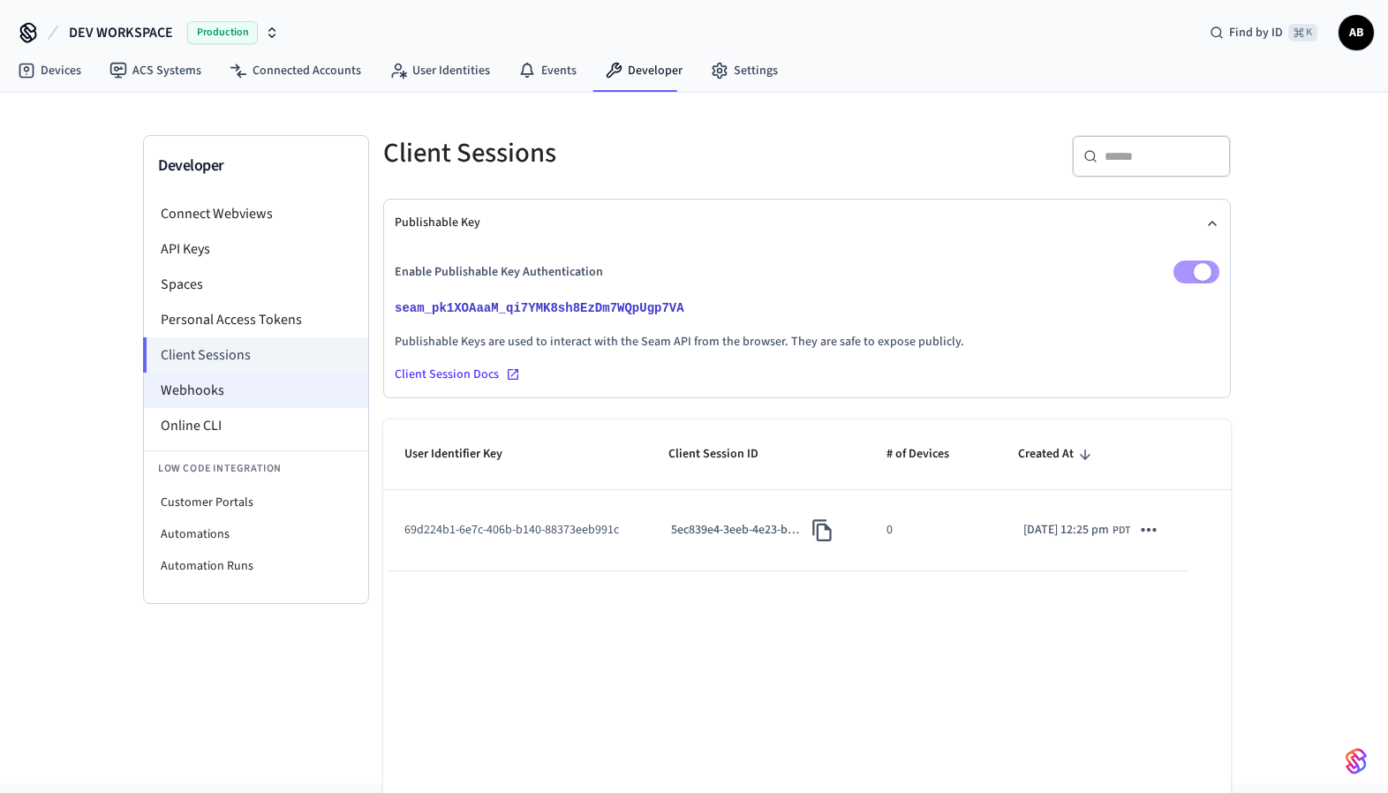
click at [314, 386] on li "Webhooks" at bounding box center [256, 390] width 224 height 35
click at [296, 391] on li "Webhooks" at bounding box center [256, 390] width 224 height 35
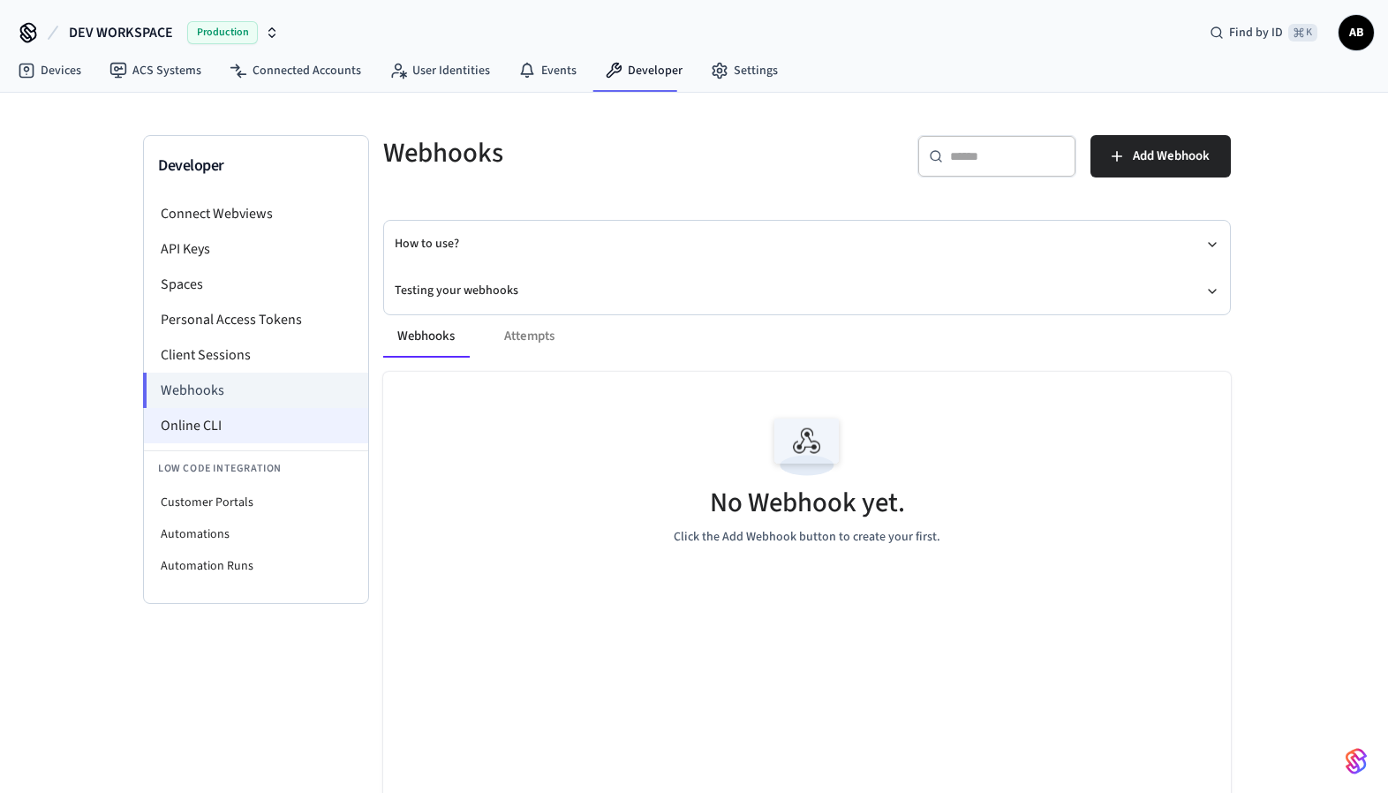
click at [222, 424] on li "Online CLI" at bounding box center [256, 425] width 224 height 35
click at [265, 510] on li "Customer Portals" at bounding box center [256, 503] width 224 height 32
select select "**********"
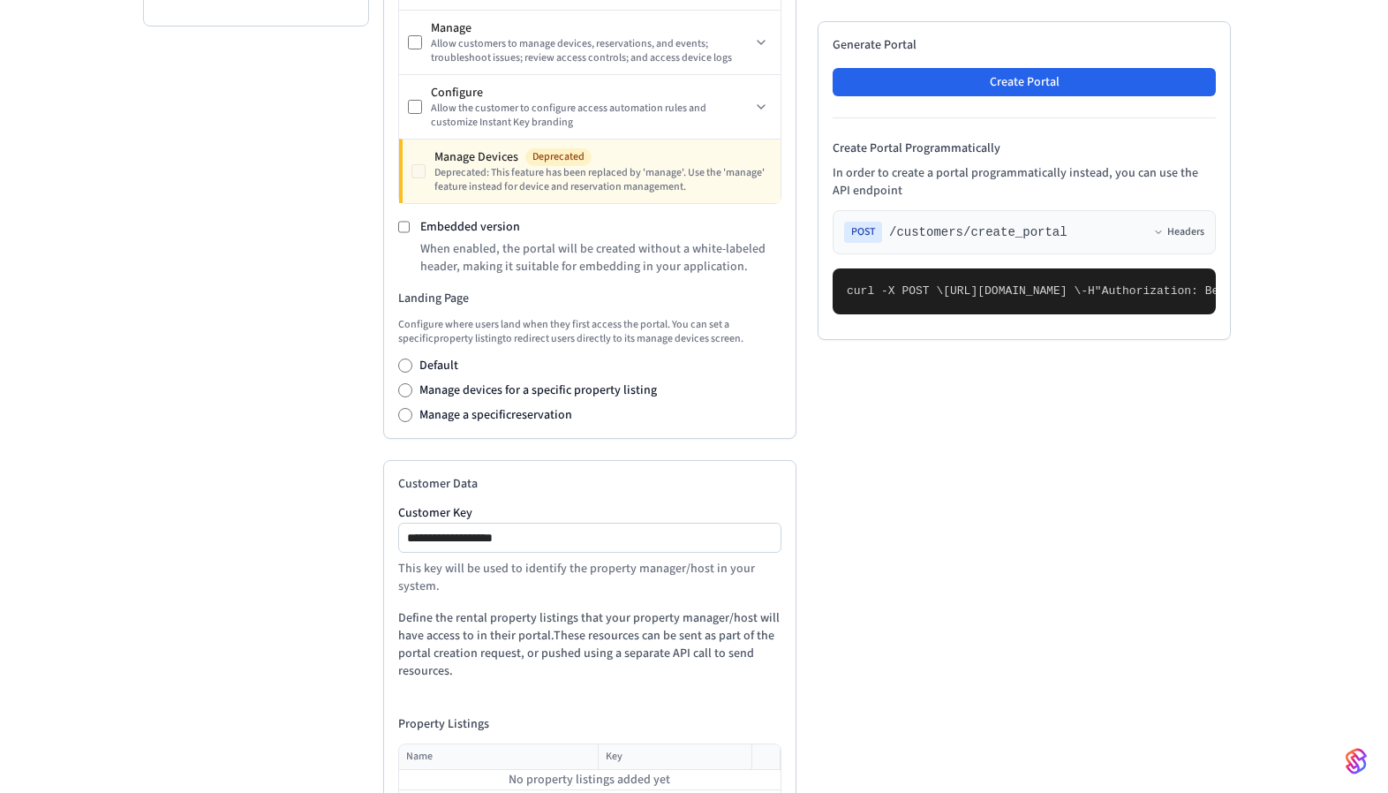
scroll to position [487, 0]
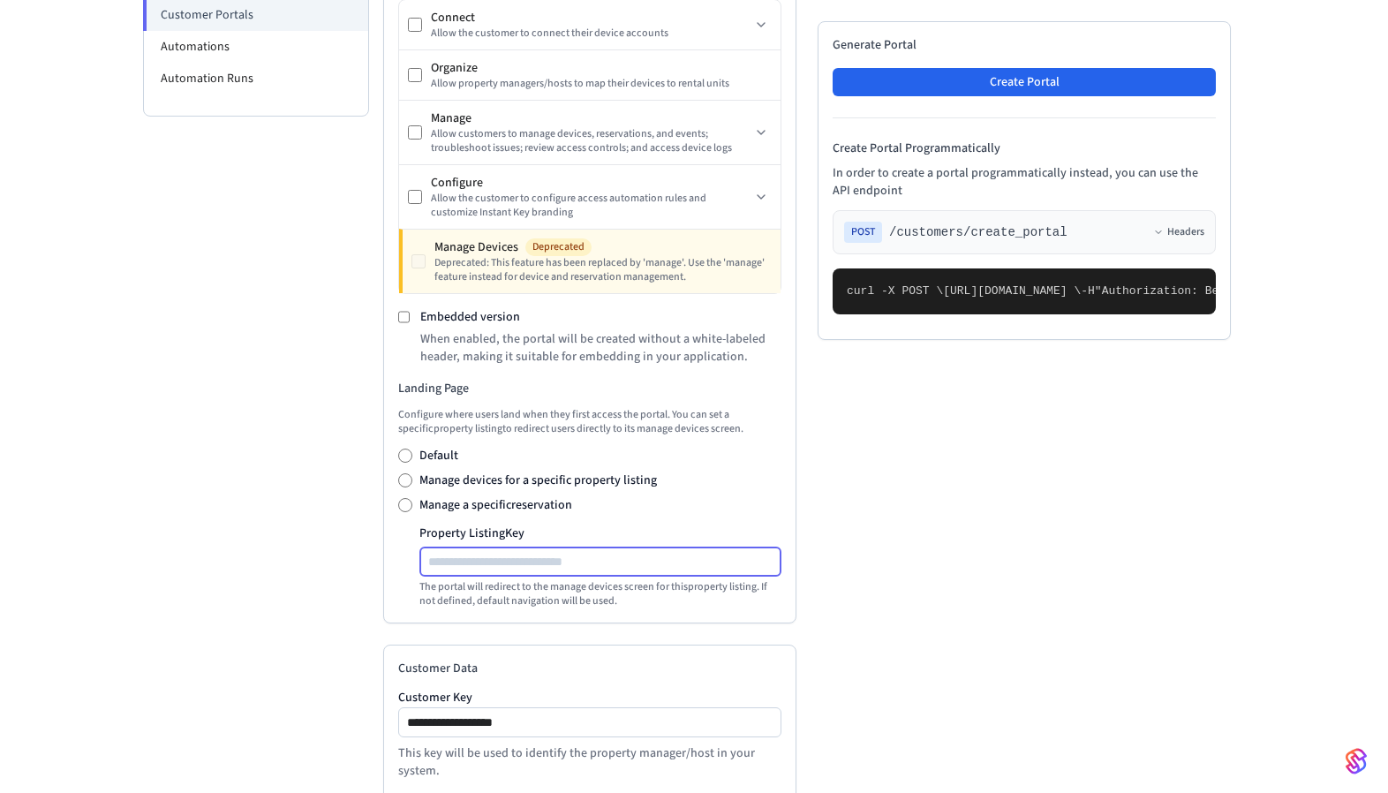
click at [458, 561] on input "Property Listing Key" at bounding box center [601, 561] width 360 height 21
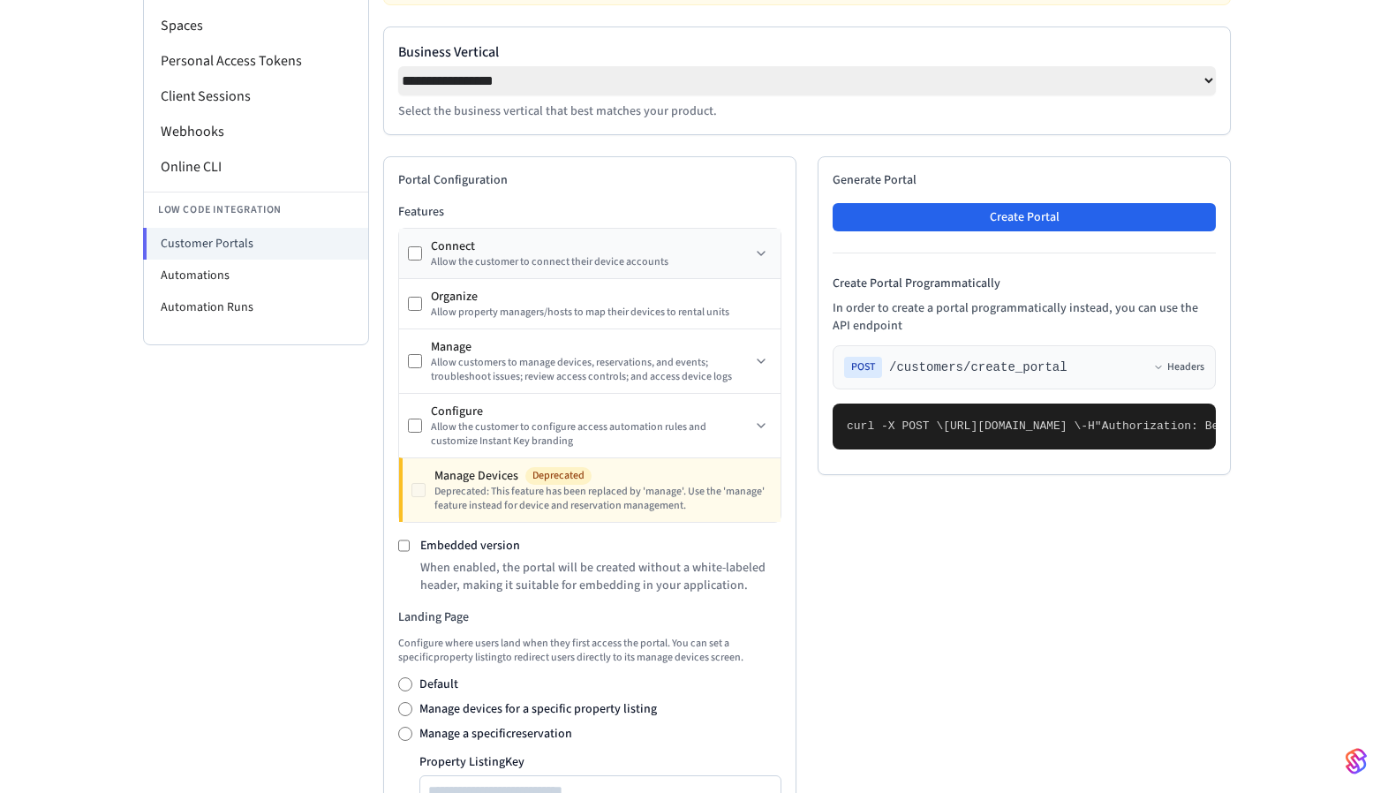
scroll to position [0, 0]
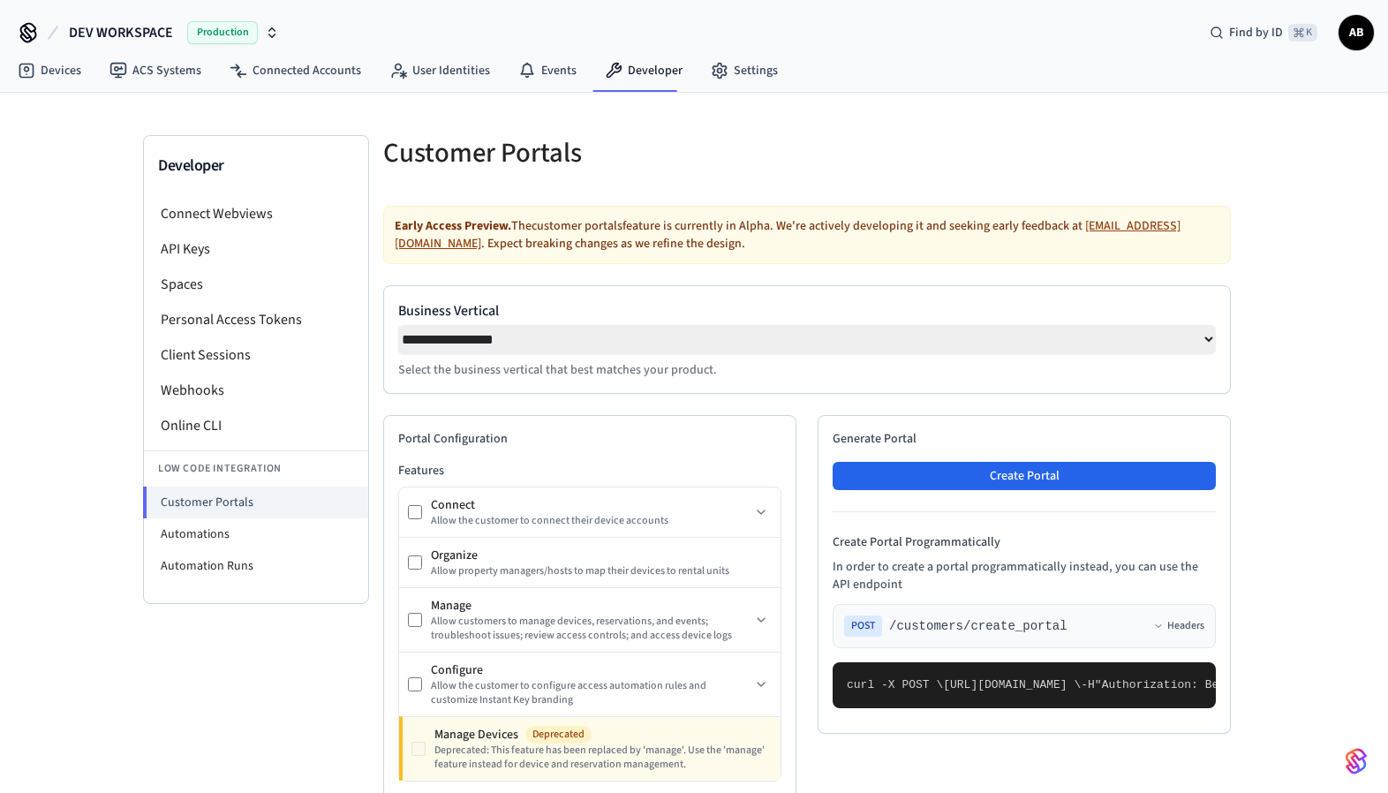
click at [494, 348] on select "**********" at bounding box center [807, 339] width 818 height 29
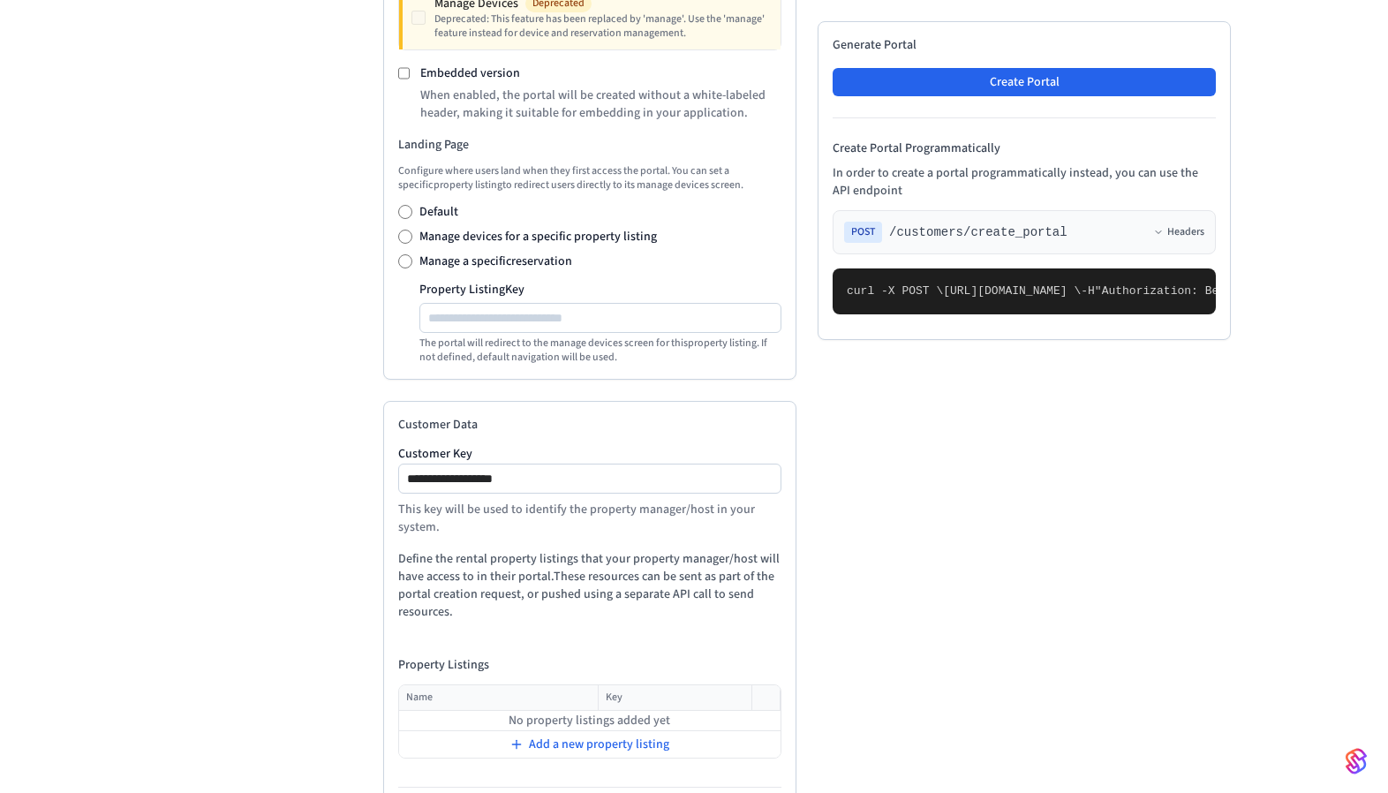
scroll to position [807, 0]
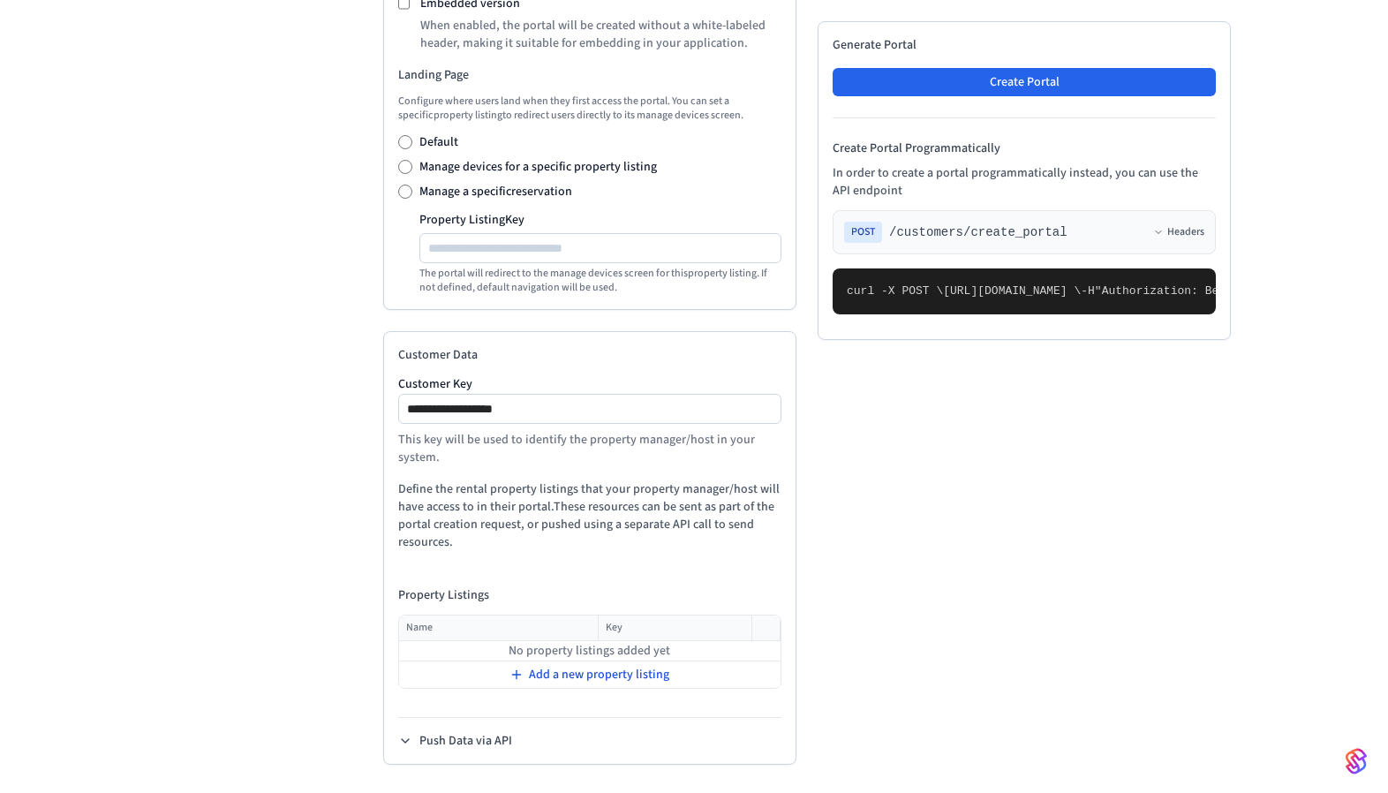
click at [590, 679] on span "Add a new property listing" at bounding box center [599, 675] width 140 height 18
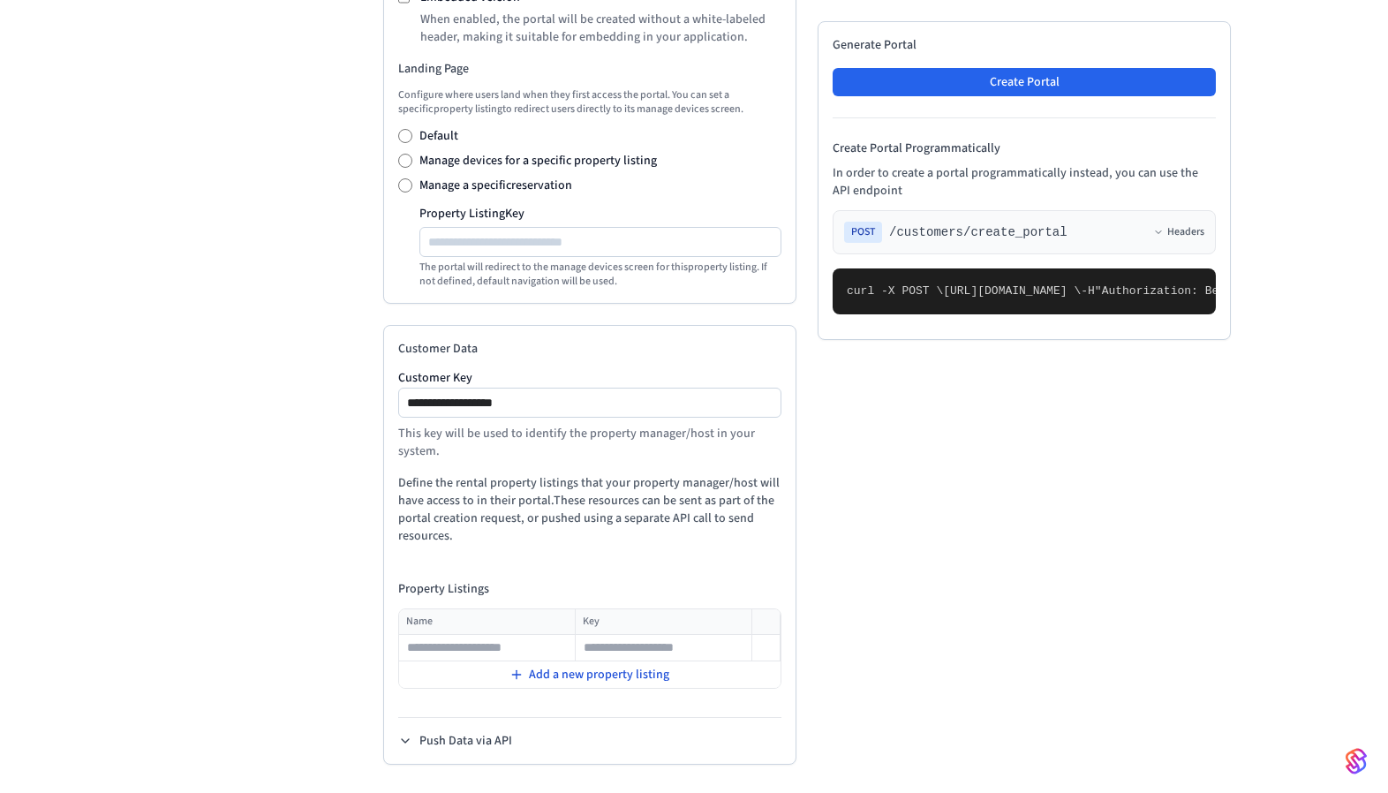
click at [590, 679] on span "Add a new property listing" at bounding box center [599, 675] width 140 height 18
click at [590, 679] on input "text" at bounding box center [664, 674] width 174 height 21
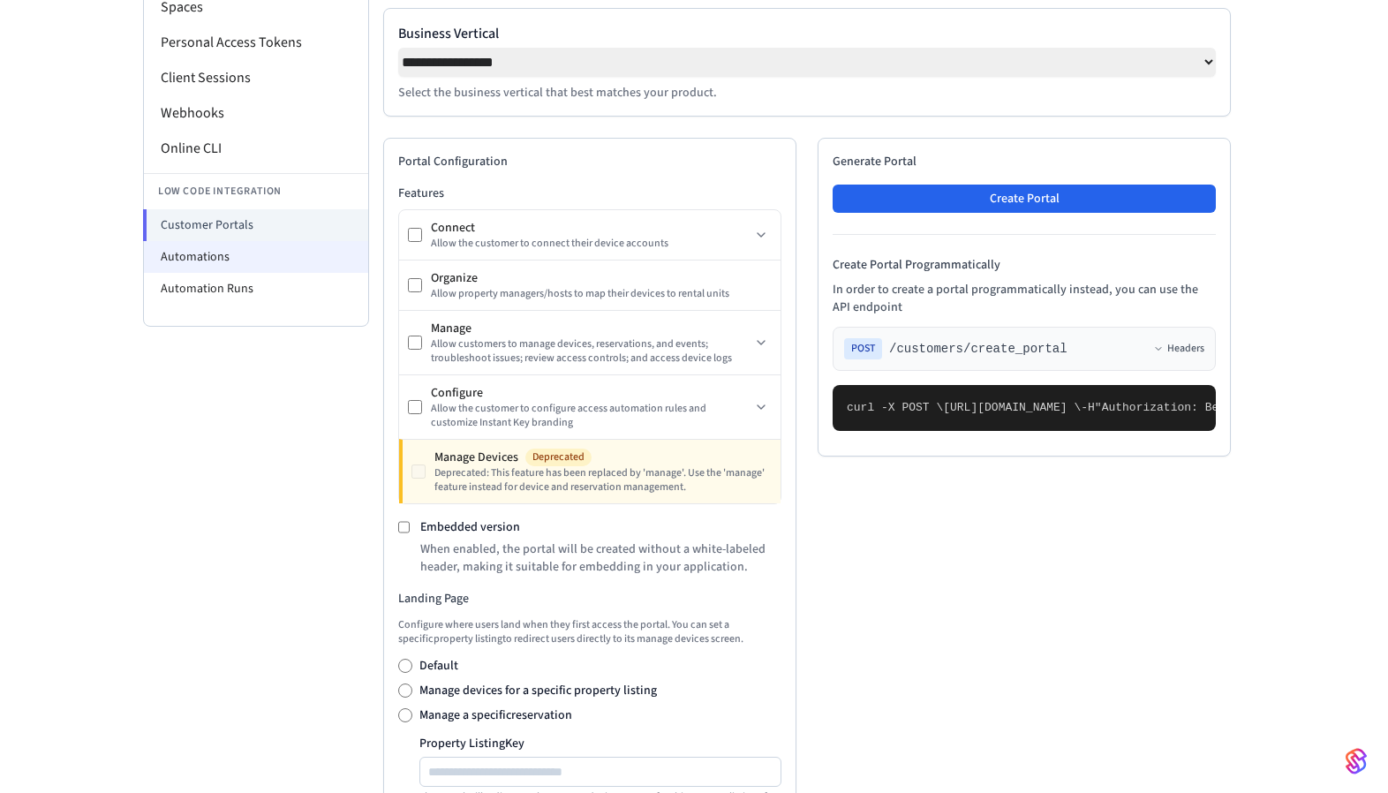
scroll to position [35, 0]
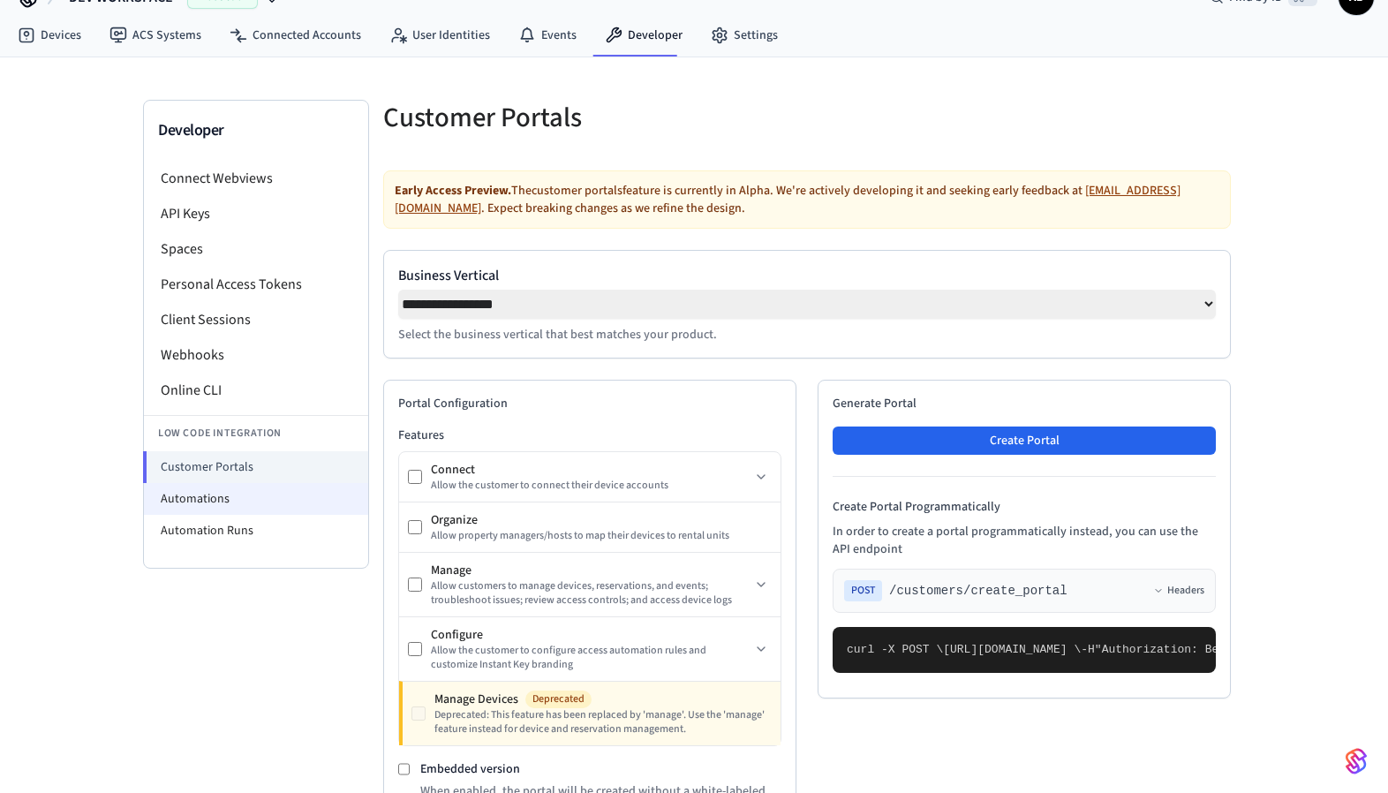
click at [250, 495] on li "Automations" at bounding box center [256, 499] width 224 height 32
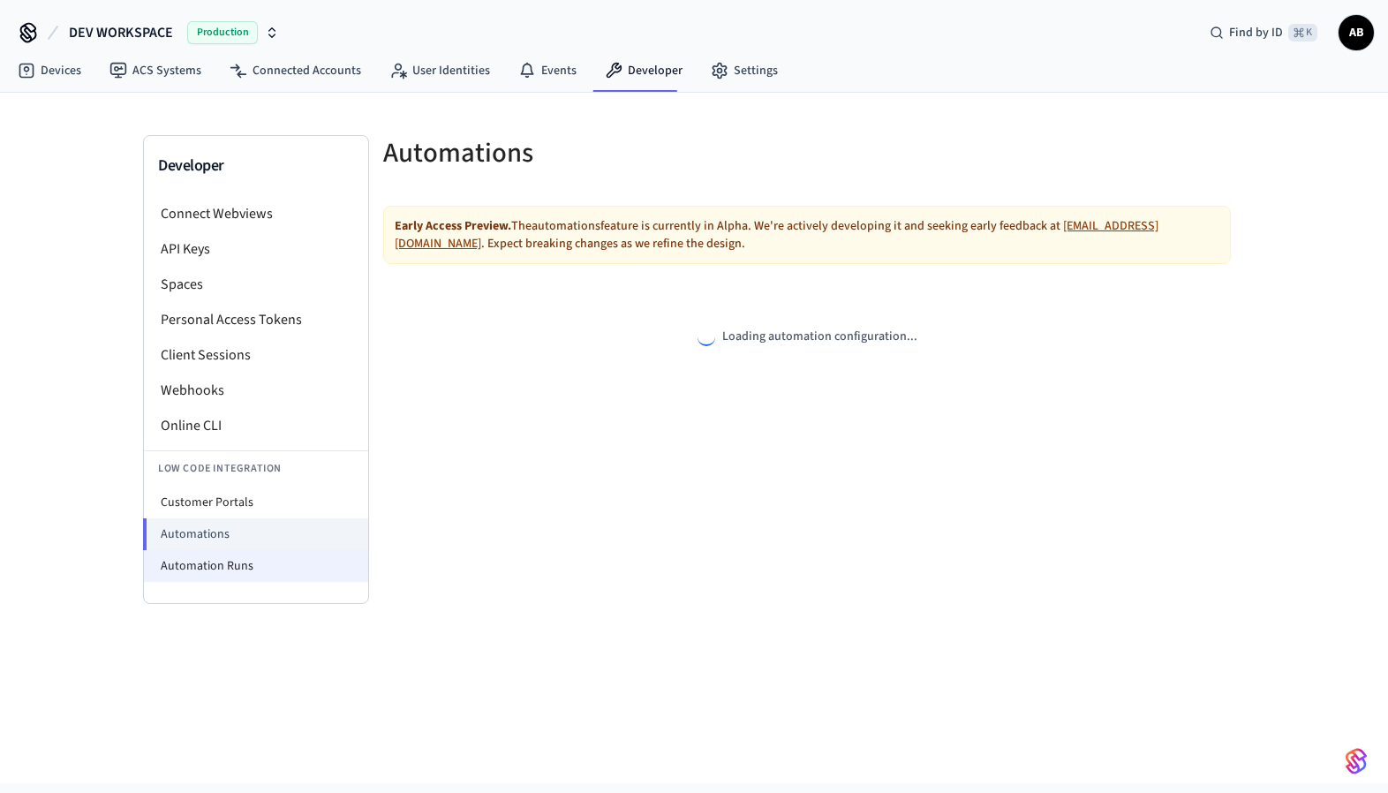
select select "**********"
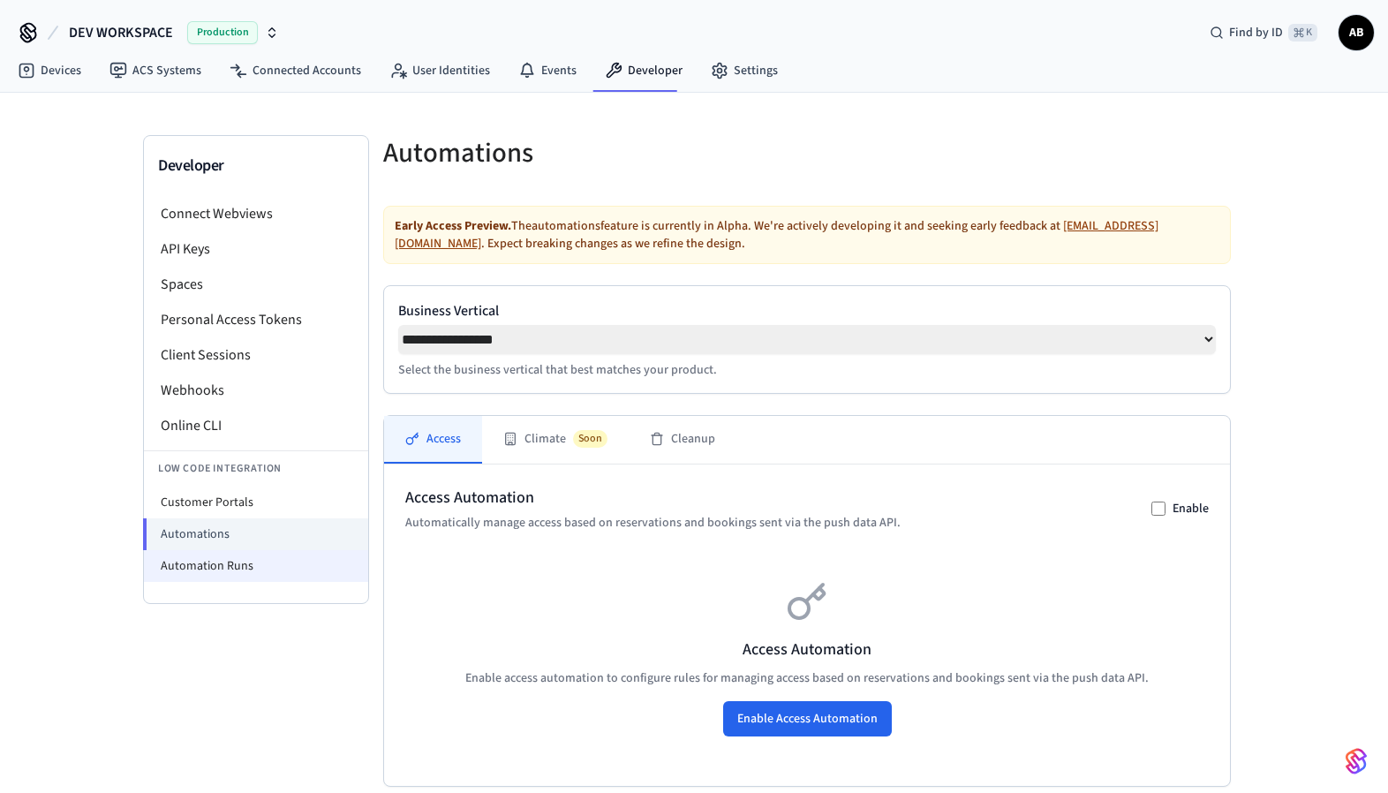
click at [276, 561] on li "Automation Runs" at bounding box center [256, 566] width 224 height 32
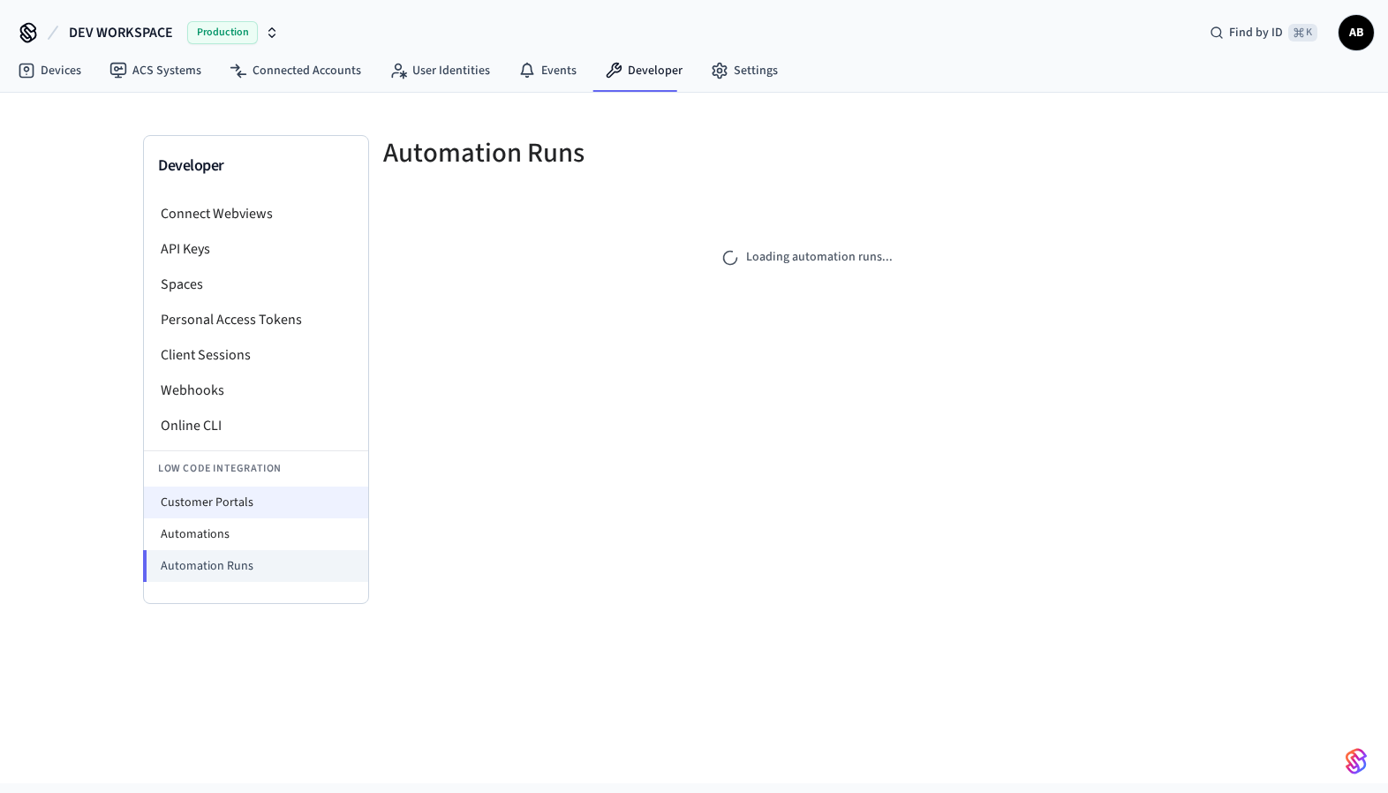
click at [283, 494] on li "Customer Portals" at bounding box center [256, 503] width 224 height 32
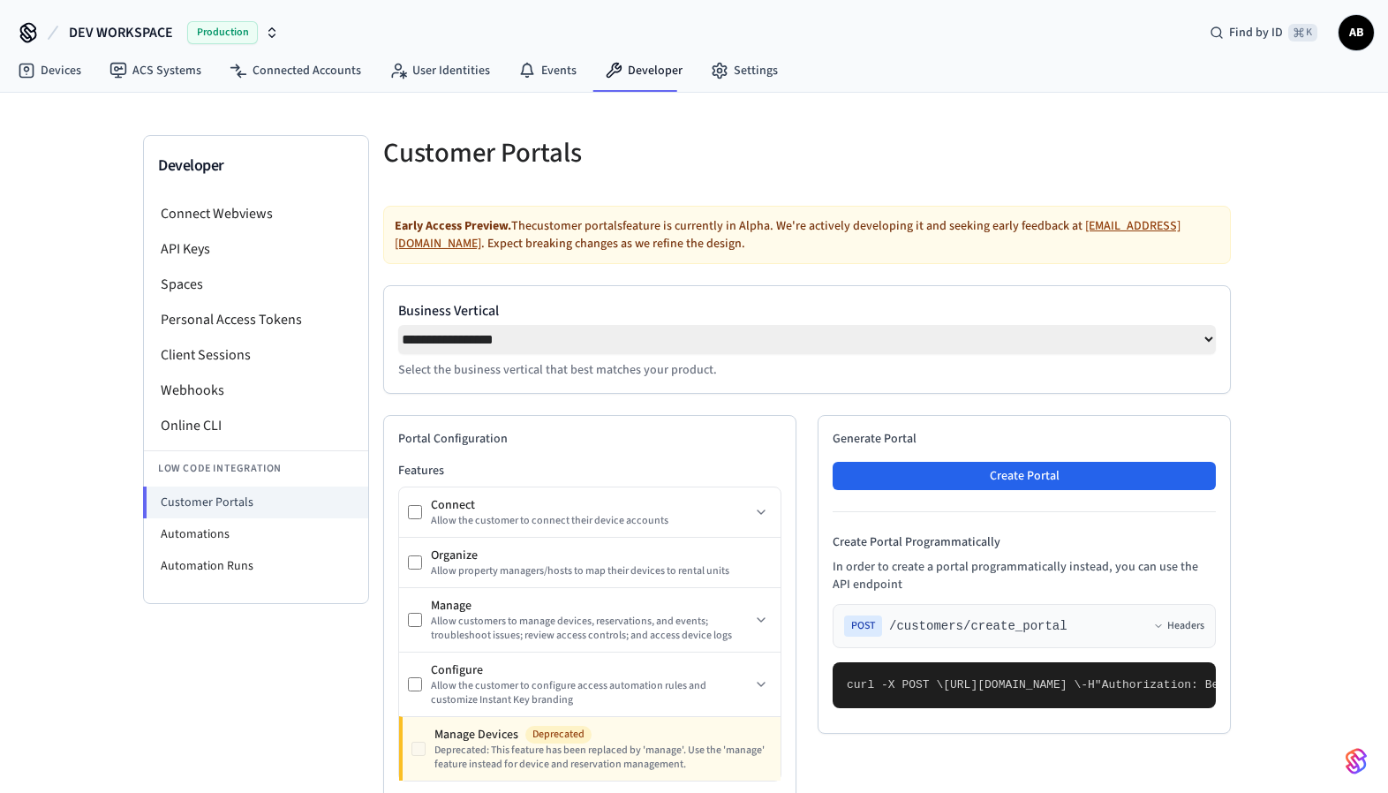
click at [503, 343] on select "**********" at bounding box center [807, 339] width 818 height 29
select select "*******"
click at [398, 325] on select "**********" at bounding box center [807, 339] width 818 height 29
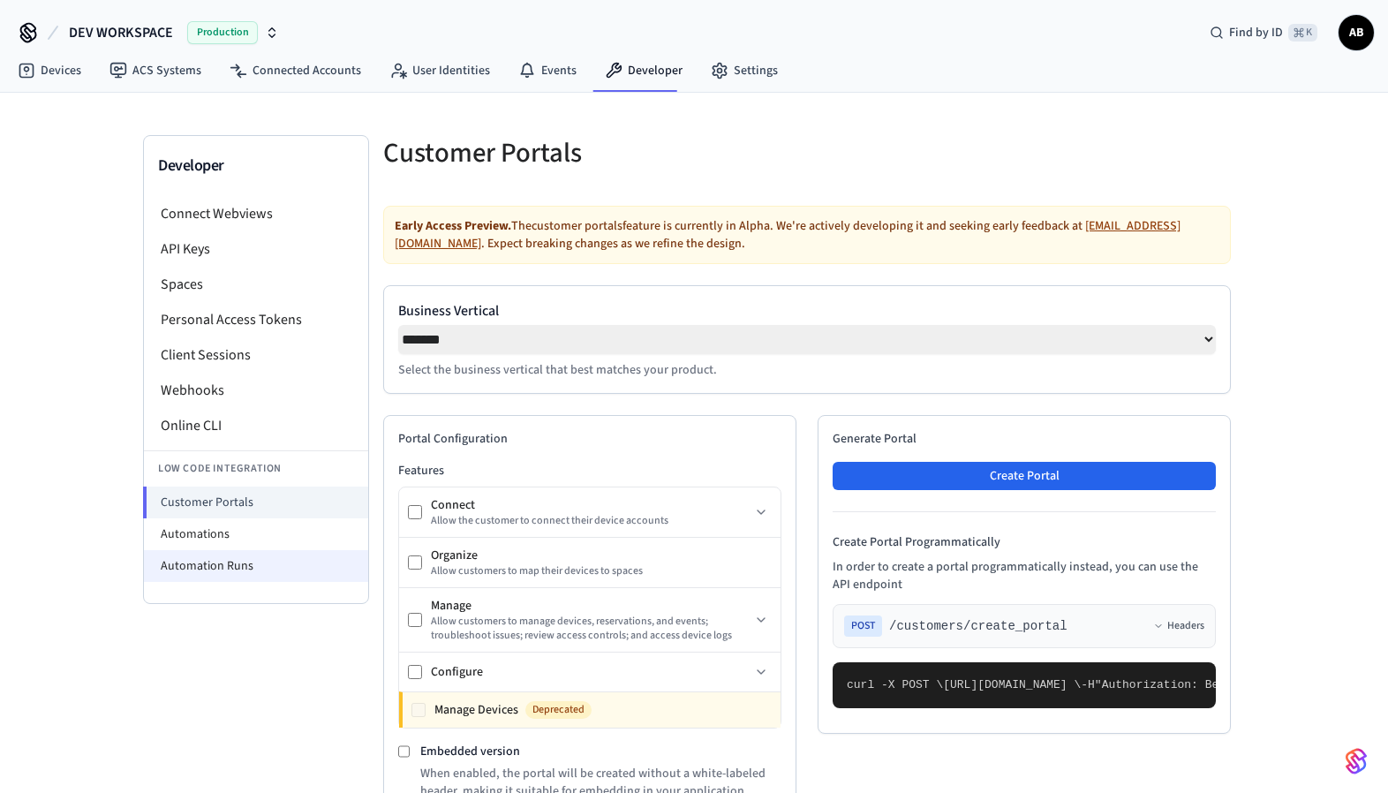
click at [278, 558] on li "Automation Runs" at bounding box center [256, 566] width 224 height 32
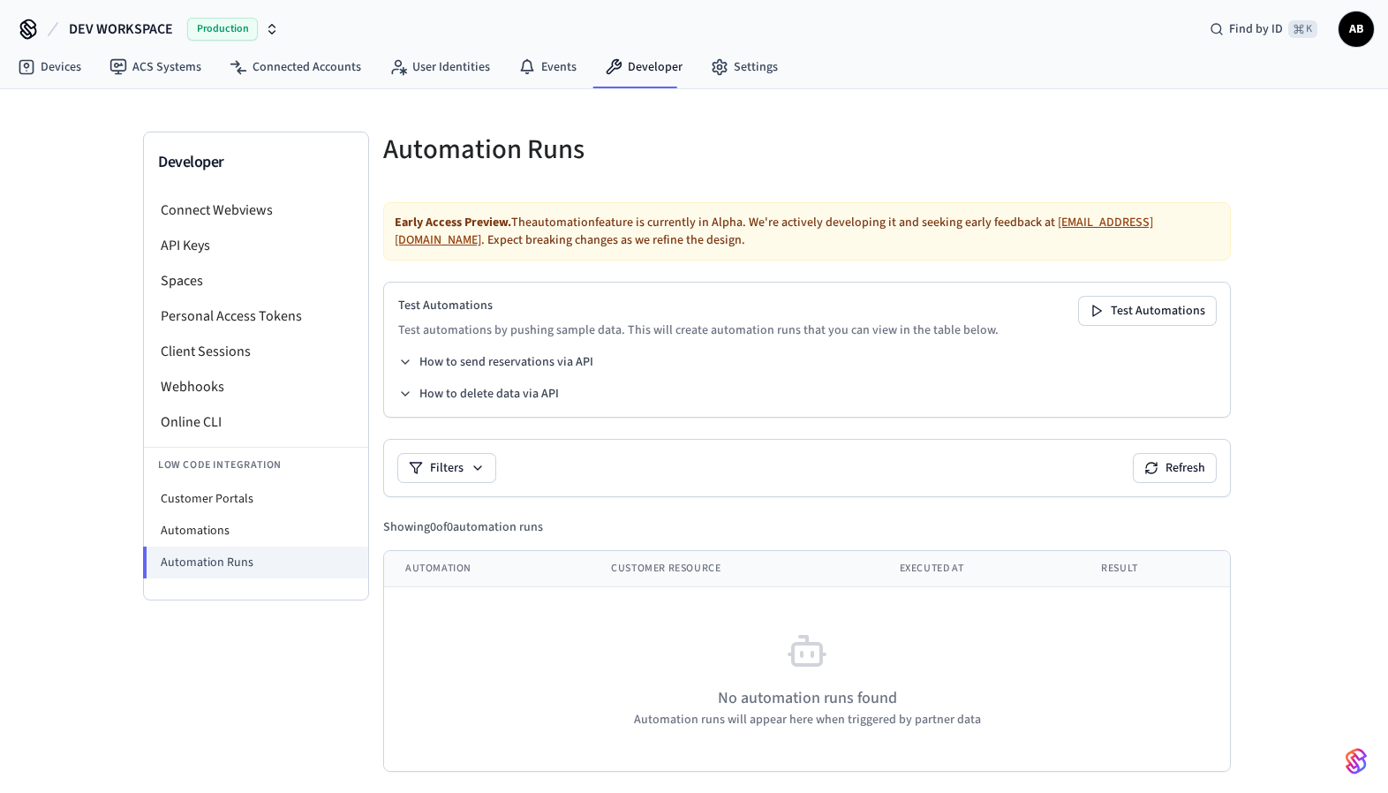
scroll to position [11, 0]
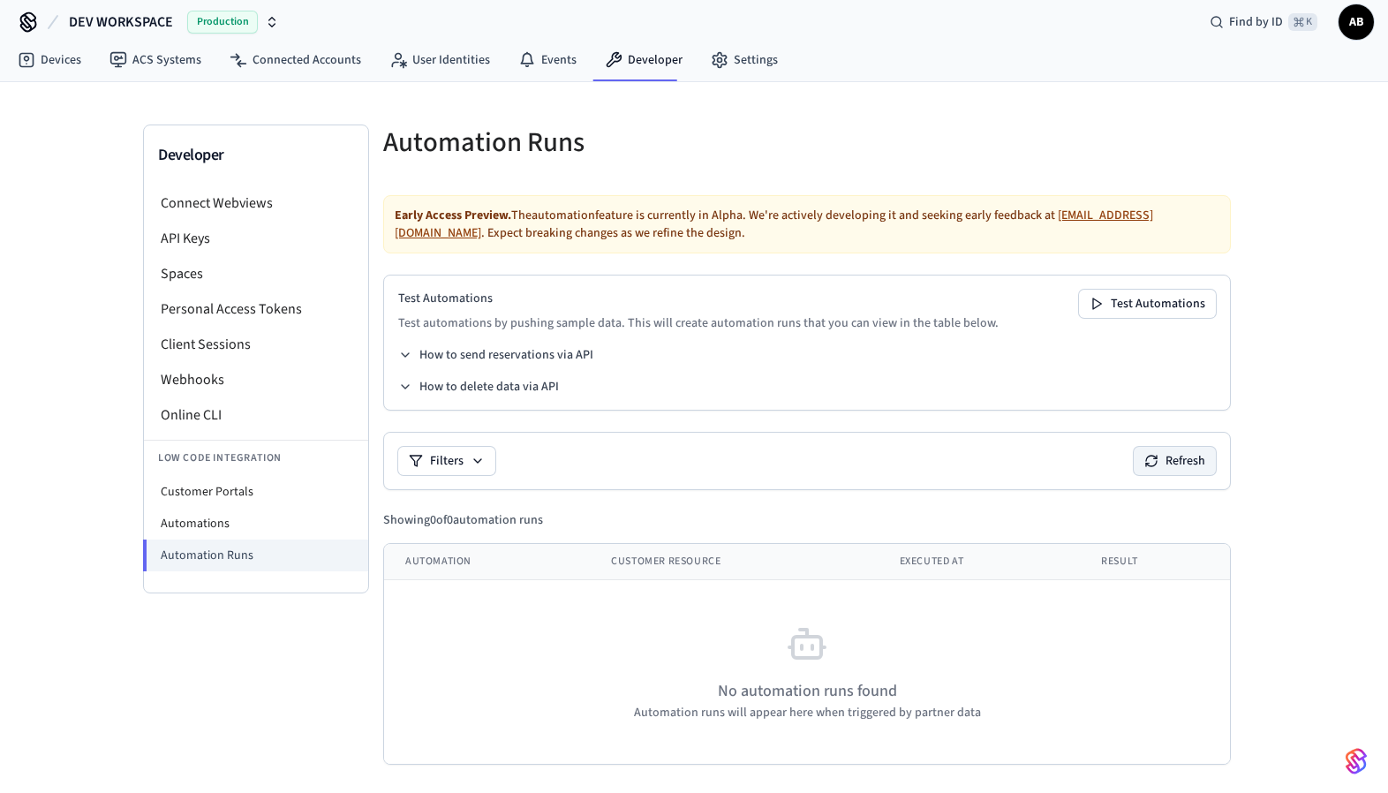
click at [1160, 472] on button "Refresh" at bounding box center [1175, 461] width 82 height 28
click at [1174, 460] on button "Refresh" at bounding box center [1175, 461] width 82 height 28
click at [181, 196] on li "Connect Webviews" at bounding box center [256, 202] width 224 height 35
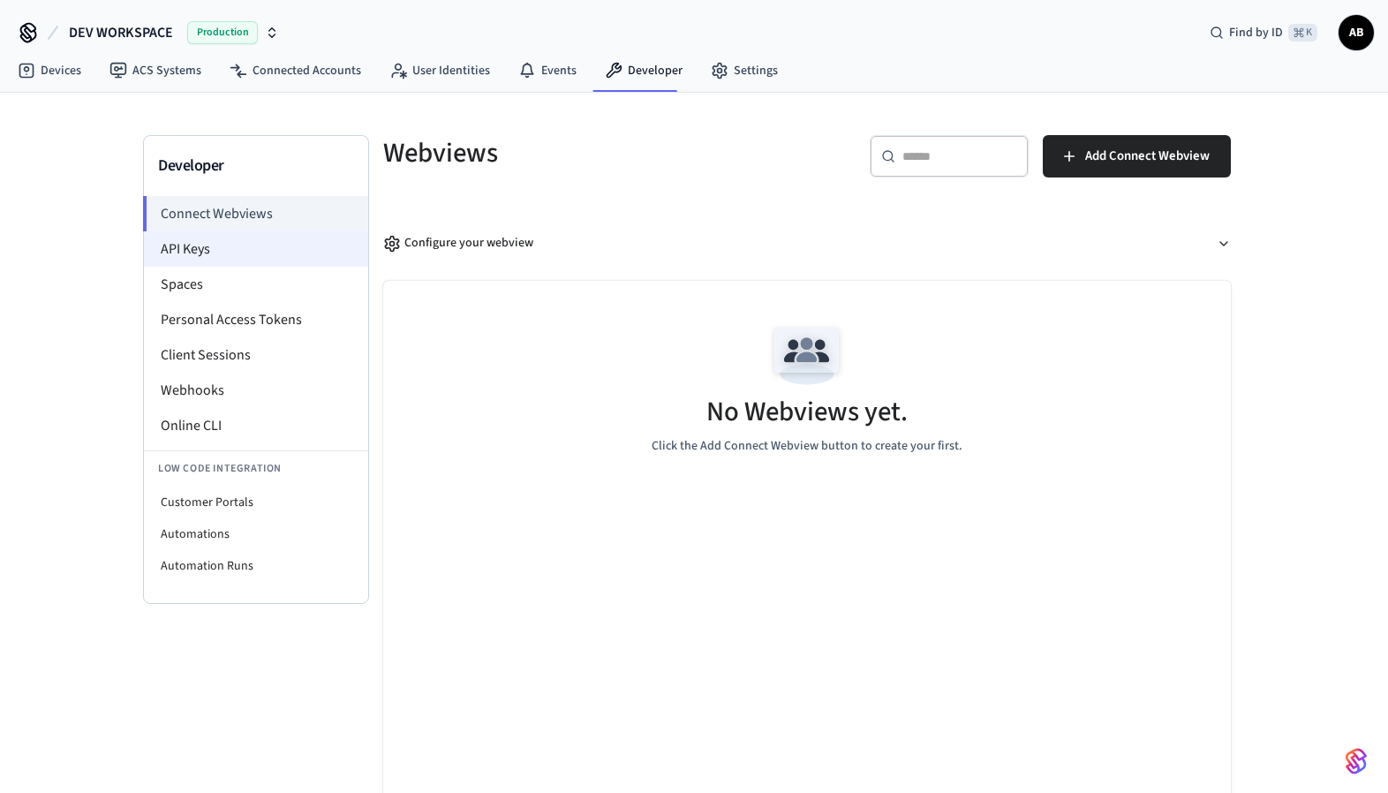
click at [235, 238] on li "API Keys" at bounding box center [256, 248] width 224 height 35
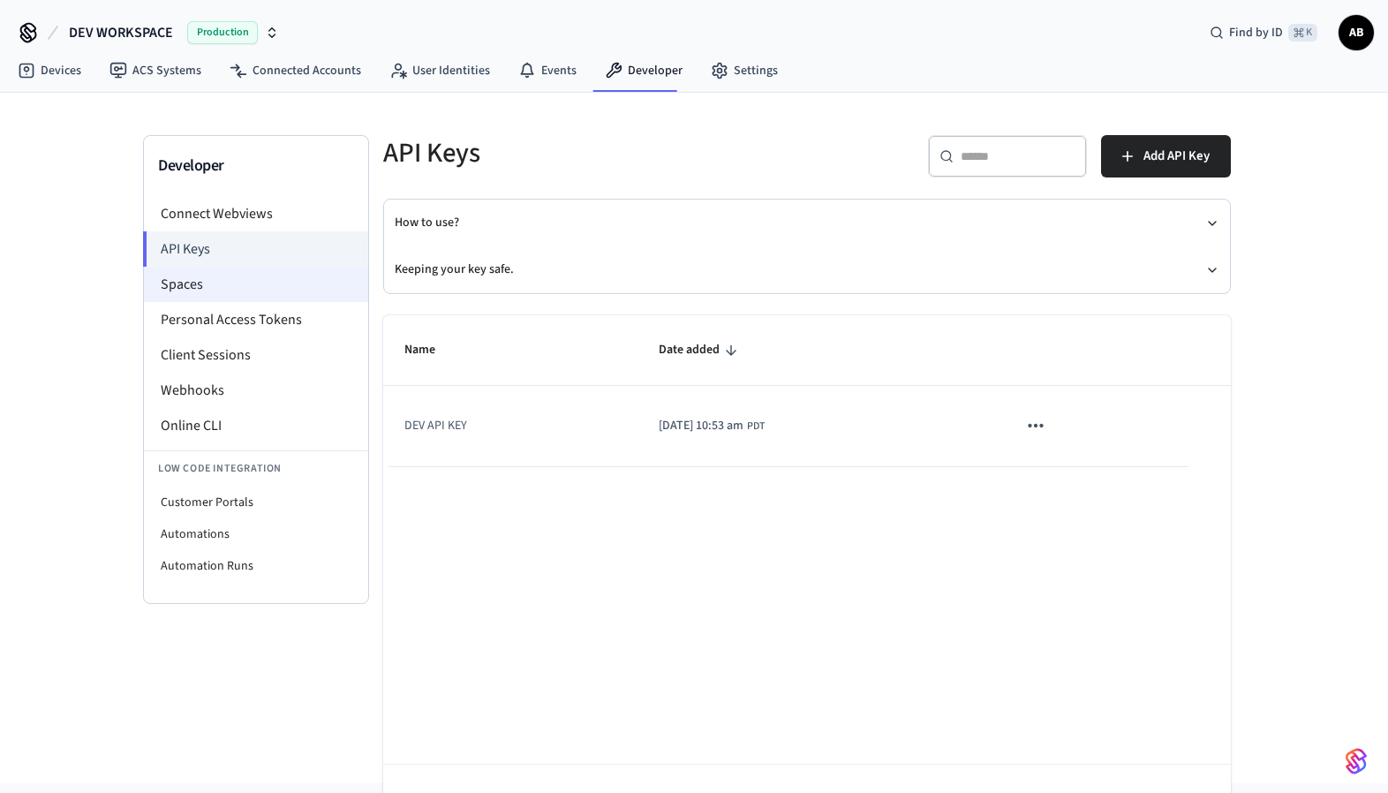
click at [245, 289] on li "Spaces" at bounding box center [256, 284] width 224 height 35
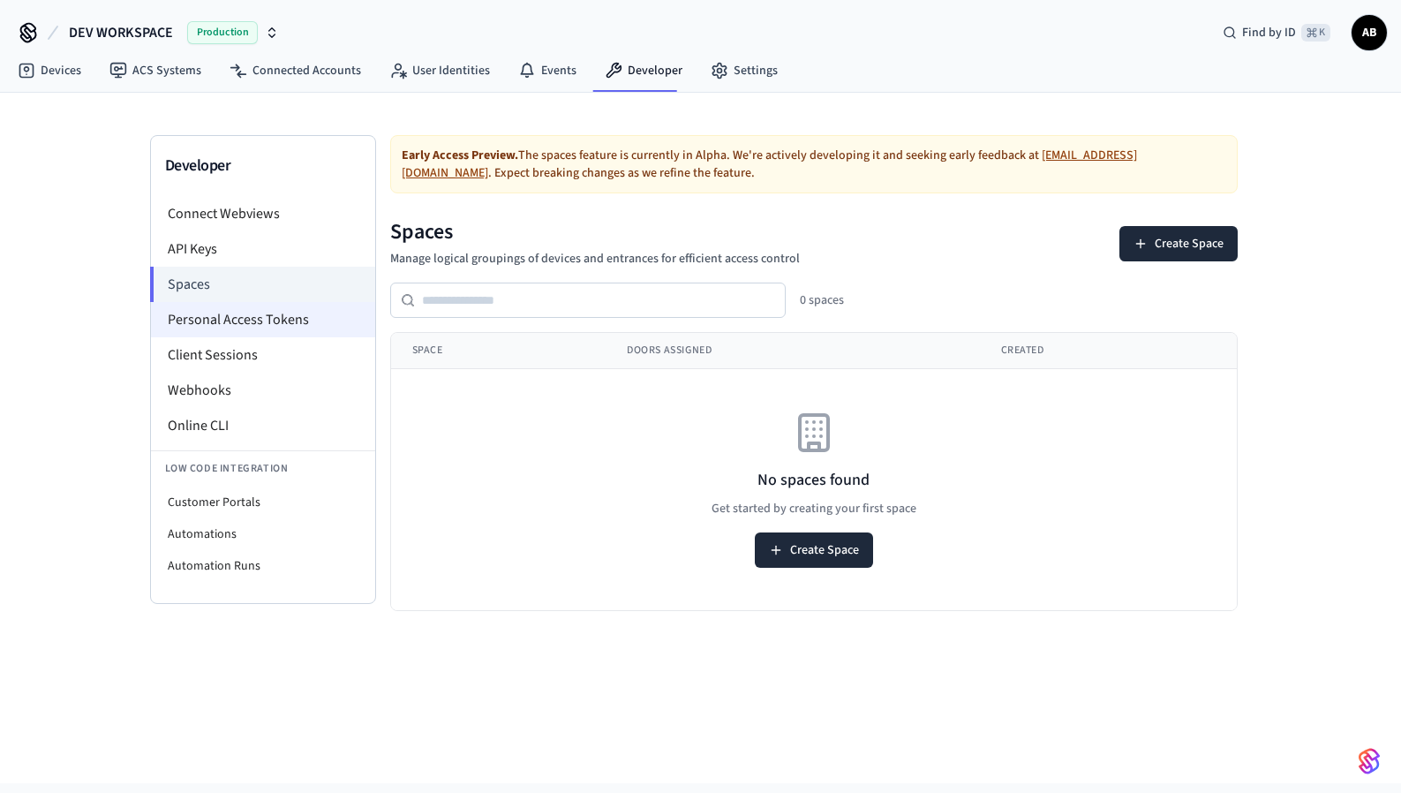
click at [245, 315] on li "Personal Access Tokens" at bounding box center [263, 319] width 224 height 35
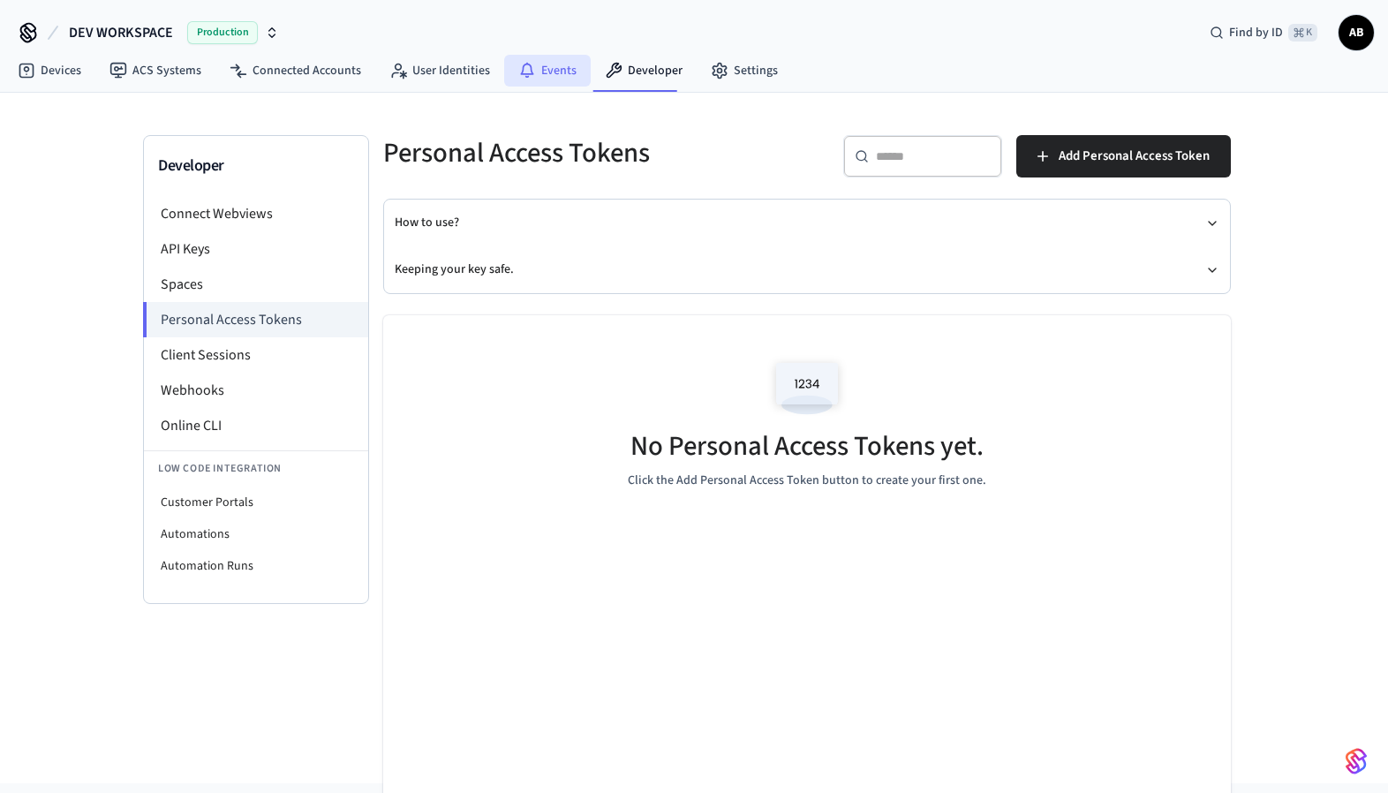
click at [553, 61] on link "Events" at bounding box center [547, 71] width 87 height 32
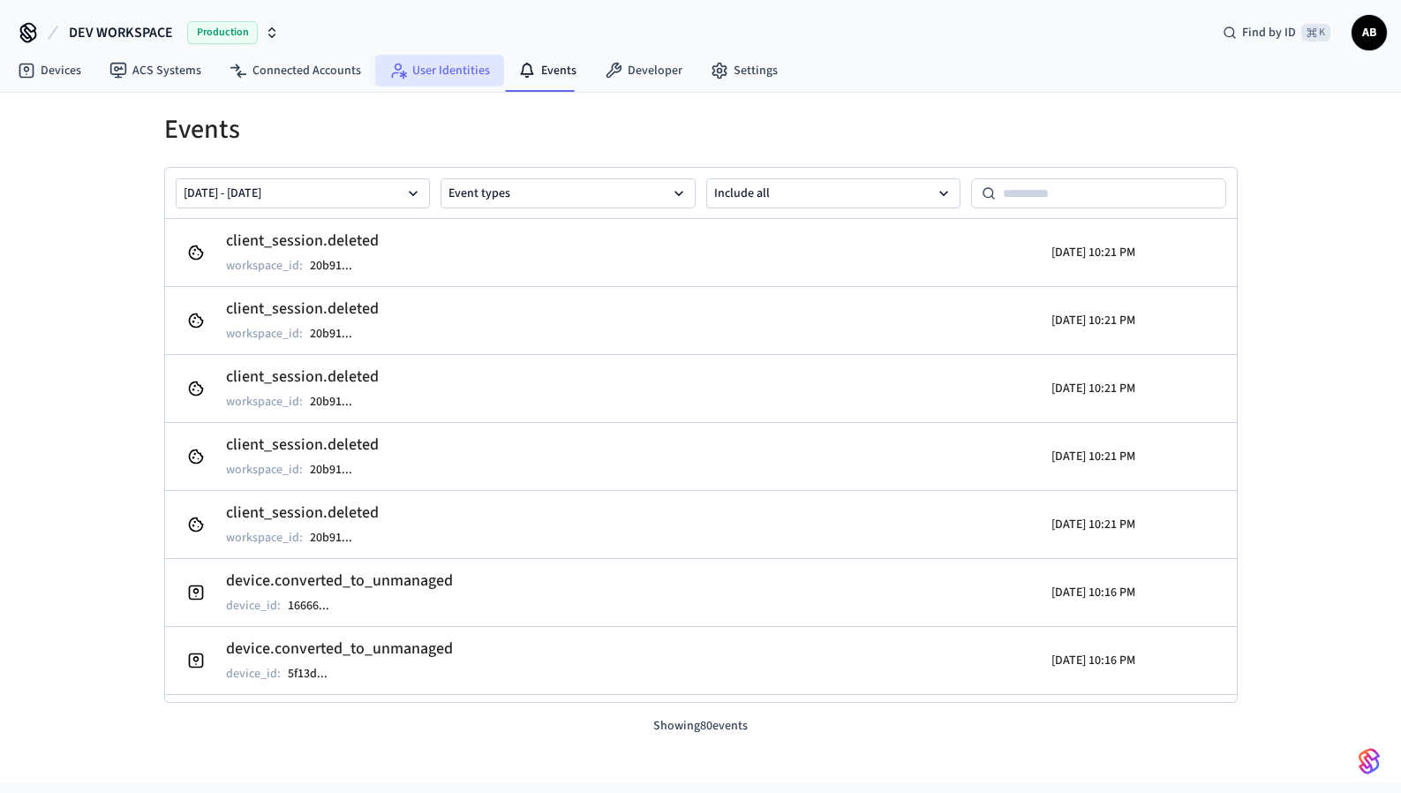
click at [443, 71] on link "User Identities" at bounding box center [439, 71] width 129 height 32
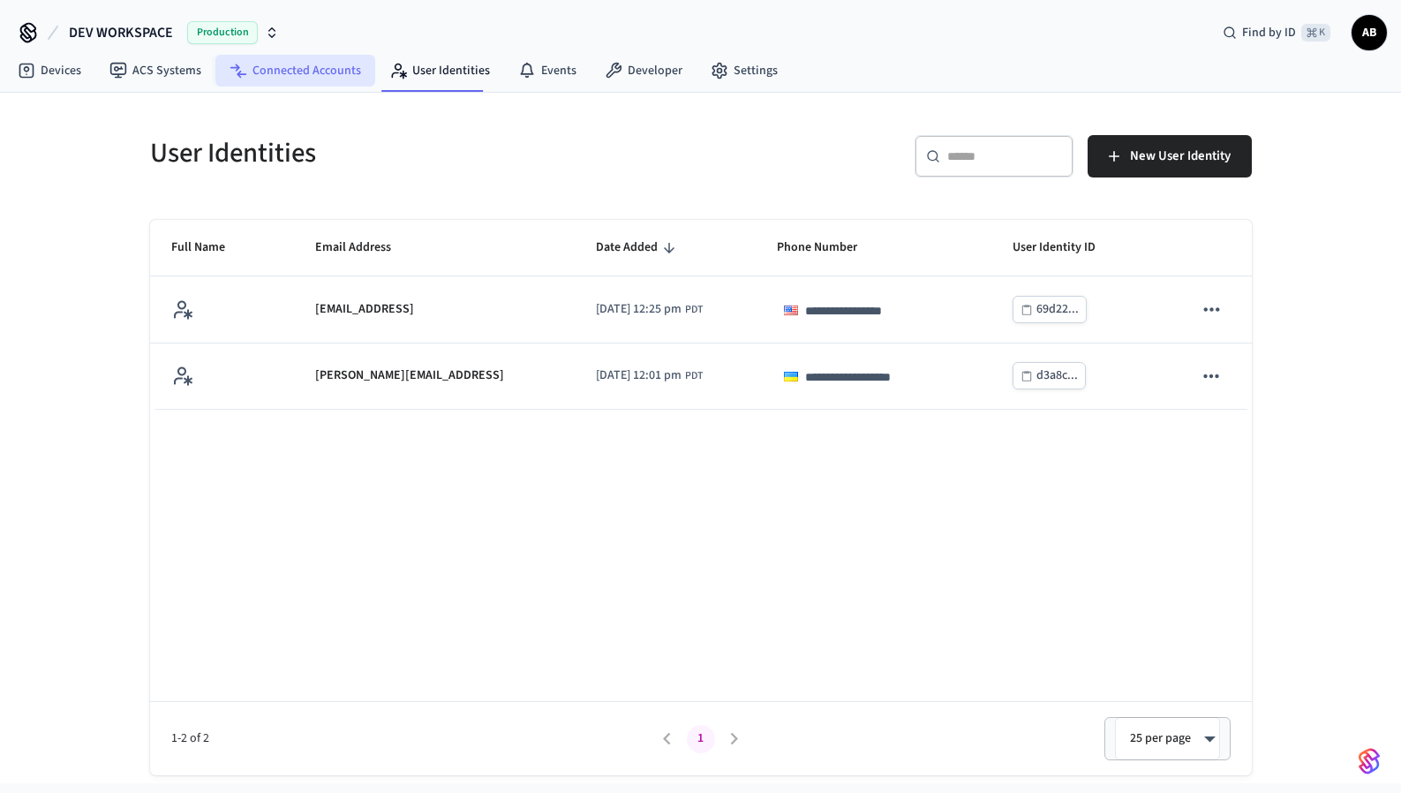
click at [311, 79] on link "Connected Accounts" at bounding box center [295, 71] width 160 height 32
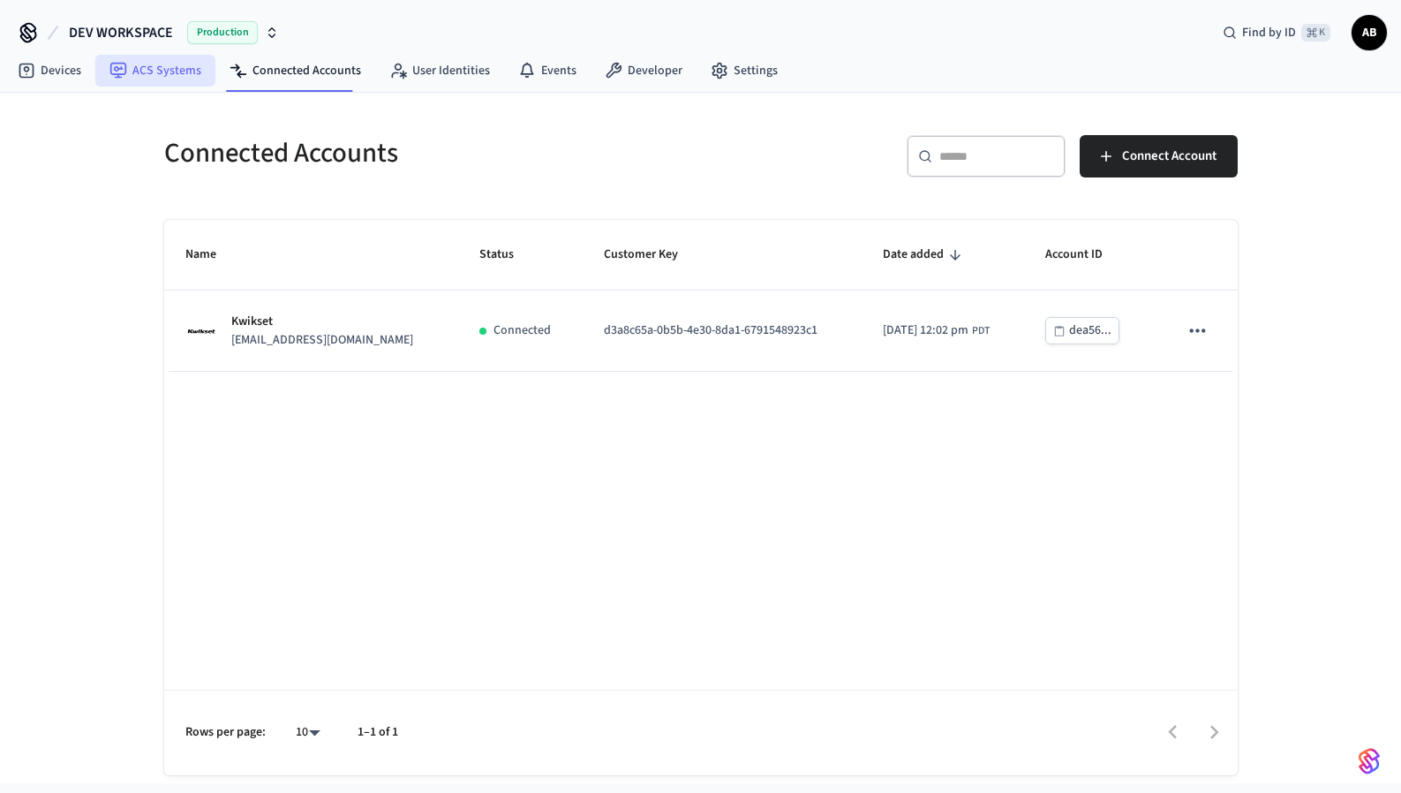
click at [155, 73] on link "ACS Systems" at bounding box center [155, 71] width 120 height 32
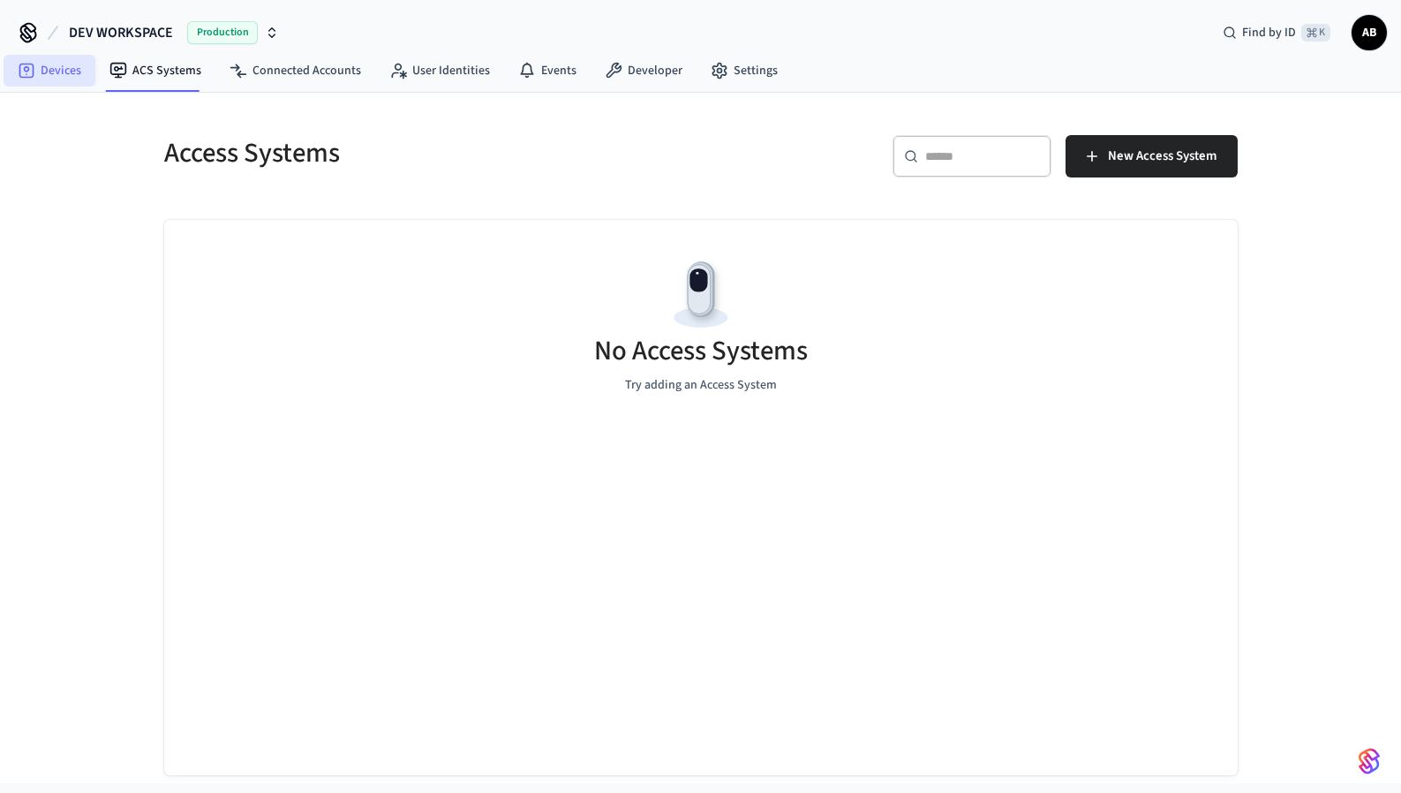
click at [50, 74] on link "Devices" at bounding box center [50, 71] width 92 height 32
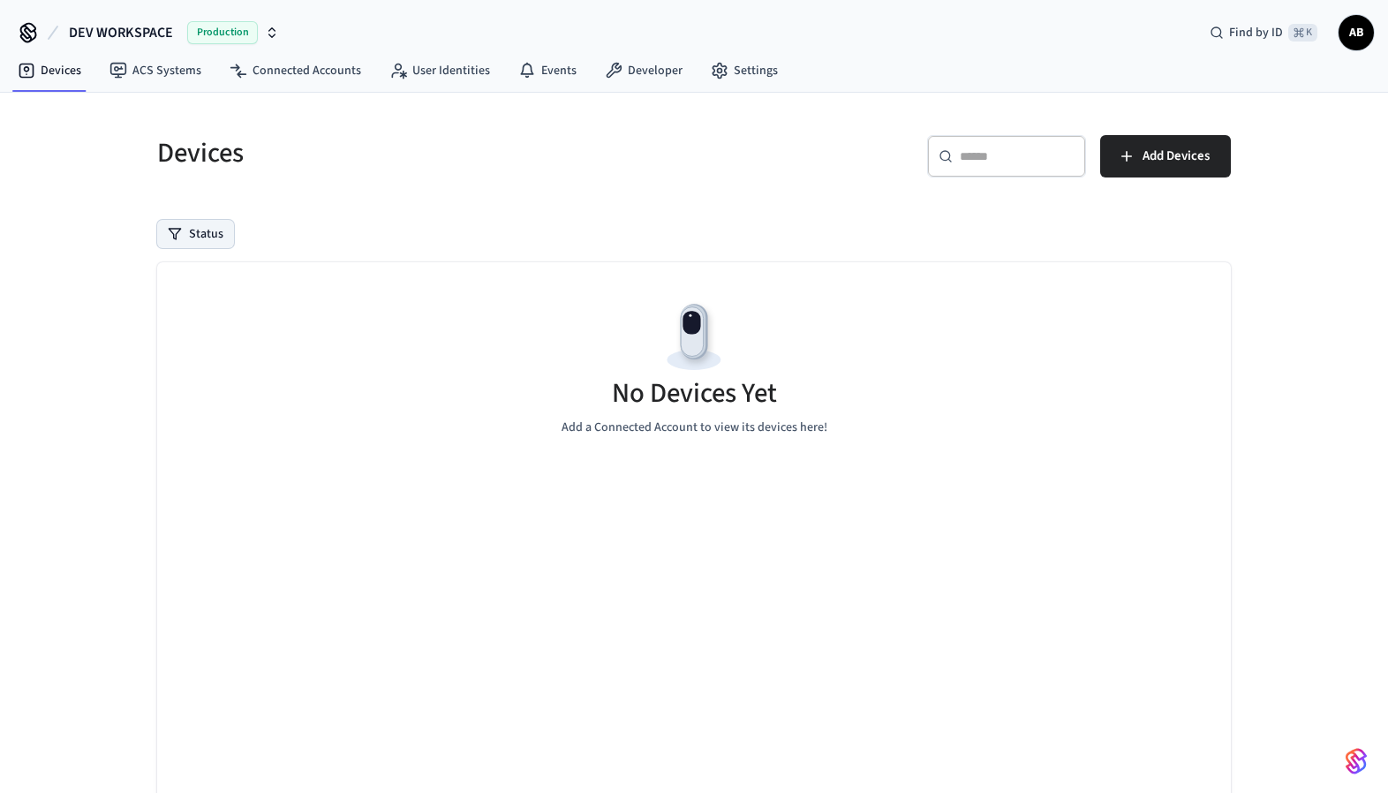
click at [196, 221] on button "Status" at bounding box center [195, 234] width 77 height 28
click at [245, 347] on label "Unmanaged" at bounding box center [268, 349] width 150 height 21
click at [183, 347] on button "Unmanaged" at bounding box center [176, 350] width 14 height 14
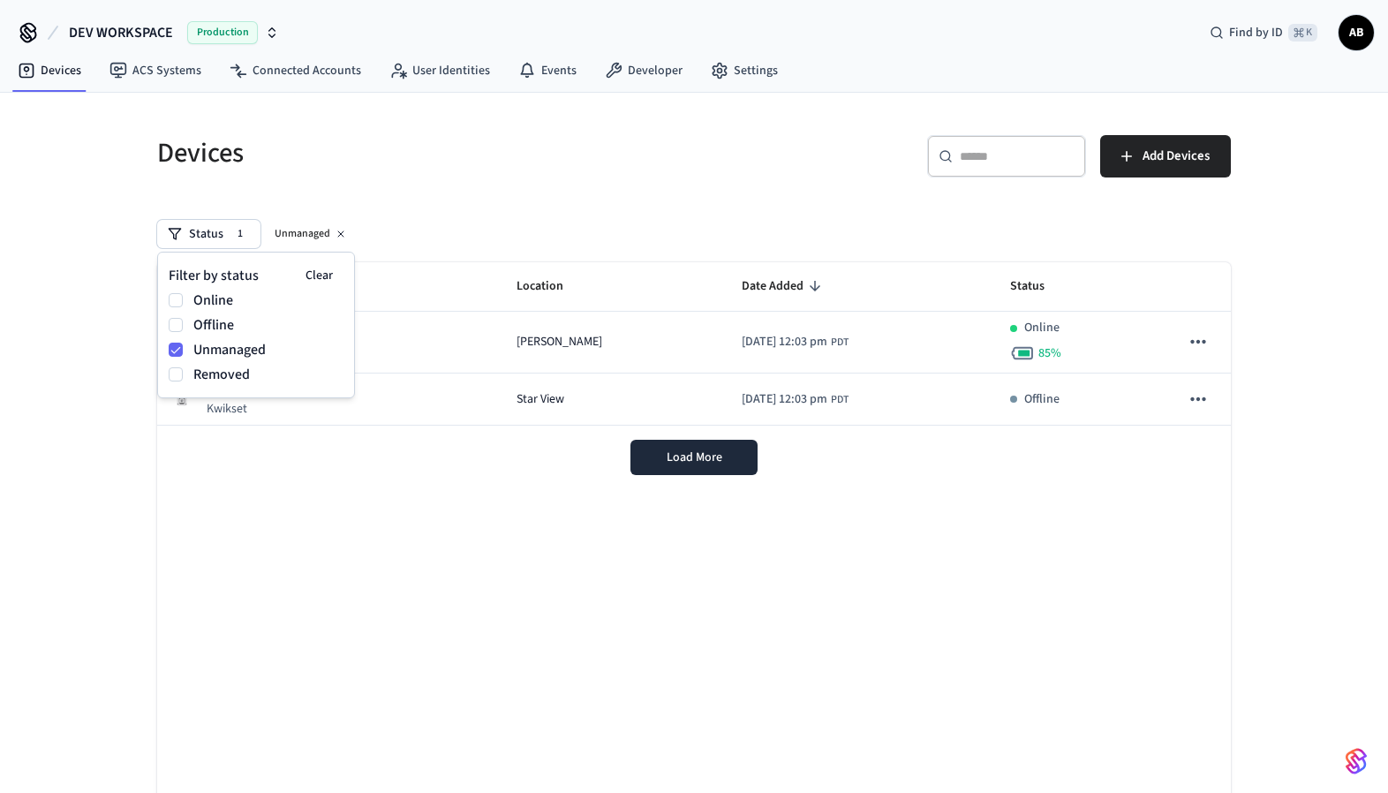
click at [559, 185] on div "Devices" at bounding box center [409, 153] width 547 height 78
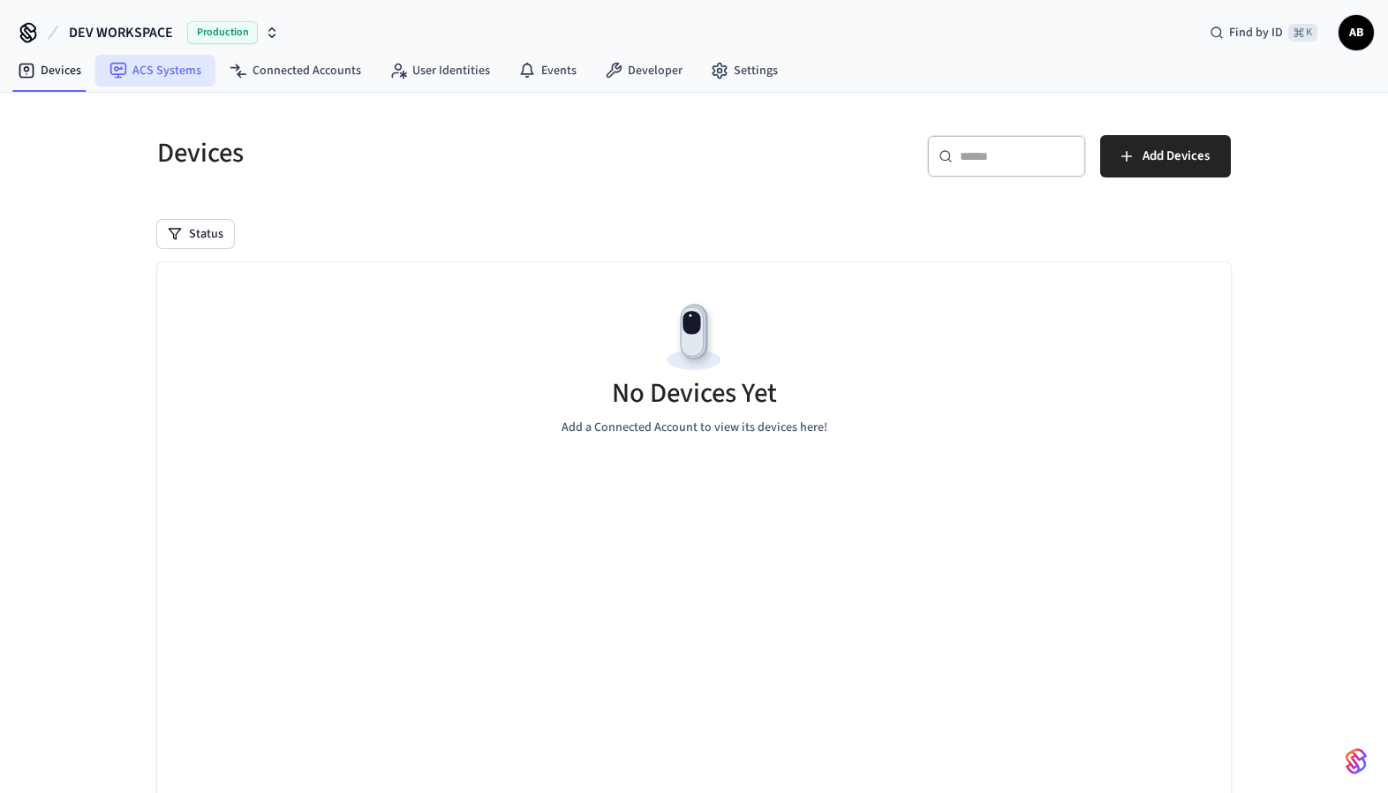
click at [159, 67] on link "ACS Systems" at bounding box center [155, 71] width 120 height 32
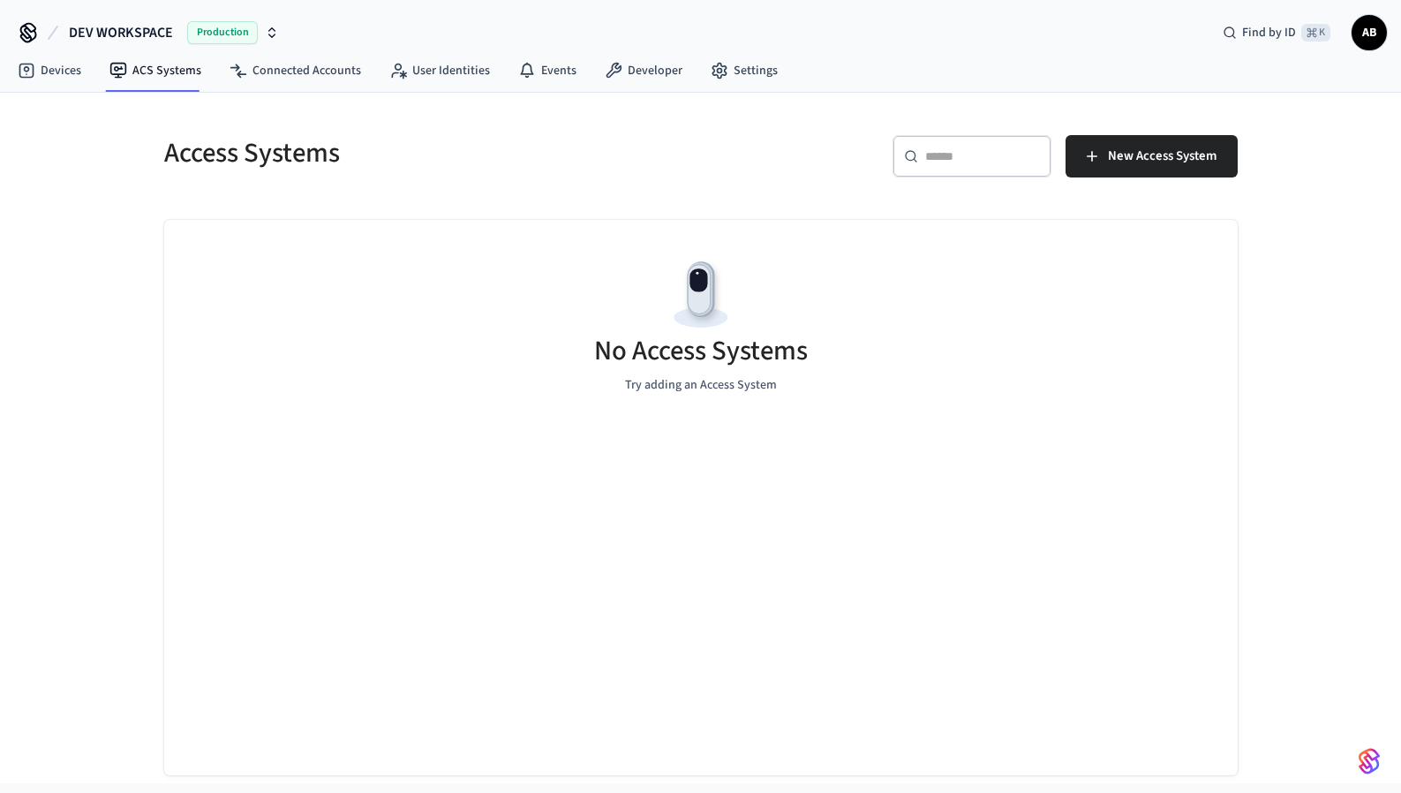
click at [270, 30] on icon "button" at bounding box center [272, 33] width 14 height 14
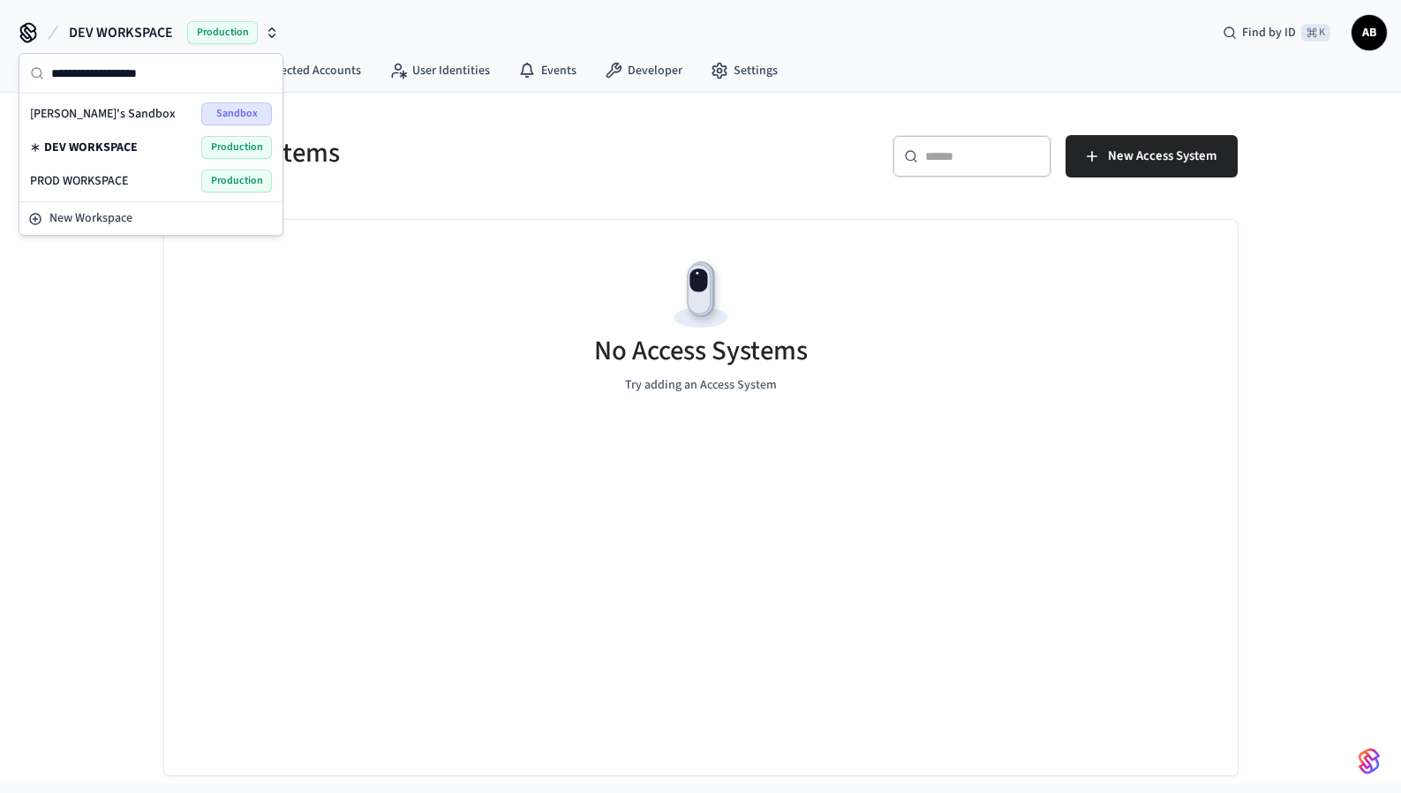
click at [247, 146] on span "Production" at bounding box center [236, 147] width 71 height 23
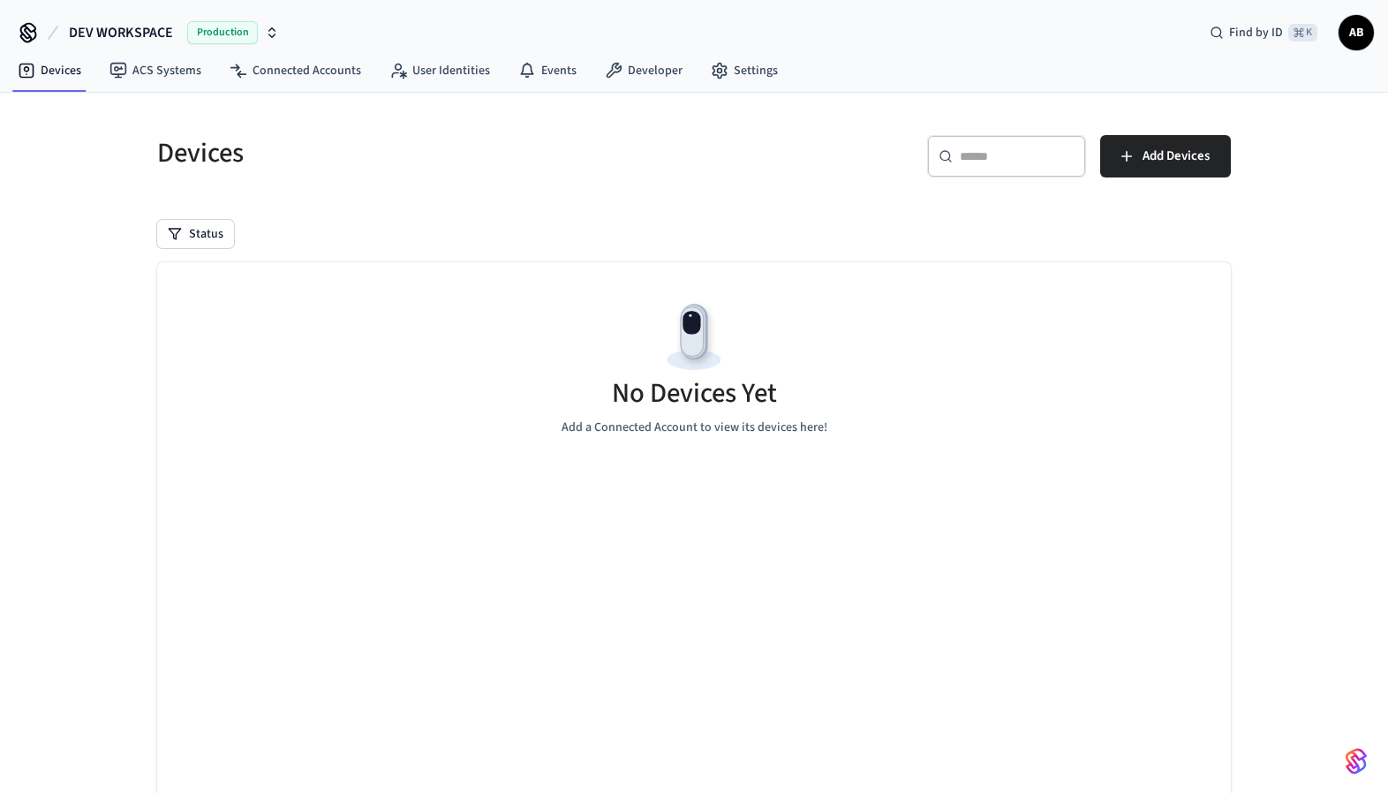
click at [223, 34] on span "Production" at bounding box center [222, 32] width 71 height 23
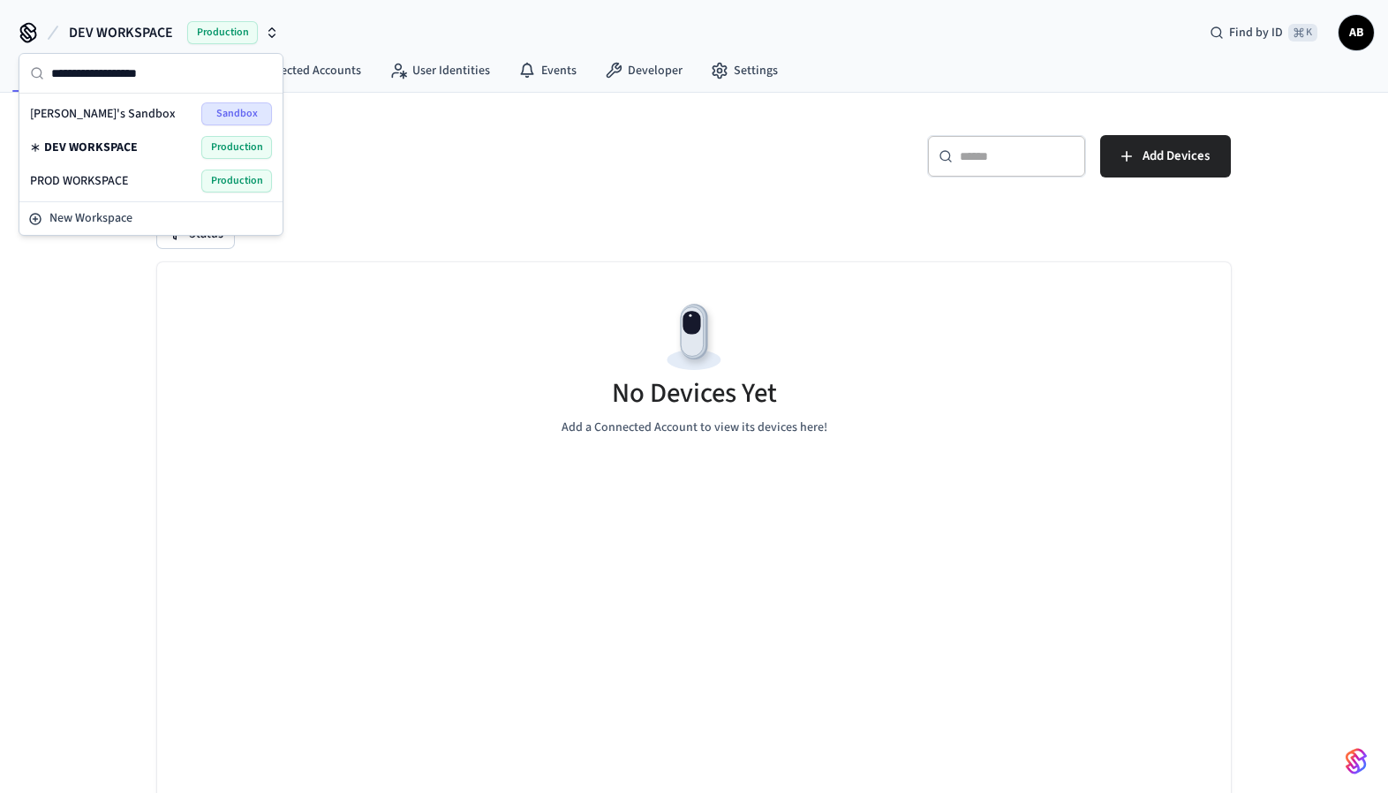
click at [223, 34] on span "Production" at bounding box center [222, 32] width 71 height 23
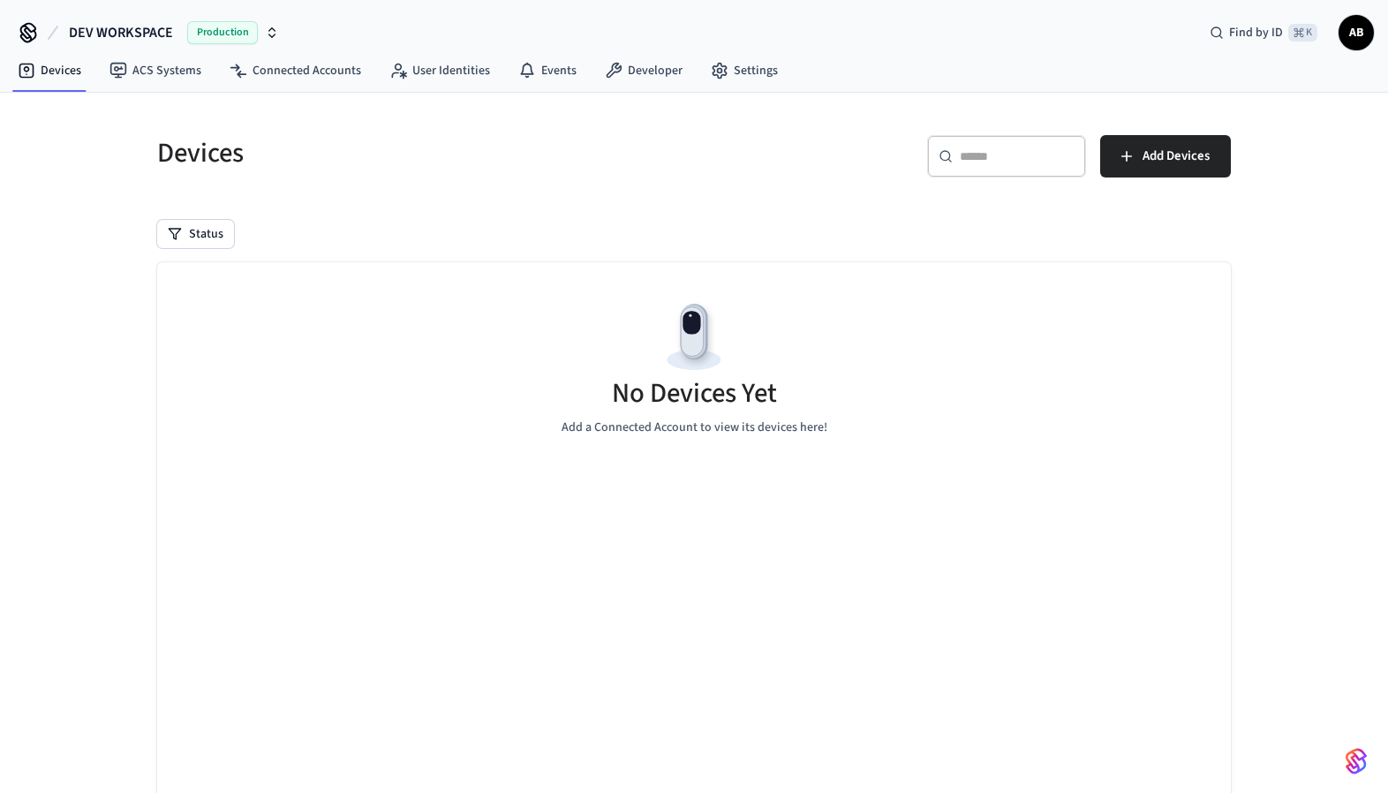
click at [1348, 34] on span "AB" at bounding box center [1356, 33] width 32 height 32
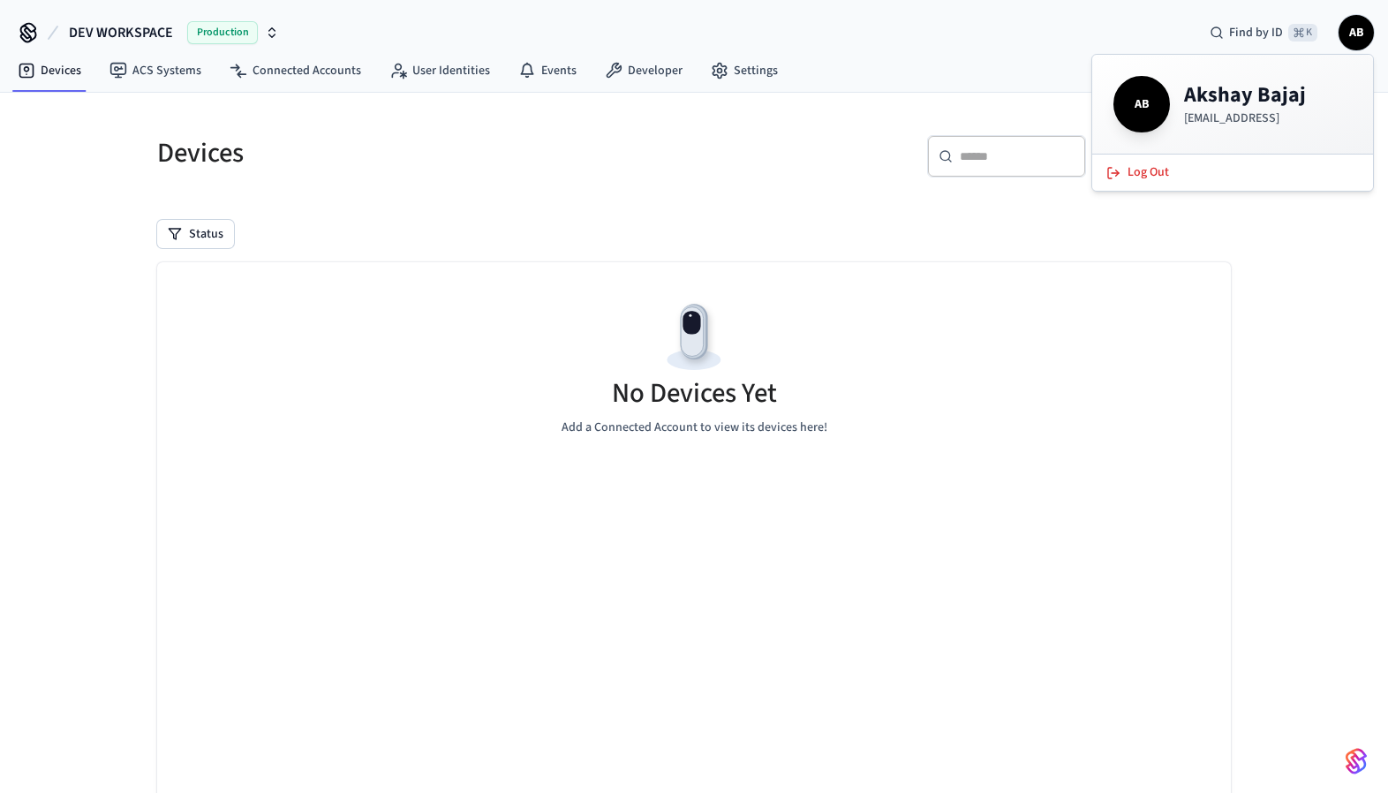
click at [772, 111] on div "Devices ​ ​ Add Devices Status No Devices Yet Add a Connected Account to view i…" at bounding box center [694, 479] width 1130 height 772
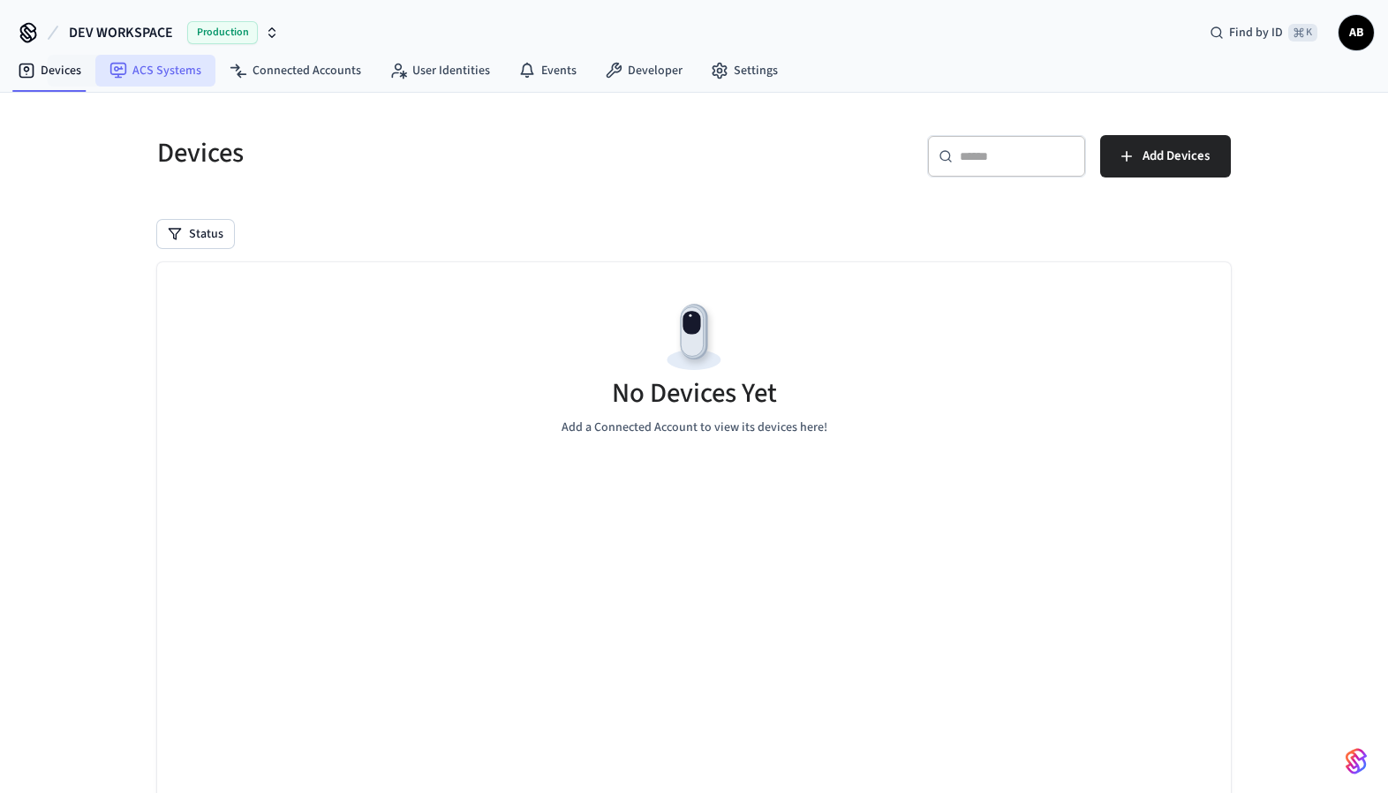
click at [159, 70] on link "ACS Systems" at bounding box center [155, 71] width 120 height 32
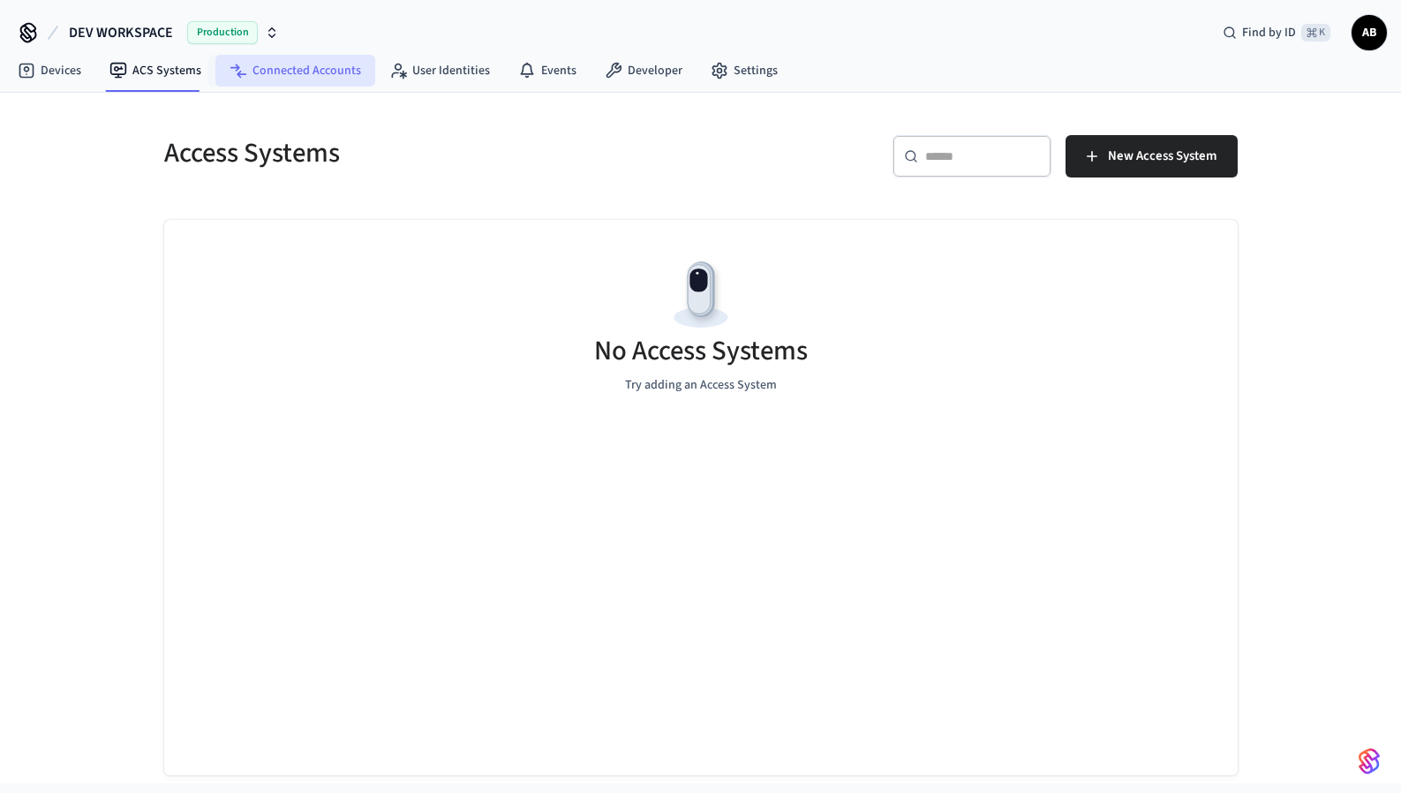
click at [289, 72] on link "Connected Accounts" at bounding box center [295, 71] width 160 height 32
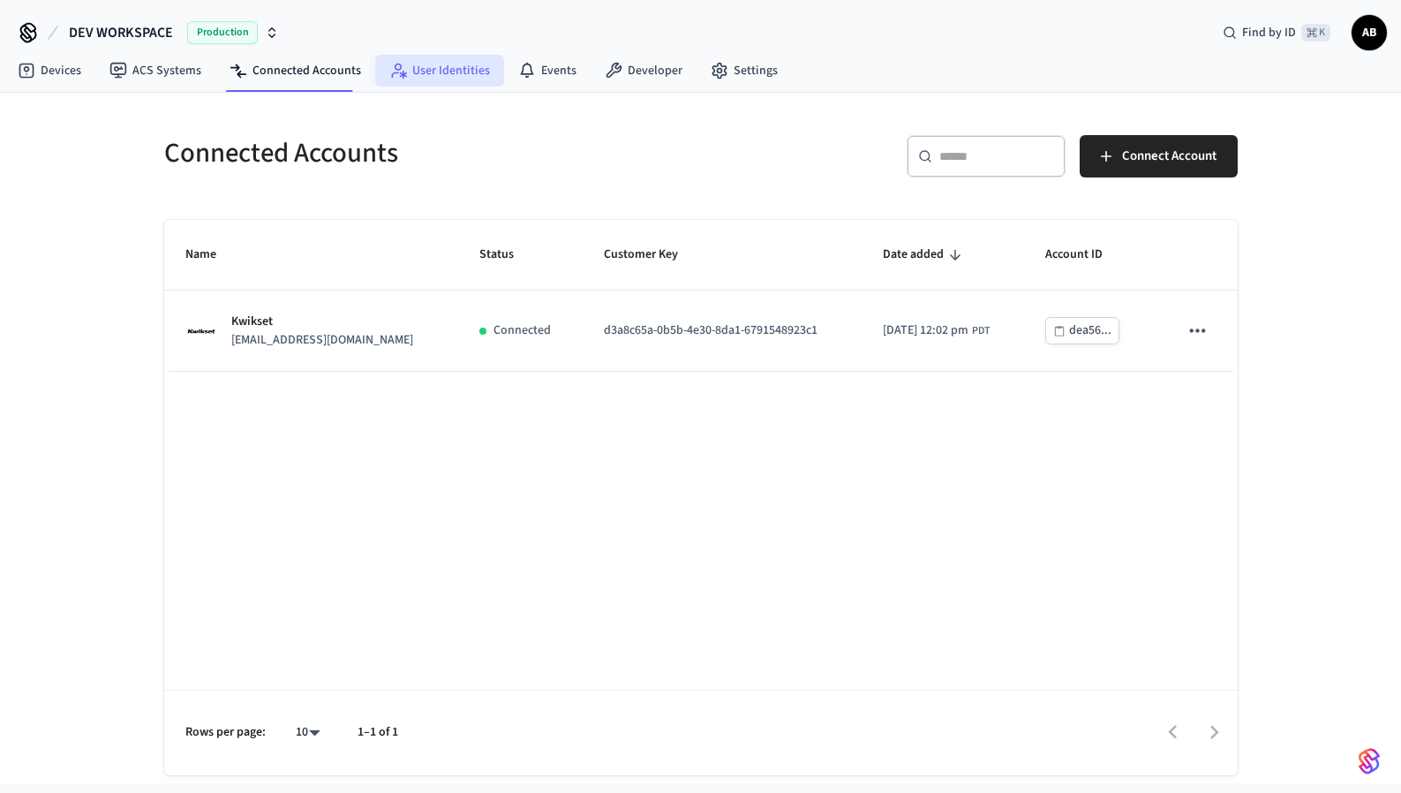
click at [439, 72] on link "User Identities" at bounding box center [439, 71] width 129 height 32
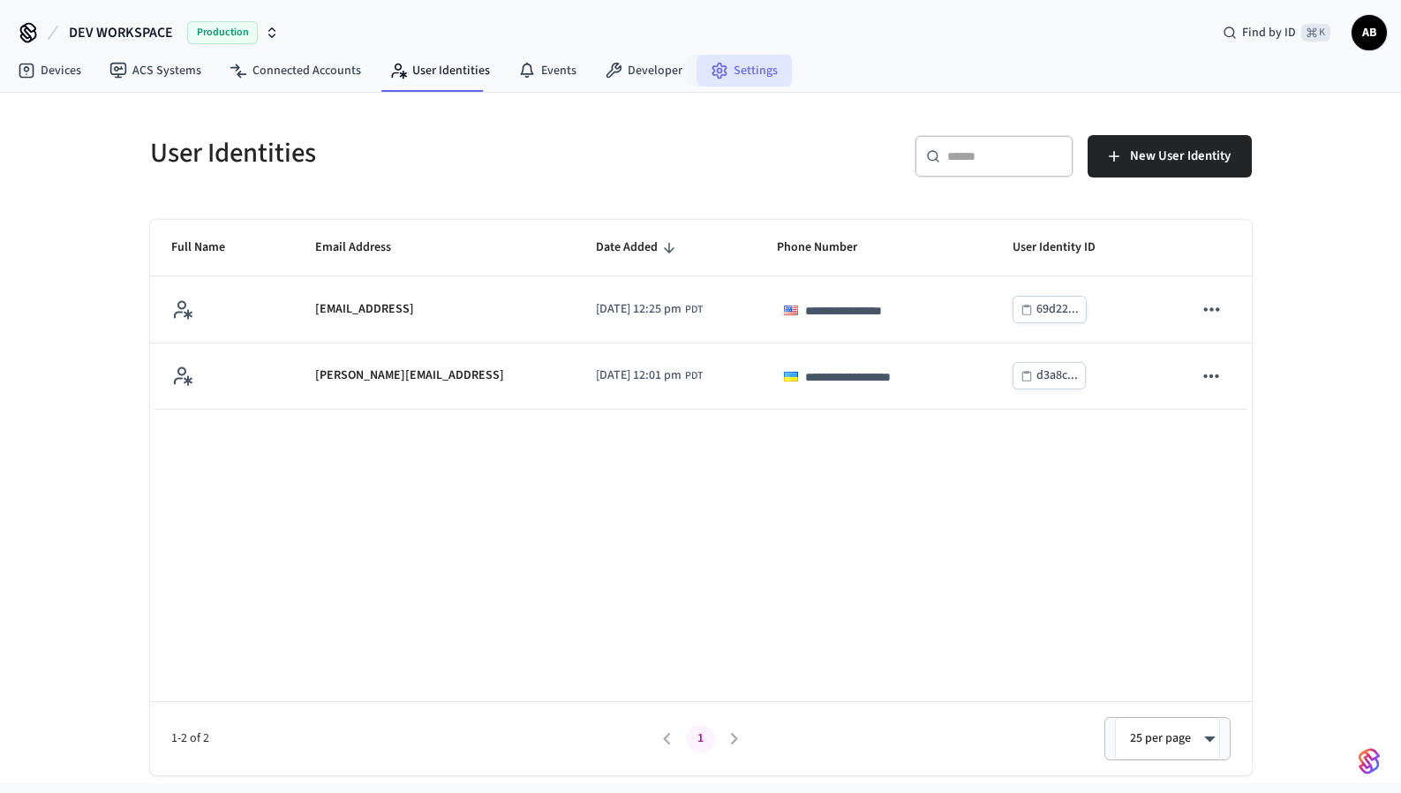
click at [765, 64] on link "Settings" at bounding box center [744, 71] width 95 height 32
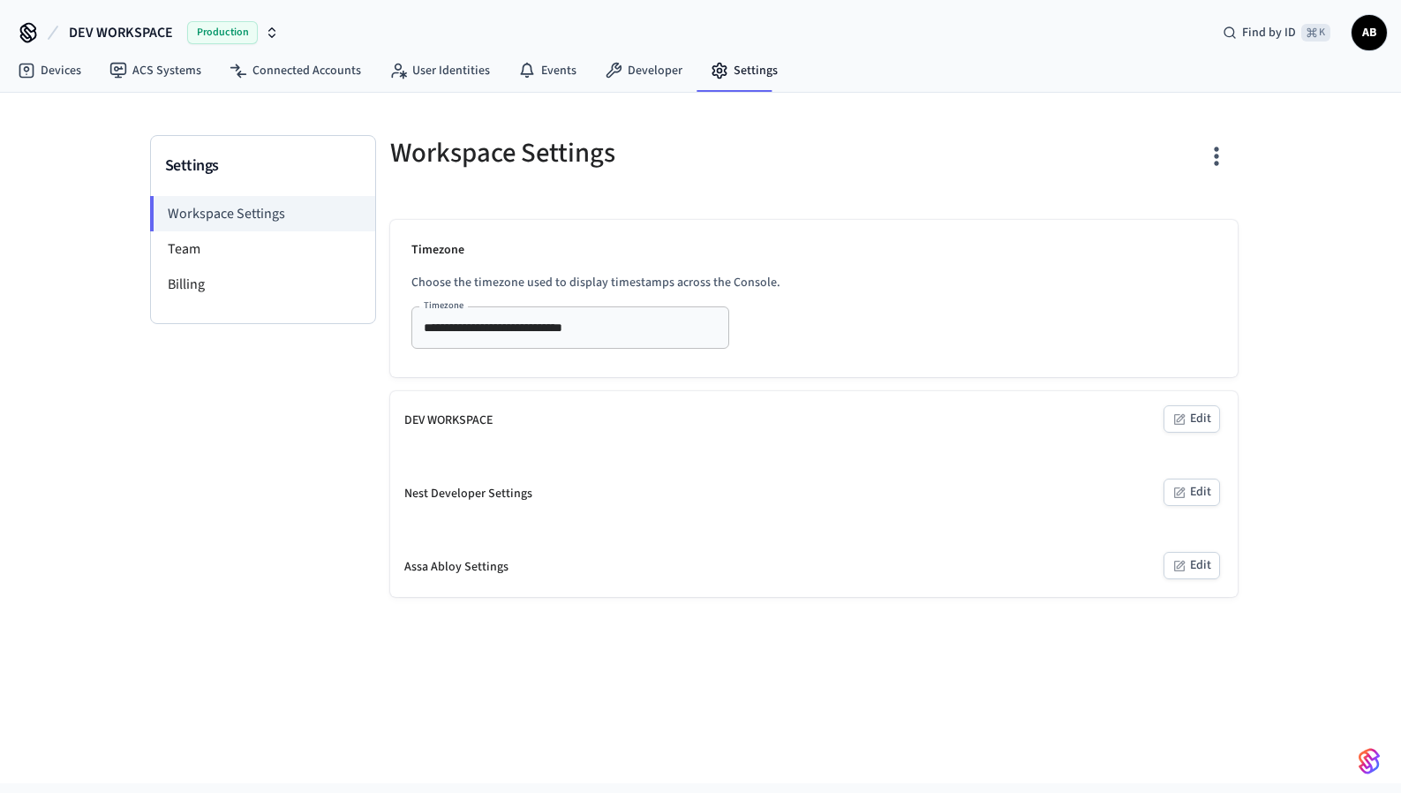
click at [688, 143] on h5 "Workspace Settings" at bounding box center [596, 153] width 413 height 36
click at [1203, 151] on icon "button" at bounding box center [1216, 155] width 27 height 27
click at [1064, 161] on div at bounding box center [700, 396] width 1401 height 793
click at [295, 245] on li "Team" at bounding box center [263, 248] width 224 height 35
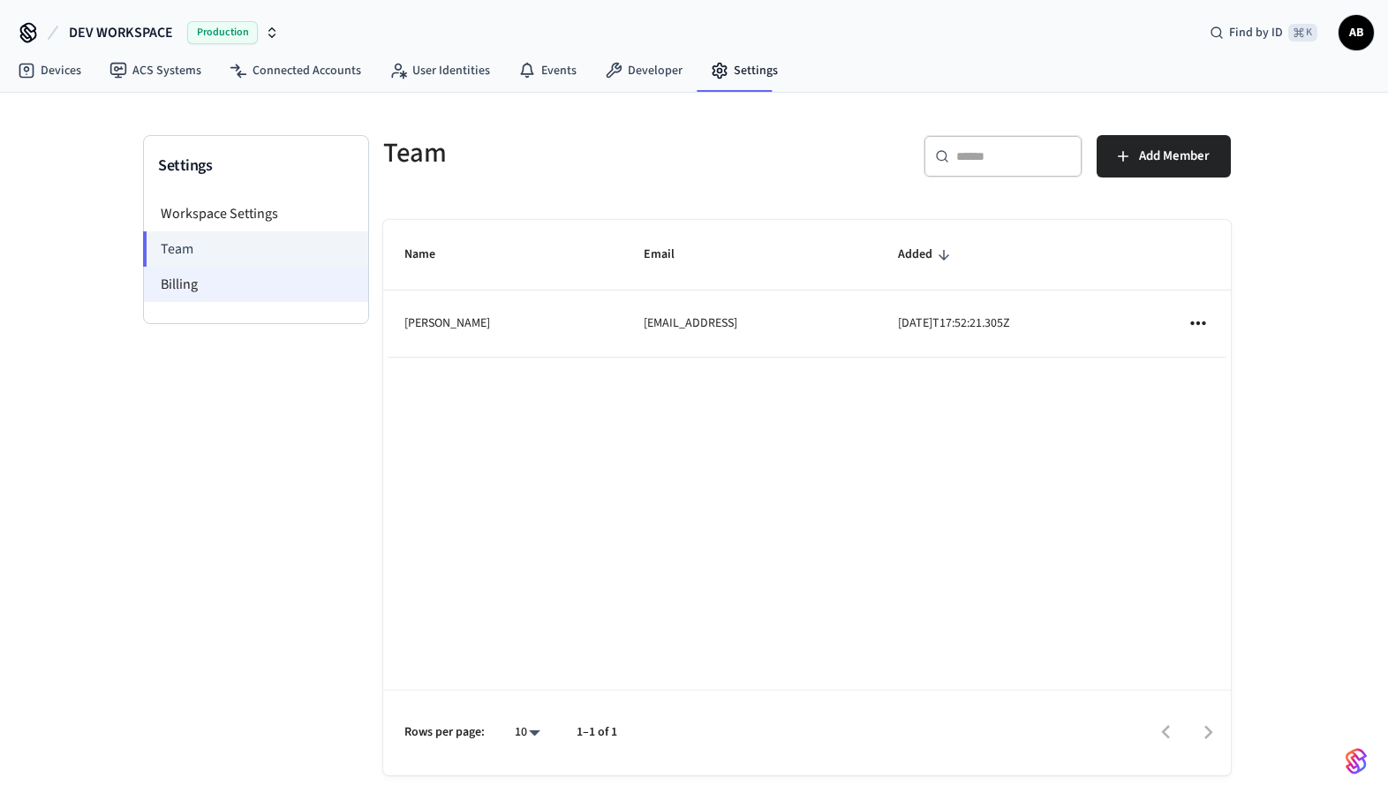
click at [282, 299] on li "Billing" at bounding box center [256, 284] width 224 height 35
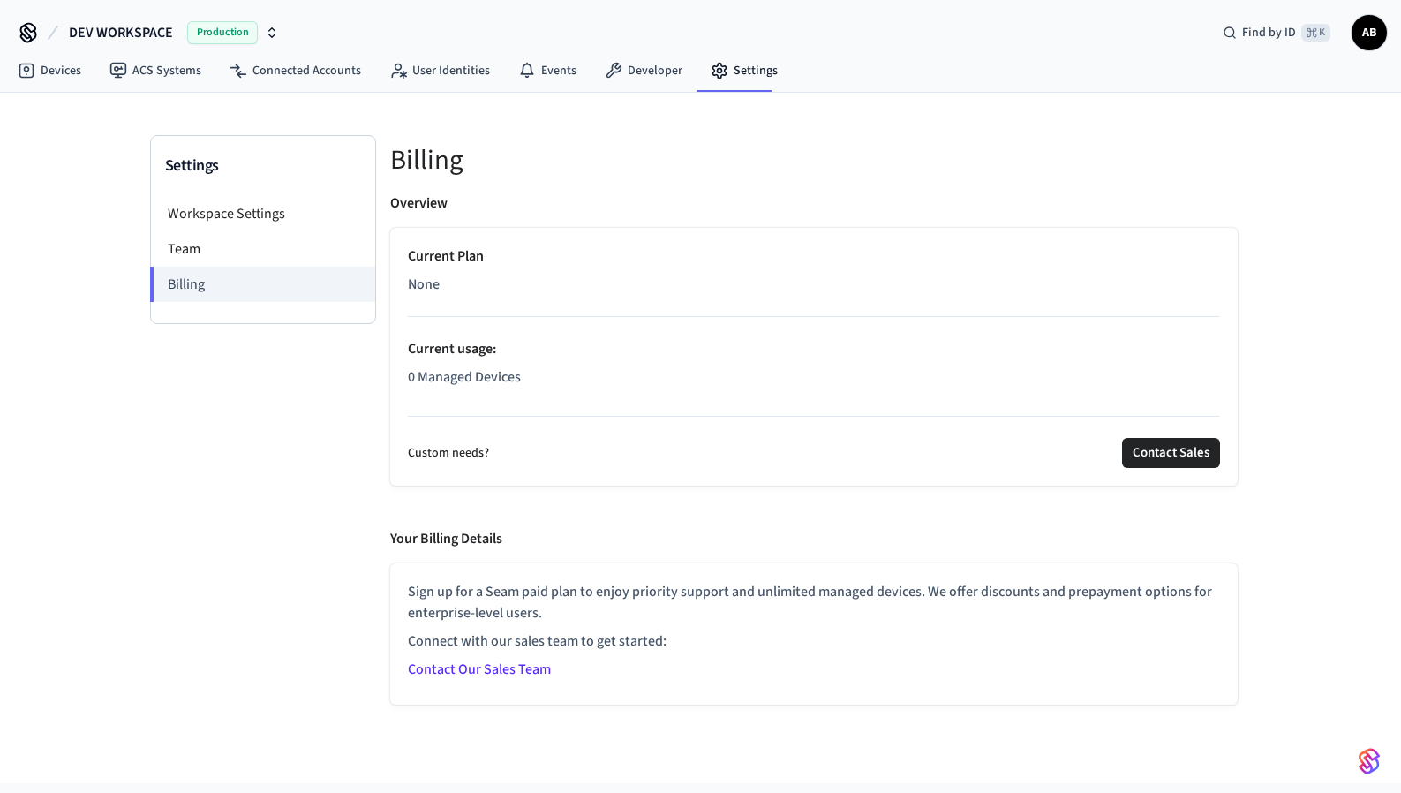
click at [442, 373] on p "0 Managed Devices" at bounding box center [814, 376] width 812 height 21
drag, startPoint x: 521, startPoint y: 381, endPoint x: 359, endPoint y: 381, distance: 161.6
click at [361, 381] on div "Settings Workspace Settings Team Billing Billing Overview Current Plan None Cur…" at bounding box center [701, 420] width 1102 height 570
click at [535, 363] on div "Current Plan None Current usage : 0 Managed Devices" at bounding box center [814, 319] width 812 height 149
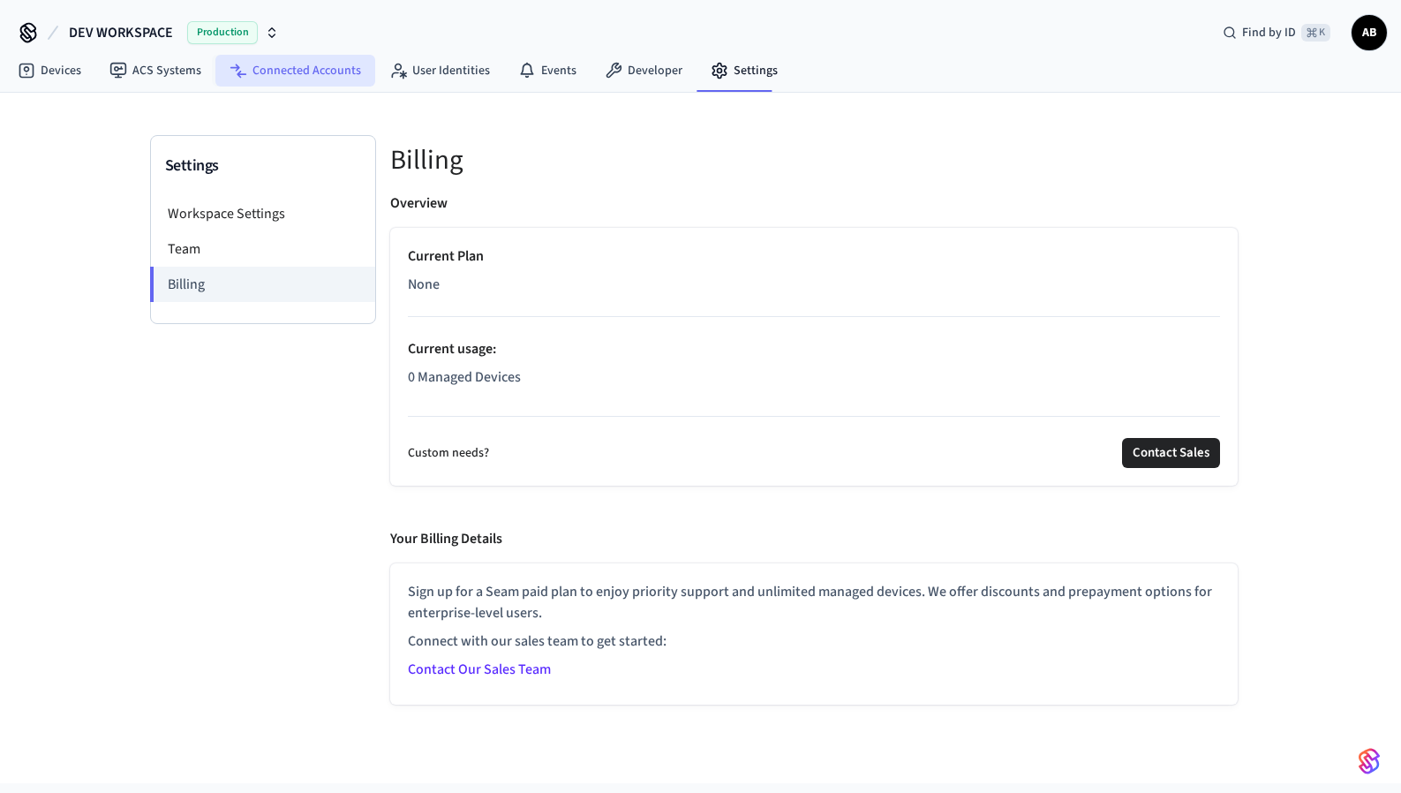
click at [278, 77] on link "Connected Accounts" at bounding box center [295, 71] width 160 height 32
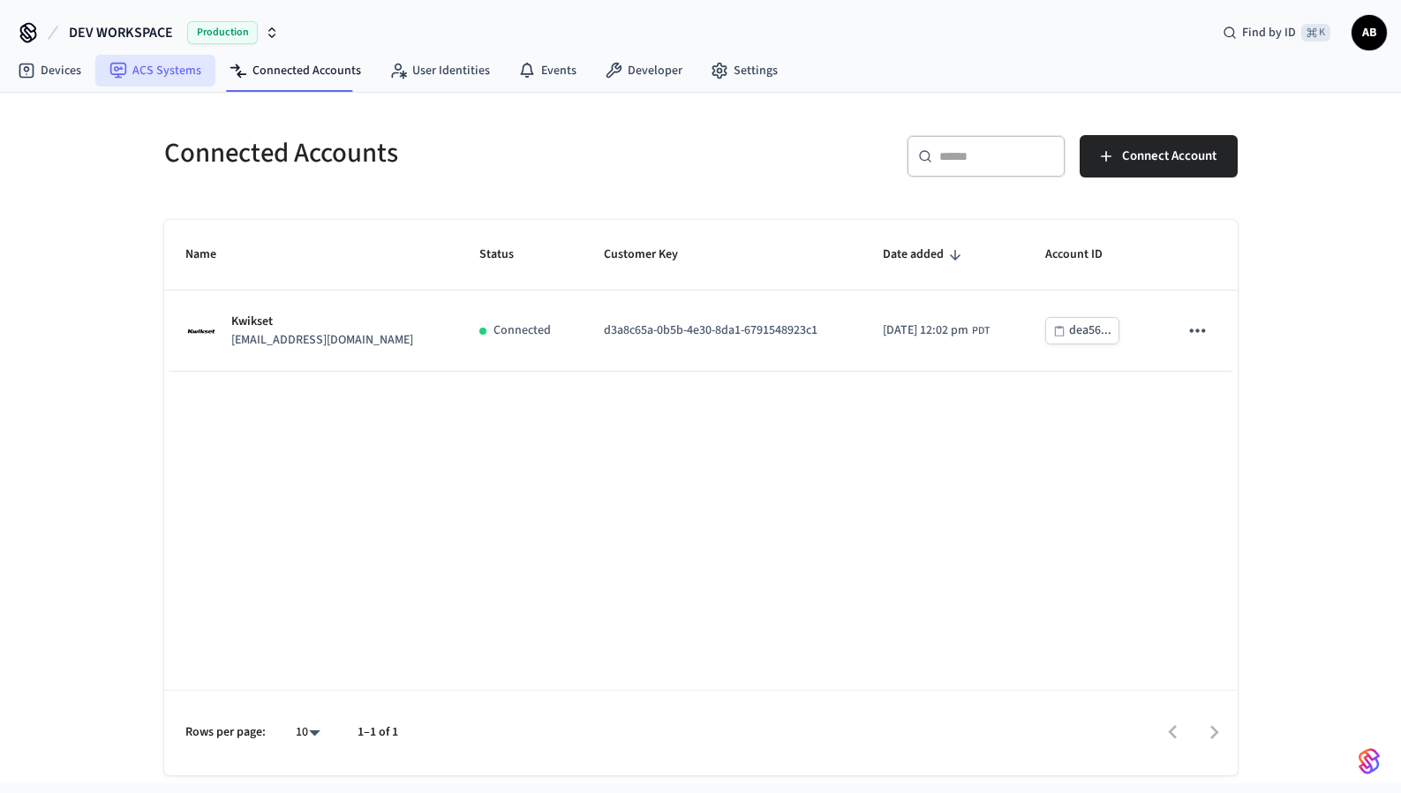
click at [161, 65] on link "ACS Systems" at bounding box center [155, 71] width 120 height 32
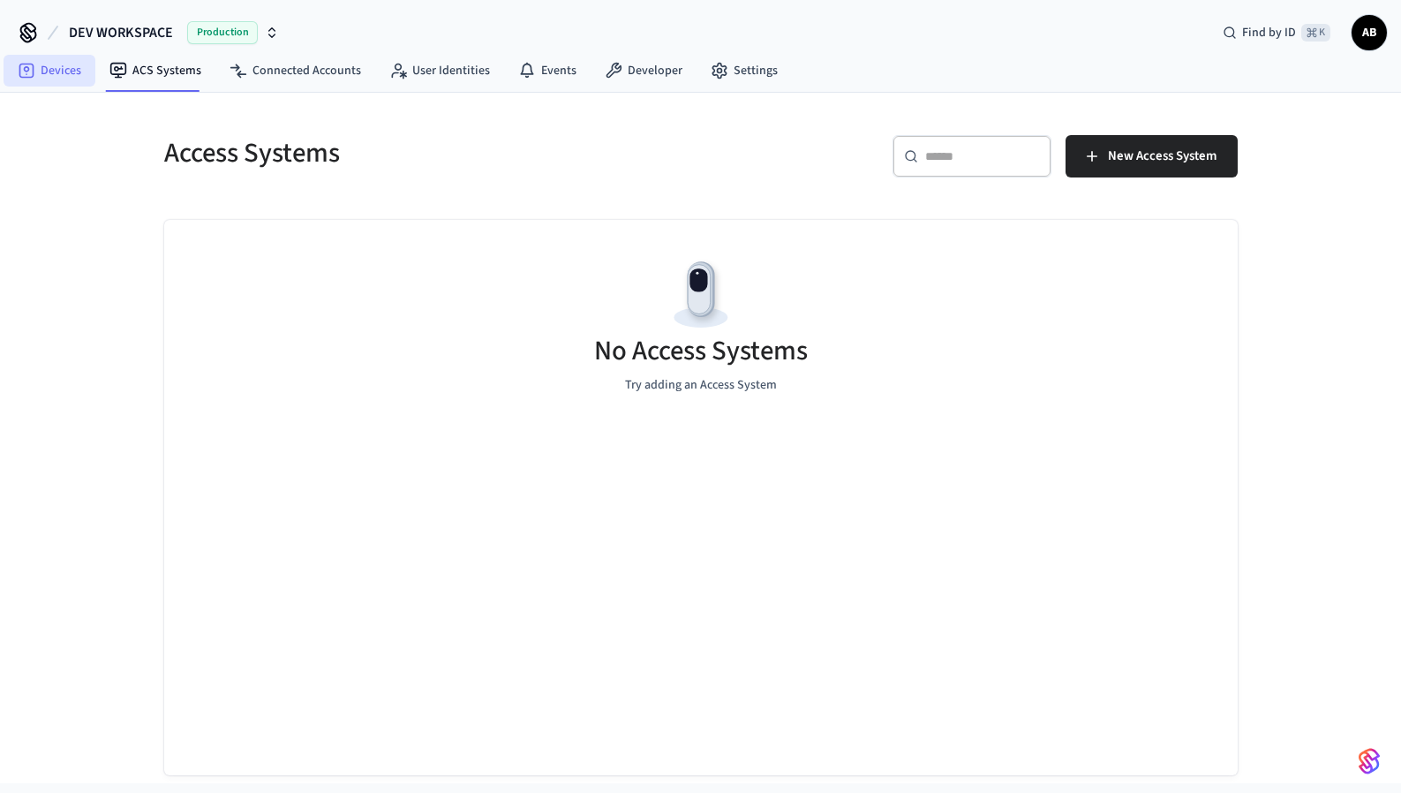
click at [39, 82] on link "Devices" at bounding box center [50, 71] width 92 height 32
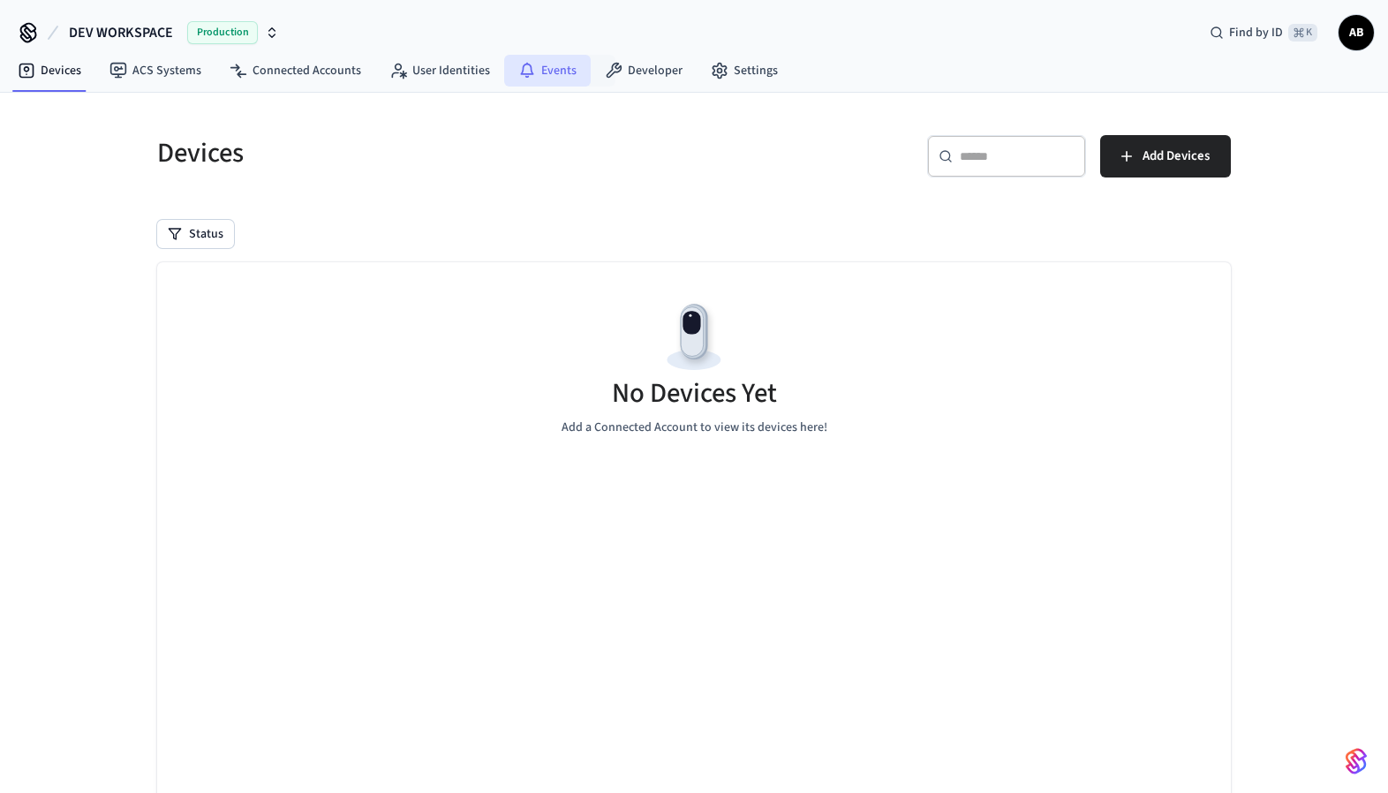
click at [557, 73] on link "Events" at bounding box center [547, 71] width 87 height 32
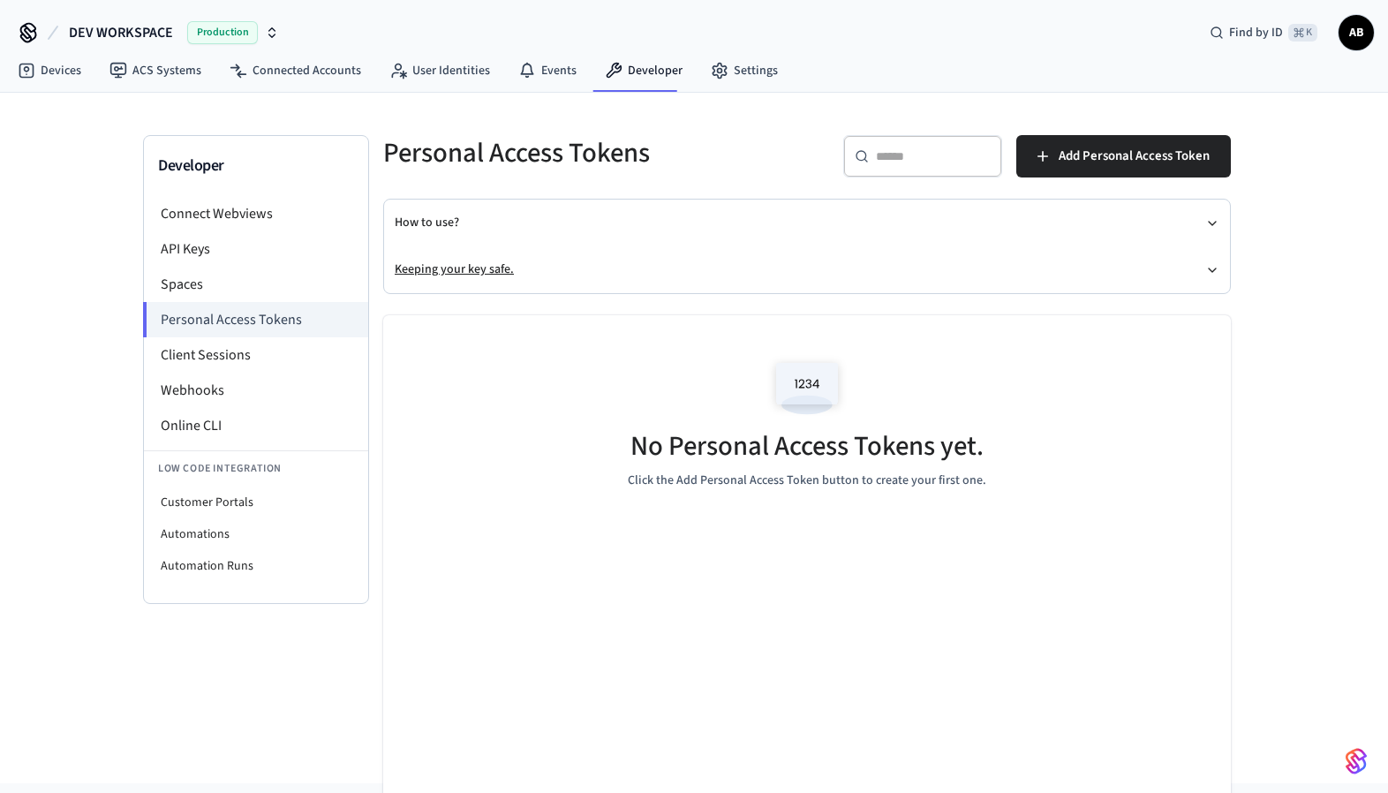
click at [500, 270] on button "Keeping your key safe." at bounding box center [807, 269] width 825 height 47
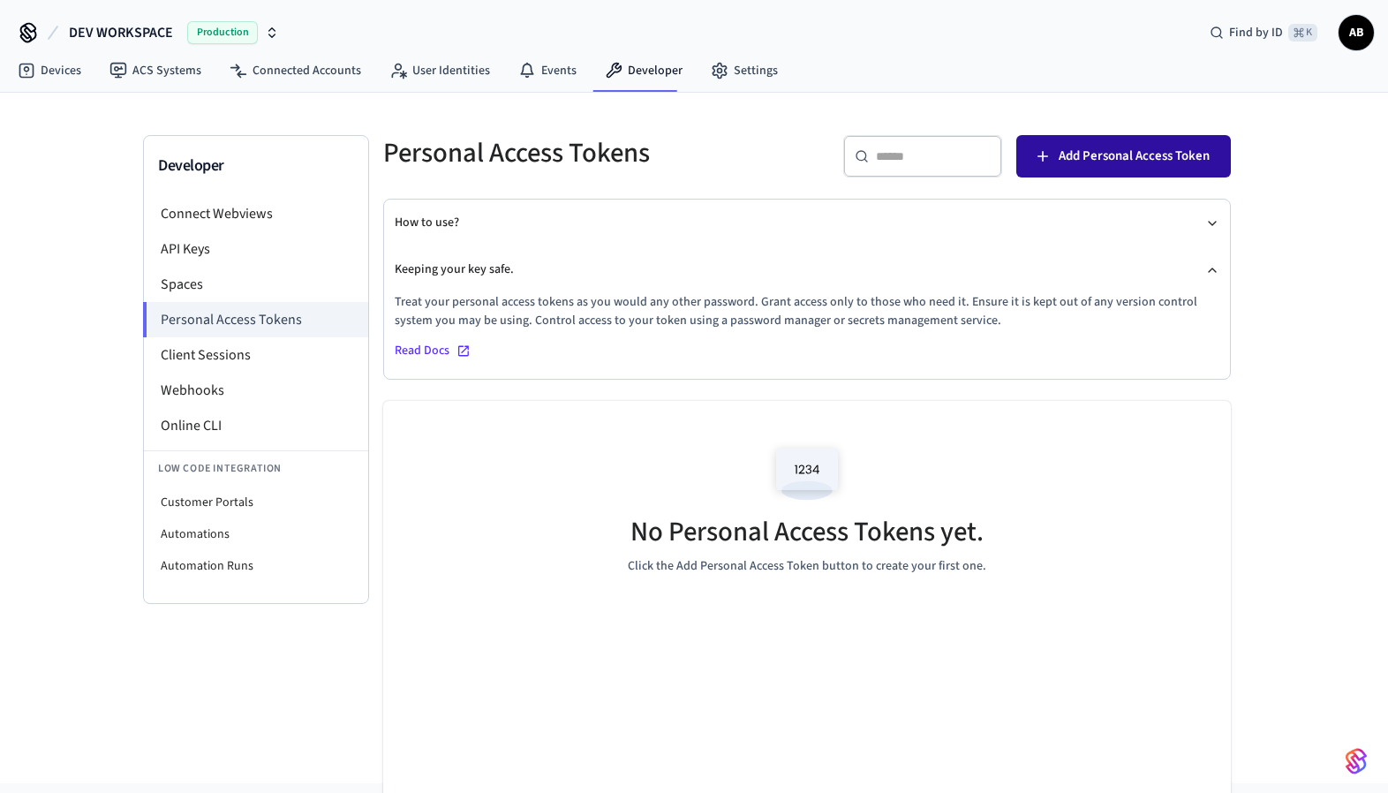
click at [1137, 155] on span "Add Personal Access Token" at bounding box center [1134, 156] width 151 height 23
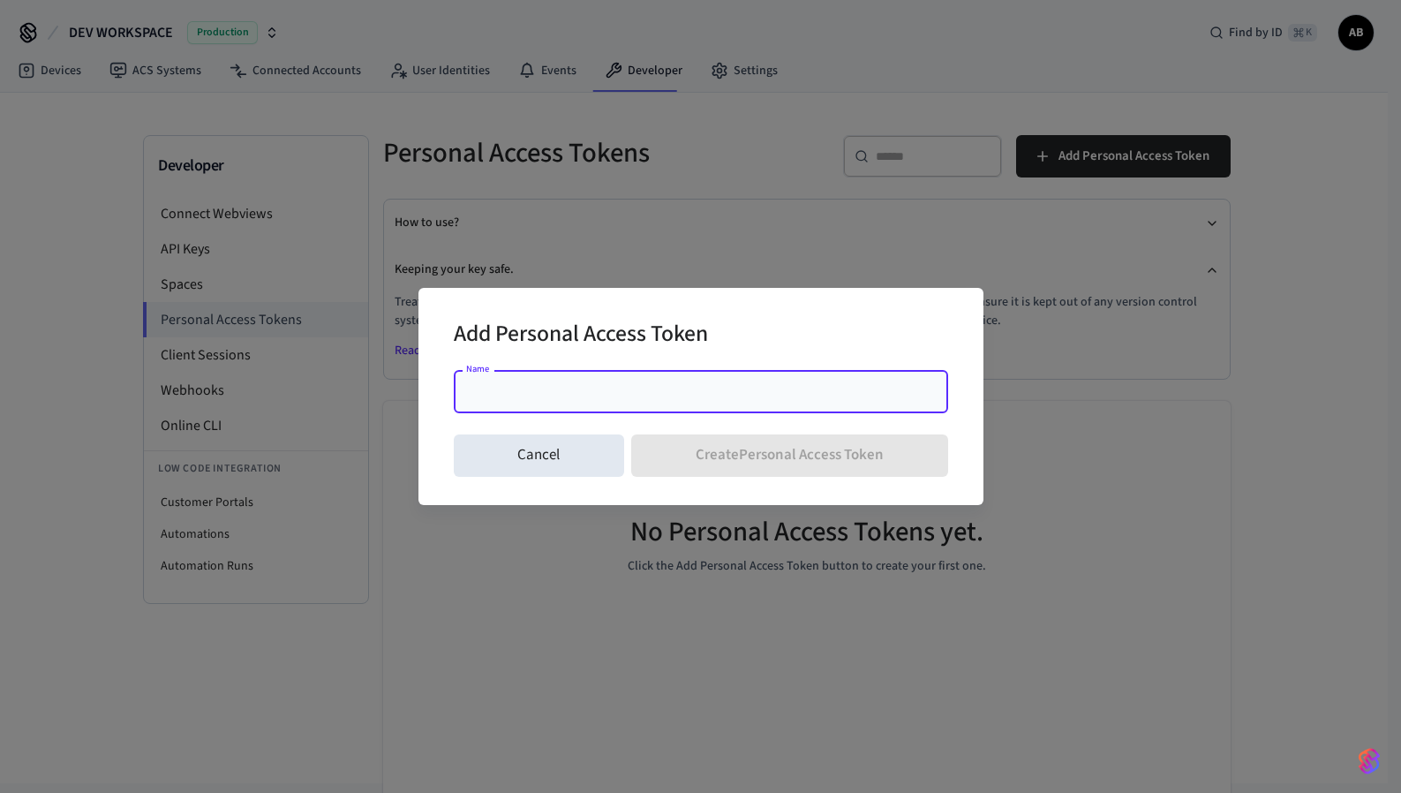
click at [576, 404] on div "Name" at bounding box center [701, 392] width 494 height 42
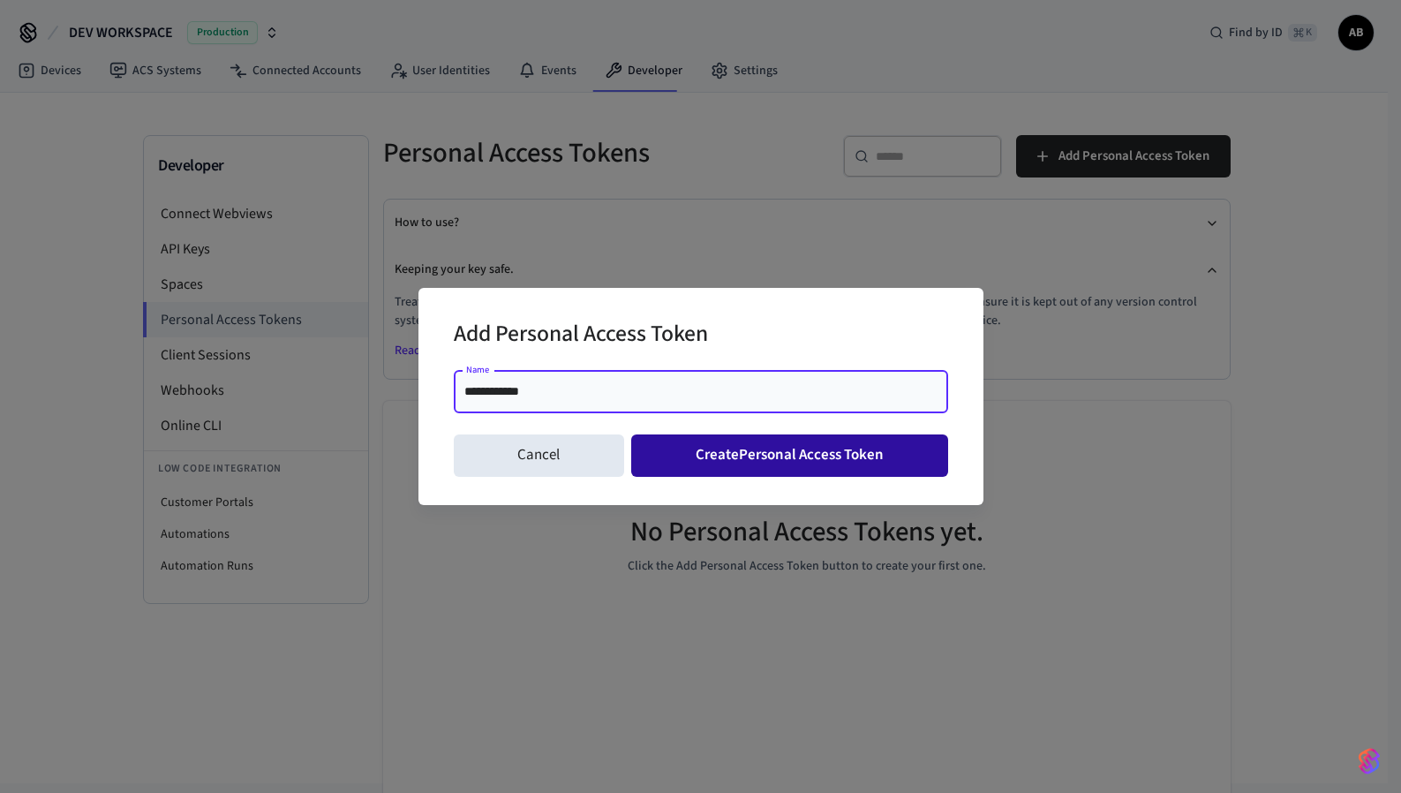
type input "**********"
click at [838, 458] on button "Create Personal Access Token" at bounding box center [789, 455] width 317 height 42
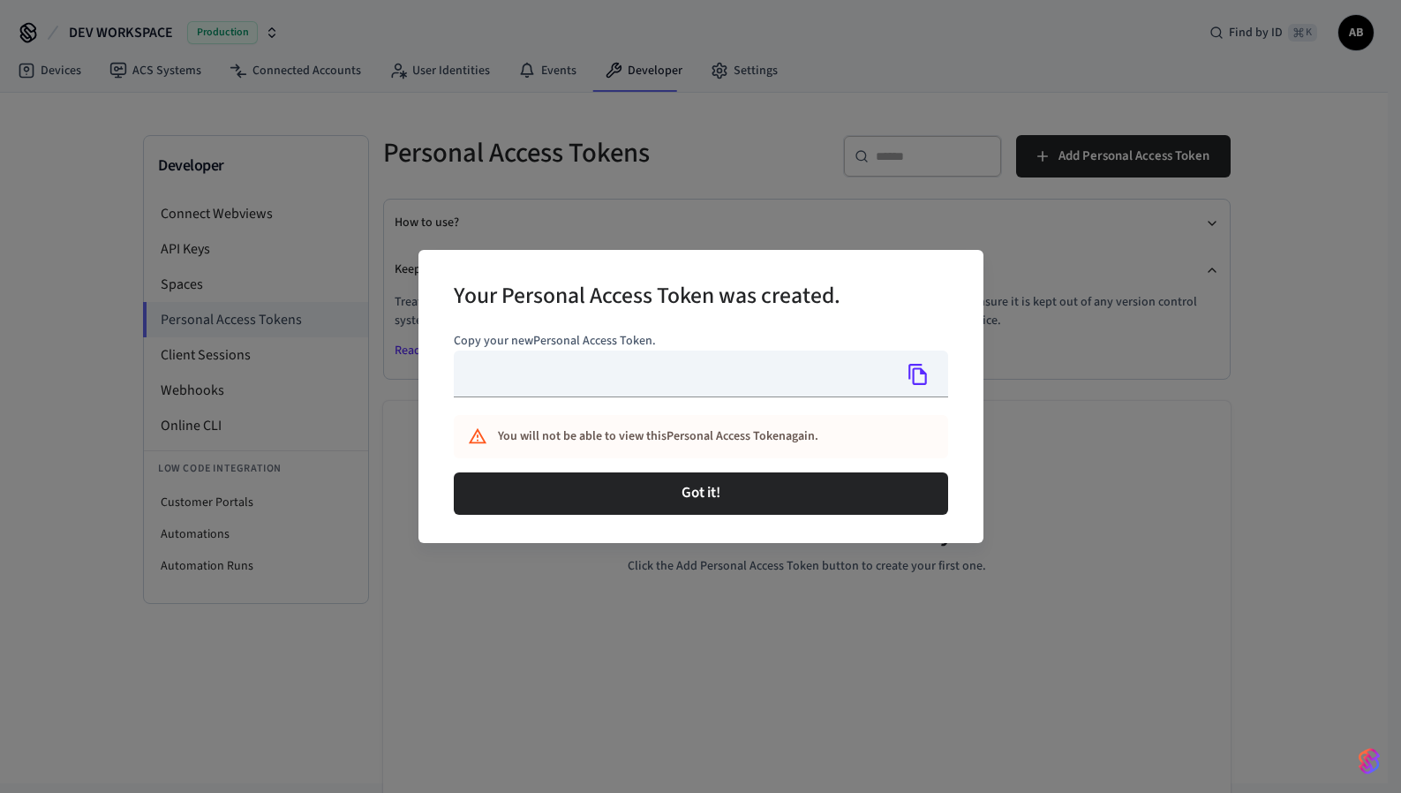
type input "**********"
click at [931, 376] on button "Copy" at bounding box center [918, 374] width 37 height 37
click at [671, 263] on div "**********" at bounding box center [701, 396] width 565 height 293
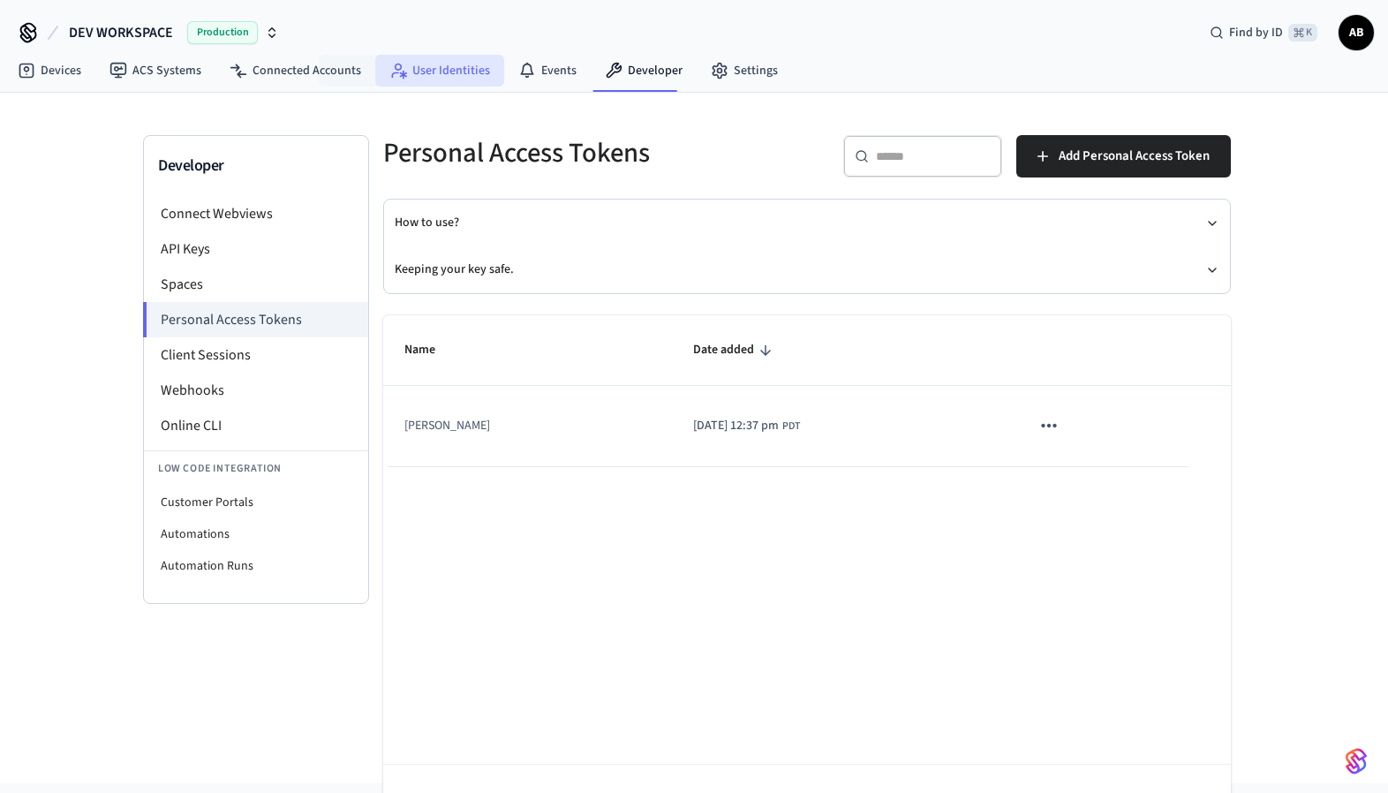
click at [466, 69] on link "User Identities" at bounding box center [439, 71] width 129 height 32
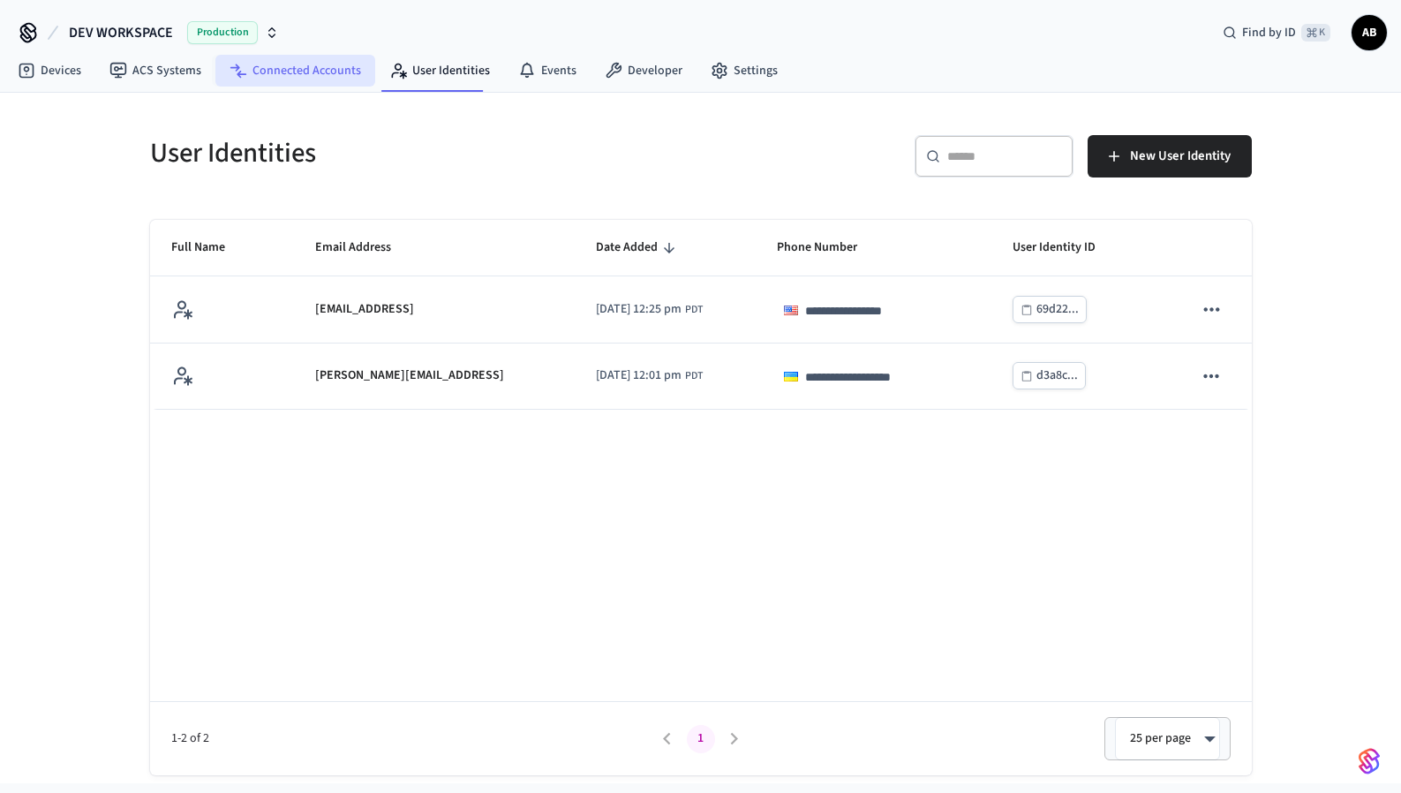
click at [327, 78] on link "Connected Accounts" at bounding box center [295, 71] width 160 height 32
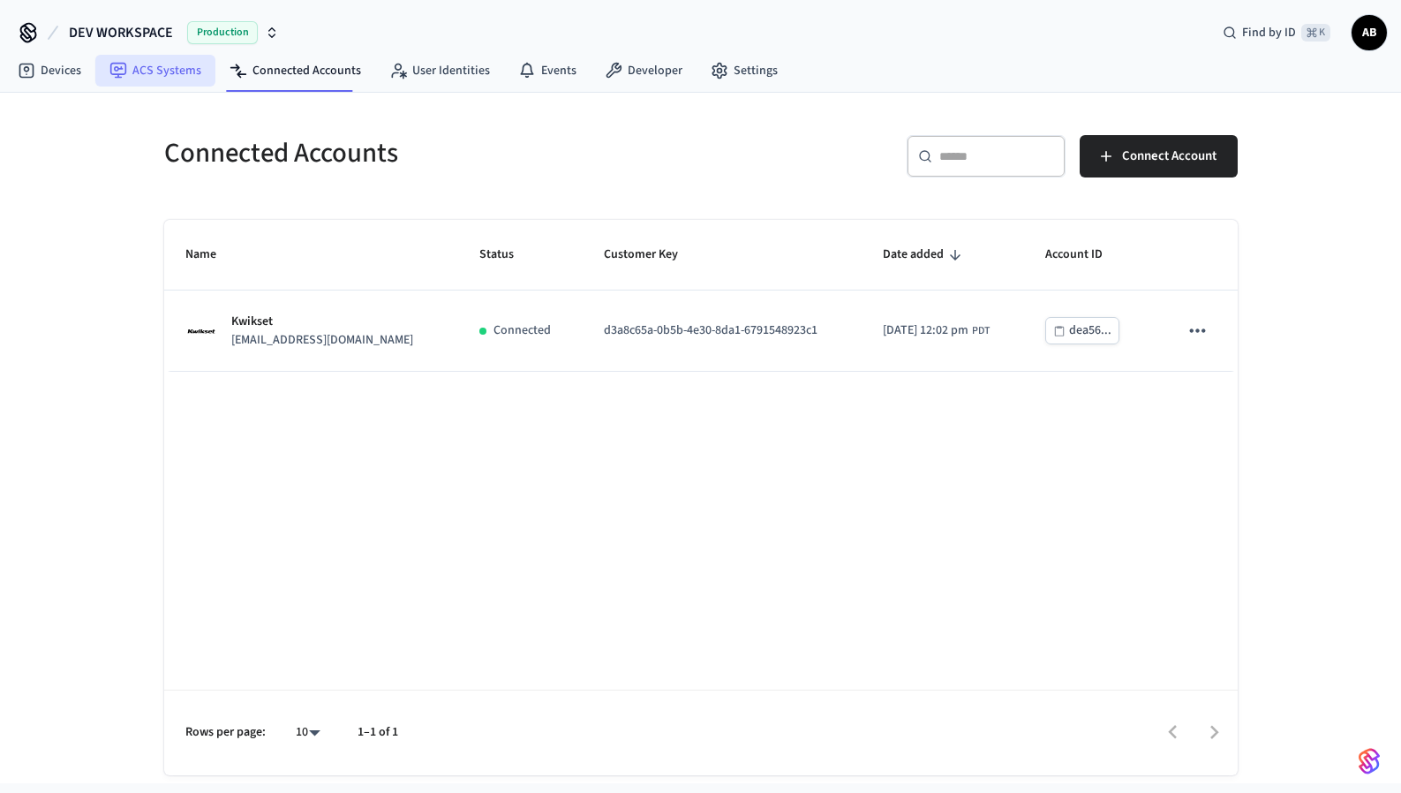
click at [178, 68] on link "ACS Systems" at bounding box center [155, 71] width 120 height 32
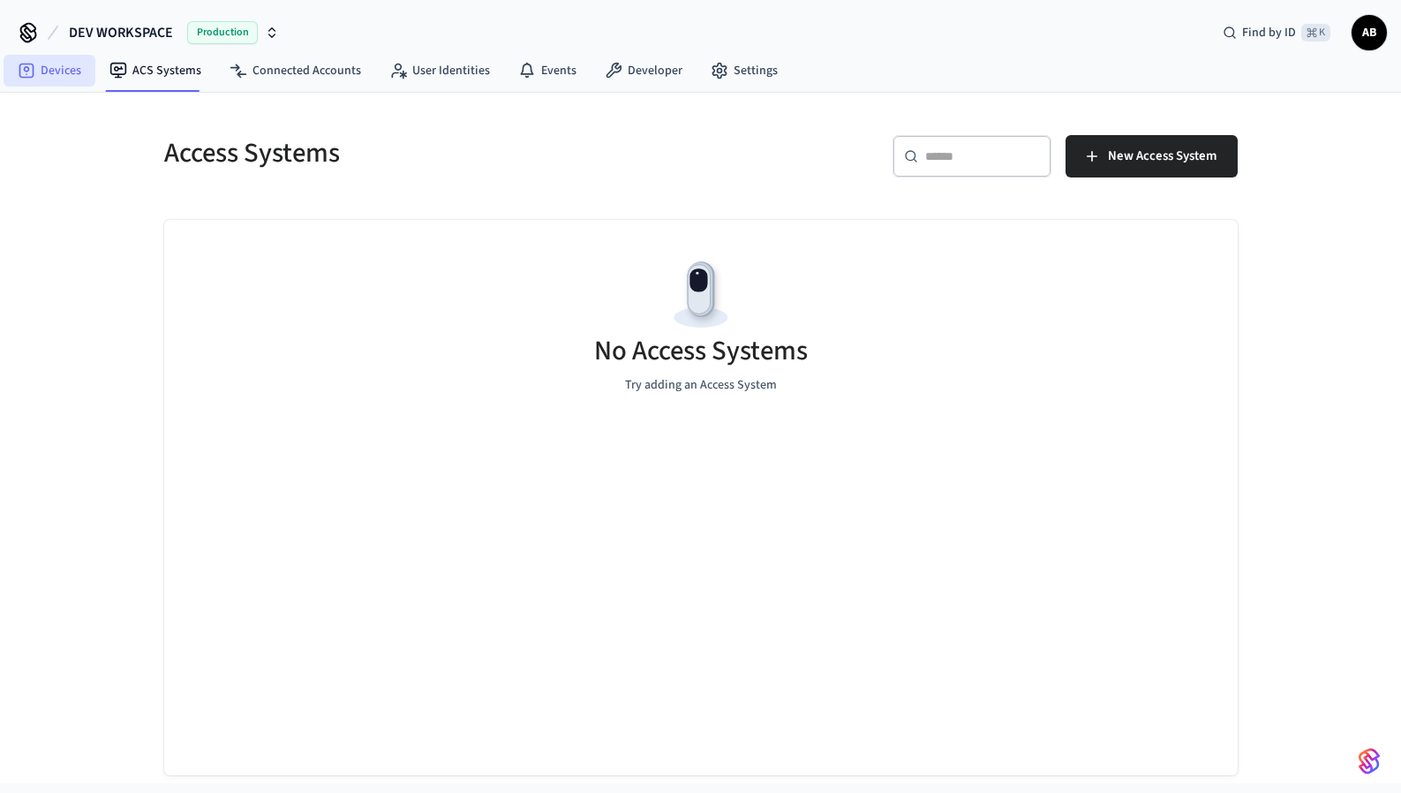
click at [15, 71] on link "Devices" at bounding box center [50, 71] width 92 height 32
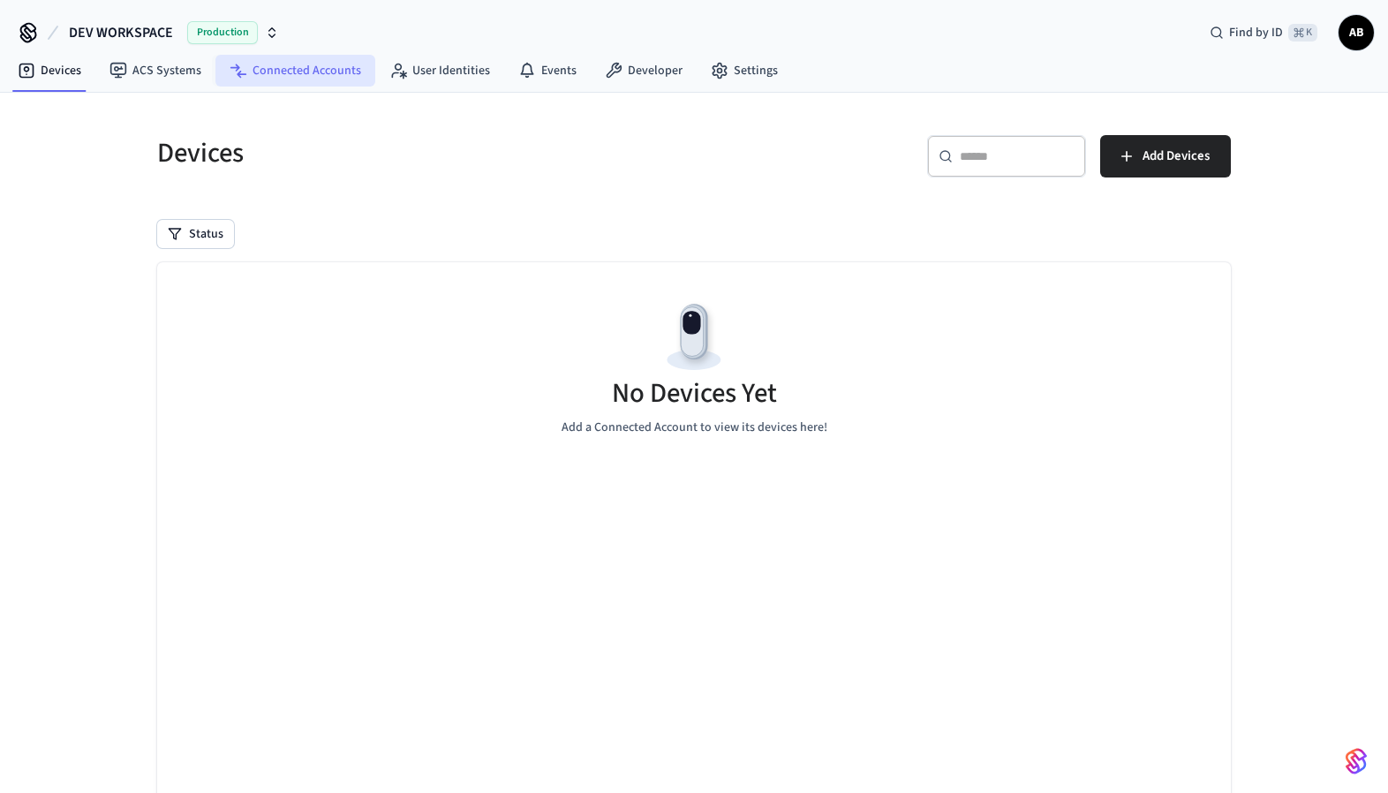
click at [298, 65] on link "Connected Accounts" at bounding box center [295, 71] width 160 height 32
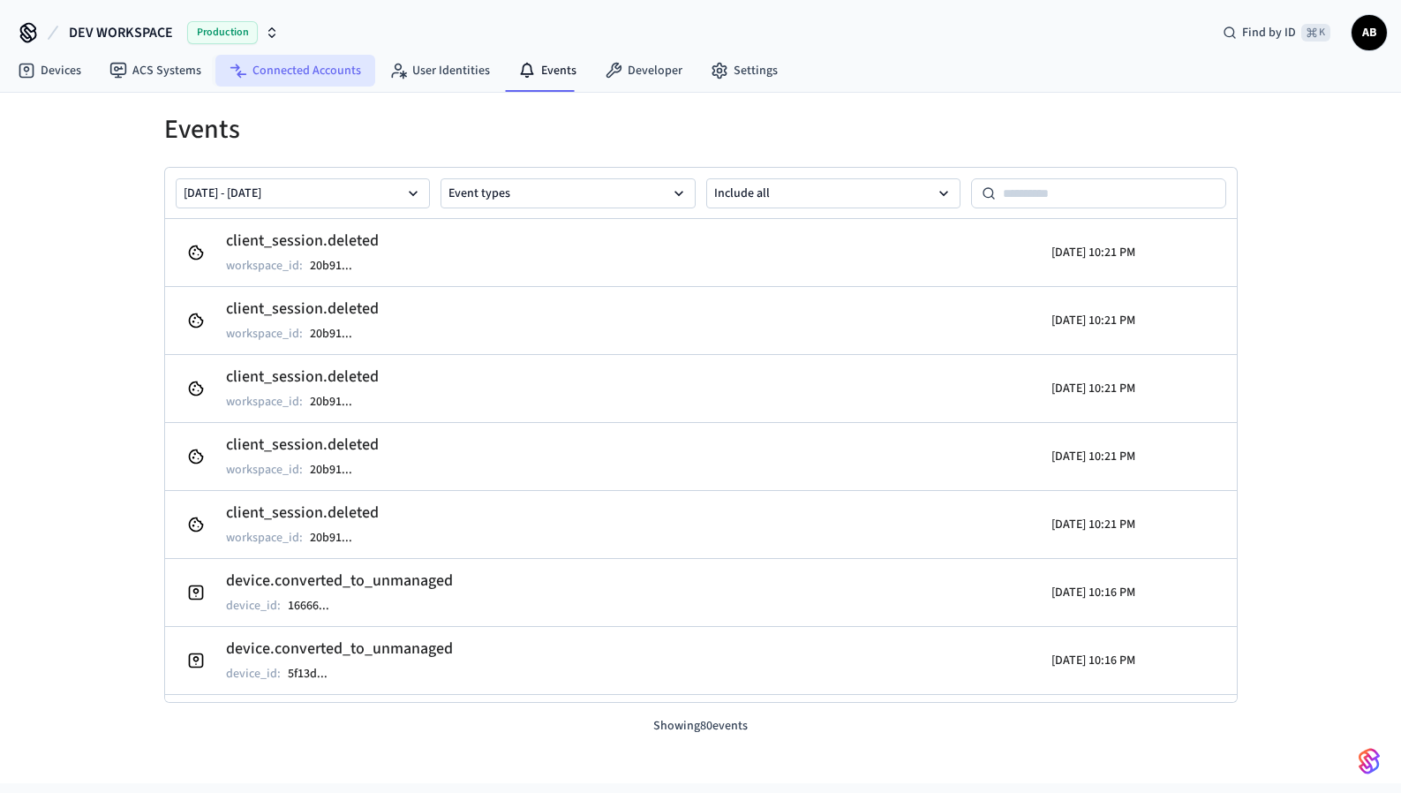
click at [313, 79] on link "Connected Accounts" at bounding box center [295, 71] width 160 height 32
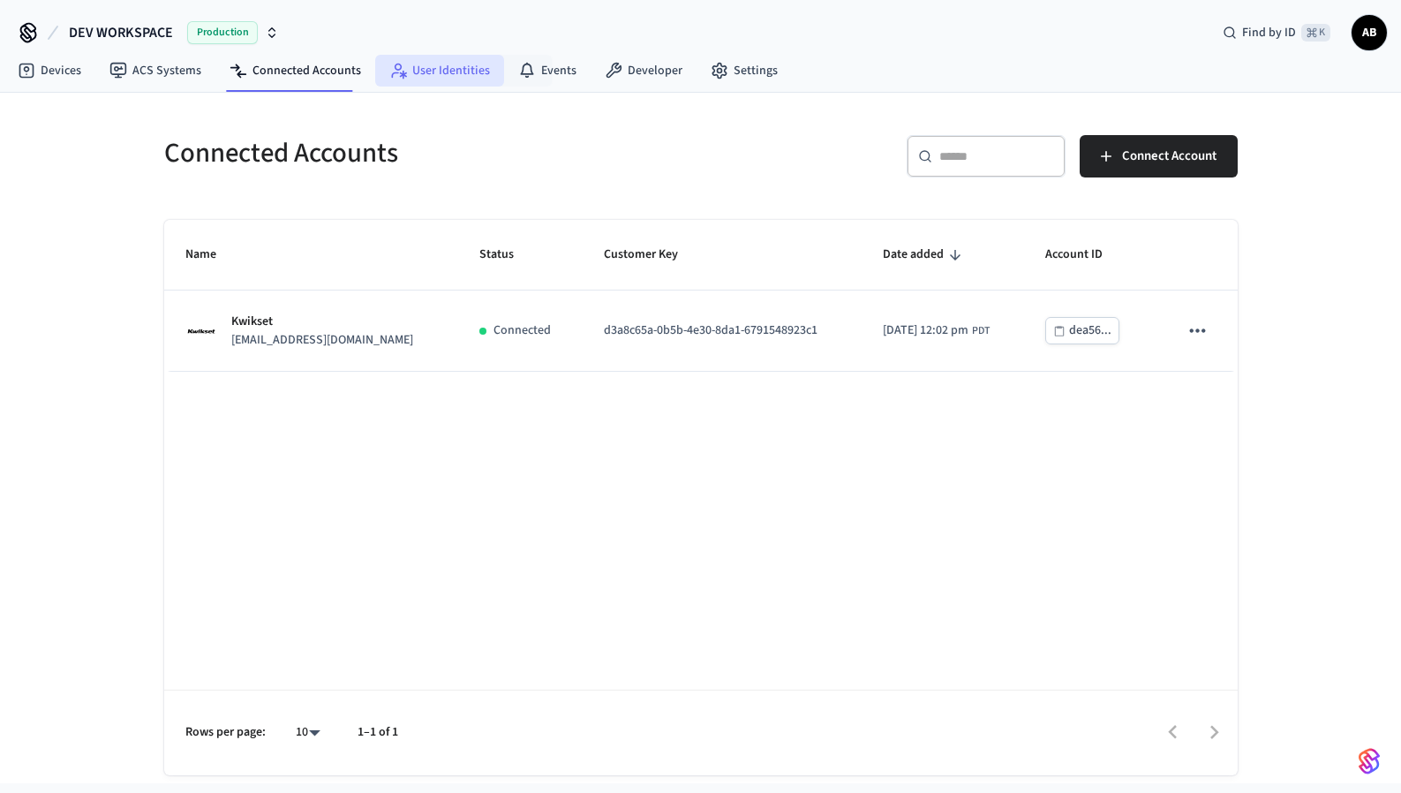
click at [449, 66] on link "User Identities" at bounding box center [439, 71] width 129 height 32
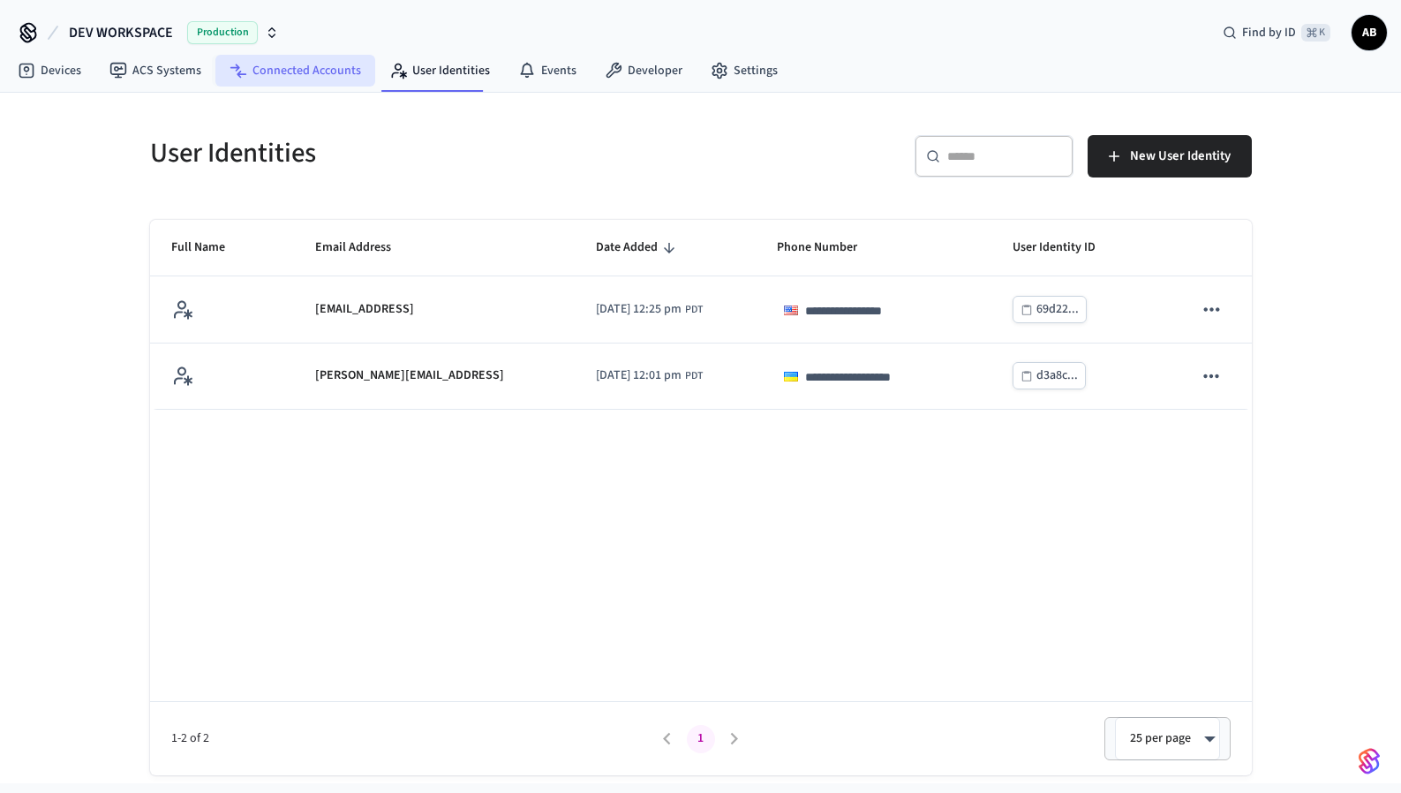
click at [277, 64] on link "Connected Accounts" at bounding box center [295, 71] width 160 height 32
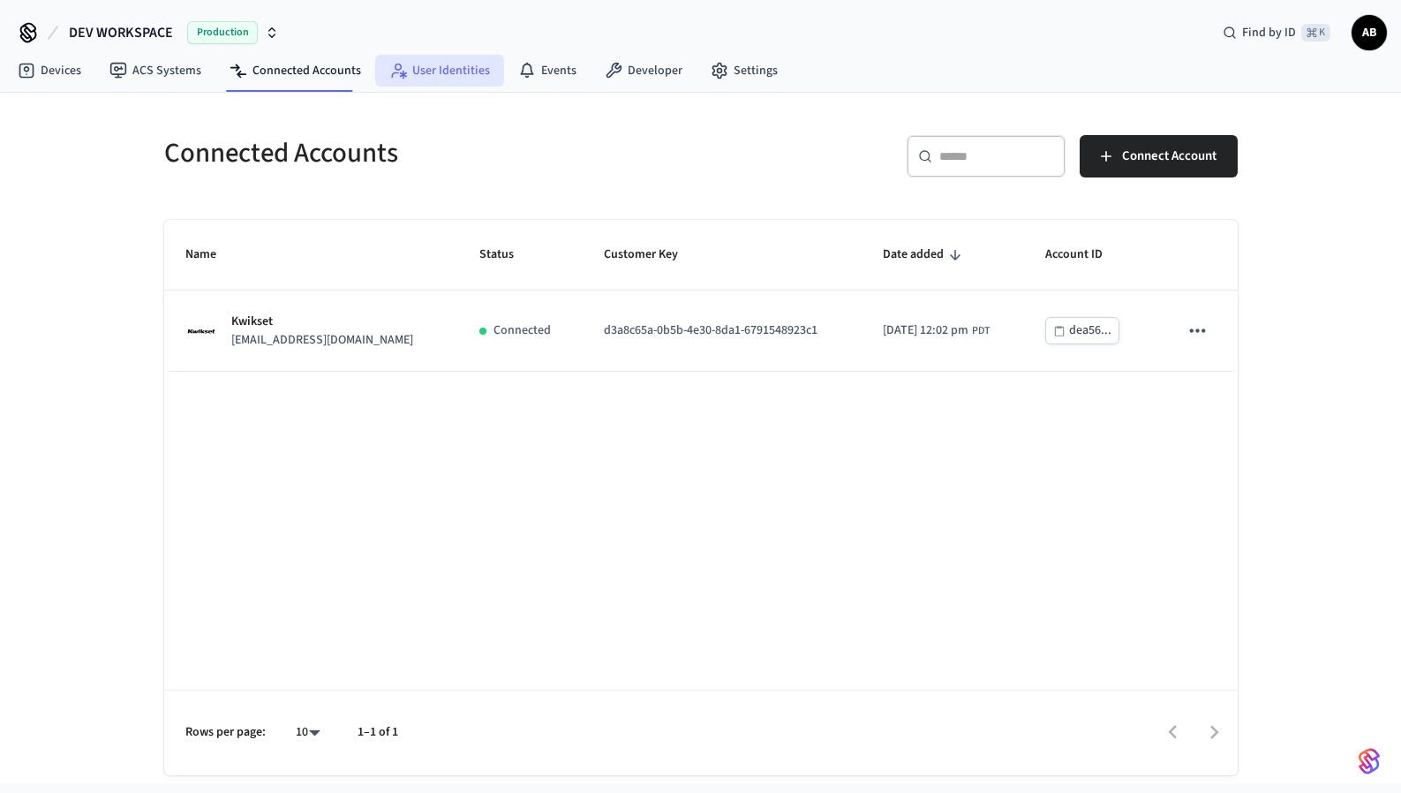
click at [438, 63] on link "User Identities" at bounding box center [439, 71] width 129 height 32
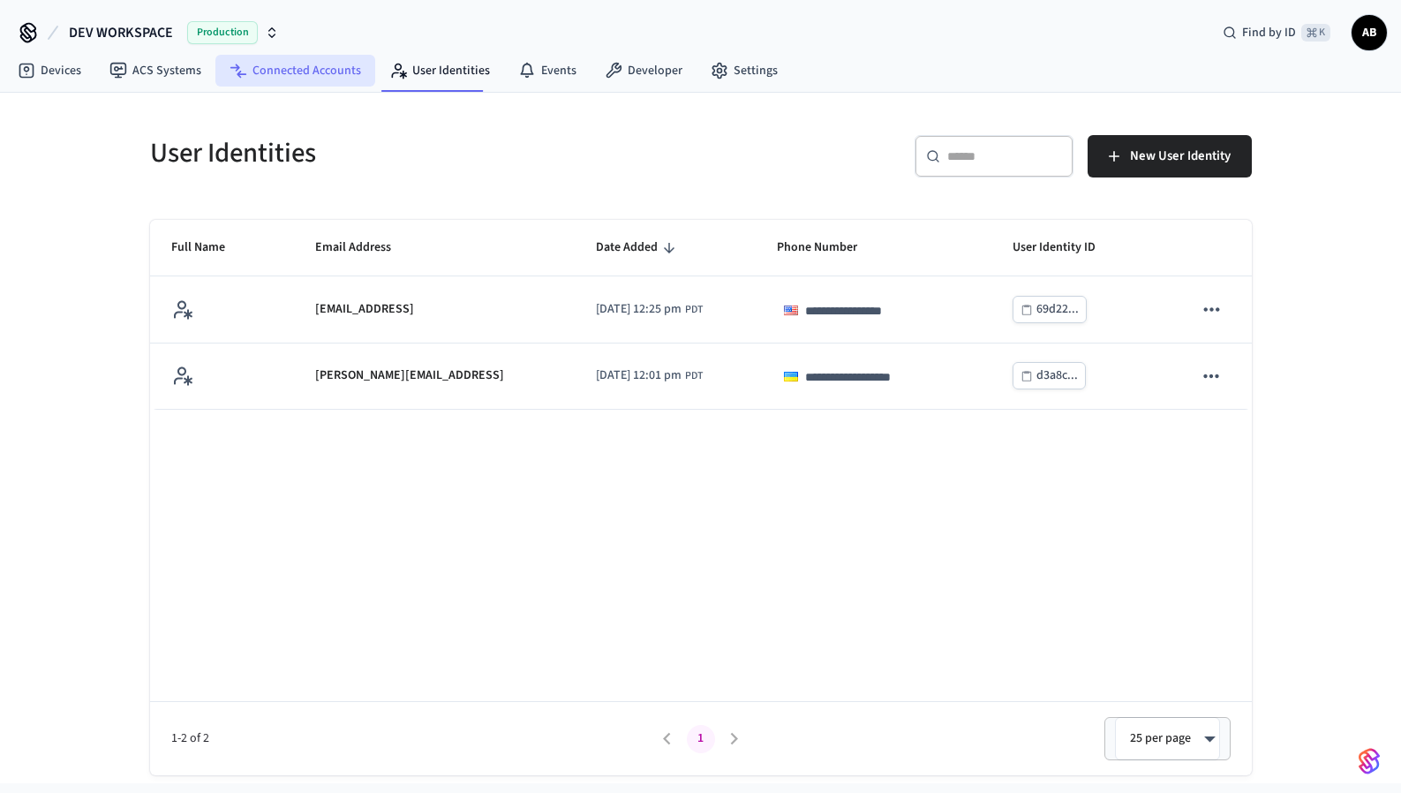
click at [313, 78] on link "Connected Accounts" at bounding box center [295, 71] width 160 height 32
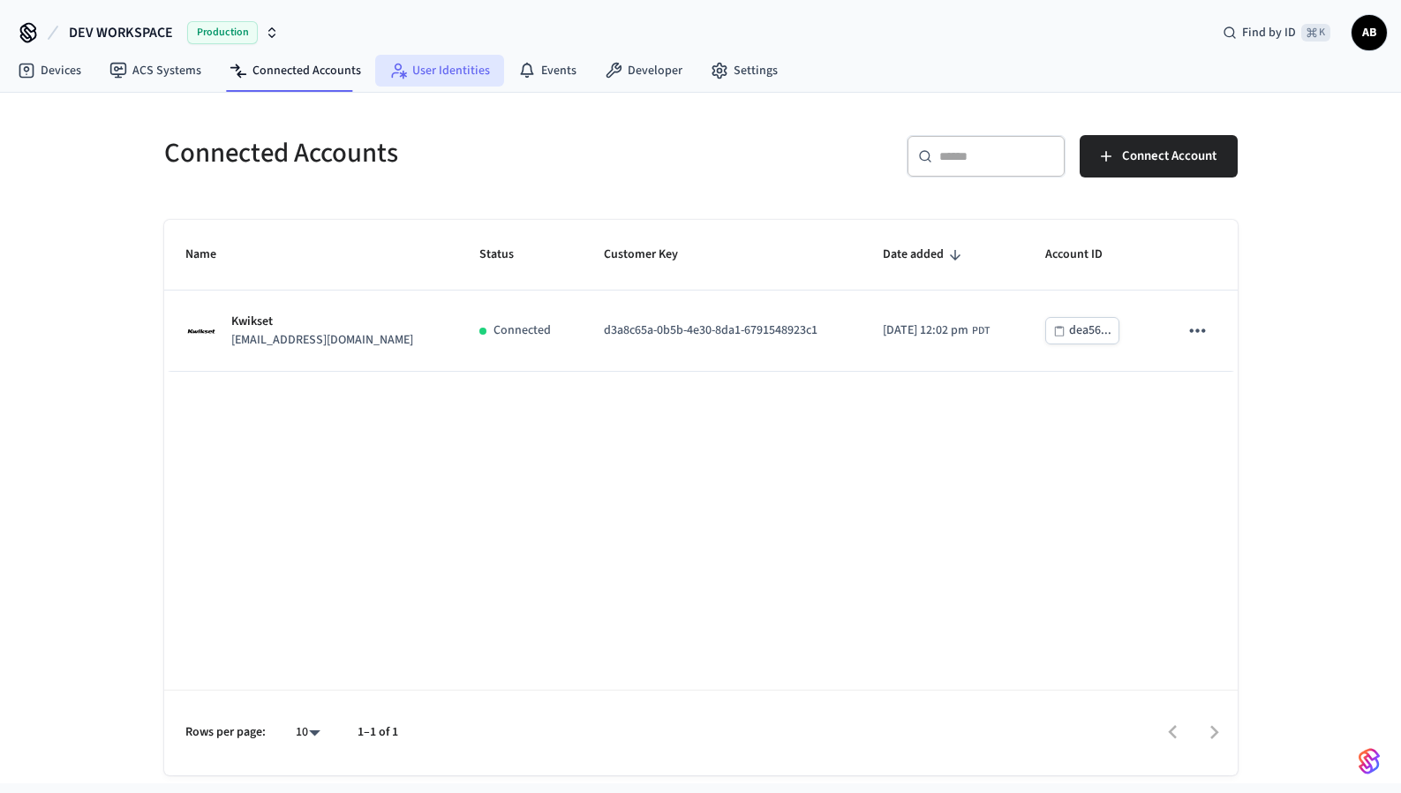
click at [453, 68] on link "User Identities" at bounding box center [439, 71] width 129 height 32
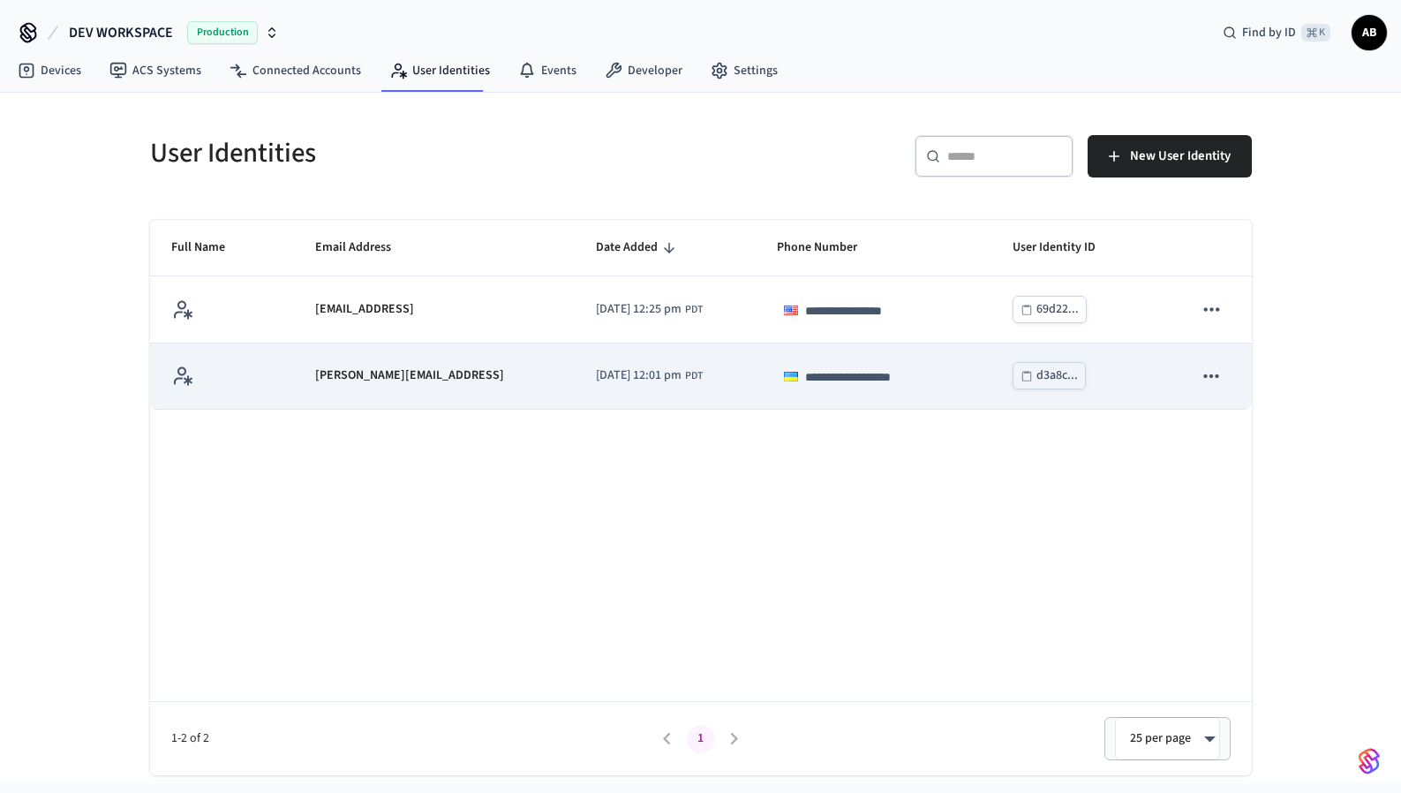
click at [403, 366] on p "[PERSON_NAME][EMAIL_ADDRESS]" at bounding box center [409, 375] width 189 height 19
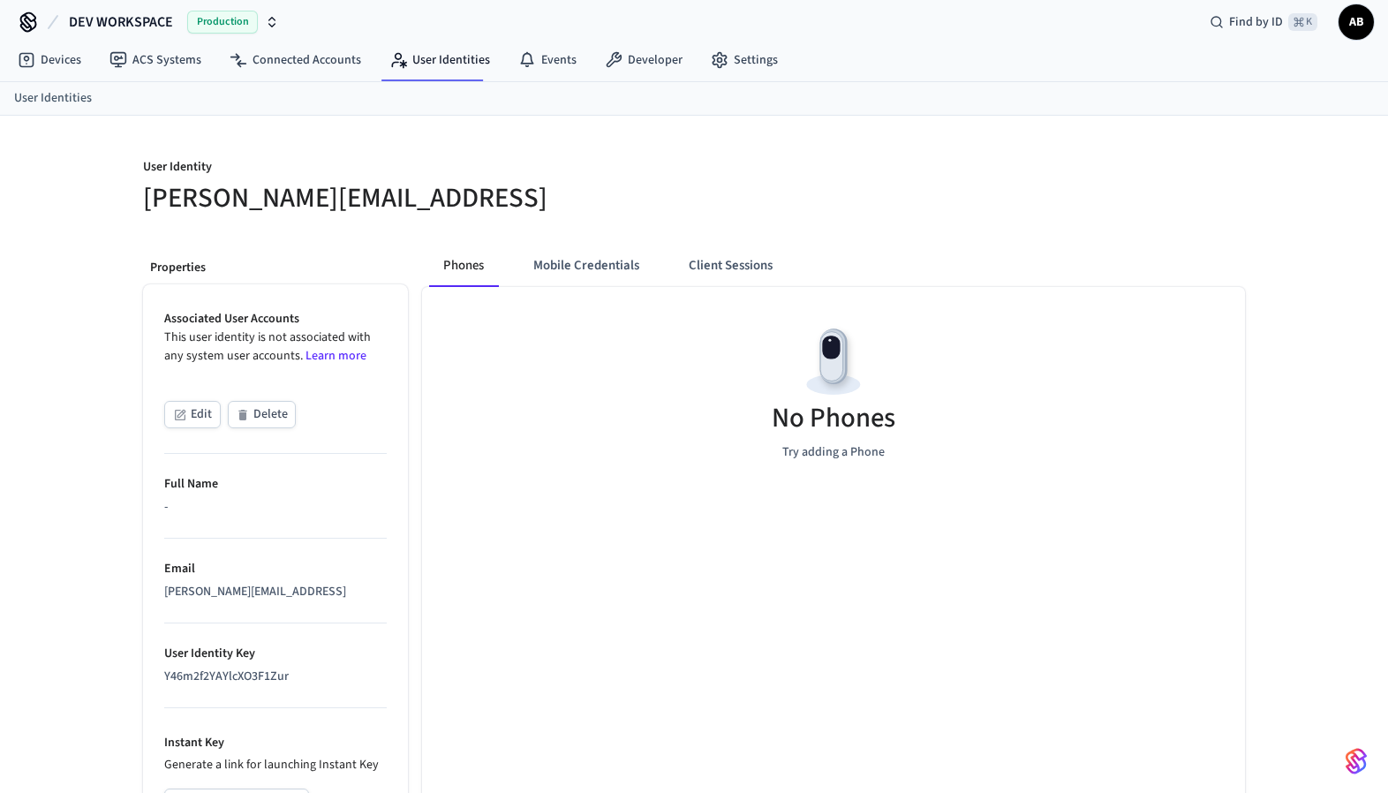
scroll to position [4, 0]
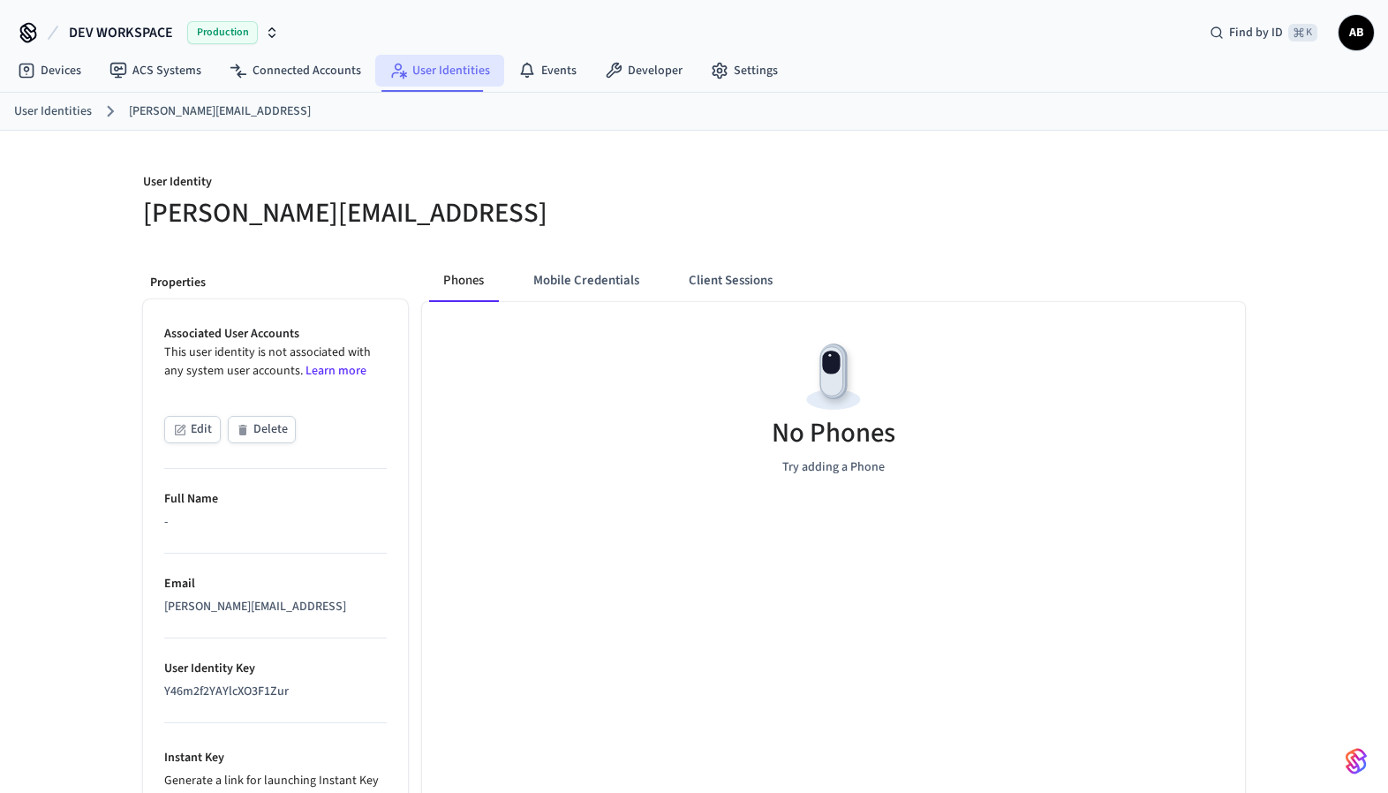
click at [417, 69] on link "User Identities" at bounding box center [439, 71] width 129 height 32
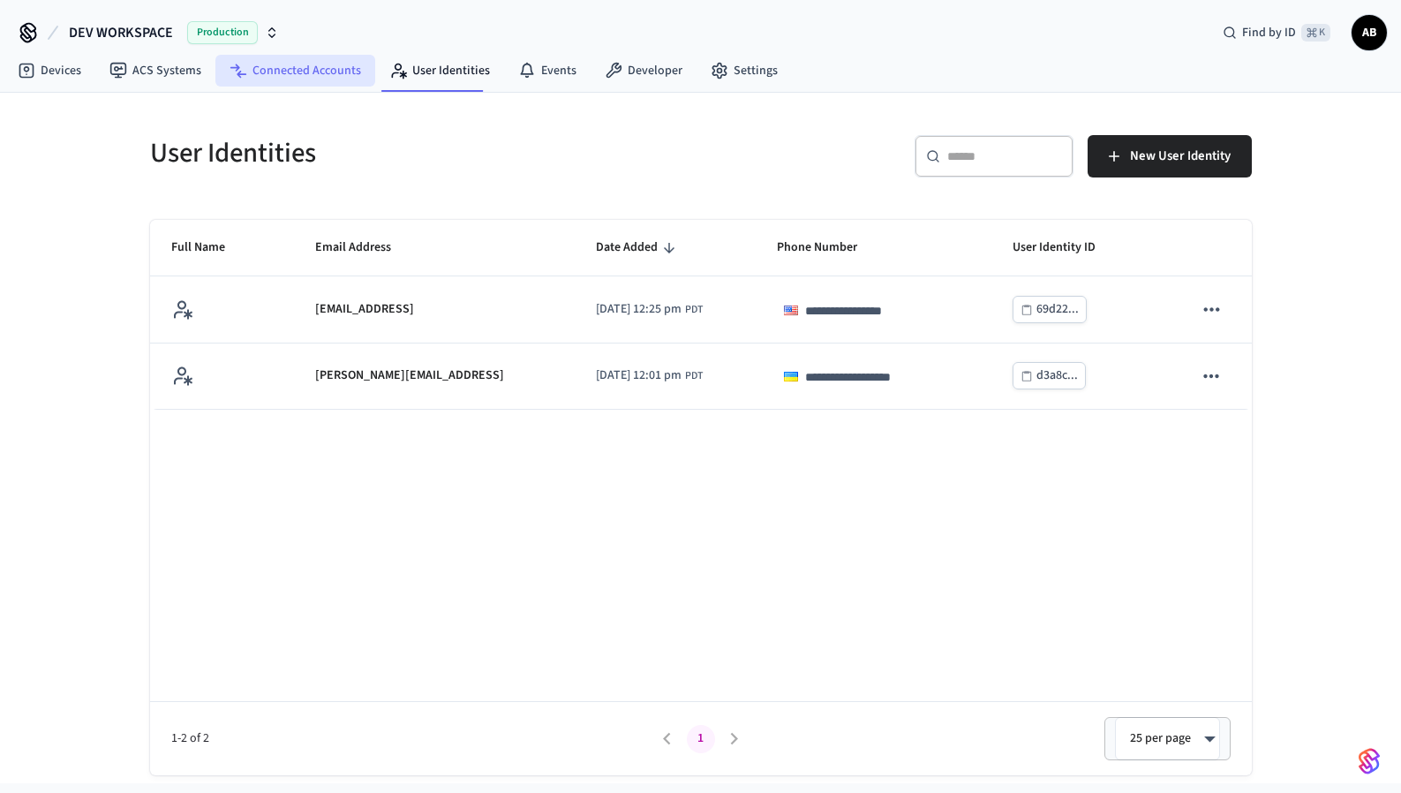
click at [305, 79] on link "Connected Accounts" at bounding box center [295, 71] width 160 height 32
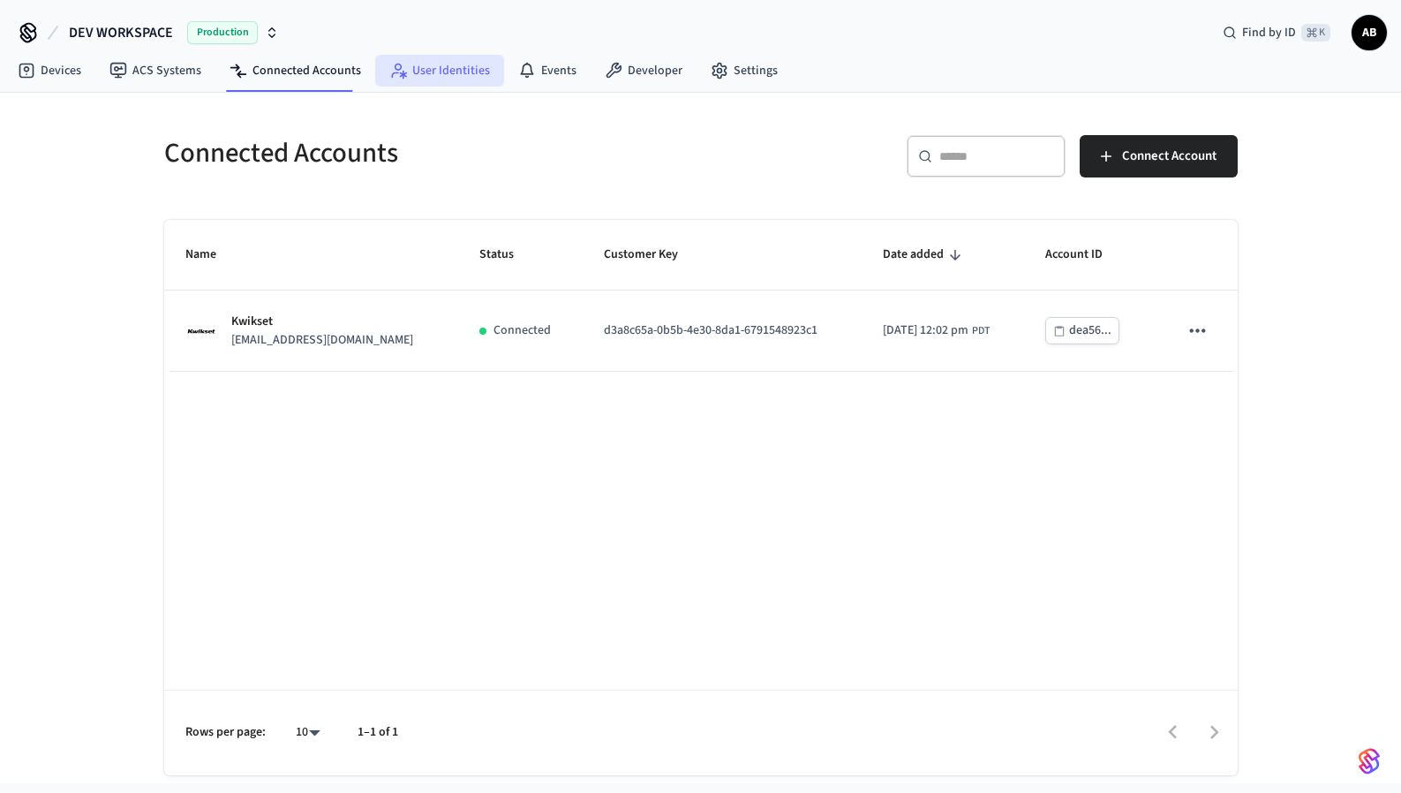
click at [434, 72] on link "User Identities" at bounding box center [439, 71] width 129 height 32
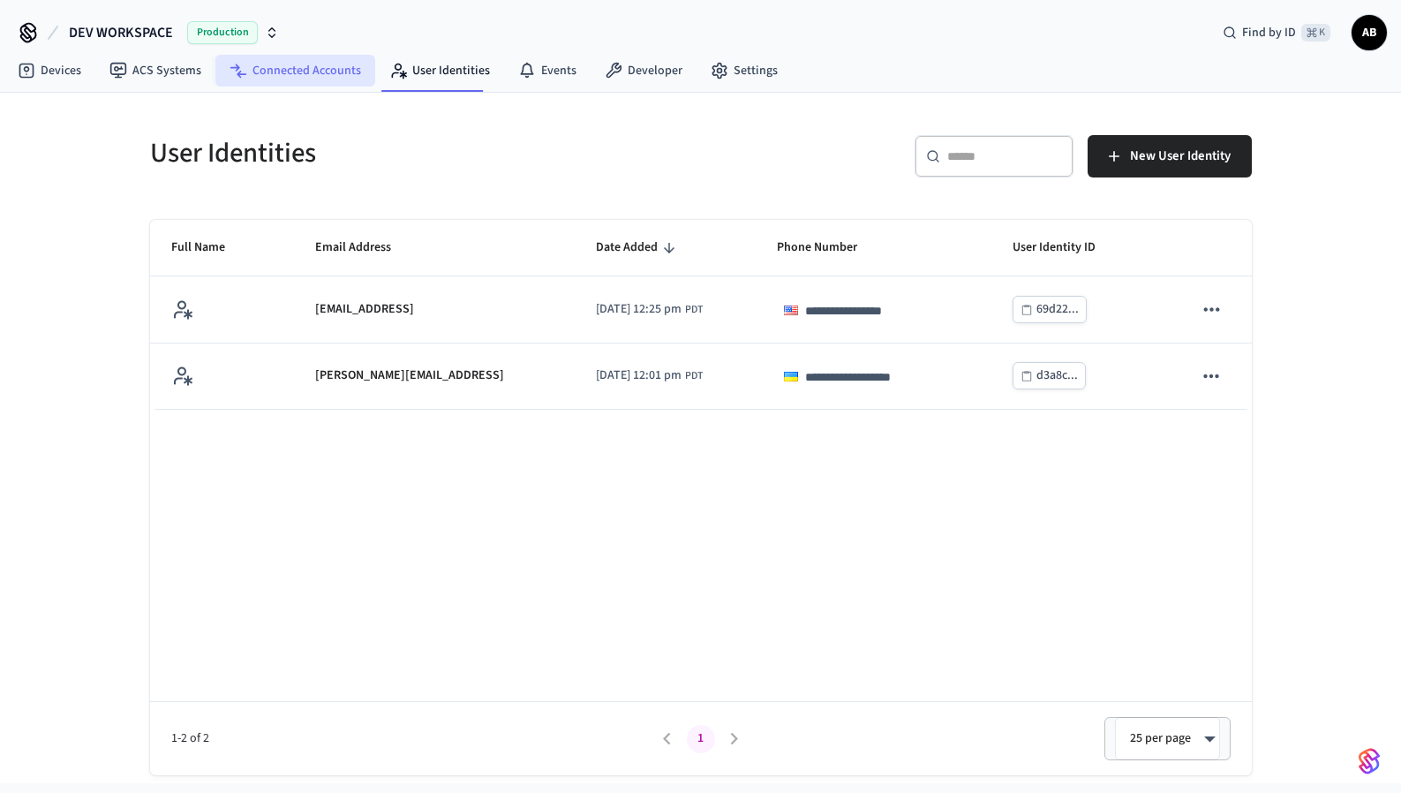
click at [284, 72] on link "Connected Accounts" at bounding box center [295, 71] width 160 height 32
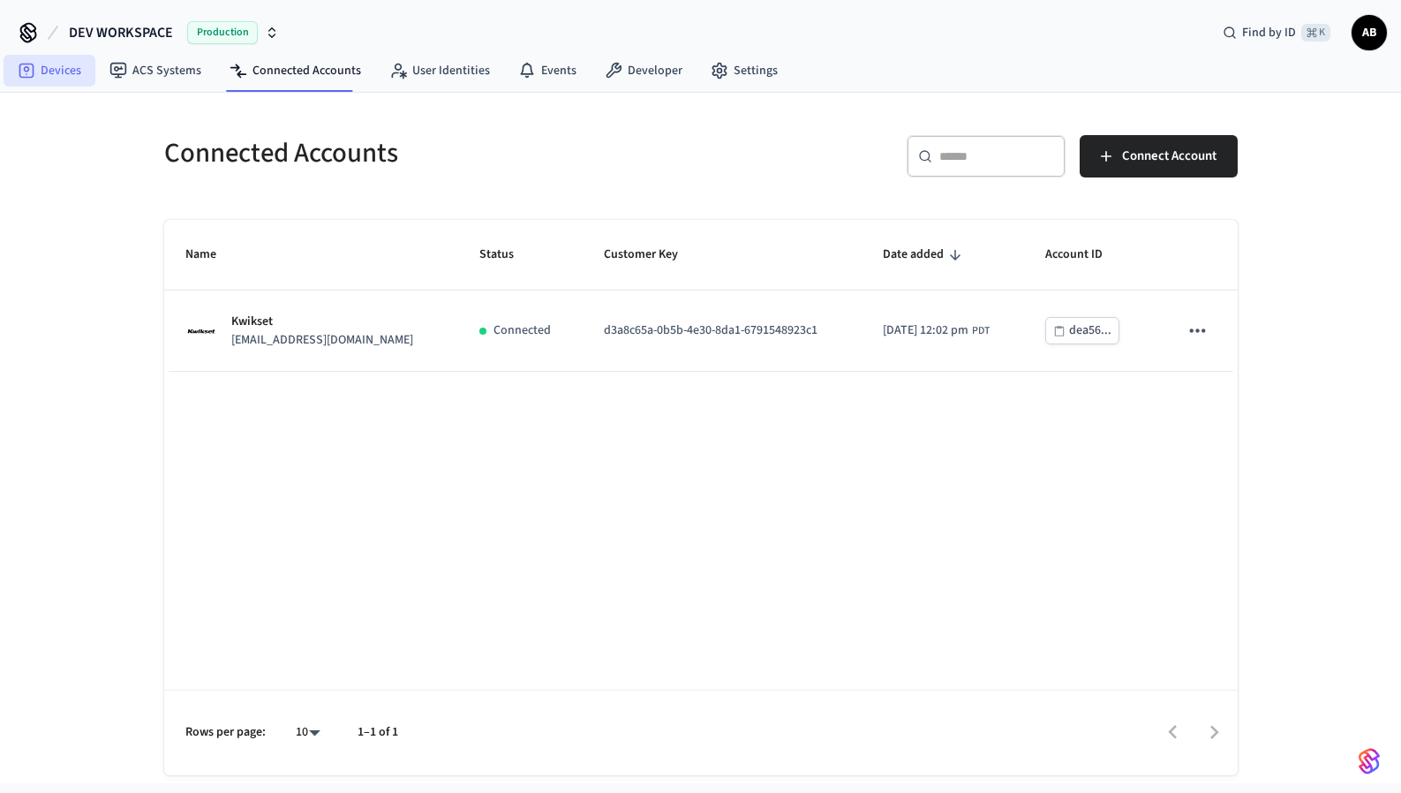
click at [68, 71] on link "Devices" at bounding box center [50, 71] width 92 height 32
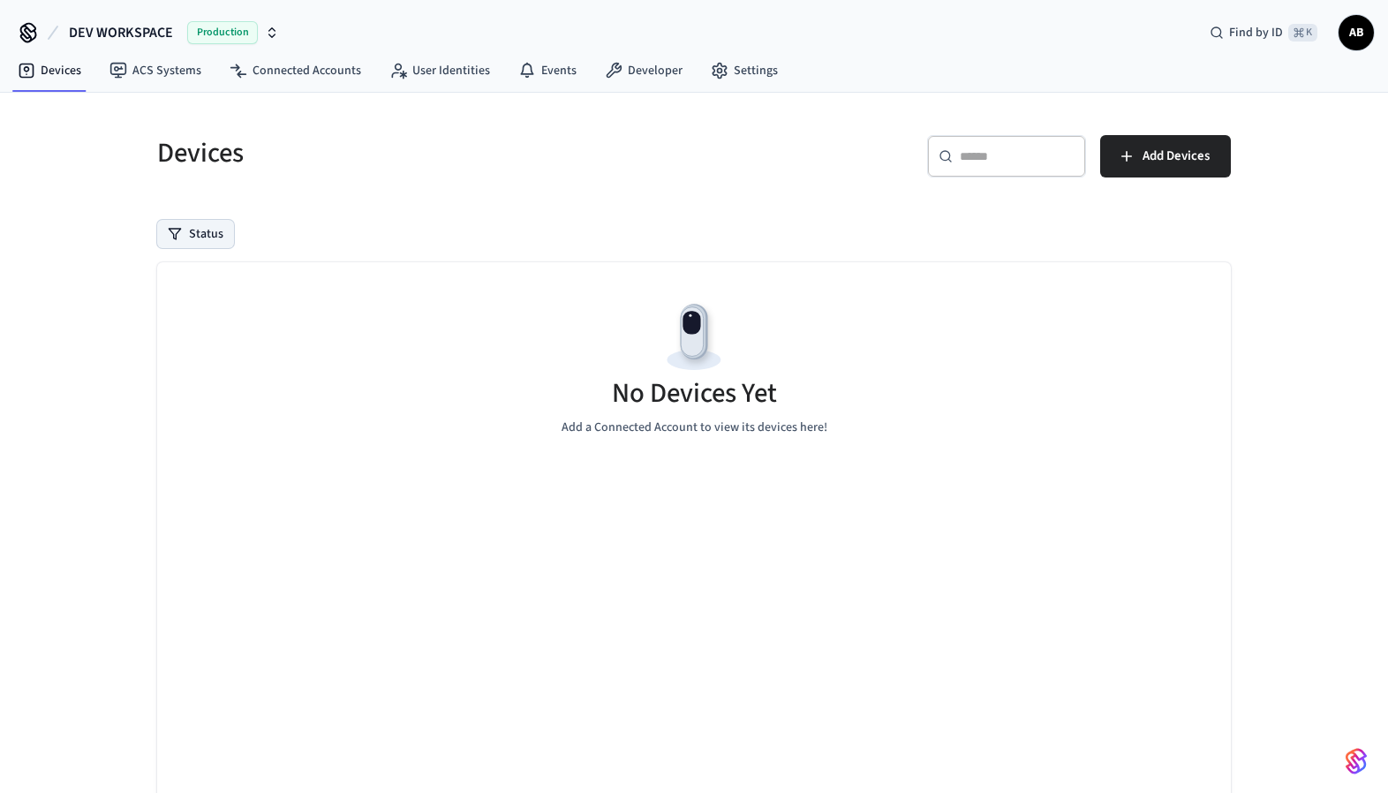
click at [210, 245] on button "Status" at bounding box center [195, 234] width 77 height 28
click at [238, 348] on label "Unmanaged" at bounding box center [268, 349] width 150 height 21
click at [183, 348] on button "Unmanaged" at bounding box center [176, 350] width 14 height 14
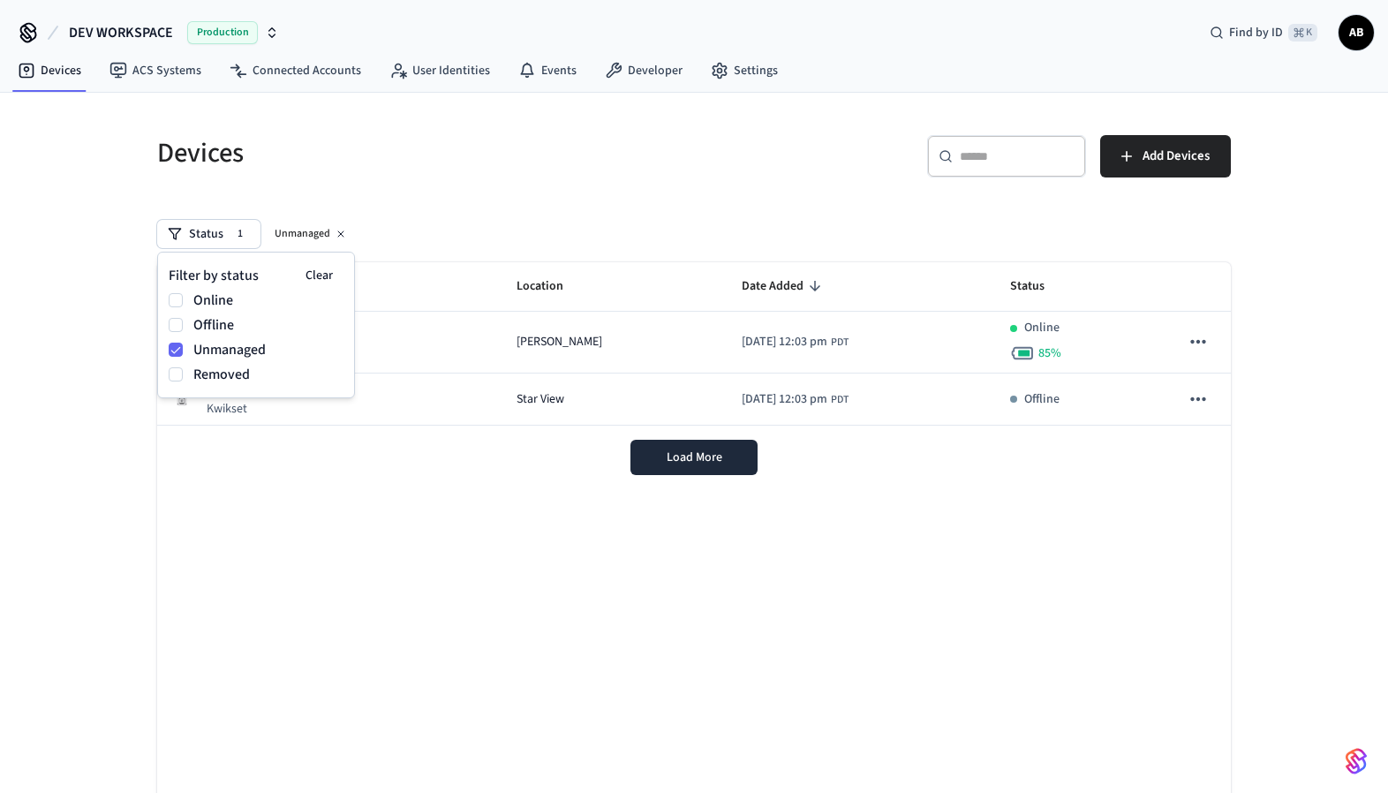
click at [199, 378] on label "Removed" at bounding box center [268, 374] width 150 height 21
click at [183, 378] on button "Removed" at bounding box center [176, 374] width 14 height 14
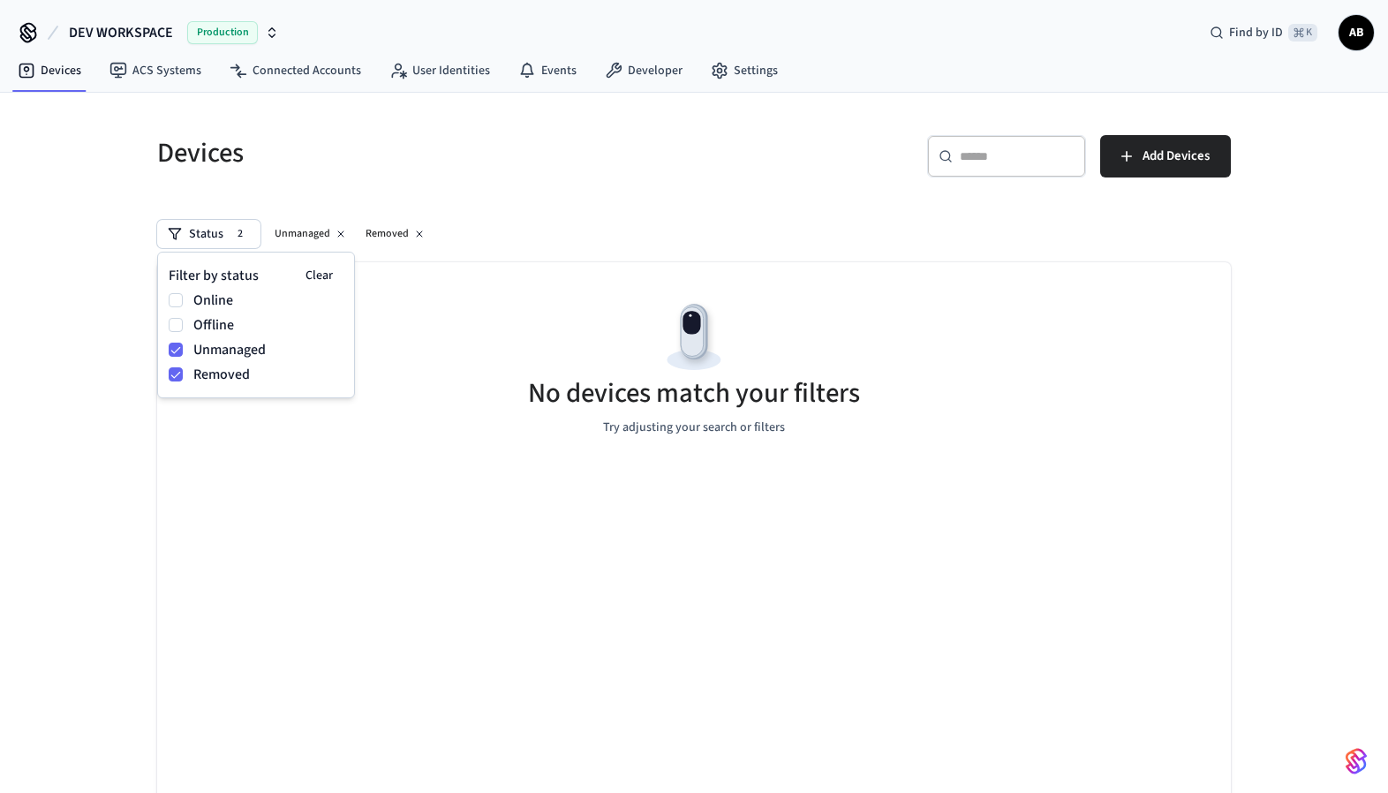
click at [216, 354] on label "Unmanaged" at bounding box center [268, 349] width 150 height 21
click at [183, 354] on button "Unmanaged" at bounding box center [176, 350] width 14 height 14
click at [224, 356] on label "Unmanaged" at bounding box center [268, 349] width 150 height 21
click at [183, 356] on button "Unmanaged" at bounding box center [176, 350] width 14 height 14
click at [215, 328] on label "Offline" at bounding box center [268, 324] width 150 height 21
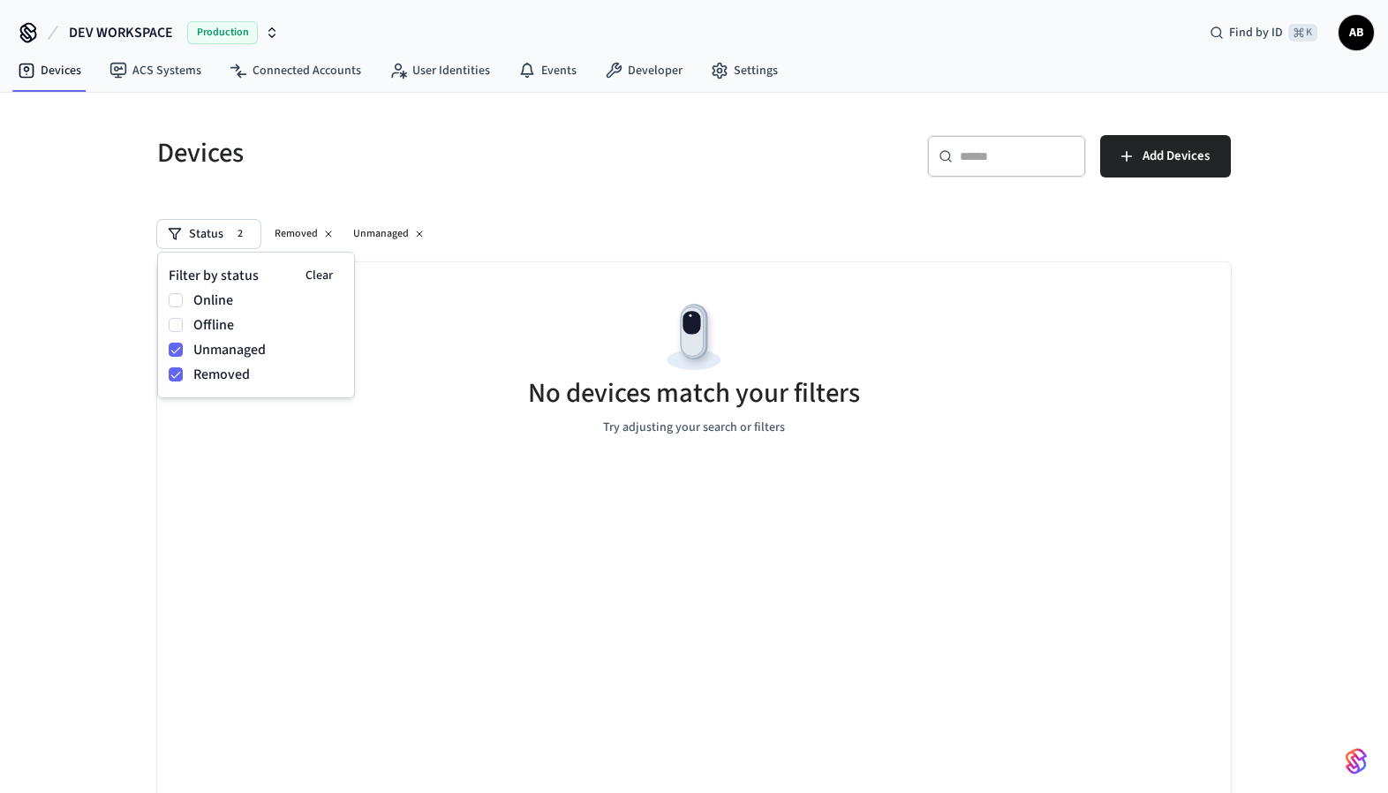
click at [183, 328] on button "Offline" at bounding box center [176, 325] width 14 height 14
click at [210, 303] on label "Online" at bounding box center [268, 300] width 150 height 21
click at [183, 303] on button "Online" at bounding box center [176, 300] width 14 height 14
click at [486, 162] on h5 "Devices" at bounding box center [420, 153] width 526 height 36
click at [327, 232] on icon at bounding box center [328, 233] width 5 height 5
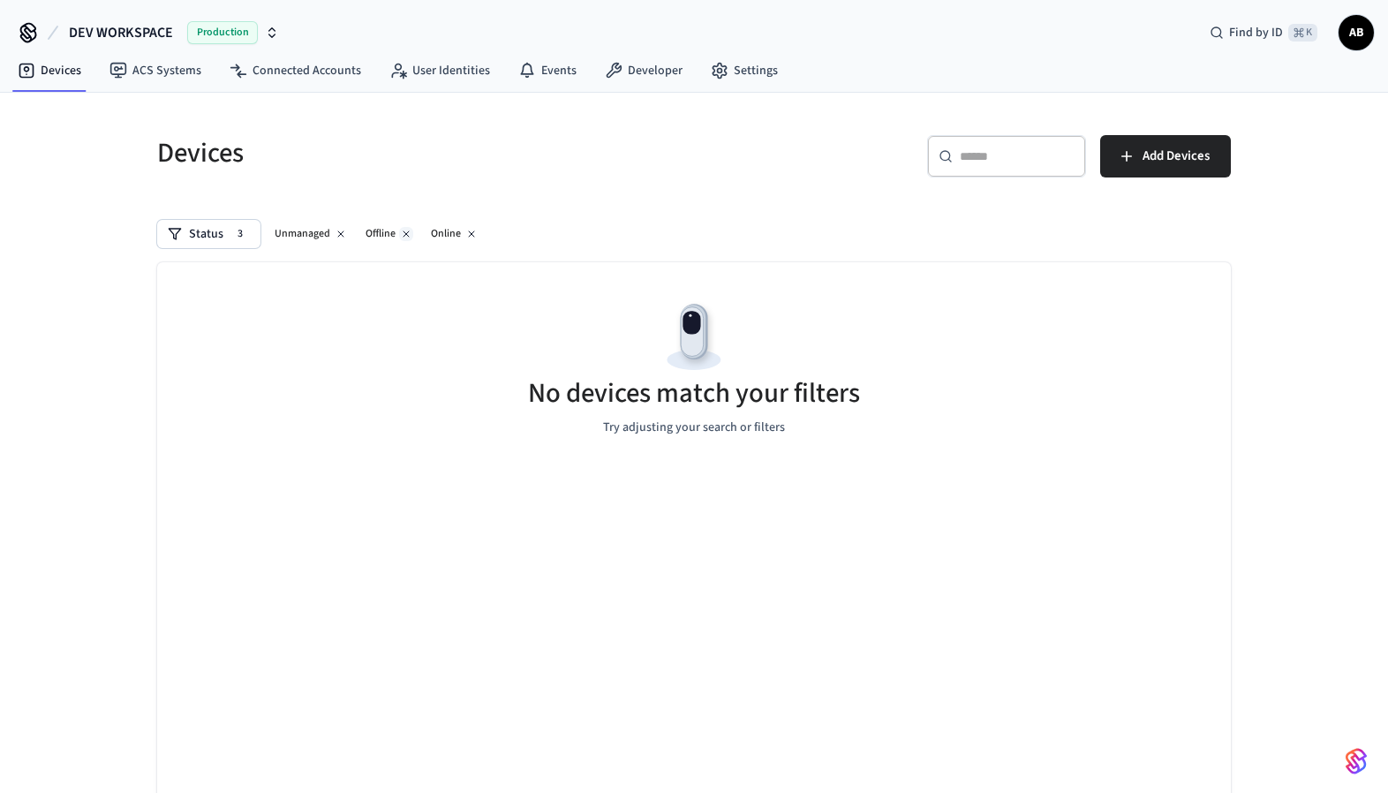
click at [404, 231] on icon at bounding box center [406, 234] width 11 height 11
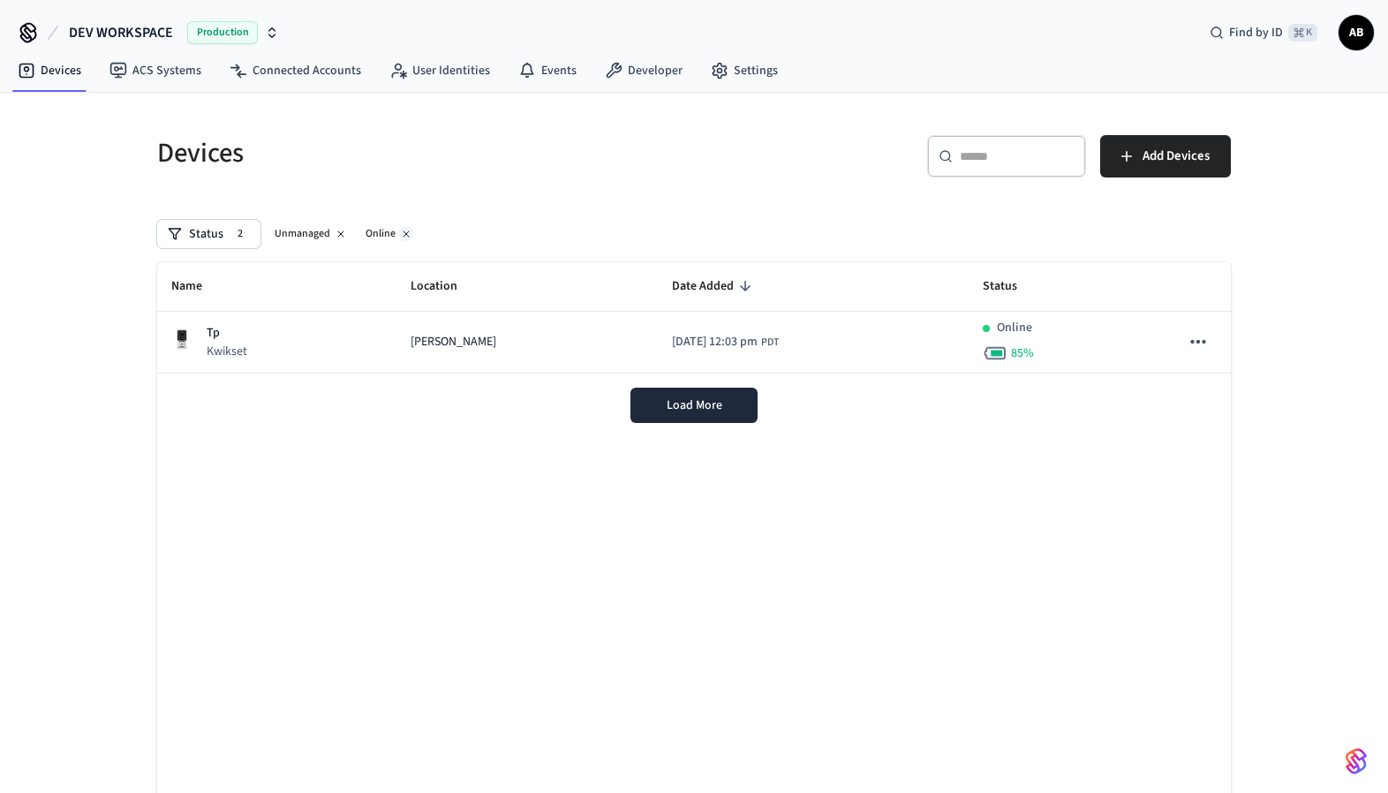
click at [403, 234] on icon at bounding box center [406, 234] width 11 height 11
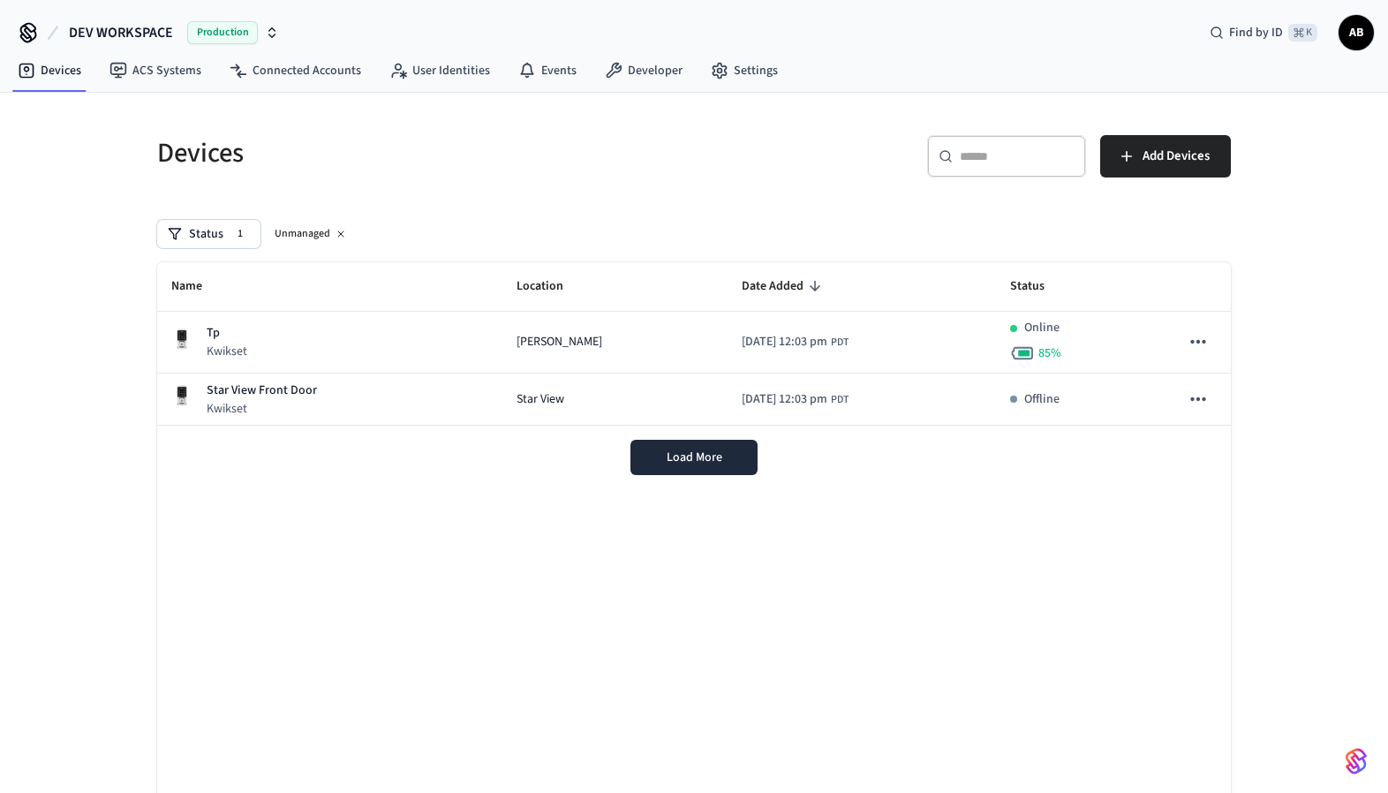
click at [510, 192] on div "Devices ​ ​ Add Devices Status 1 Unmanaged Name Location Date Added Status Tp K…" at bounding box center [694, 489] width 1102 height 751
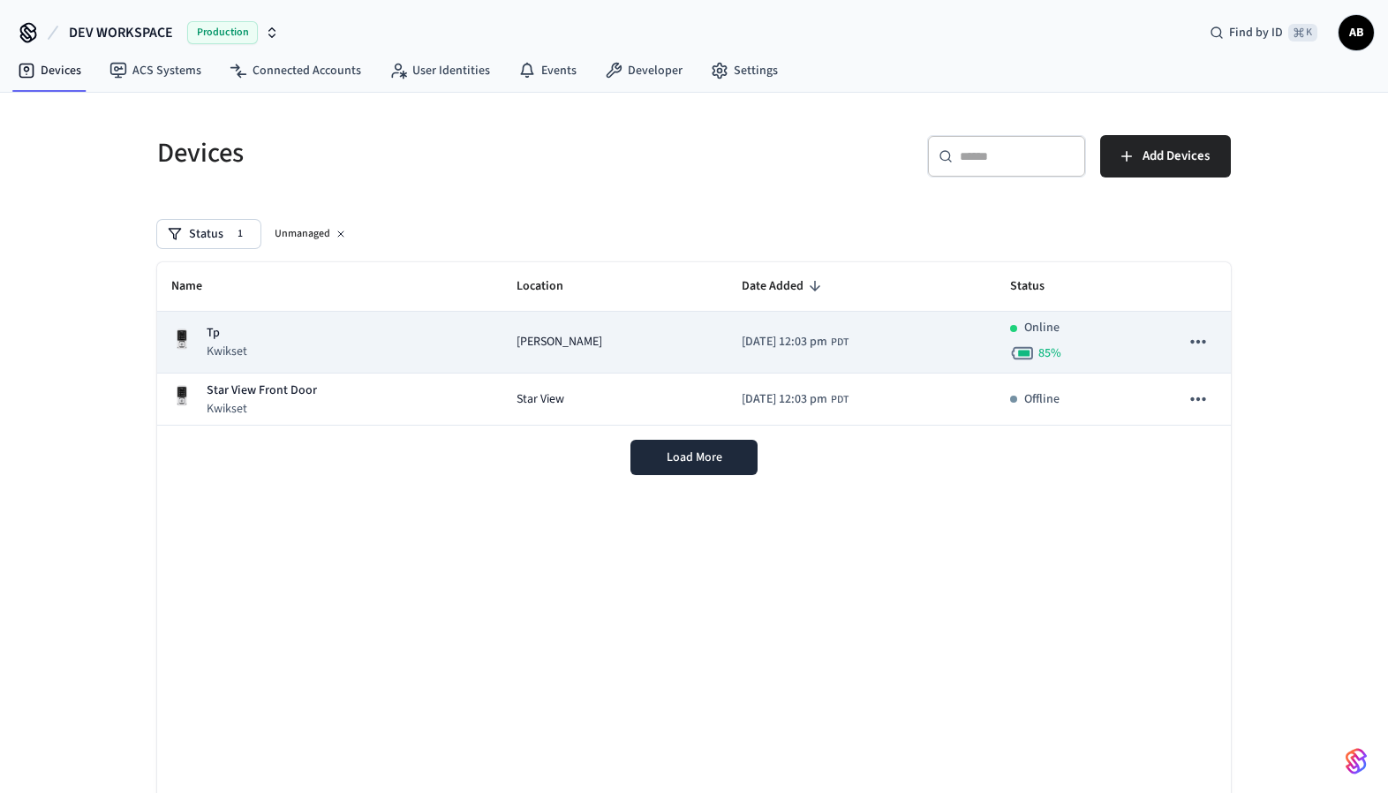
click at [428, 338] on div "Tp Kwikset" at bounding box center [329, 342] width 317 height 36
click at [413, 346] on div "Tp Kwikset" at bounding box center [329, 342] width 317 height 36
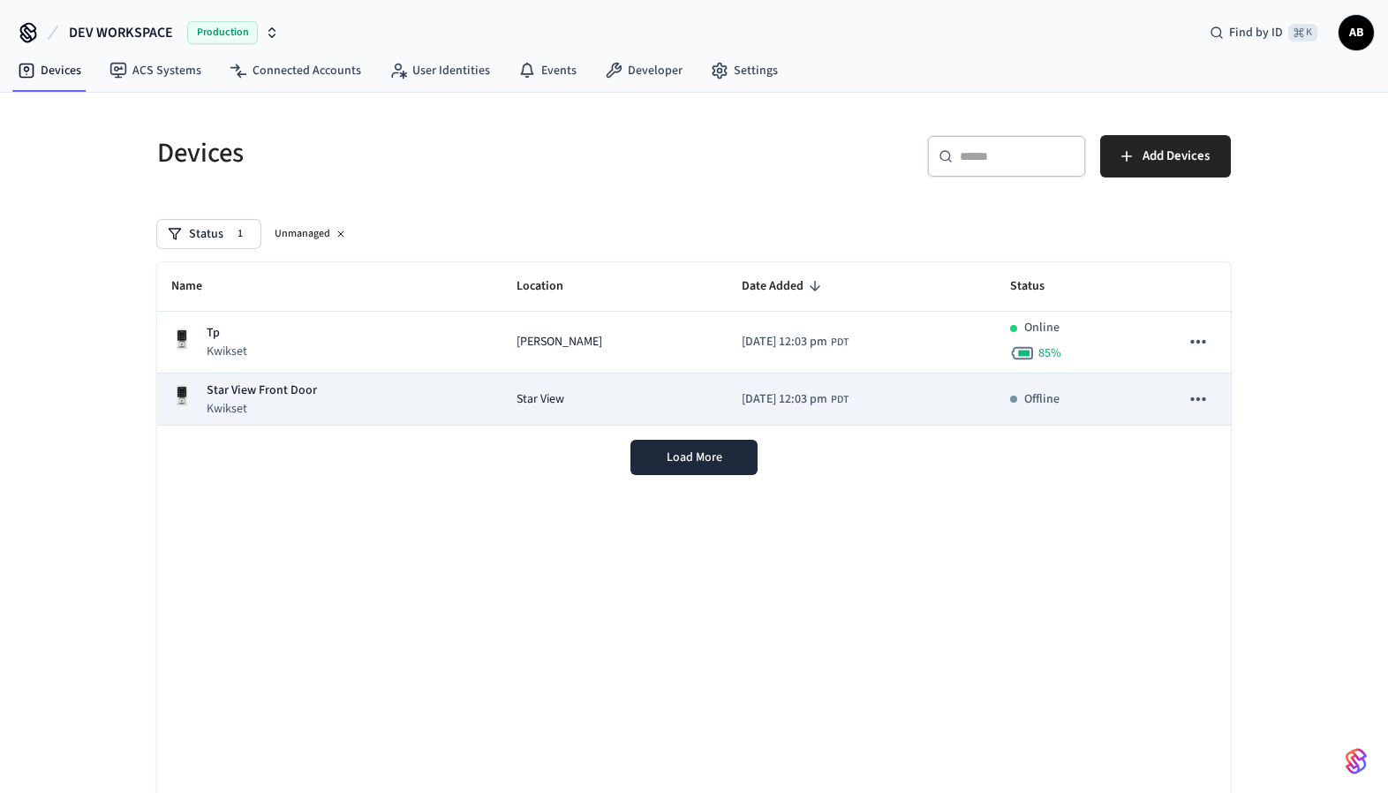
click at [354, 400] on div "Star View Front Door Kwikset" at bounding box center [329, 399] width 317 height 36
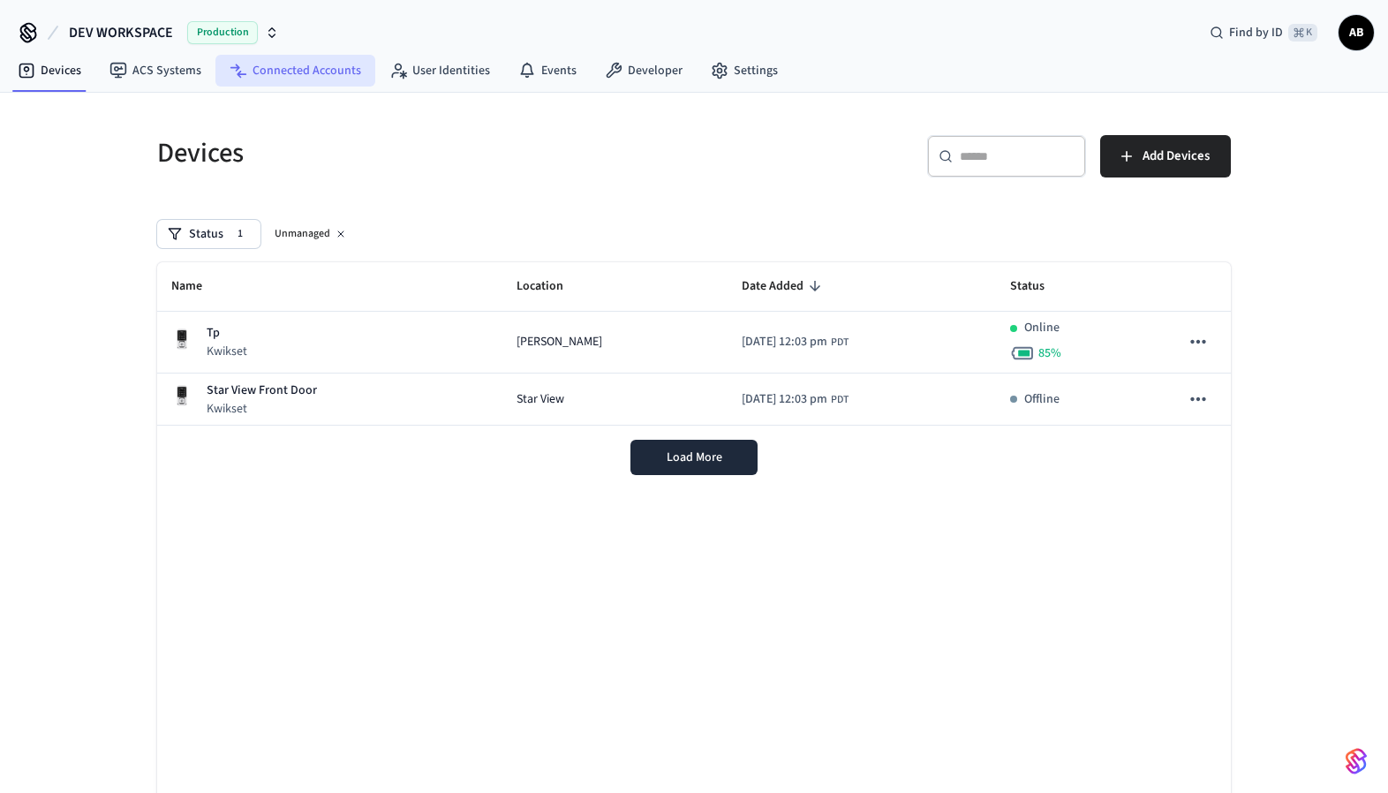
click at [295, 57] on link "Connected Accounts" at bounding box center [295, 71] width 160 height 32
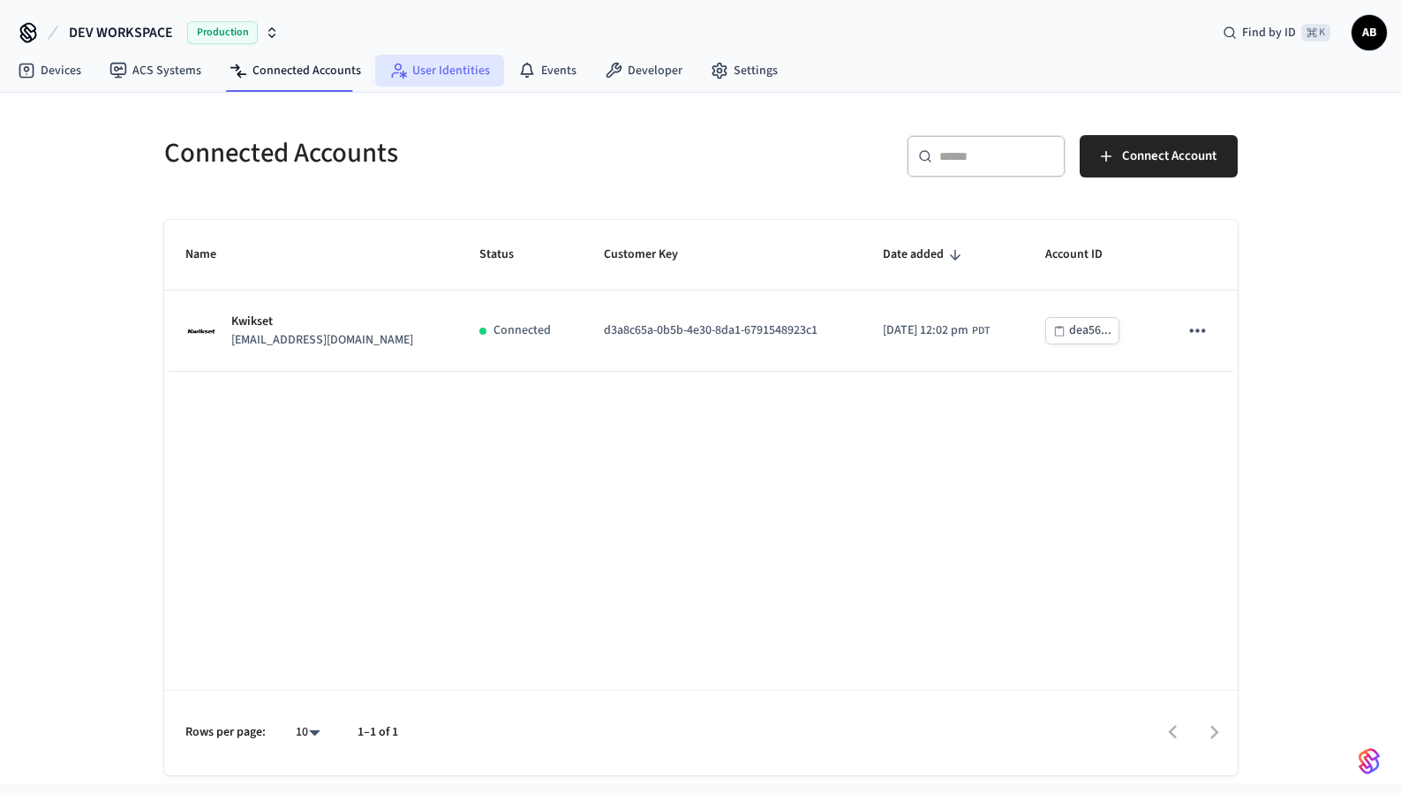
click at [438, 62] on link "User Identities" at bounding box center [439, 71] width 129 height 32
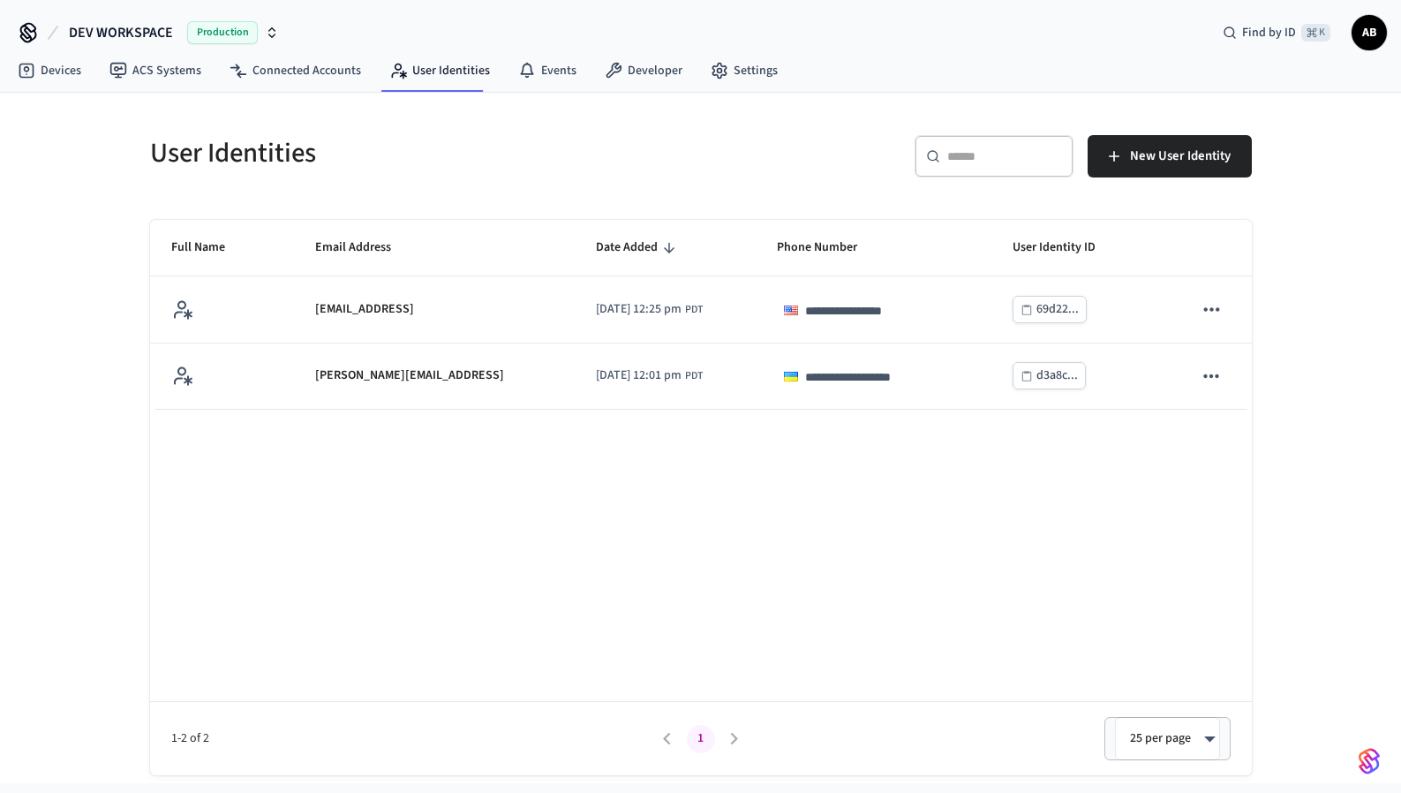
click at [1381, 28] on span "AB" at bounding box center [1370, 33] width 32 height 32
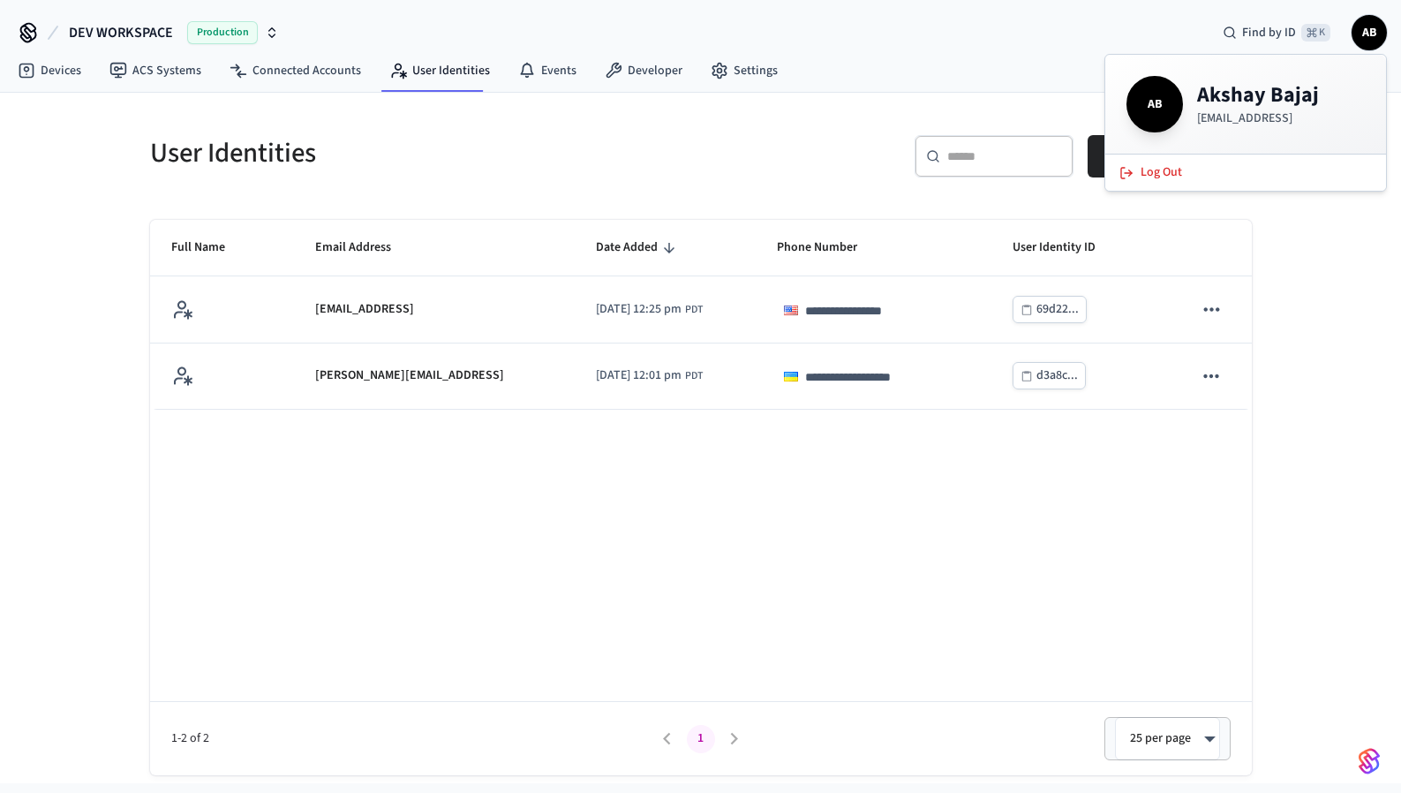
click at [770, 130] on div "​ ​ New User Identity" at bounding box center [972, 153] width 562 height 78
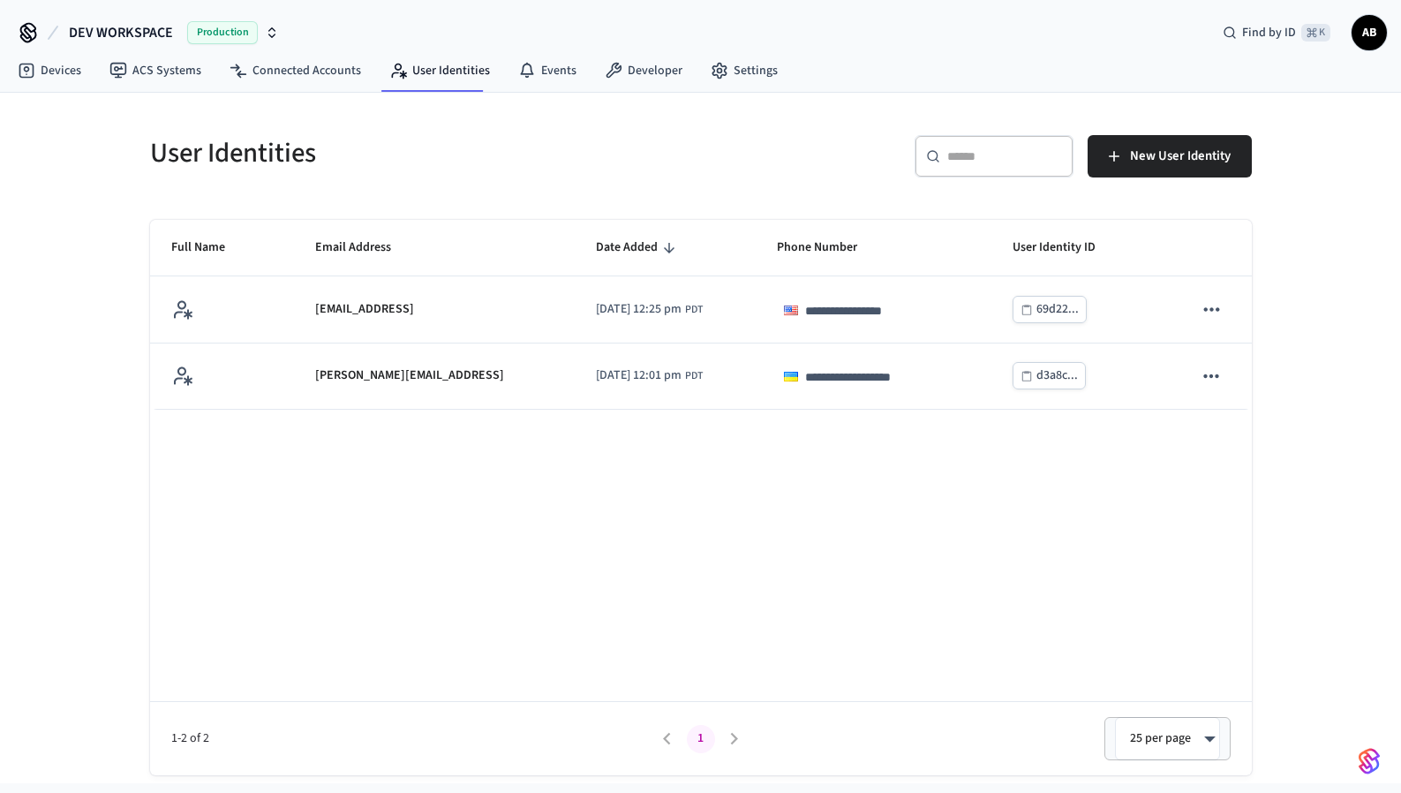
click at [1374, 38] on span "AB" at bounding box center [1370, 33] width 32 height 32
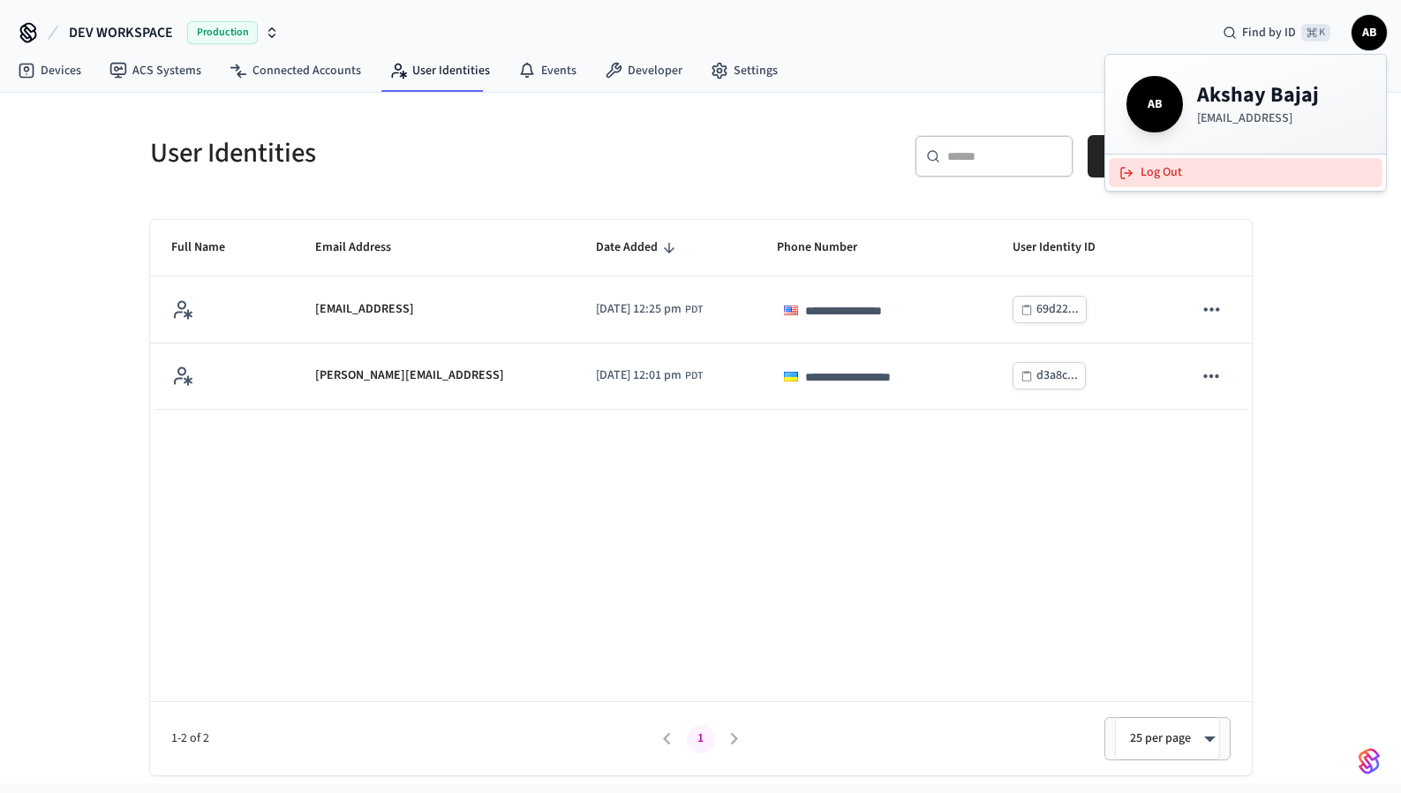
click at [1179, 168] on button "Log Out" at bounding box center [1246, 172] width 274 height 29
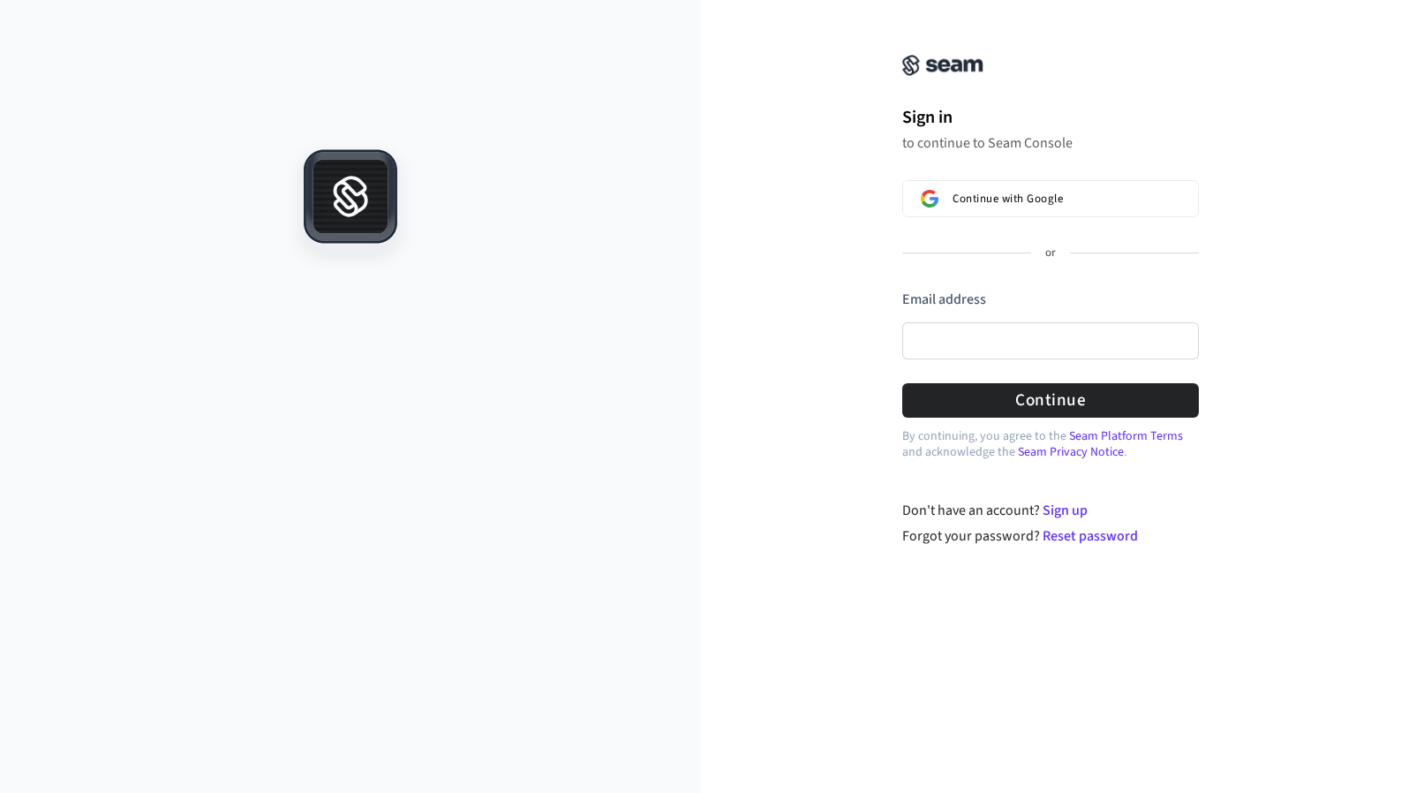
click at [949, 321] on div "Email address" at bounding box center [1050, 329] width 297 height 79
click at [947, 332] on input "Email address" at bounding box center [1050, 340] width 297 height 37
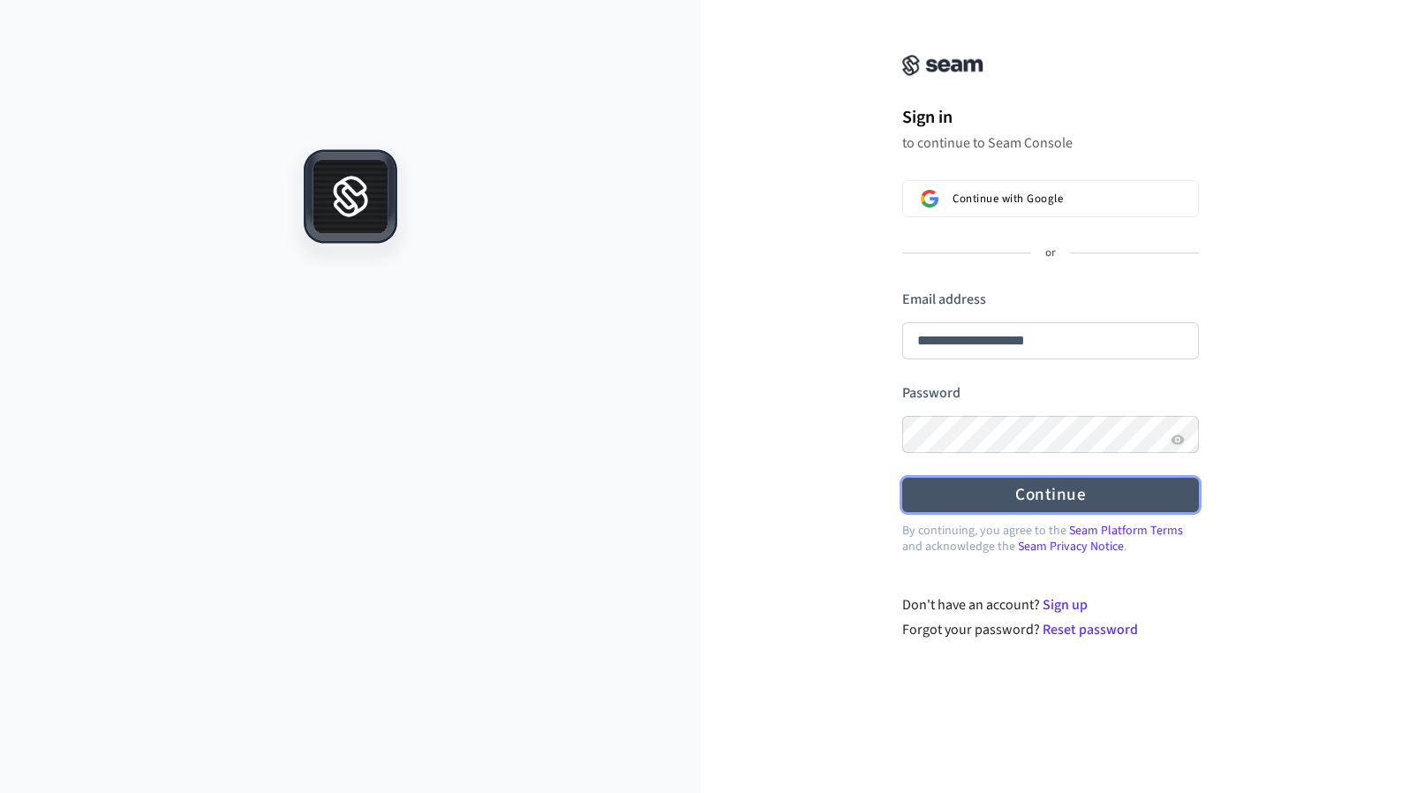
click at [1083, 502] on button "Continue" at bounding box center [1050, 495] width 297 height 34
type input "**********"
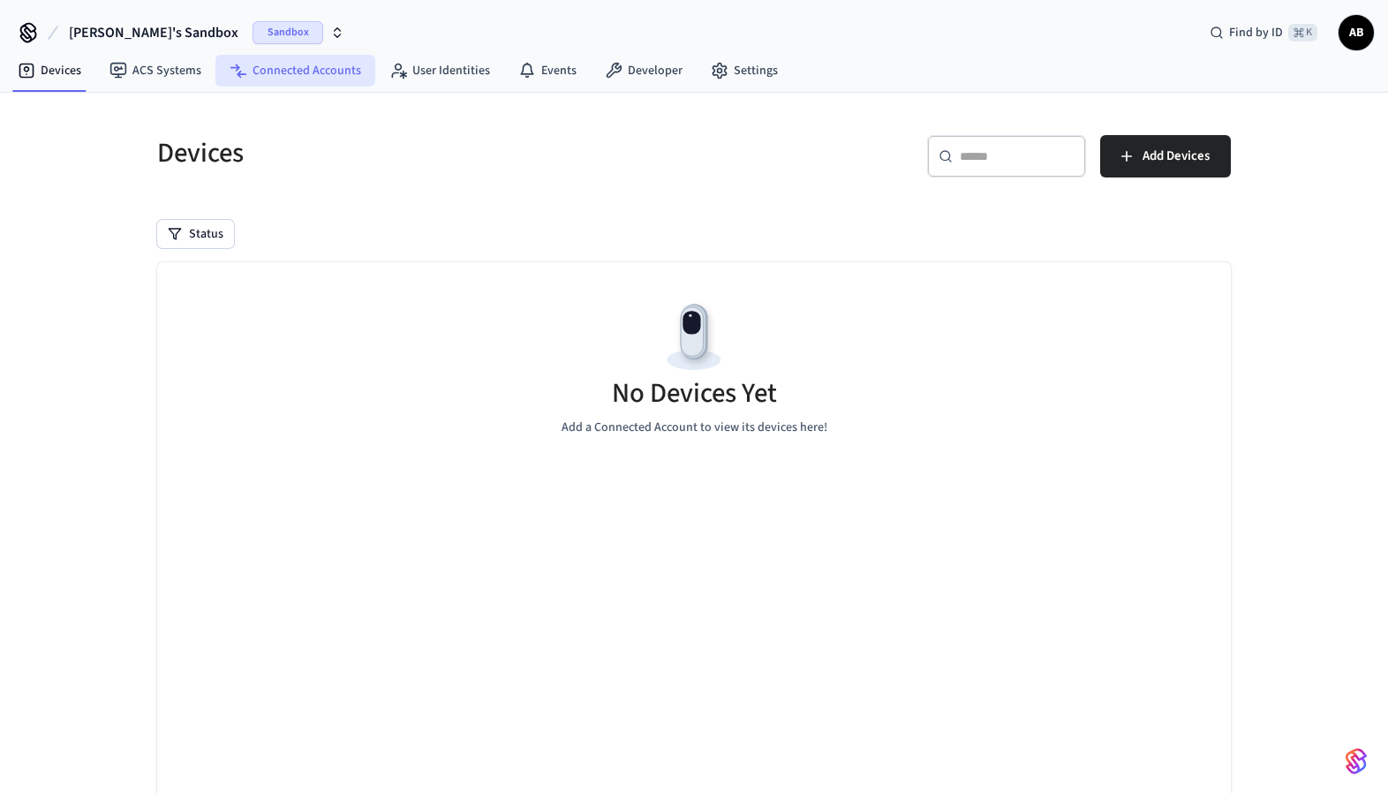
click at [269, 71] on link "Connected Accounts" at bounding box center [295, 71] width 160 height 32
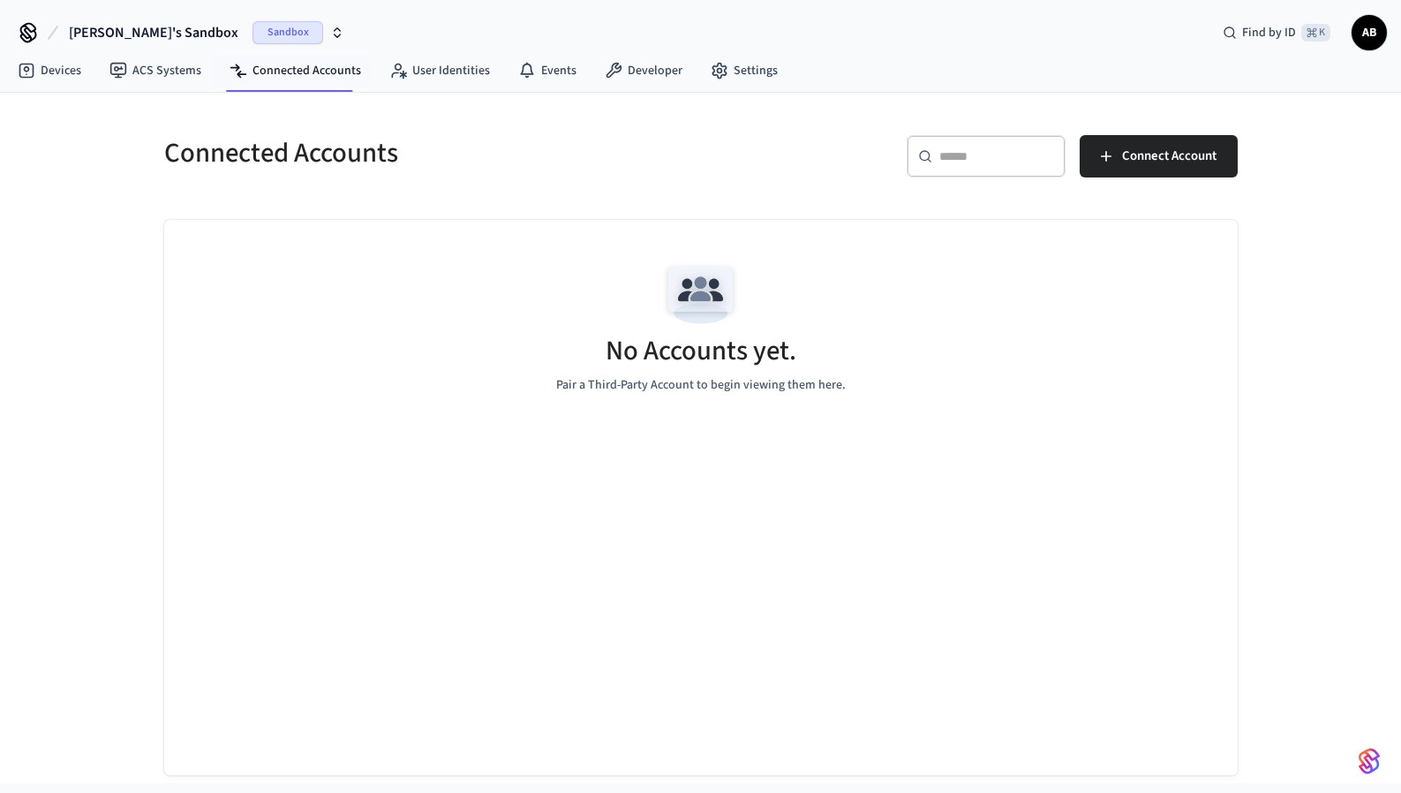
click at [181, 22] on button "Akshay's Sandbox Sandbox" at bounding box center [207, 32] width 286 height 37
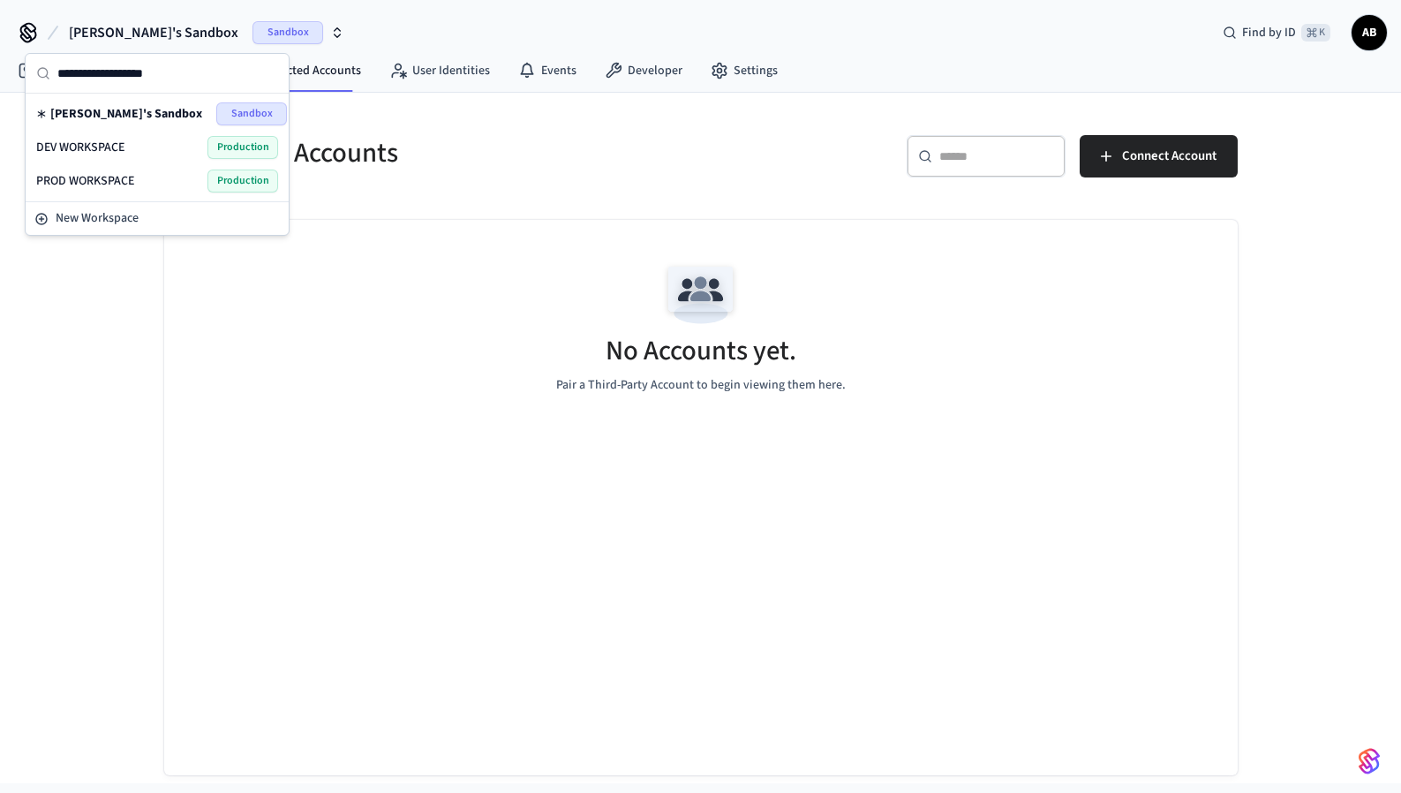
click at [157, 145] on div "DEV WORKSPACE Production" at bounding box center [157, 147] width 242 height 23
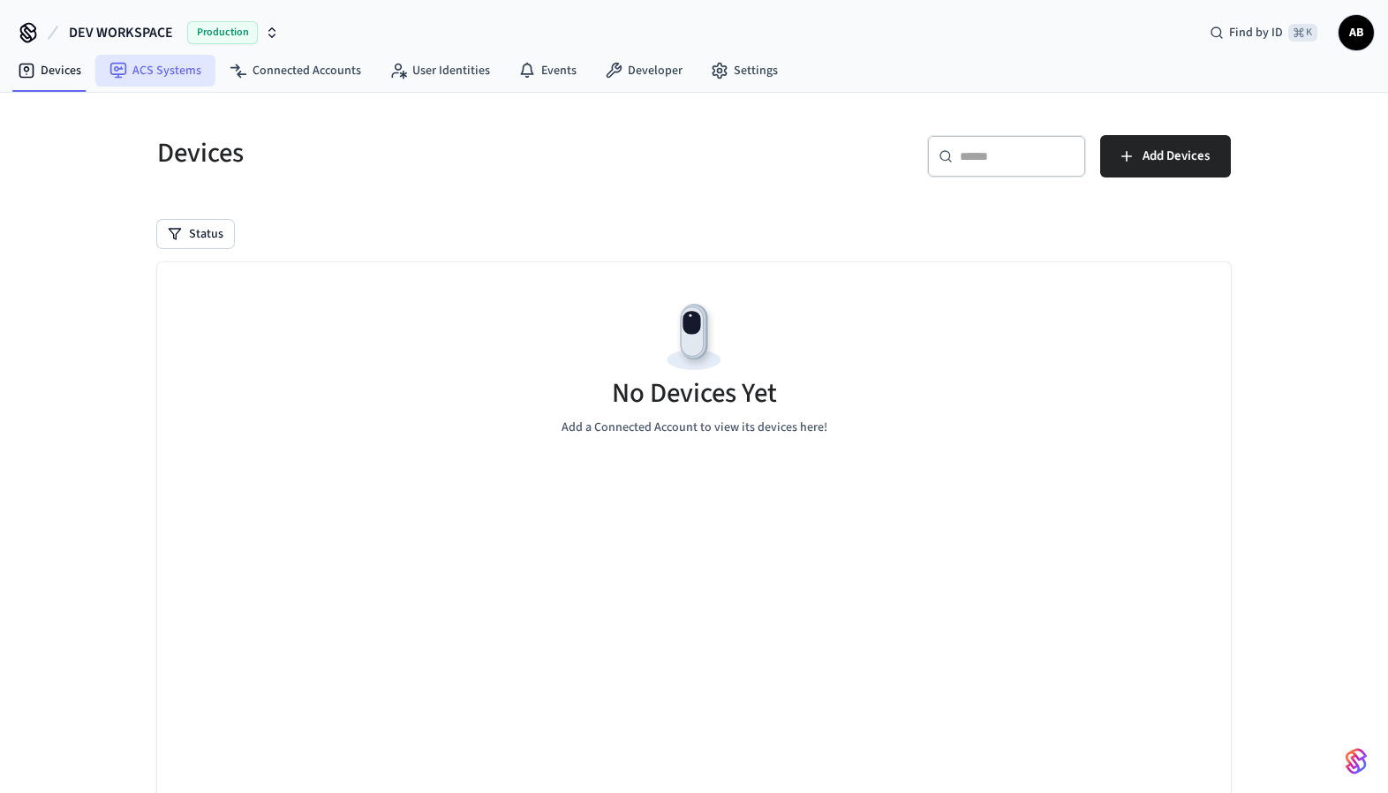
click at [131, 72] on link "ACS Systems" at bounding box center [155, 71] width 120 height 32
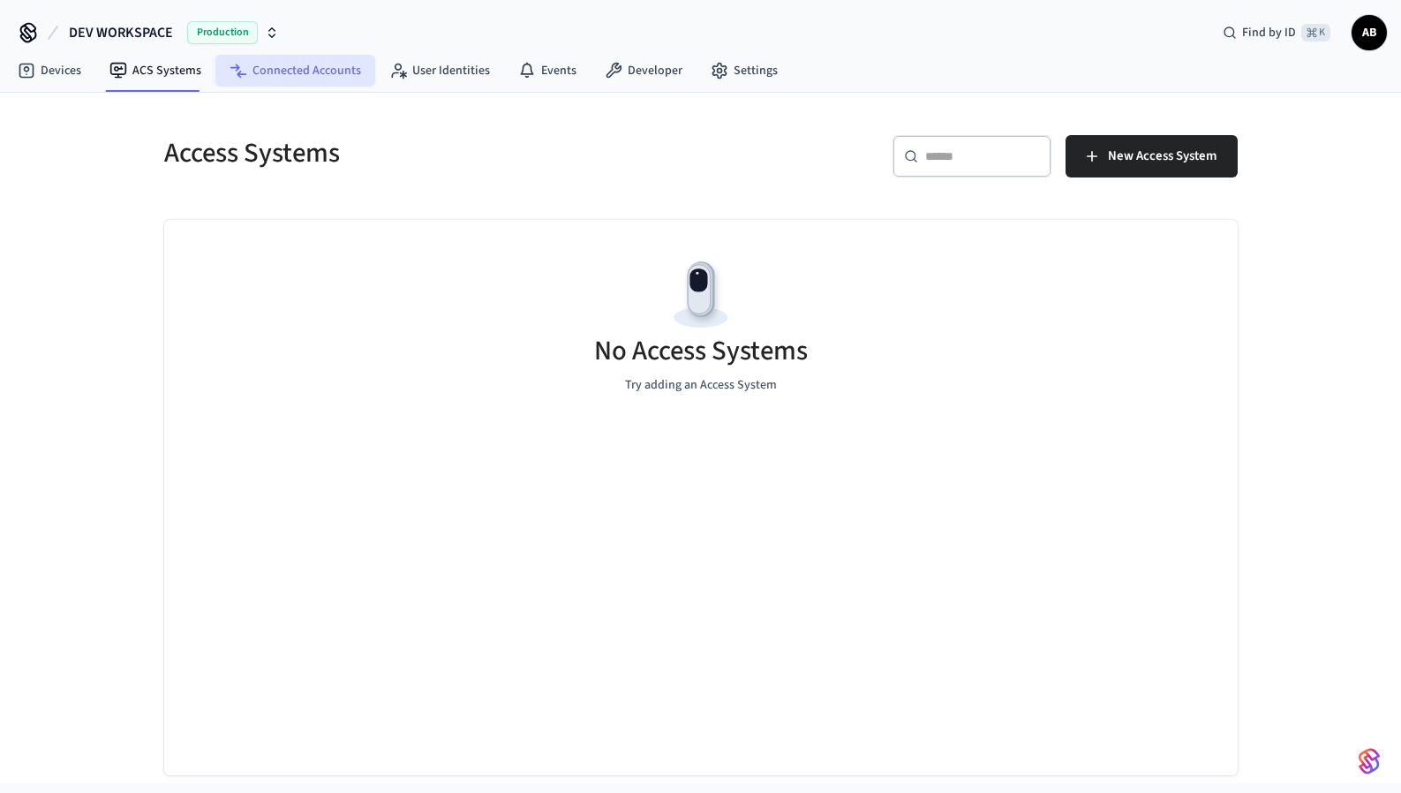
click at [268, 72] on link "Connected Accounts" at bounding box center [295, 71] width 160 height 32
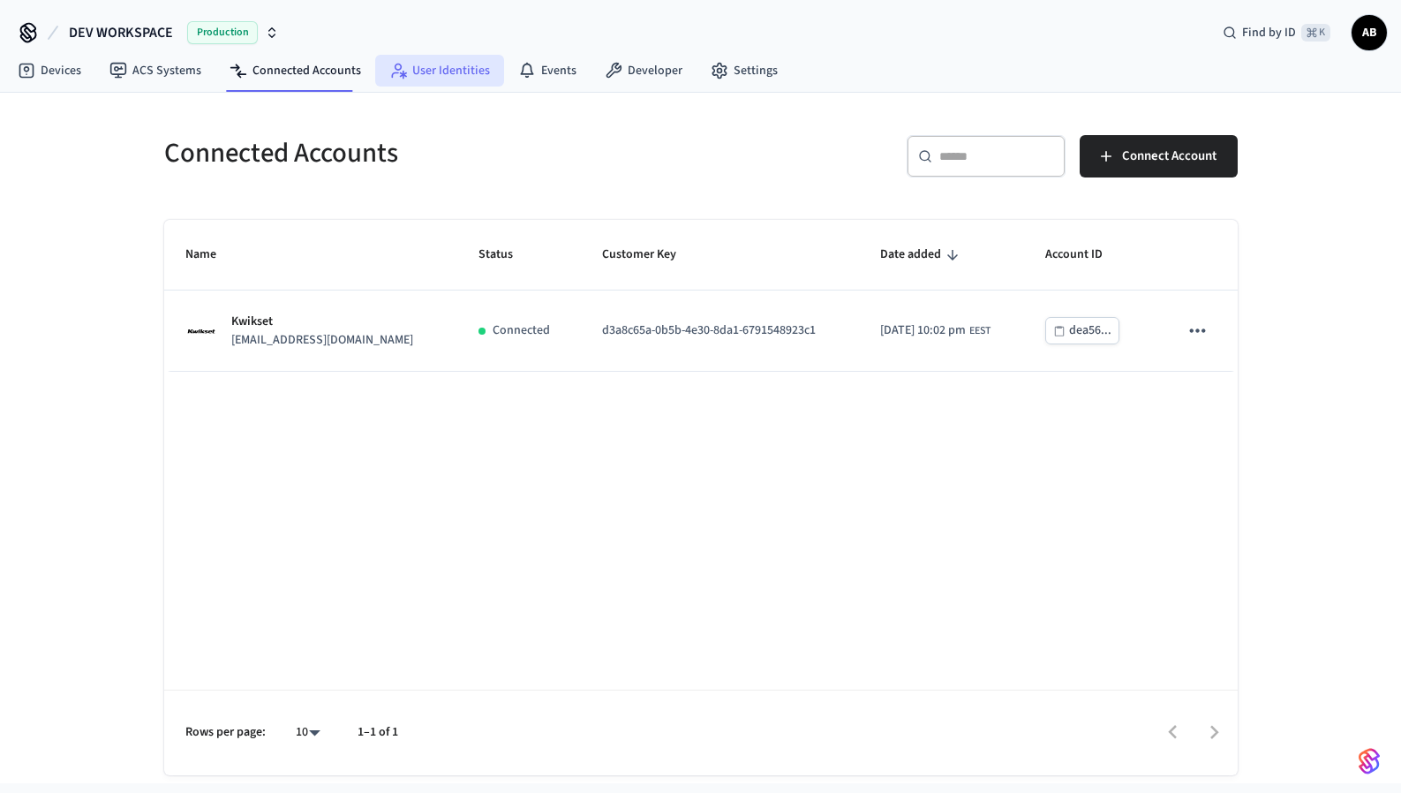
click at [428, 58] on link "User Identities" at bounding box center [439, 71] width 129 height 32
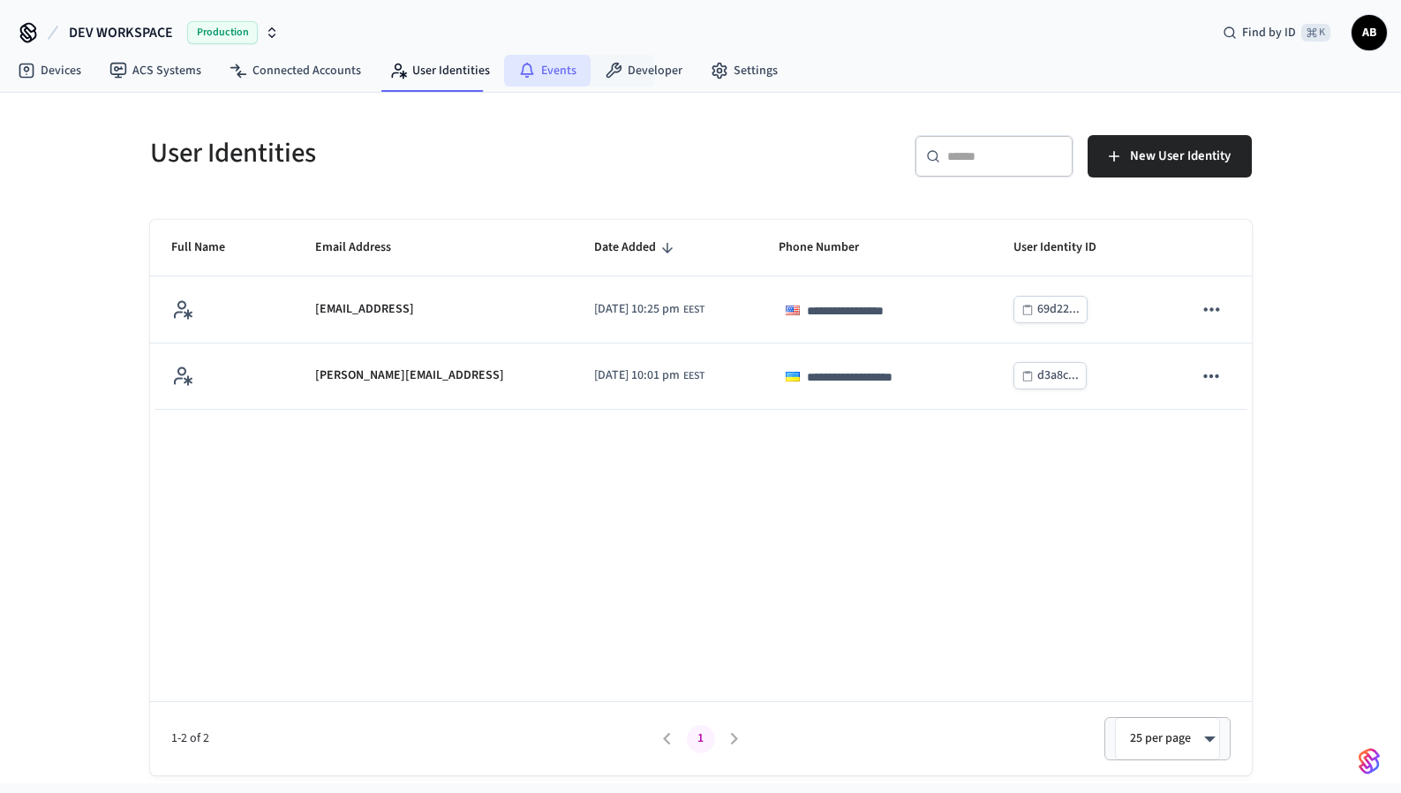
click at [542, 66] on link "Events" at bounding box center [547, 71] width 87 height 32
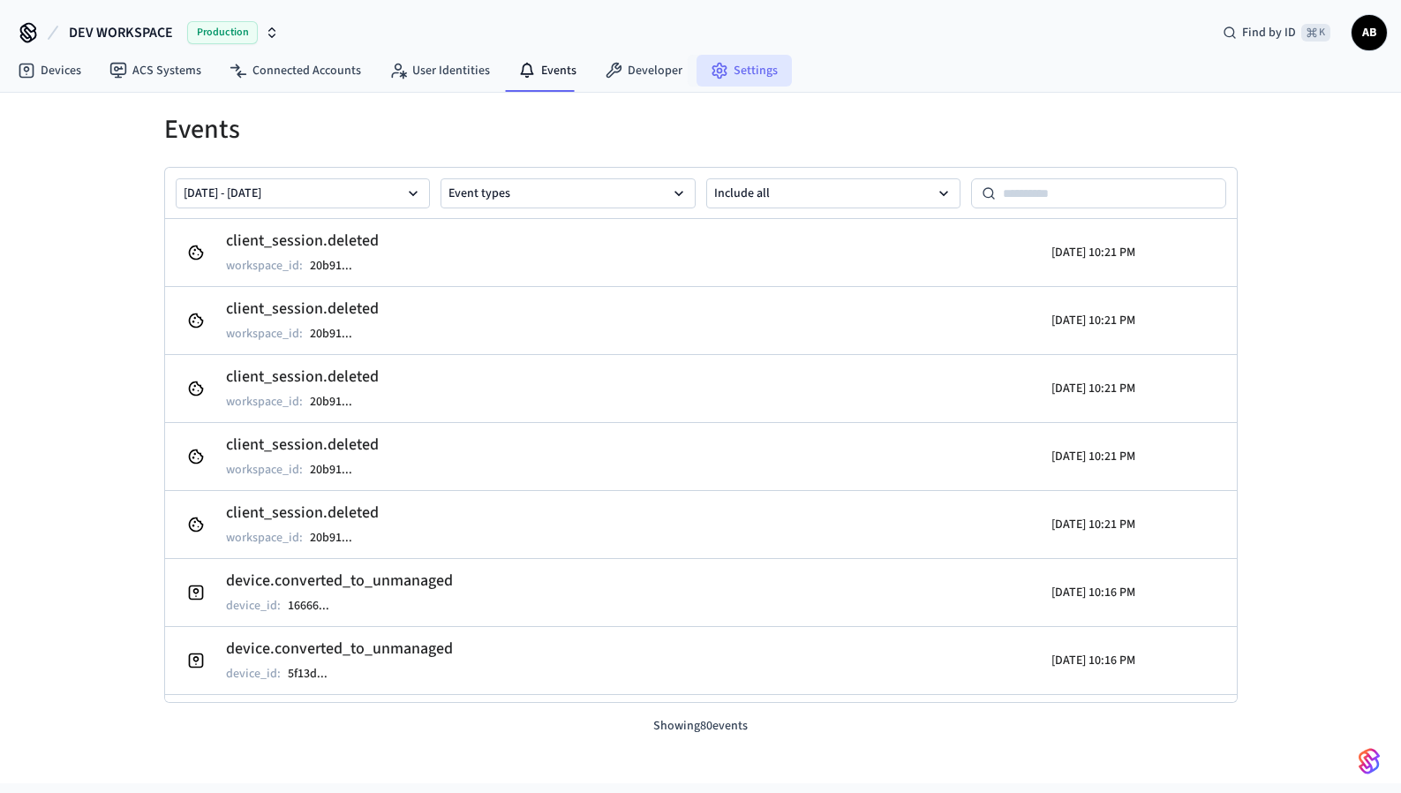
click at [716, 80] on link "Settings" at bounding box center [744, 71] width 95 height 32
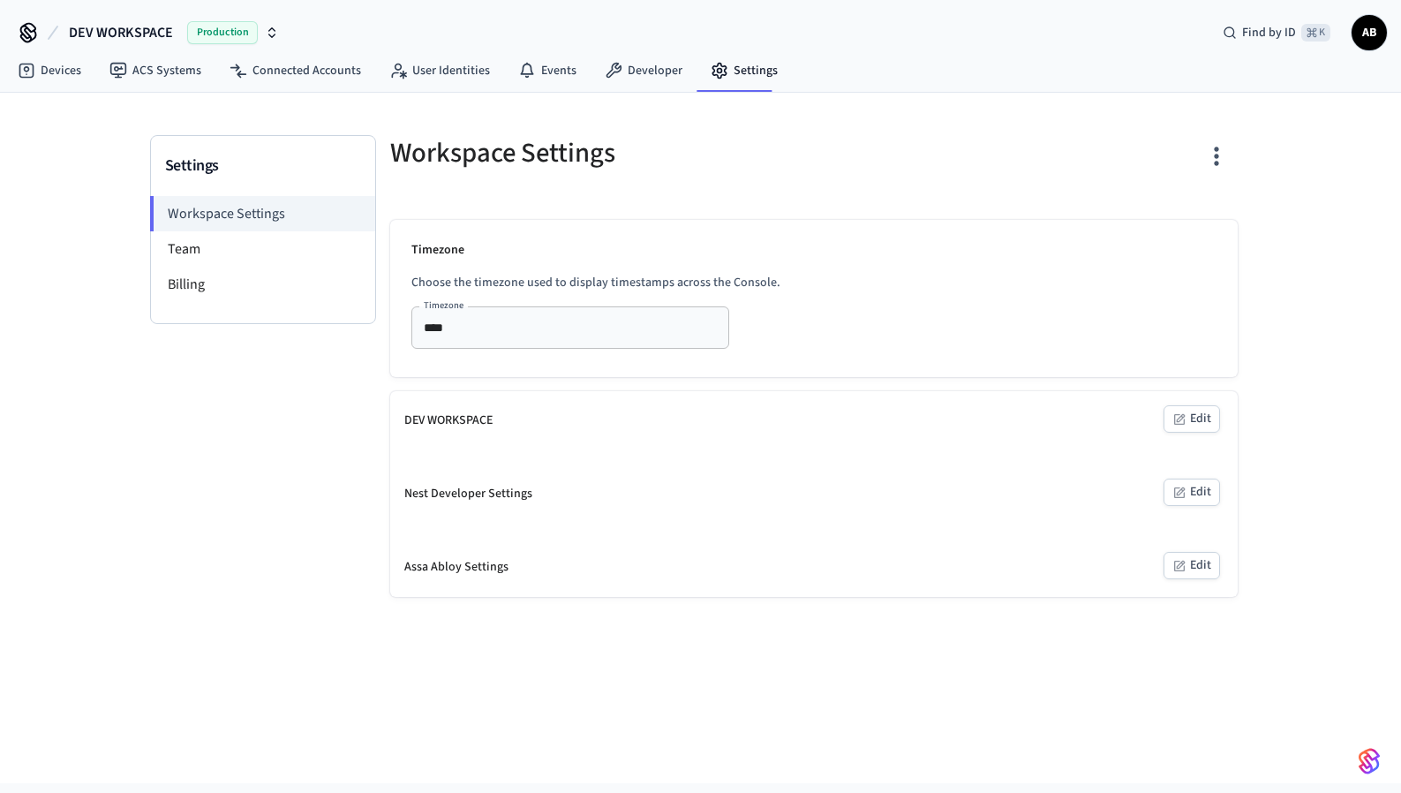
click at [510, 325] on input "****" at bounding box center [544, 327] width 255 height 22
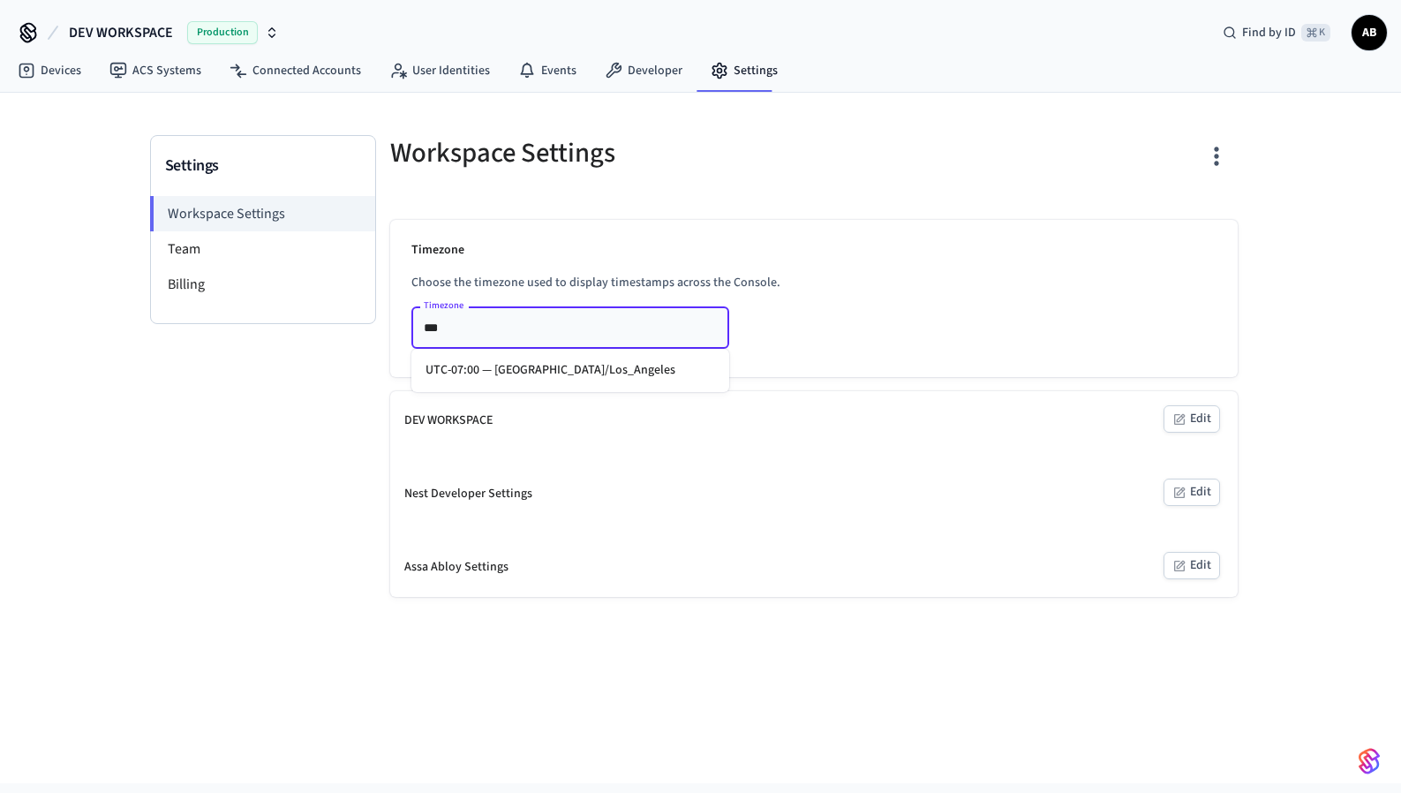
click at [600, 359] on li "UTC-07:00 — America/Los_Angeles" at bounding box center [570, 370] width 318 height 29
type input "**********"
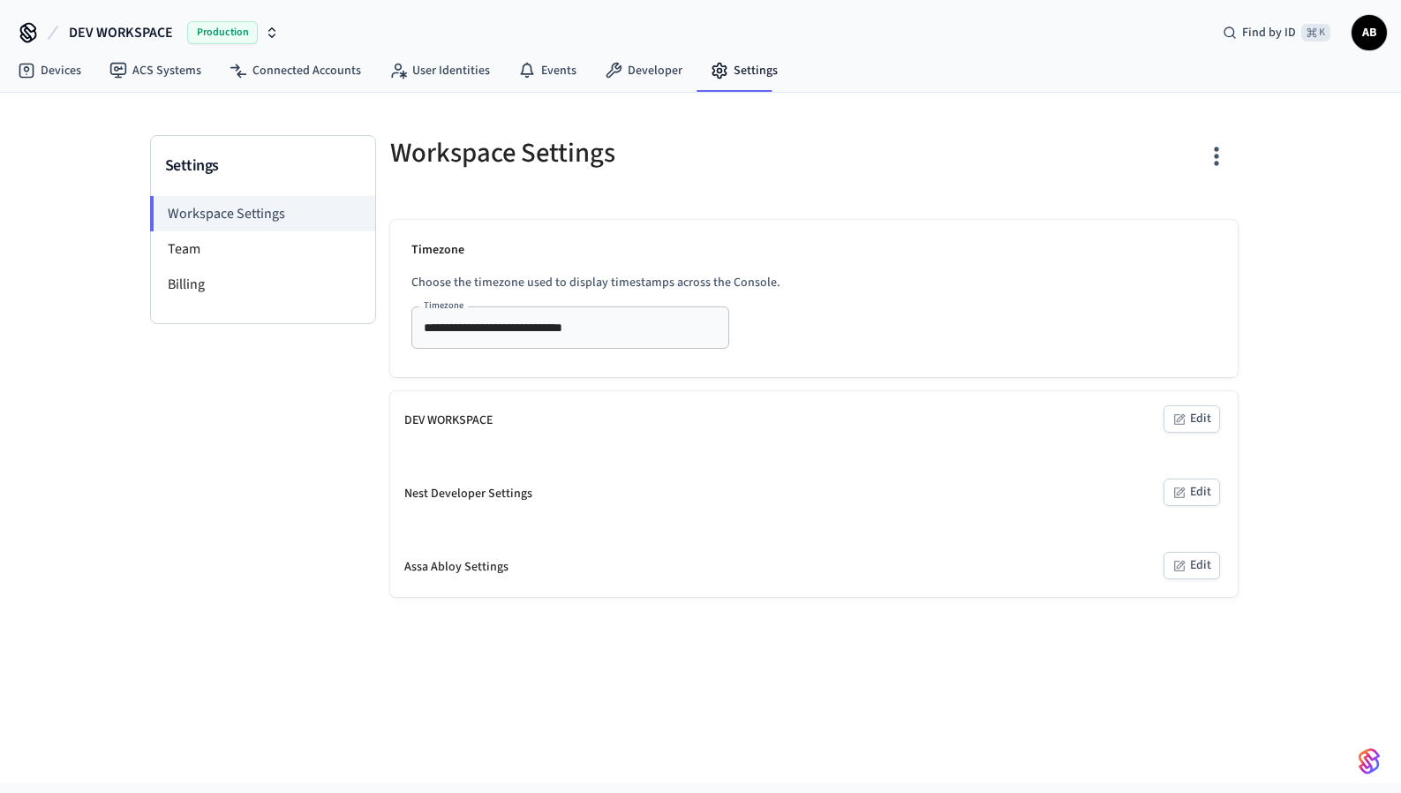
click at [931, 305] on div "**********" at bounding box center [814, 298] width 848 height 157
click at [1223, 148] on icon "button" at bounding box center [1216, 155] width 27 height 27
click at [1036, 142] on div at bounding box center [700, 396] width 1401 height 793
click at [289, 253] on li "Team" at bounding box center [263, 248] width 224 height 35
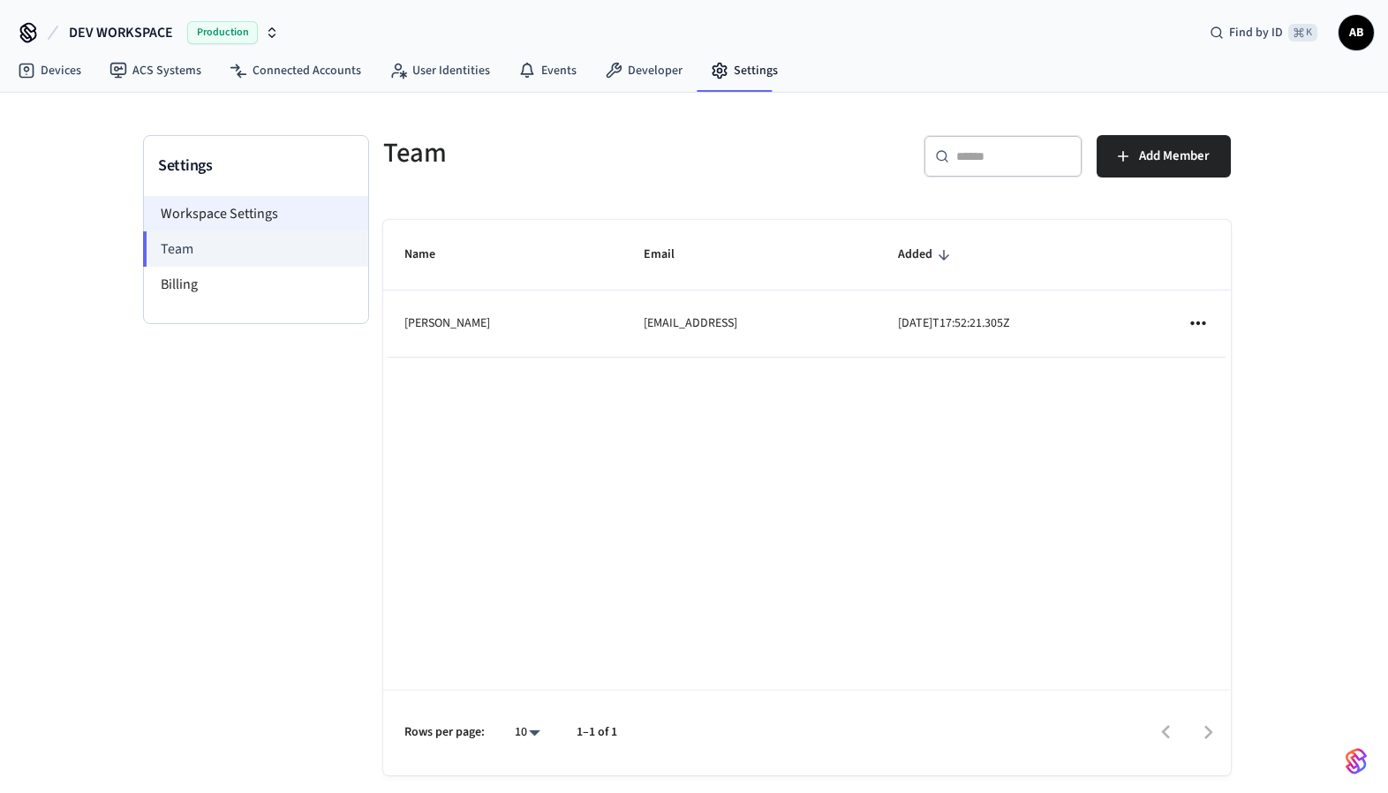
click at [284, 223] on li "Workspace Settings" at bounding box center [256, 213] width 224 height 35
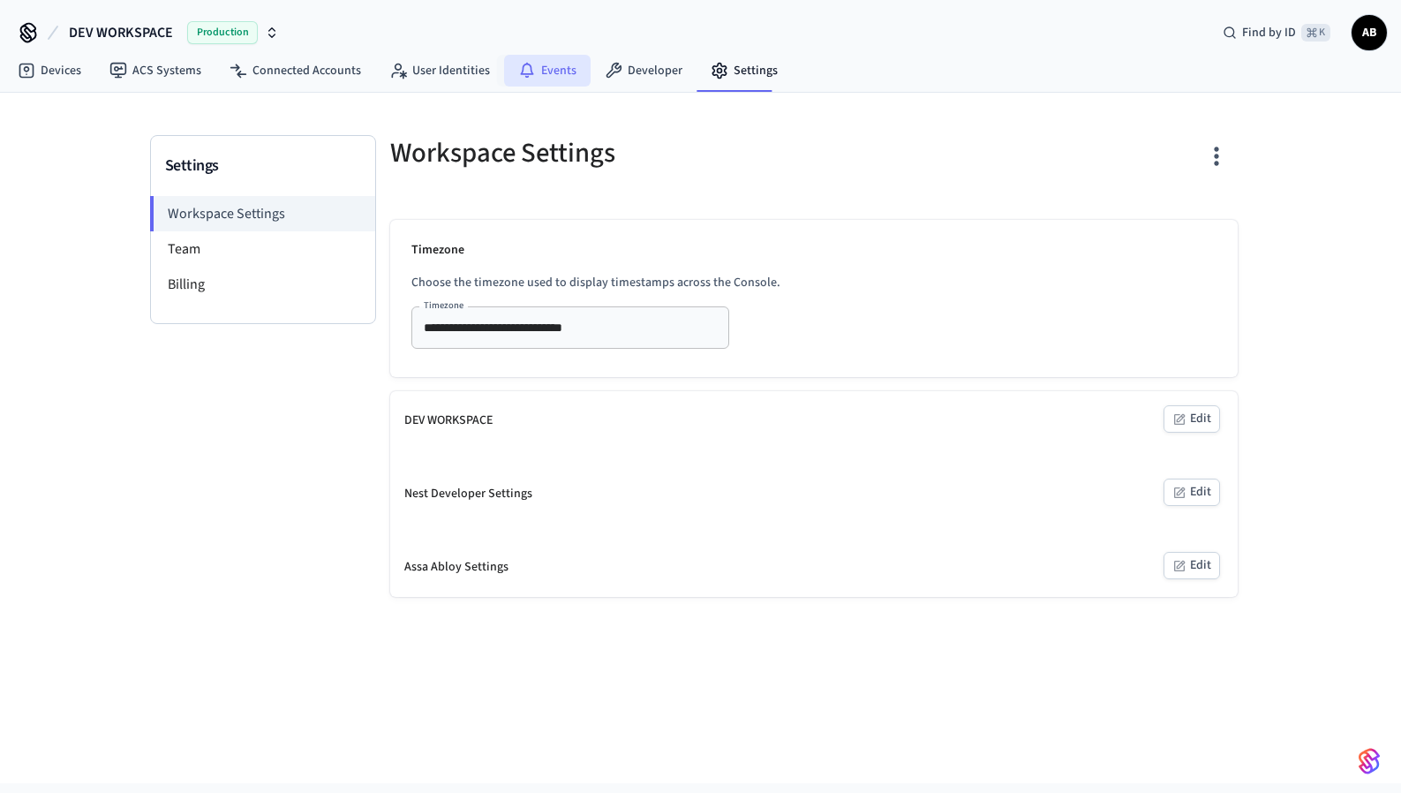
click at [545, 73] on link "Events" at bounding box center [547, 71] width 87 height 32
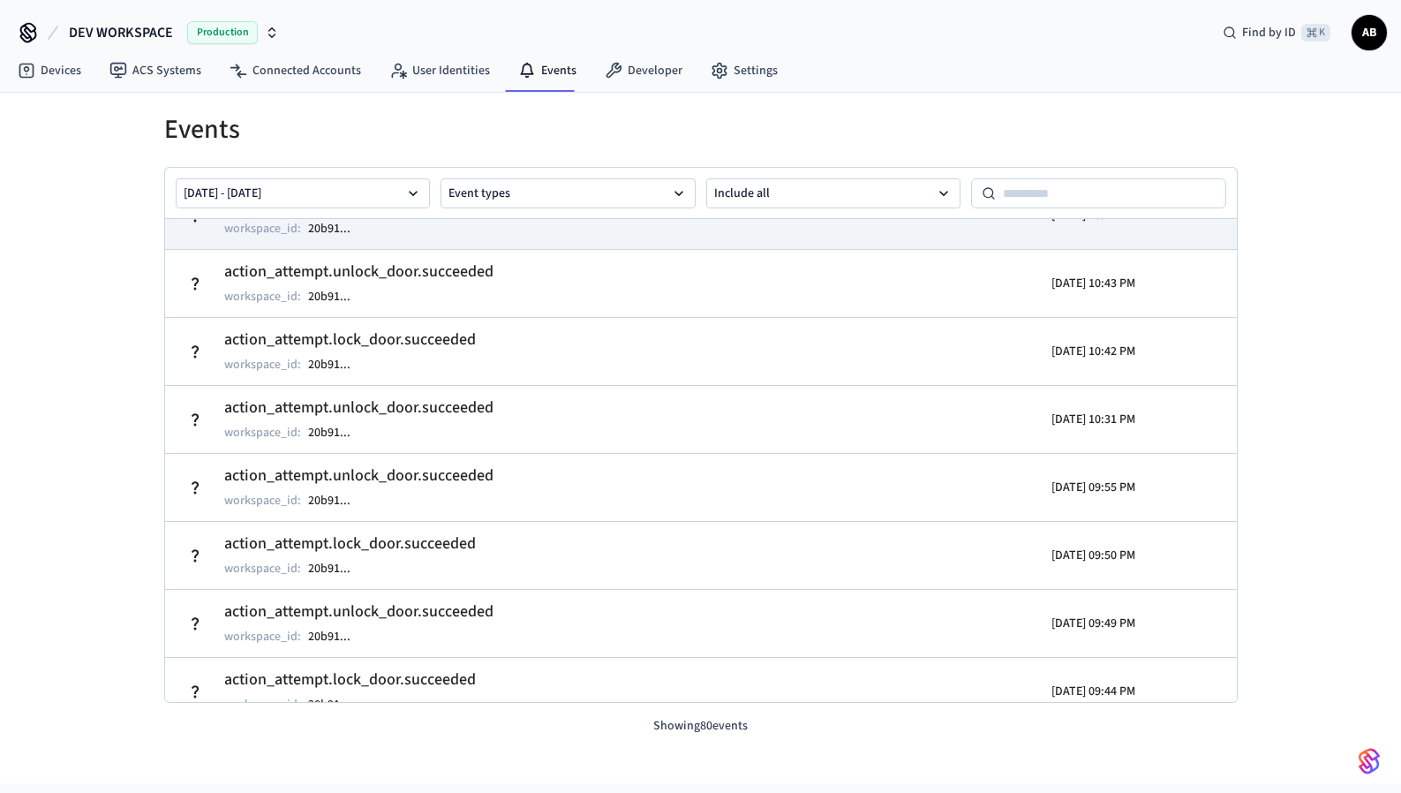
scroll to position [4483, 0]
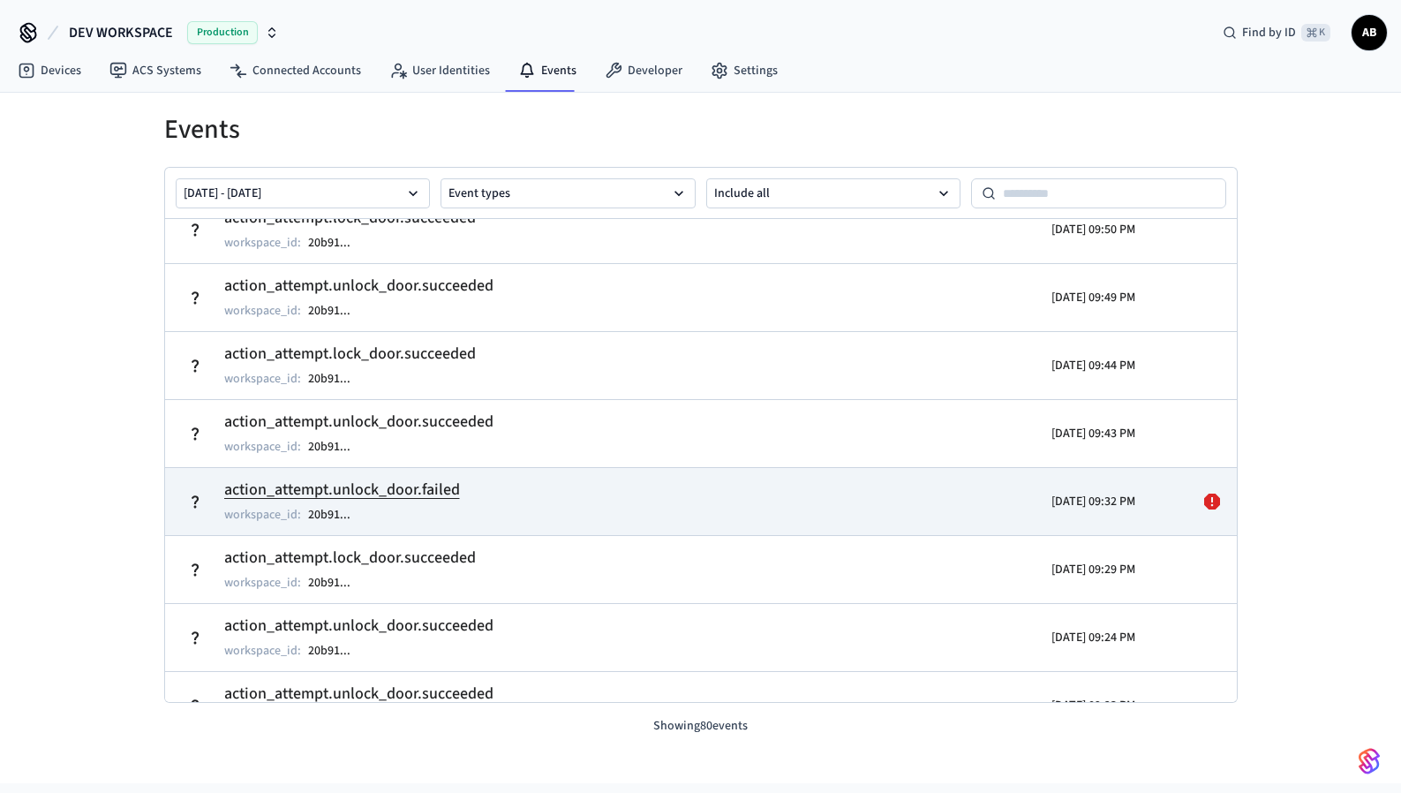
click at [1204, 502] on icon at bounding box center [1212, 502] width 16 height 16
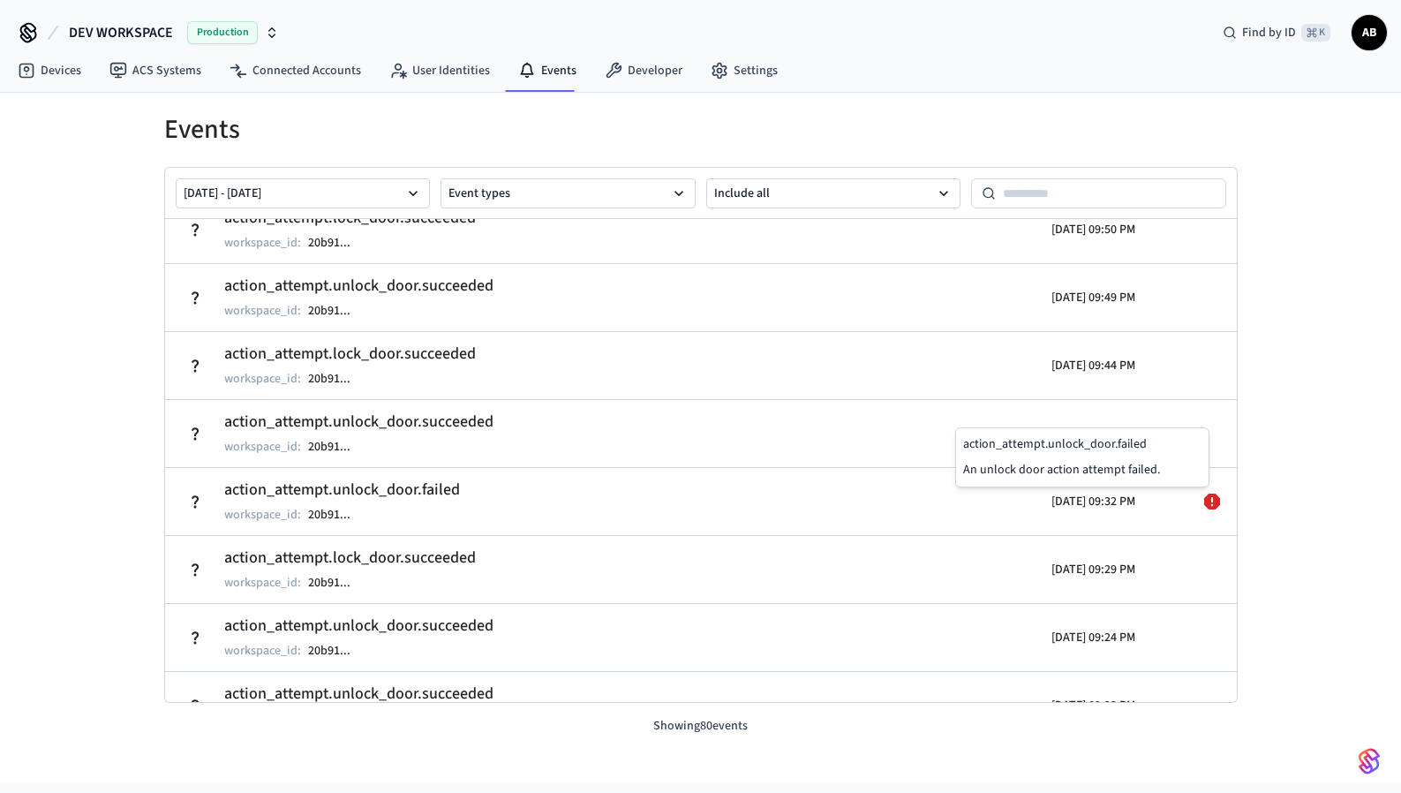
click at [1091, 466] on p "An unlock door action attempt failed." at bounding box center [1082, 470] width 238 height 19
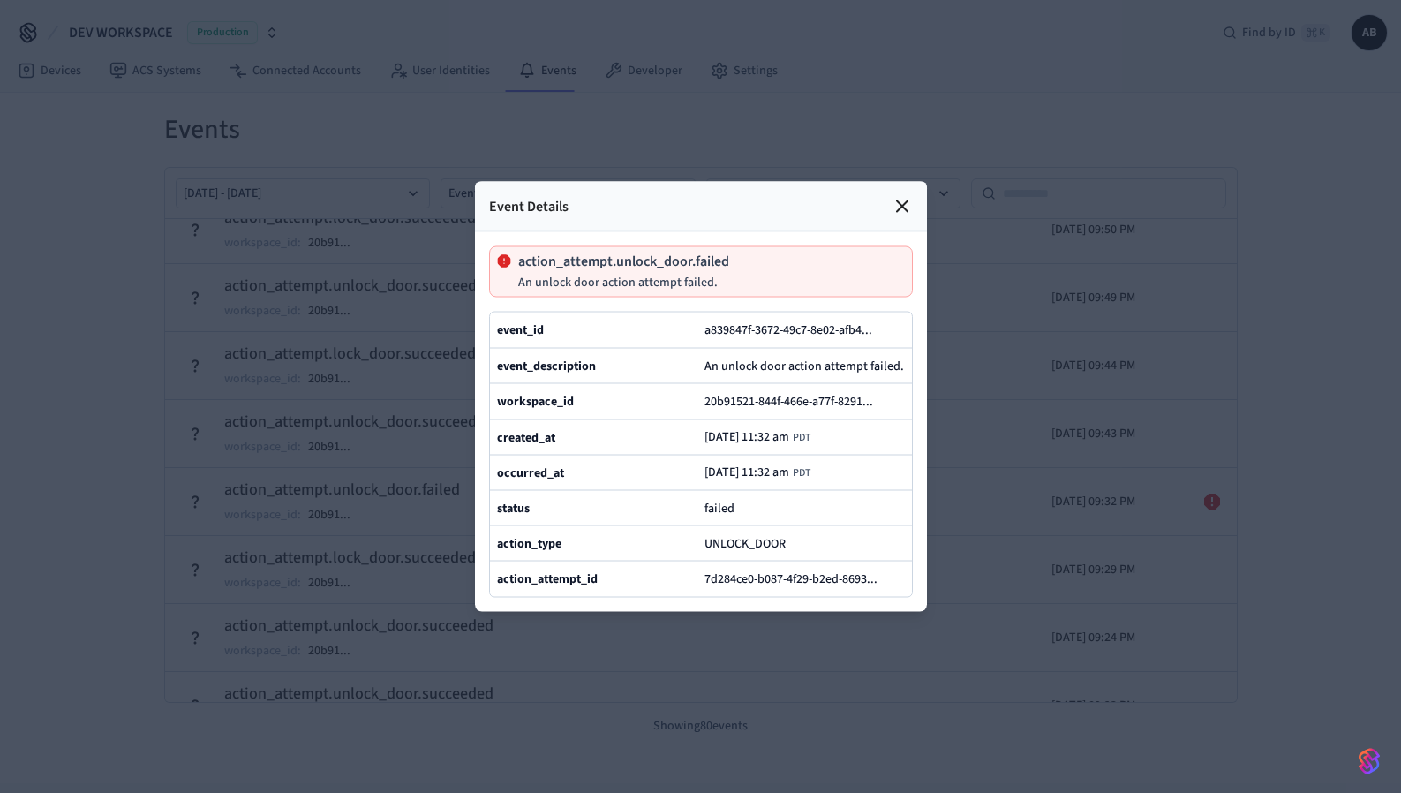
click at [906, 196] on icon at bounding box center [902, 206] width 21 height 21
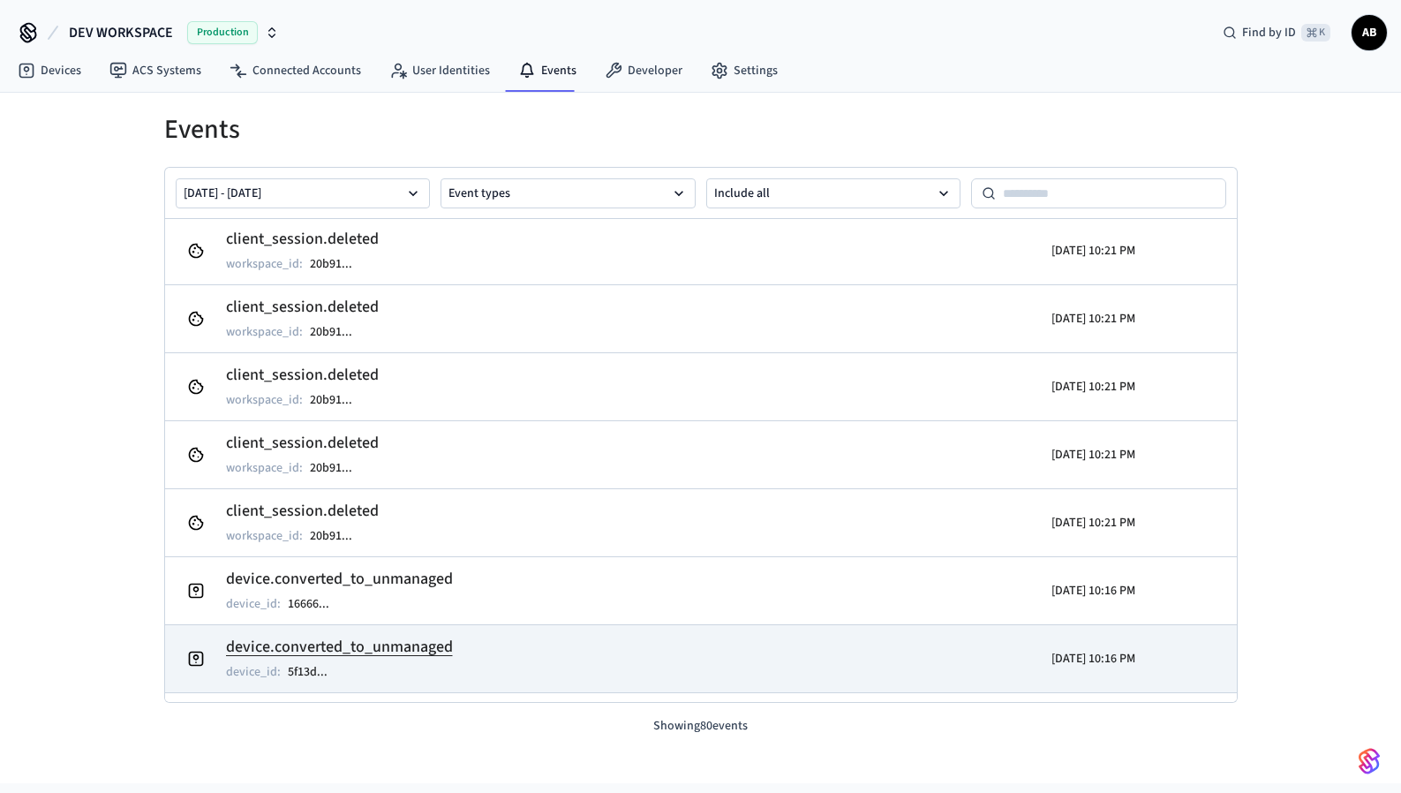
scroll to position [0, 0]
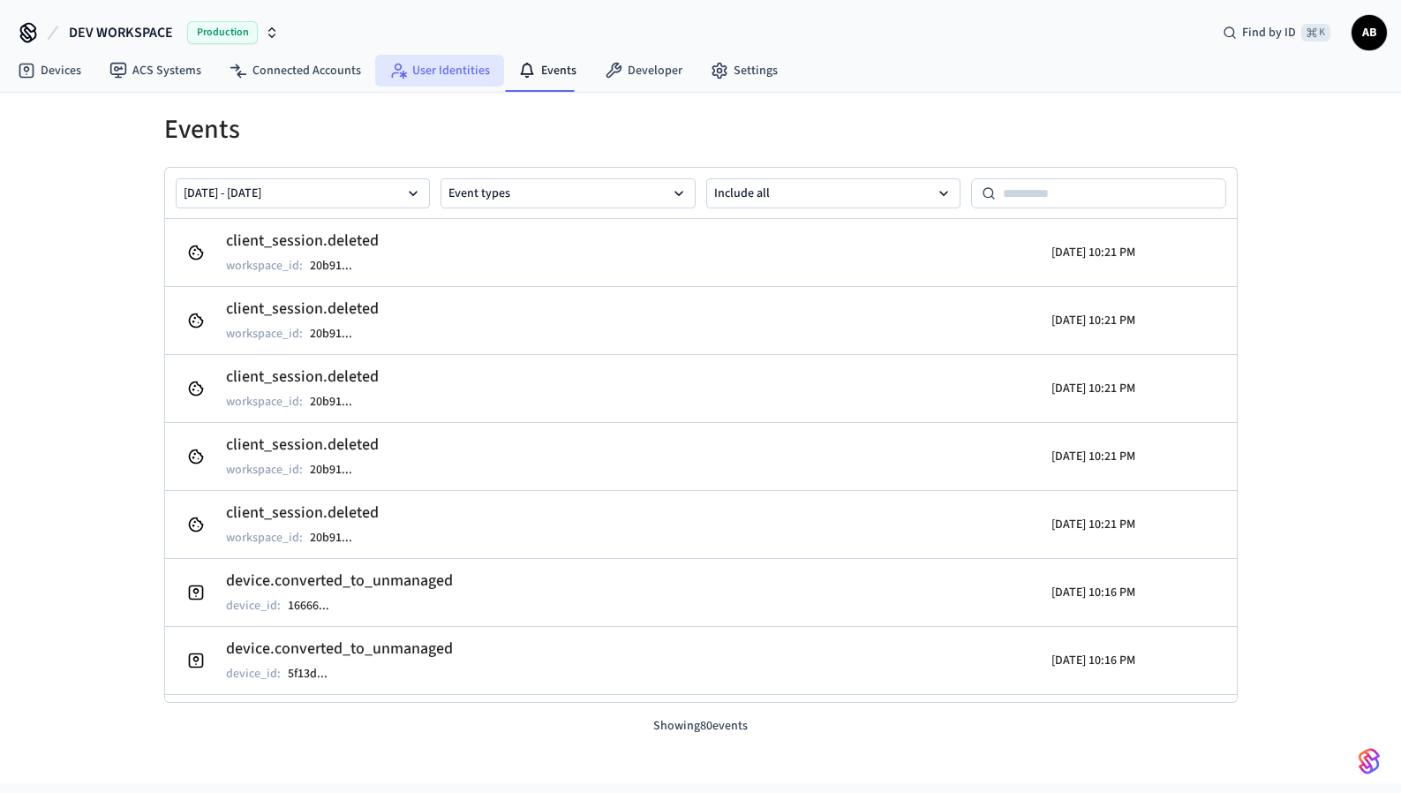
click at [383, 82] on link "User Identities" at bounding box center [439, 71] width 129 height 32
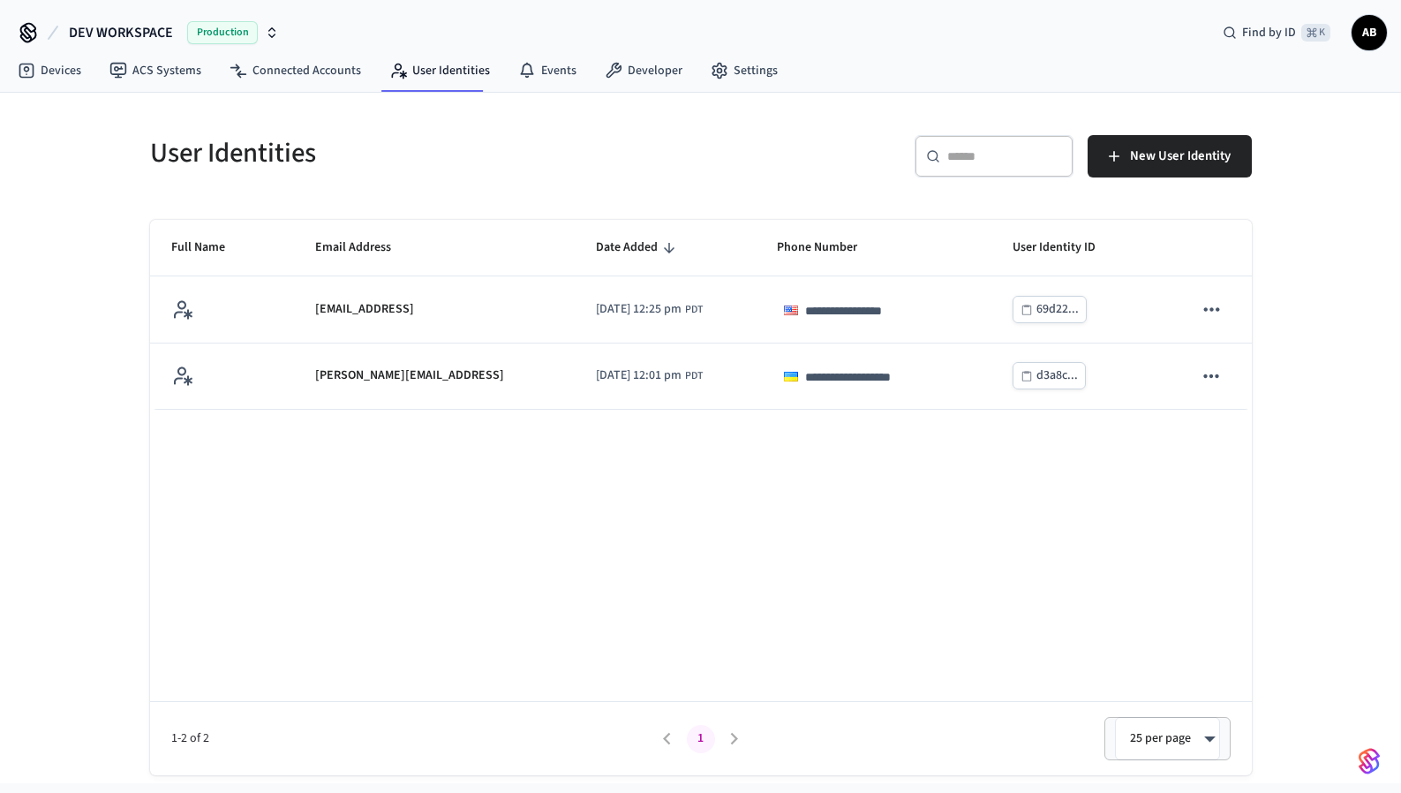
click at [82, 167] on div "**********" at bounding box center [700, 438] width 1401 height 691
click at [269, 66] on link "Connected Accounts" at bounding box center [295, 71] width 160 height 32
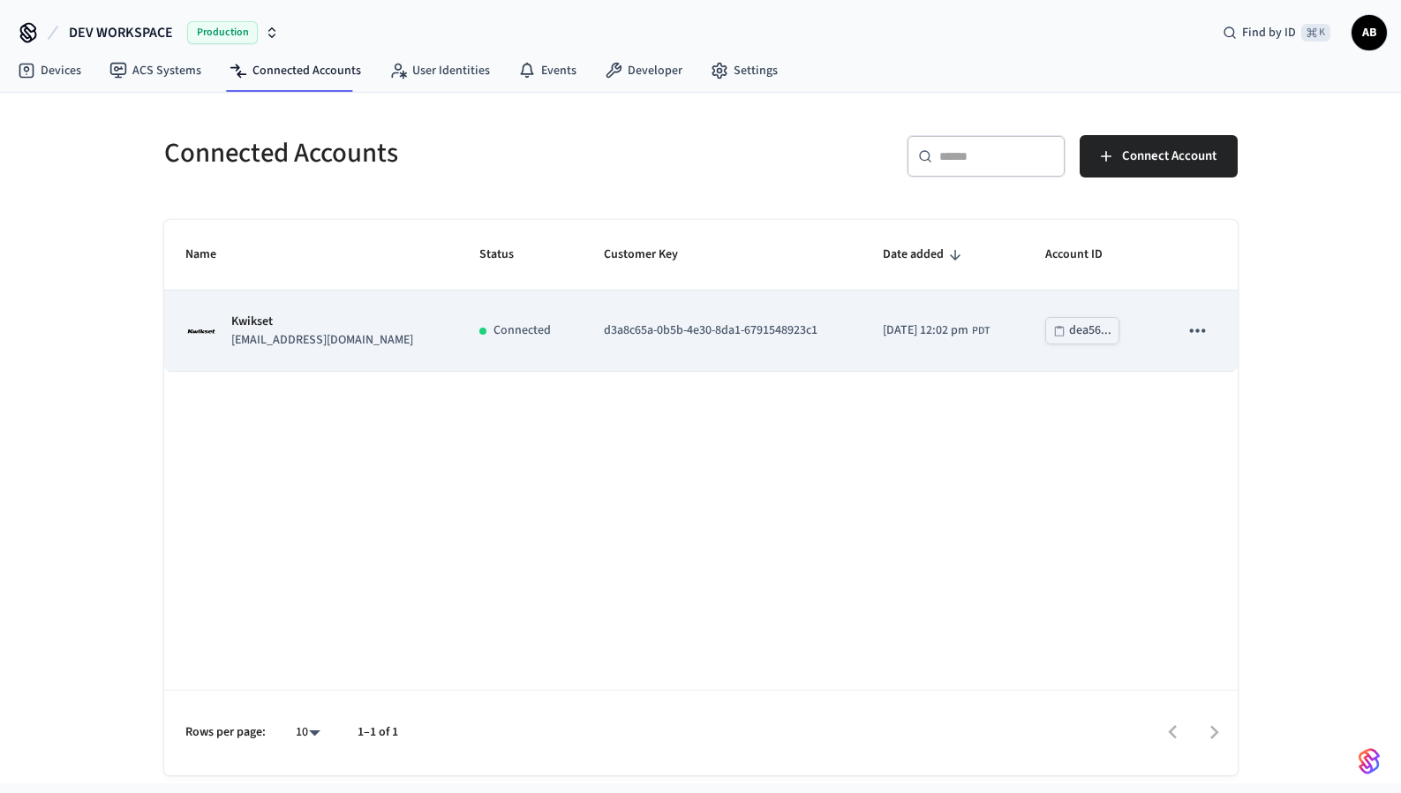
click at [494, 328] on p "Connected" at bounding box center [522, 330] width 57 height 19
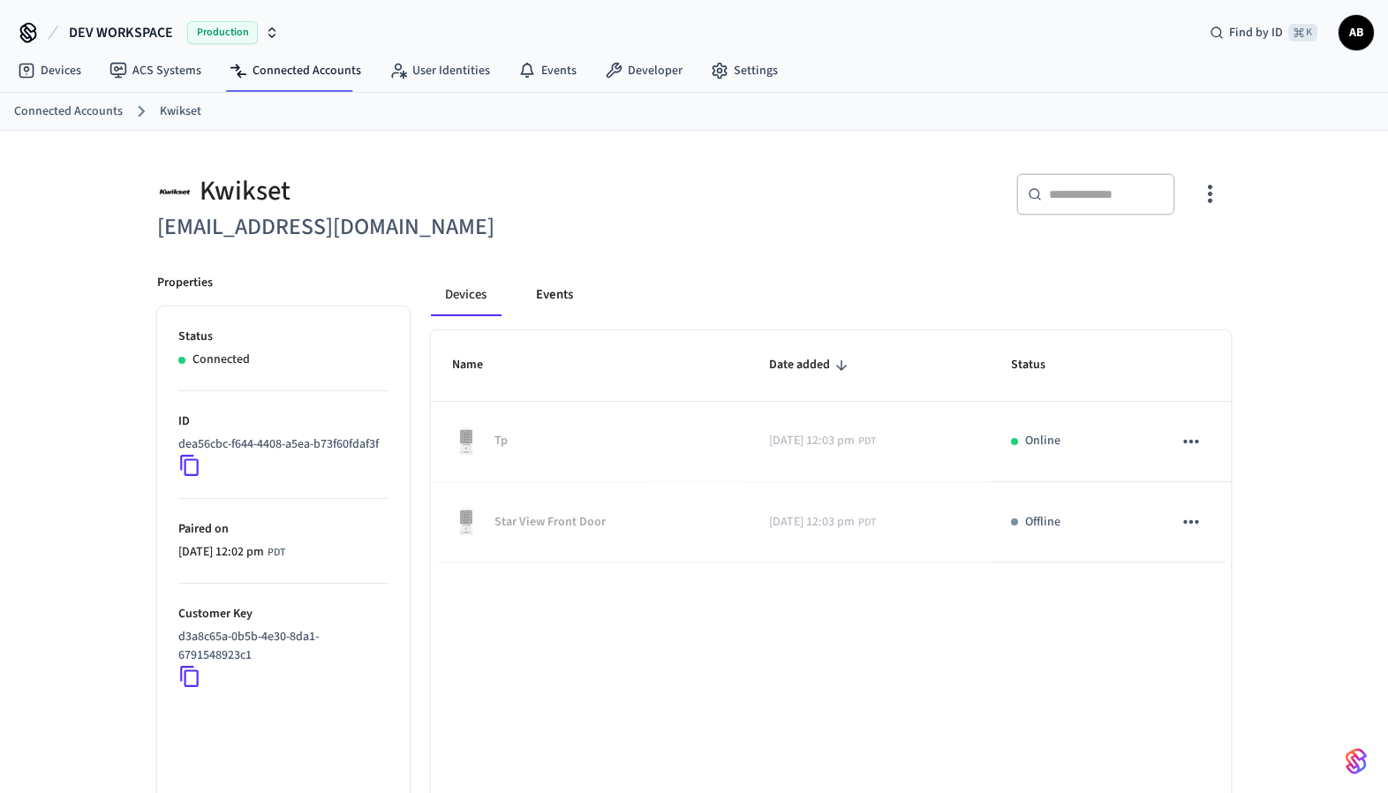
click at [543, 298] on button "Events" at bounding box center [554, 295] width 65 height 42
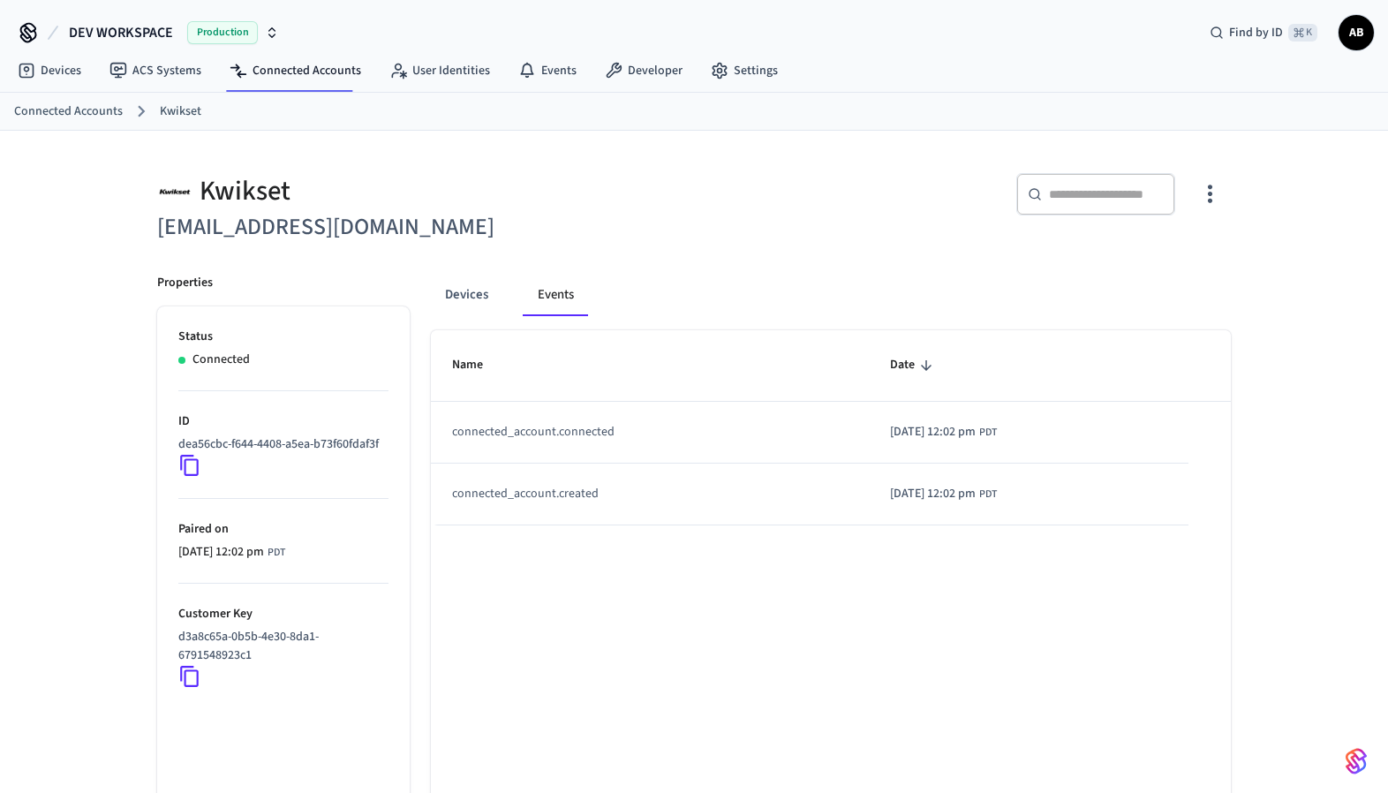
click at [1217, 187] on icon "button" at bounding box center [1209, 193] width 27 height 27
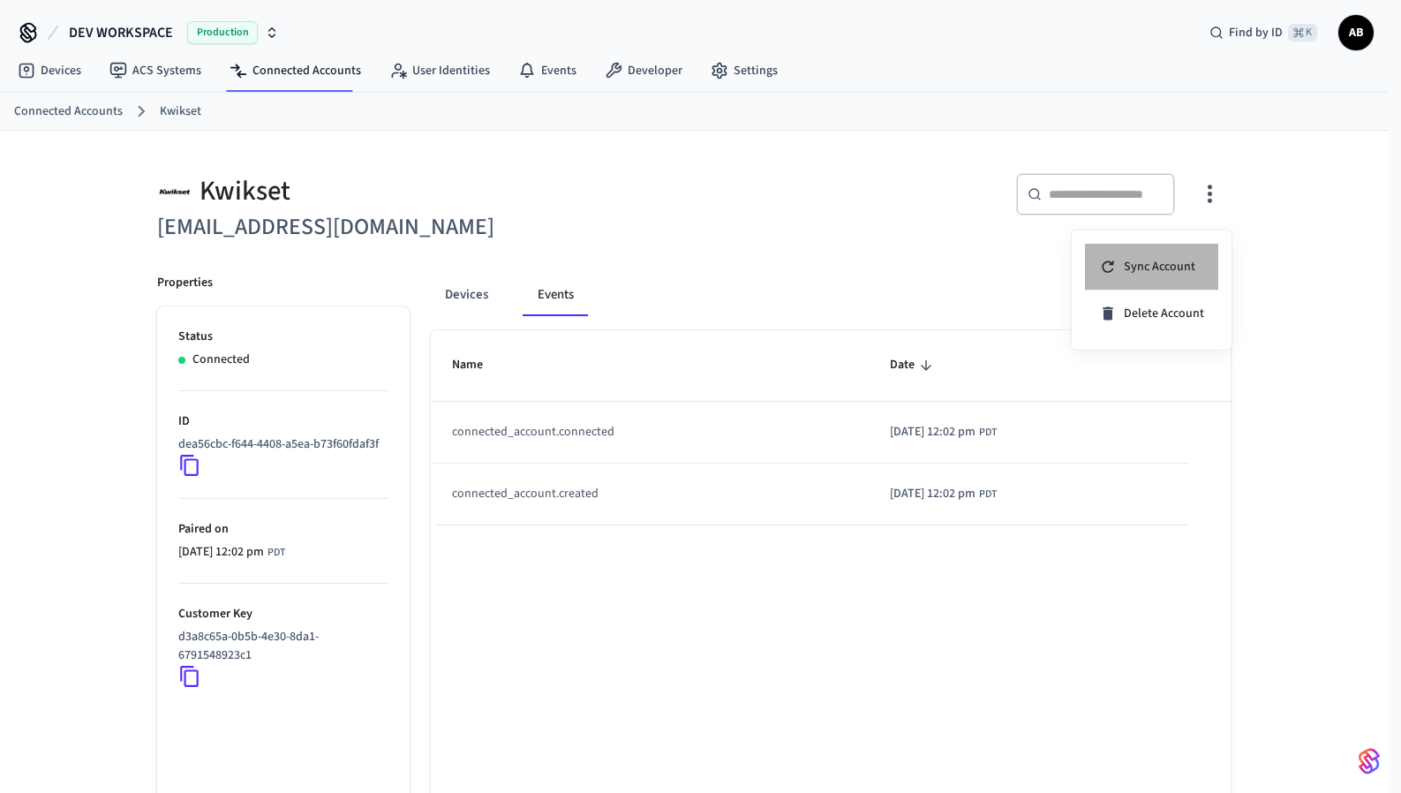
click at [1169, 260] on span "Sync Account" at bounding box center [1160, 267] width 72 height 18
click at [1166, 320] on span "Delete Account" at bounding box center [1164, 314] width 80 height 18
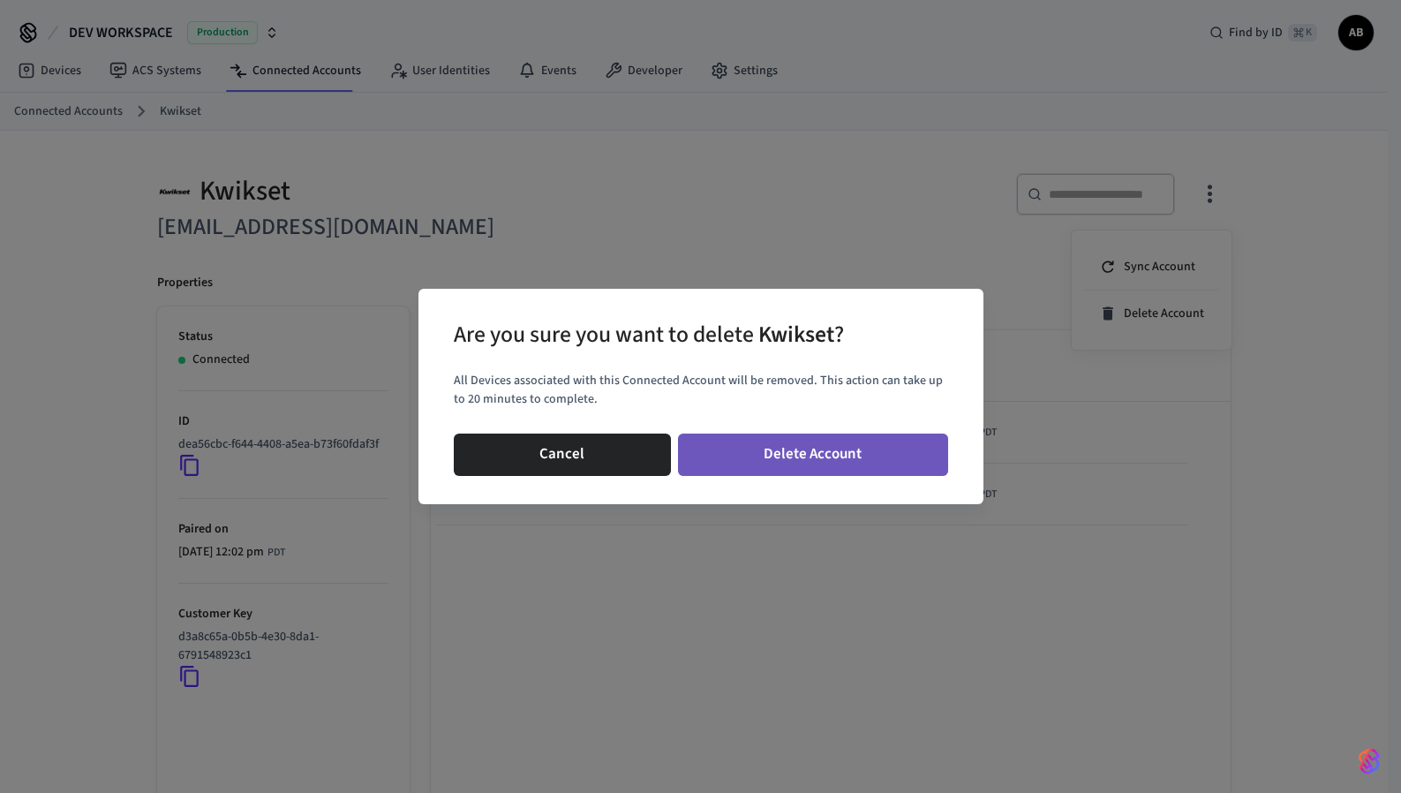
click at [760, 444] on button "Delete Account" at bounding box center [813, 455] width 270 height 42
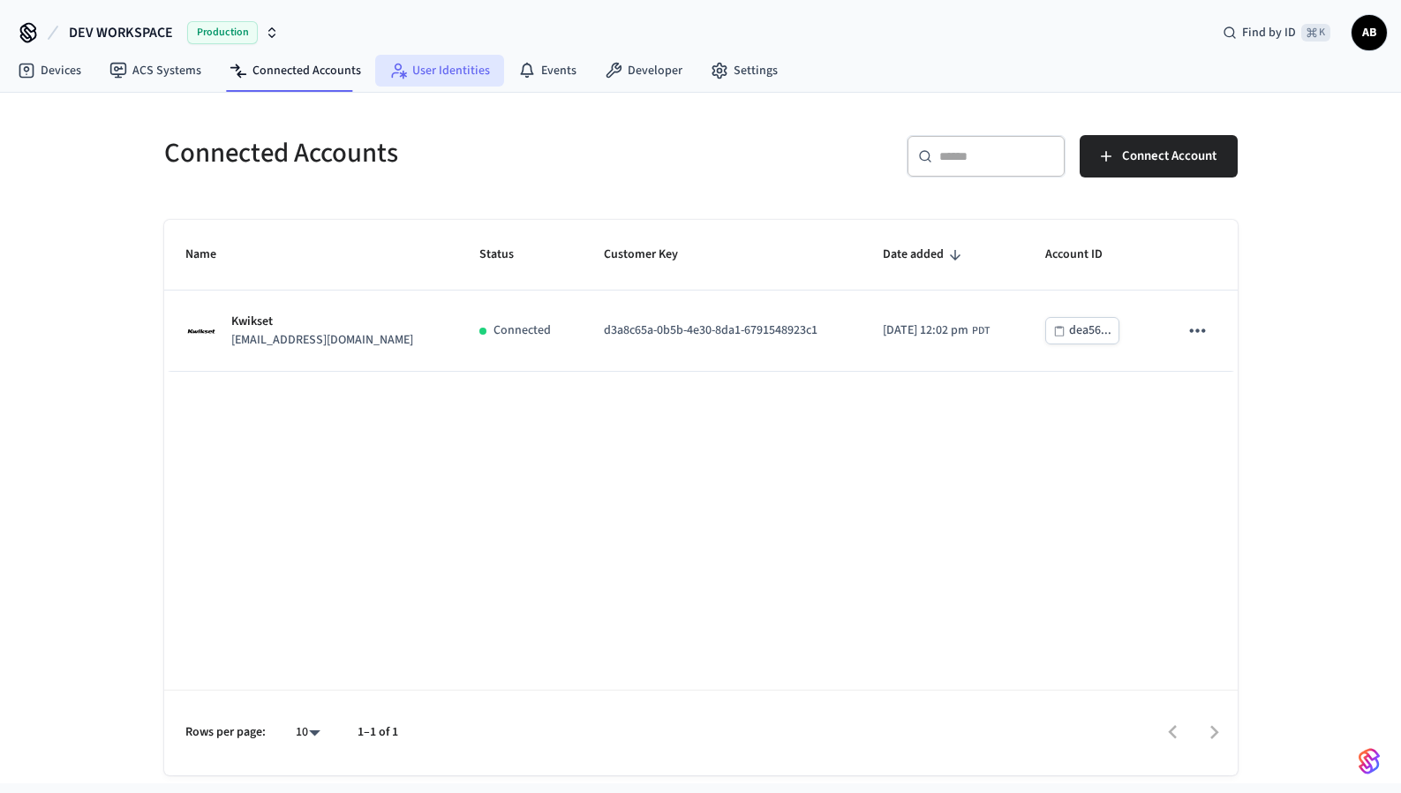
click at [448, 65] on link "User Identities" at bounding box center [439, 71] width 129 height 32
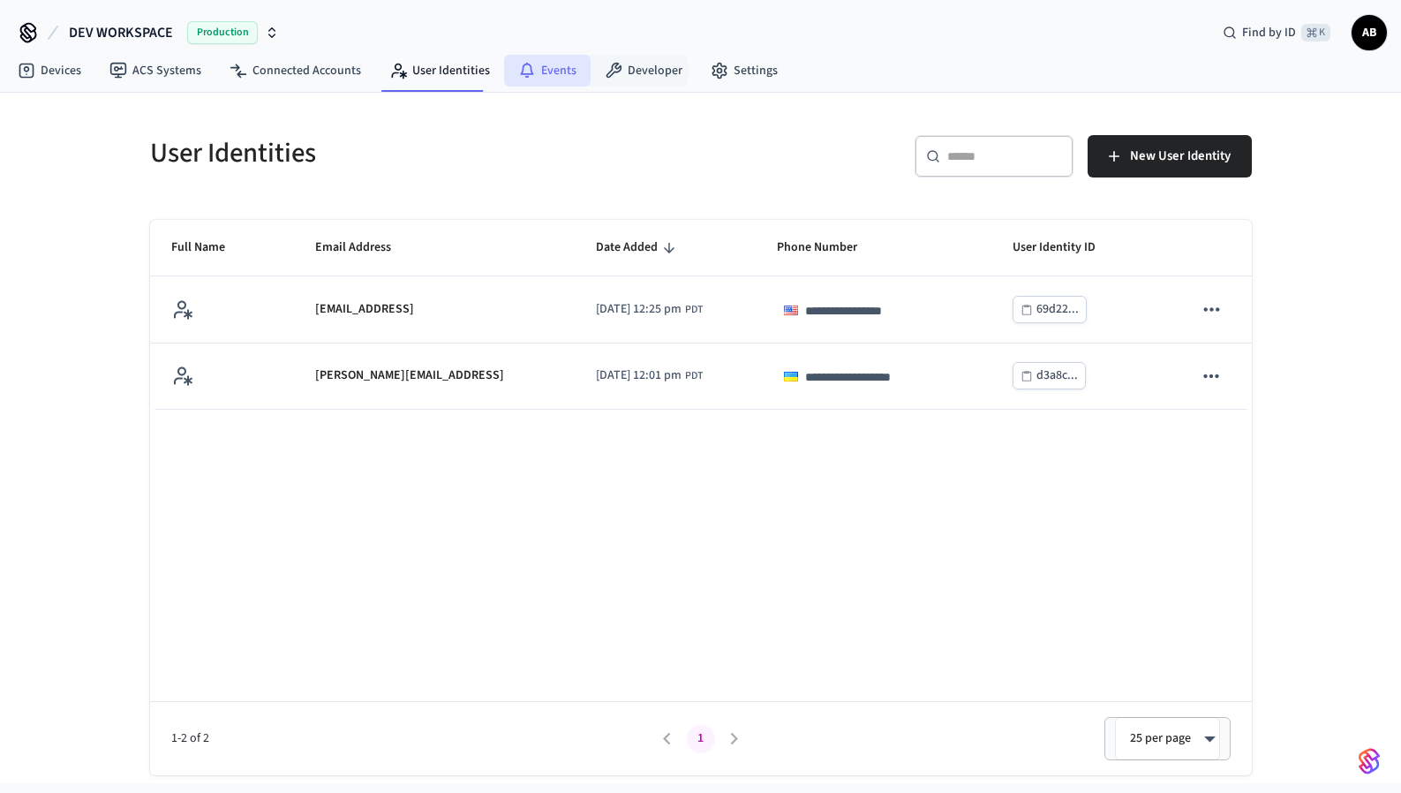
click at [561, 64] on link "Events" at bounding box center [547, 71] width 87 height 32
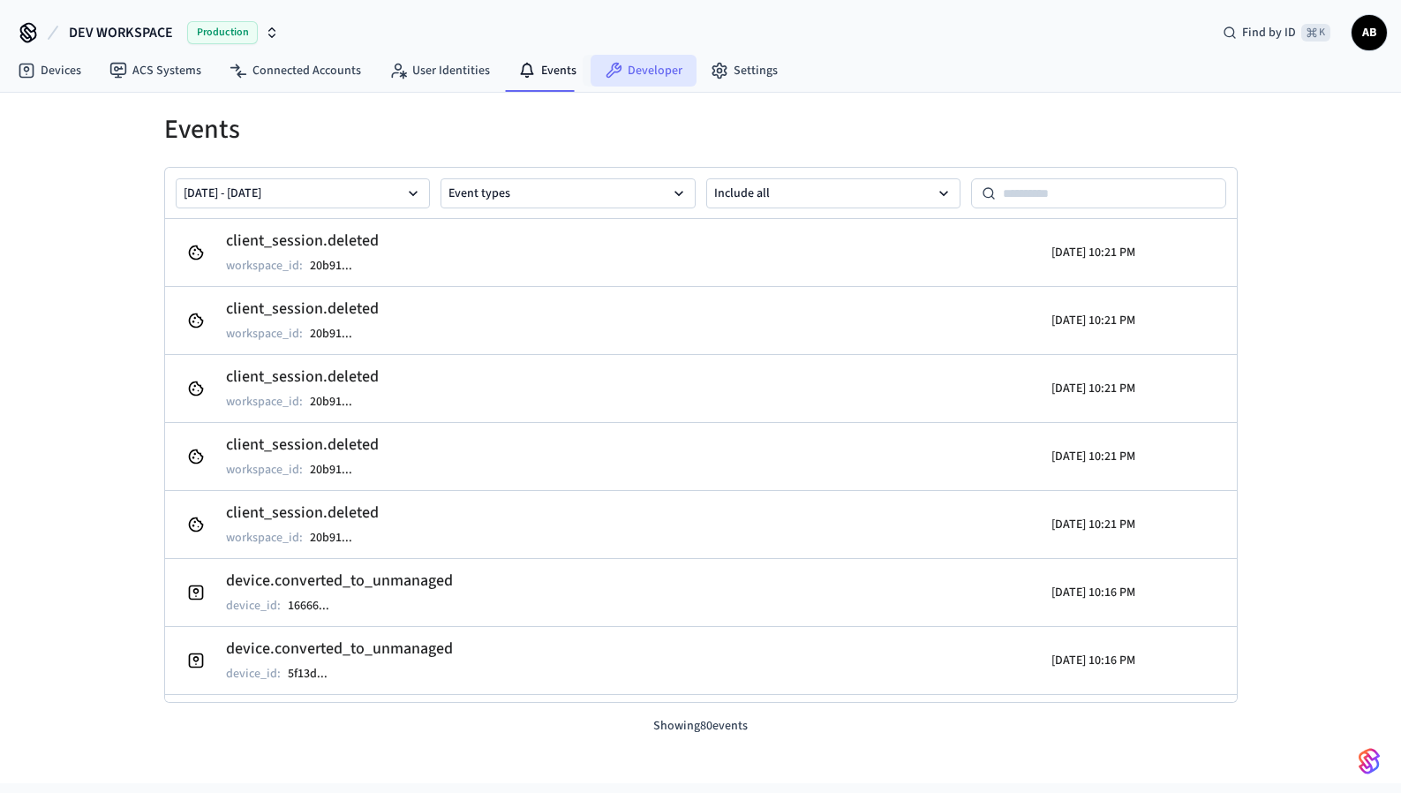
click at [634, 69] on link "Developer" at bounding box center [644, 71] width 106 height 32
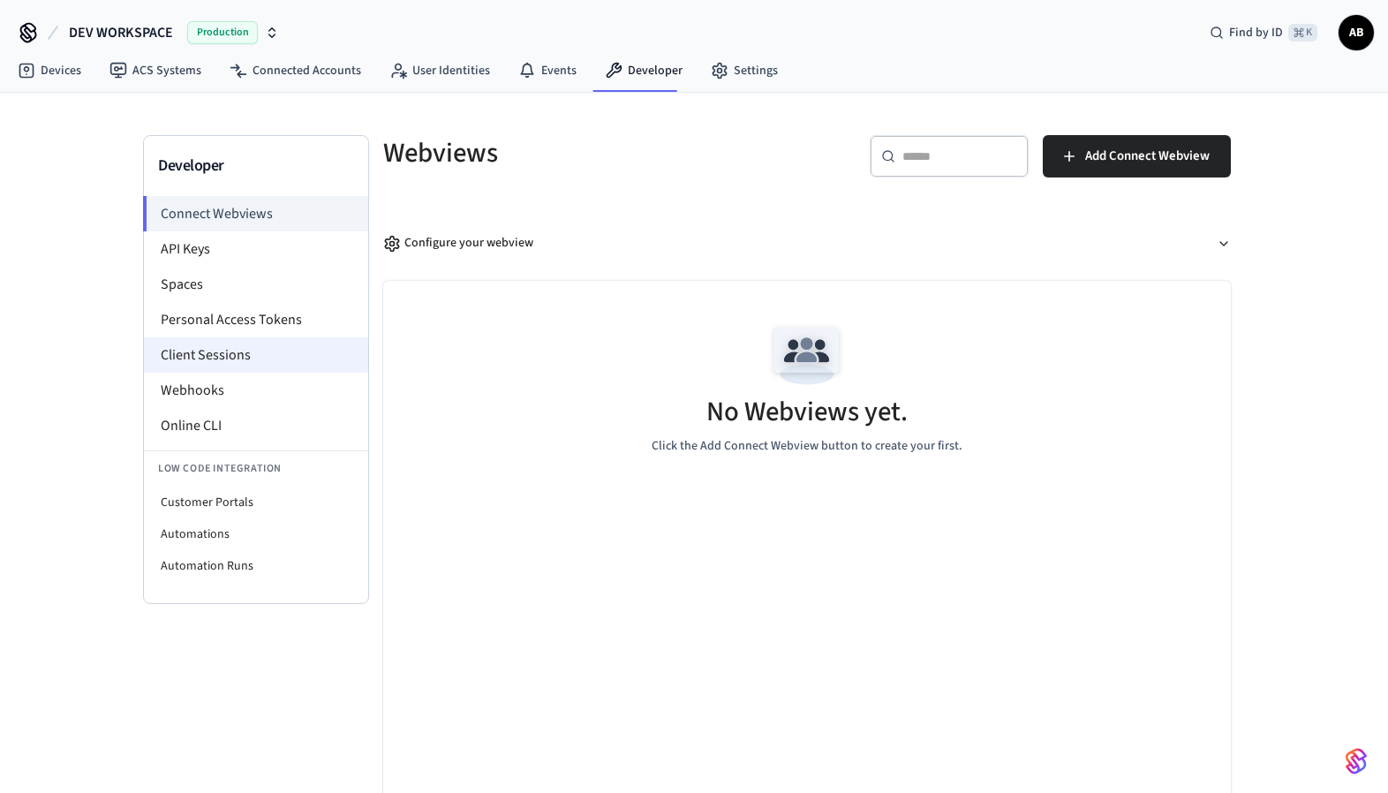
click at [231, 363] on li "Client Sessions" at bounding box center [256, 354] width 224 height 35
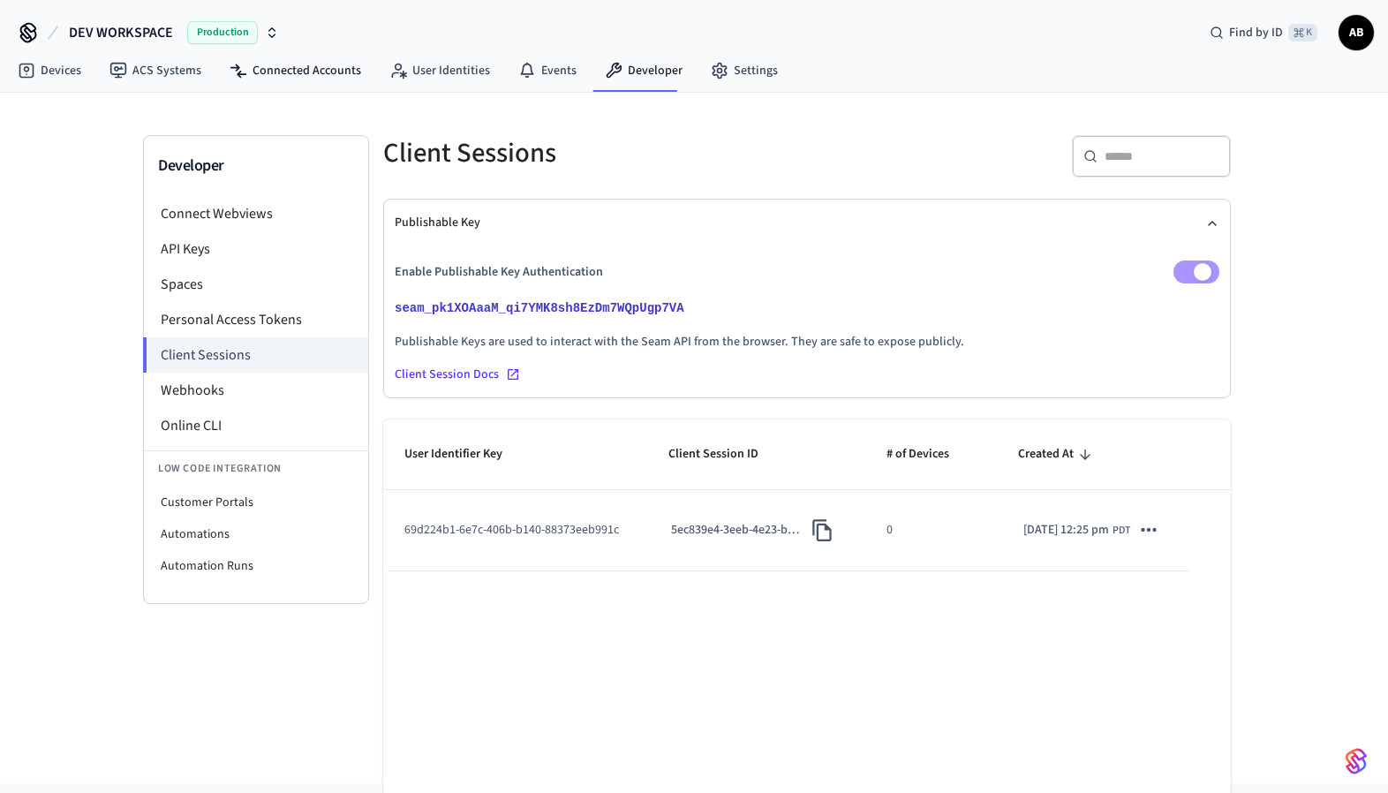
click at [291, 52] on nav "Devices ACS Systems Connected Accounts User Identities Events Developer Settings" at bounding box center [398, 71] width 789 height 41
click at [318, 66] on link "Connected Accounts" at bounding box center [295, 71] width 160 height 32
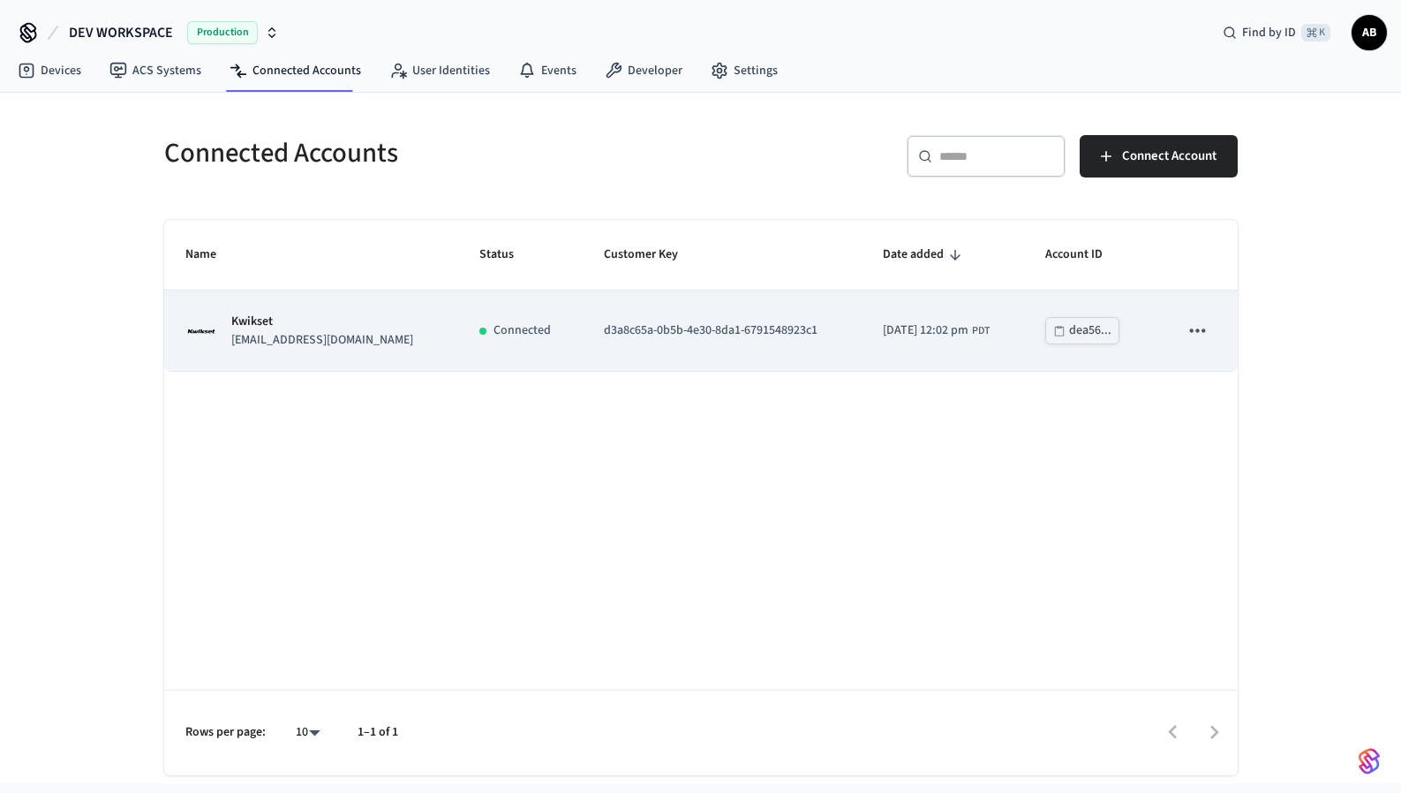
click at [1206, 328] on icon "sticky table" at bounding box center [1197, 330] width 23 height 23
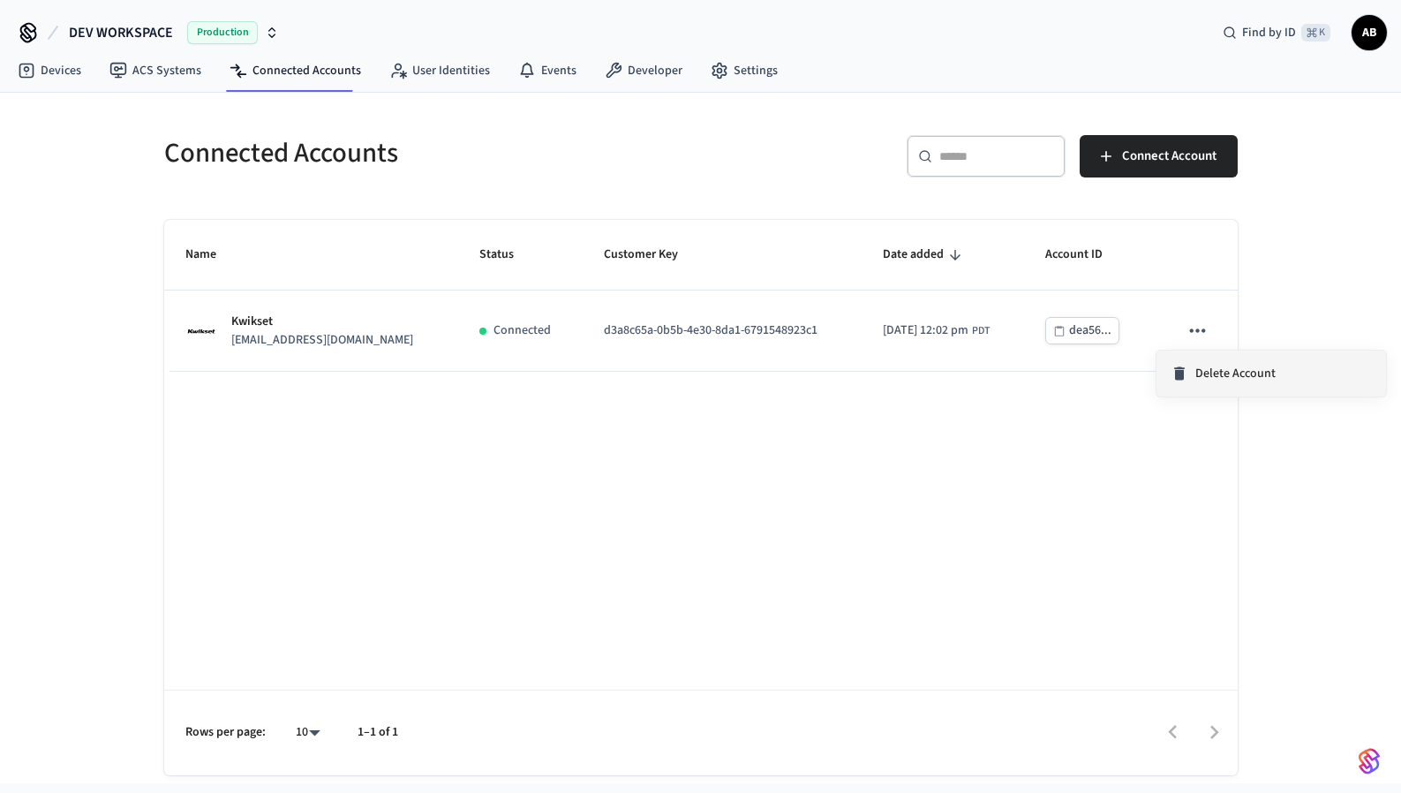
click at [1228, 377] on span "Delete Account" at bounding box center [1236, 374] width 80 height 18
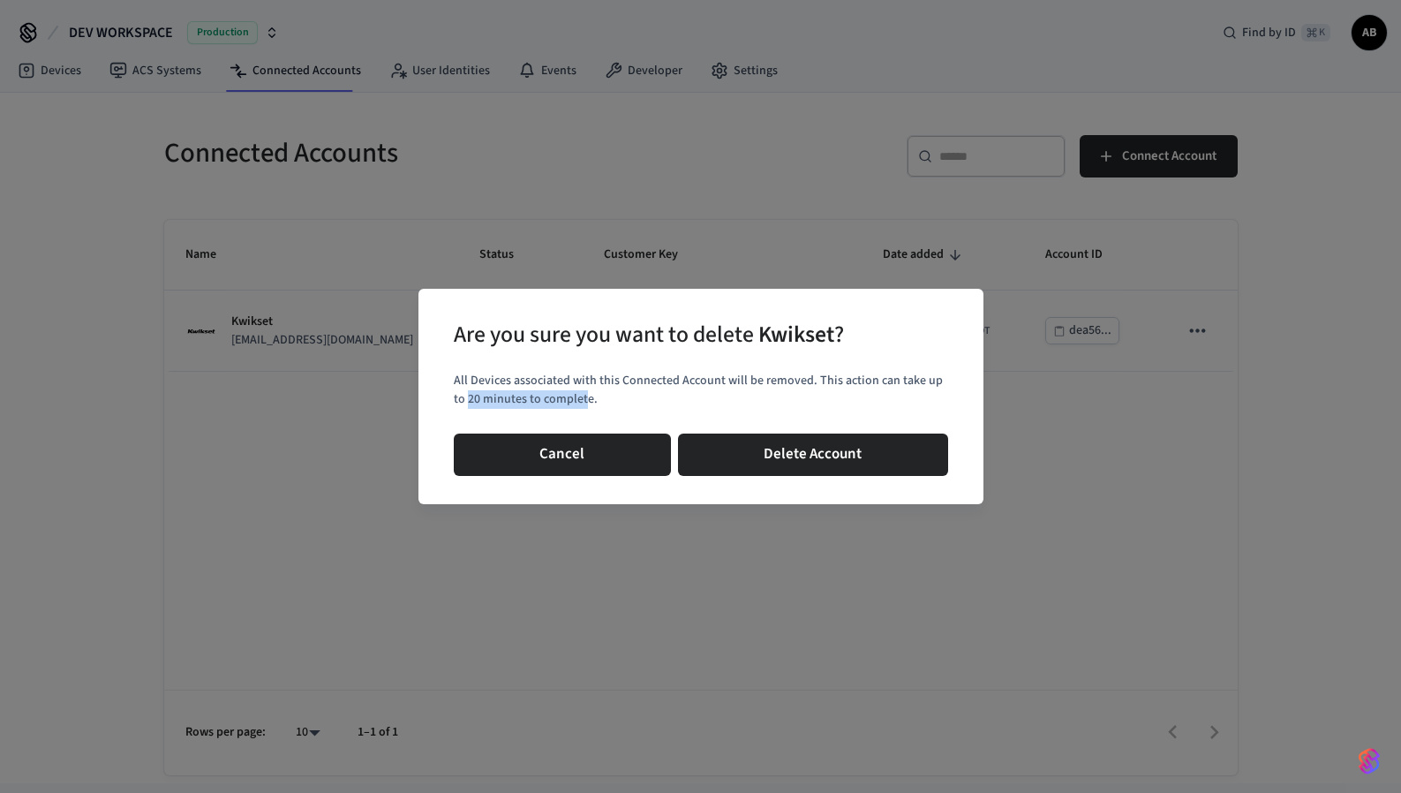
drag, startPoint x: 448, startPoint y: 397, endPoint x: 587, endPoint y: 399, distance: 139.5
click at [568, 399] on div "Are you sure you want to delete Kwikset ? All Devices associated with this Conn…" at bounding box center [701, 396] width 565 height 215
click at [668, 403] on p "All Devices associated with this Connected Account will be removed. This action…" at bounding box center [701, 390] width 494 height 37
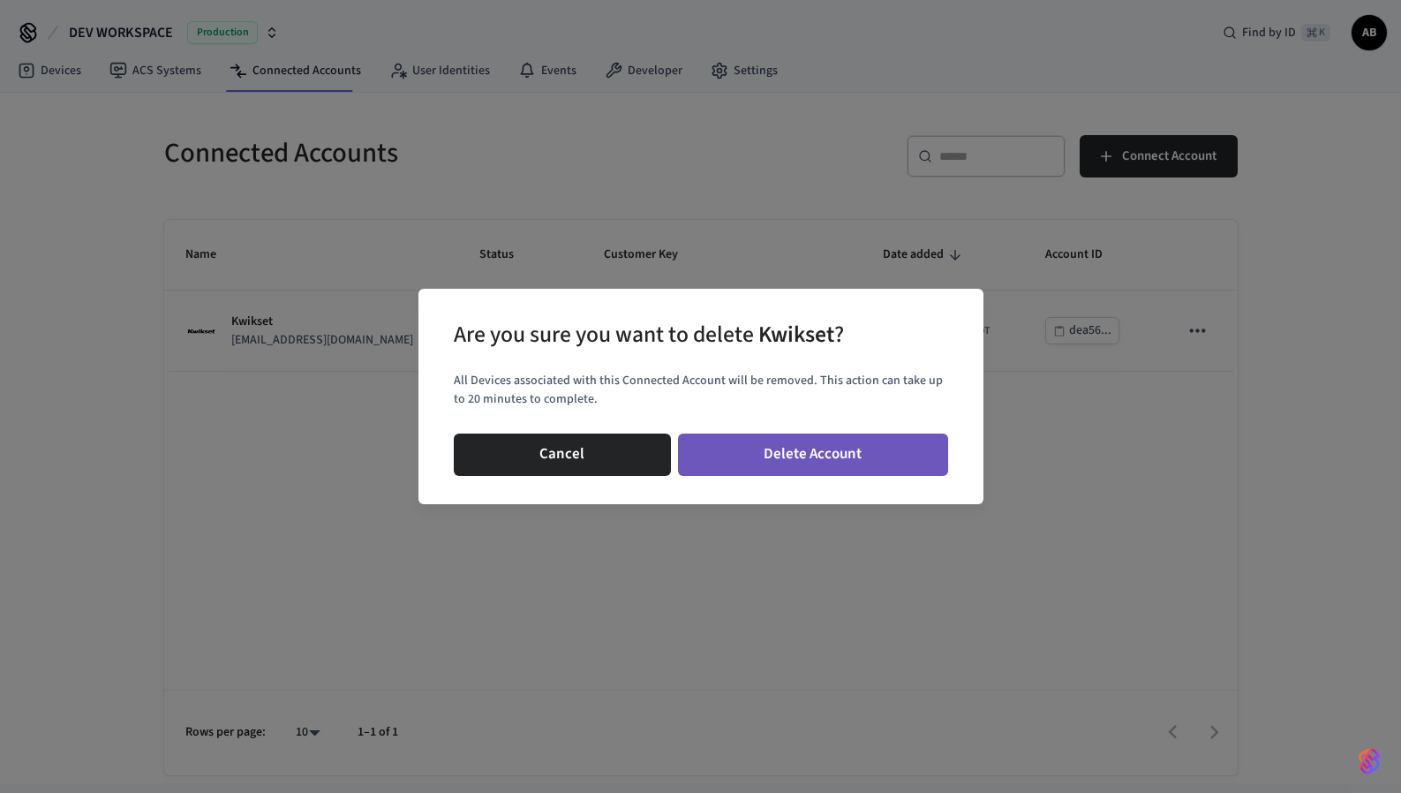
click at [840, 449] on button "Delete Account" at bounding box center [813, 455] width 270 height 42
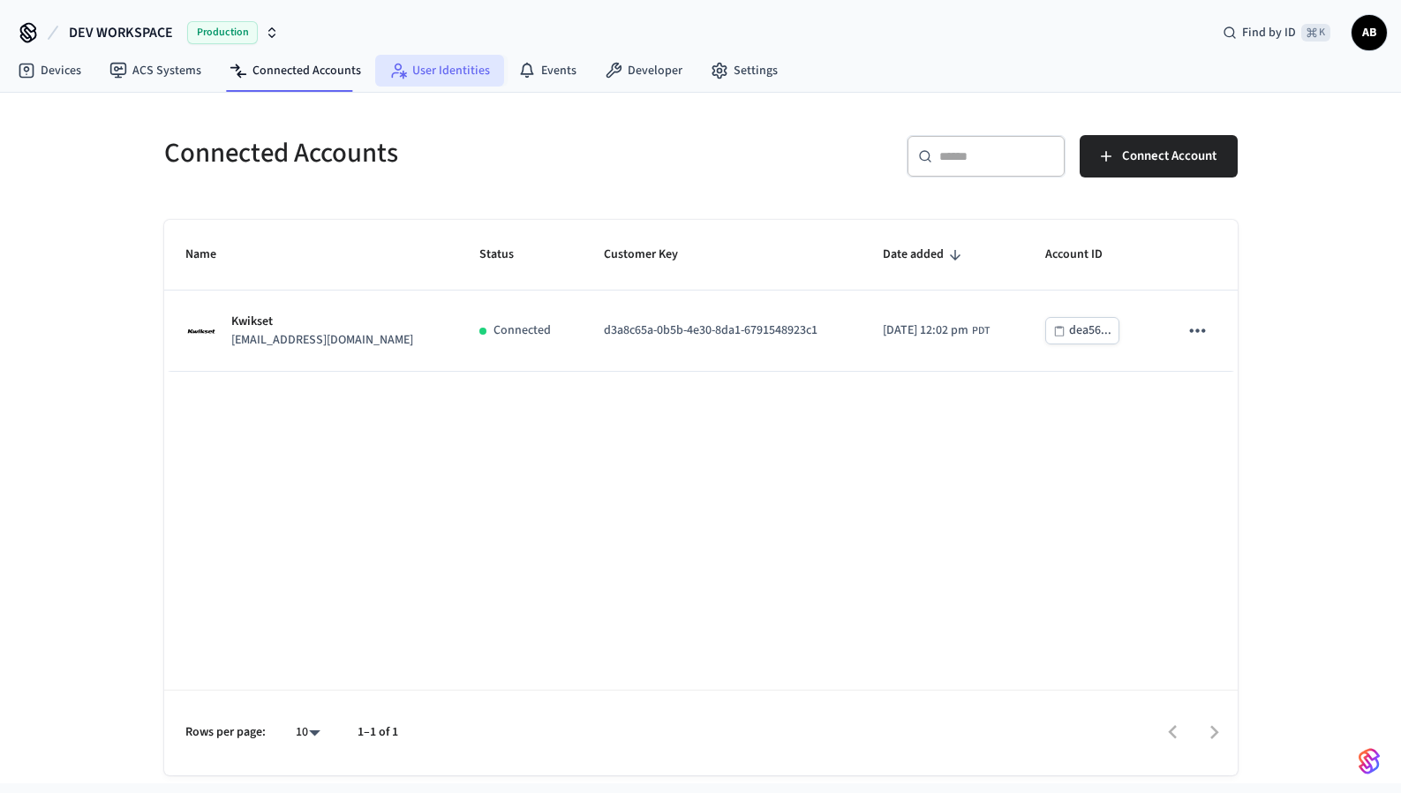
click at [479, 71] on link "User Identities" at bounding box center [439, 71] width 129 height 32
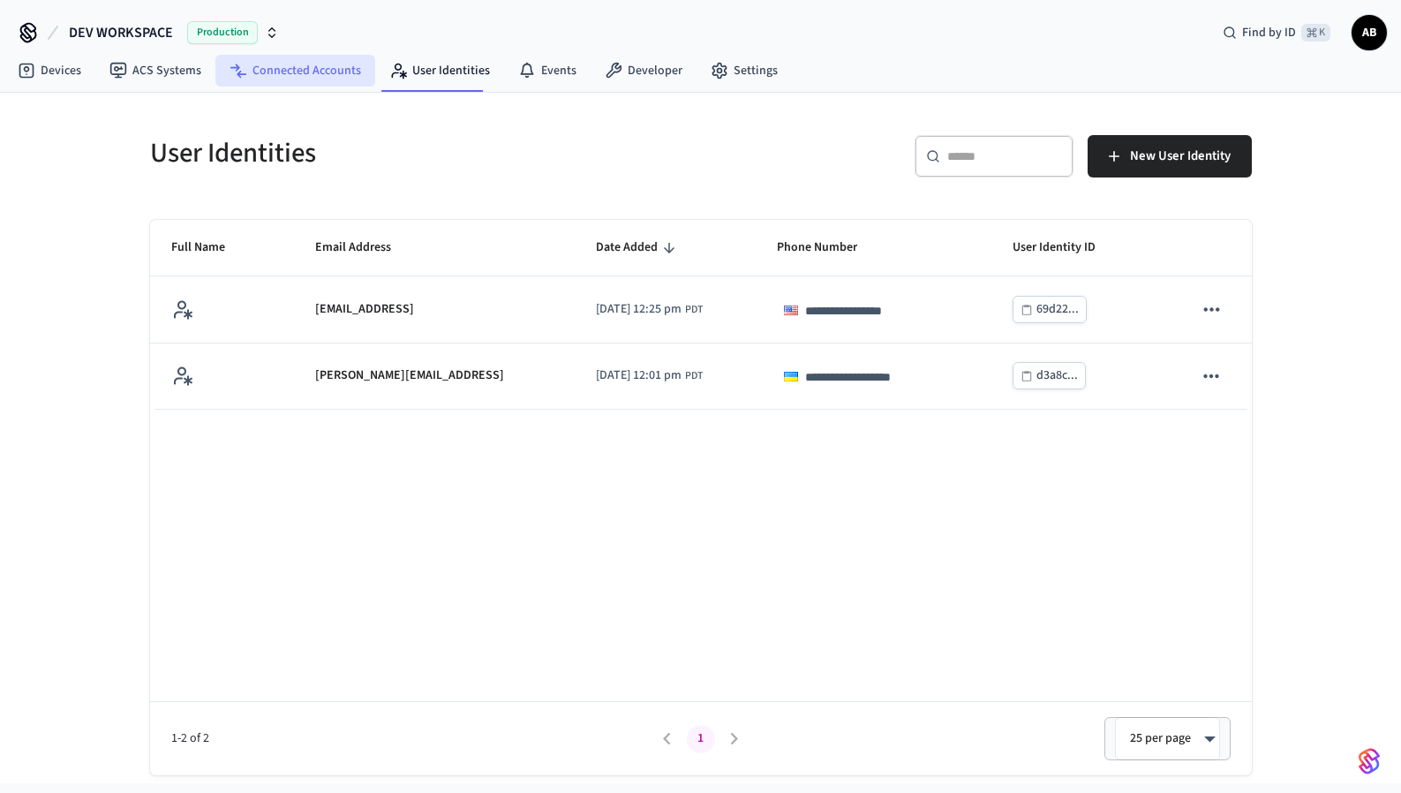
click at [328, 66] on link "Connected Accounts" at bounding box center [295, 71] width 160 height 32
